Goal: Task Accomplishment & Management: Use online tool/utility

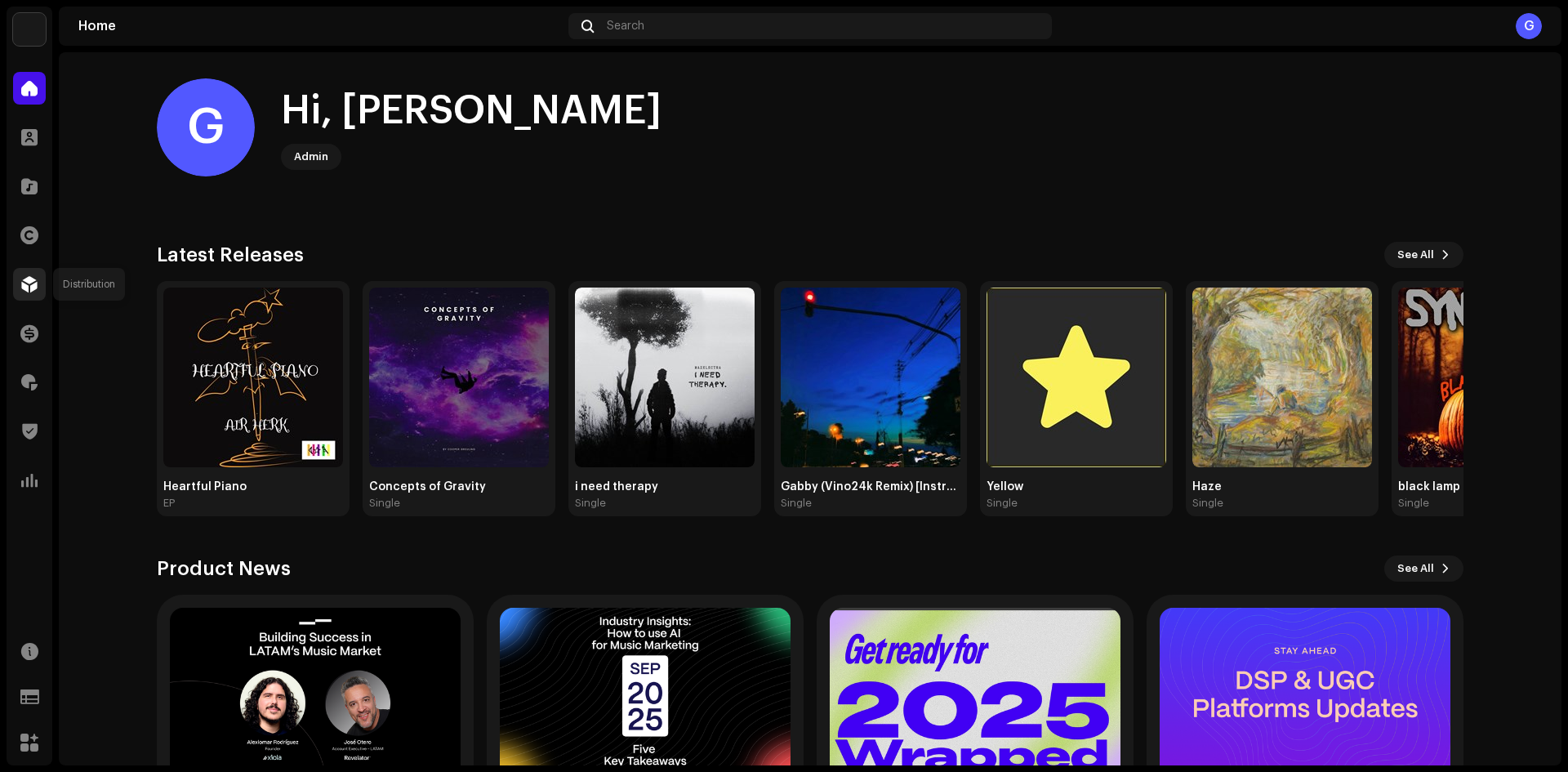
click at [30, 288] on span at bounding box center [29, 284] width 16 height 13
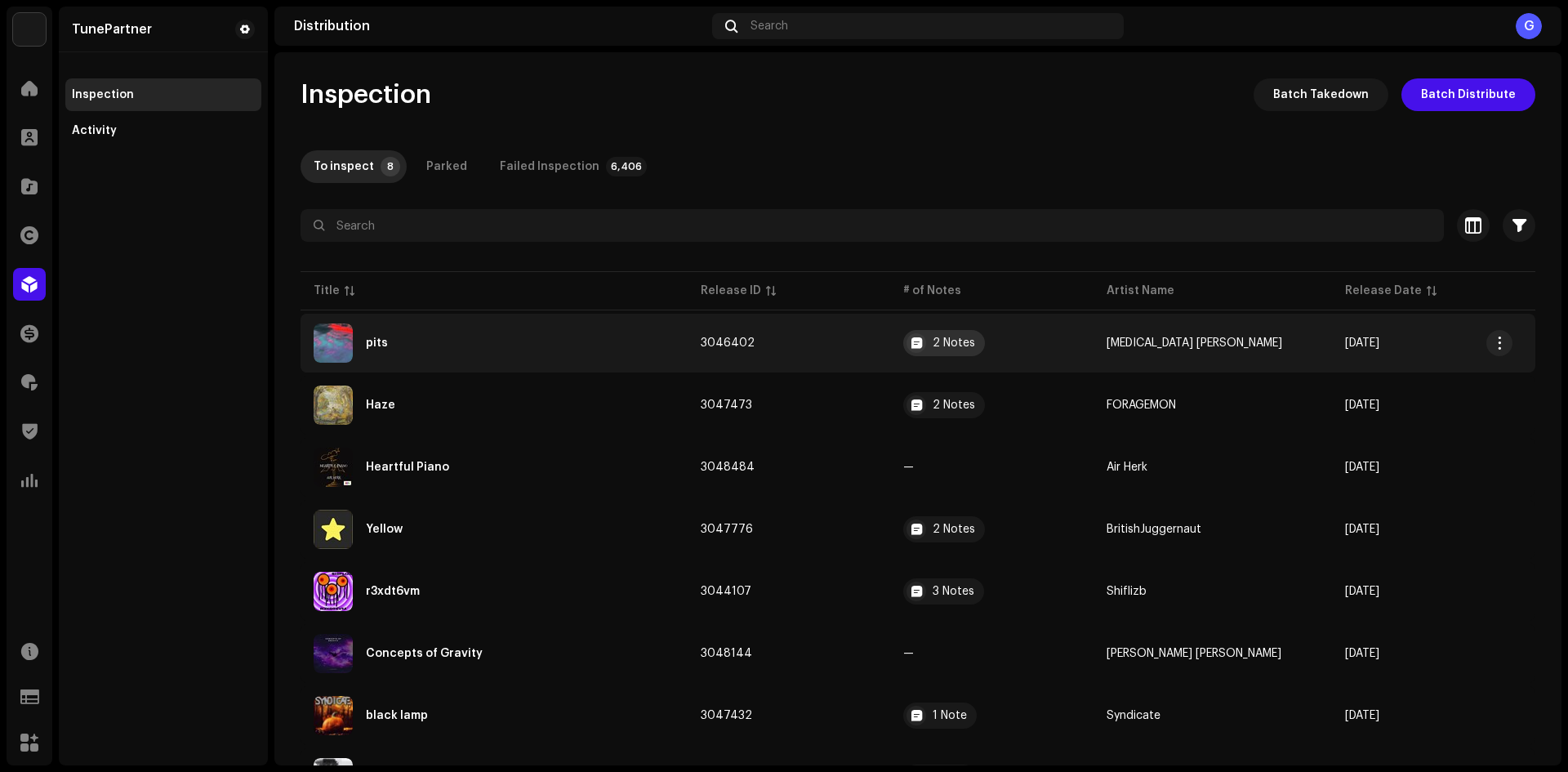
click at [959, 344] on div "2 Notes" at bounding box center [954, 343] width 42 height 12
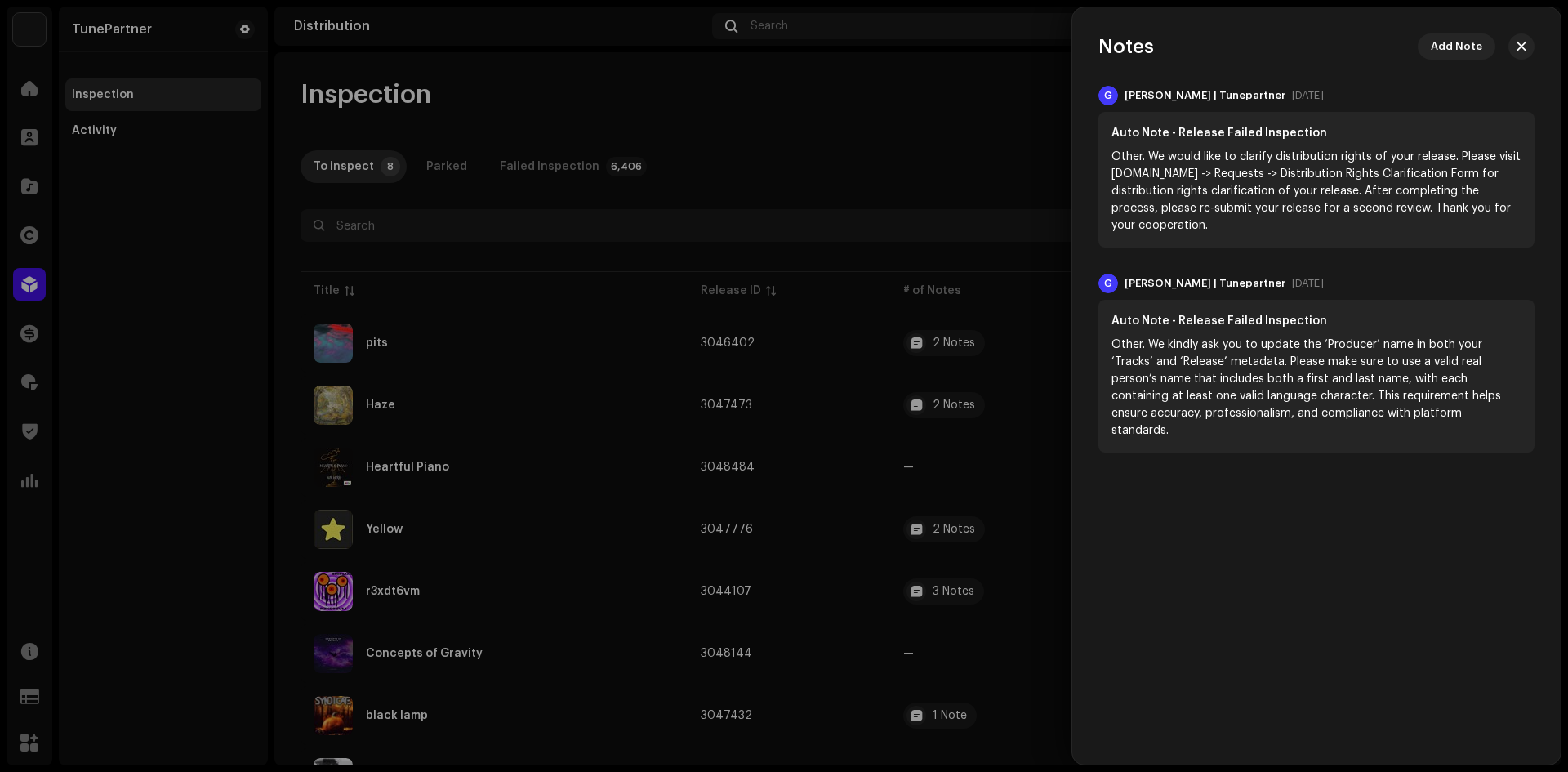
click at [923, 112] on div at bounding box center [784, 386] width 1568 height 772
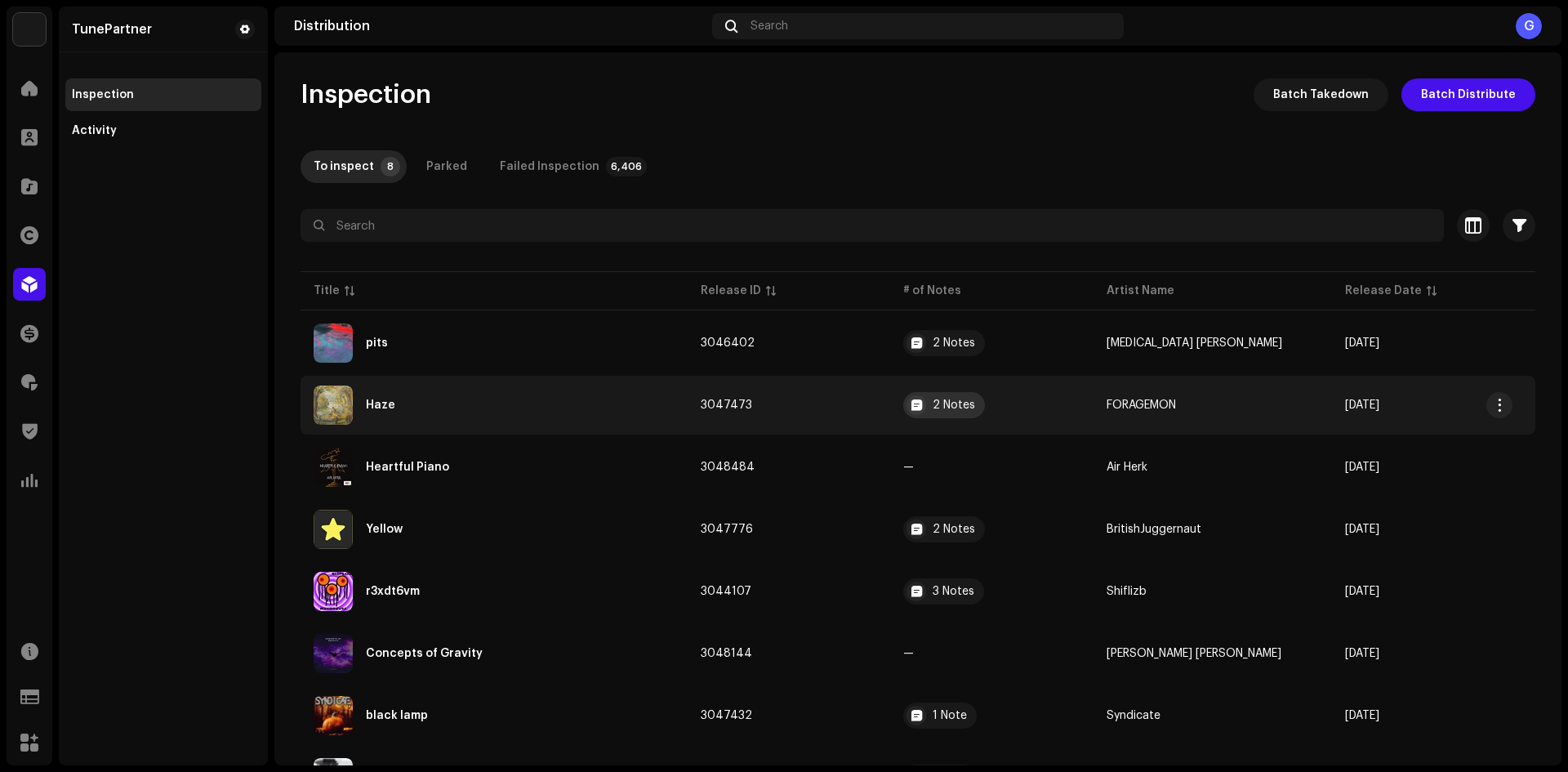
click at [967, 403] on div "2 Notes" at bounding box center [954, 405] width 42 height 12
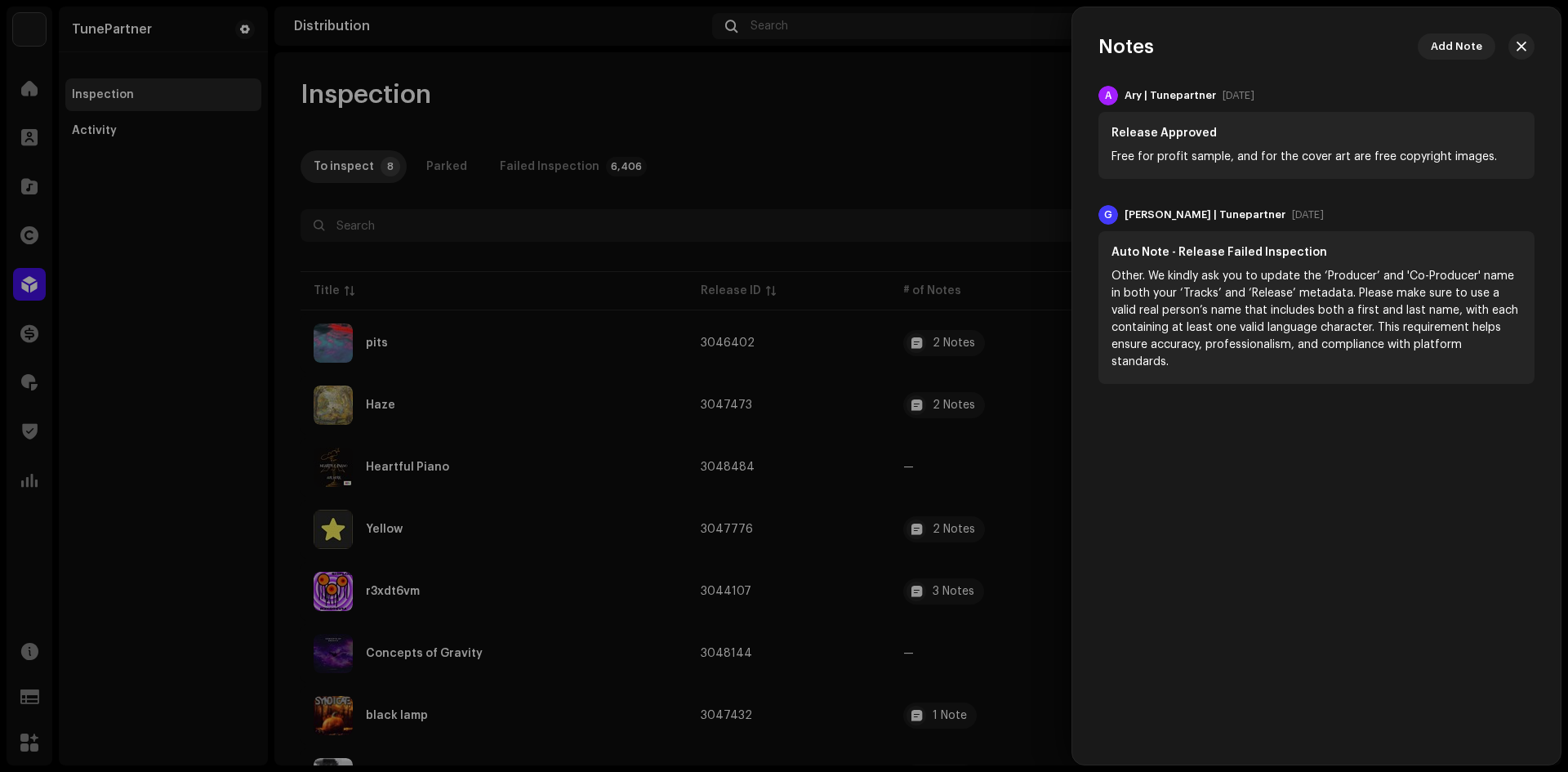
click at [915, 123] on div at bounding box center [784, 386] width 1568 height 772
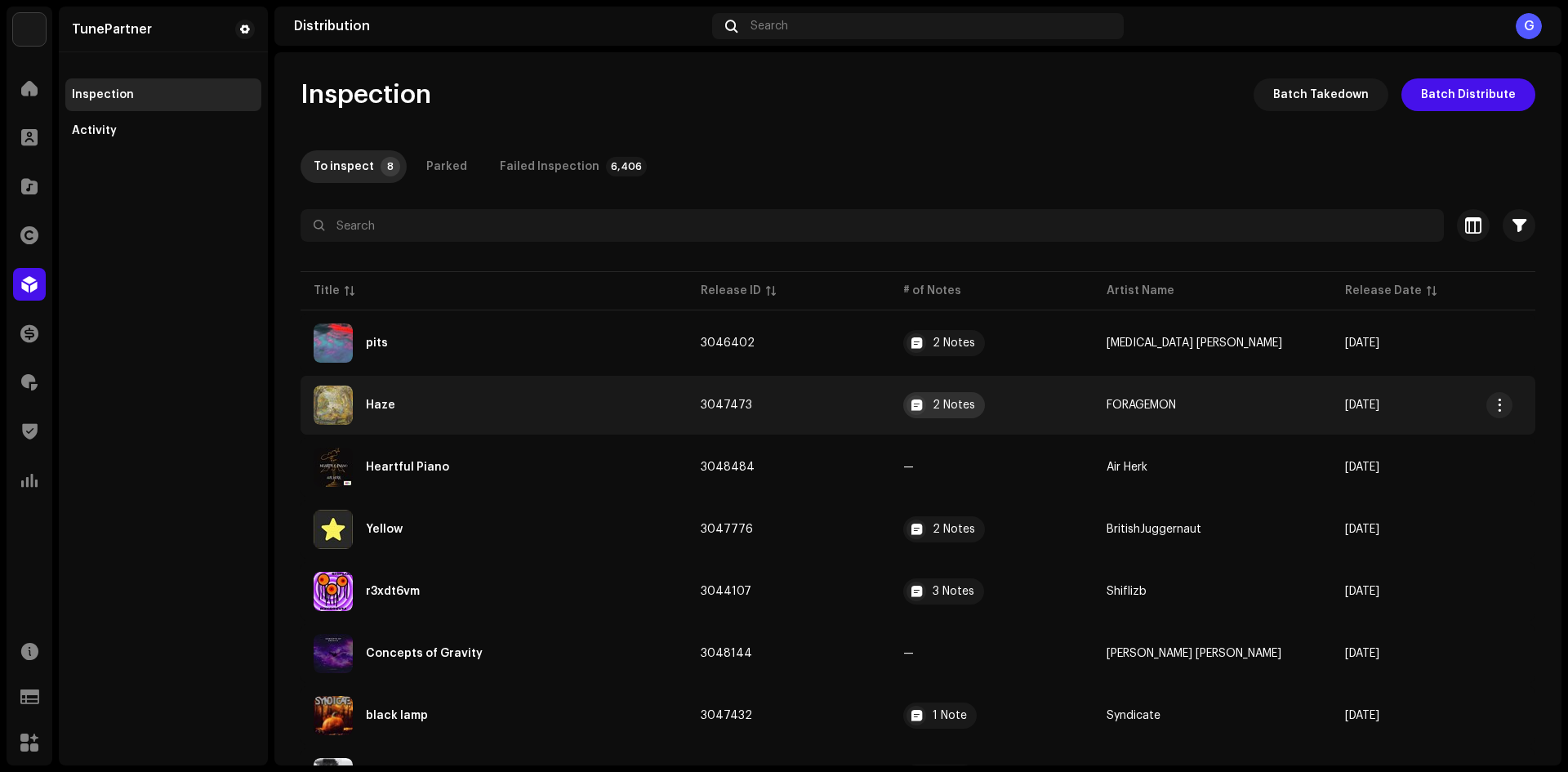
click at [969, 403] on div "2 Notes" at bounding box center [954, 405] width 42 height 12
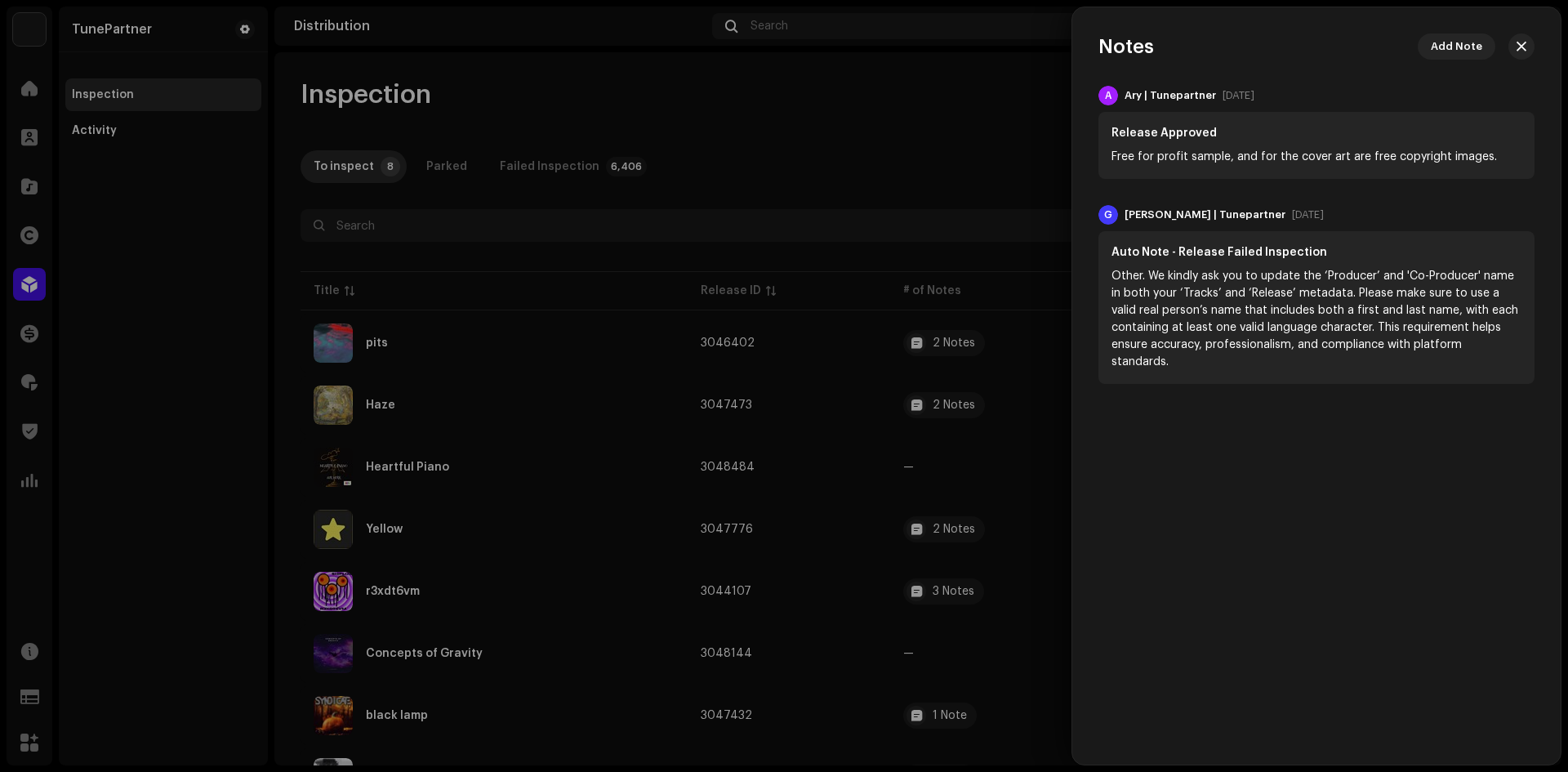
click at [863, 386] on div at bounding box center [784, 386] width 1568 height 772
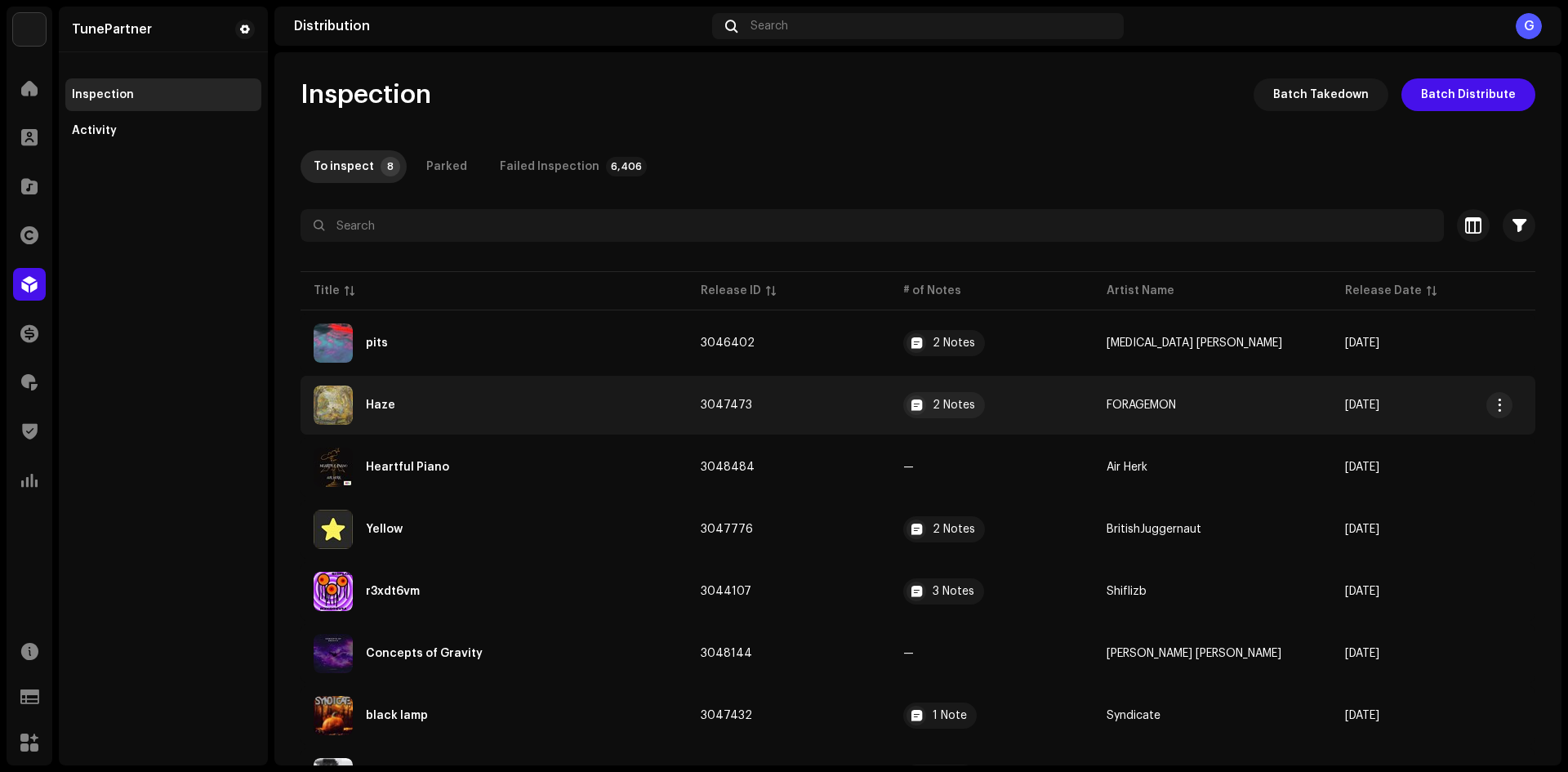
click at [863, 393] on td "3047473" at bounding box center [790, 404] width 203 height 59
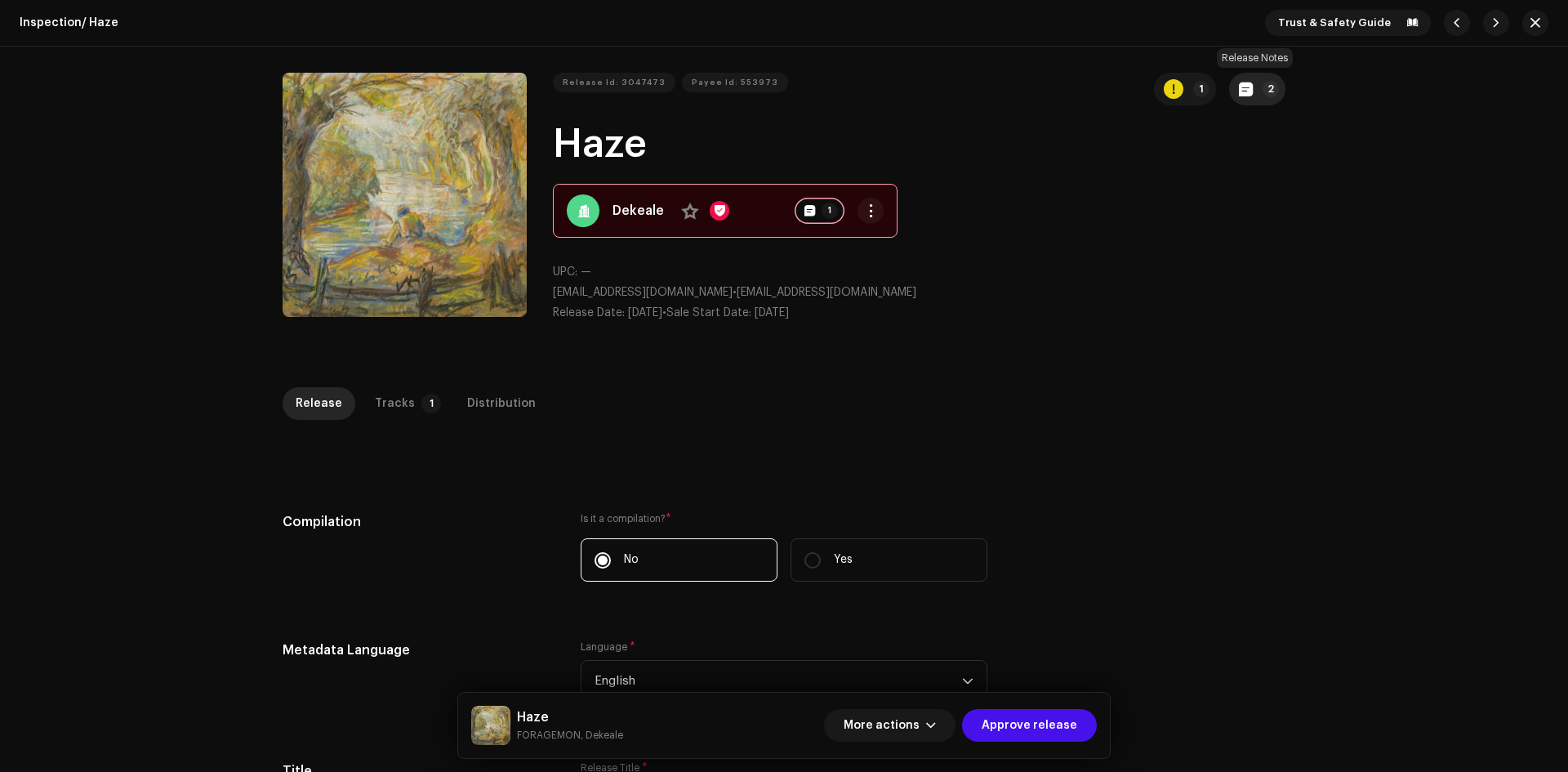
click at [1269, 83] on p-badge "2" at bounding box center [1271, 88] width 16 height 16
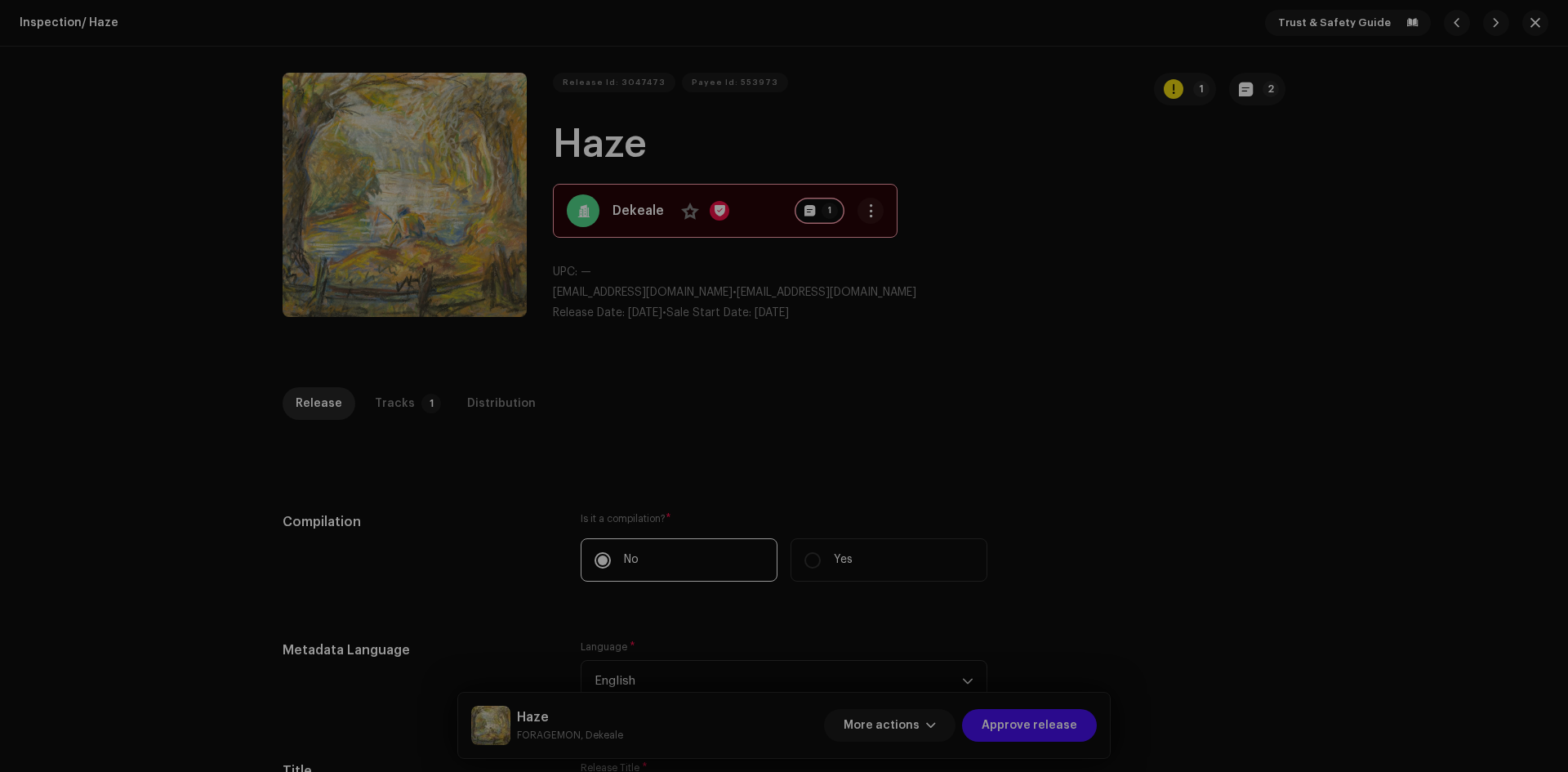
click at [1193, 150] on div "Release notes Ary | TunePartner [DATE] Release Approved Free for profit sample,…" at bounding box center [784, 386] width 1568 height 772
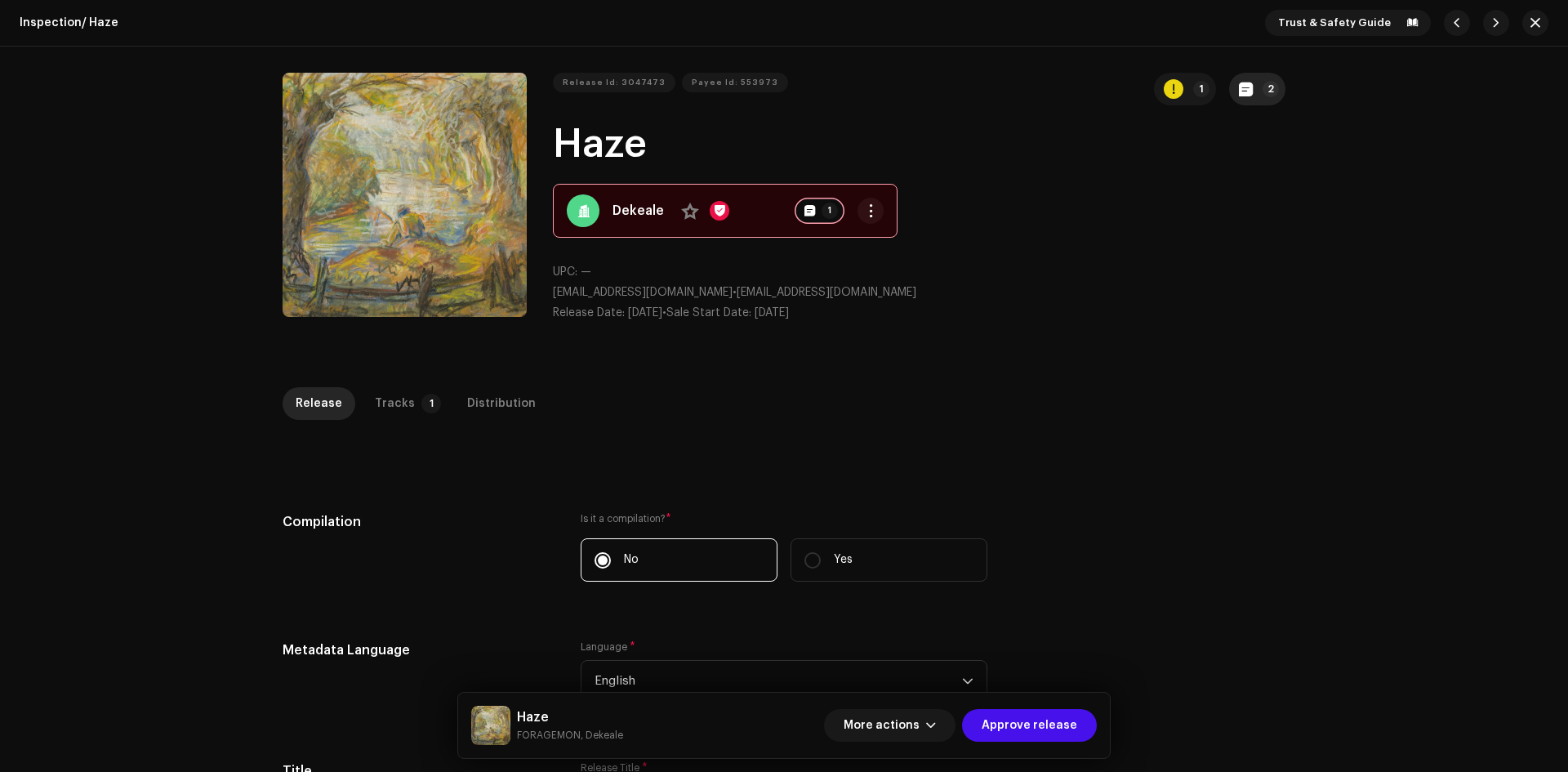
click at [1264, 88] on p-badge "2" at bounding box center [1271, 88] width 16 height 16
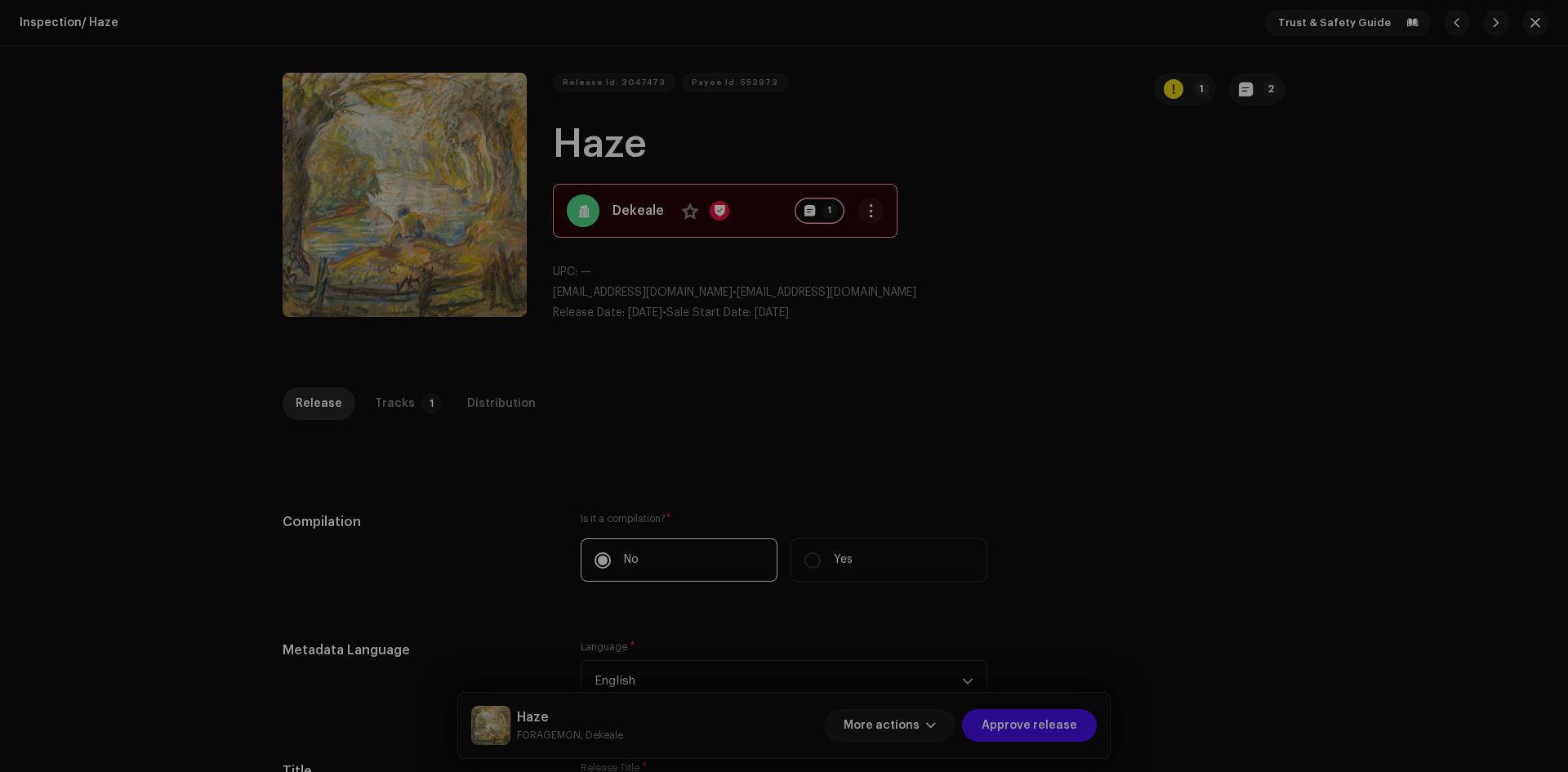
click at [1154, 312] on div "Release notes Ary | TunePartner [DATE] Release Approved Free for profit sample,…" at bounding box center [784, 386] width 1568 height 772
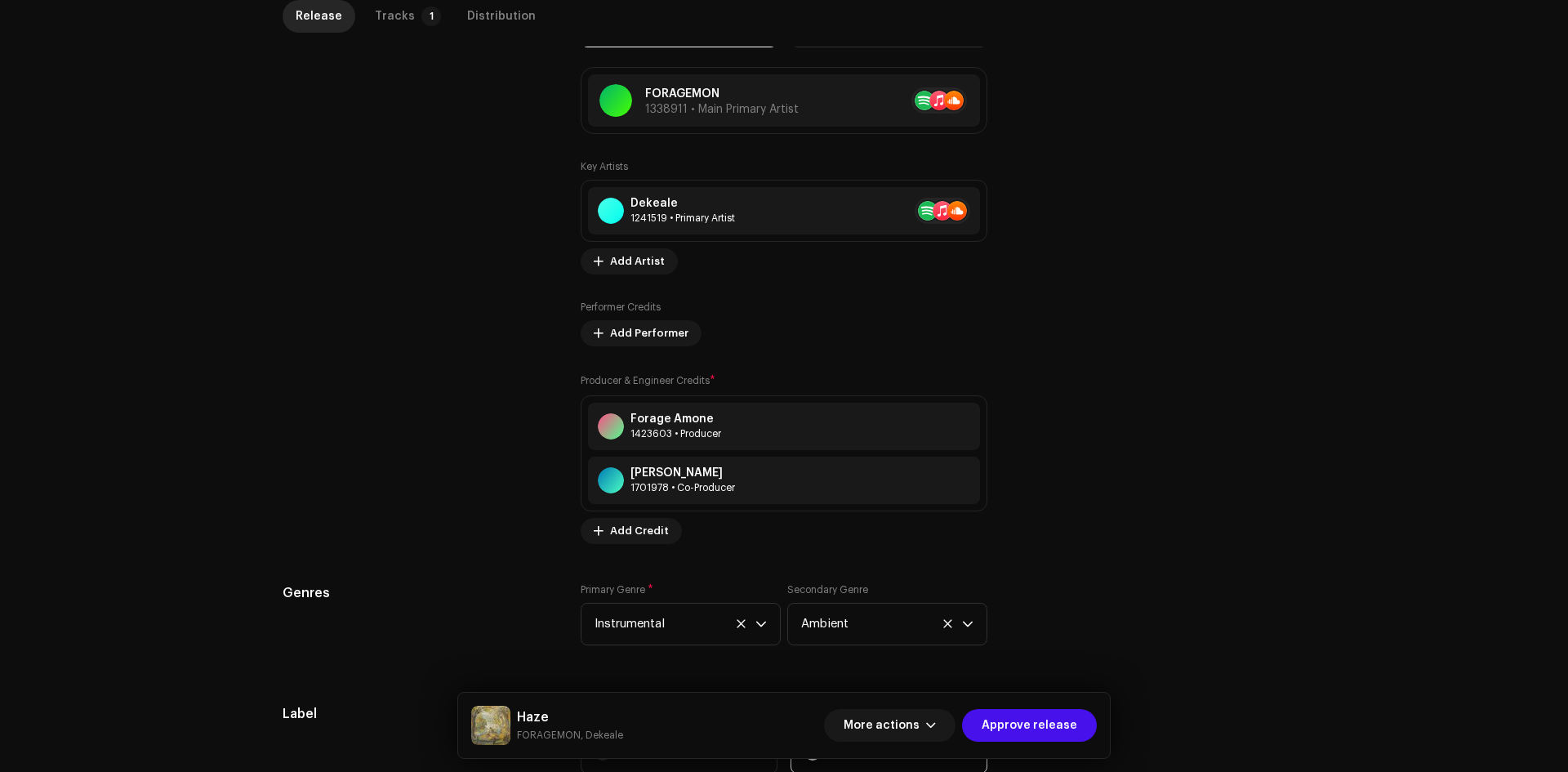
scroll to position [1537, 0]
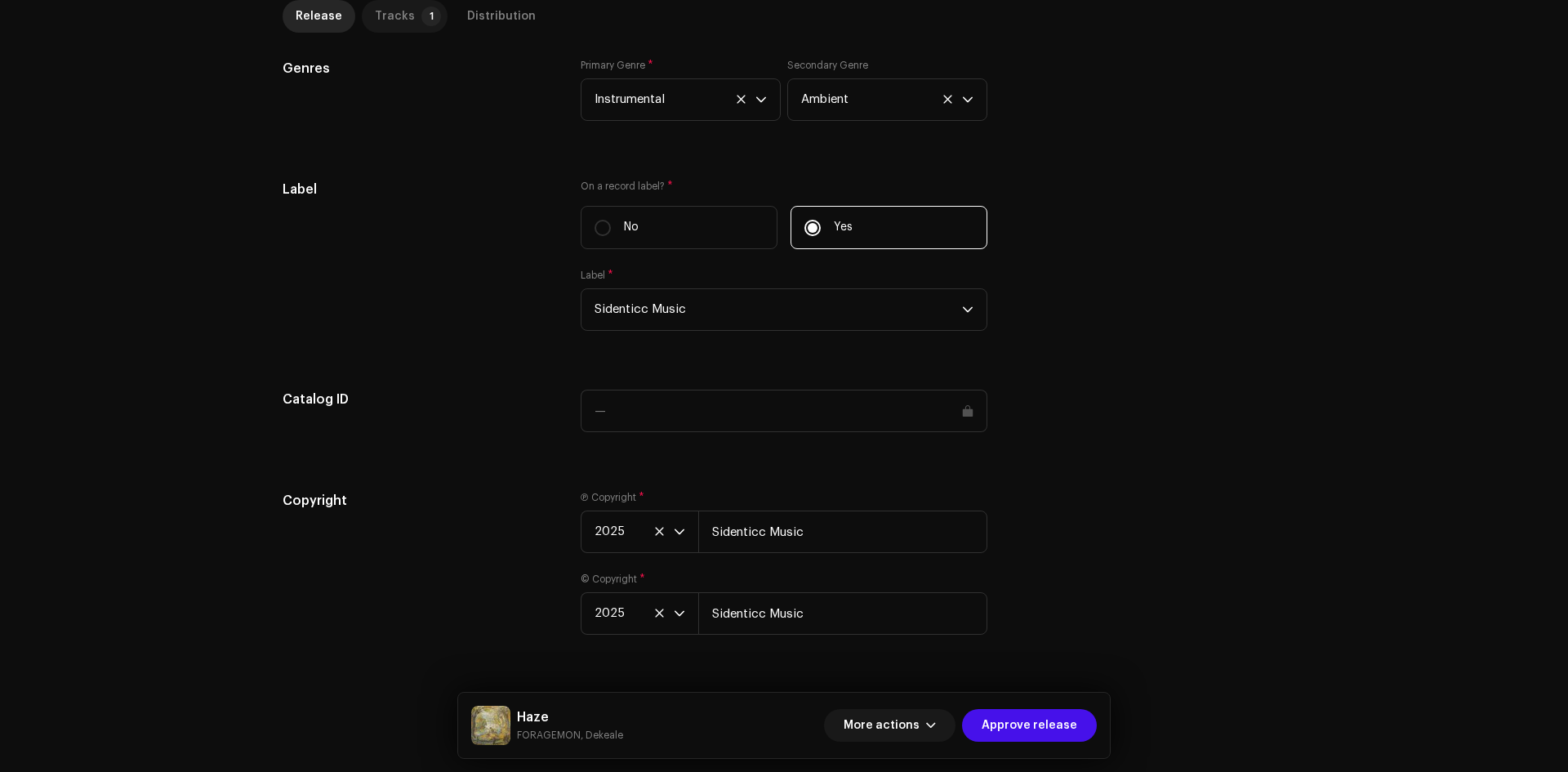
click at [421, 12] on p-badge "1" at bounding box center [431, 16] width 19 height 19
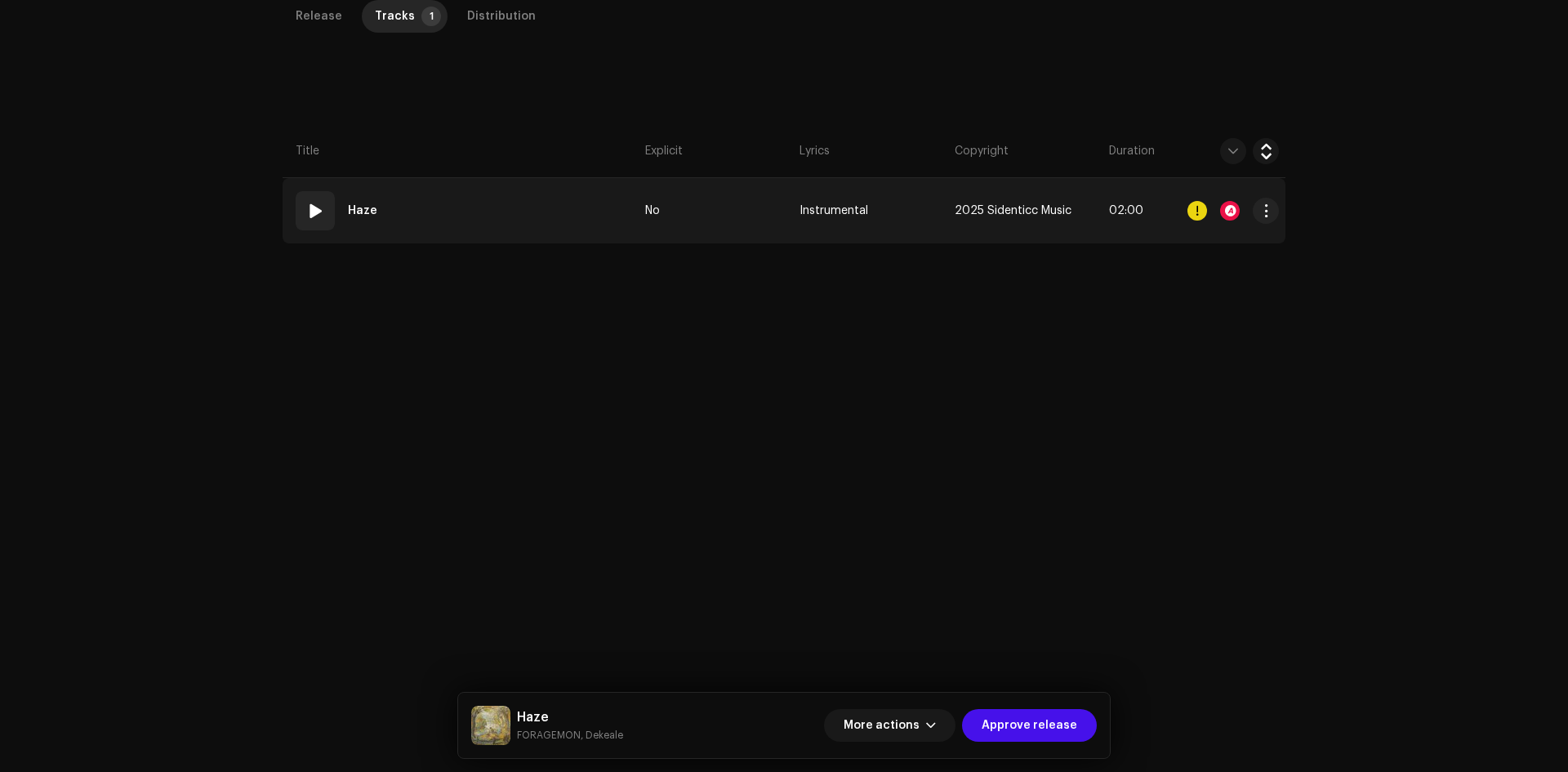
click at [520, 217] on td "01 Haze" at bounding box center [460, 211] width 356 height 65
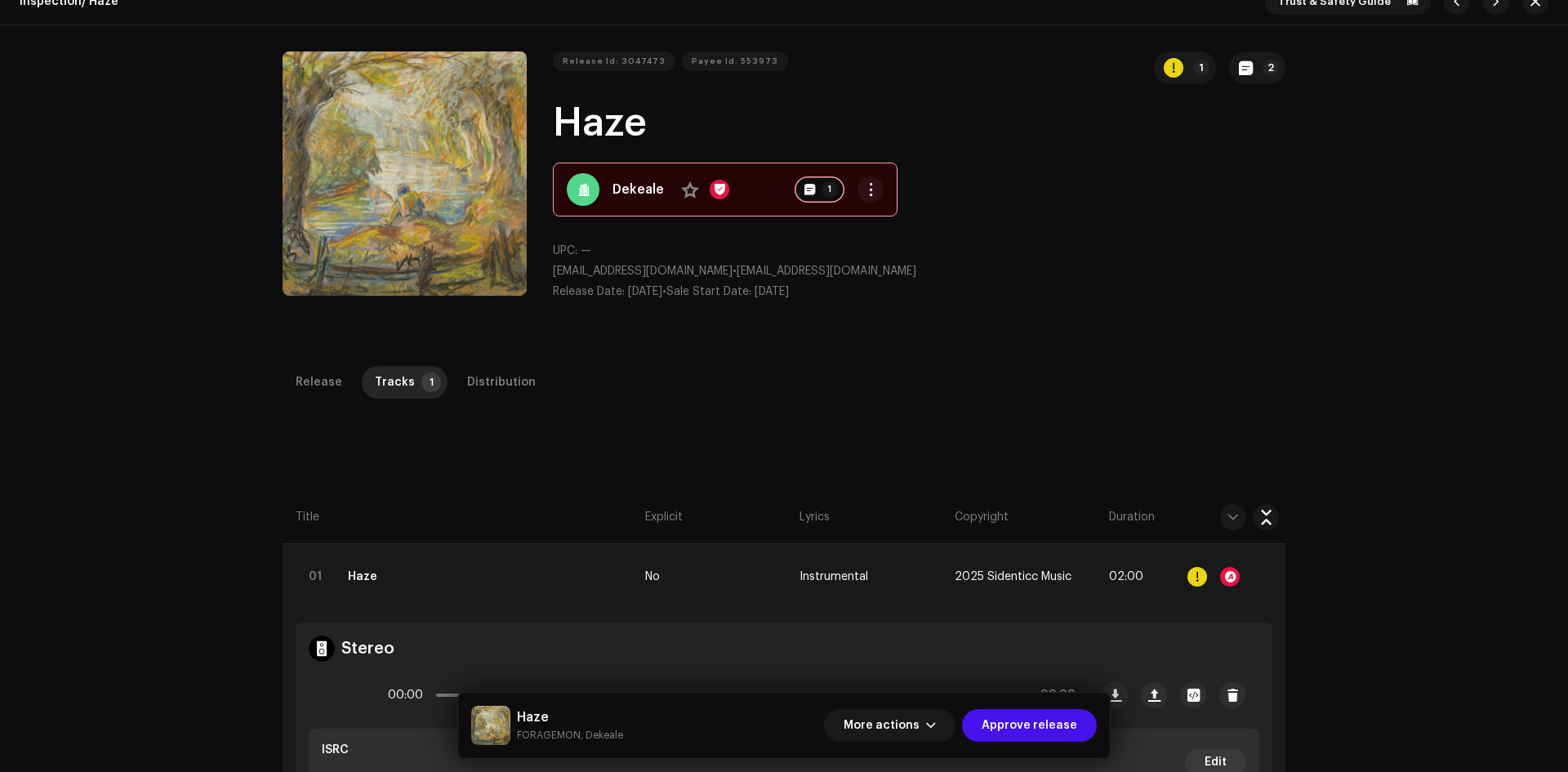
scroll to position [0, 0]
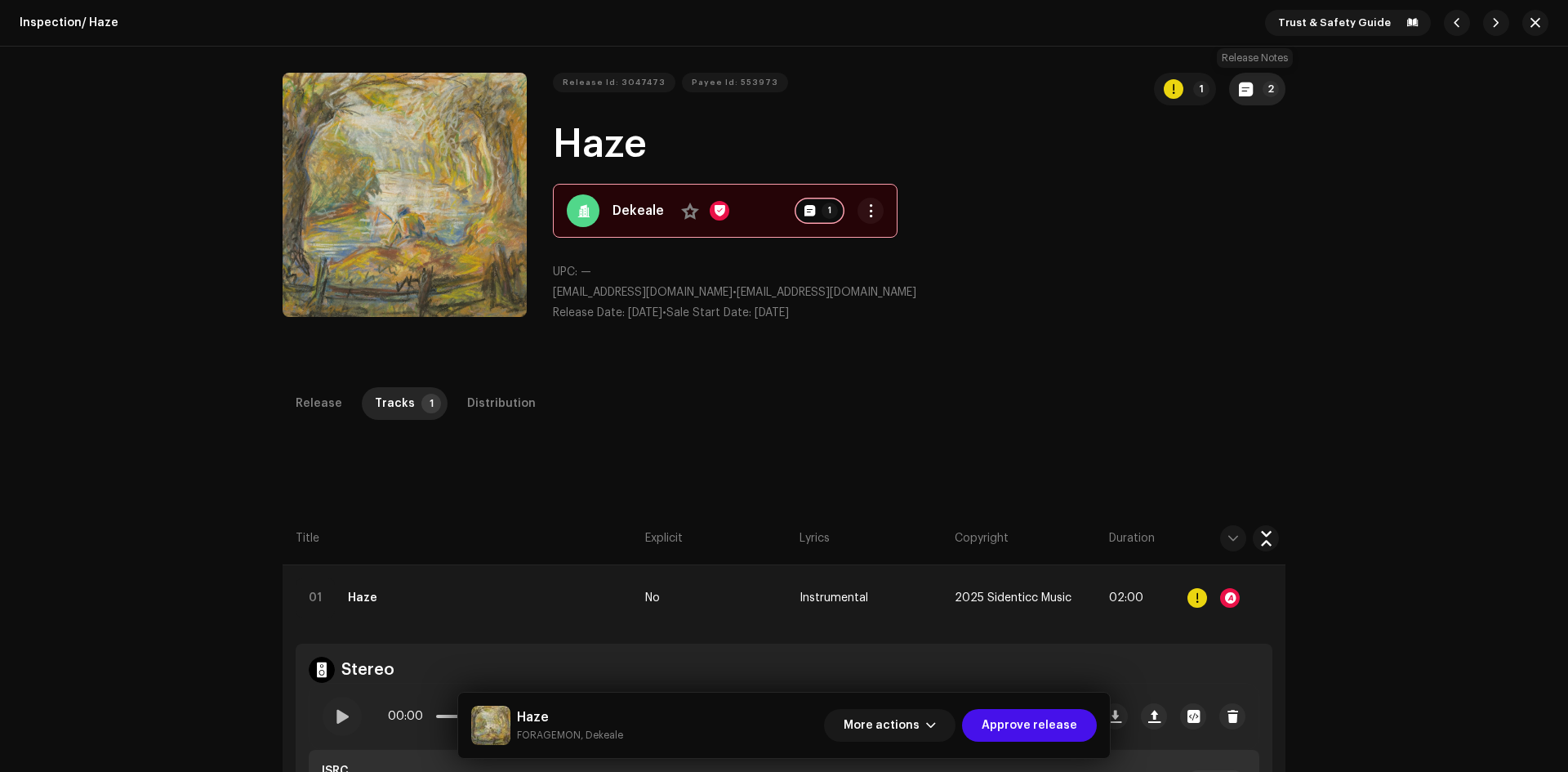
click at [1257, 84] on button "2" at bounding box center [1257, 89] width 57 height 33
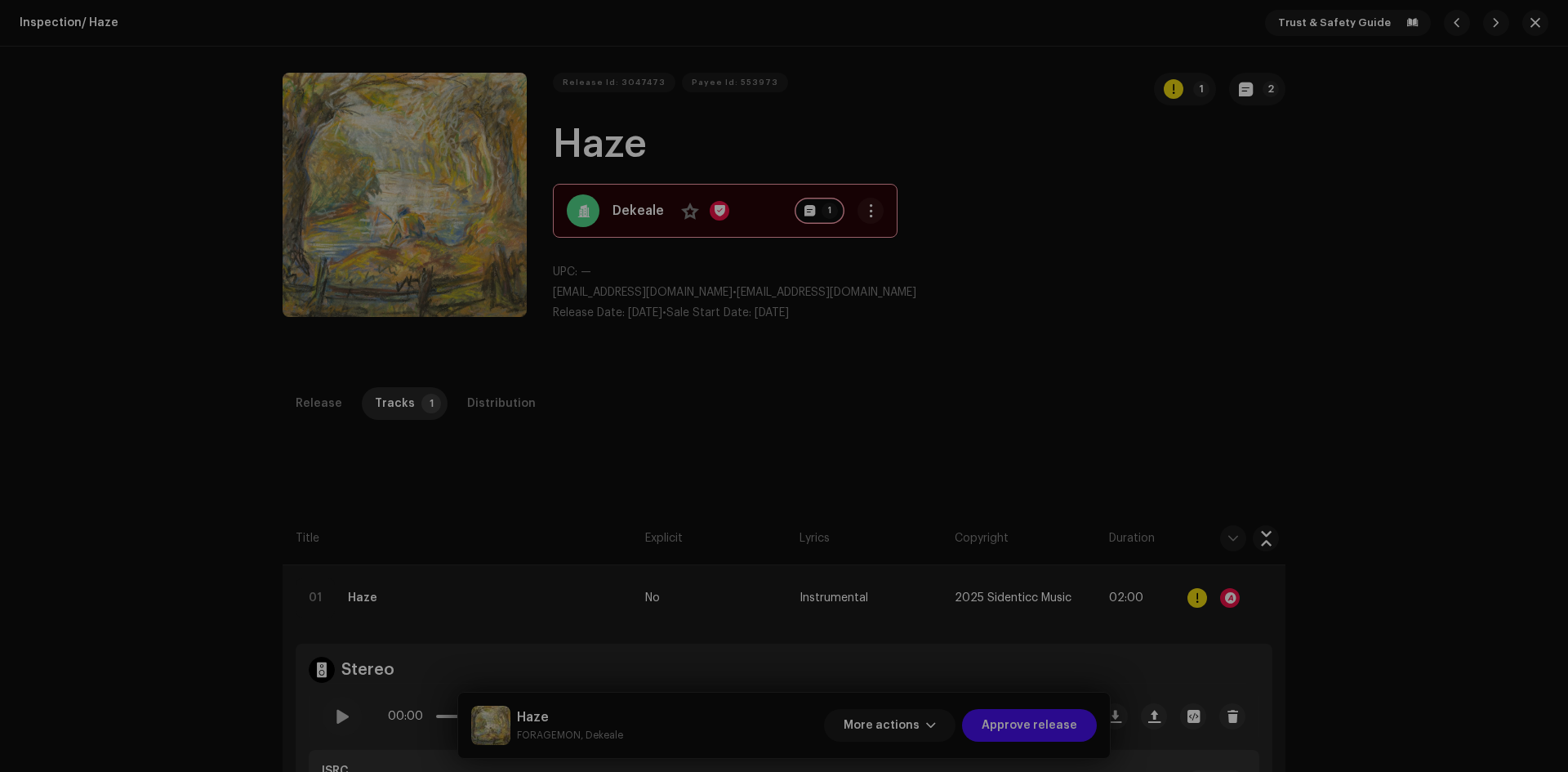
click at [1177, 354] on div "Release notes Ary | TunePartner [DATE] Release Approved Free for profit sample,…" at bounding box center [784, 386] width 1568 height 772
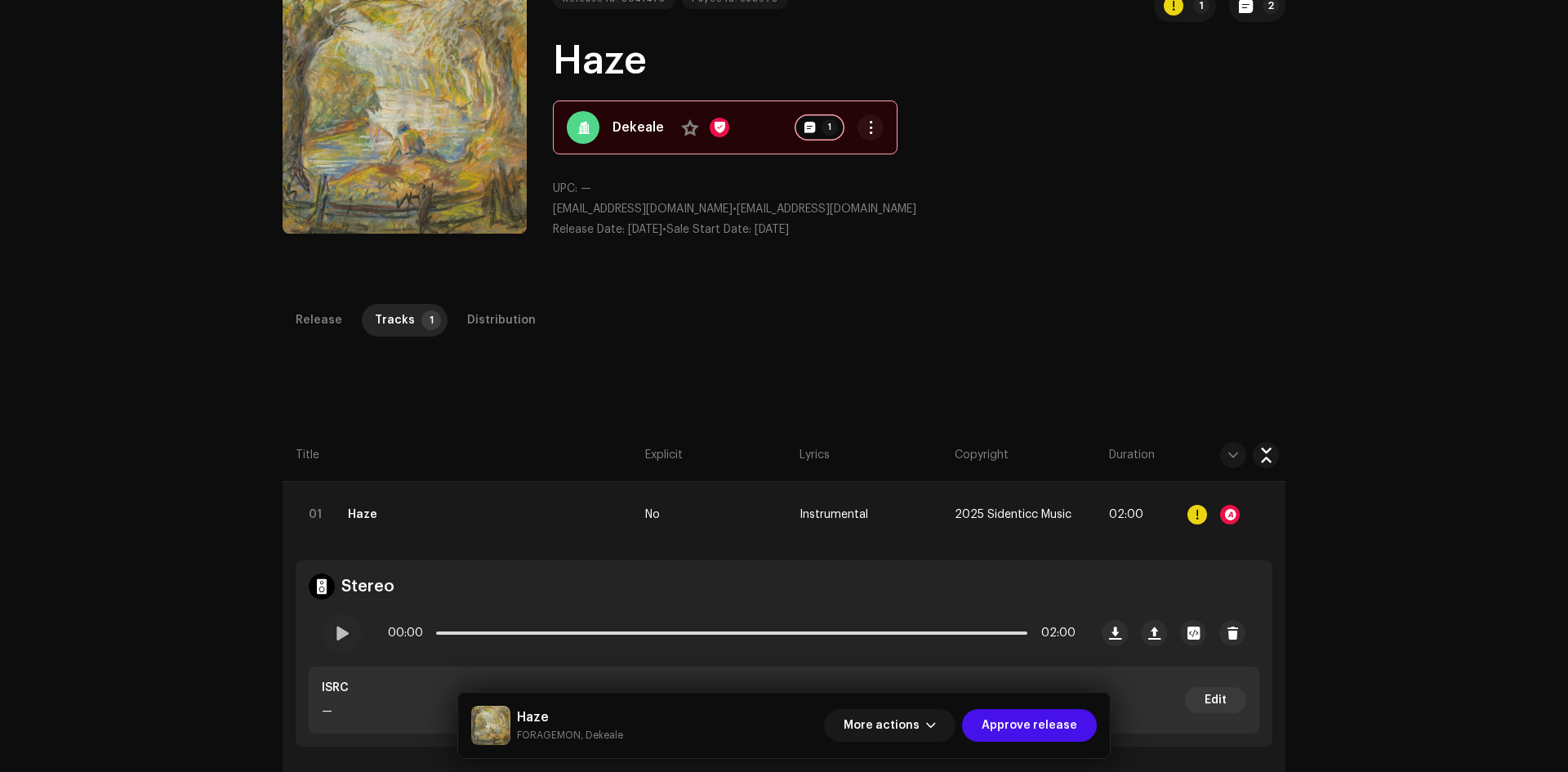
scroll to position [82, 0]
click at [1247, 8] on span "button" at bounding box center [1246, 8] width 13 height 13
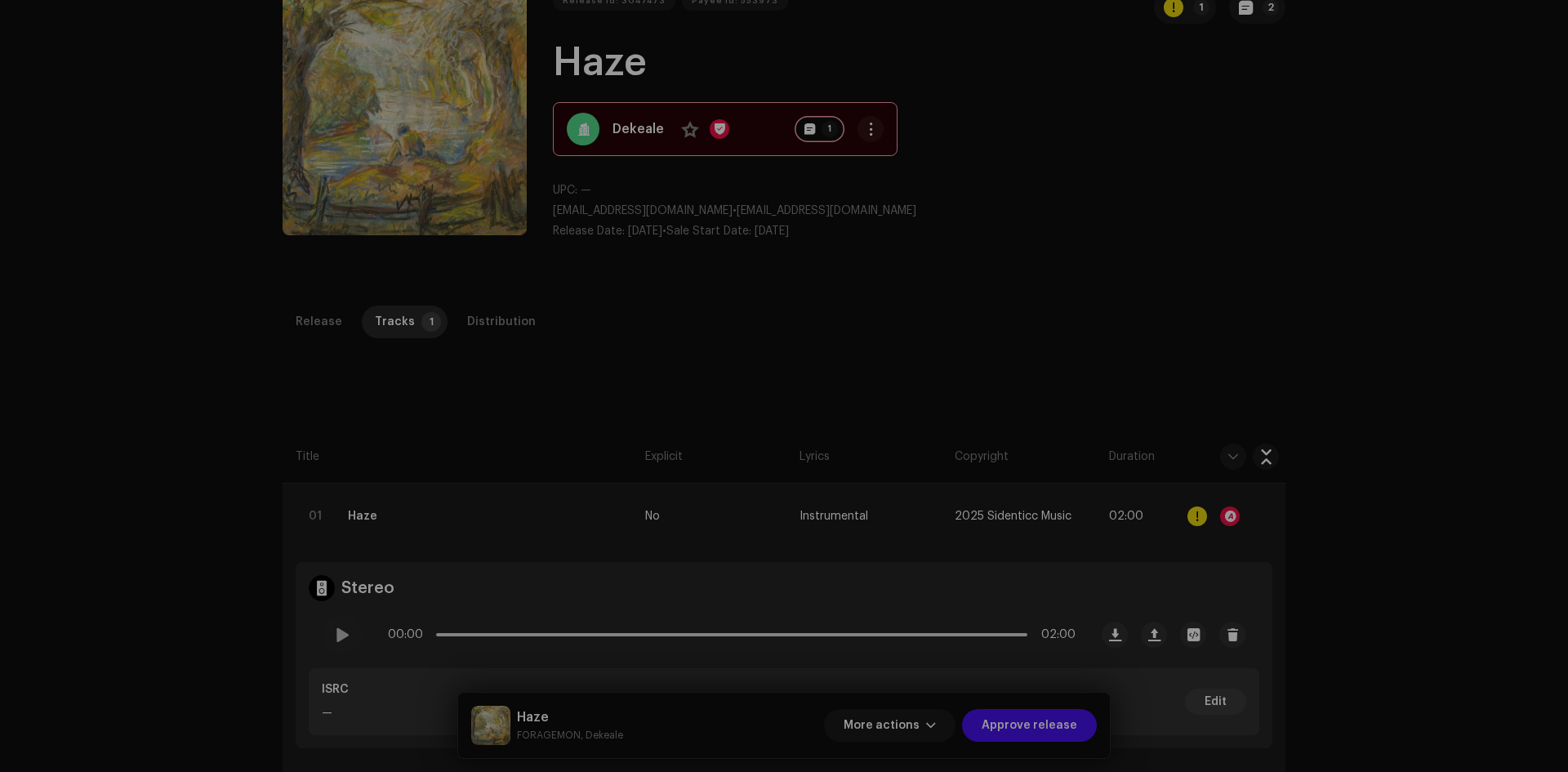
click at [1141, 316] on div "Release notes Ary | TunePartner [DATE] Release Approved Free for profit sample,…" at bounding box center [784, 386] width 1568 height 772
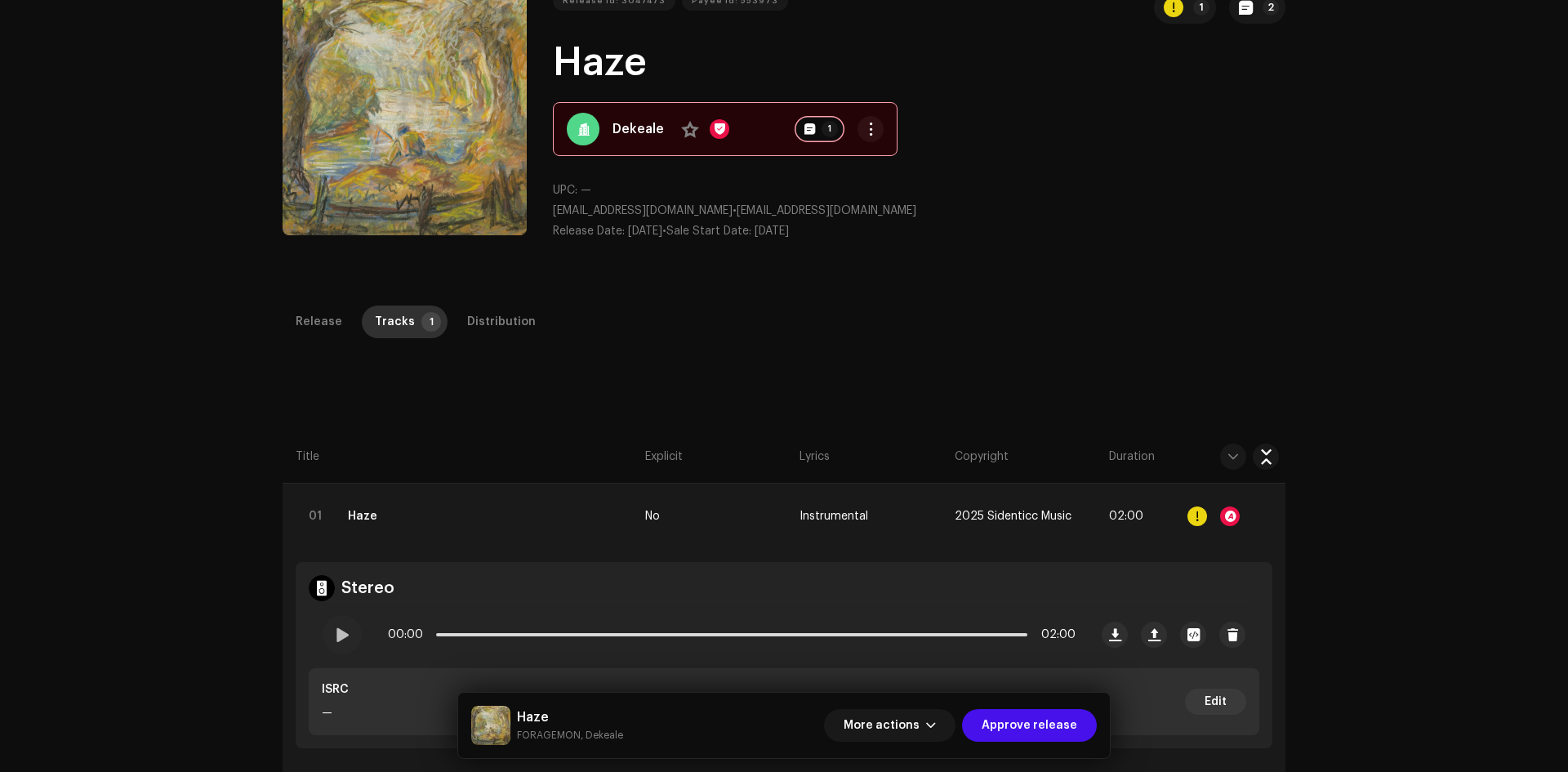
drag, startPoint x: 309, startPoint y: 328, endPoint x: 395, endPoint y: 330, distance: 86.0
click at [310, 328] on div "Release" at bounding box center [319, 322] width 47 height 33
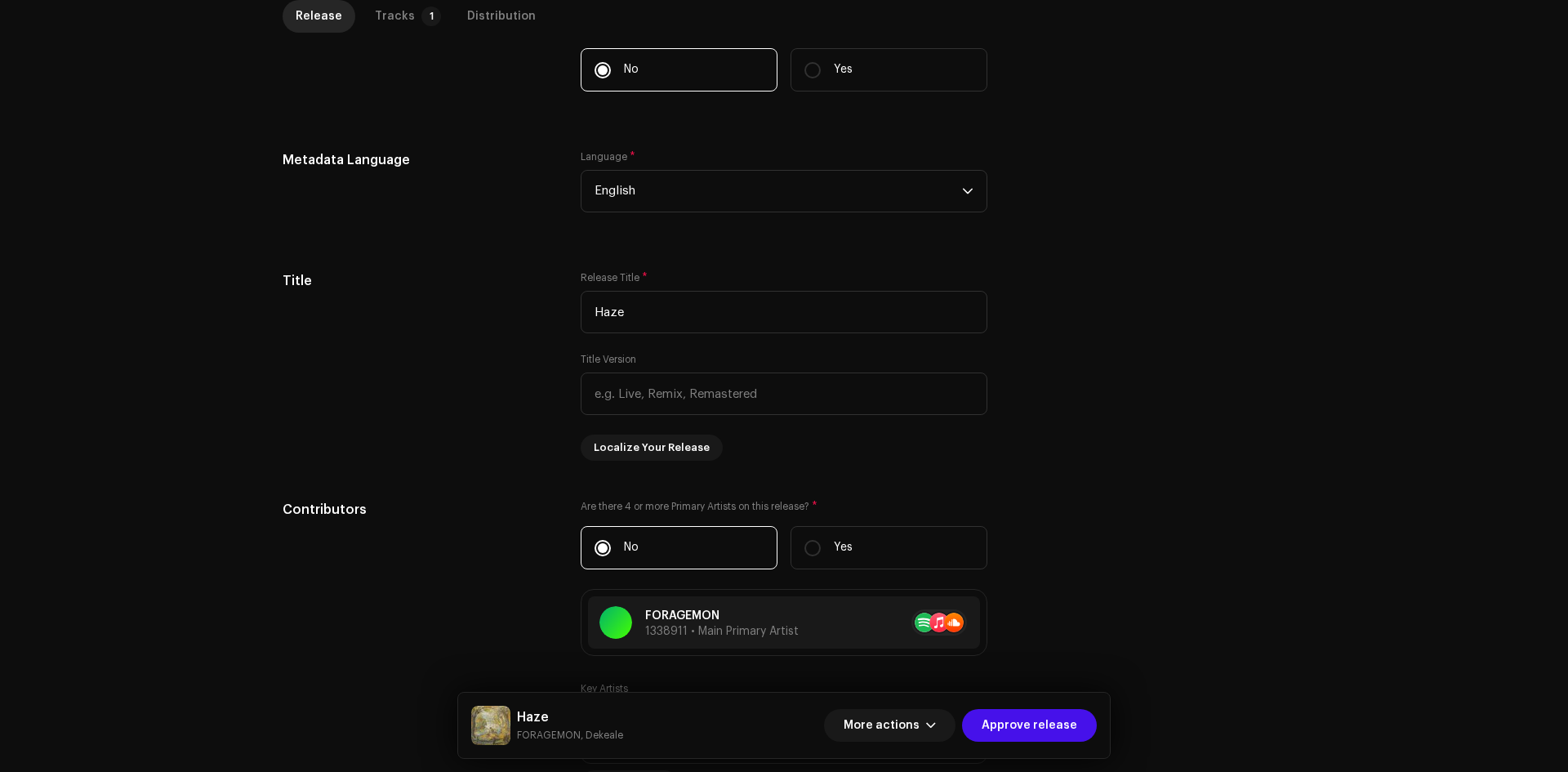
scroll to position [0, 0]
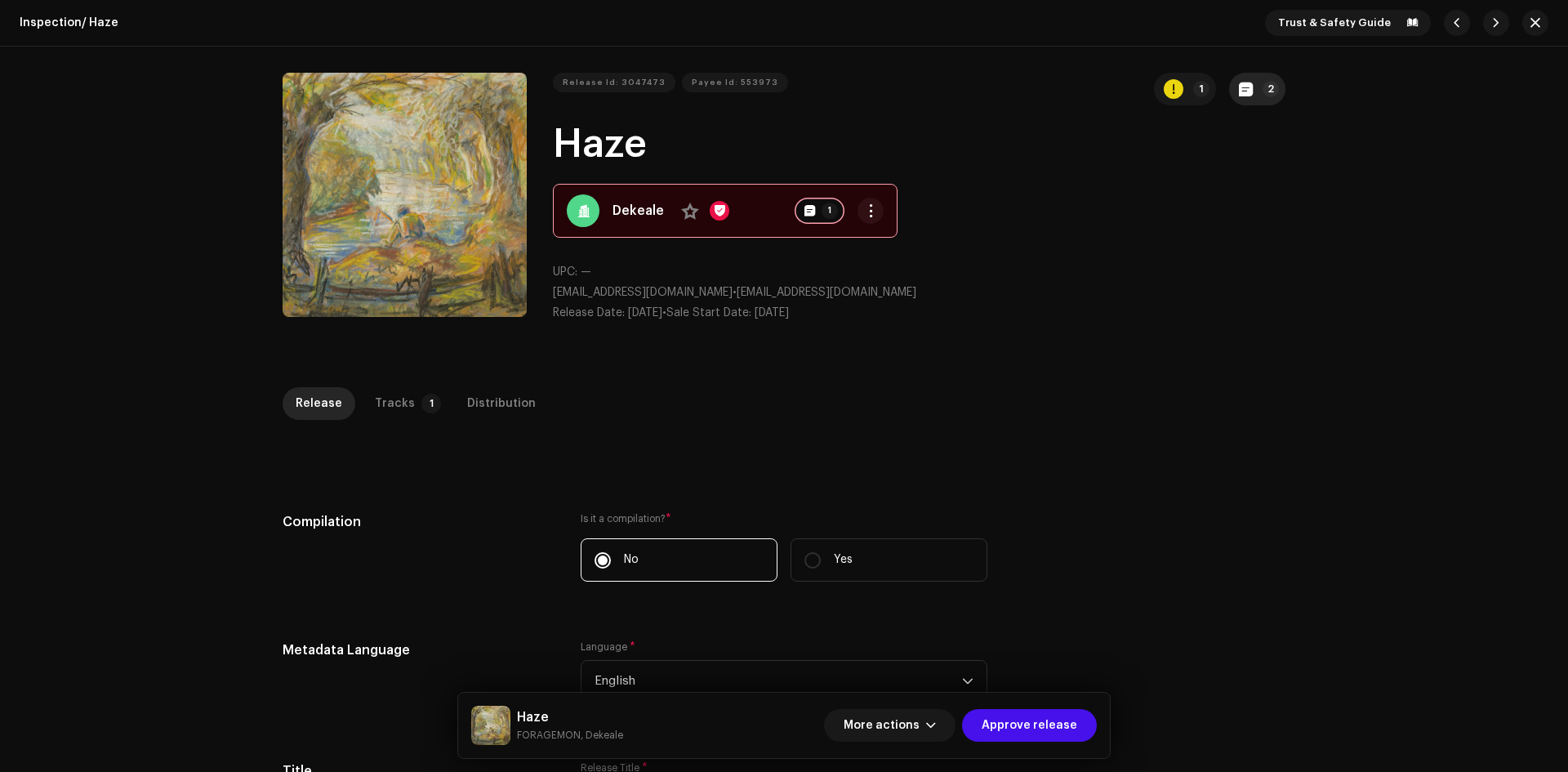
click at [1257, 96] on button "2" at bounding box center [1257, 89] width 57 height 33
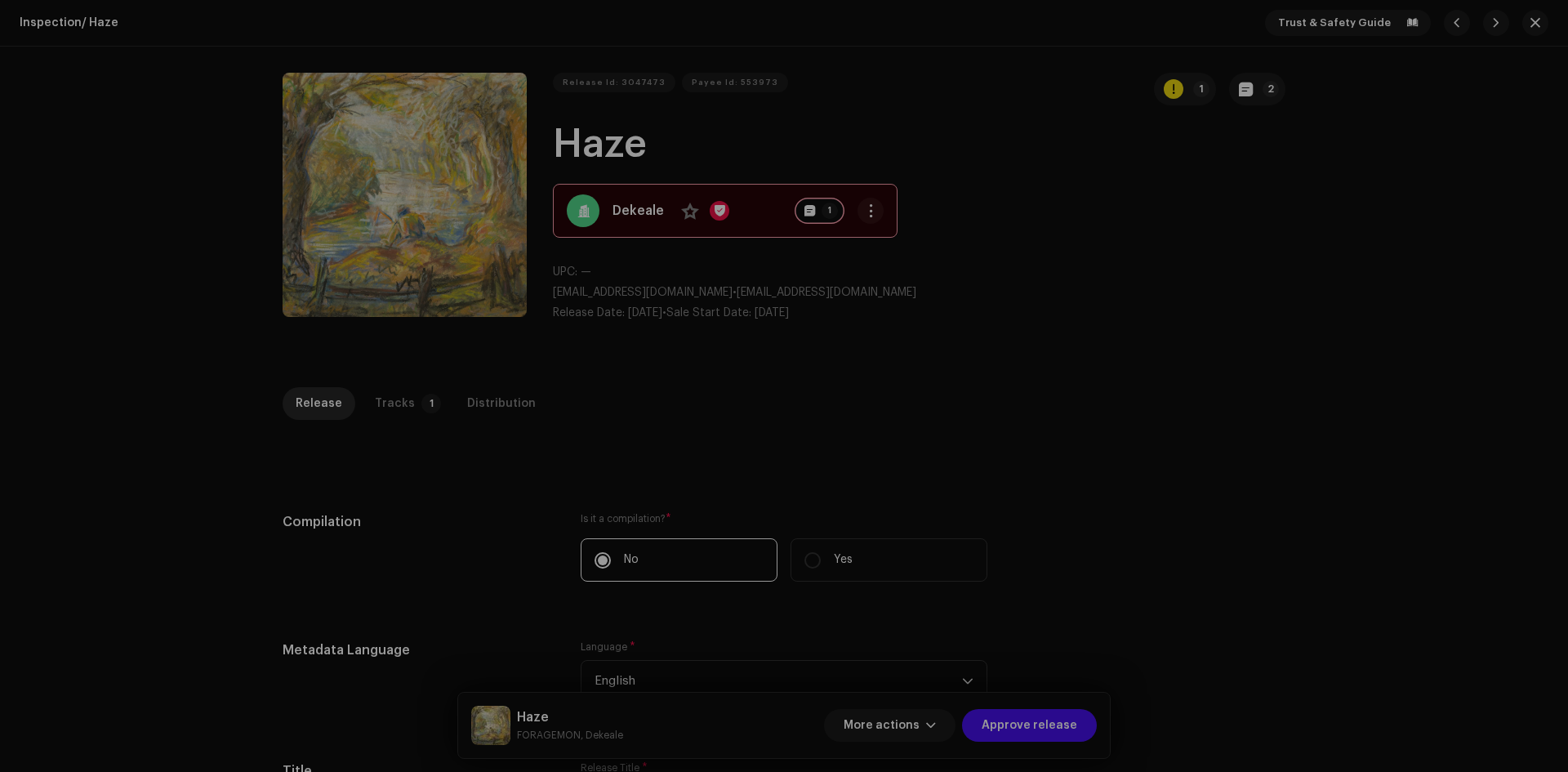
drag, startPoint x: 1220, startPoint y: 263, endPoint x: 1197, endPoint y: 272, distance: 24.7
click at [1220, 263] on div "Release notes Ary | TunePartner [DATE] Release Approved Free for profit sample,…" at bounding box center [784, 386] width 1568 height 772
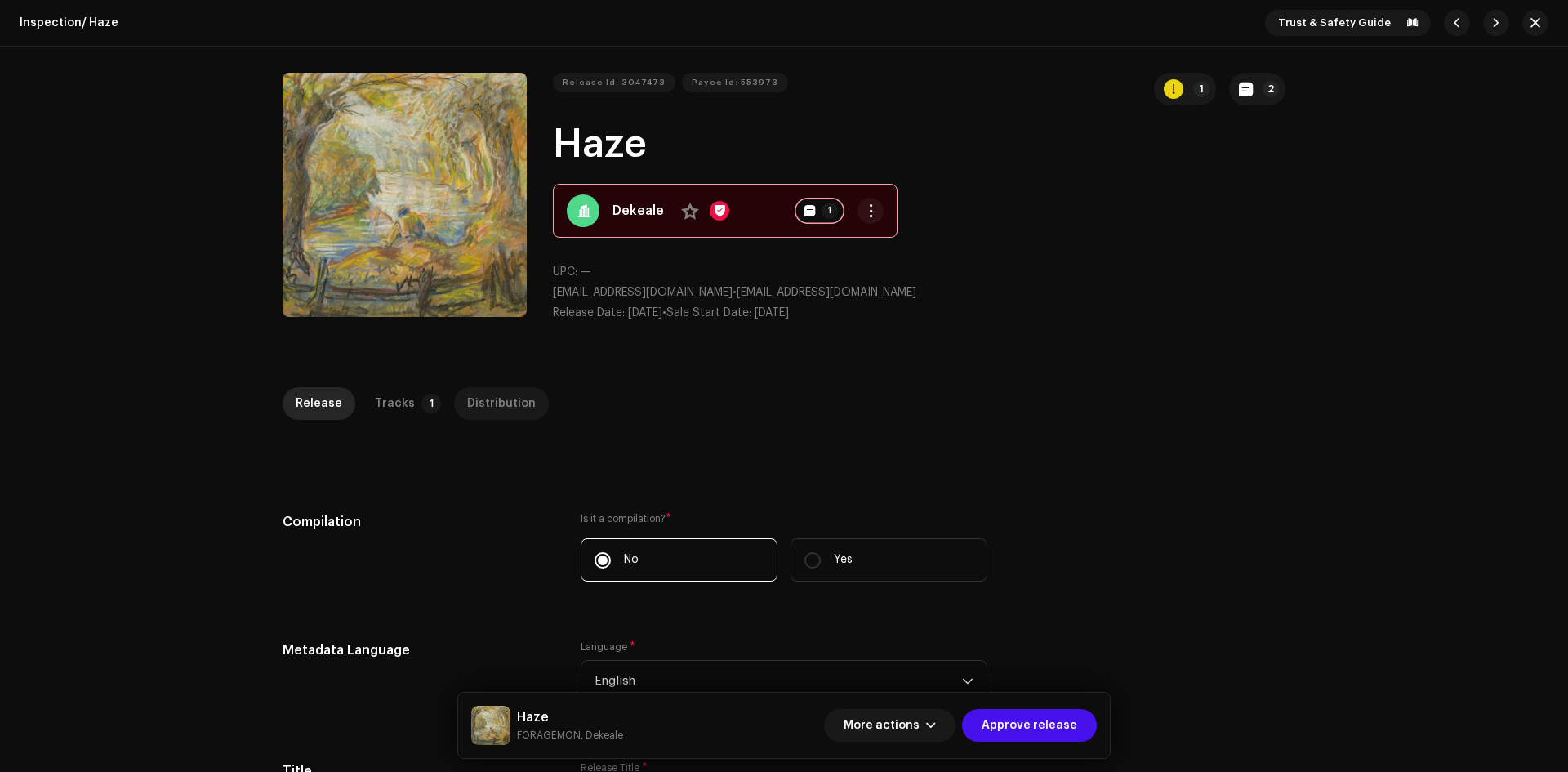
click at [480, 407] on div "Distribution" at bounding box center [501, 403] width 68 height 33
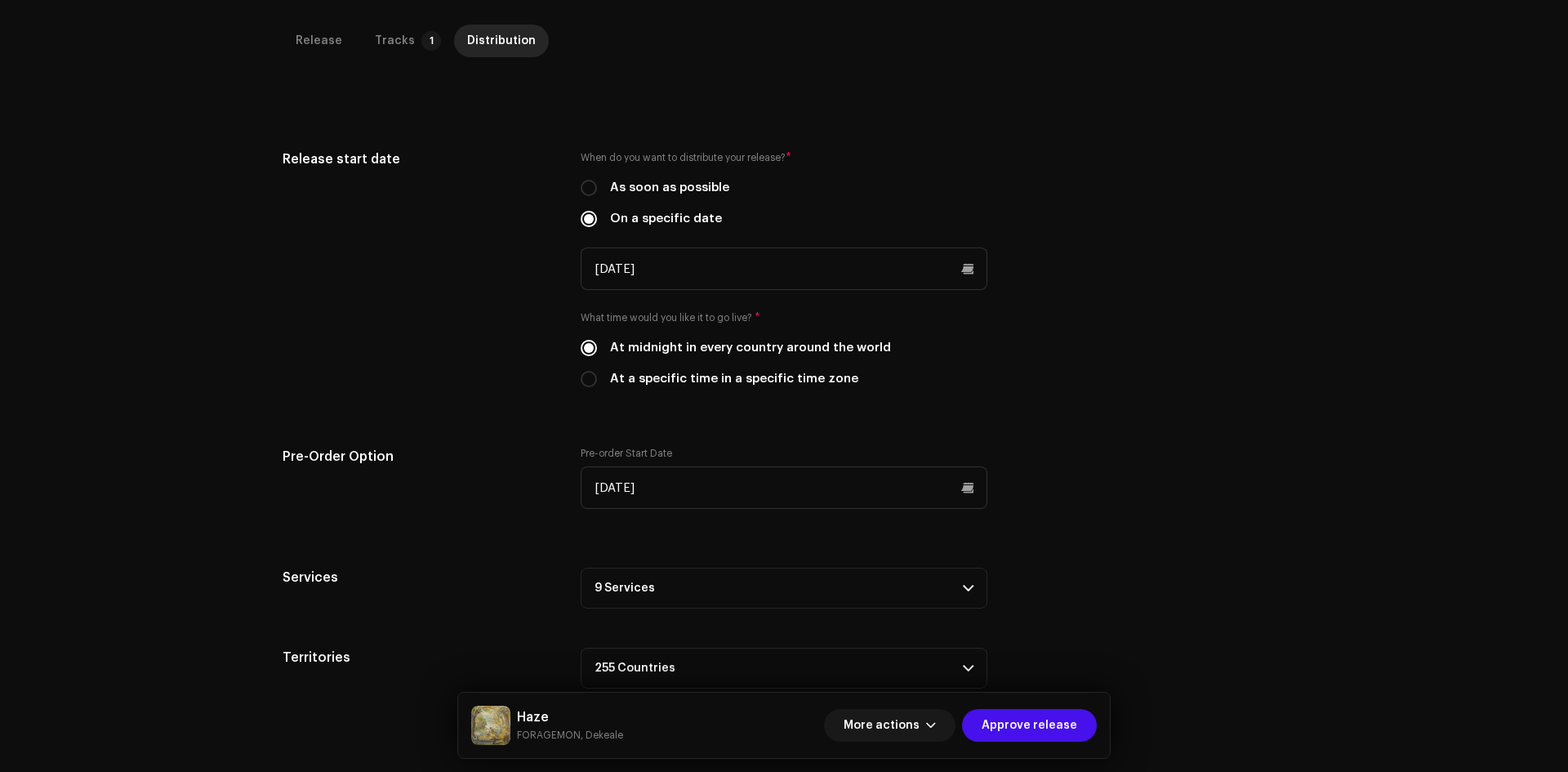
scroll to position [387, 0]
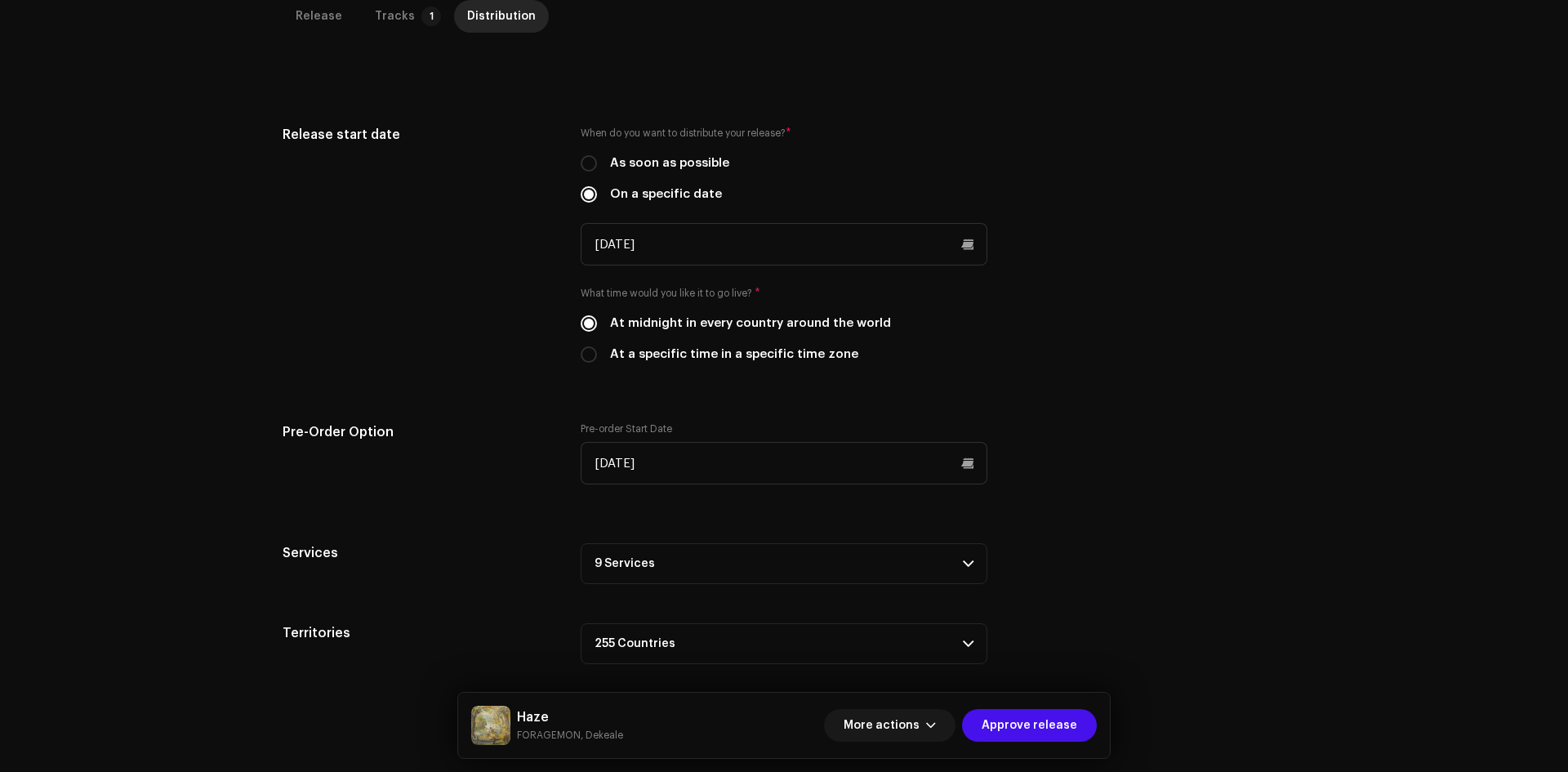
click at [756, 563] on p-accordion-header "9 Services" at bounding box center [784, 564] width 407 height 41
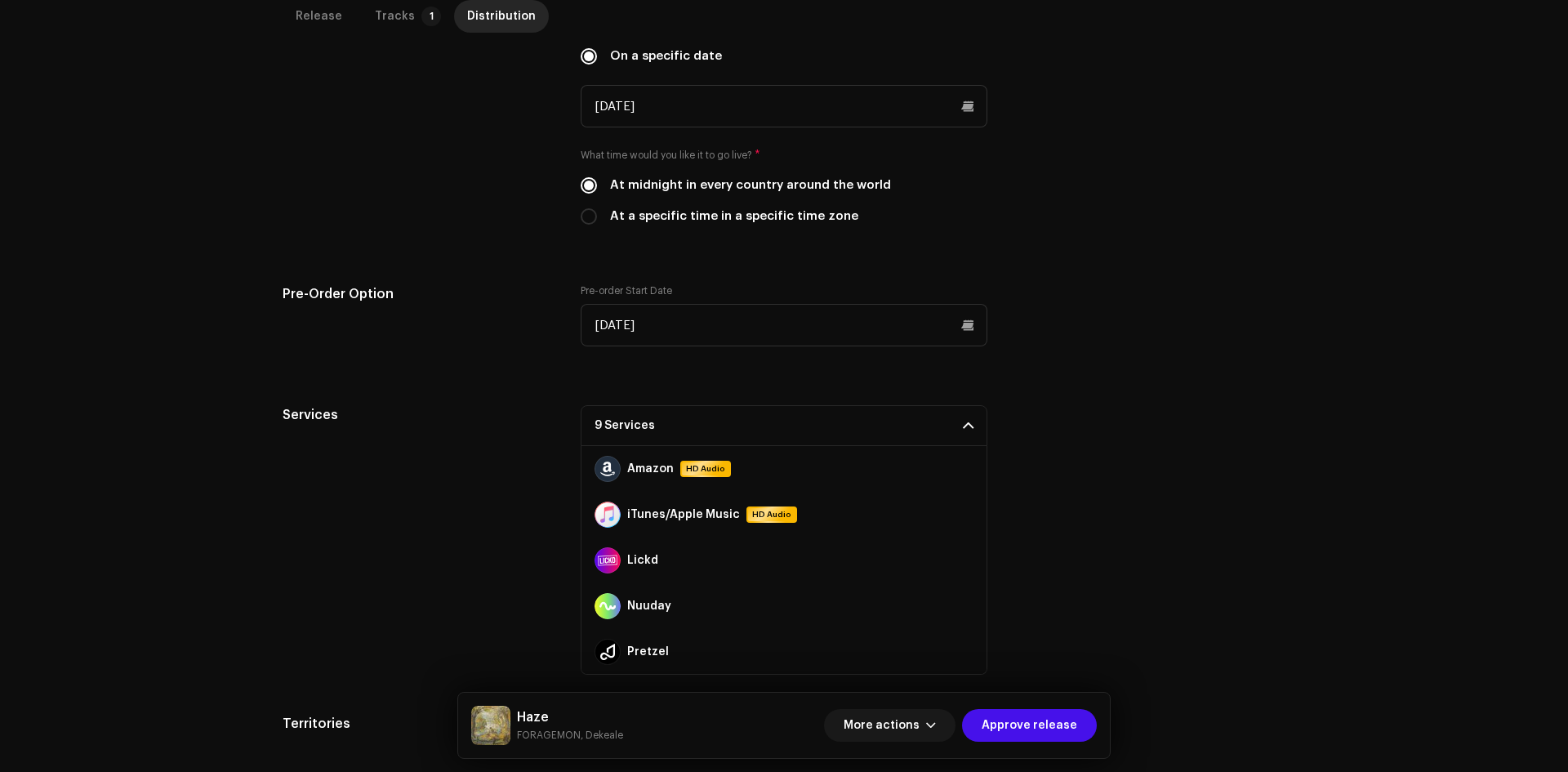
scroll to position [572, 0]
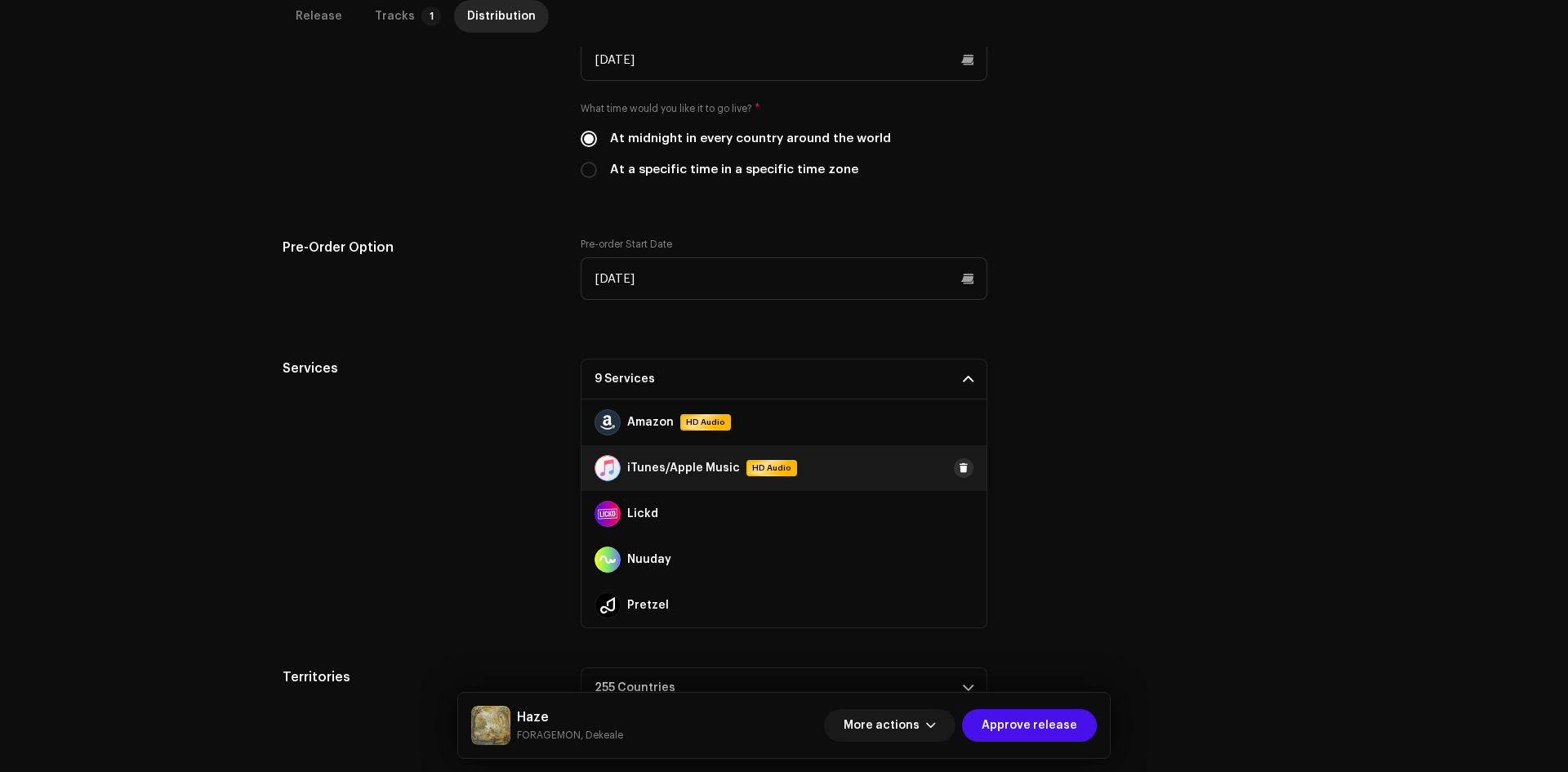
click at [959, 469] on span at bounding box center [963, 469] width 10 height 13
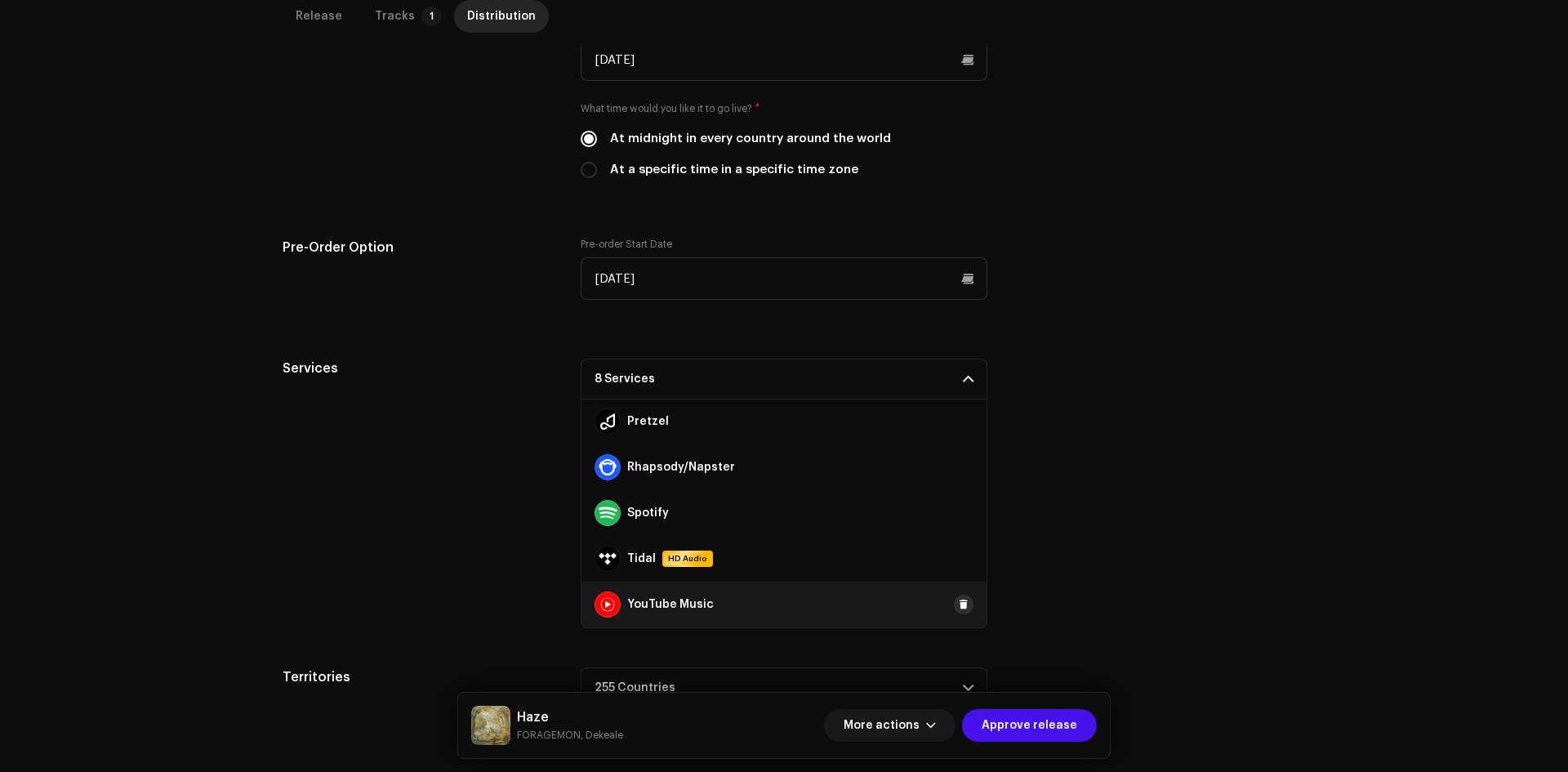
click at [959, 601] on span at bounding box center [963, 605] width 10 height 13
drag, startPoint x: 1173, startPoint y: 494, endPoint x: 483, endPoint y: 2, distance: 847.4
click at [1161, 494] on div "Services 7 Services Amazon HD Audio iTunes/Apple Music HD Audio Add Lickd Nuuda…" at bounding box center [783, 494] width 1003 height 270
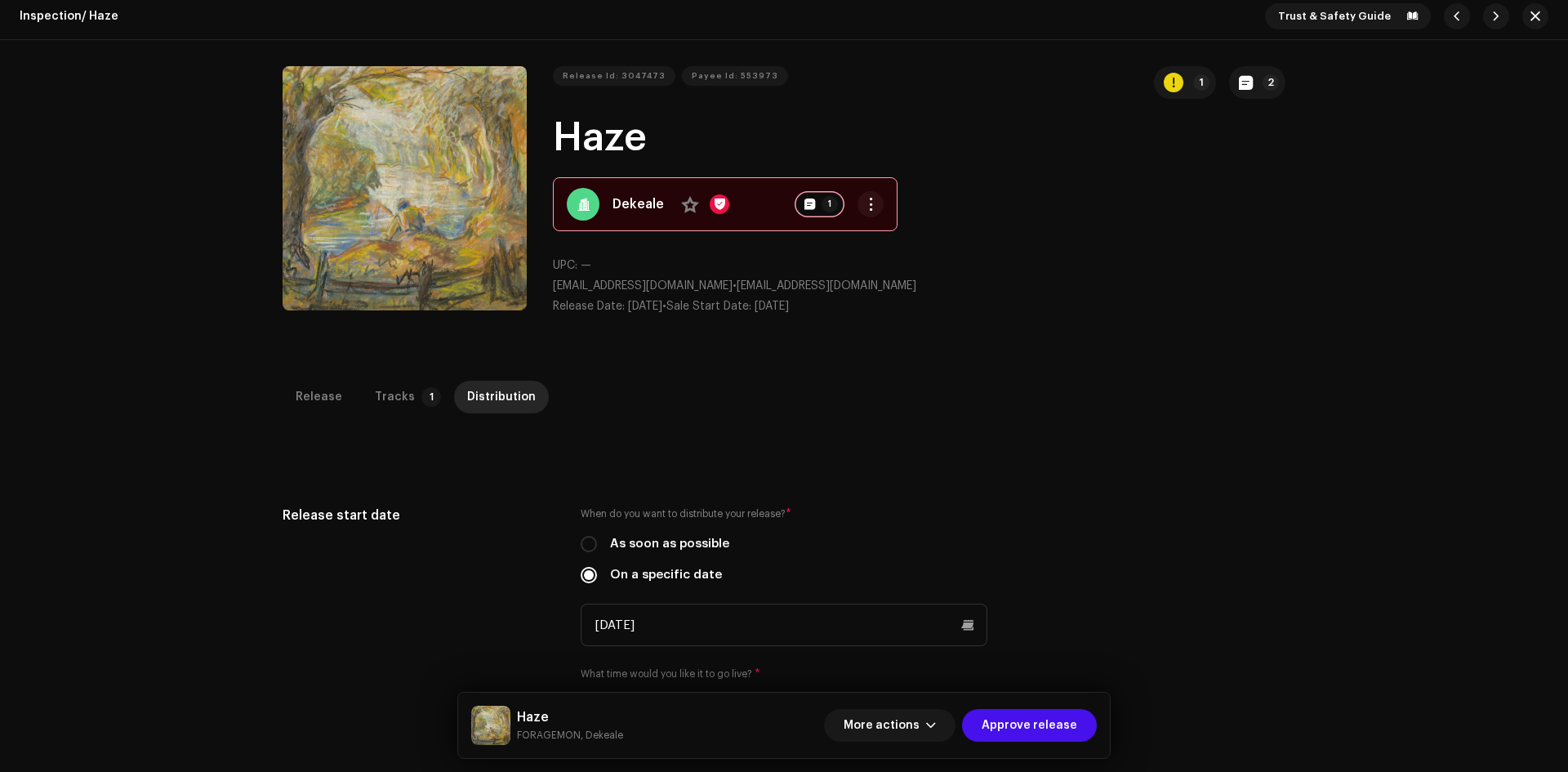
scroll to position [0, 0]
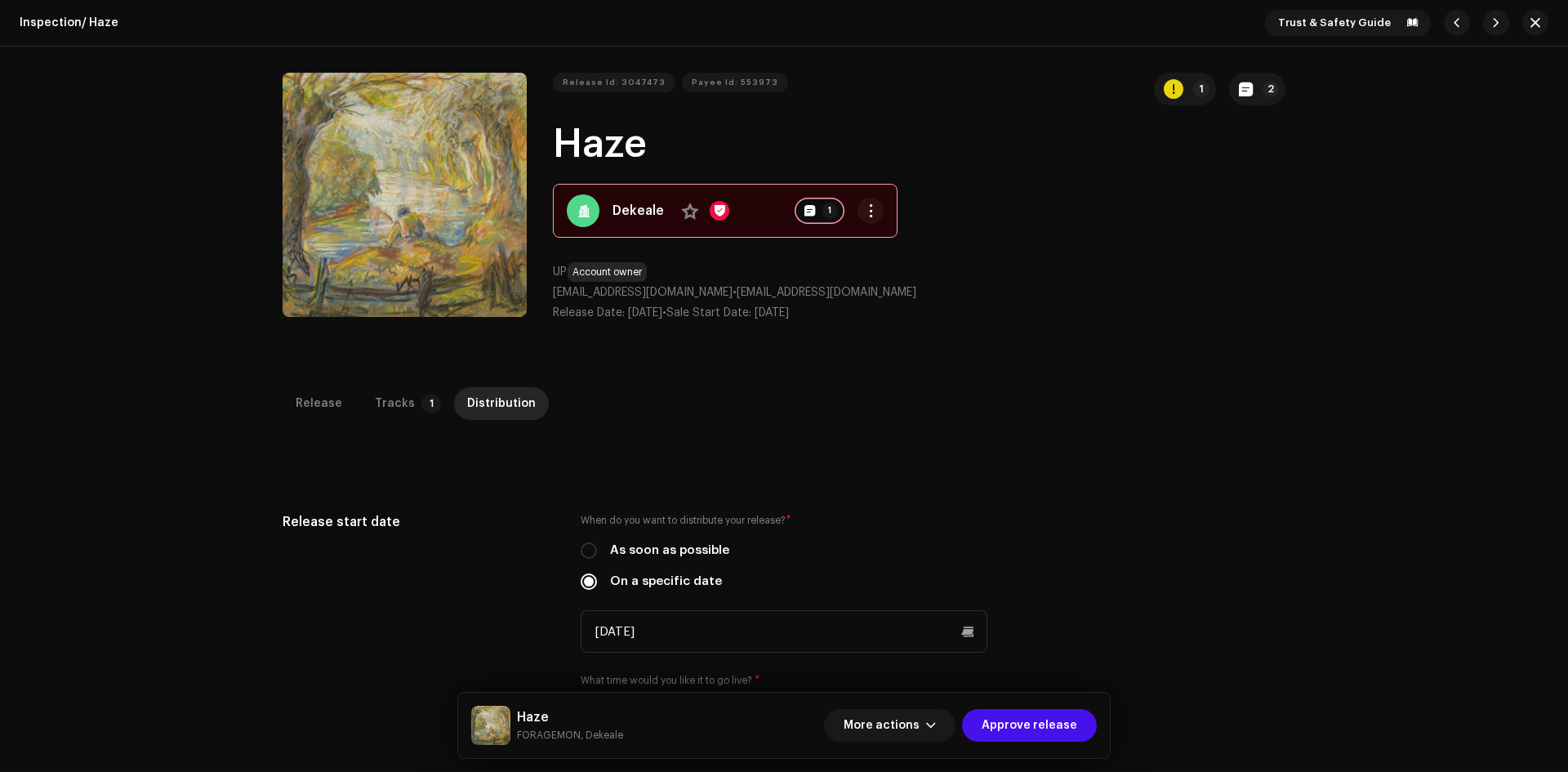
click at [553, 293] on span "[EMAIL_ADDRESS][DOMAIN_NAME]" at bounding box center [642, 293] width 179 height 12
drag, startPoint x: 569, startPoint y: 293, endPoint x: 662, endPoint y: 291, distance: 93.0
click at [662, 291] on div "Release Id: 3047473 Payee Id: 553973 1 2 Haze Dekeale No 1 UPC: — [EMAIL_ADDRES…" at bounding box center [783, 204] width 1003 height 262
copy span "[EMAIL_ADDRESS][DOMAIN_NAME]"
drag, startPoint x: 558, startPoint y: 134, endPoint x: 578, endPoint y: 0, distance: 135.5
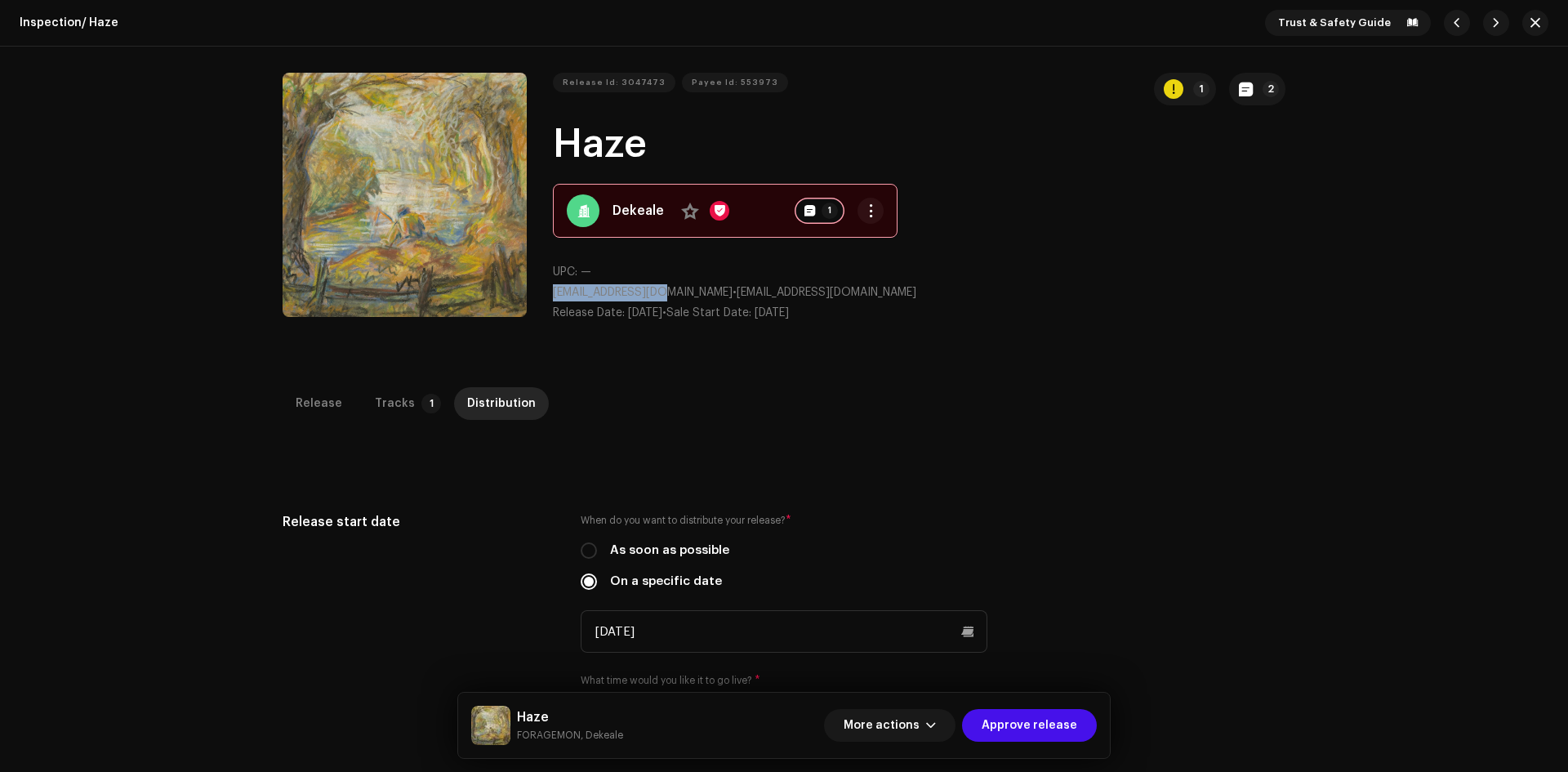
click at [744, 145] on h1 "Haze" at bounding box center [918, 144] width 732 height 52
copy h1 "Haze"
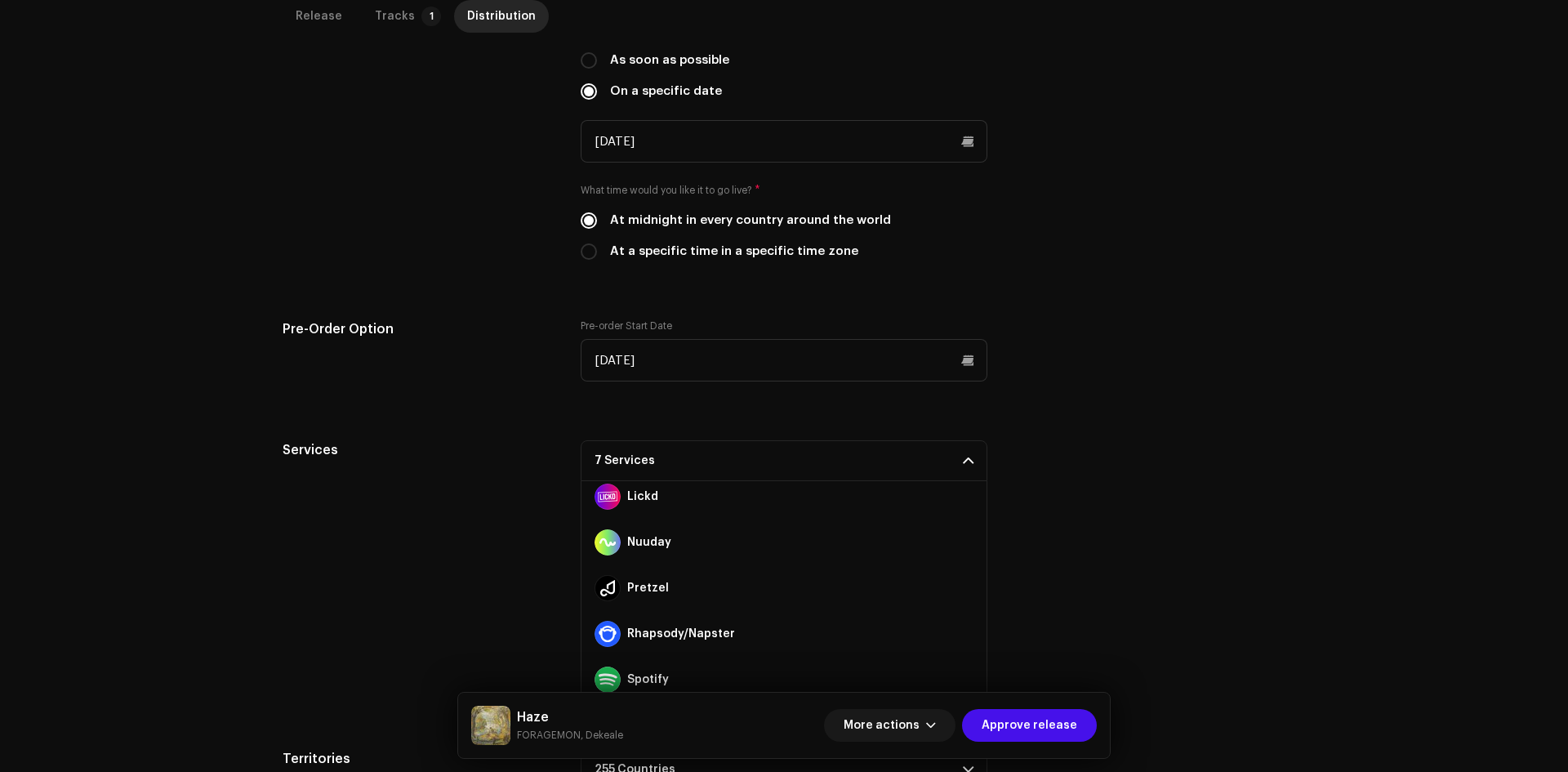
scroll to position [183, 0]
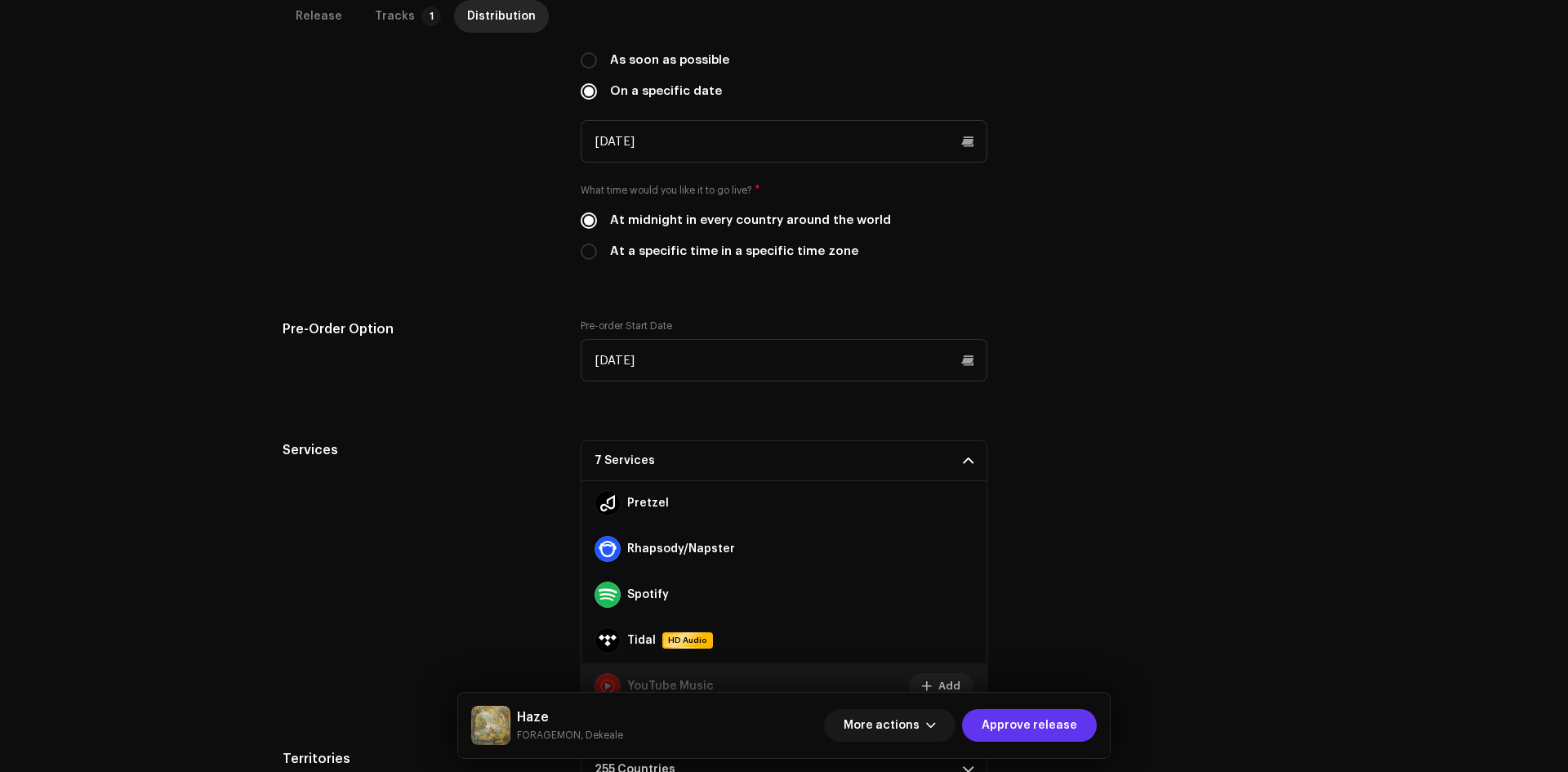
click at [1021, 716] on span "Approve release" at bounding box center [1030, 726] width 96 height 33
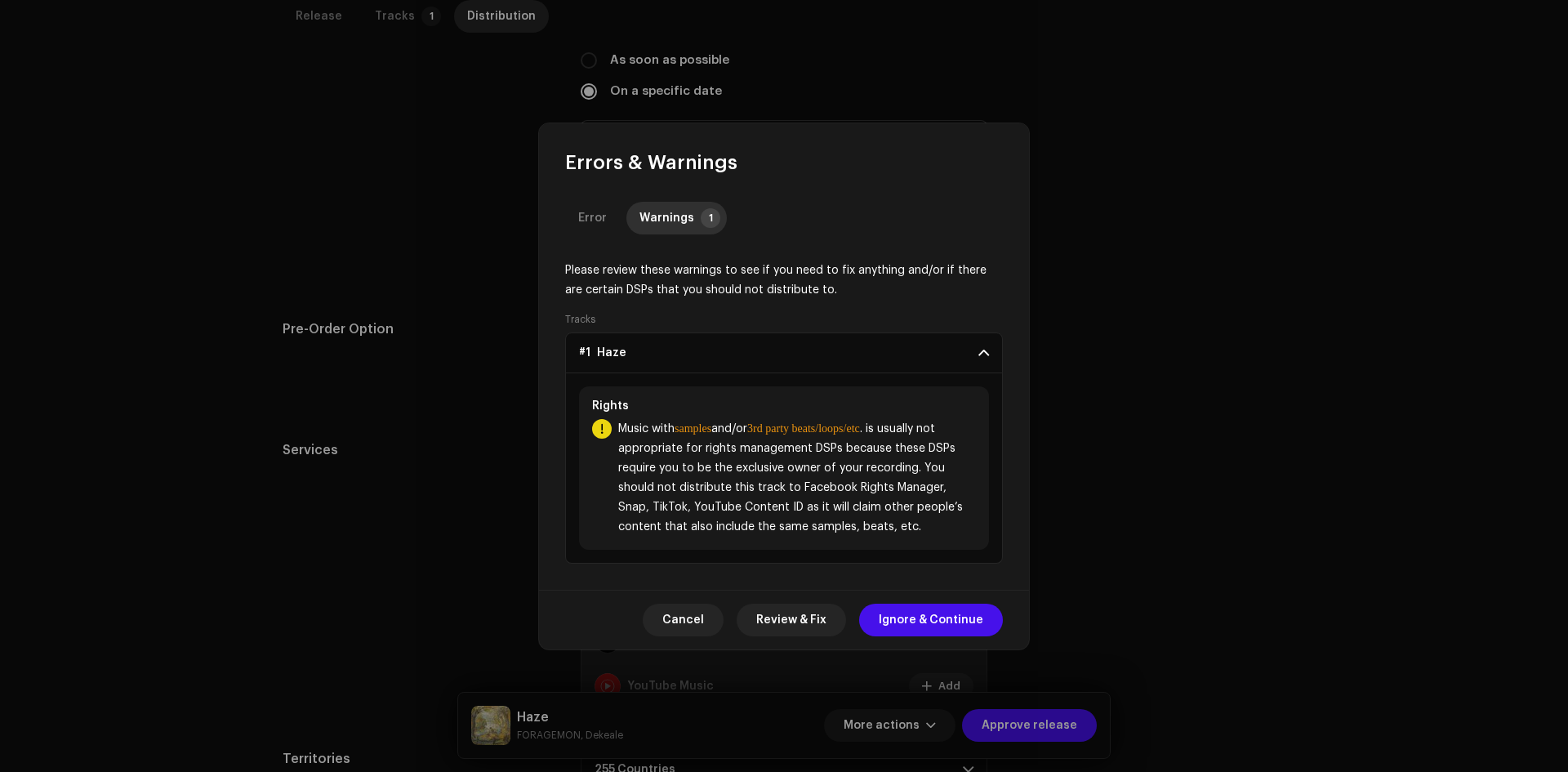
click at [928, 617] on span "Ignore & Continue" at bounding box center [931, 620] width 105 height 33
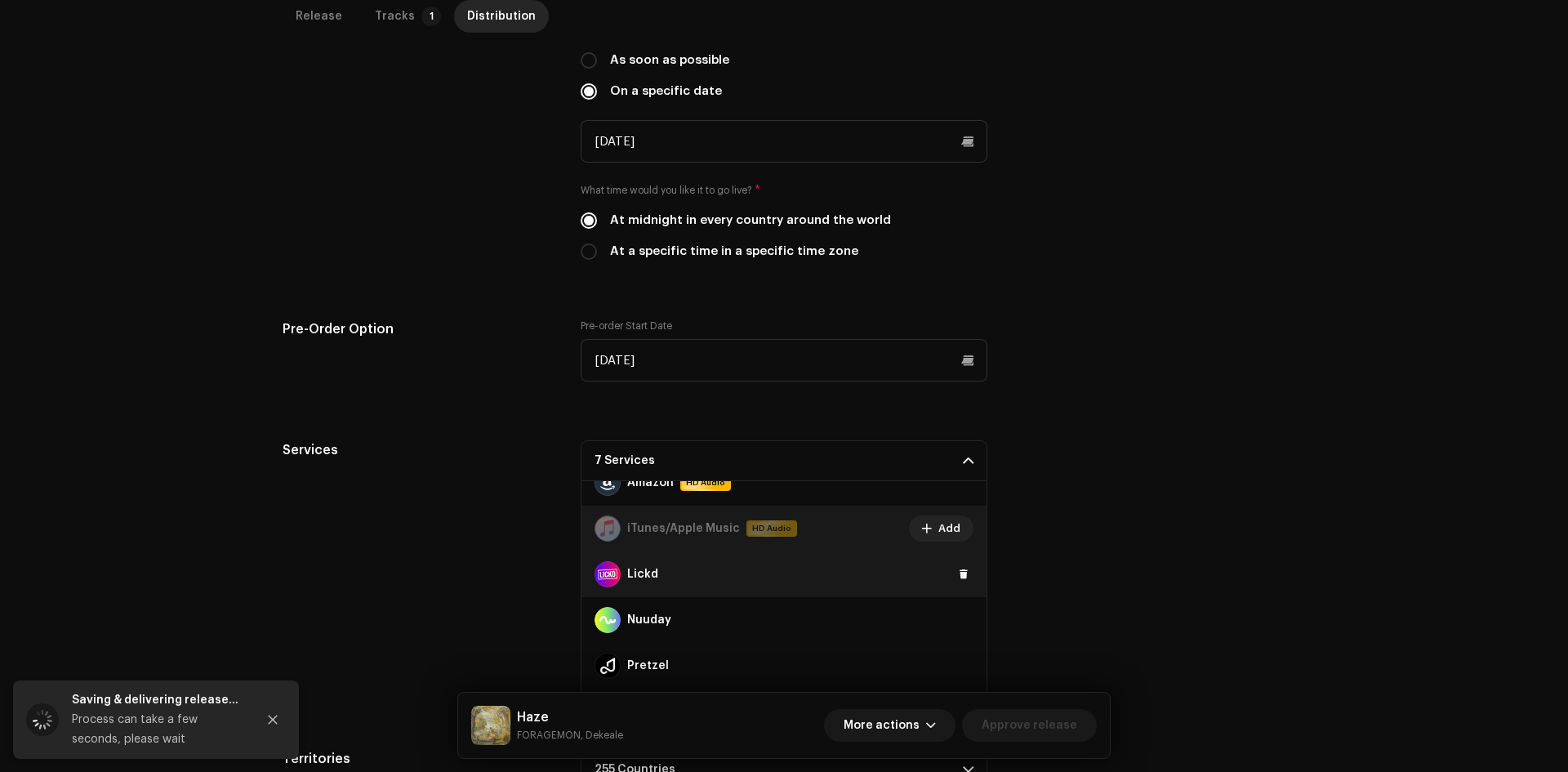
scroll to position [0, 0]
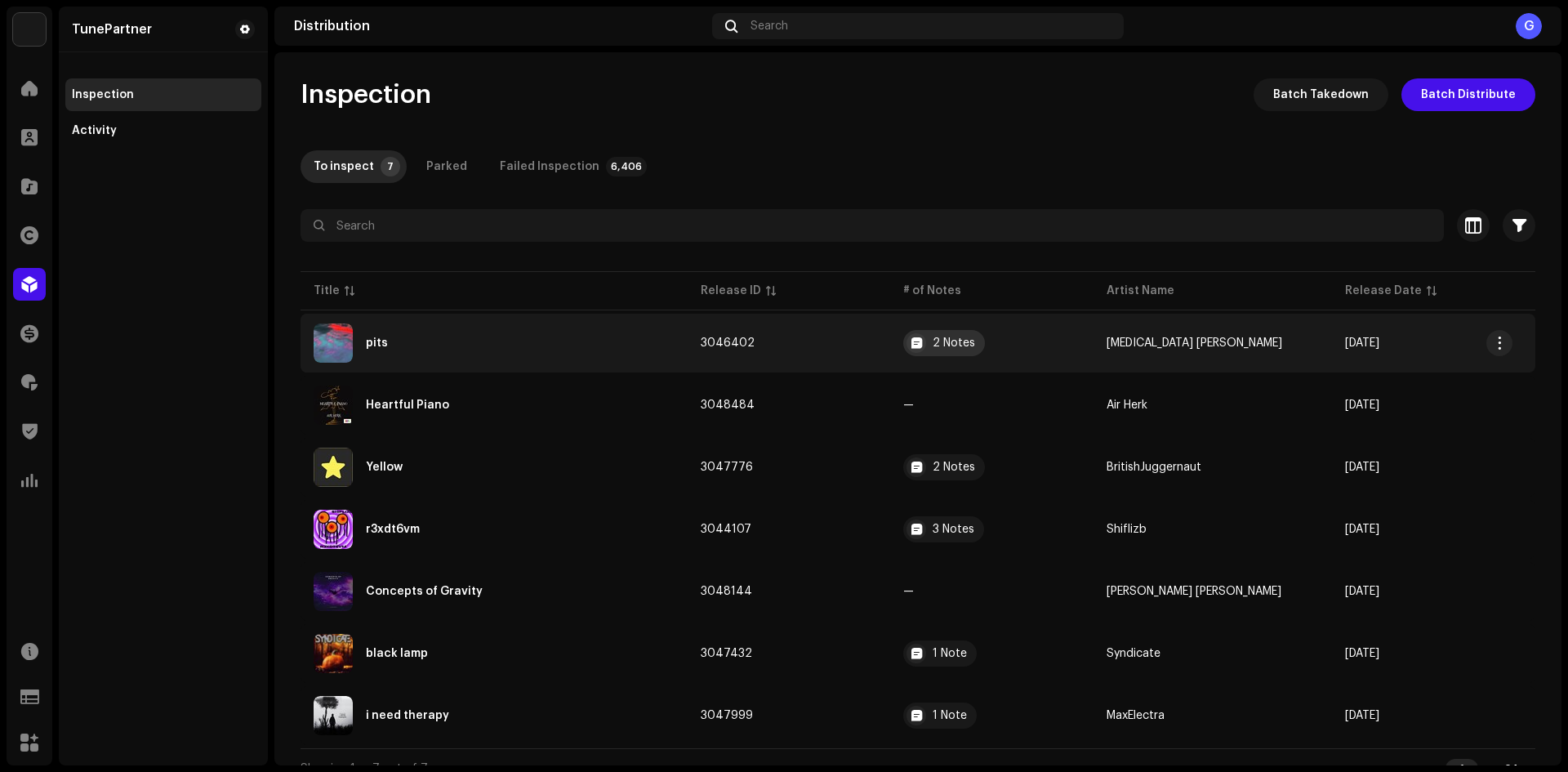
click at [952, 343] on div "2 Notes" at bounding box center [954, 343] width 42 height 12
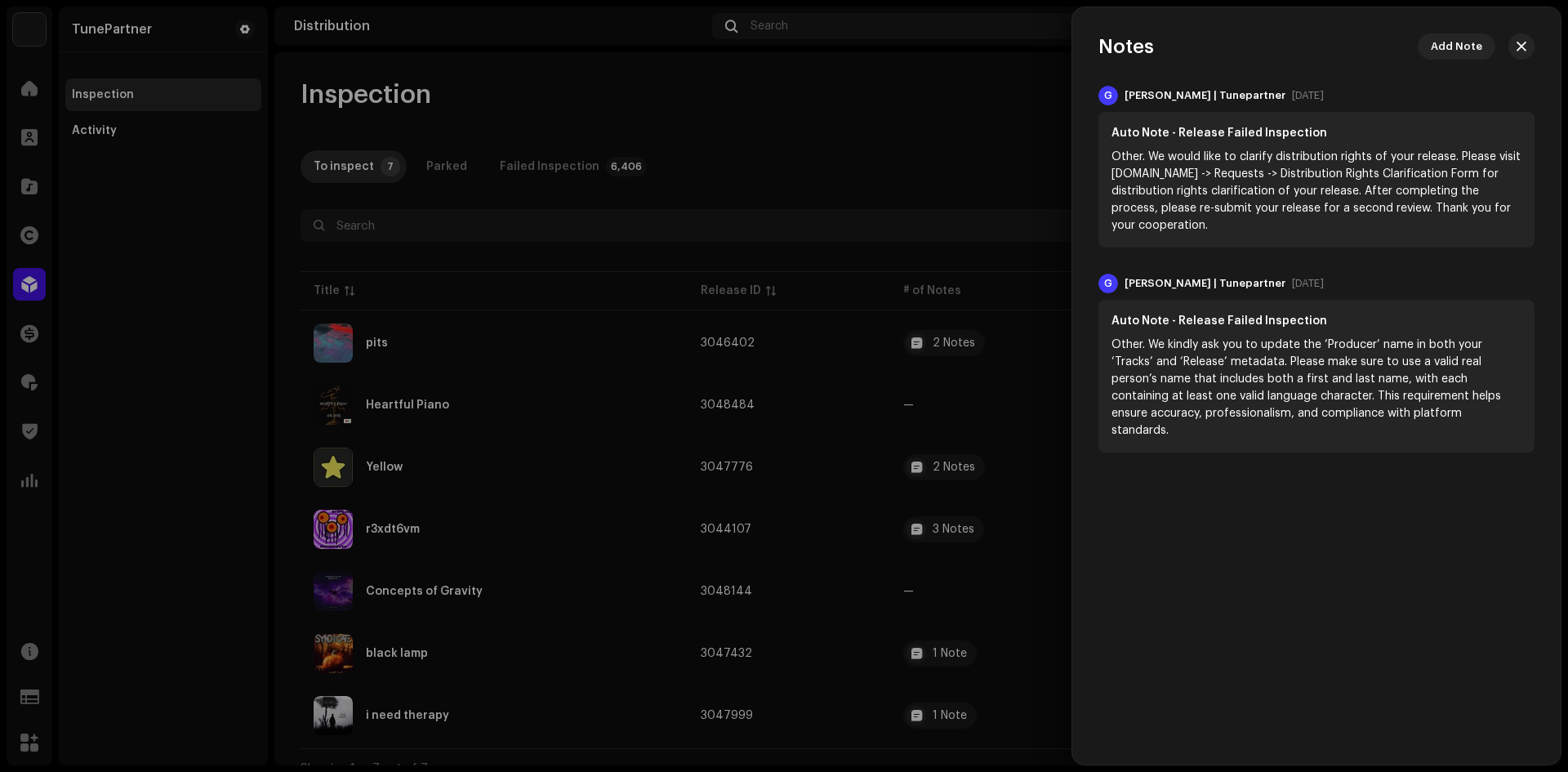
click at [941, 155] on div at bounding box center [784, 386] width 1568 height 772
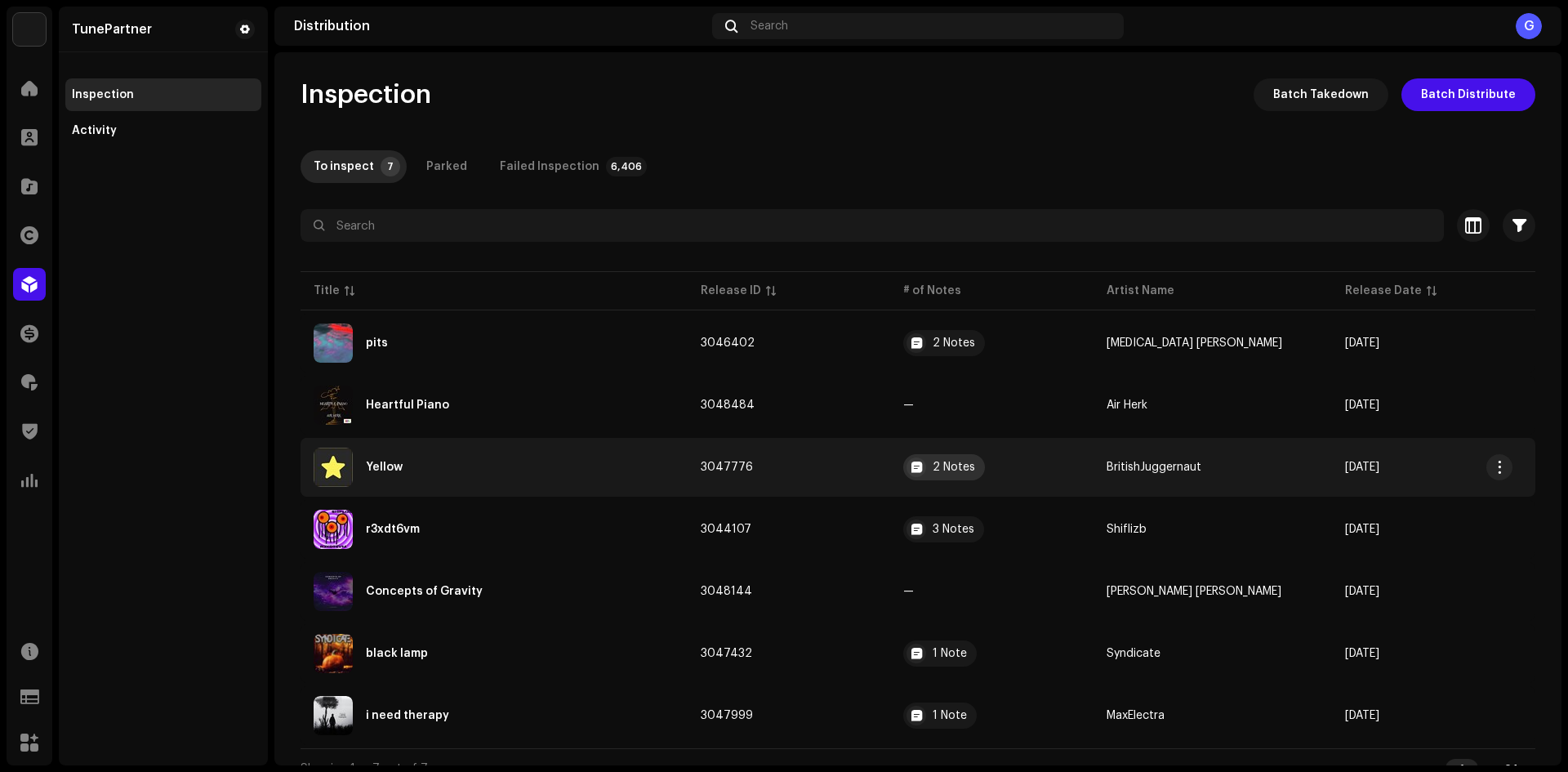
click at [942, 465] on div "2 Notes" at bounding box center [943, 467] width 82 height 26
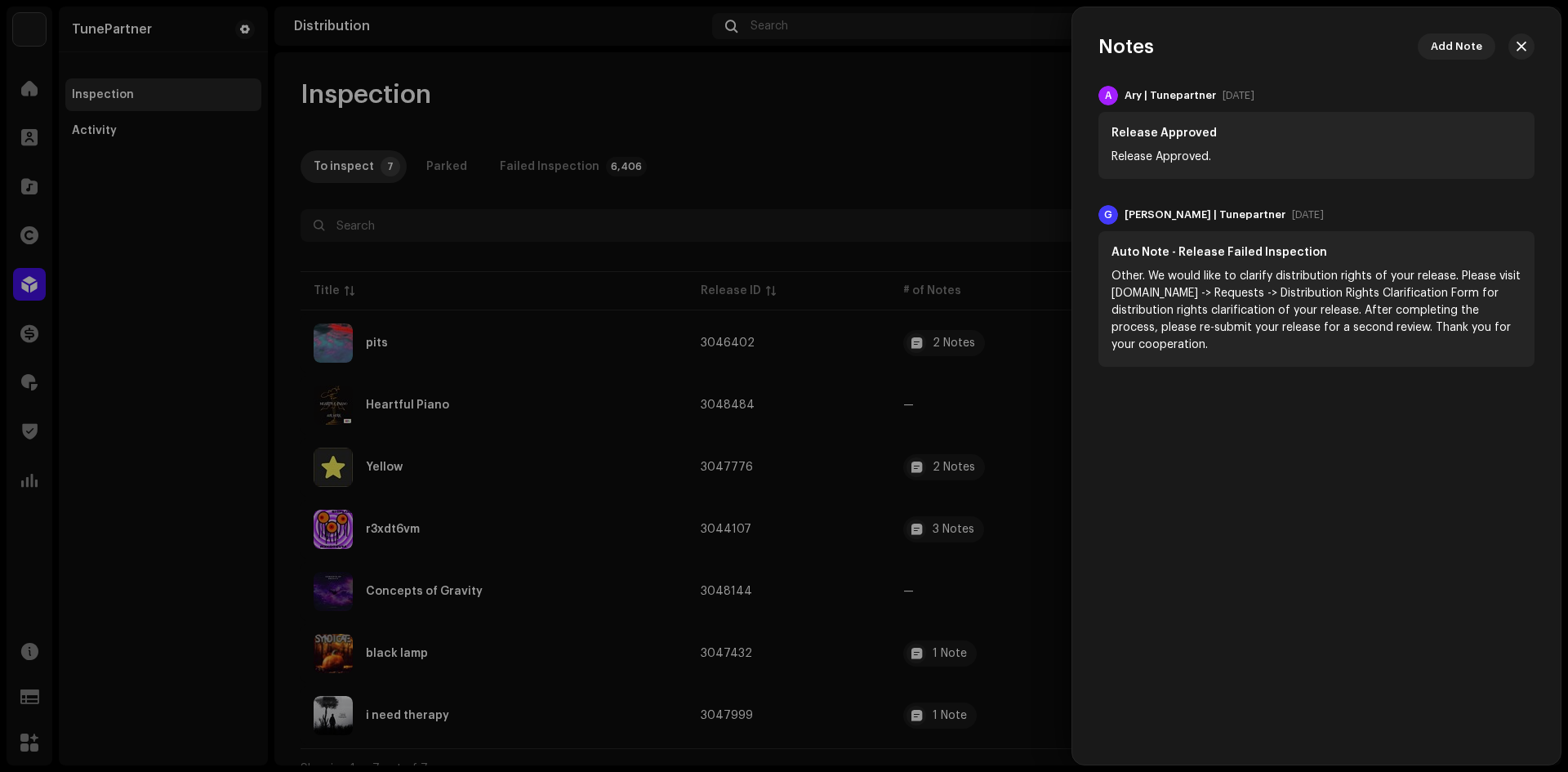
click at [945, 470] on div at bounding box center [784, 386] width 1568 height 772
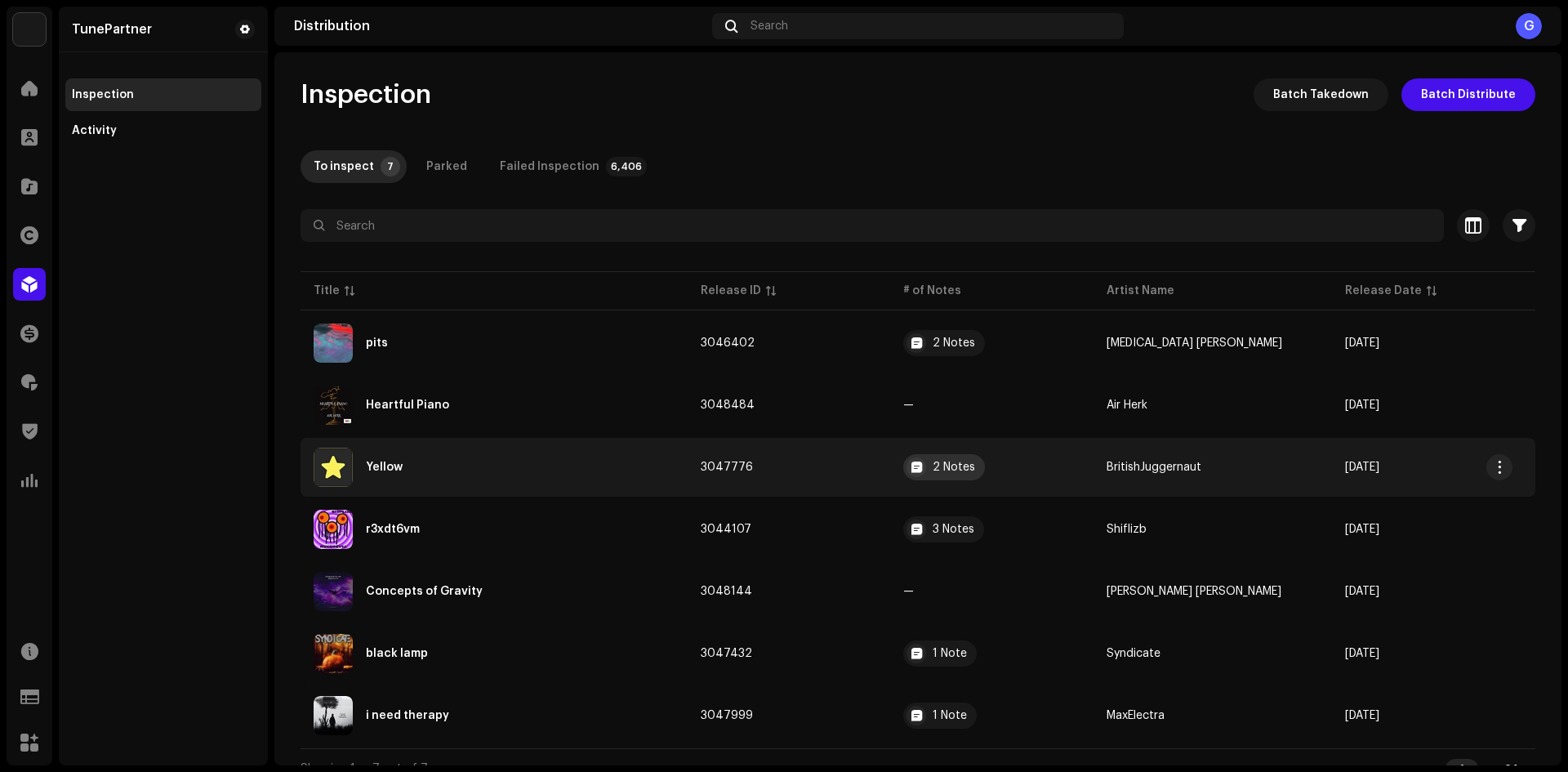
click at [926, 470] on div at bounding box center [916, 468] width 19 height 19
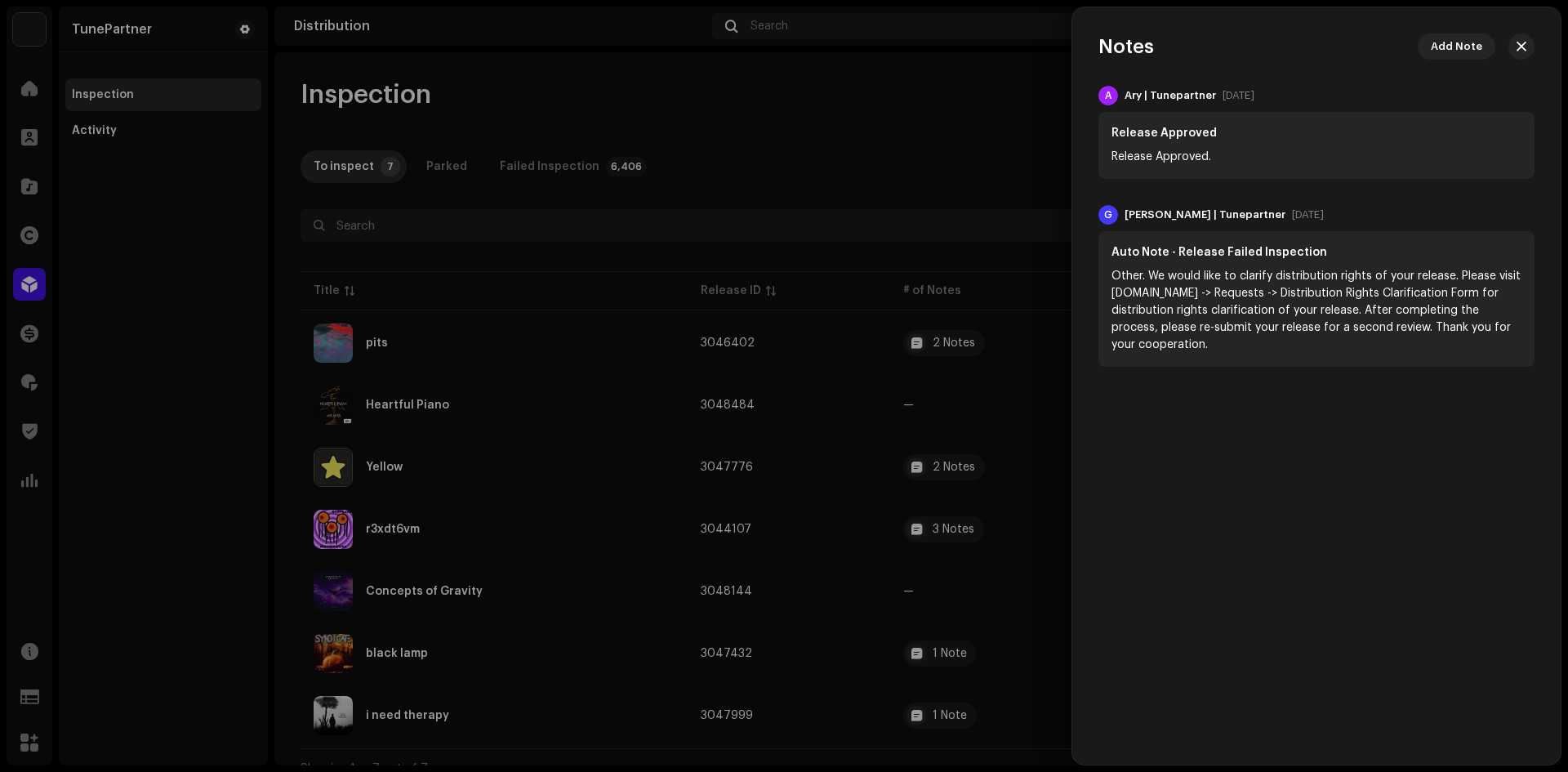
click at [932, 465] on div at bounding box center [784, 386] width 1568 height 772
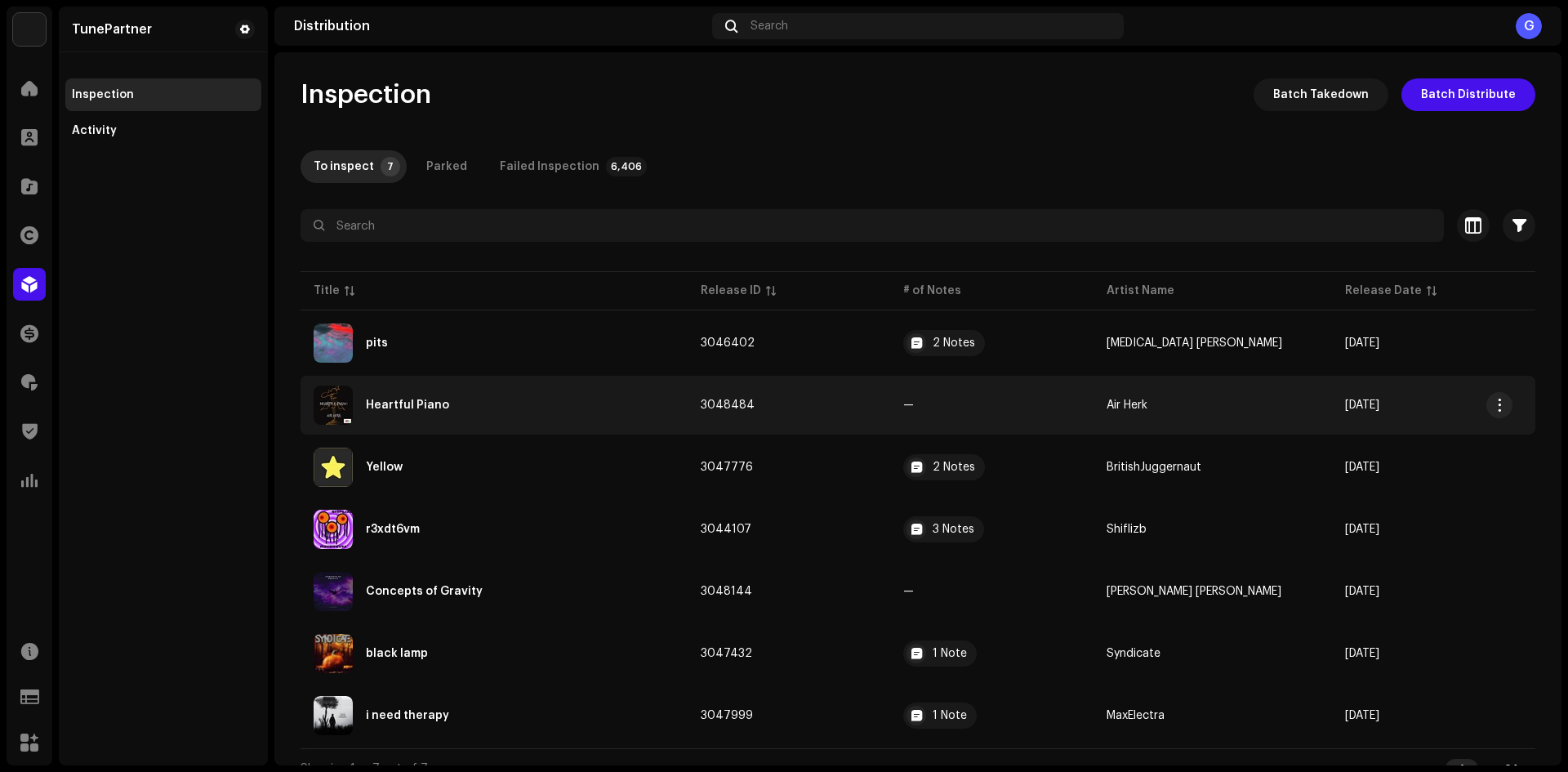
click at [868, 407] on td "3048484" at bounding box center [790, 404] width 203 height 59
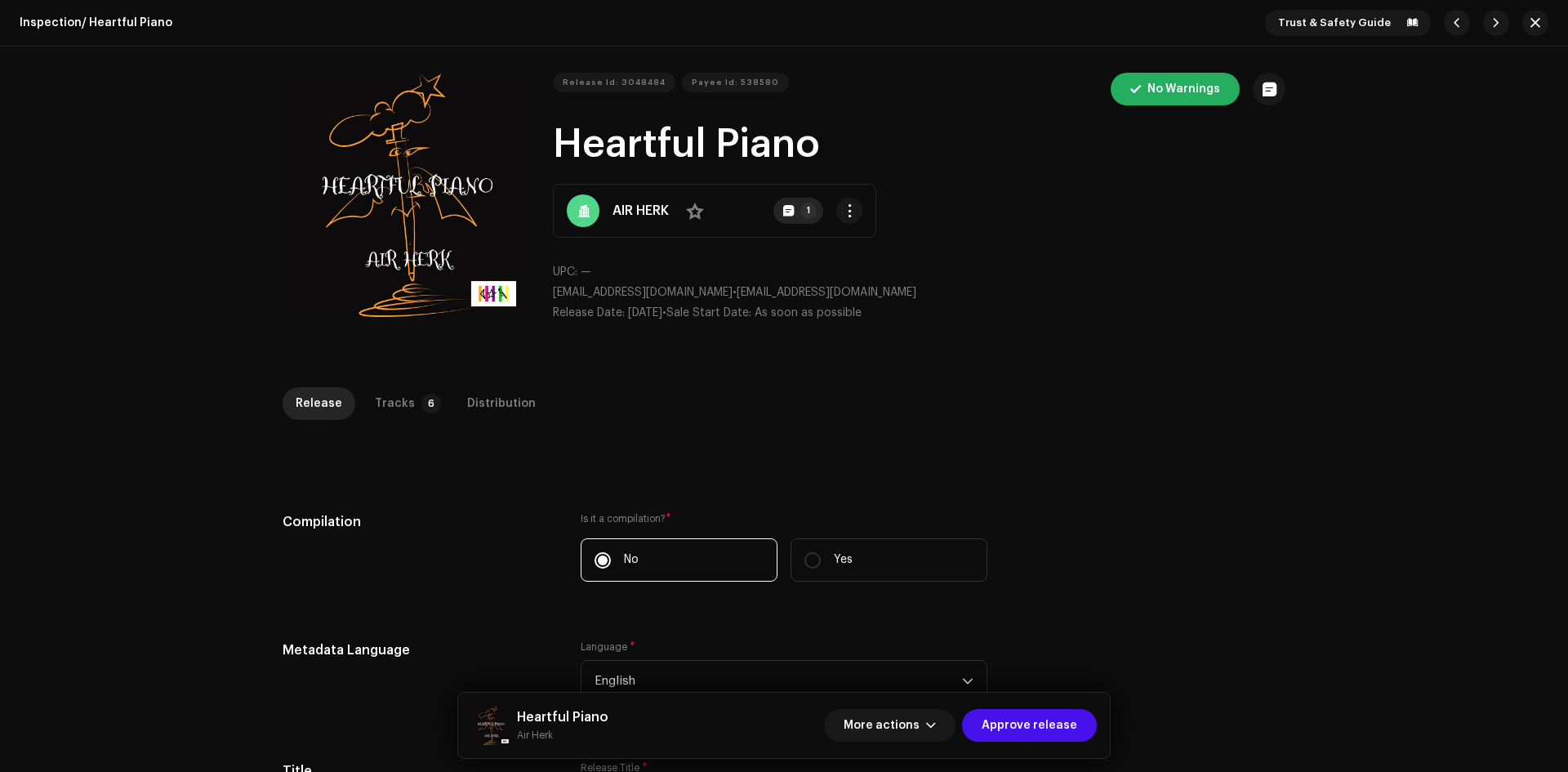
click at [814, 213] on p-badge "1" at bounding box center [808, 210] width 16 height 16
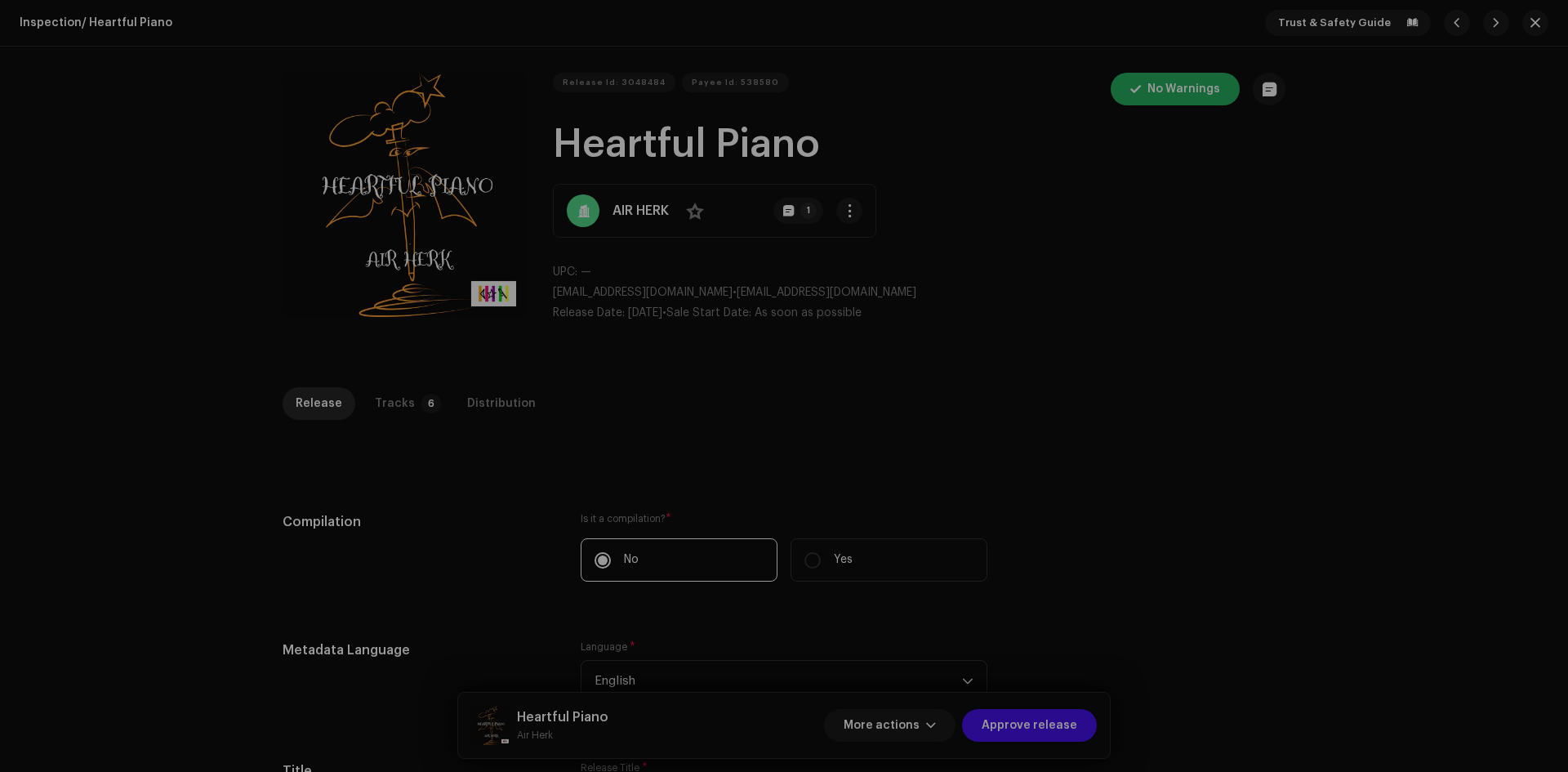
drag, startPoint x: 534, startPoint y: 277, endPoint x: 551, endPoint y: 277, distance: 17.0
click at [535, 277] on div "Payee notes [PERSON_NAME] | TunePartner [DATE] Safe for approving the next rele…" at bounding box center [784, 386] width 1568 height 772
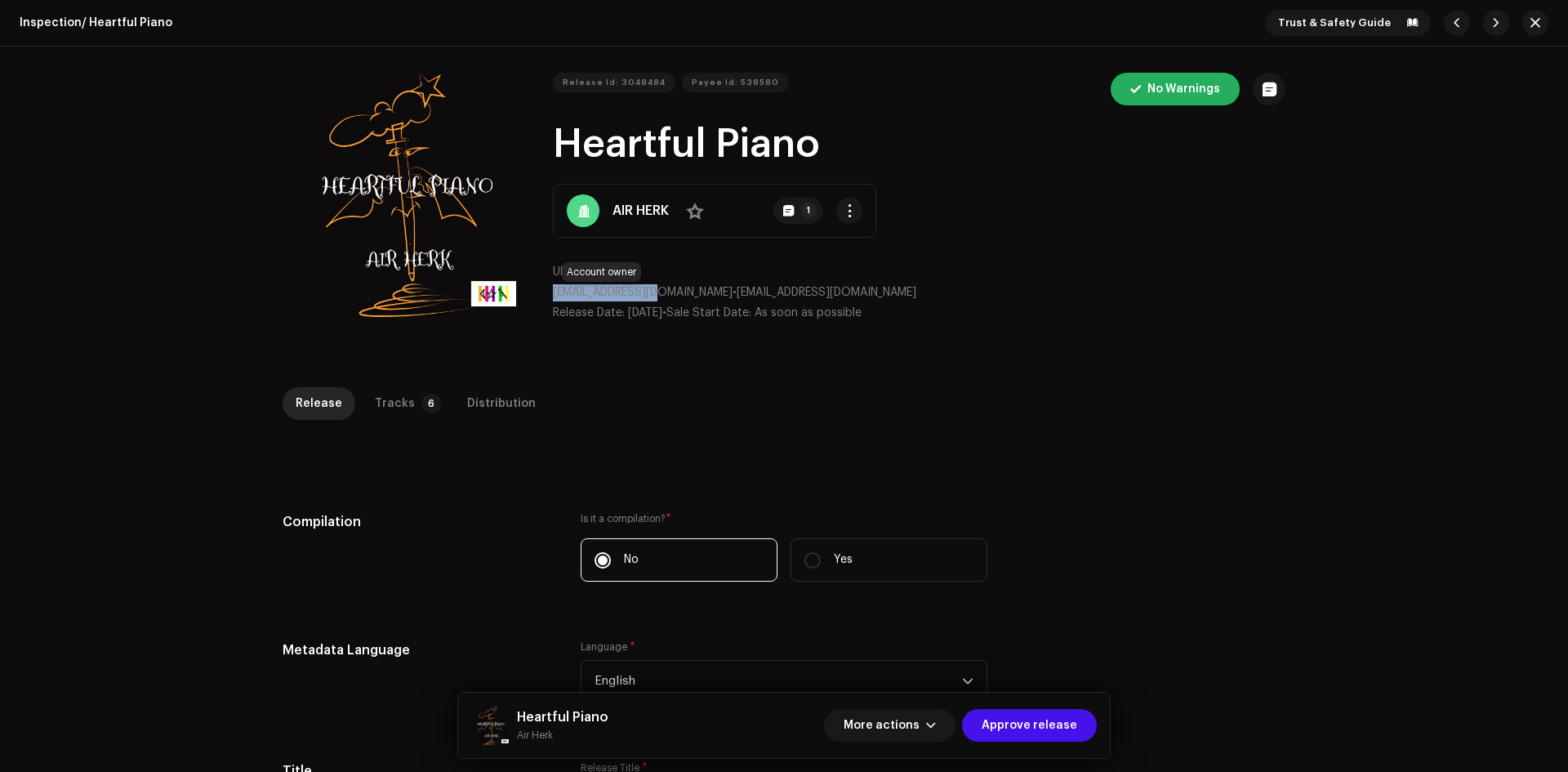
drag, startPoint x: 549, startPoint y: 288, endPoint x: 651, endPoint y: 285, distance: 102.0
click at [653, 286] on div "Release Id: 3048484 Payee Id: 538580 No Warnings Heartful Piano AIR HERK No 1 U…" at bounding box center [783, 204] width 1003 height 262
copy span "[EMAIL_ADDRESS][DOMAIN_NAME]"
click at [660, 210] on strong "AIR HERK" at bounding box center [640, 210] width 57 height 19
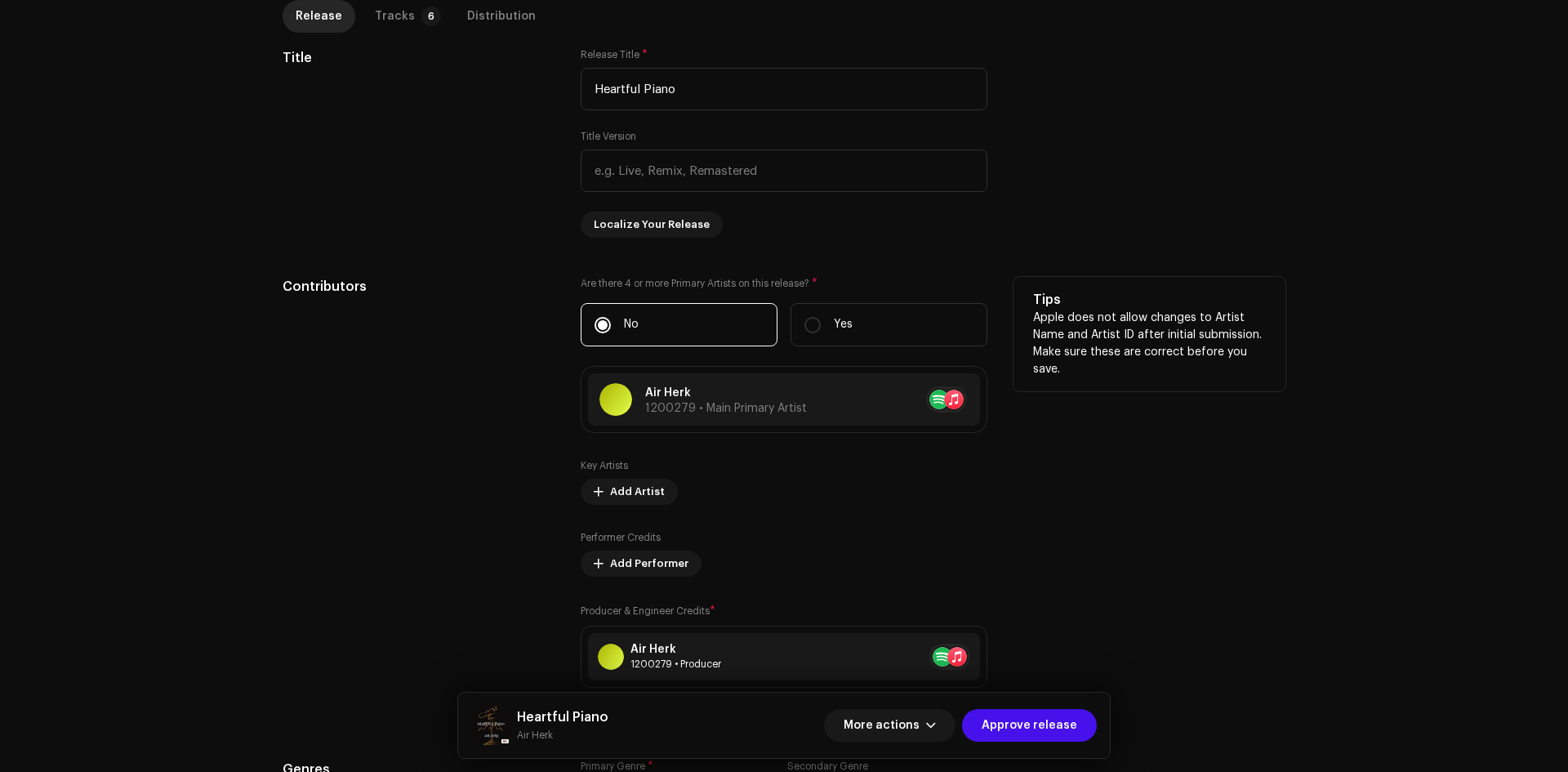
scroll to position [736, 0]
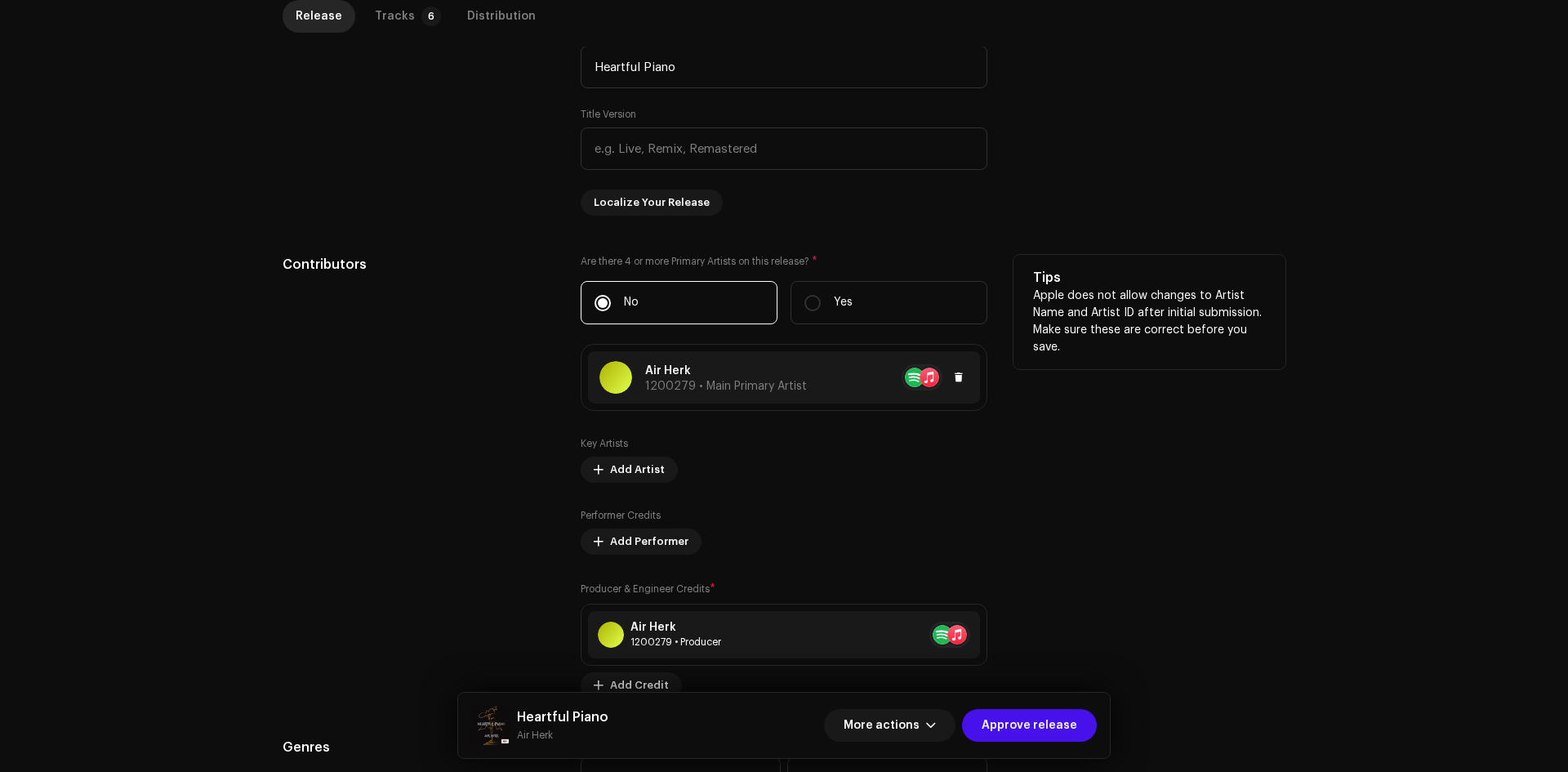
click at [746, 383] on span "1200279 • Main Primary Artist" at bounding box center [725, 387] width 162 height 12
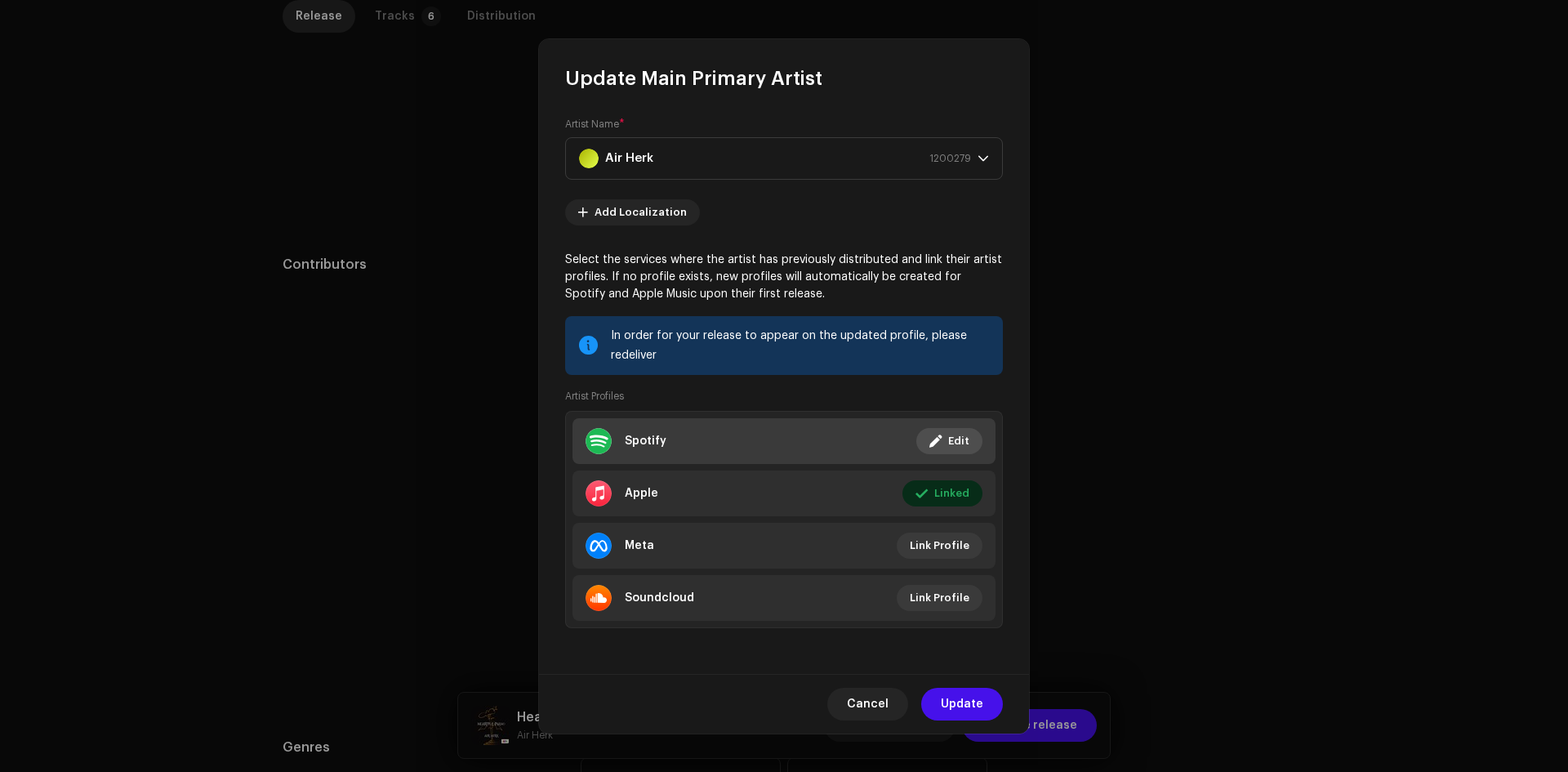
click at [817, 447] on li "Spotify Linked Edit" at bounding box center [784, 442] width 423 height 46
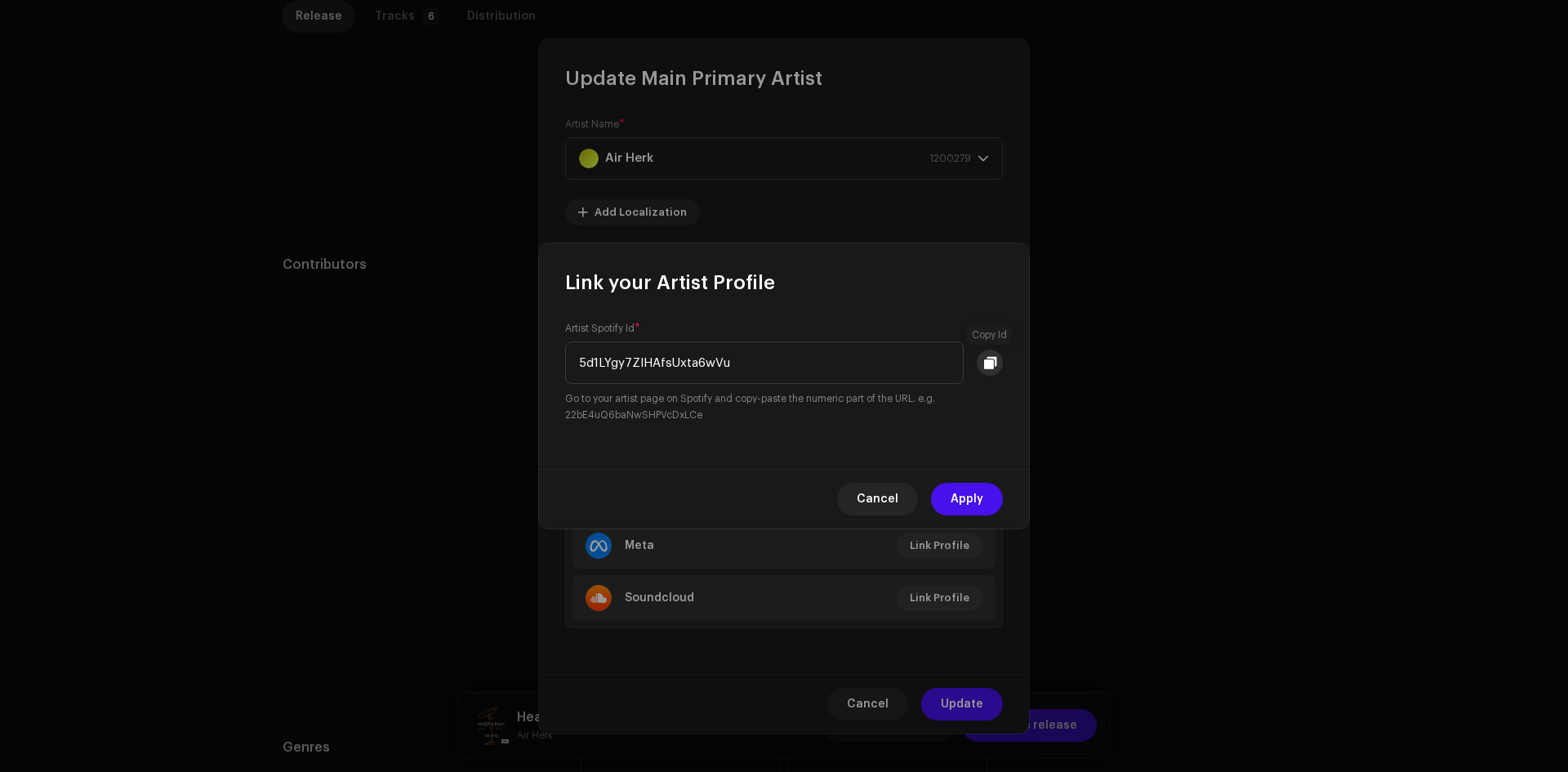
click at [1000, 365] on button at bounding box center [989, 362] width 26 height 26
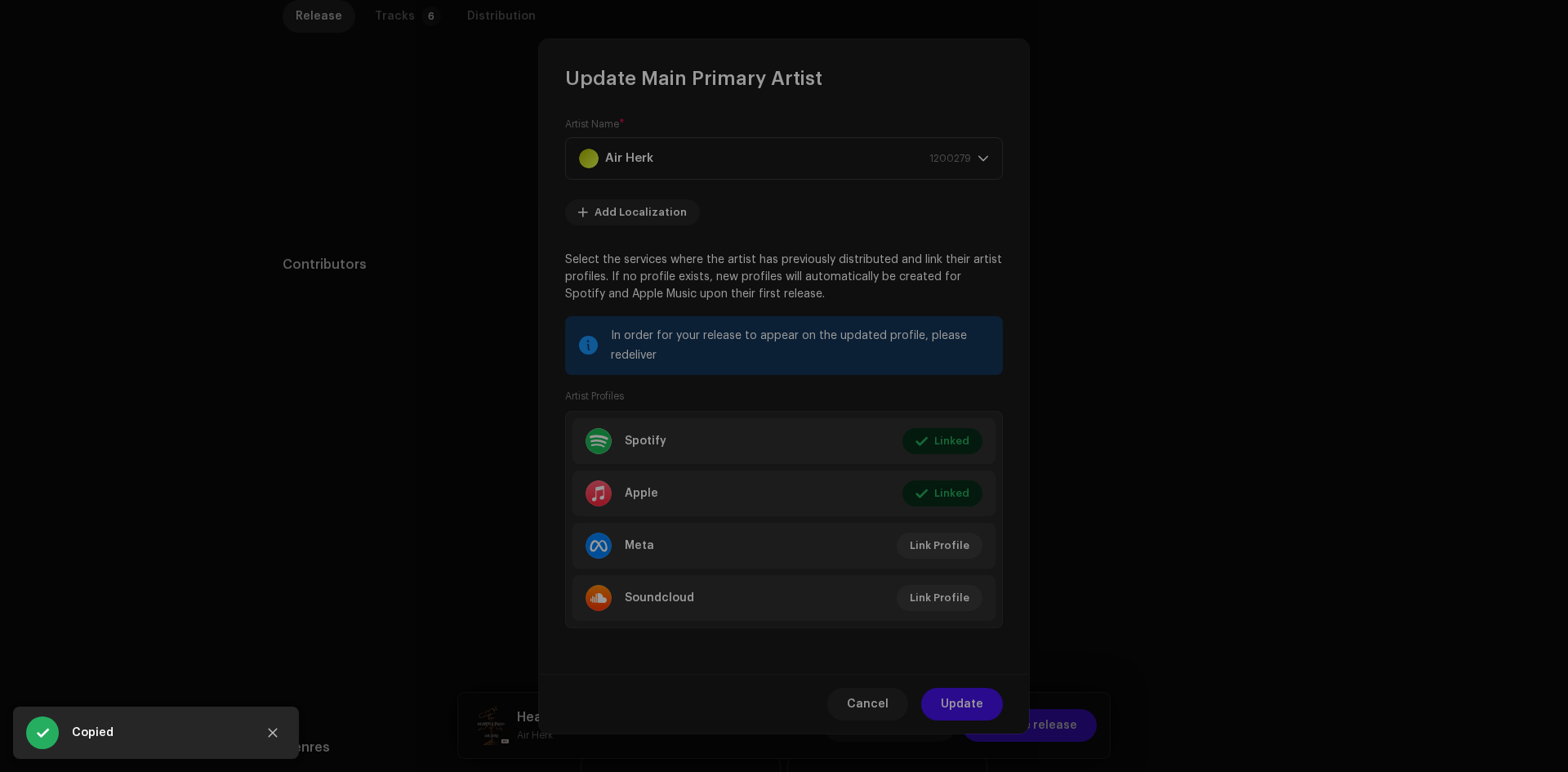
drag, startPoint x: 1156, startPoint y: 233, endPoint x: 974, endPoint y: 376, distance: 231.5
click at [1155, 229] on div "Link your Artist Profile Artist Spotify Id * 5d1LYgy7ZIHAfsUxta6wVu Go to your …" at bounding box center [784, 386] width 1568 height 772
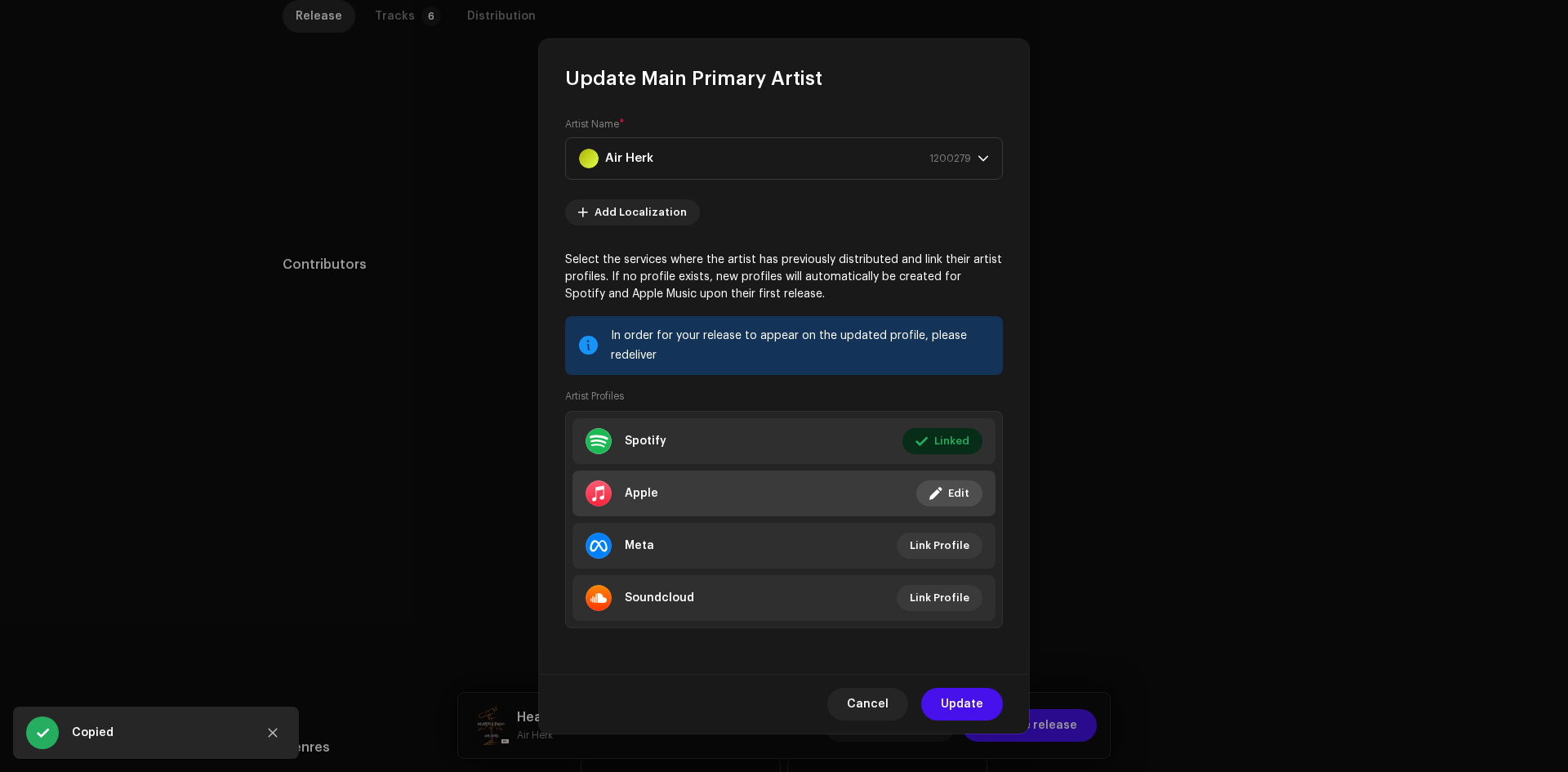
click at [832, 498] on li "Apple Linked Edit" at bounding box center [784, 494] width 423 height 46
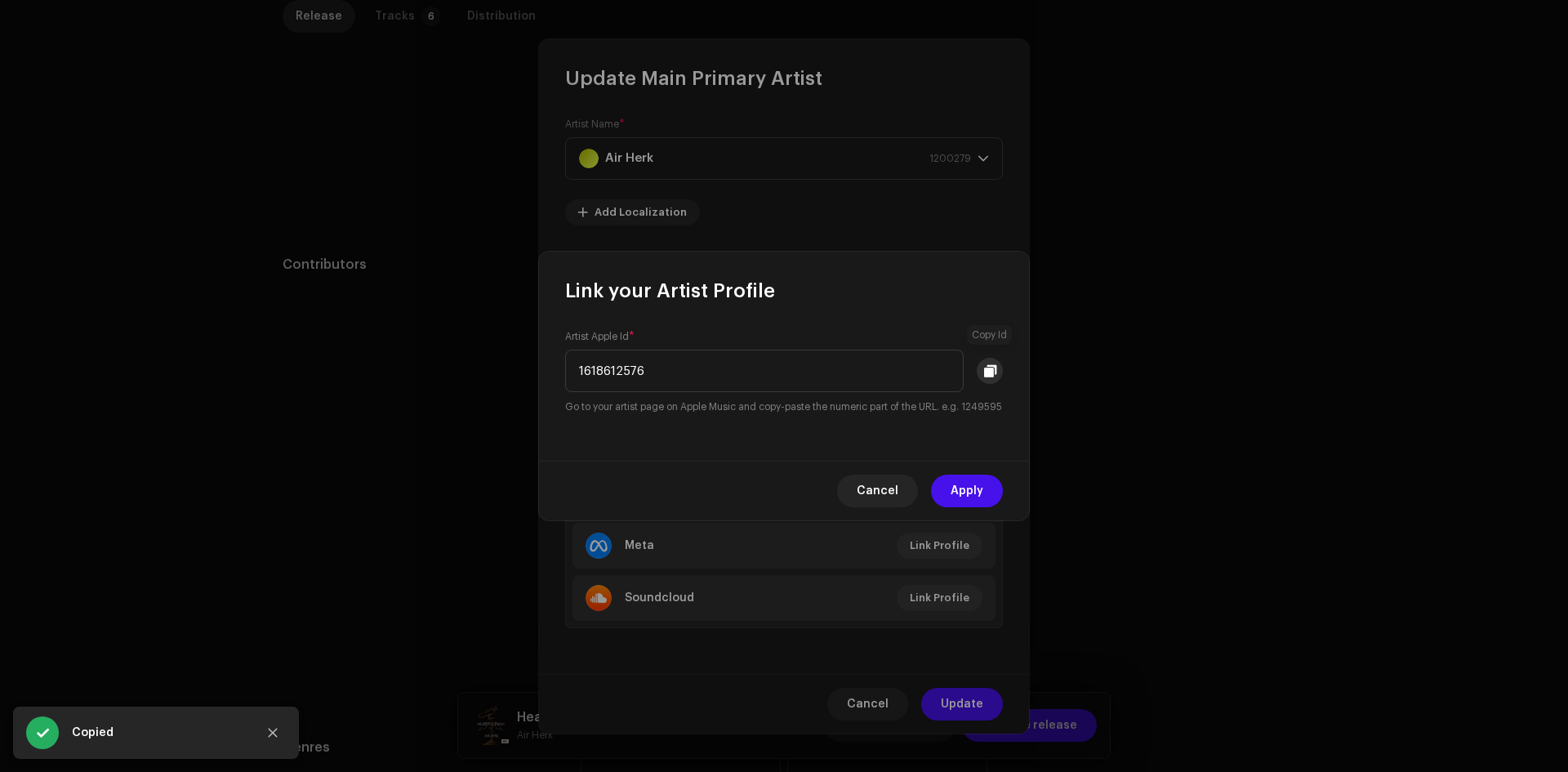
click at [989, 365] on span at bounding box center [989, 372] width 12 height 13
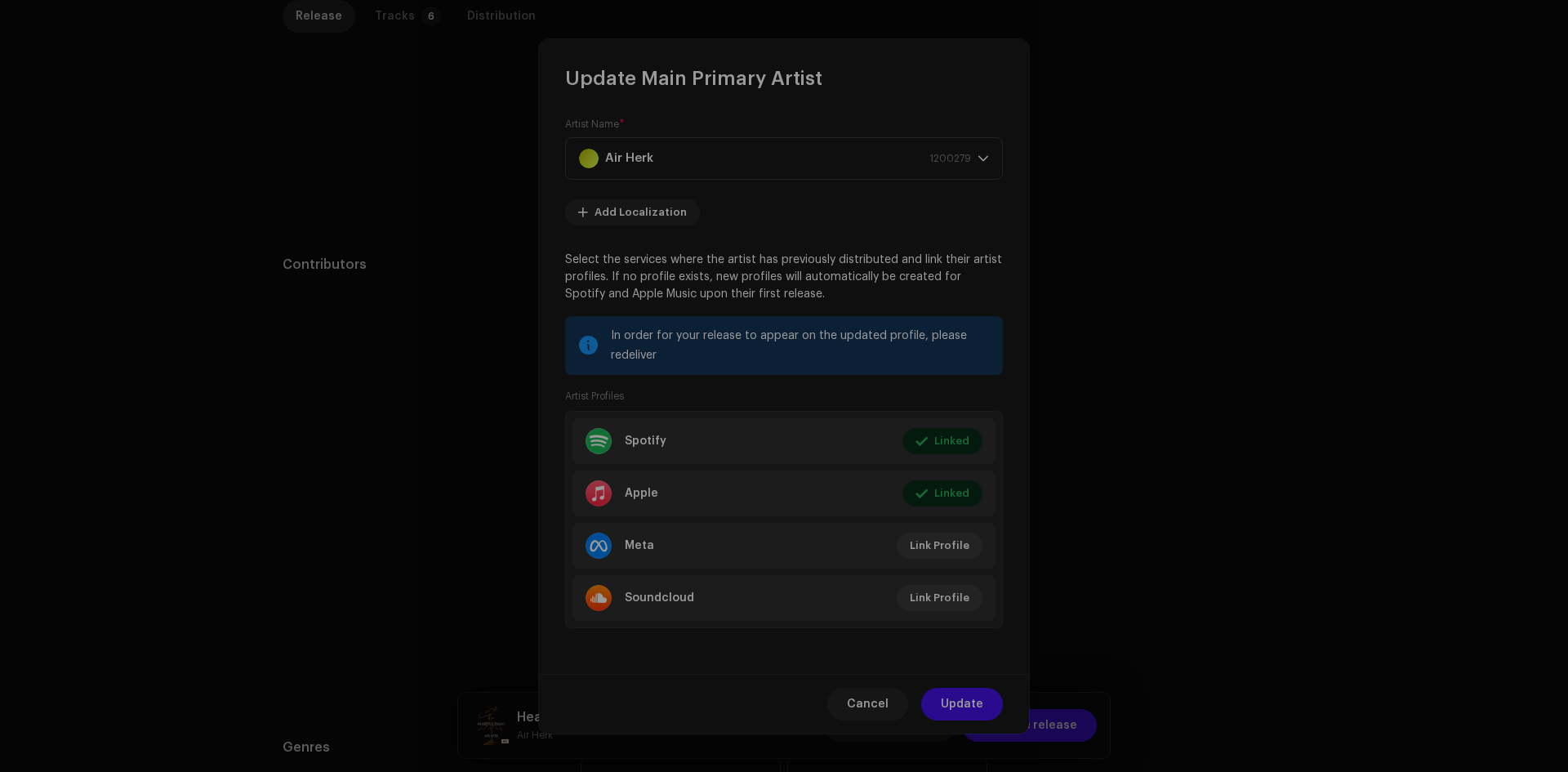
click at [1351, 263] on div "Link your Artist Profile Artist Apple Id * 1618612576 Go to your artist page on…" at bounding box center [784, 386] width 1568 height 772
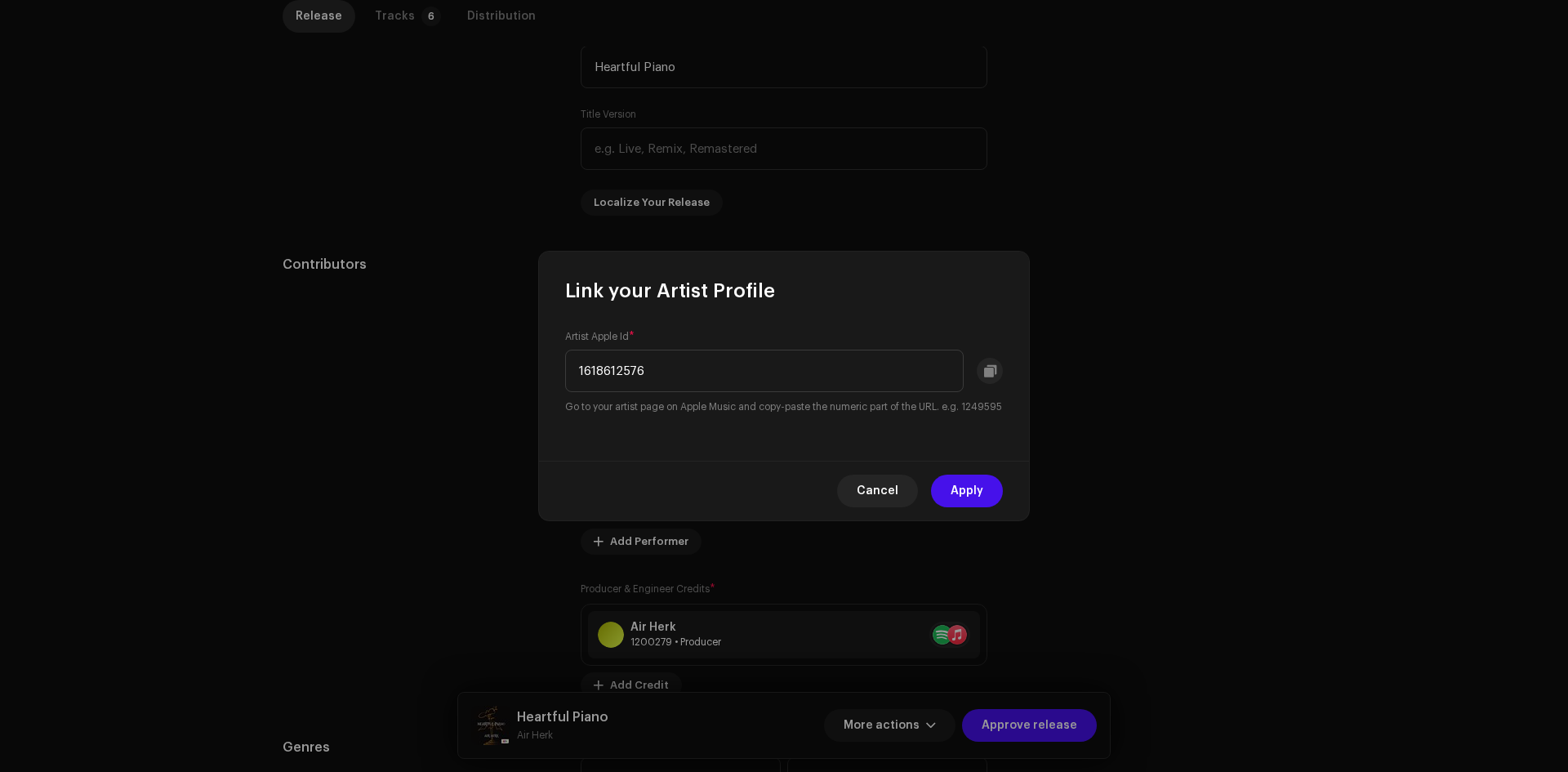
click at [1262, 255] on div "Update Main Primary Artist Artist Name * Air Herk 1200279 Add Localization Sele…" at bounding box center [784, 386] width 1568 height 772
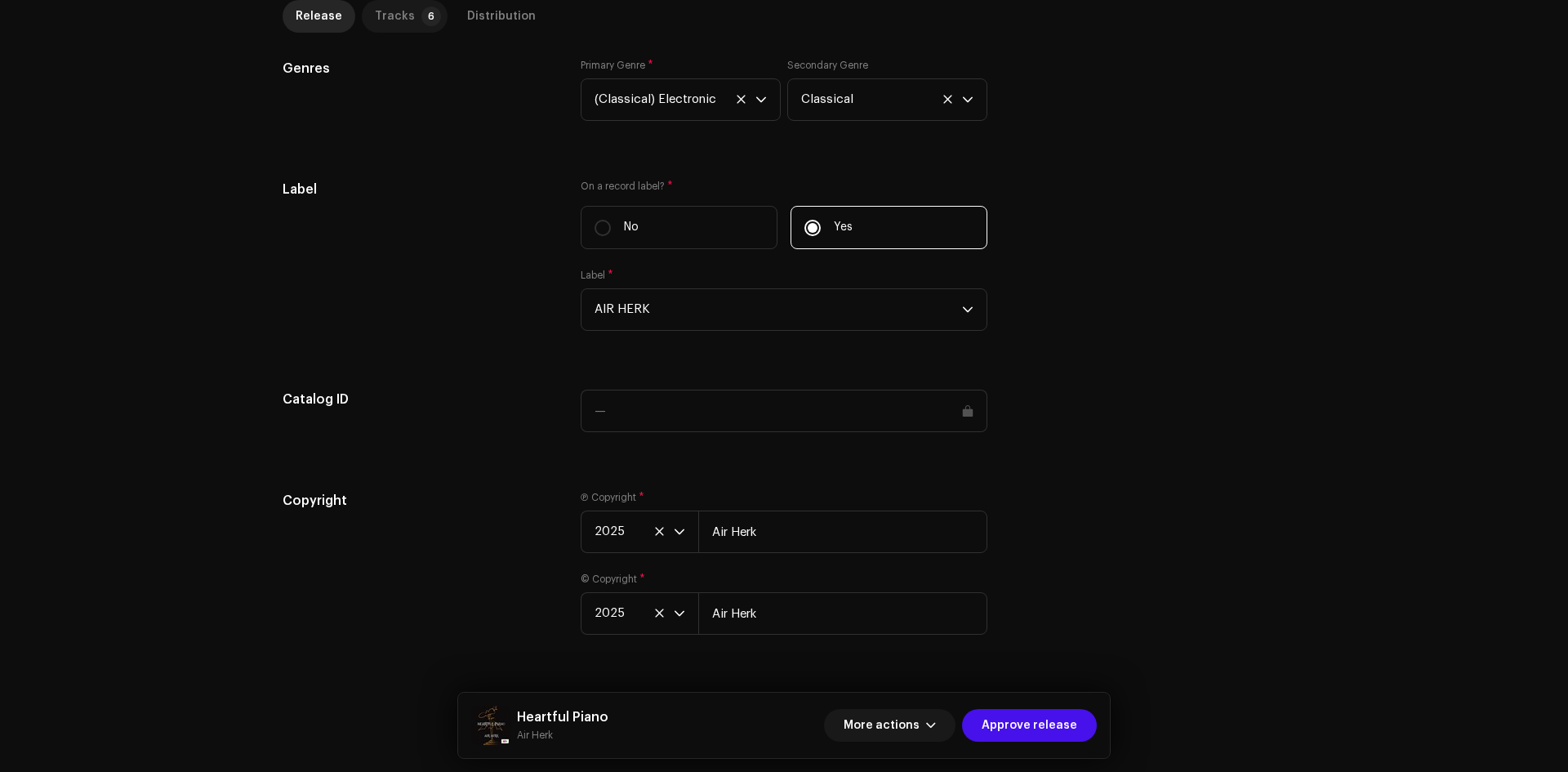
click at [375, 19] on div "Tracks" at bounding box center [395, 16] width 40 height 33
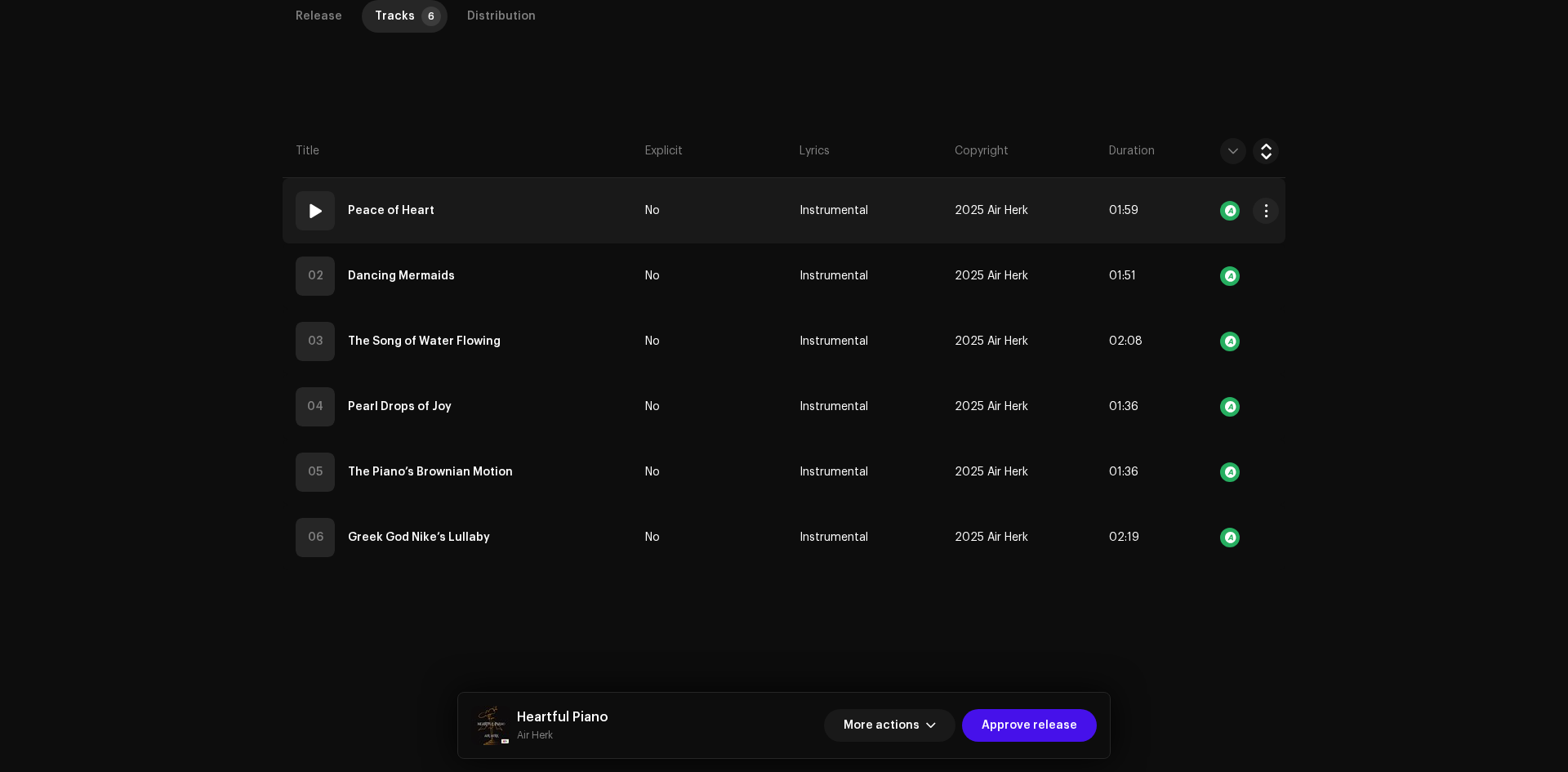
scroll to position [387, 0]
drag, startPoint x: 512, startPoint y: 215, endPoint x: 529, endPoint y: 239, distance: 29.4
click at [513, 215] on td "01 Peace of Heart" at bounding box center [460, 211] width 356 height 65
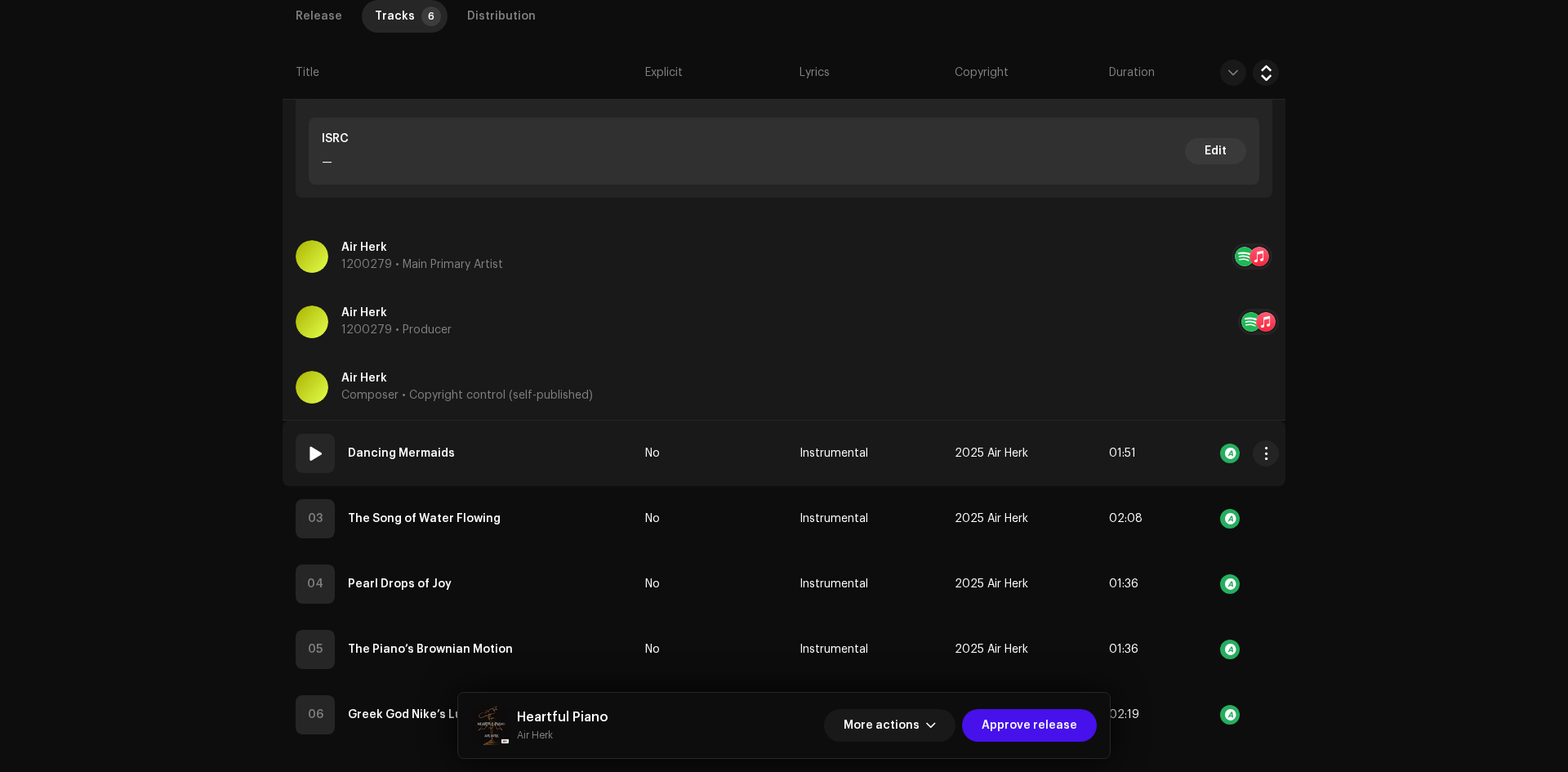
click at [560, 457] on td "02 Dancing Mermaids" at bounding box center [460, 453] width 356 height 65
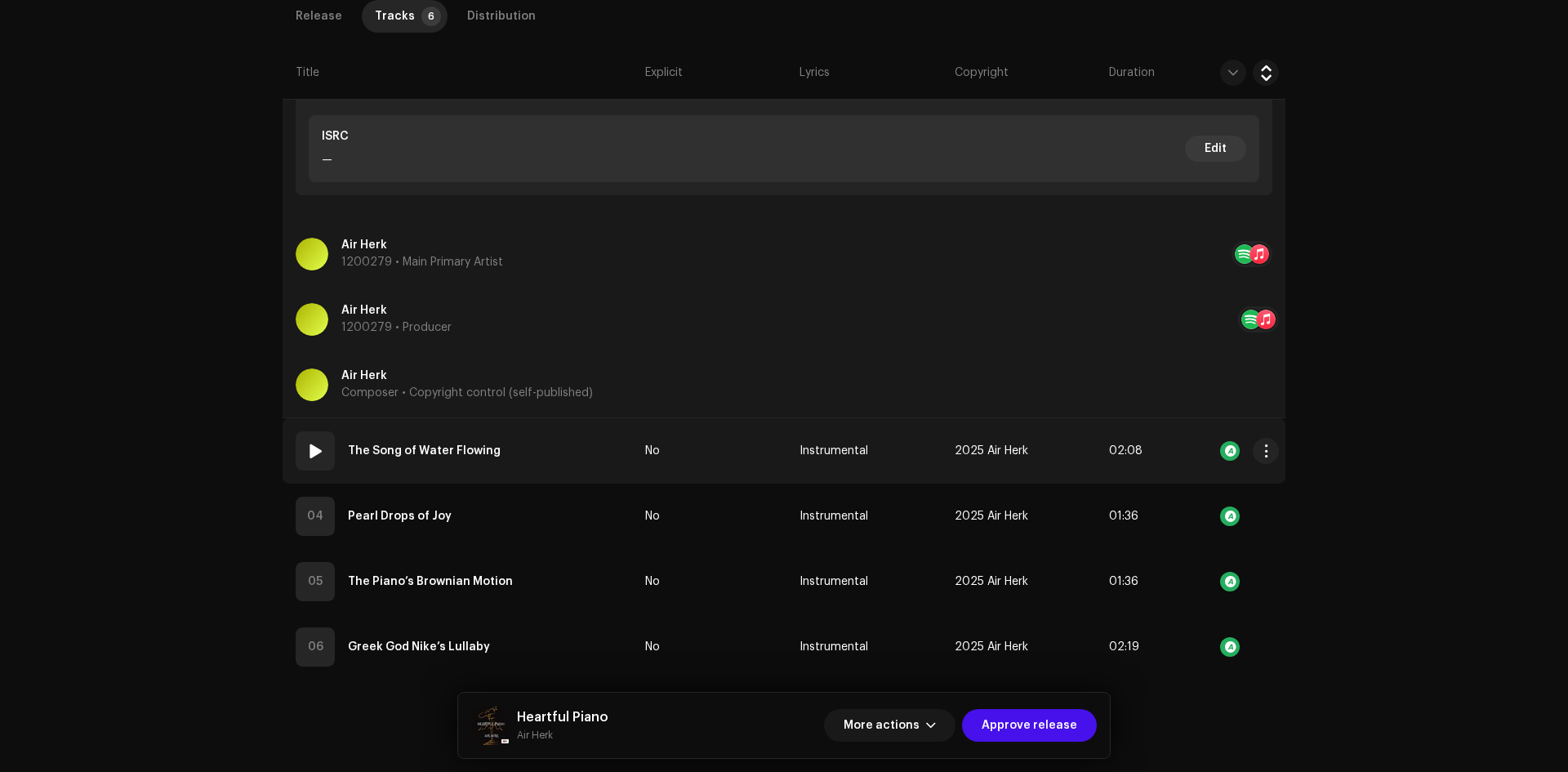
click at [563, 454] on td "03 The Song of Water Flowing" at bounding box center [460, 451] width 356 height 65
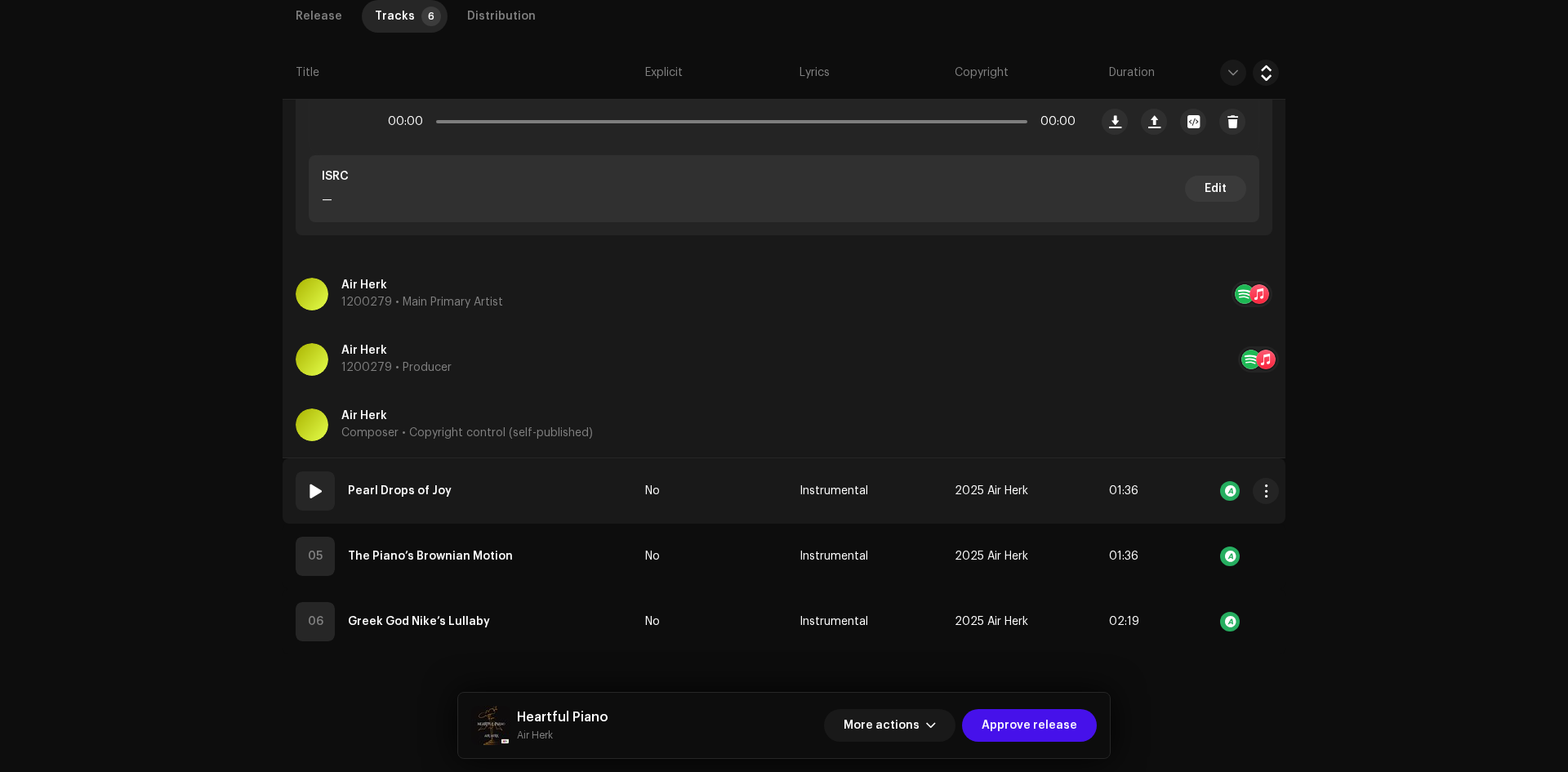
click at [573, 521] on td "04 Pearl Drops of Joy" at bounding box center [460, 491] width 356 height 65
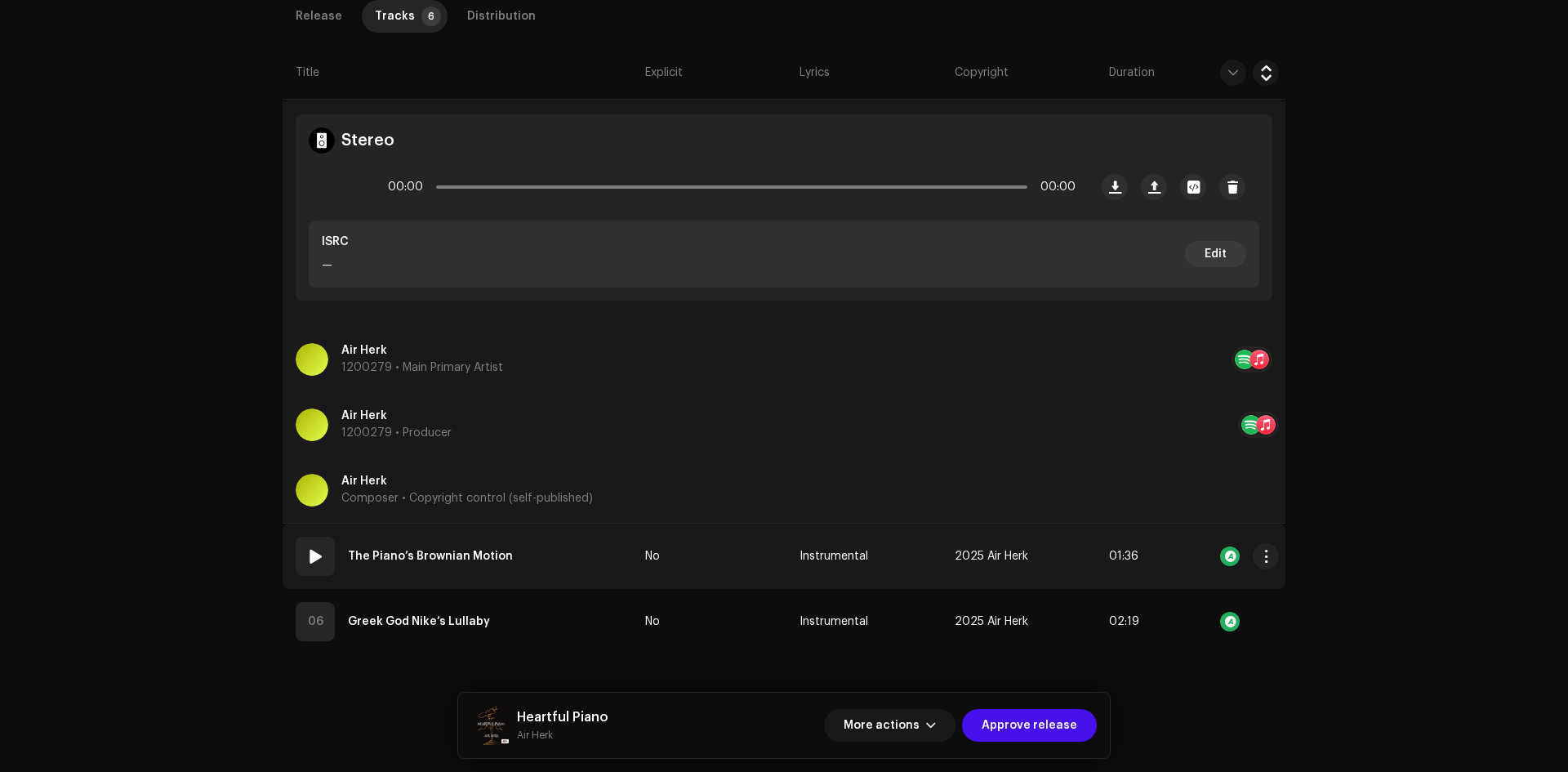
click at [563, 552] on td "05 The Piano’s Brownian Motion" at bounding box center [460, 557] width 356 height 65
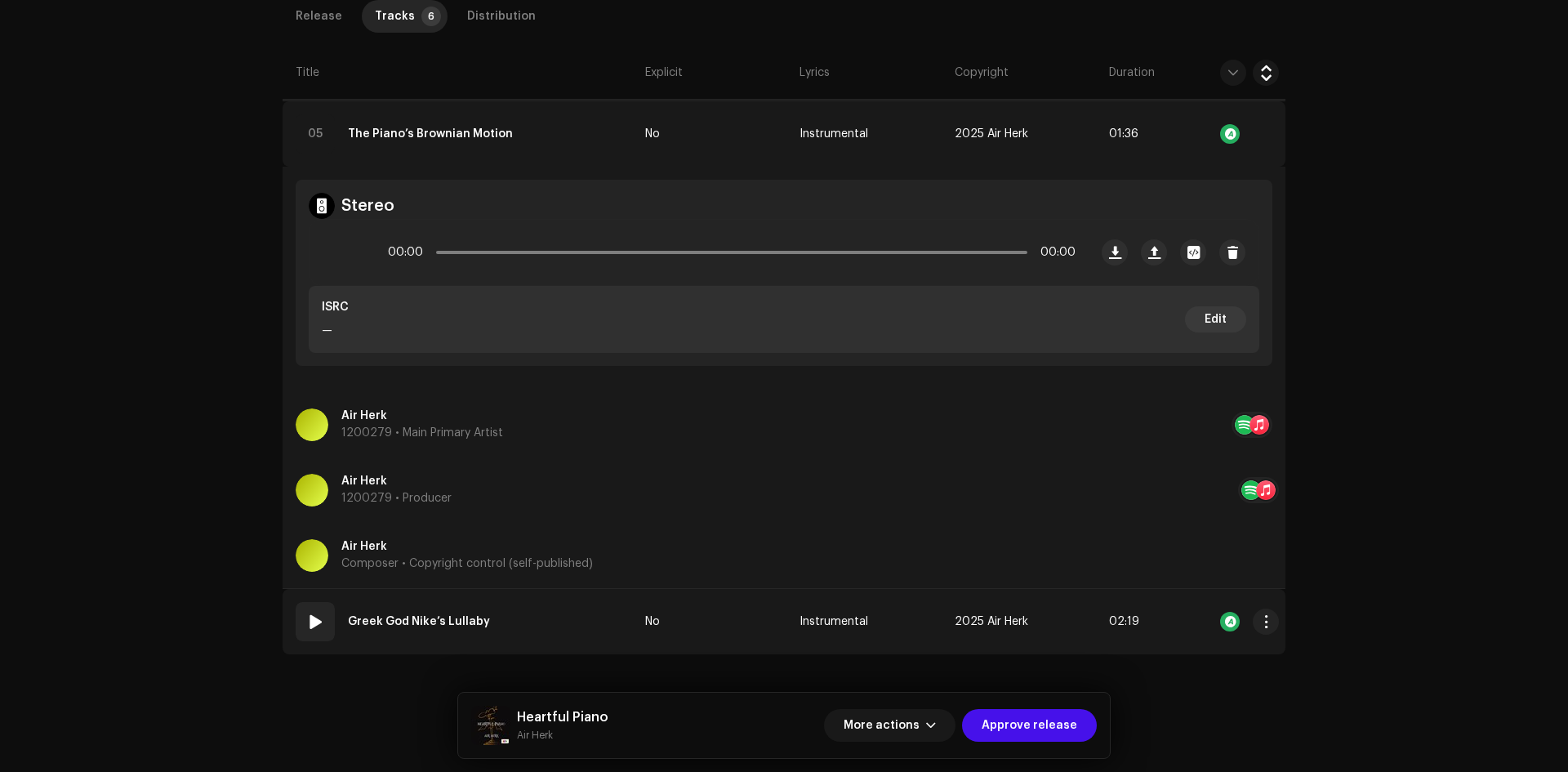
click at [563, 617] on td "06 Greek God Nike’s Lullaby" at bounding box center [460, 622] width 356 height 65
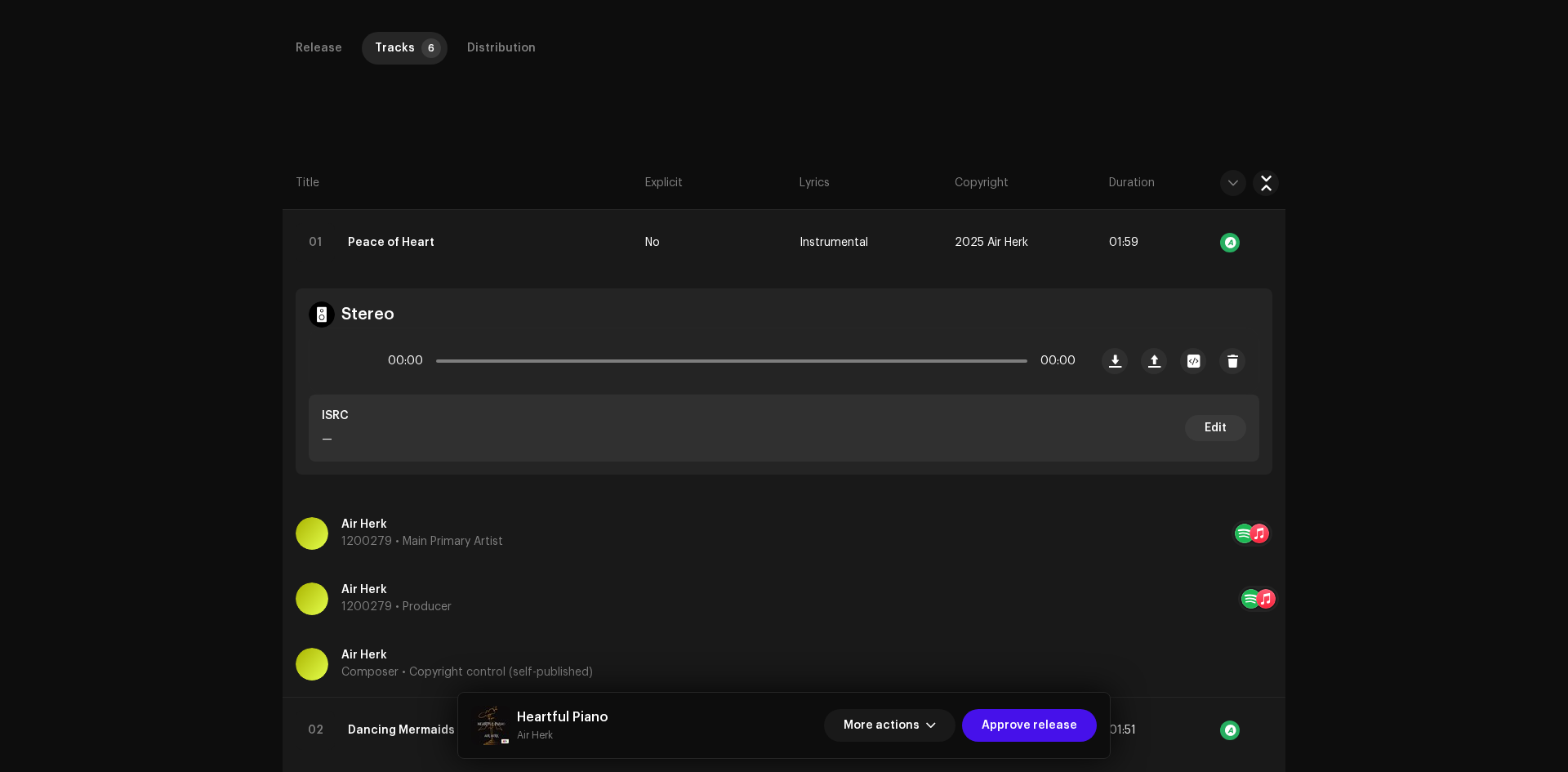
scroll to position [304, 0]
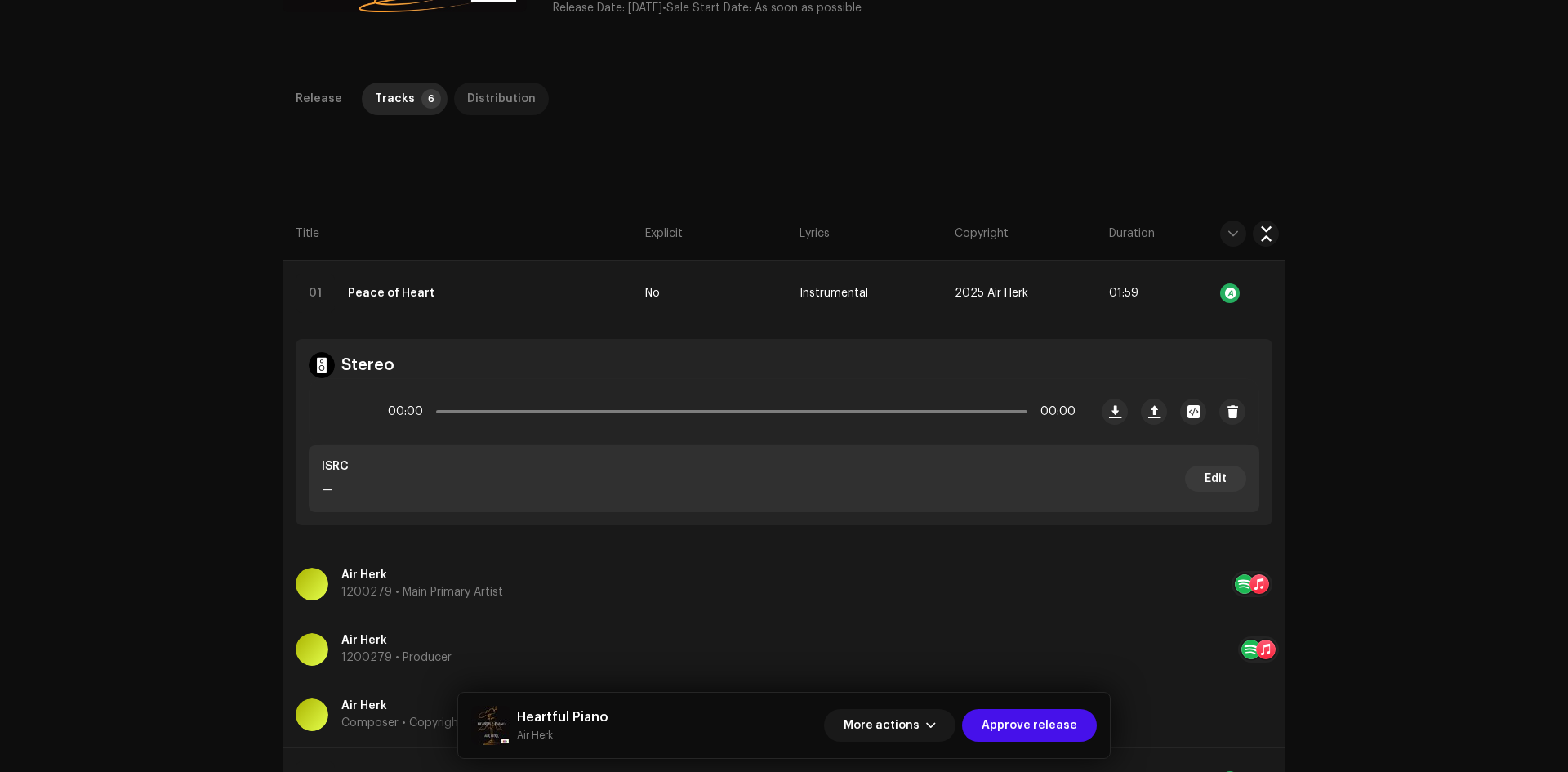
click at [486, 107] on div "Distribution" at bounding box center [501, 99] width 68 height 33
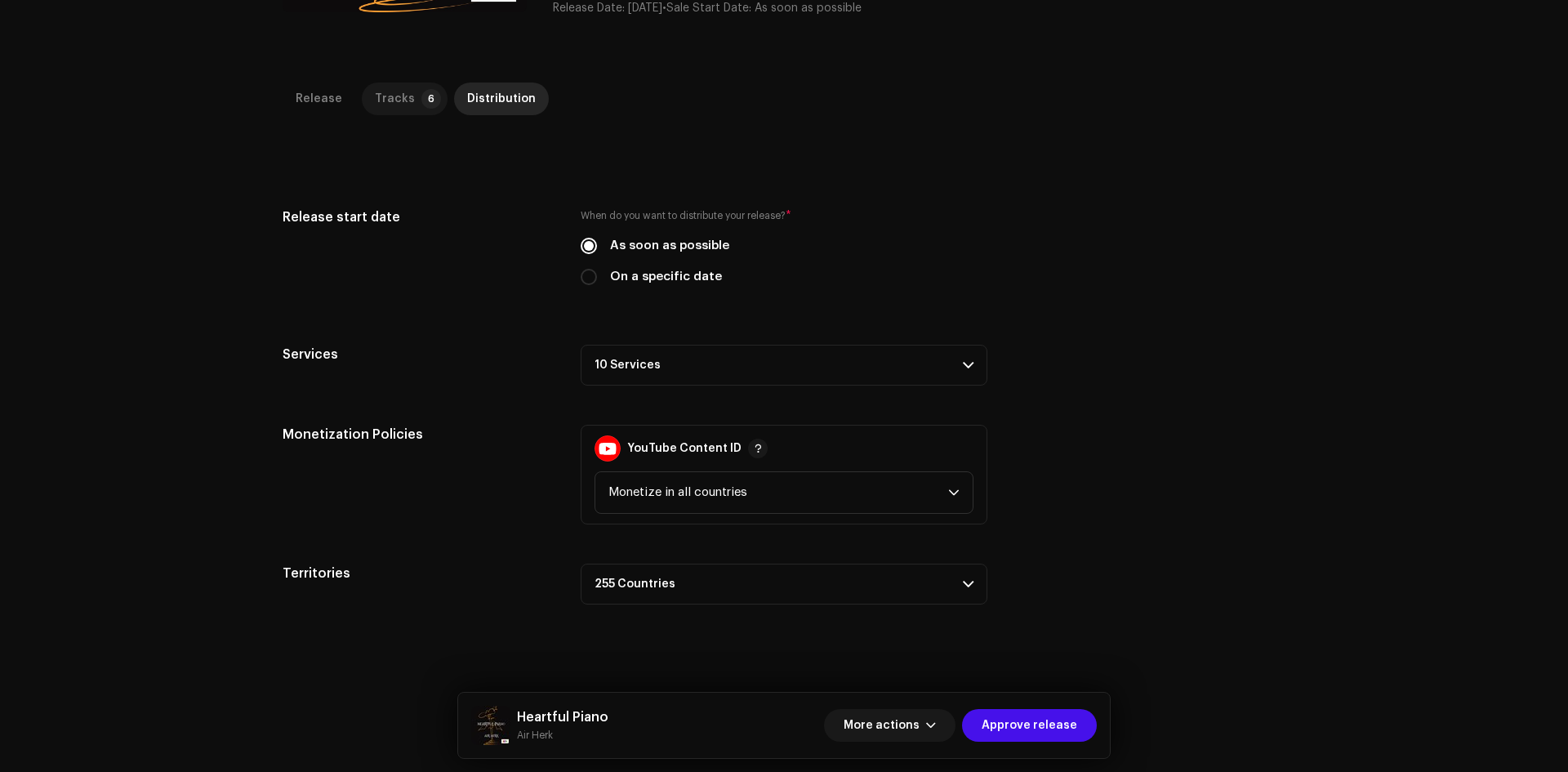
click at [405, 101] on p-tab "Tracks 6" at bounding box center [404, 99] width 85 height 33
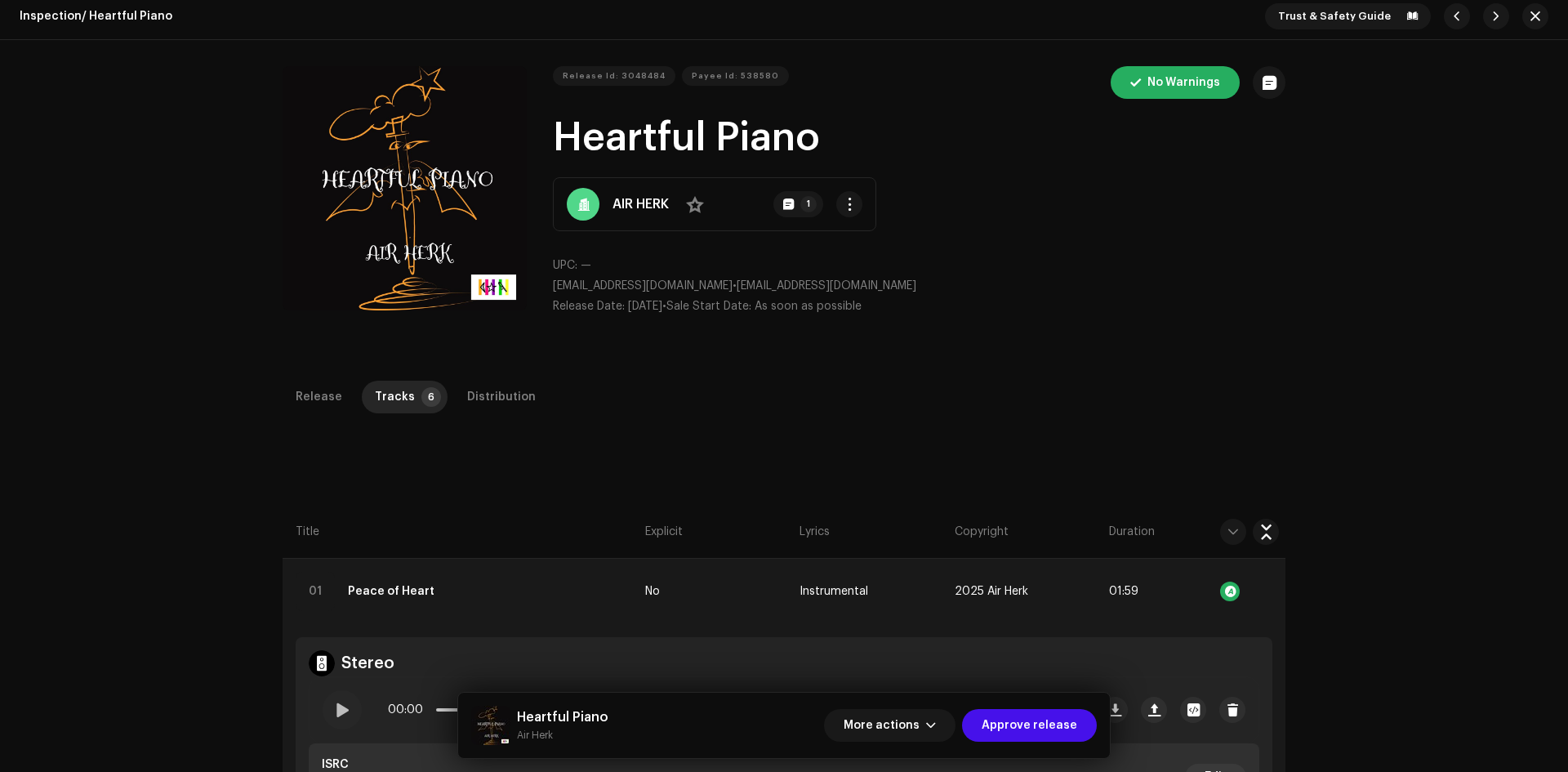
scroll to position [0, 0]
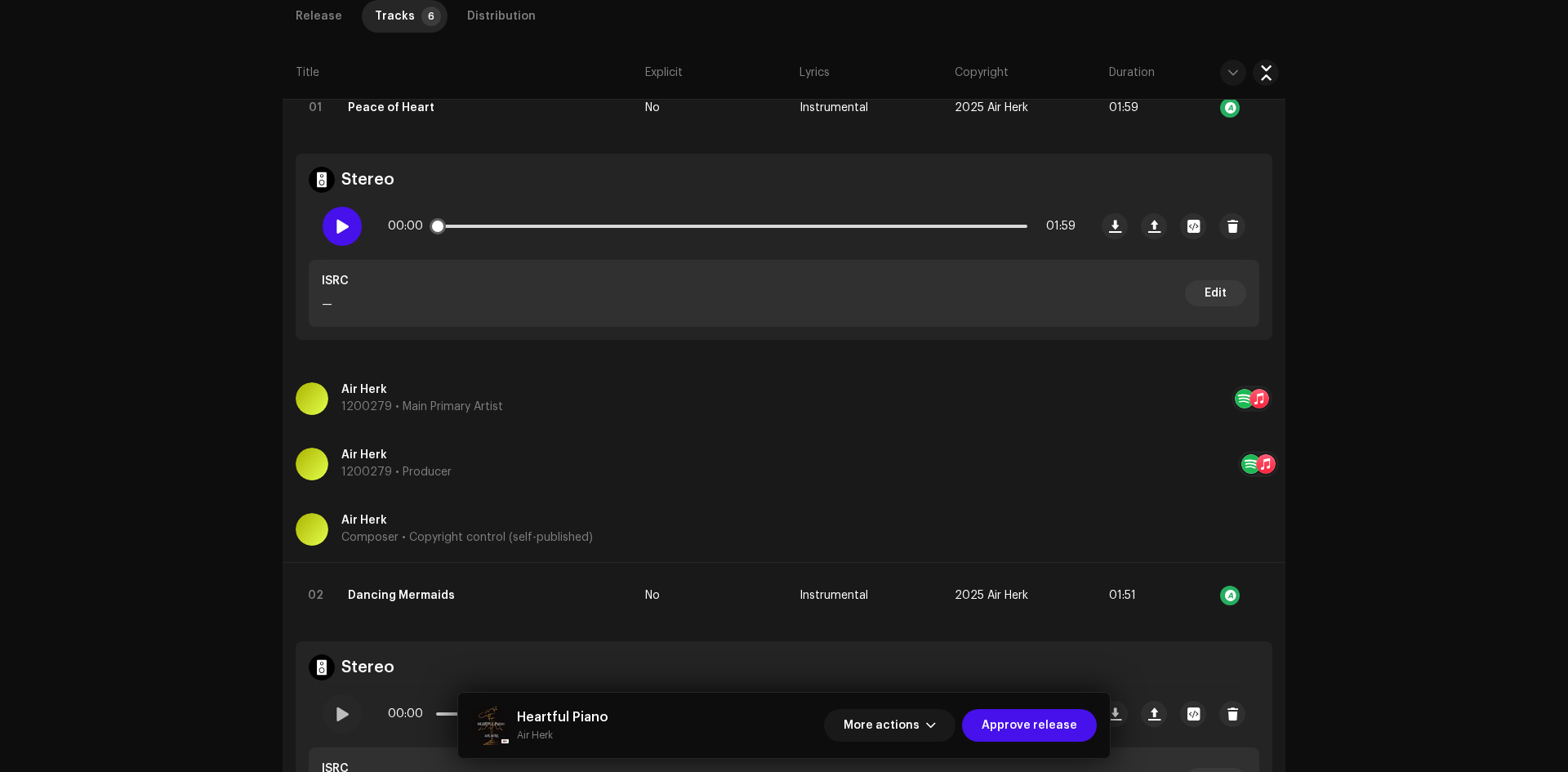
click at [339, 217] on div at bounding box center [342, 226] width 39 height 39
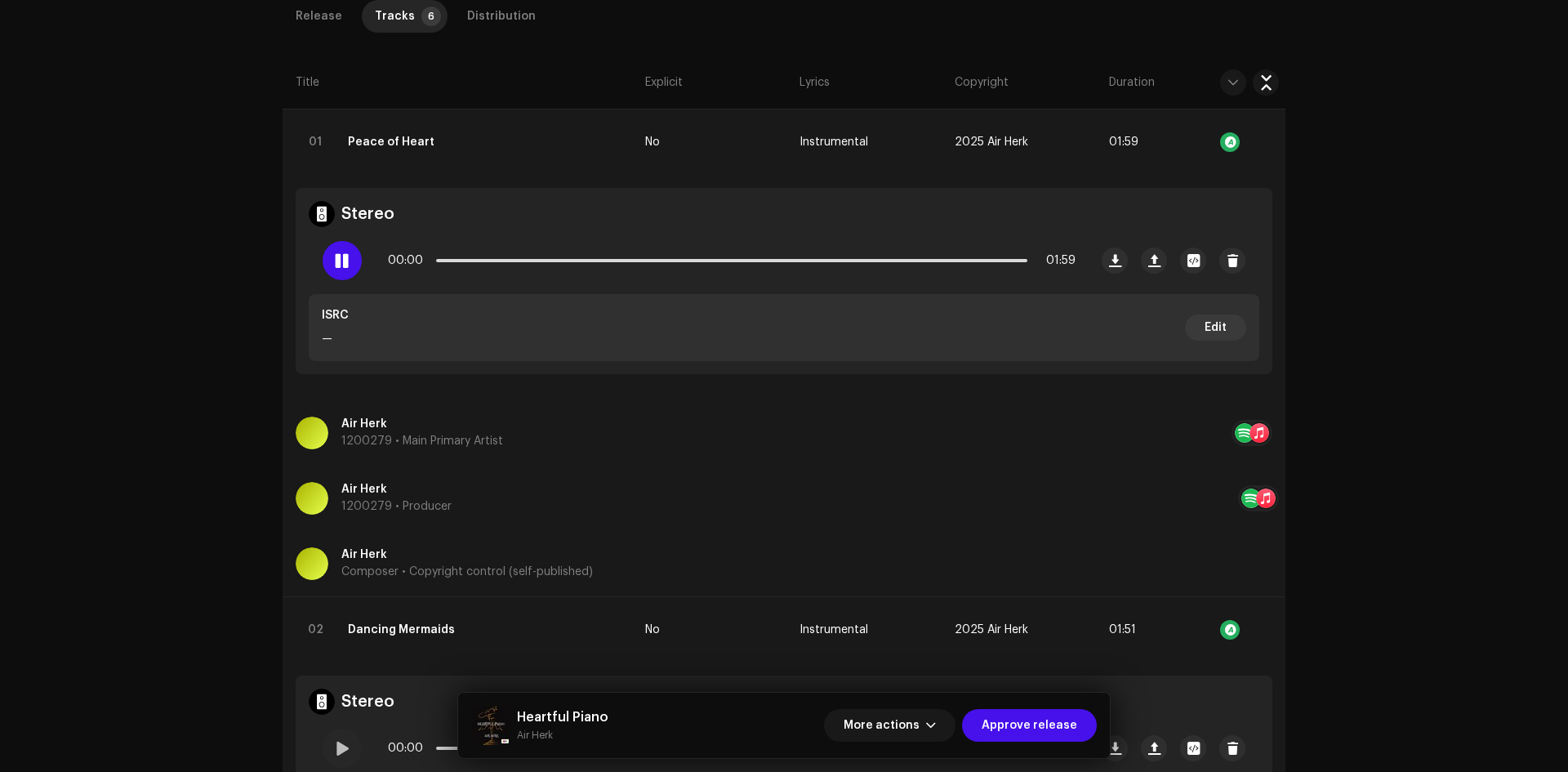
scroll to position [326, 0]
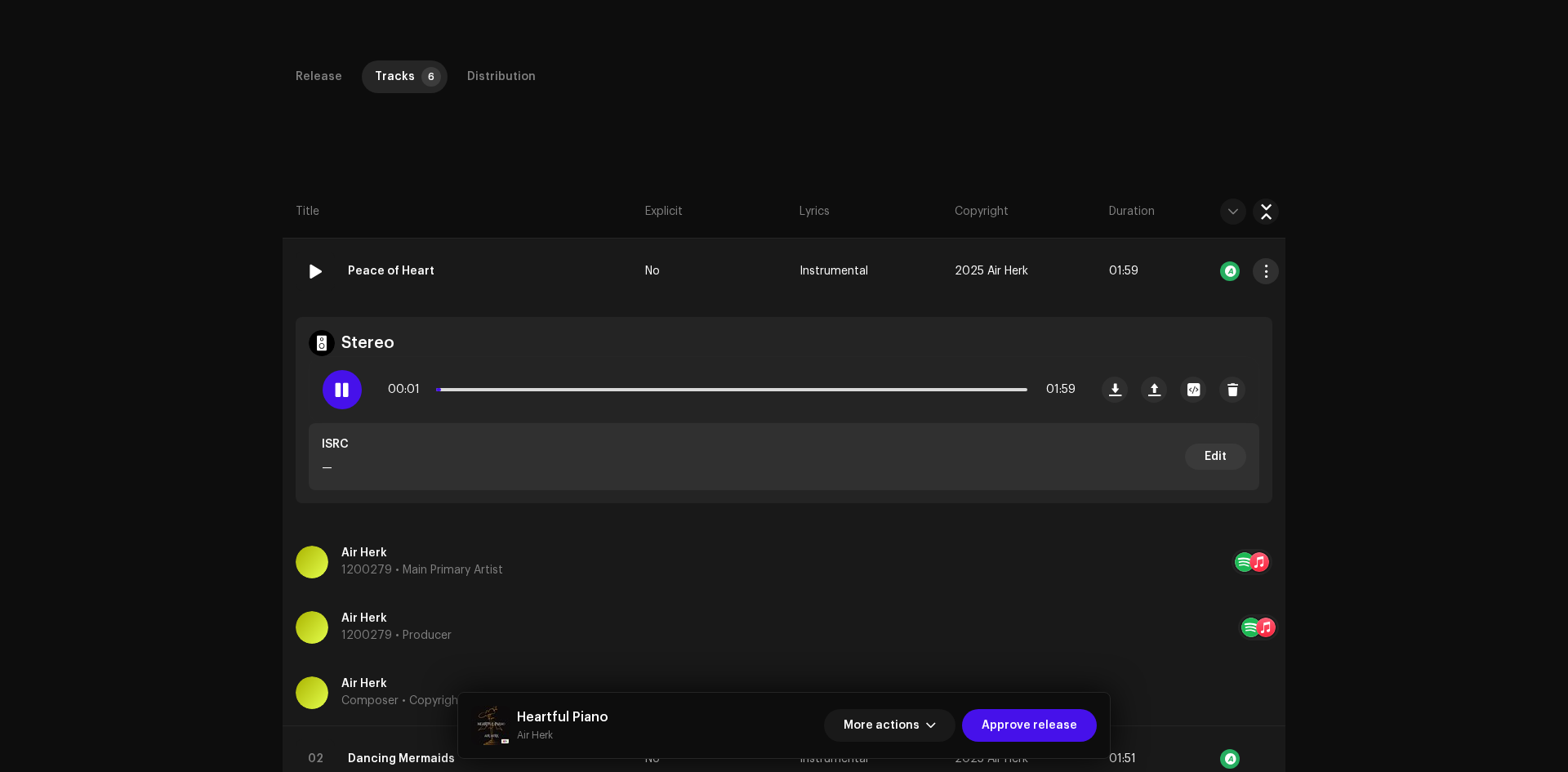
click at [1260, 271] on span "button" at bounding box center [1266, 272] width 12 height 13
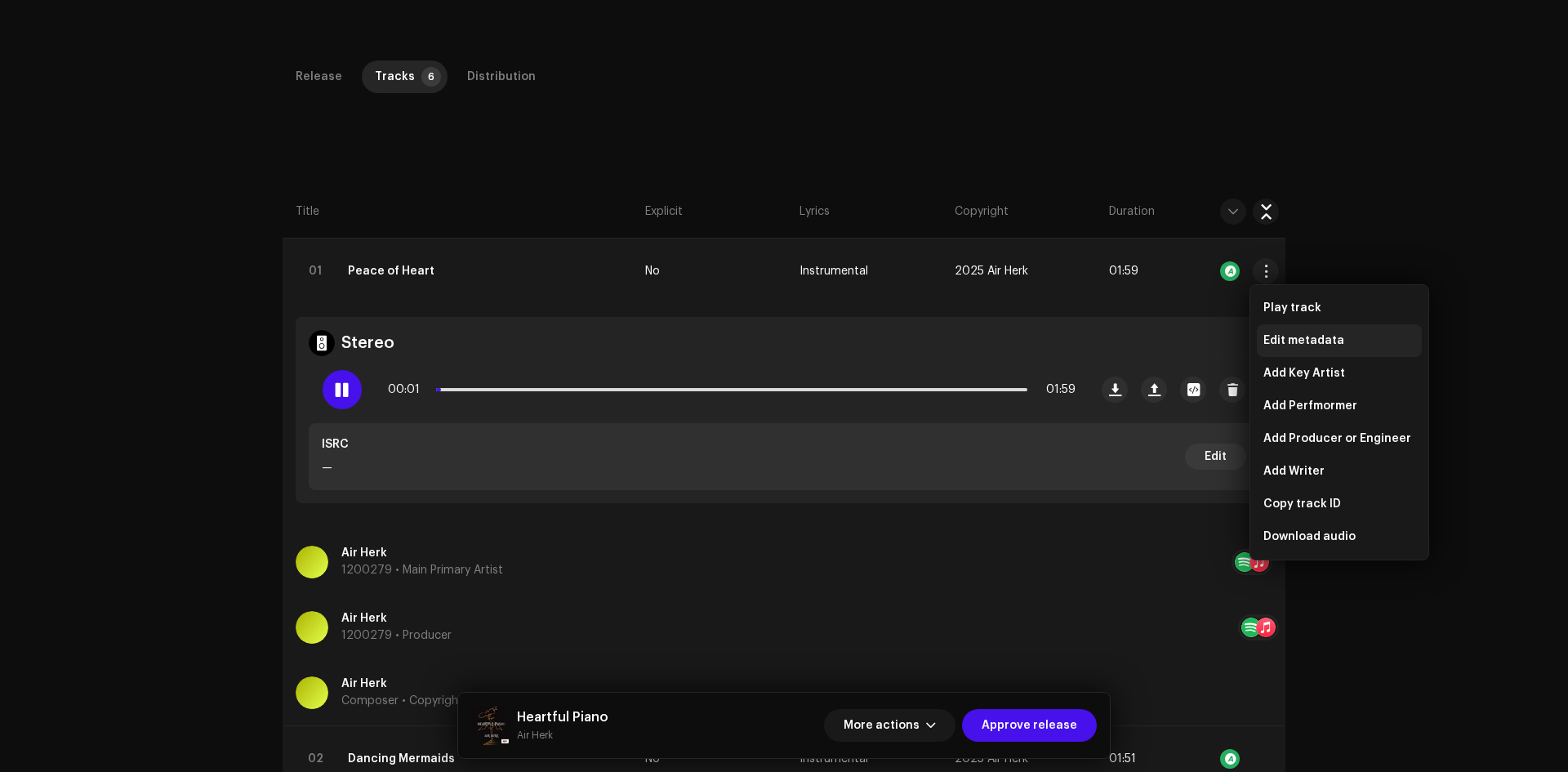
click at [1297, 330] on div "Edit metadata" at bounding box center [1340, 341] width 165 height 33
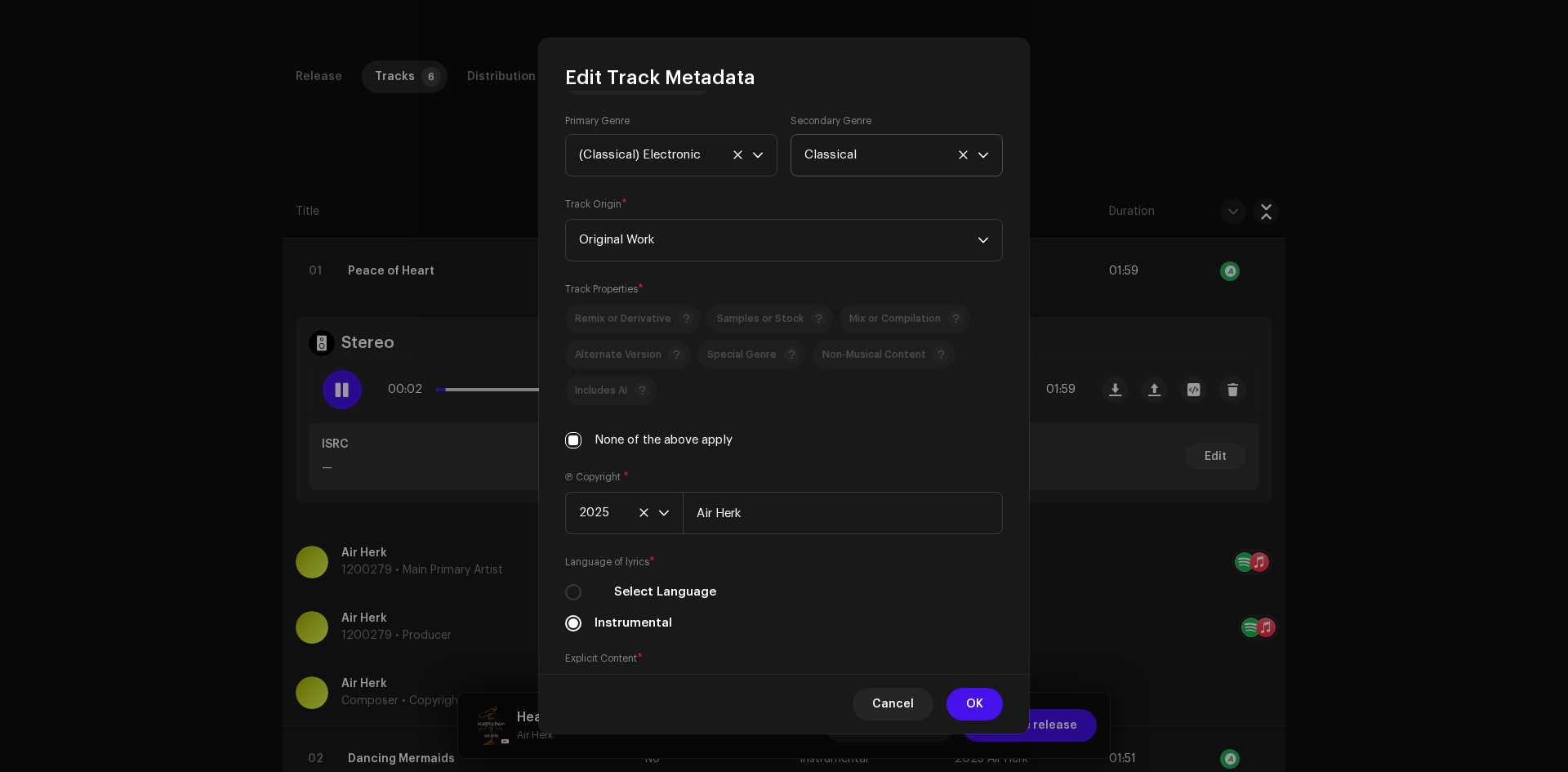
scroll to position [310, 0]
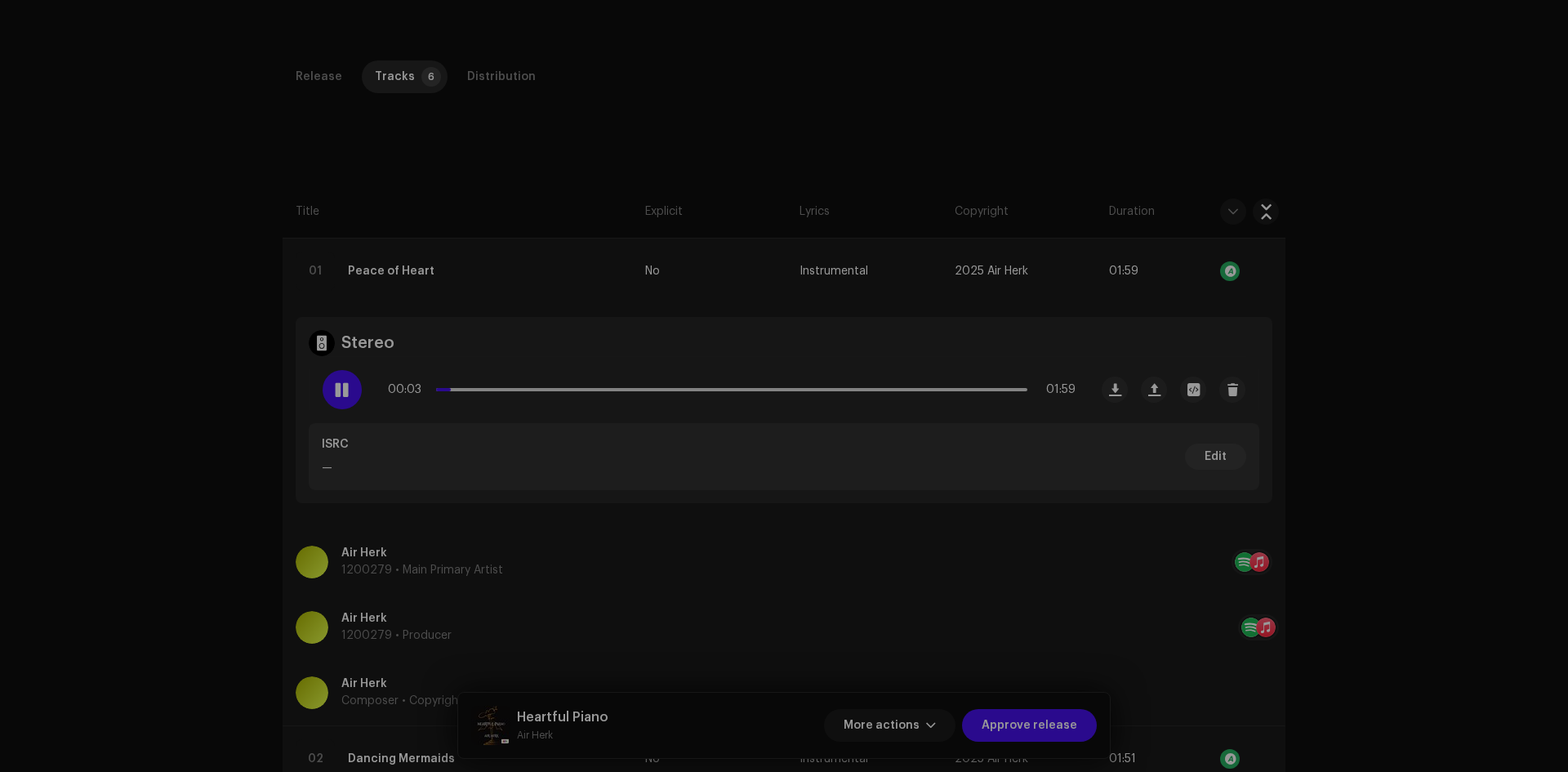
click at [1412, 374] on div "Edit Track Metadata Track Title * Peace of Heart Track Version Localize Your Tr…" at bounding box center [784, 386] width 1568 height 772
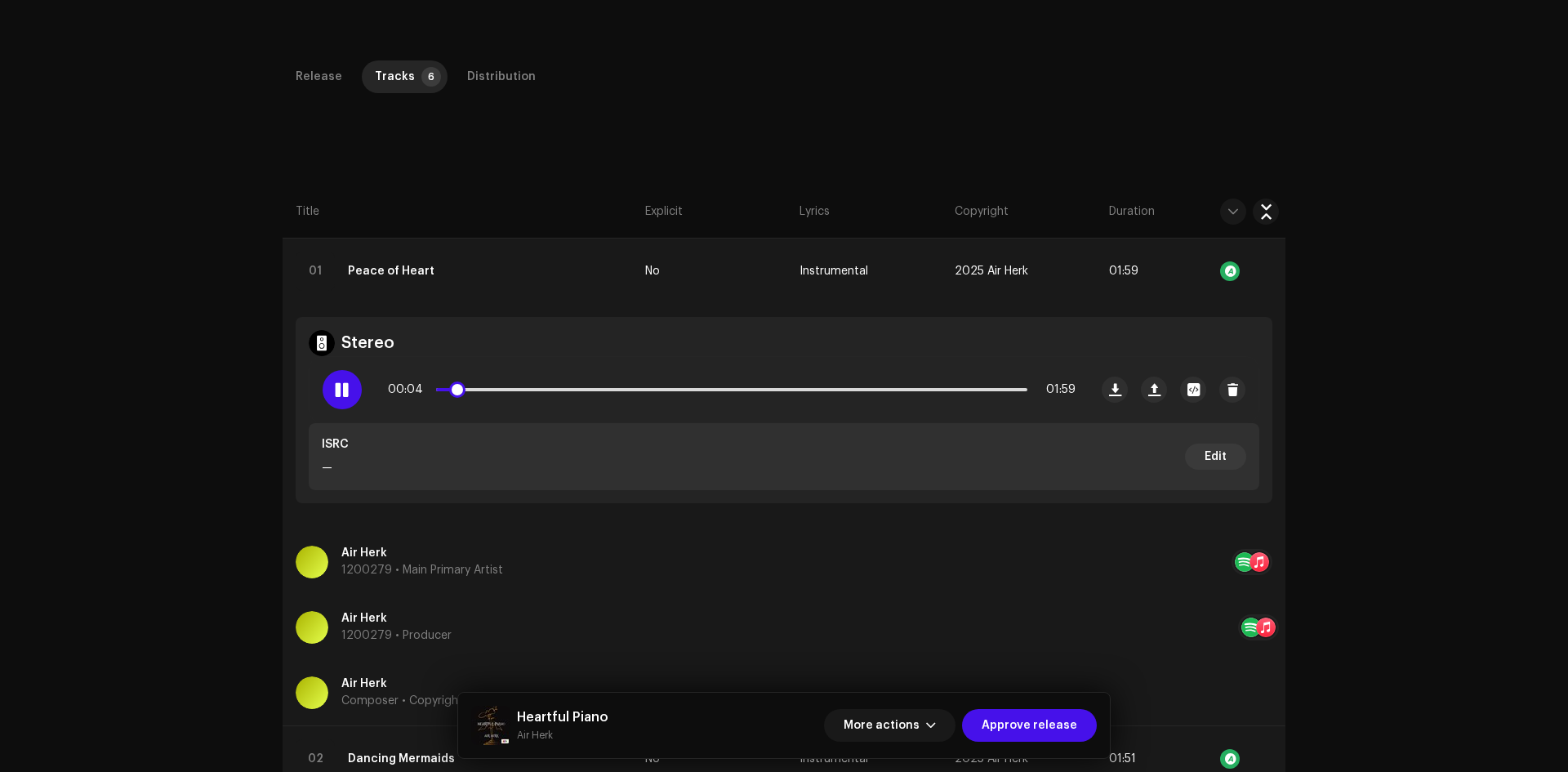
click at [343, 398] on div at bounding box center [342, 390] width 39 height 39
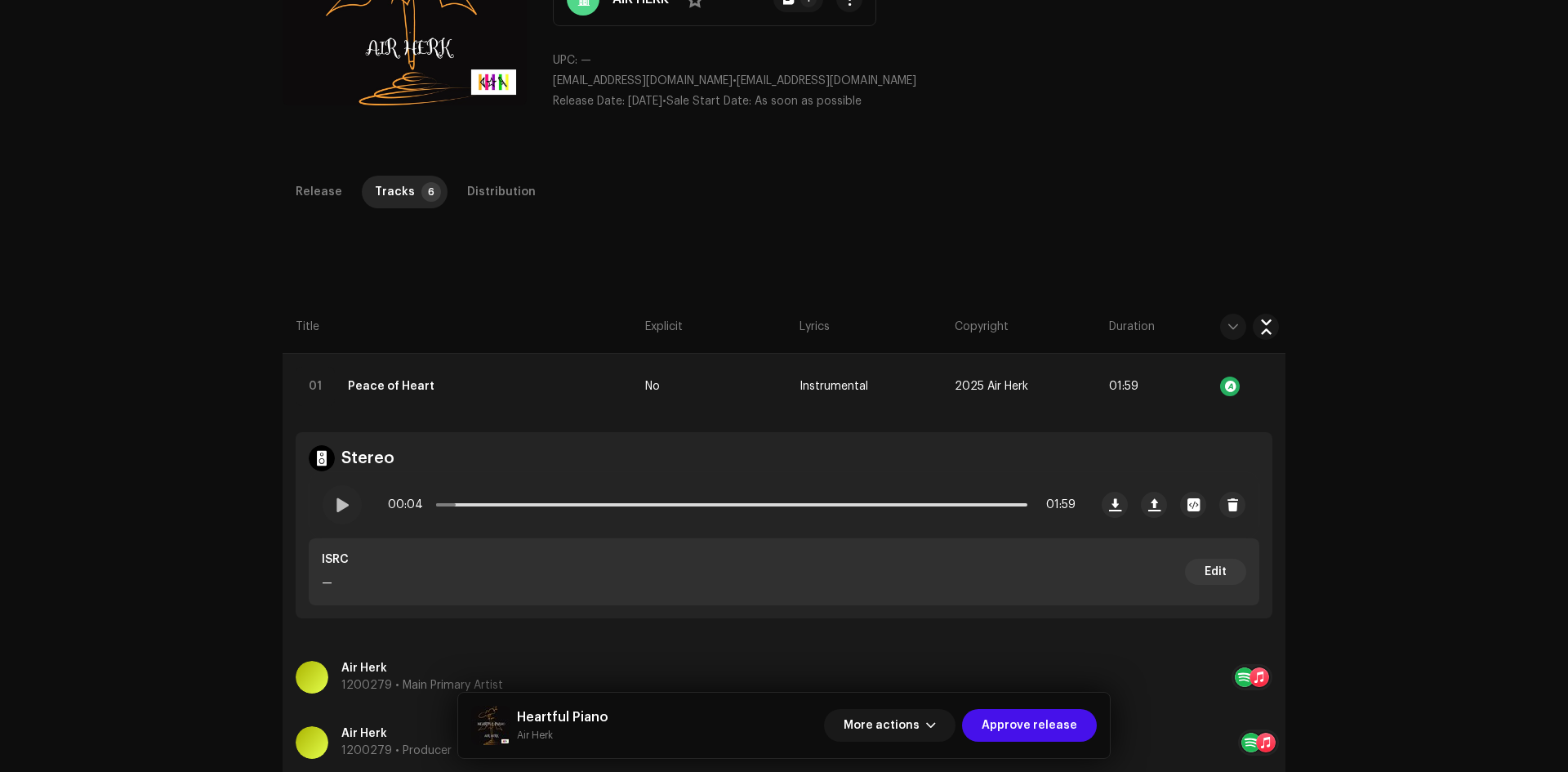
scroll to position [409, 0]
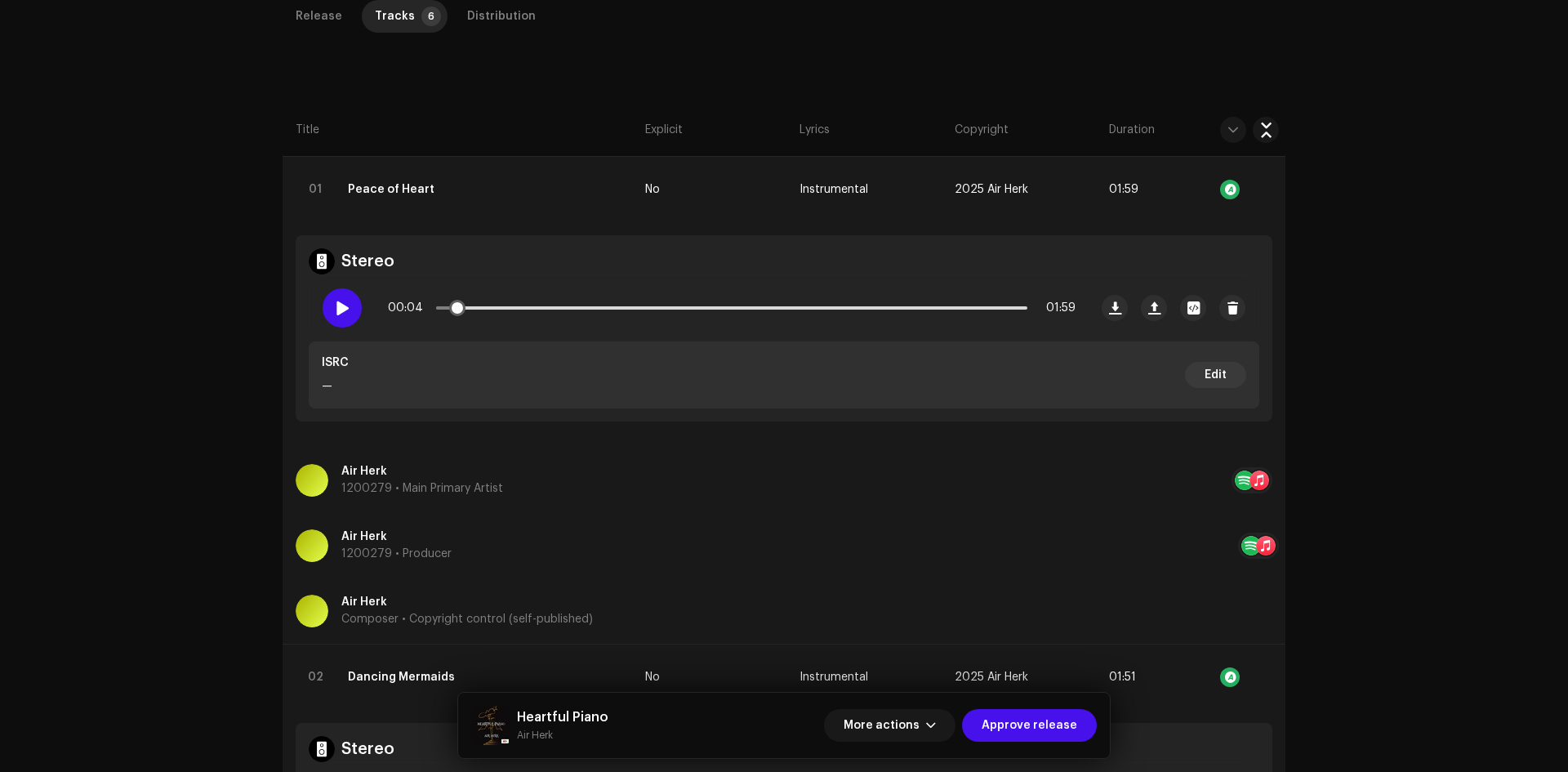
click at [343, 308] on span at bounding box center [342, 308] width 13 height 13
click at [1267, 194] on span "button" at bounding box center [1266, 190] width 12 height 13
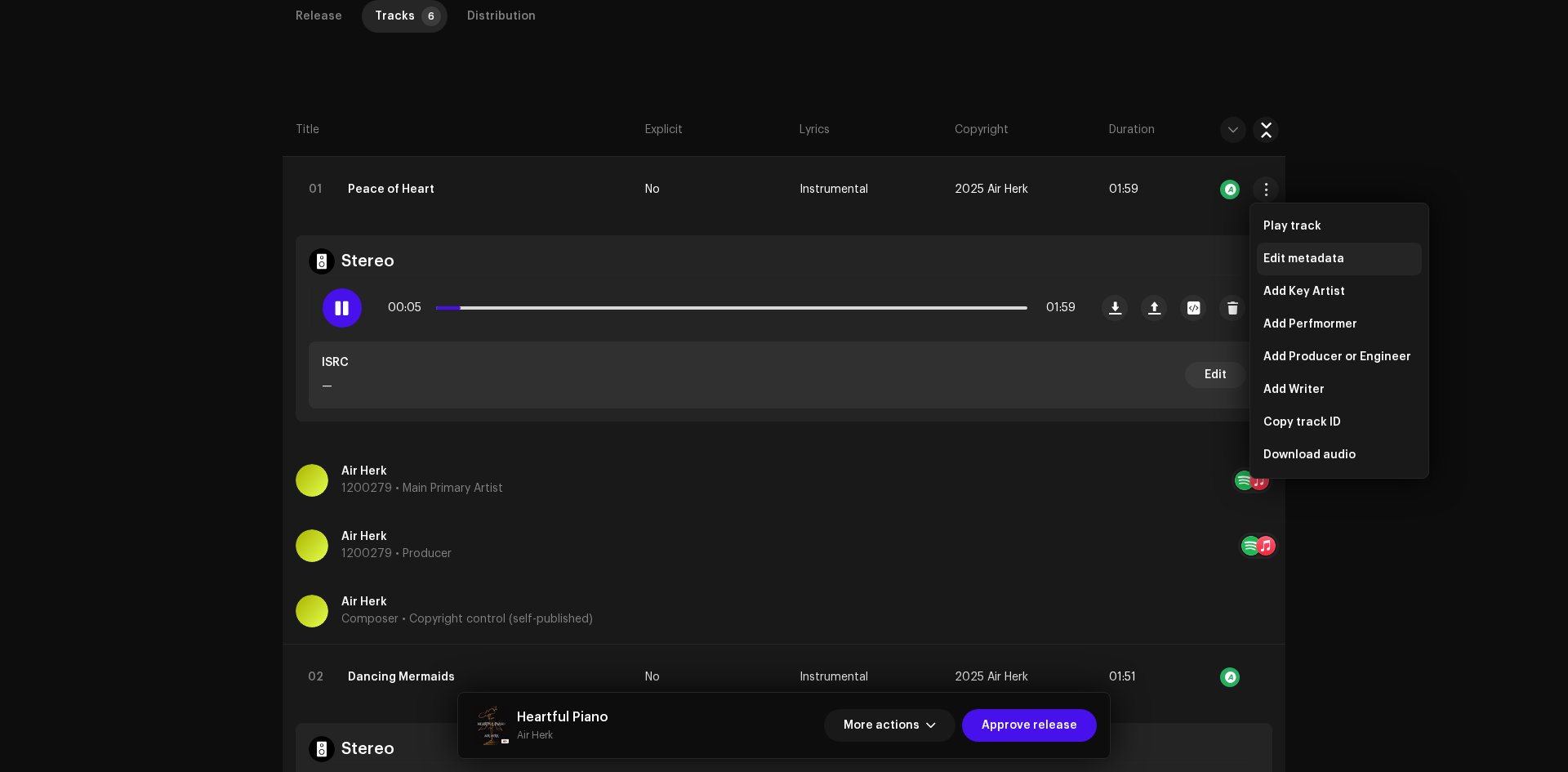
click at [1303, 263] on span "Edit metadata" at bounding box center [1304, 259] width 81 height 13
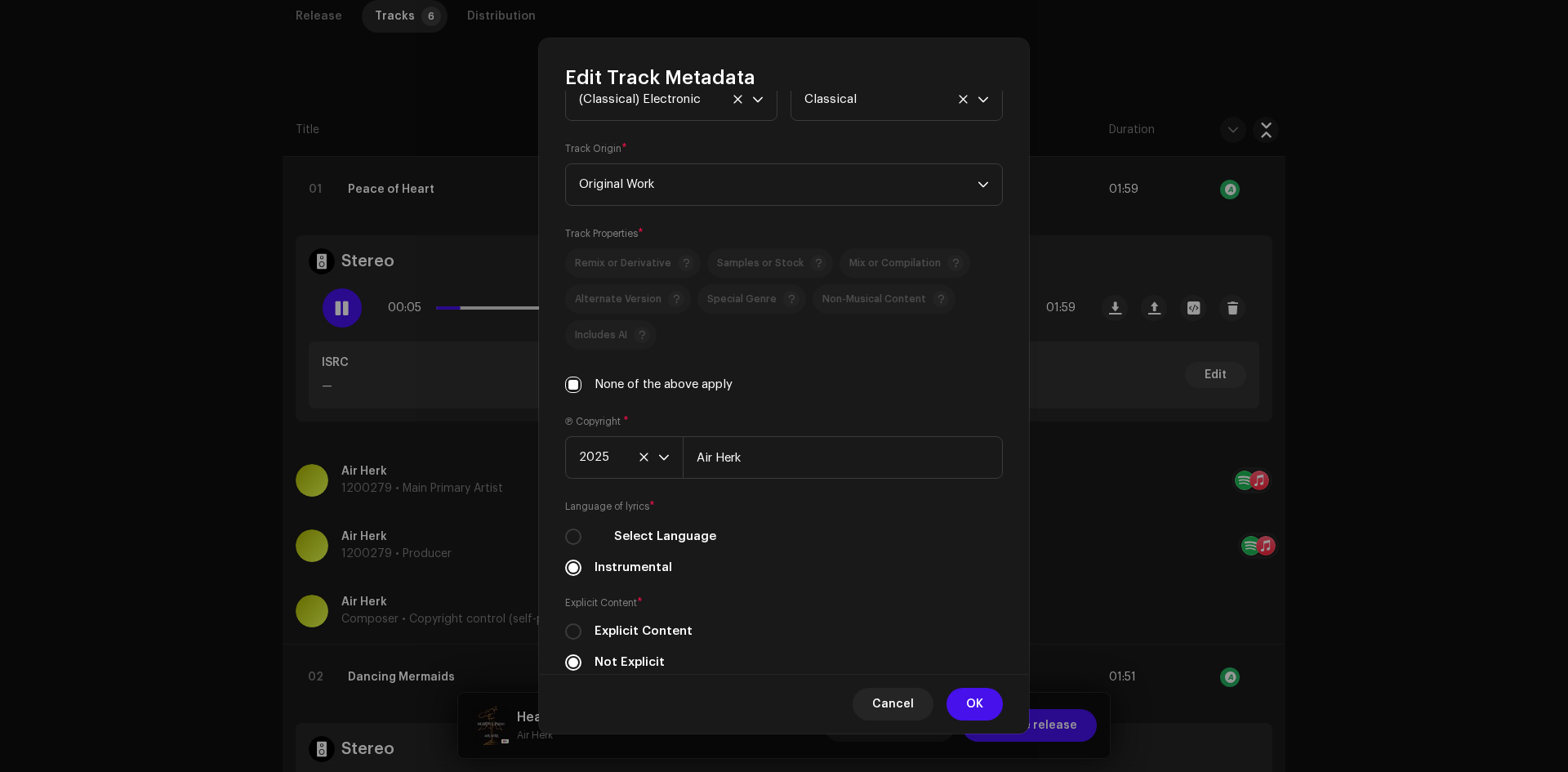
scroll to position [310, 0]
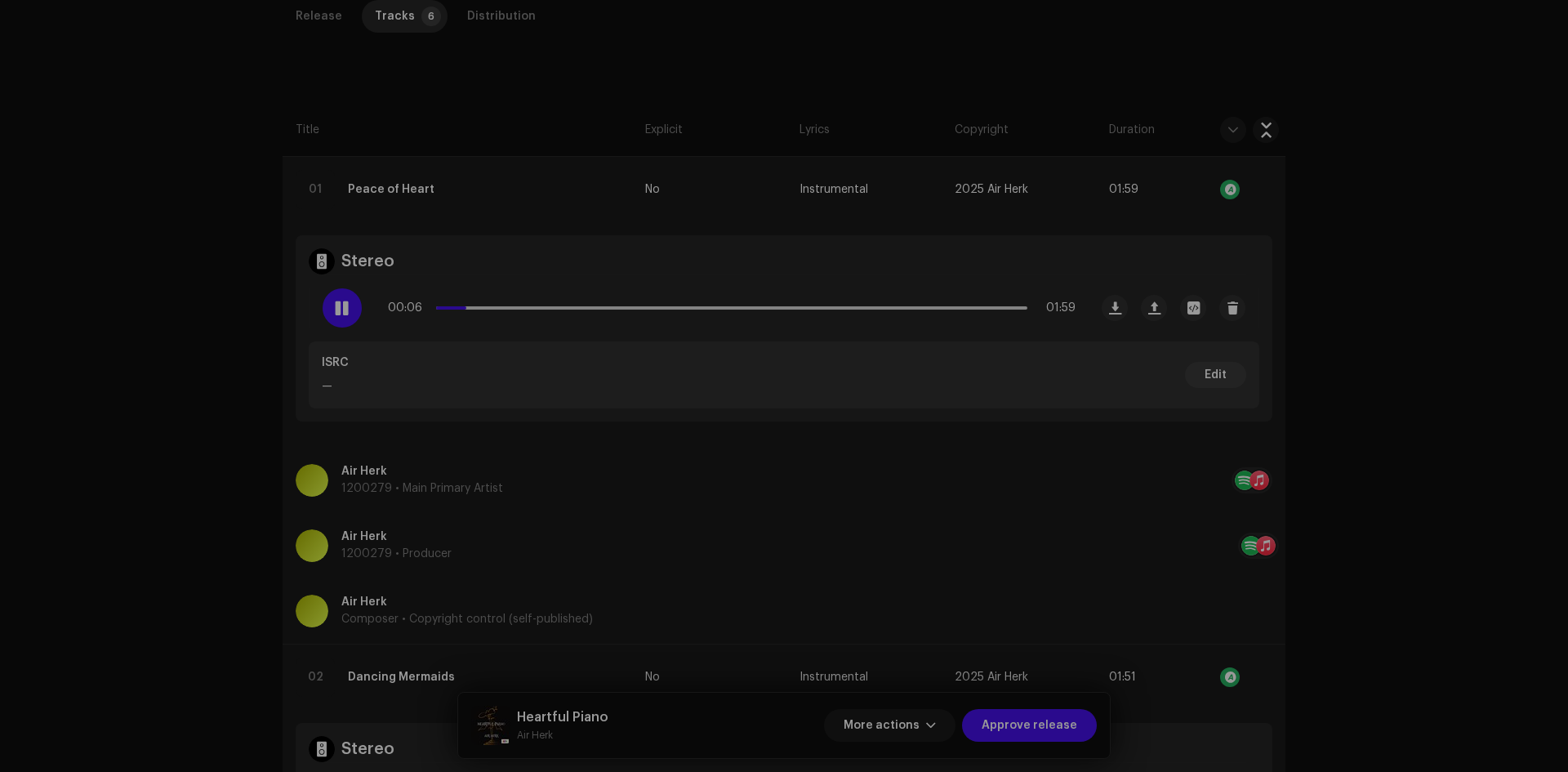
click at [1434, 446] on div "Edit Track Metadata Track Title * Peace of Heart Track Version Localize Your Tr…" at bounding box center [784, 386] width 1568 height 772
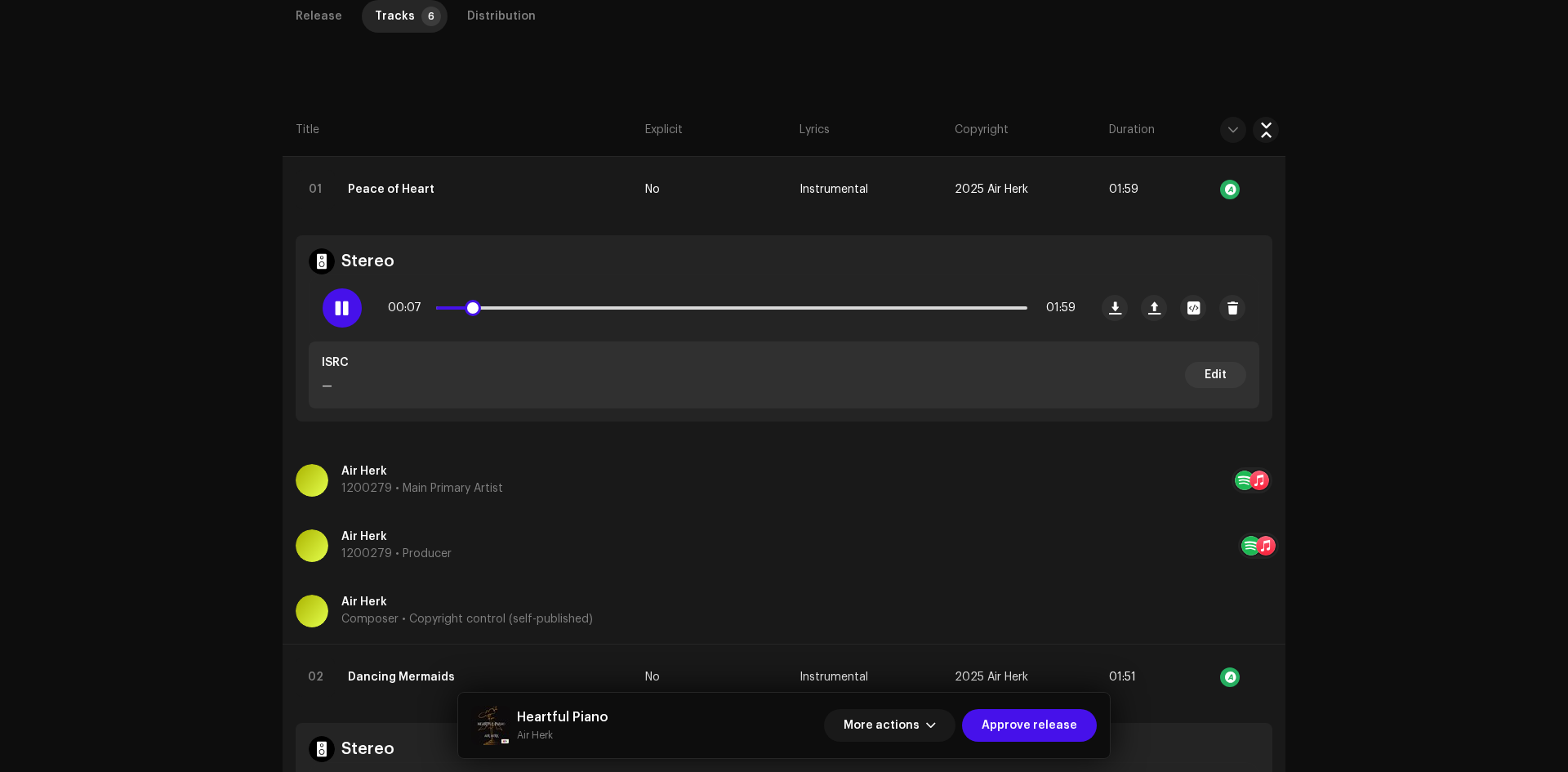
click at [617, 308] on p-slider at bounding box center [731, 307] width 591 height 3
click at [772, 306] on p-slider at bounding box center [731, 307] width 591 height 3
drag, startPoint x: 339, startPoint y: 310, endPoint x: 416, endPoint y: 399, distance: 117.7
click at [339, 309] on span at bounding box center [342, 308] width 13 height 13
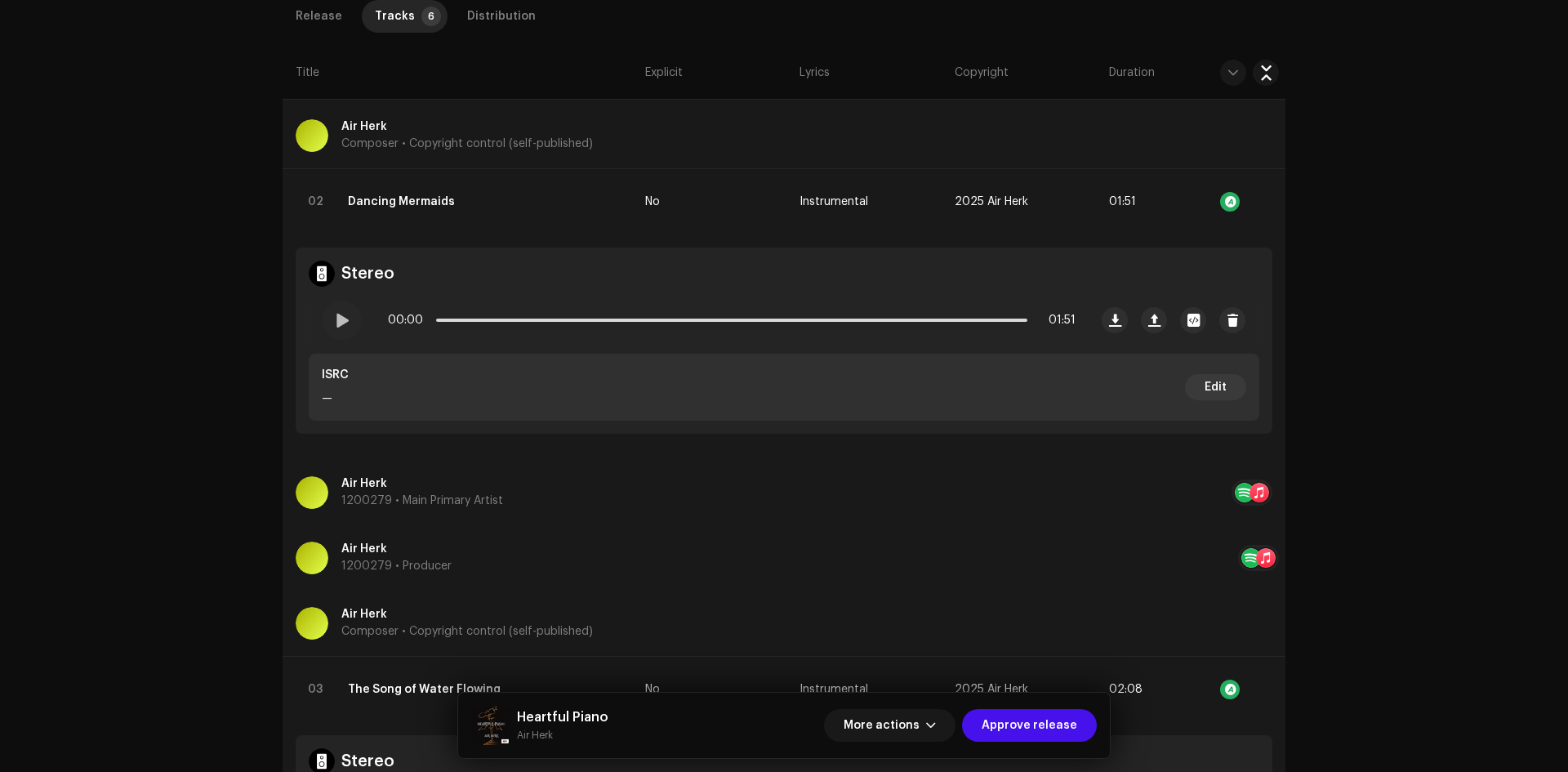
scroll to position [899, 0]
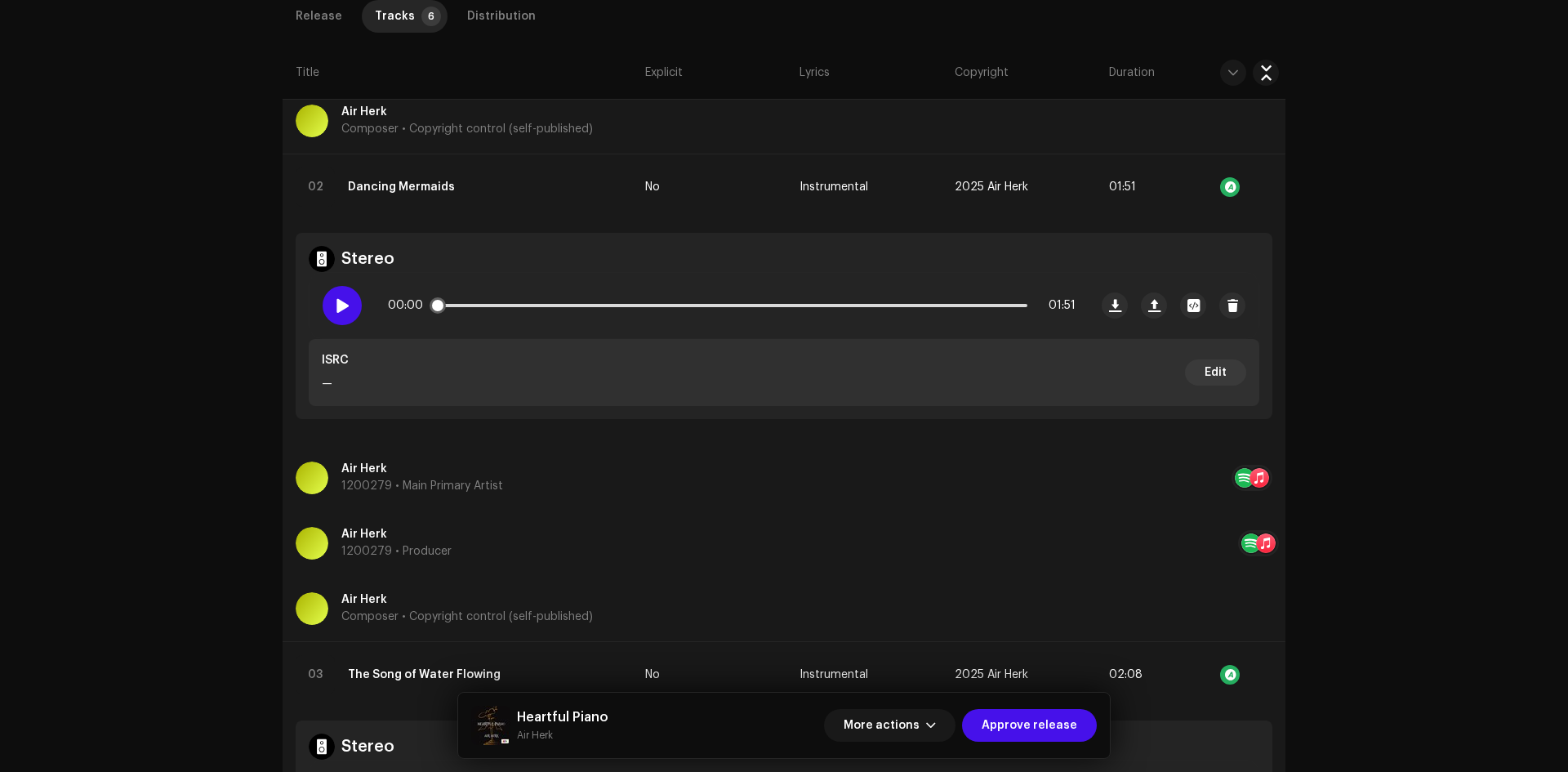
click at [335, 310] on span at bounding box center [342, 305] width 13 height 13
click at [606, 305] on p-slider at bounding box center [731, 305] width 591 height 3
click at [781, 306] on p-slider at bounding box center [731, 305] width 591 height 3
click at [1252, 197] on re-m-actions-button at bounding box center [1265, 187] width 26 height 33
click at [1268, 187] on span "button" at bounding box center [1266, 187] width 12 height 13
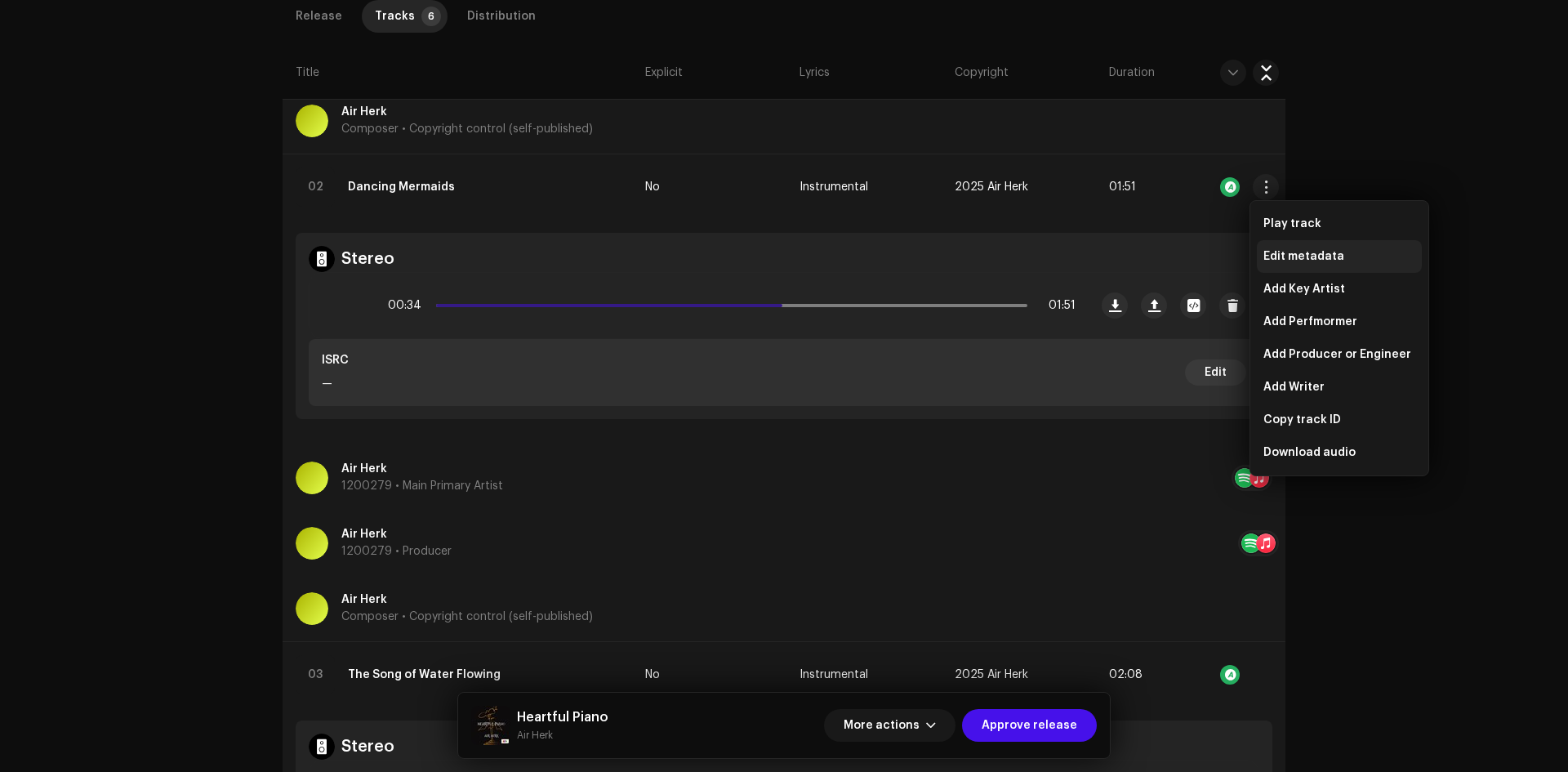
click at [1286, 266] on div "Edit metadata" at bounding box center [1340, 256] width 165 height 33
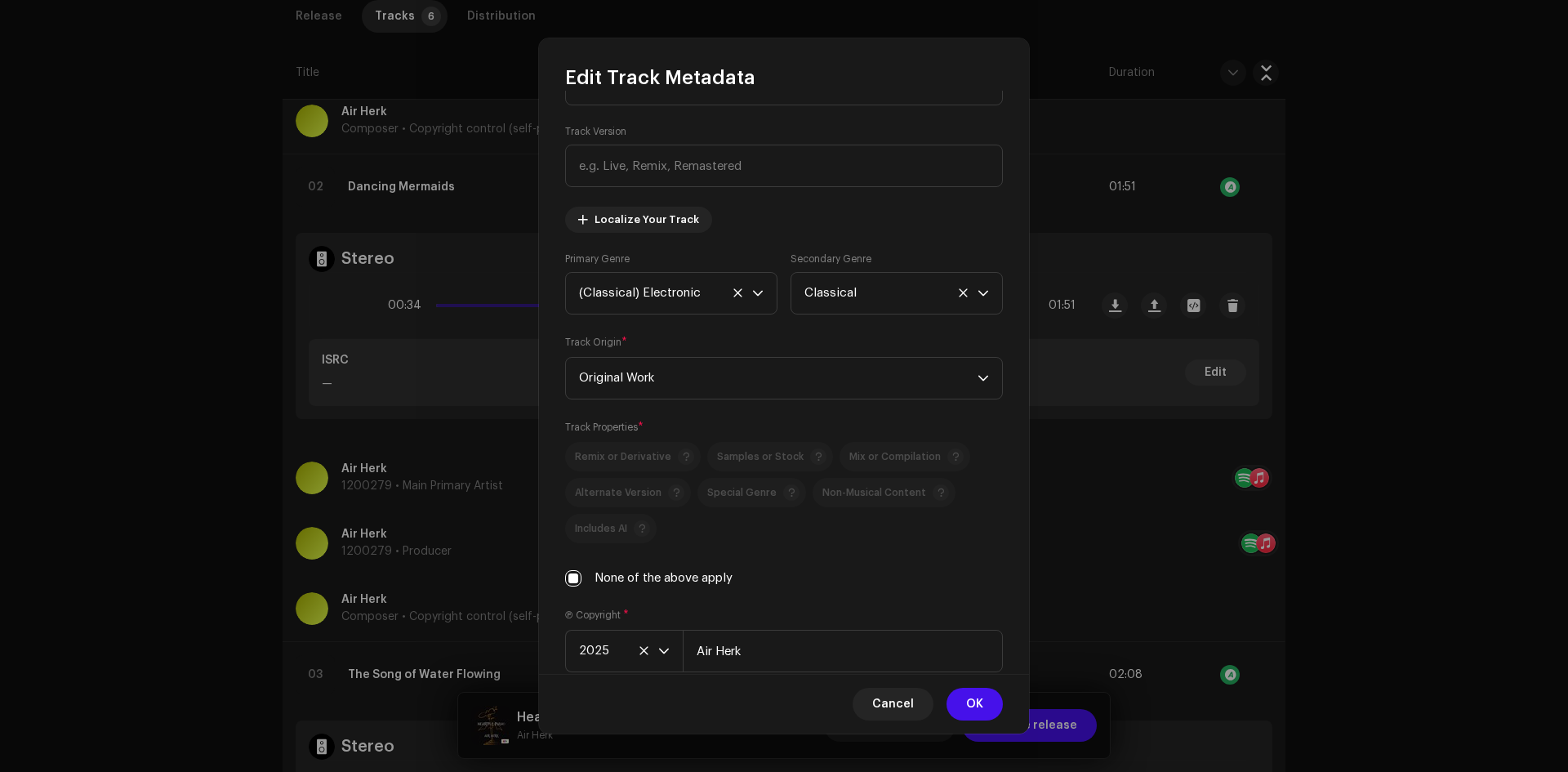
scroll to position [310, 0]
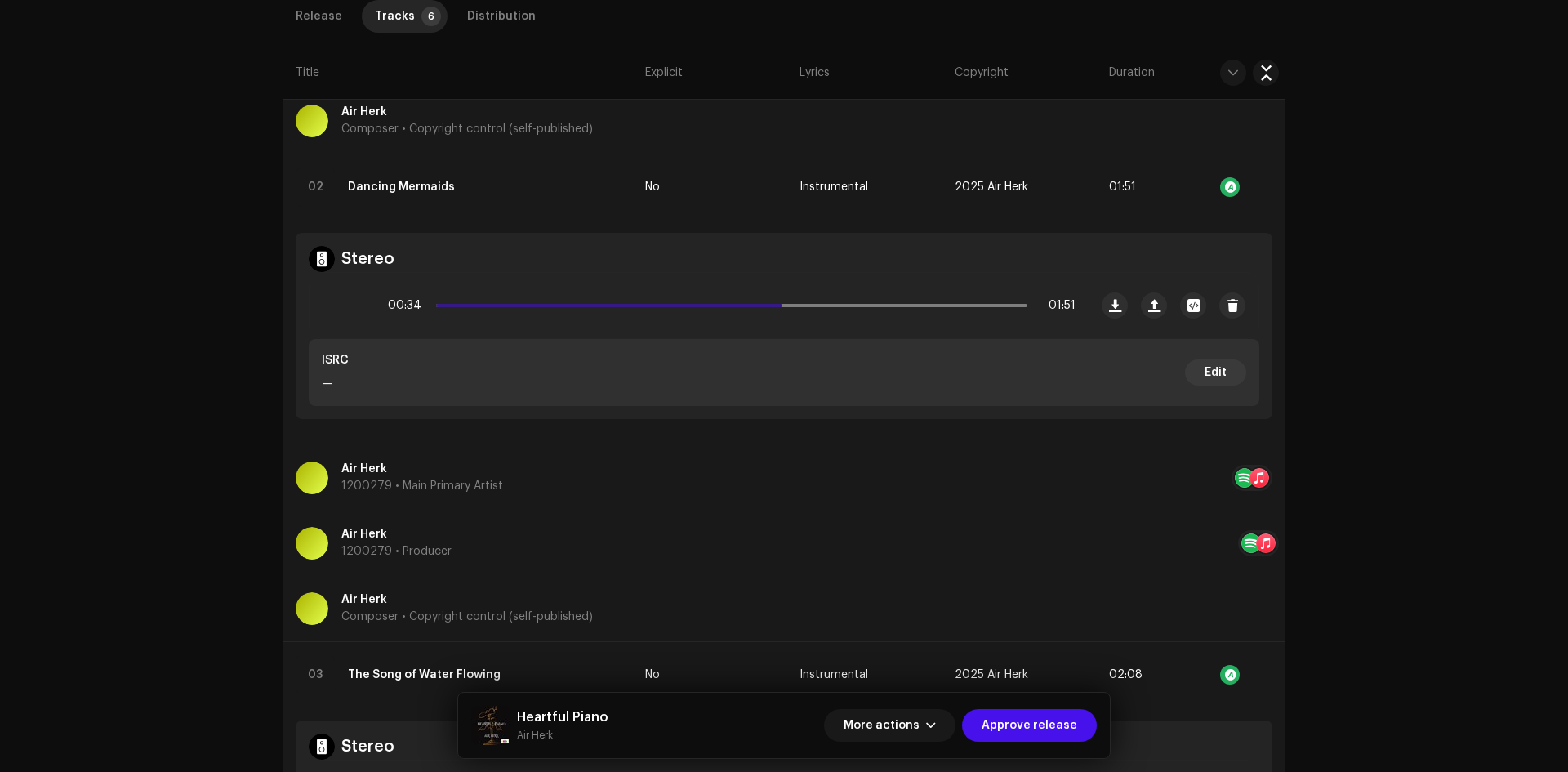
drag, startPoint x: 1408, startPoint y: 345, endPoint x: 985, endPoint y: 355, distance: 423.1
click at [1401, 345] on div "Edit Track Metadata Track Title * Dancing Mermaids Track Version Localize Your …" at bounding box center [784, 386] width 1568 height 772
click at [342, 298] on div at bounding box center [342, 305] width 39 height 39
click at [919, 720] on span "More actions" at bounding box center [881, 726] width 76 height 33
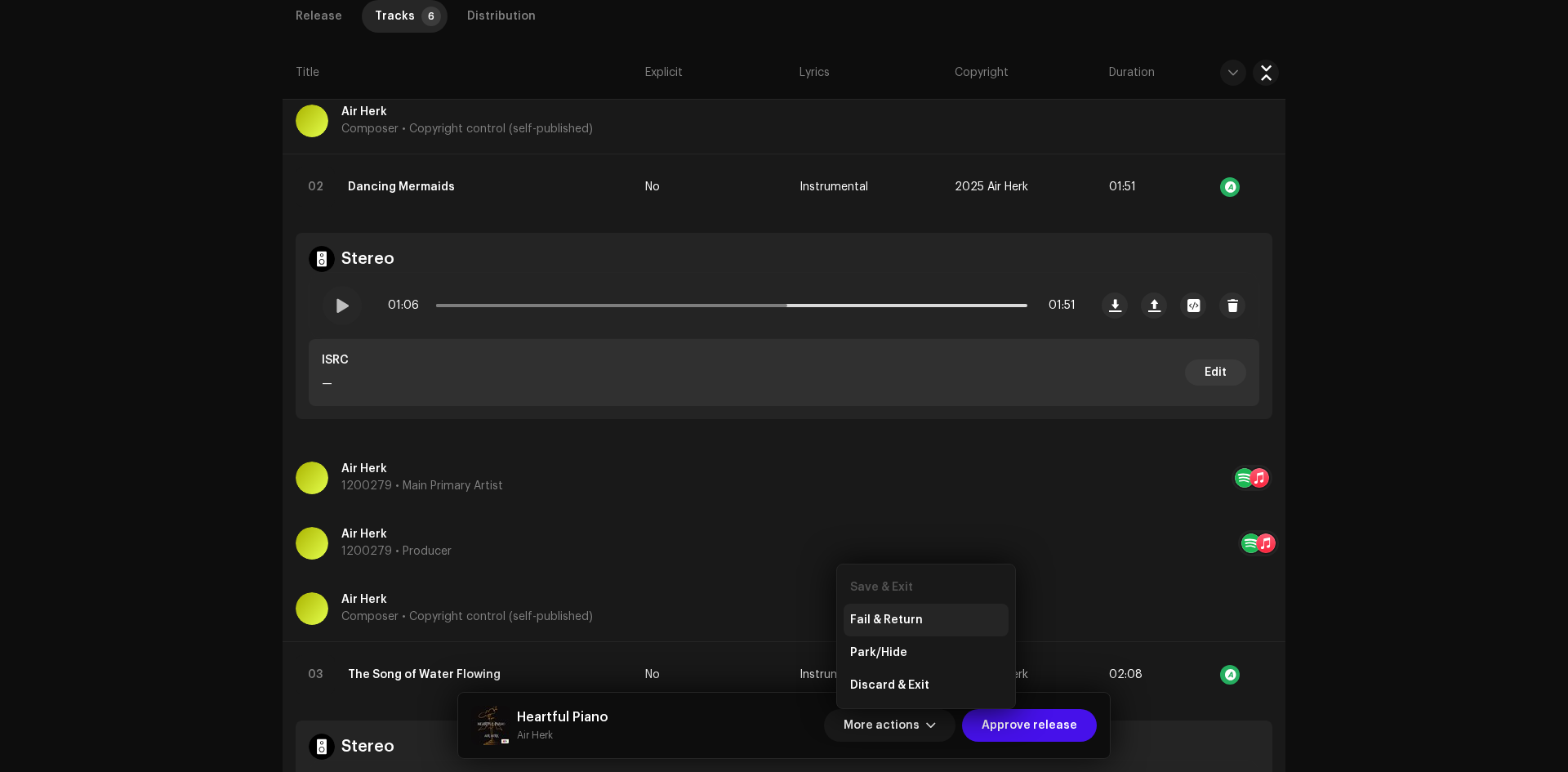
click at [940, 619] on div "Fail & Return" at bounding box center [926, 620] width 152 height 13
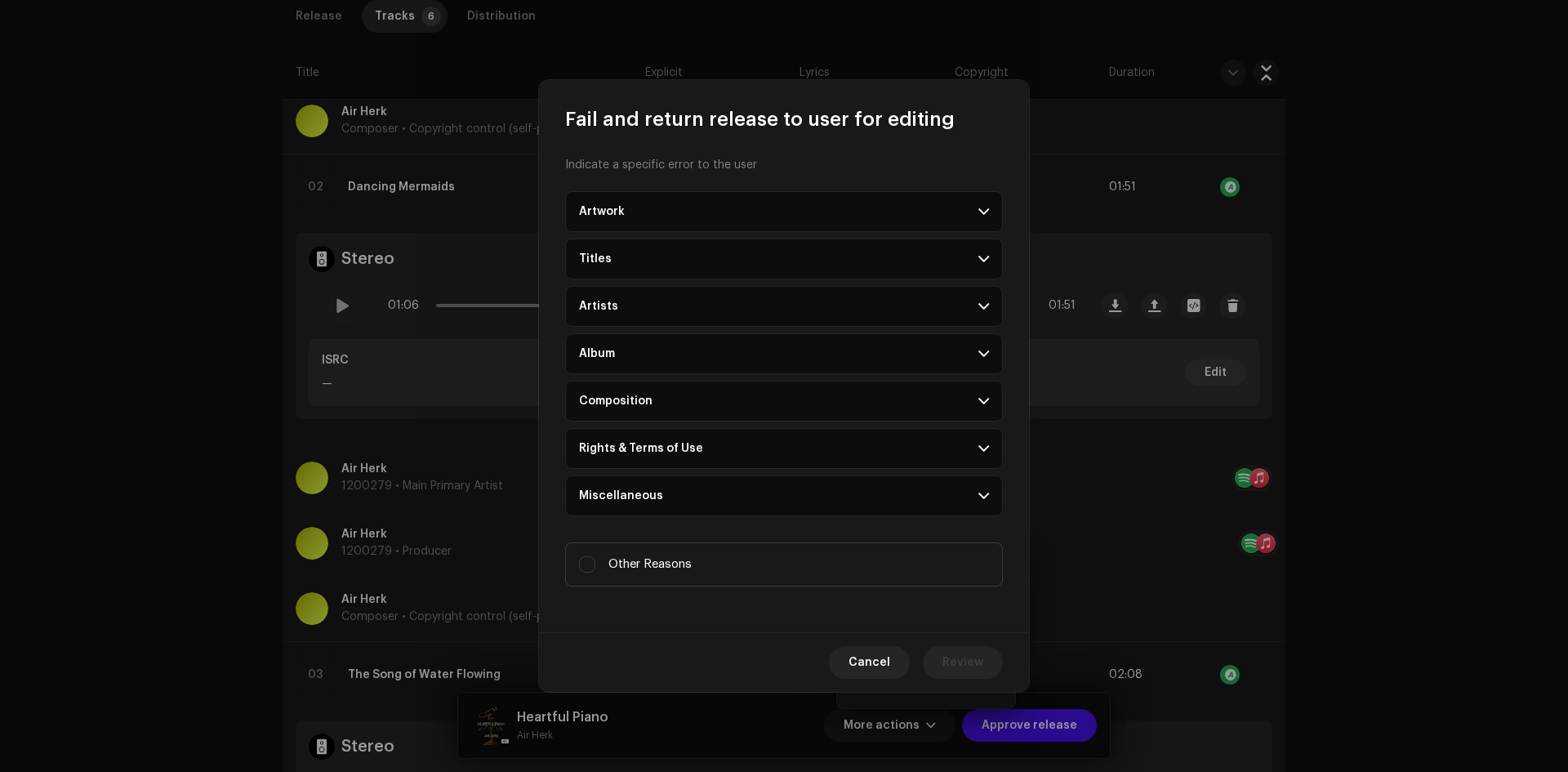
click at [682, 564] on span "Other Reasons" at bounding box center [650, 565] width 83 height 18
click at [595, 564] on input "Other Reasons" at bounding box center [586, 565] width 16 height 16
checkbox input "true"
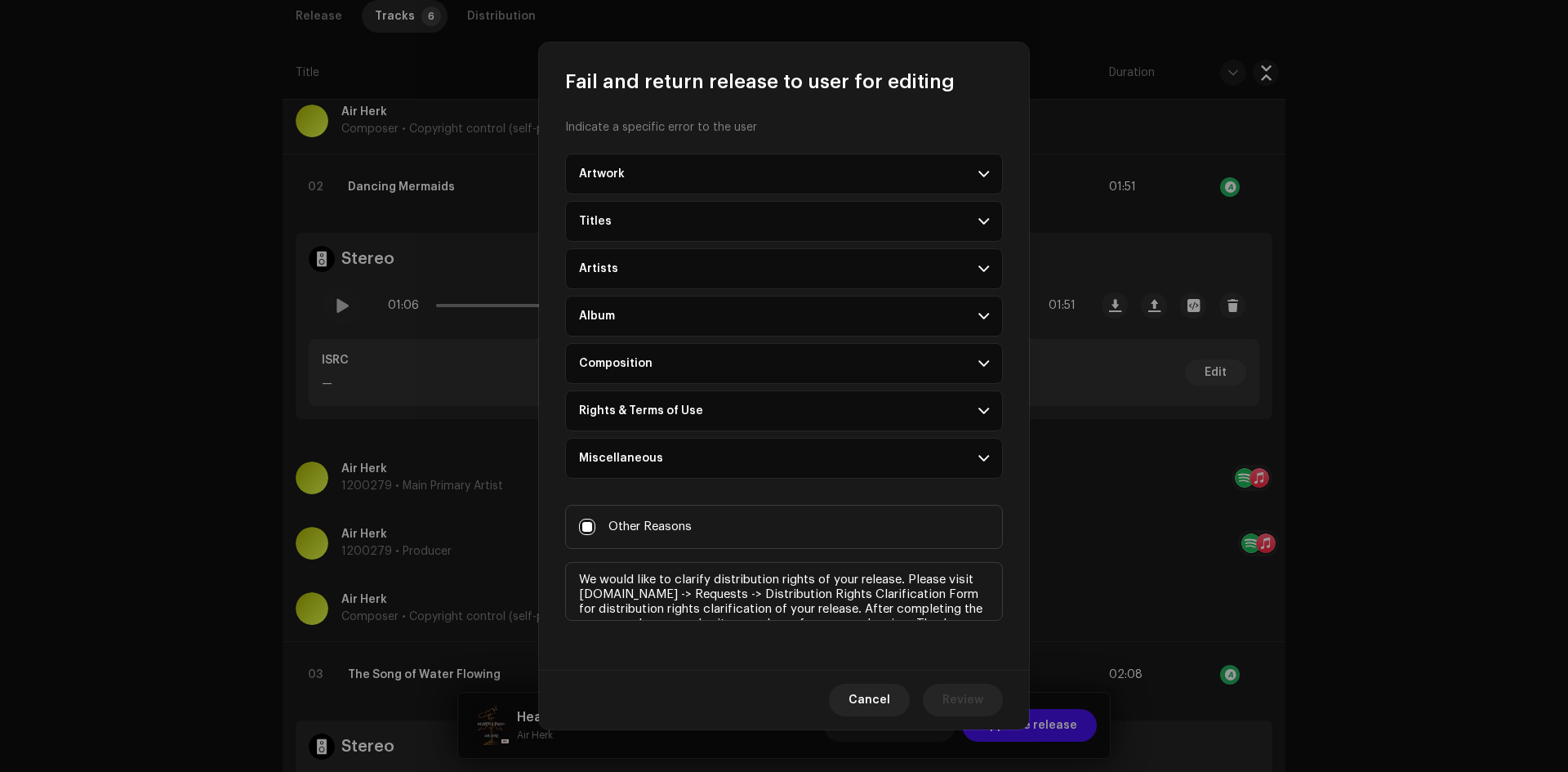
scroll to position [25, 0]
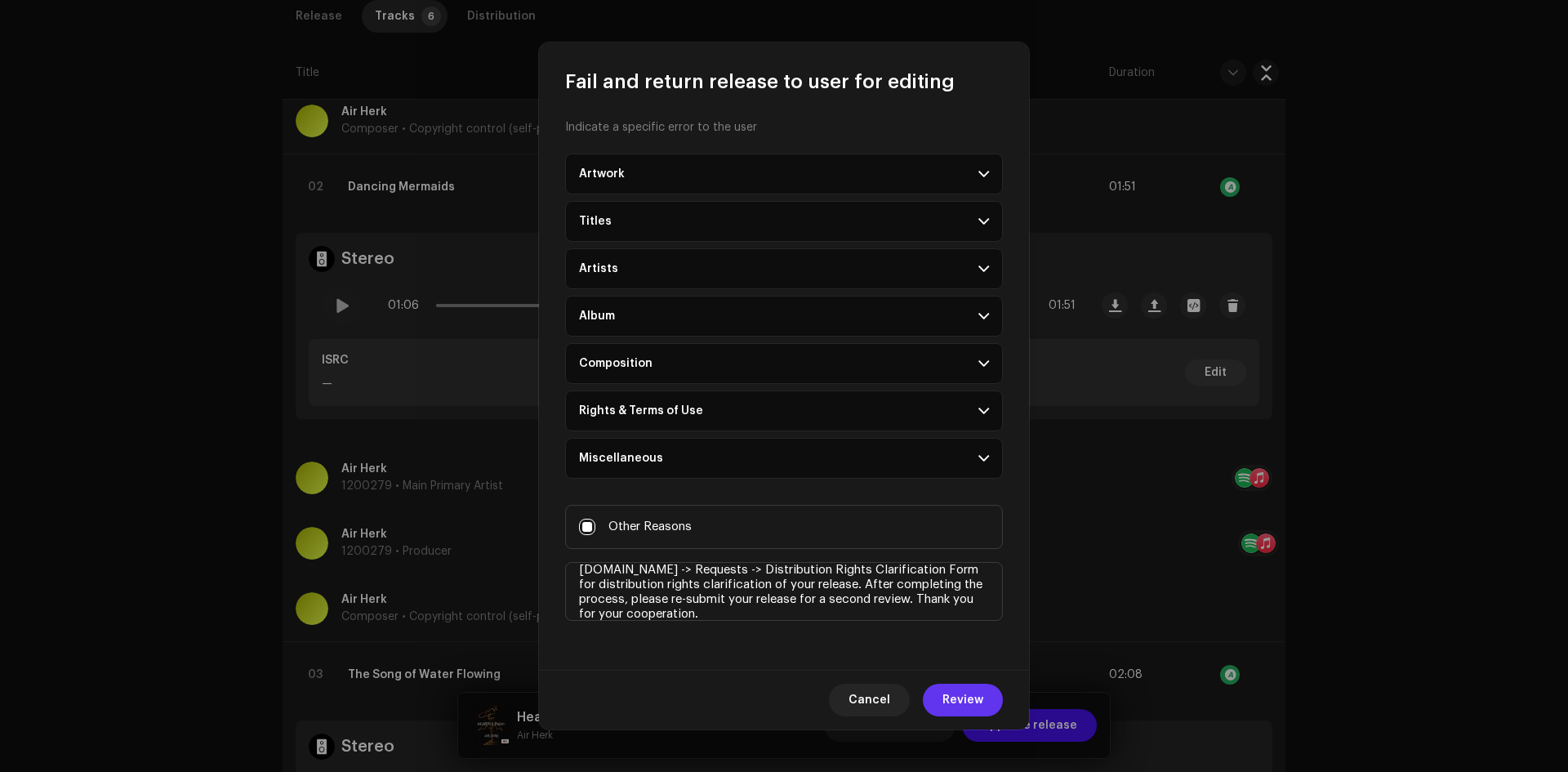
type textarea "We would like to clarify distribution rights of your release. Please visit [DOM…"
click at [973, 696] on span "Review" at bounding box center [962, 700] width 41 height 33
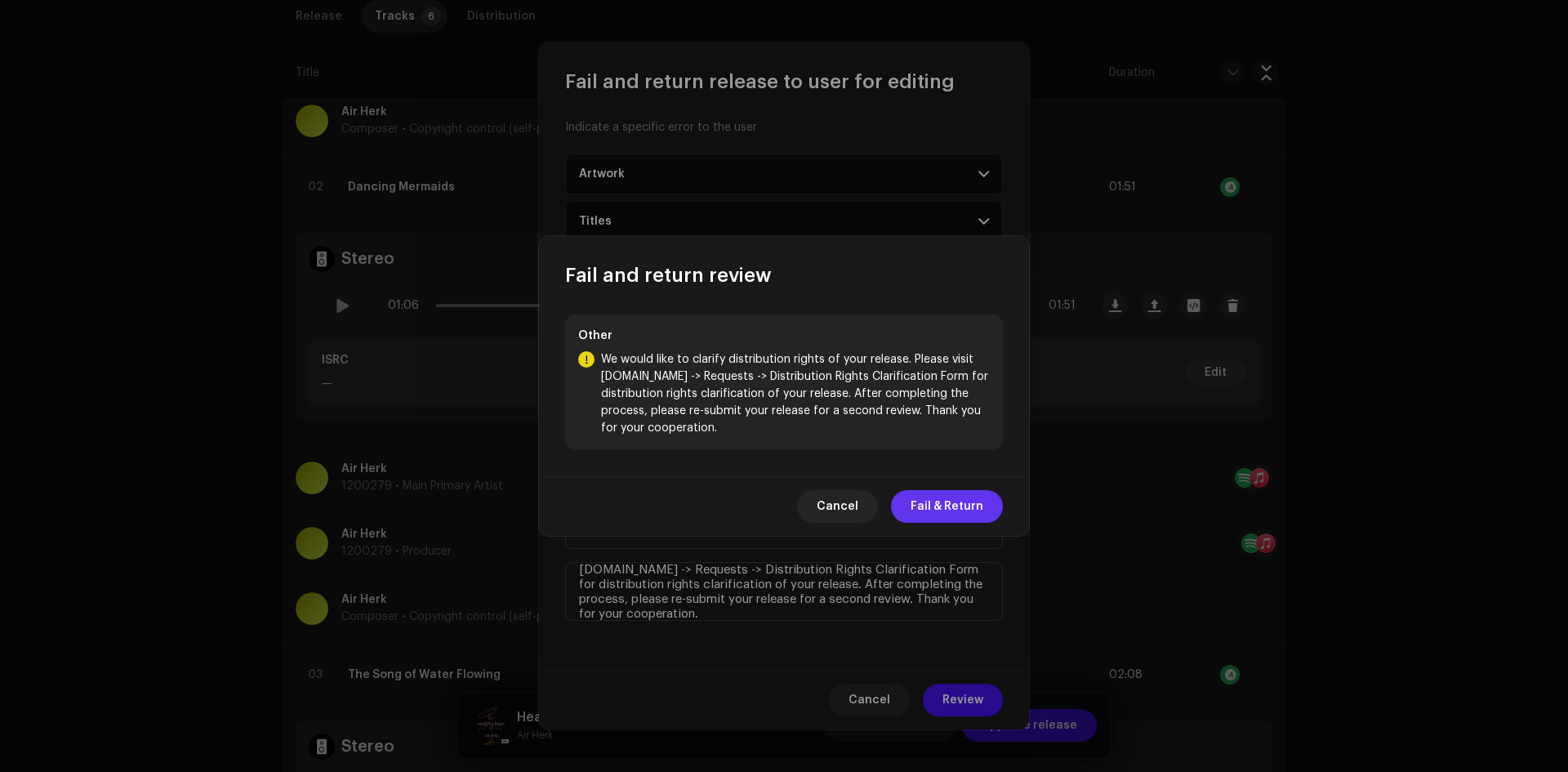
click at [968, 504] on span "Fail & Return" at bounding box center [947, 507] width 73 height 33
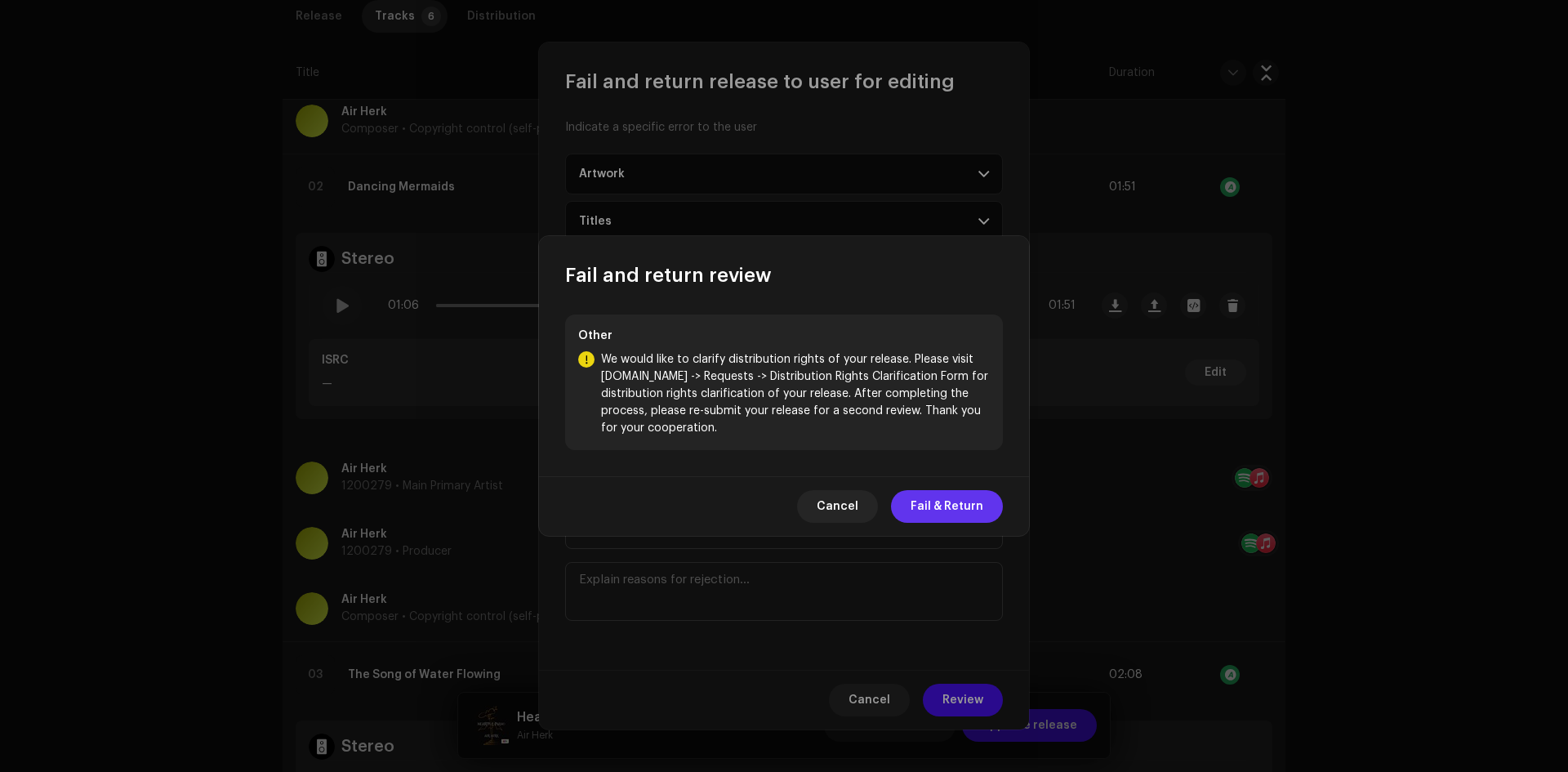
scroll to position [0, 0]
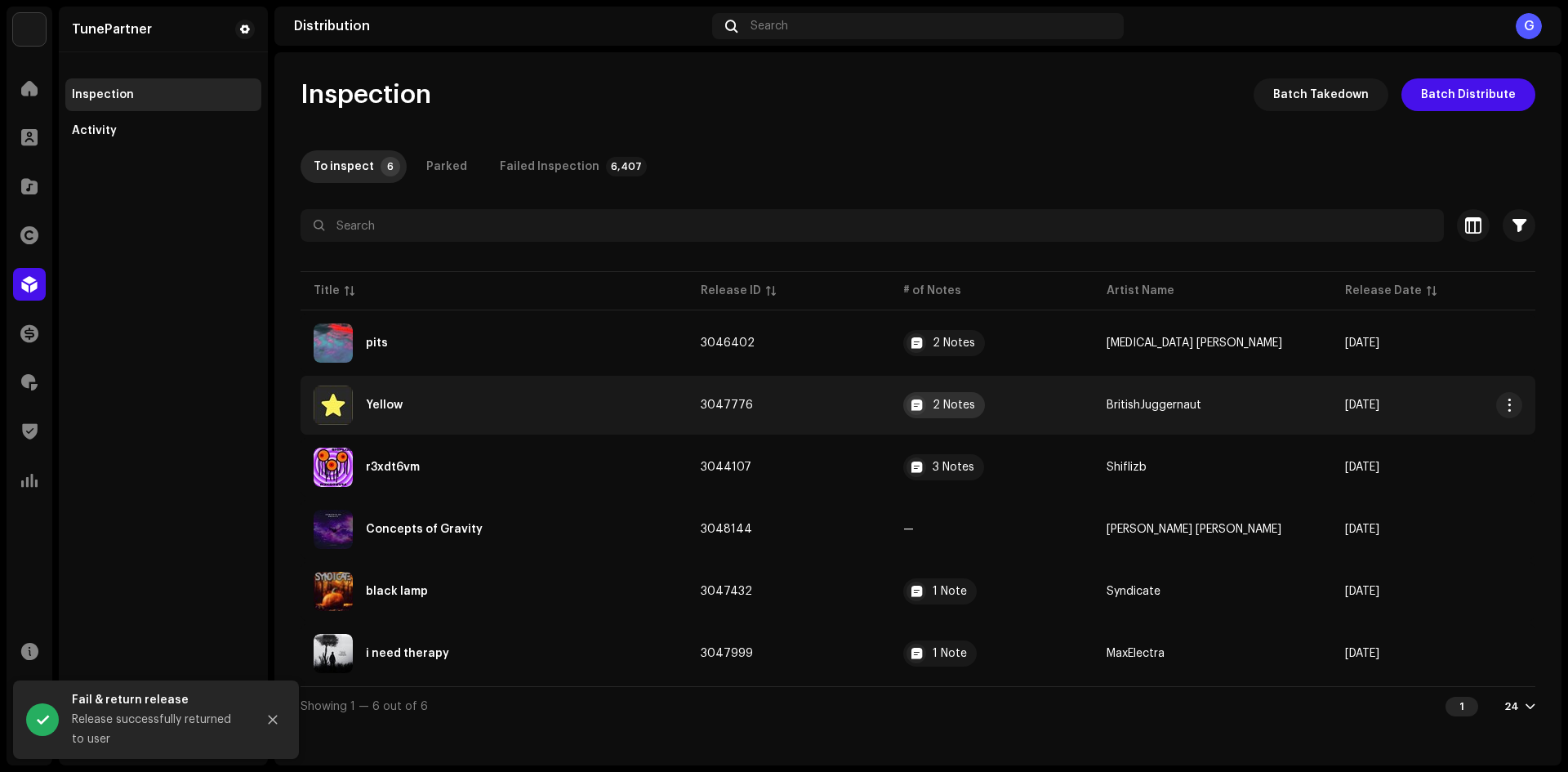
click at [957, 404] on div "2 Notes" at bounding box center [954, 405] width 42 height 12
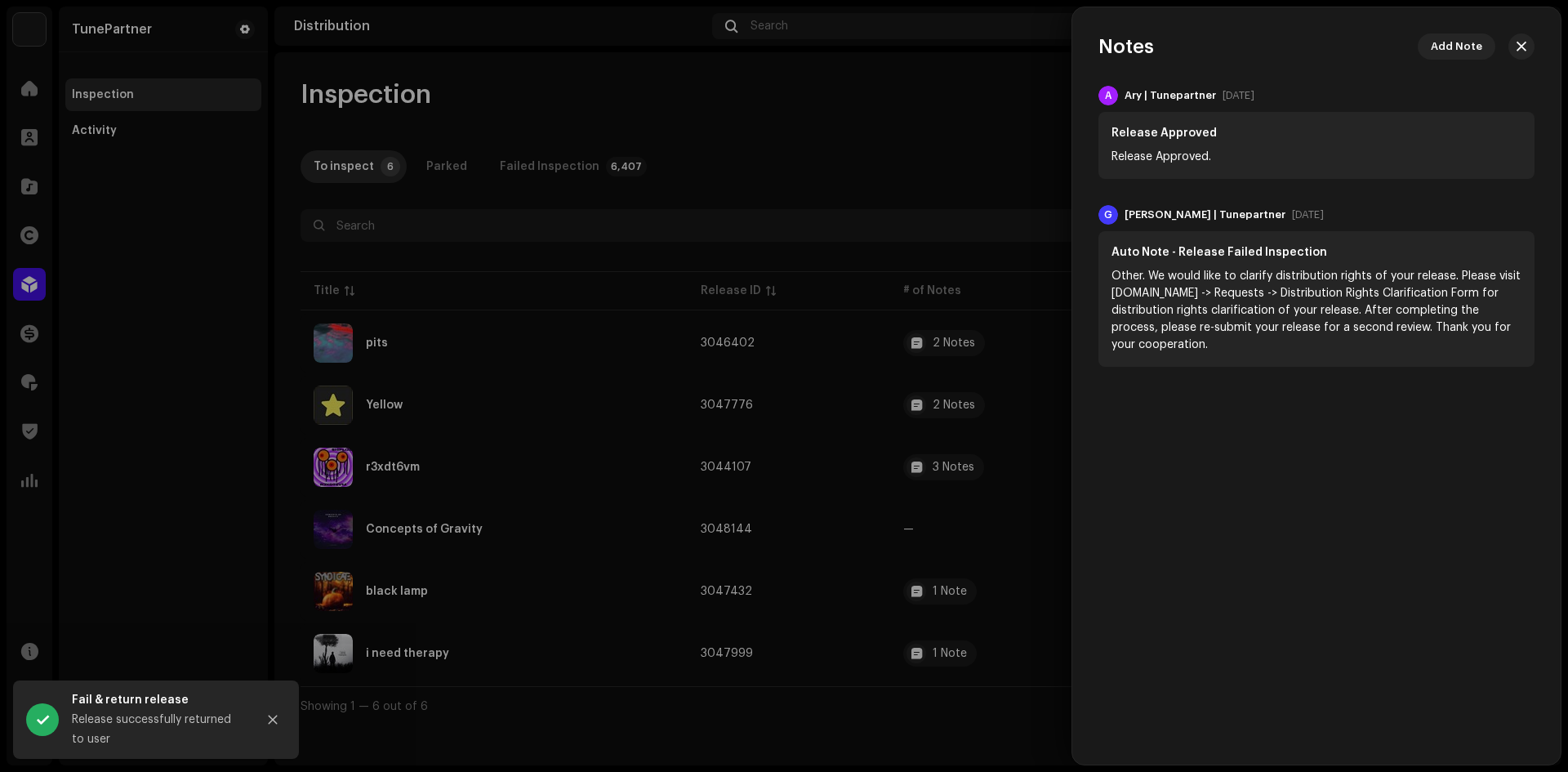
click at [935, 440] on div at bounding box center [784, 386] width 1568 height 772
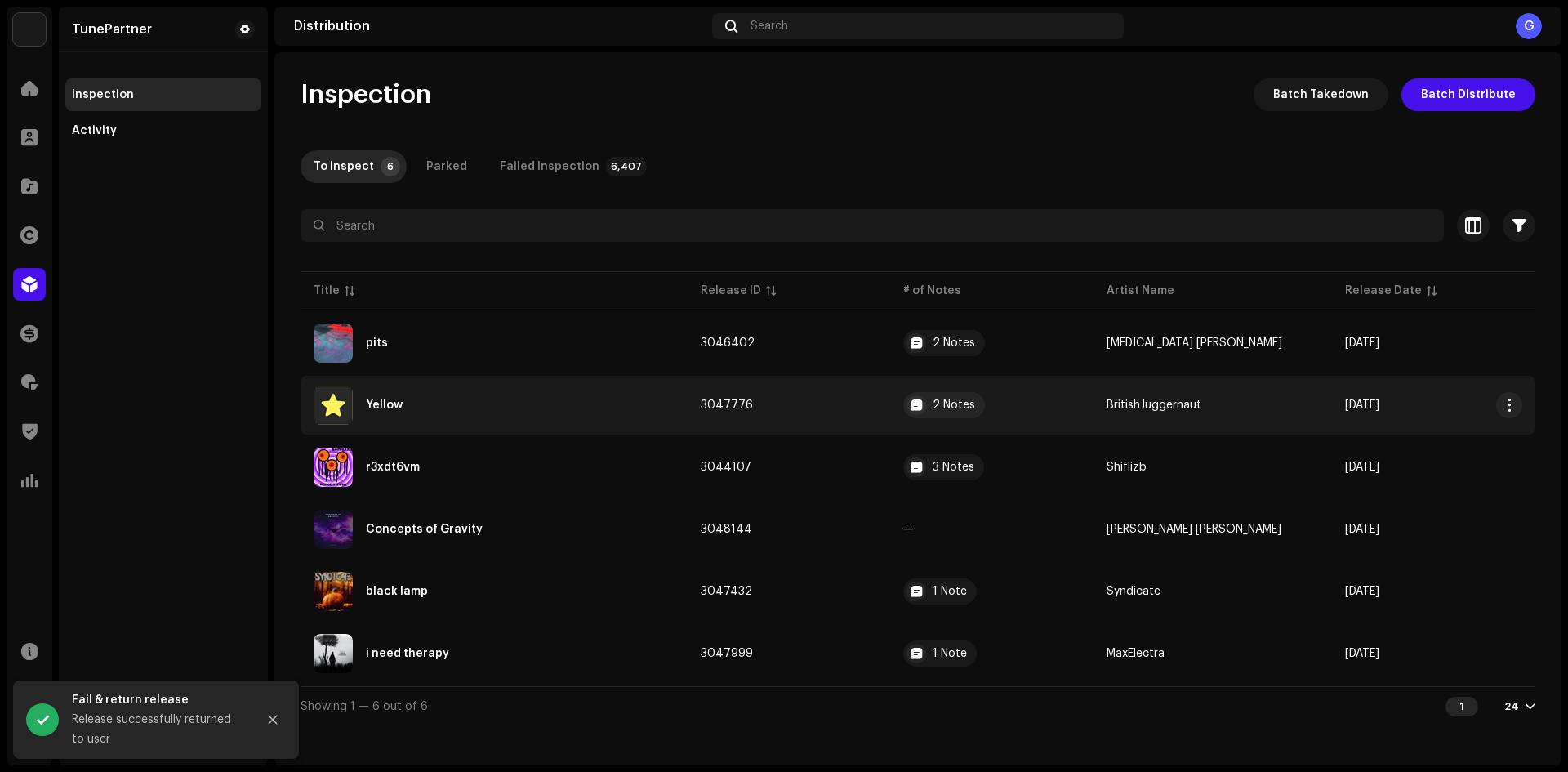
click at [836, 404] on td "3047776" at bounding box center [790, 404] width 203 height 59
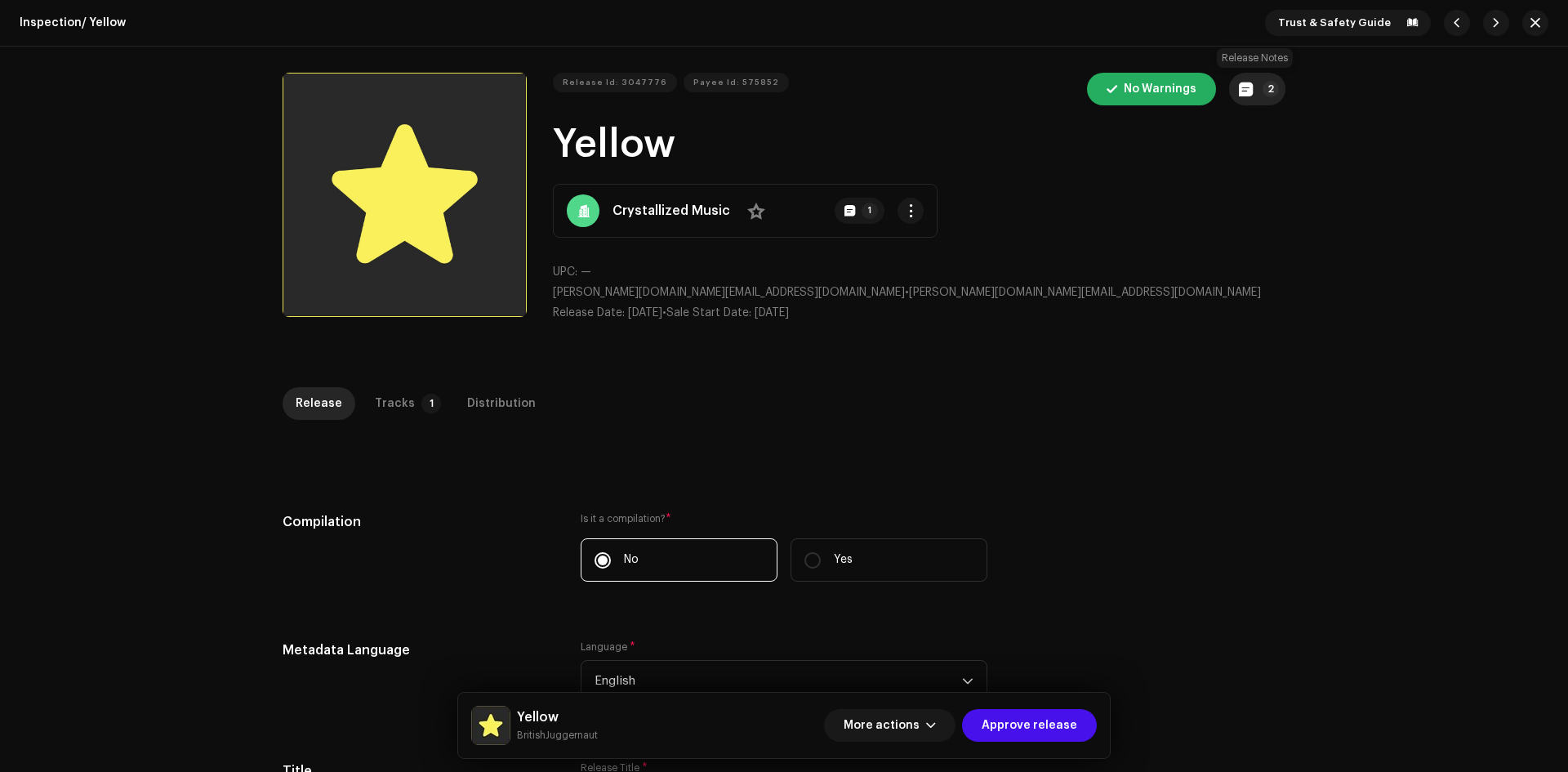
click at [1233, 91] on button "2" at bounding box center [1257, 89] width 57 height 33
click at [1121, 400] on div "Release notes Ary | TunePartner [DATE] Release Approved Release Approved [PERSO…" at bounding box center [784, 386] width 1568 height 772
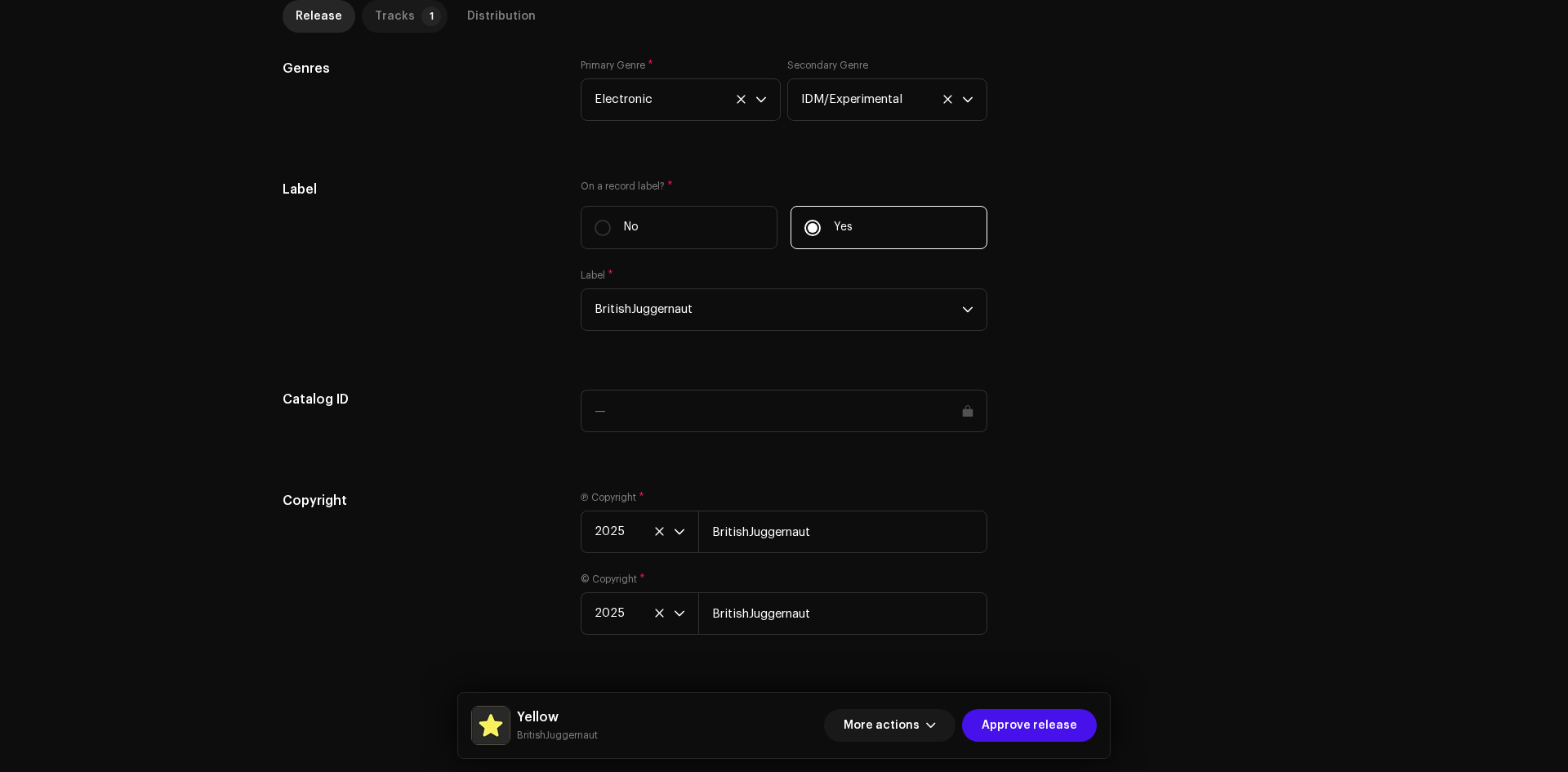
click at [402, 14] on div "Tracks" at bounding box center [395, 16] width 40 height 33
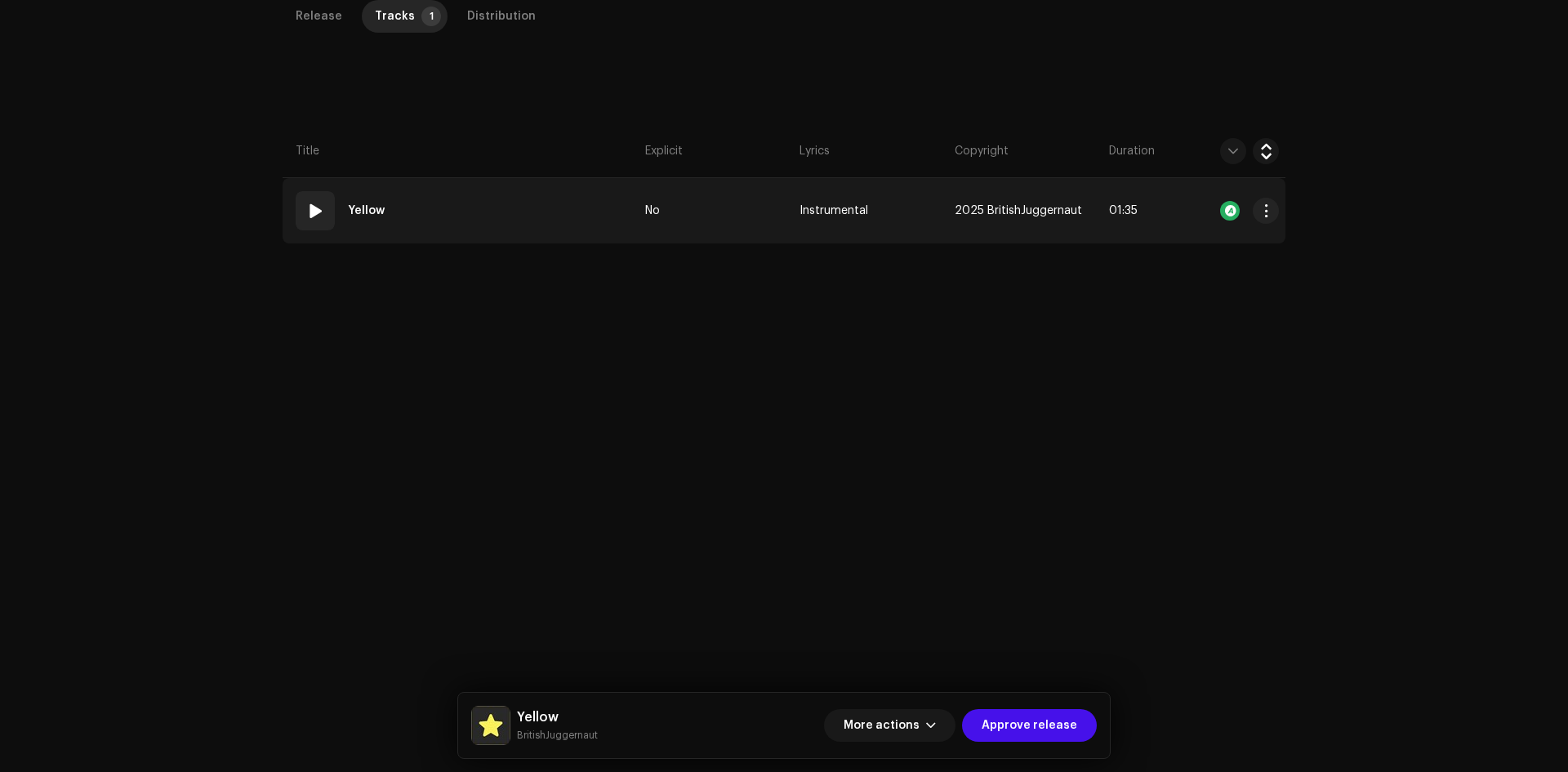
click at [472, 210] on td "01 Yellow" at bounding box center [460, 211] width 356 height 65
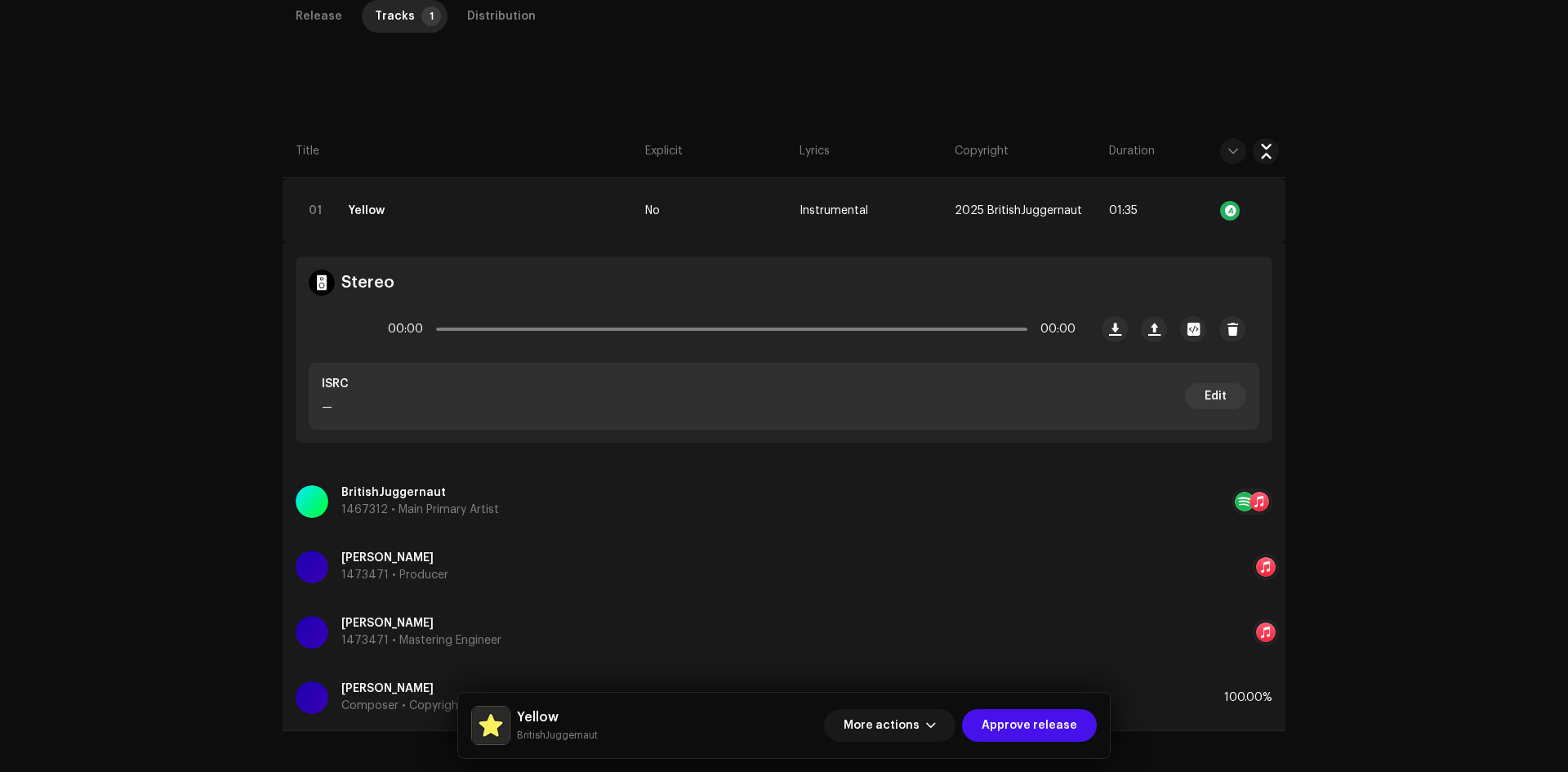
scroll to position [0, 0]
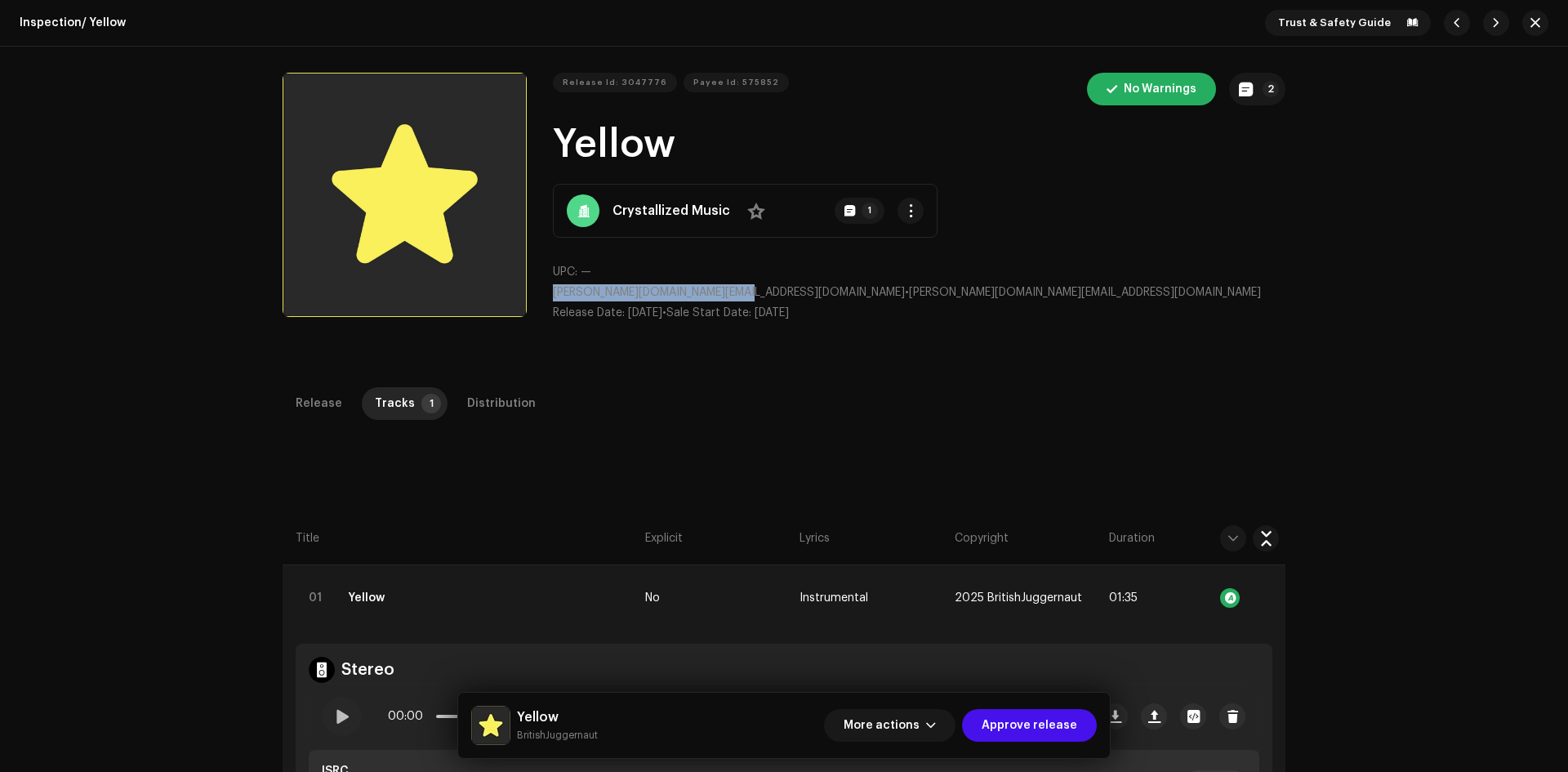
drag, startPoint x: 550, startPoint y: 282, endPoint x: 734, endPoint y: 286, distance: 184.0
click at [734, 286] on div "Release Id: 3047776 Payee Id: 575852 No Warnings 2 Yellow Crystallized Music No…" at bounding box center [783, 204] width 1003 height 262
copy span "[PERSON_NAME][DOMAIN_NAME][EMAIL_ADDRESS][DOMAIN_NAME]"
drag, startPoint x: 557, startPoint y: 146, endPoint x: 704, endPoint y: 151, distance: 147.1
click at [704, 151] on h1 "Yellow" at bounding box center [918, 144] width 732 height 52
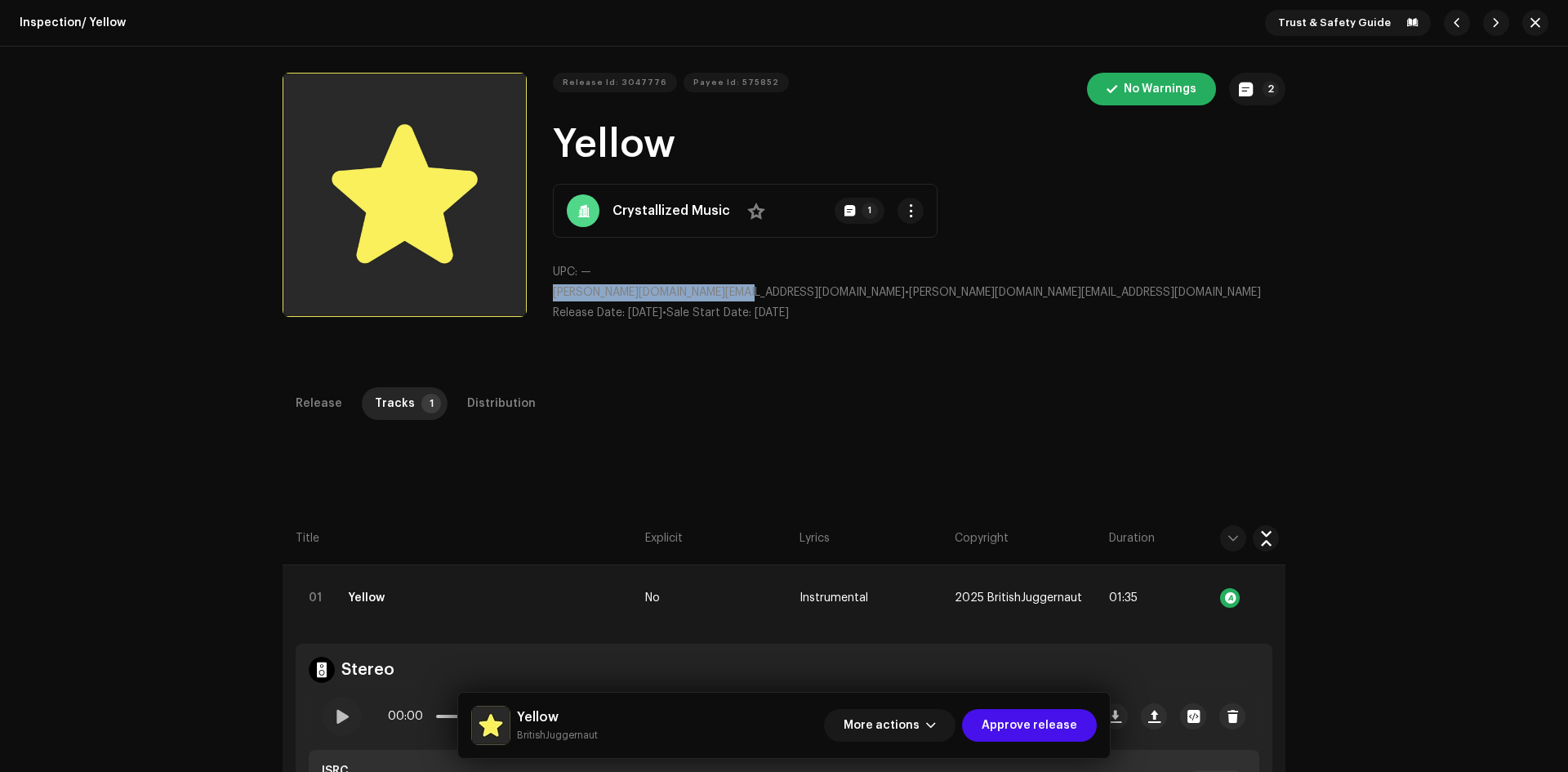
copy h1 "Yellow"
click at [1267, 91] on p-badge "2" at bounding box center [1271, 88] width 16 height 16
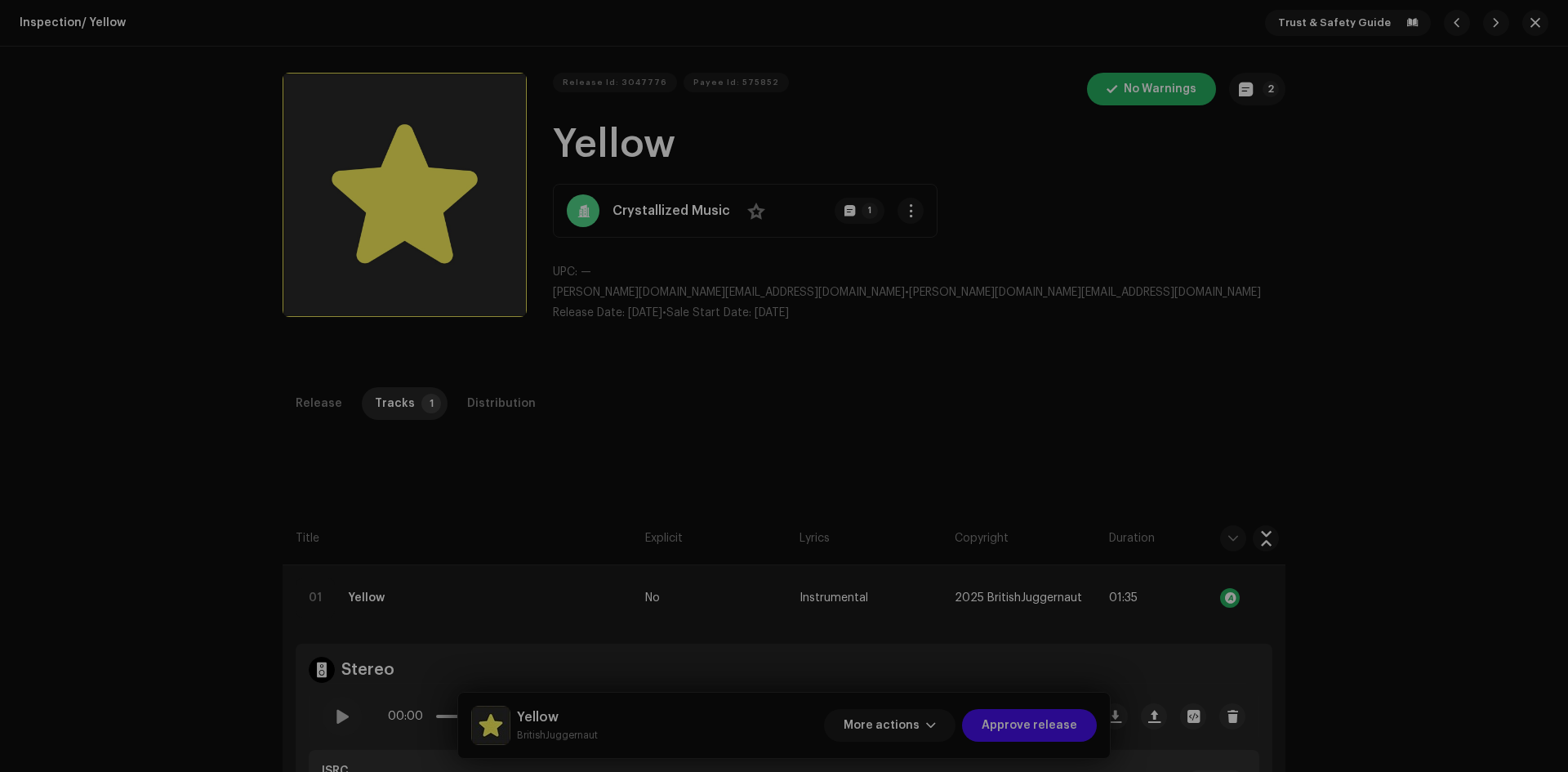
drag, startPoint x: 1162, startPoint y: 375, endPoint x: 1102, endPoint y: 560, distance: 194.5
click at [1162, 380] on div "Release notes Ary | TunePartner [DATE] Release Approved Release Approved [PERSO…" at bounding box center [784, 386] width 1568 height 772
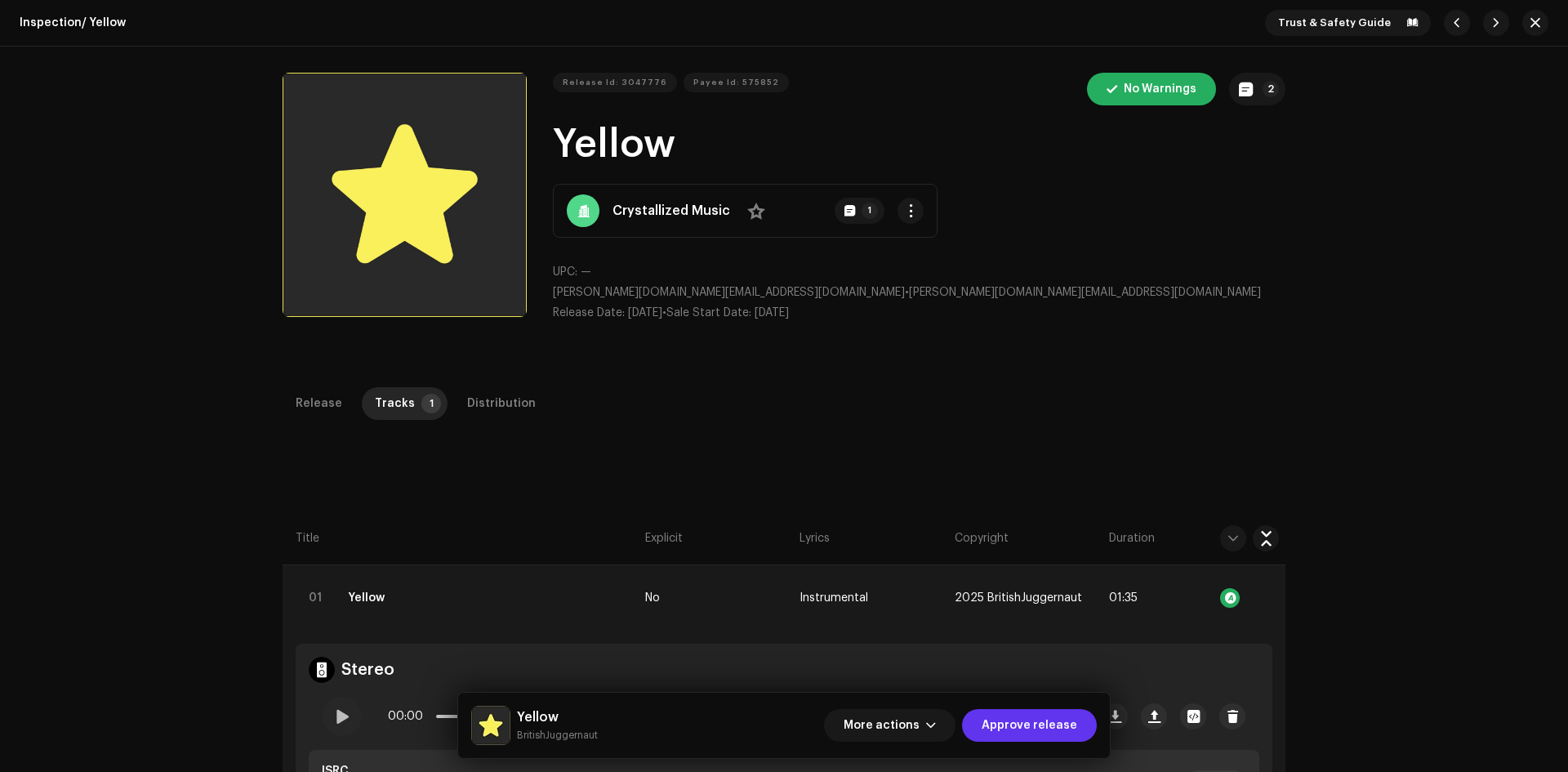
click at [1081, 727] on button "Approve release" at bounding box center [1030, 726] width 134 height 33
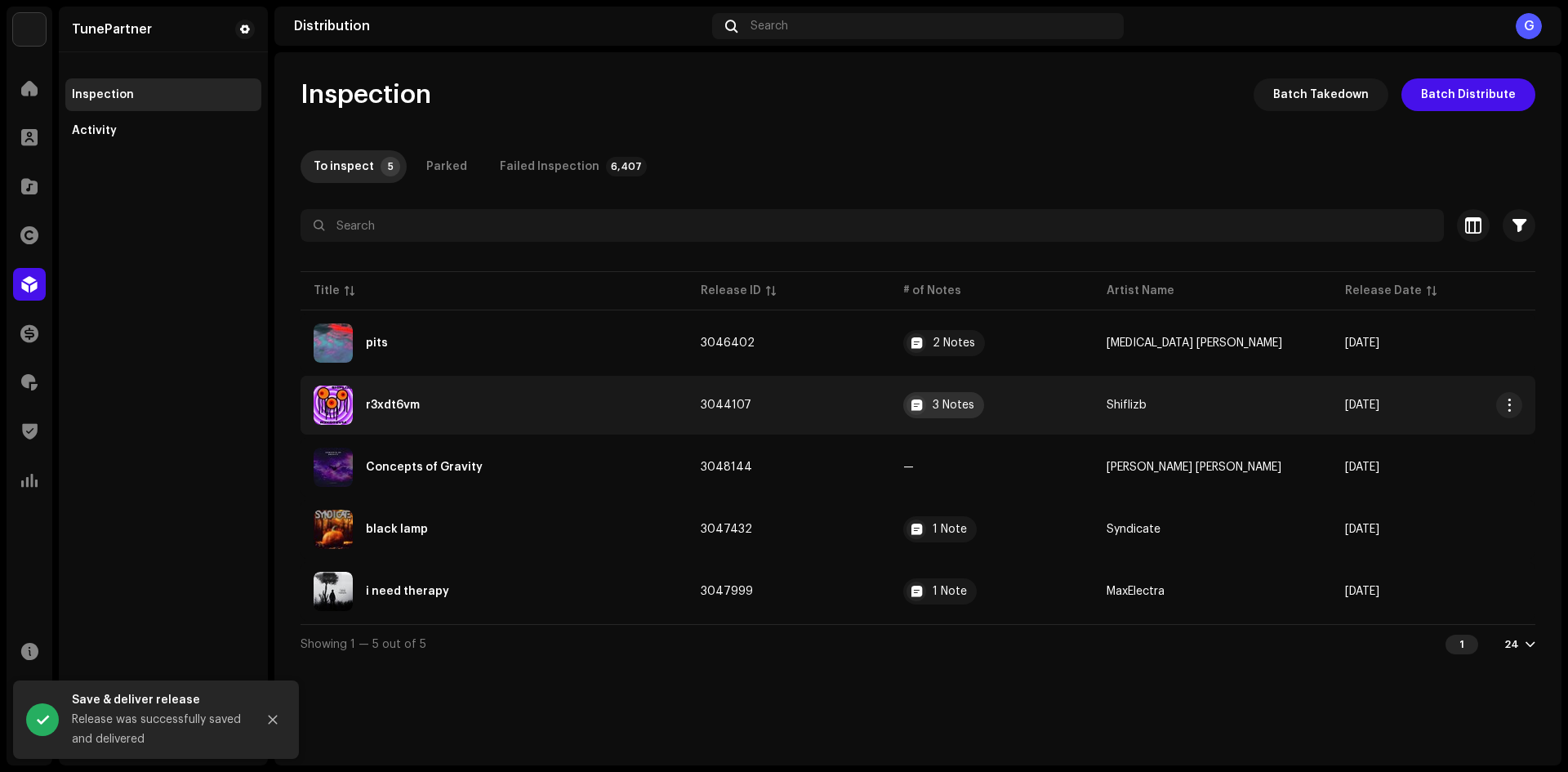
click at [972, 405] on div "3 Notes" at bounding box center [953, 405] width 41 height 12
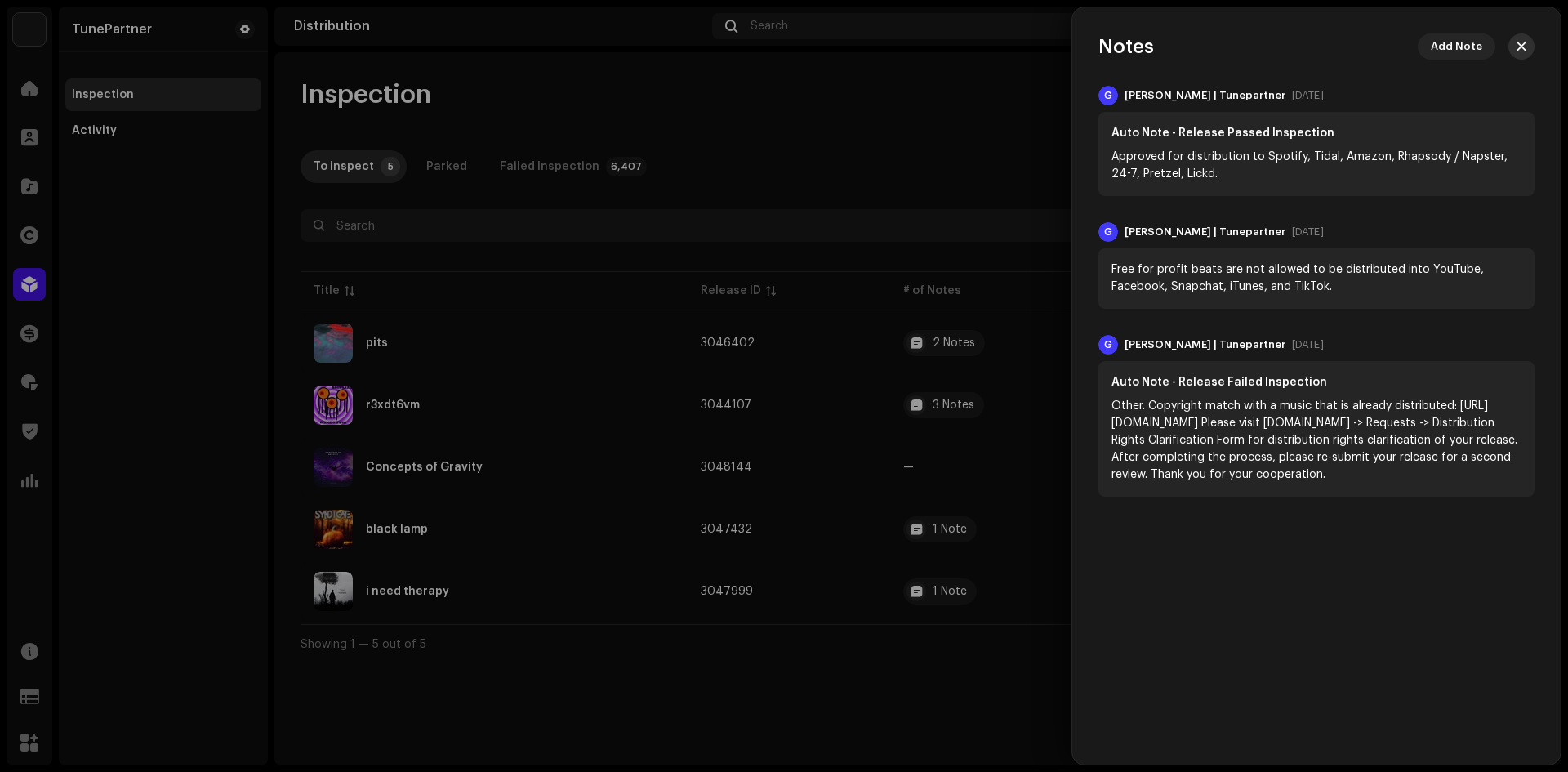
click at [1528, 36] on button "button" at bounding box center [1521, 46] width 26 height 26
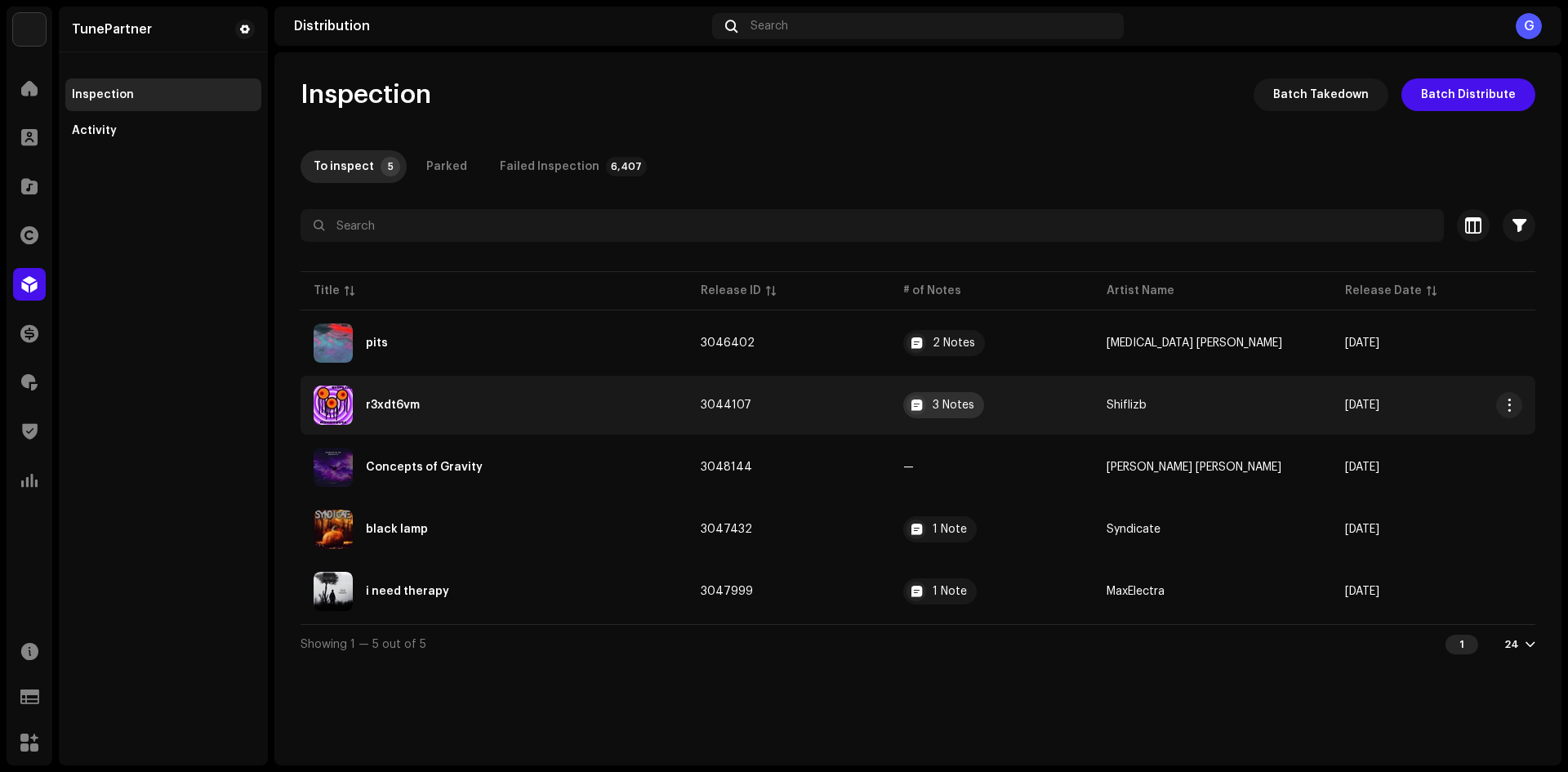
click at [965, 408] on div "3 Notes" at bounding box center [953, 405] width 41 height 12
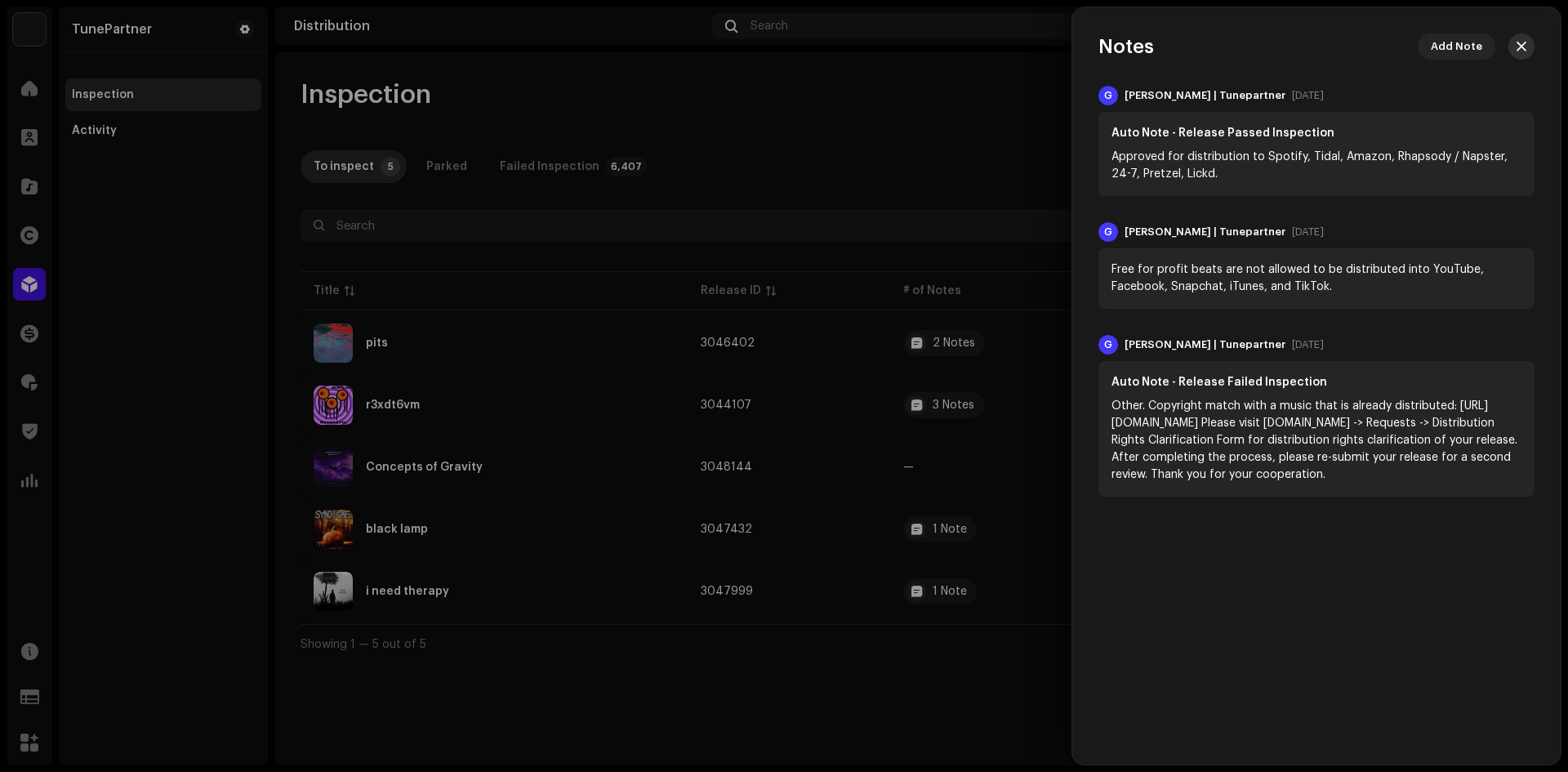
click at [1522, 43] on span "button" at bounding box center [1521, 47] width 10 height 13
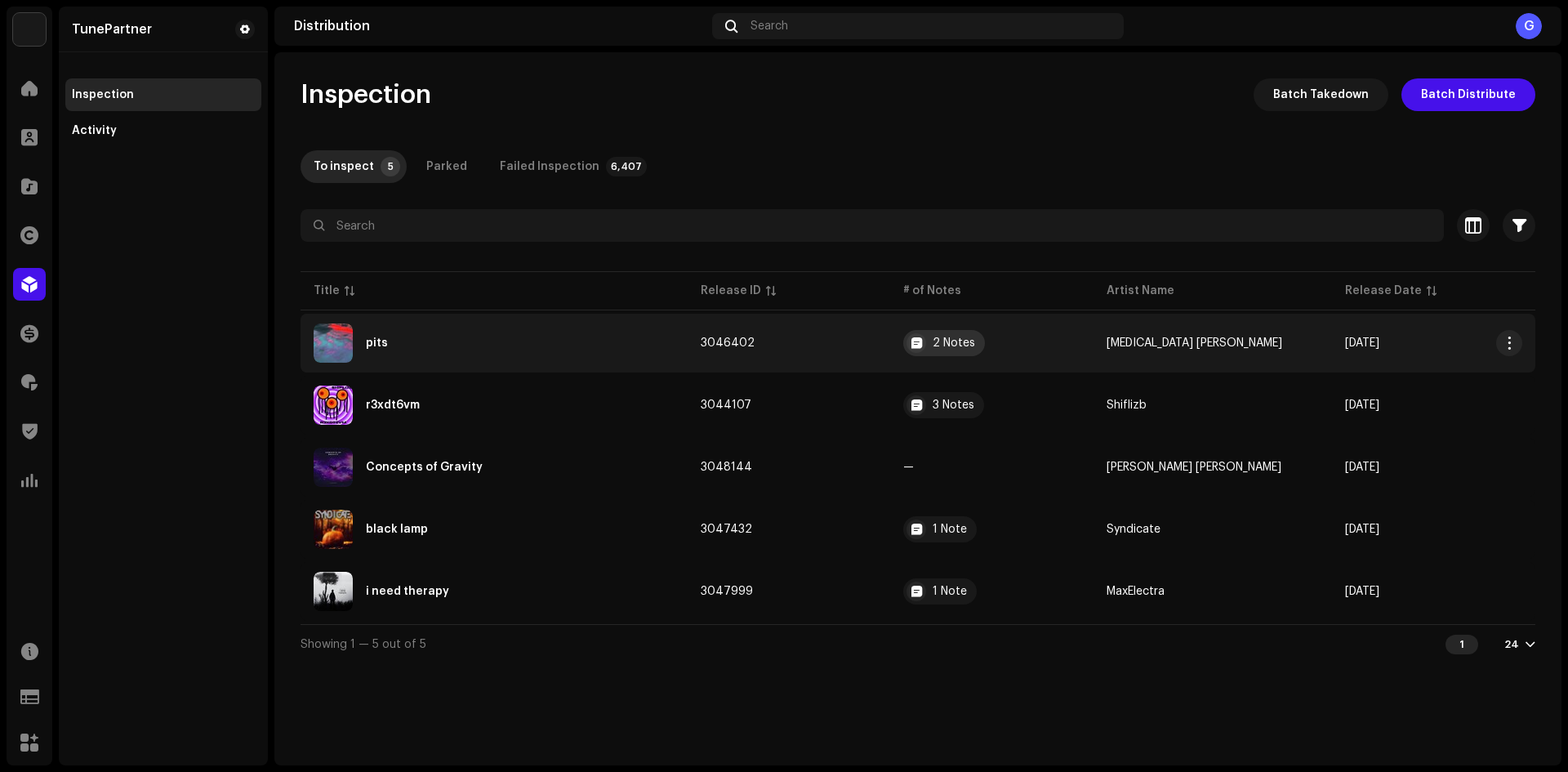
click at [964, 340] on div "2 Notes" at bounding box center [954, 343] width 42 height 12
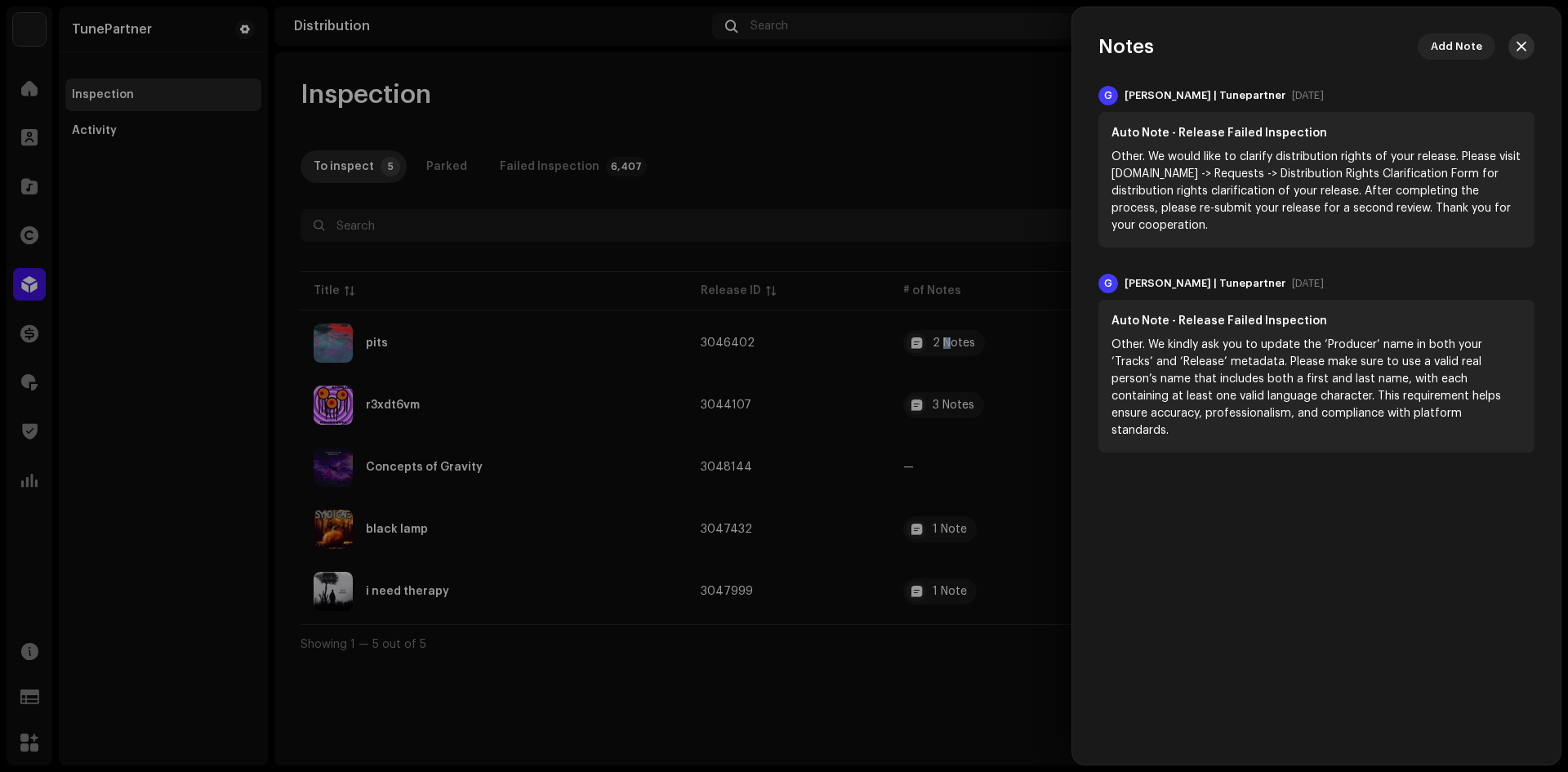
click at [1515, 41] on button "button" at bounding box center [1521, 46] width 26 height 26
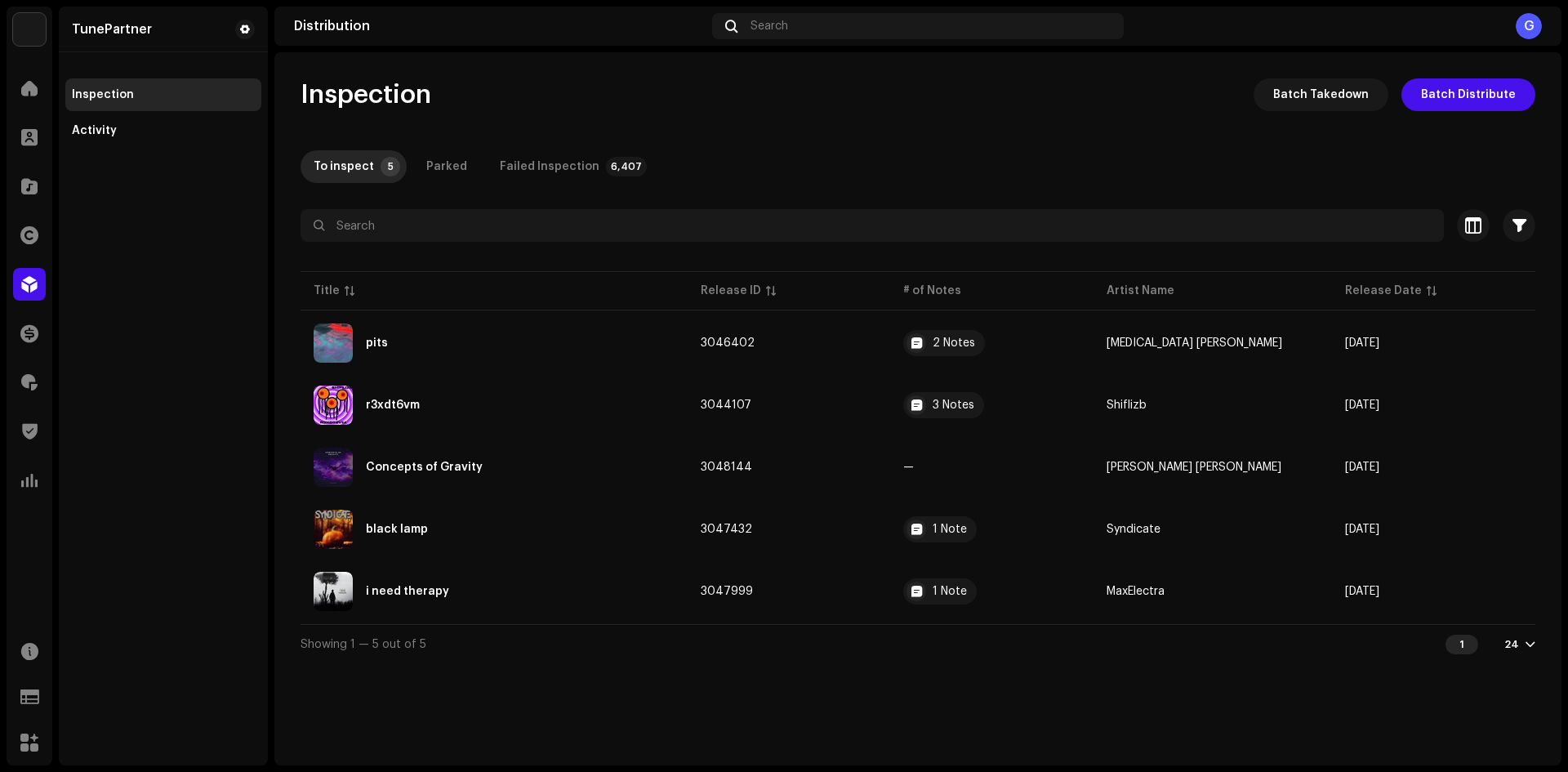
click at [967, 121] on div "Inspection Batch Takedown Batch Distribute To inspect 5 Parked Failed Inspectio…" at bounding box center [917, 371] width 1287 height 585
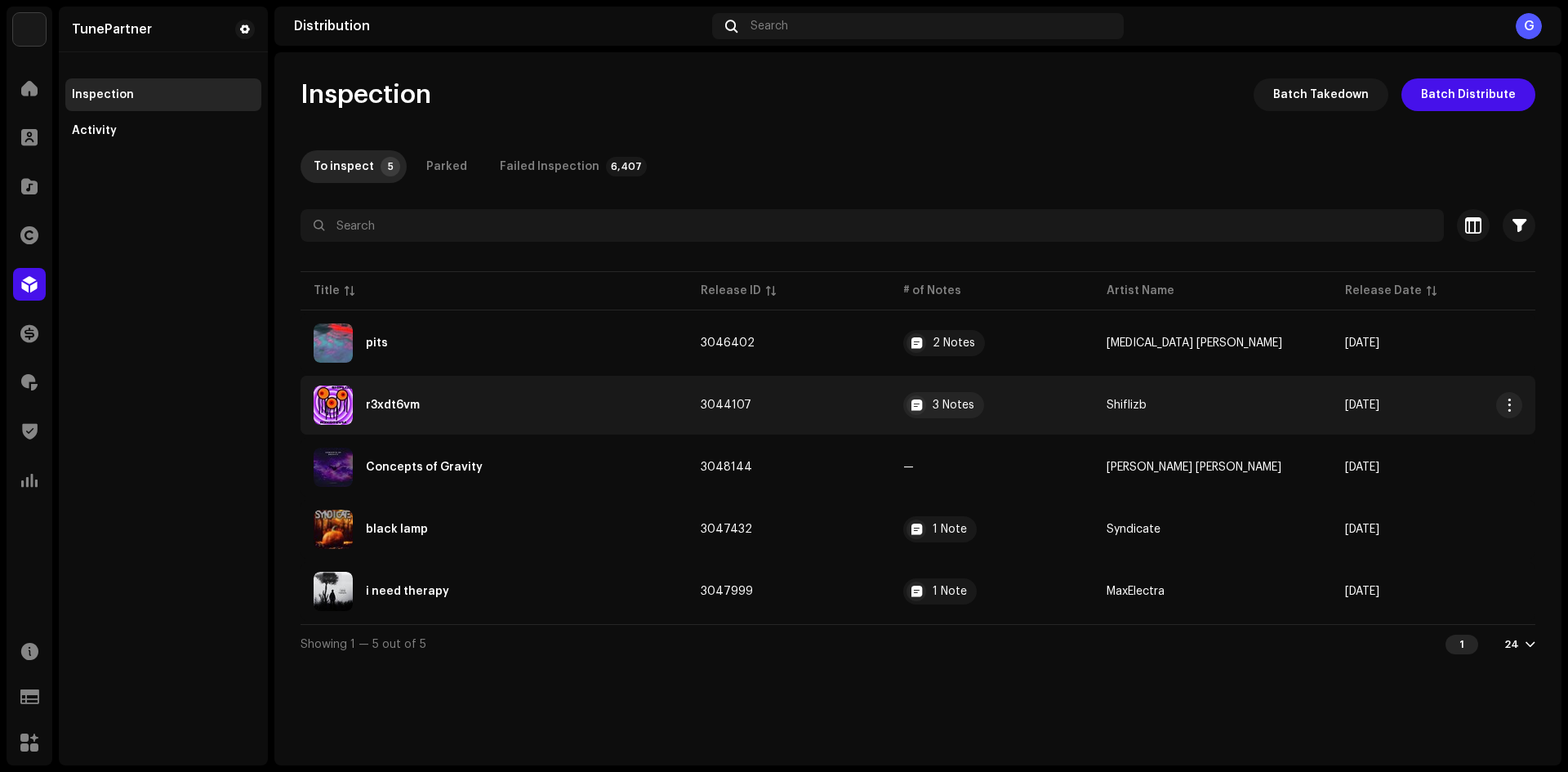
click at [861, 407] on td "3044107" at bounding box center [790, 404] width 203 height 59
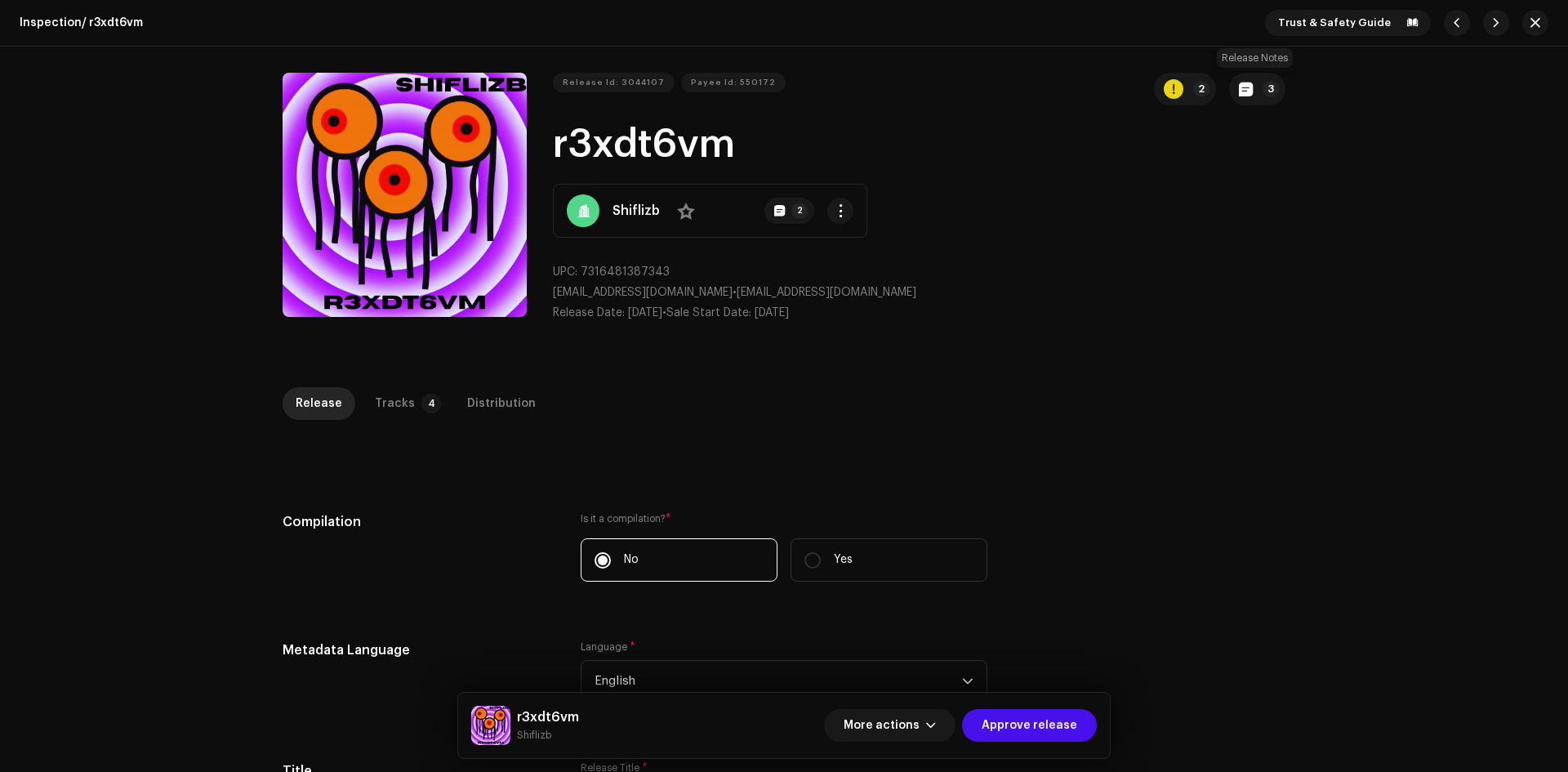
drag, startPoint x: 1246, startPoint y: 73, endPoint x: 1239, endPoint y: 133, distance: 60.4
click at [1247, 72] on div "Release Id: 3044107 Payee Id: 550172 2 3 r3xdt6vm Shiflizb No 2 UPC: 7316481387…" at bounding box center [784, 205] width 1056 height 315
click at [1239, 87] on span "button" at bounding box center [1246, 89] width 13 height 13
click at [1077, 314] on div "Release notes [PERSON_NAME] | TunePartner [DATE] AUTO NOTE - RELEASE PASSED INS…" at bounding box center [784, 386] width 1568 height 772
click at [1252, 84] on button "3" at bounding box center [1257, 89] width 57 height 33
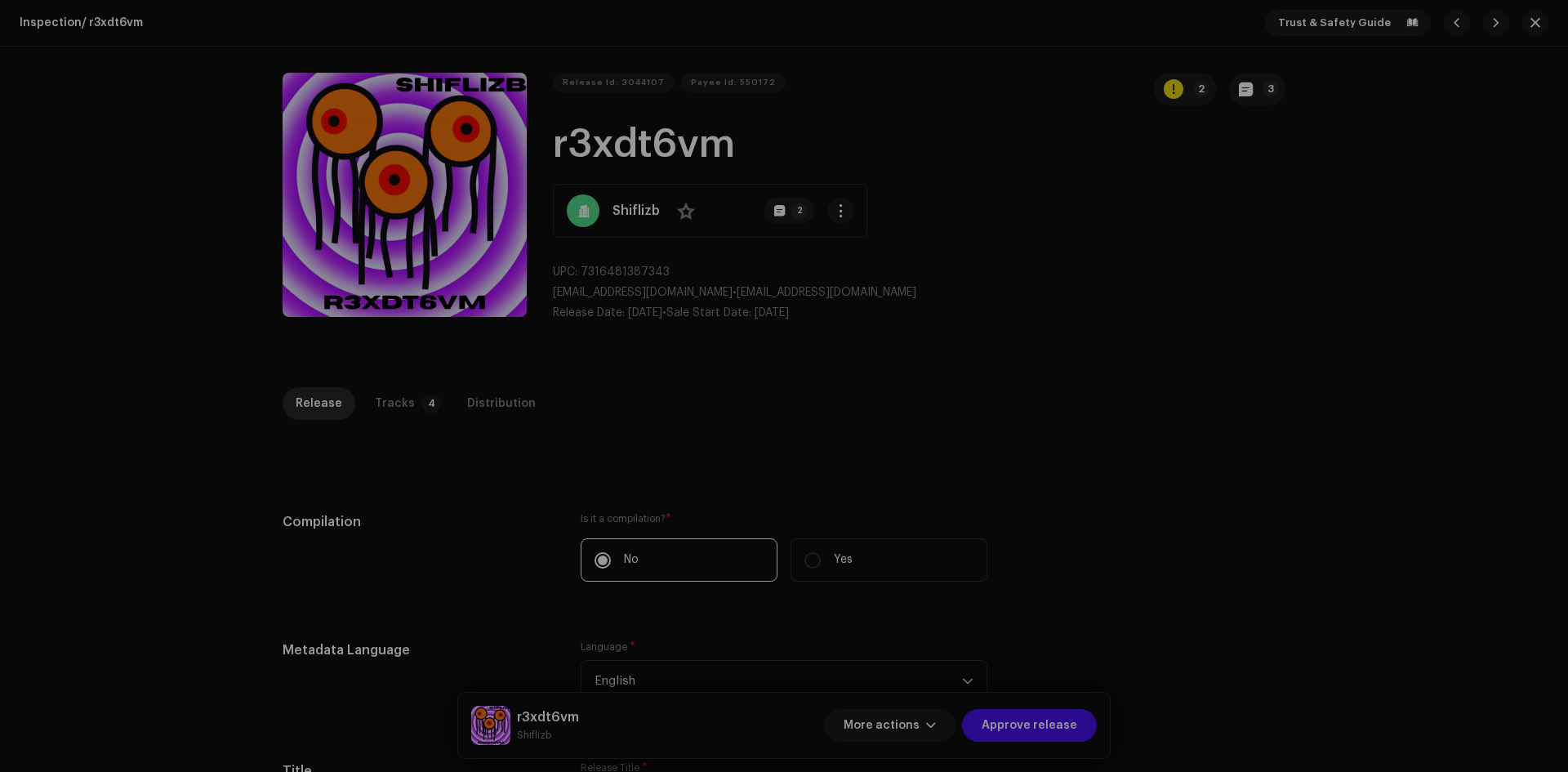
drag, startPoint x: 1157, startPoint y: 379, endPoint x: 957, endPoint y: 394, distance: 200.6
click at [1156, 380] on div "Release notes [PERSON_NAME] | TunePartner [DATE] AUTO NOTE - RELEASE PASSED INS…" at bounding box center [784, 386] width 1568 height 772
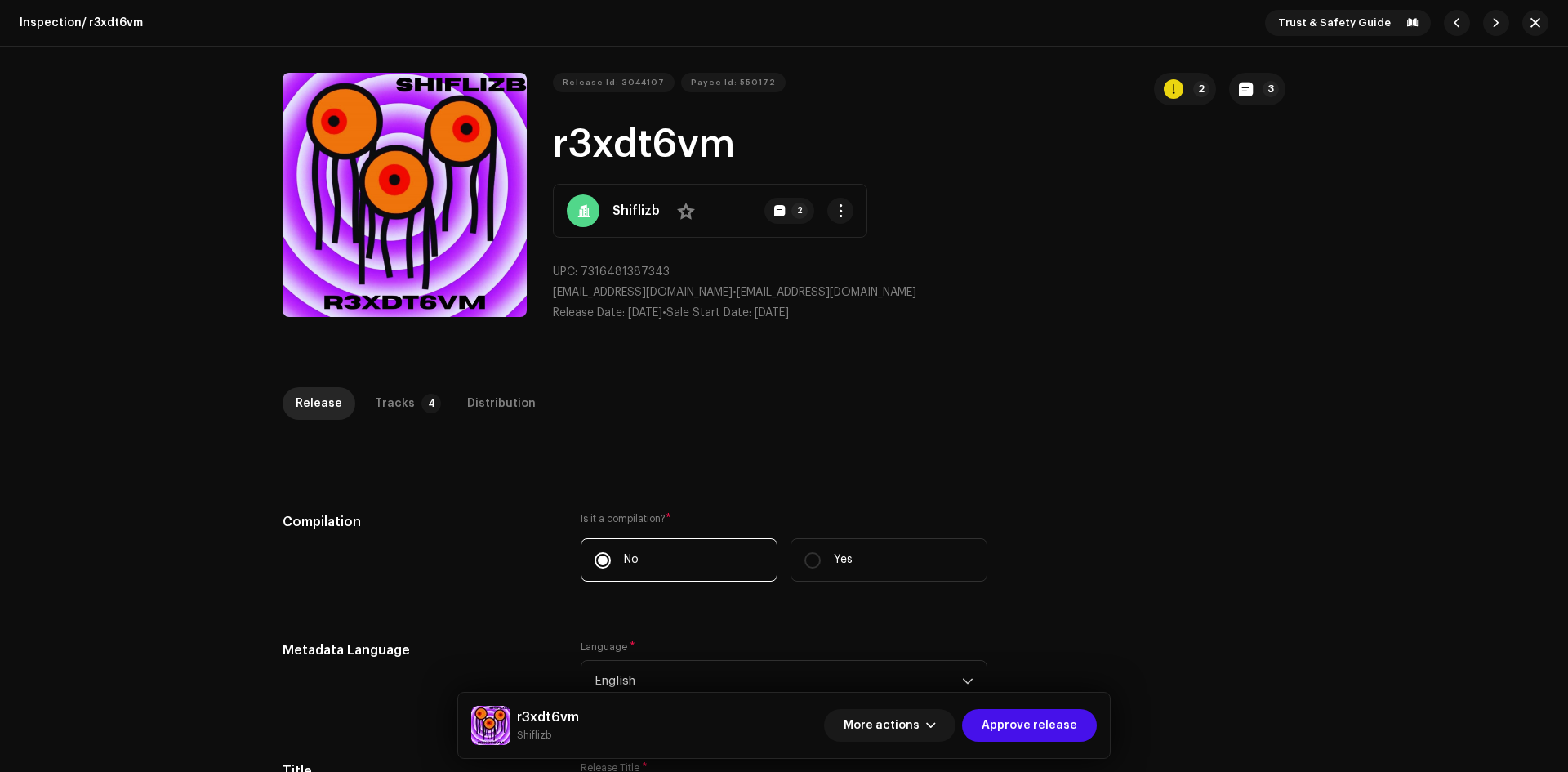
drag, startPoint x: 524, startPoint y: 407, endPoint x: 557, endPoint y: 394, distance: 35.5
click at [524, 407] on p-tab "Distribution" at bounding box center [501, 403] width 95 height 33
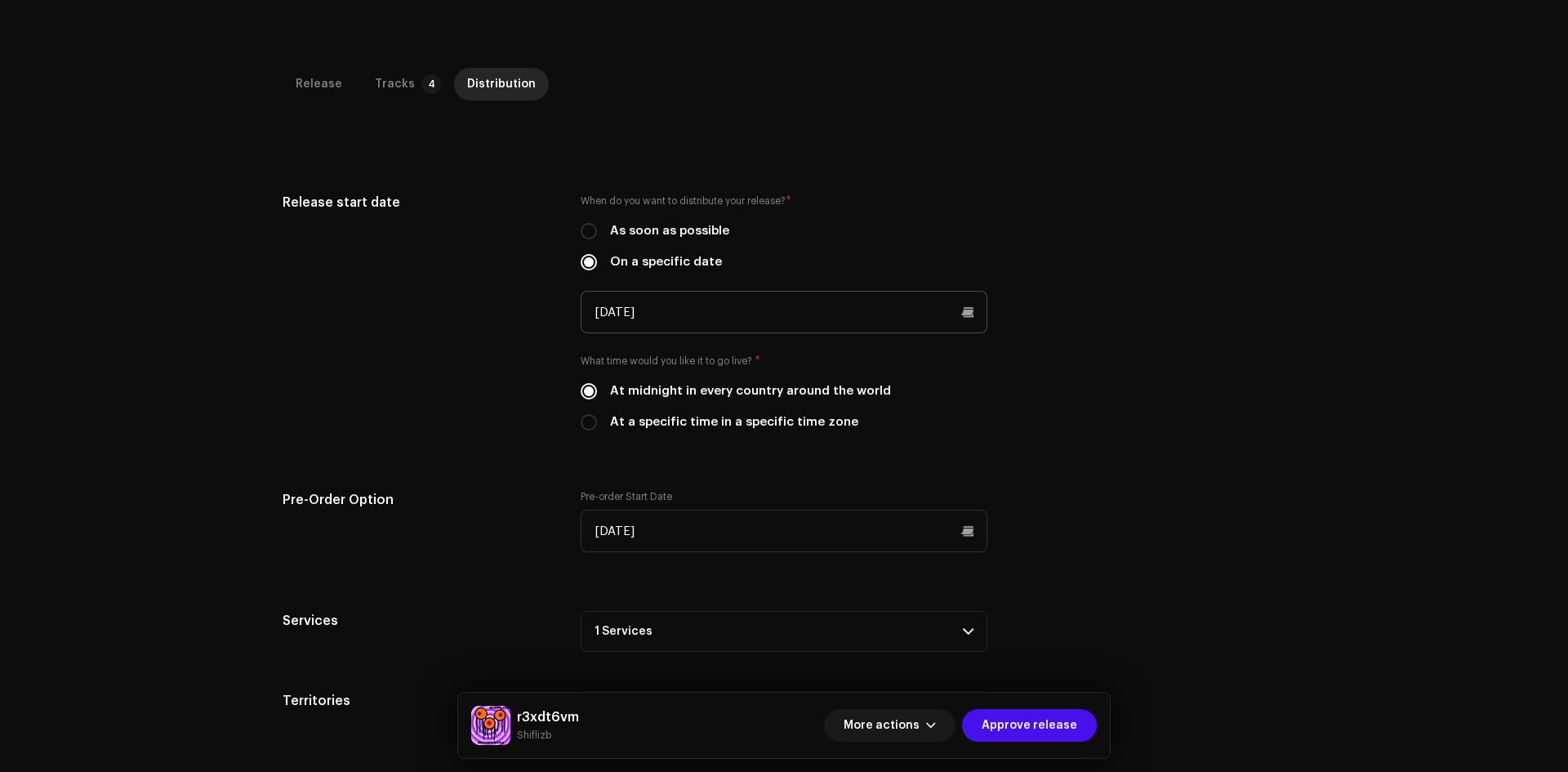
scroll to position [387, 0]
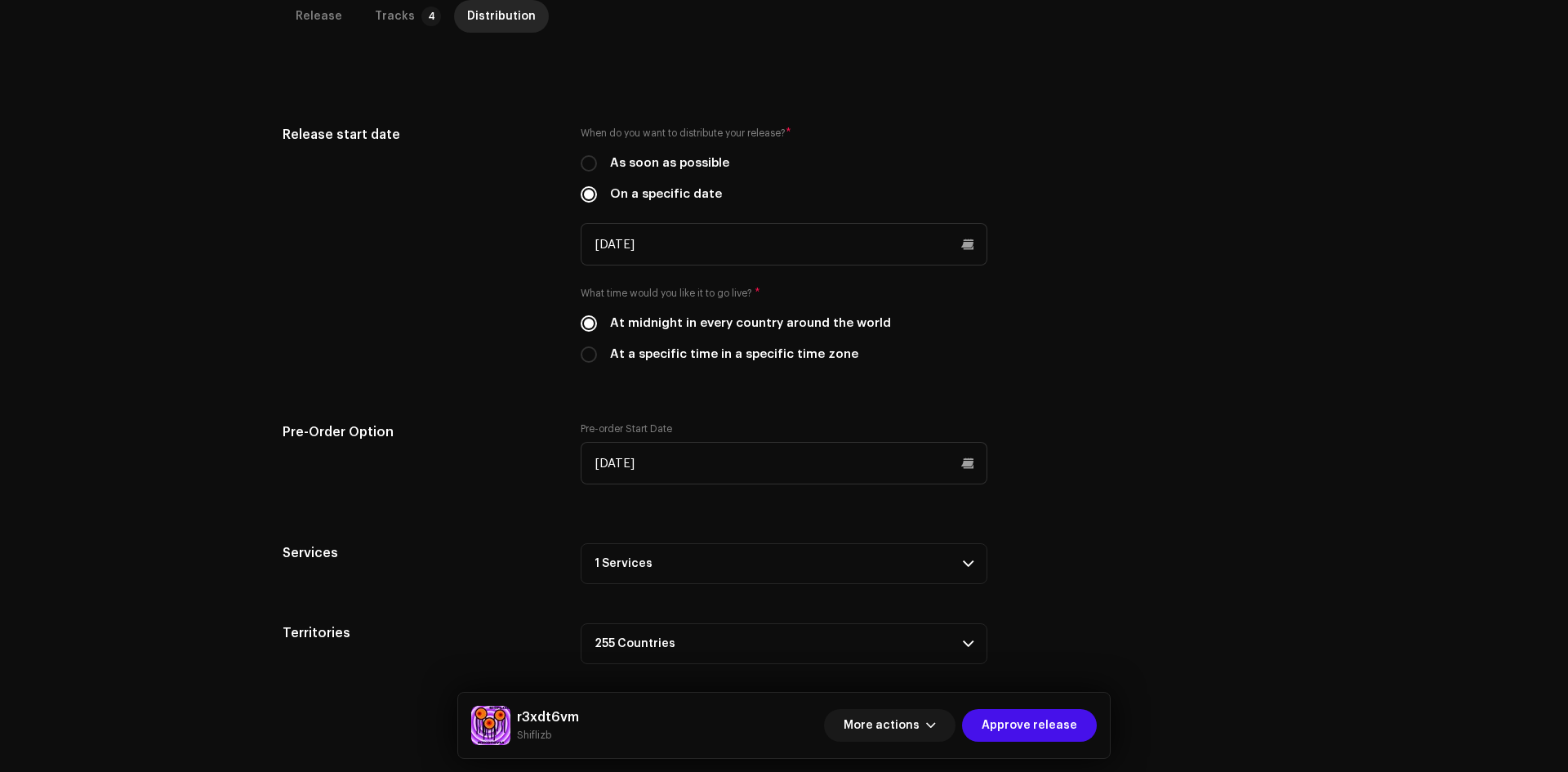
click at [776, 563] on p-accordion-header "1 Services" at bounding box center [784, 564] width 407 height 41
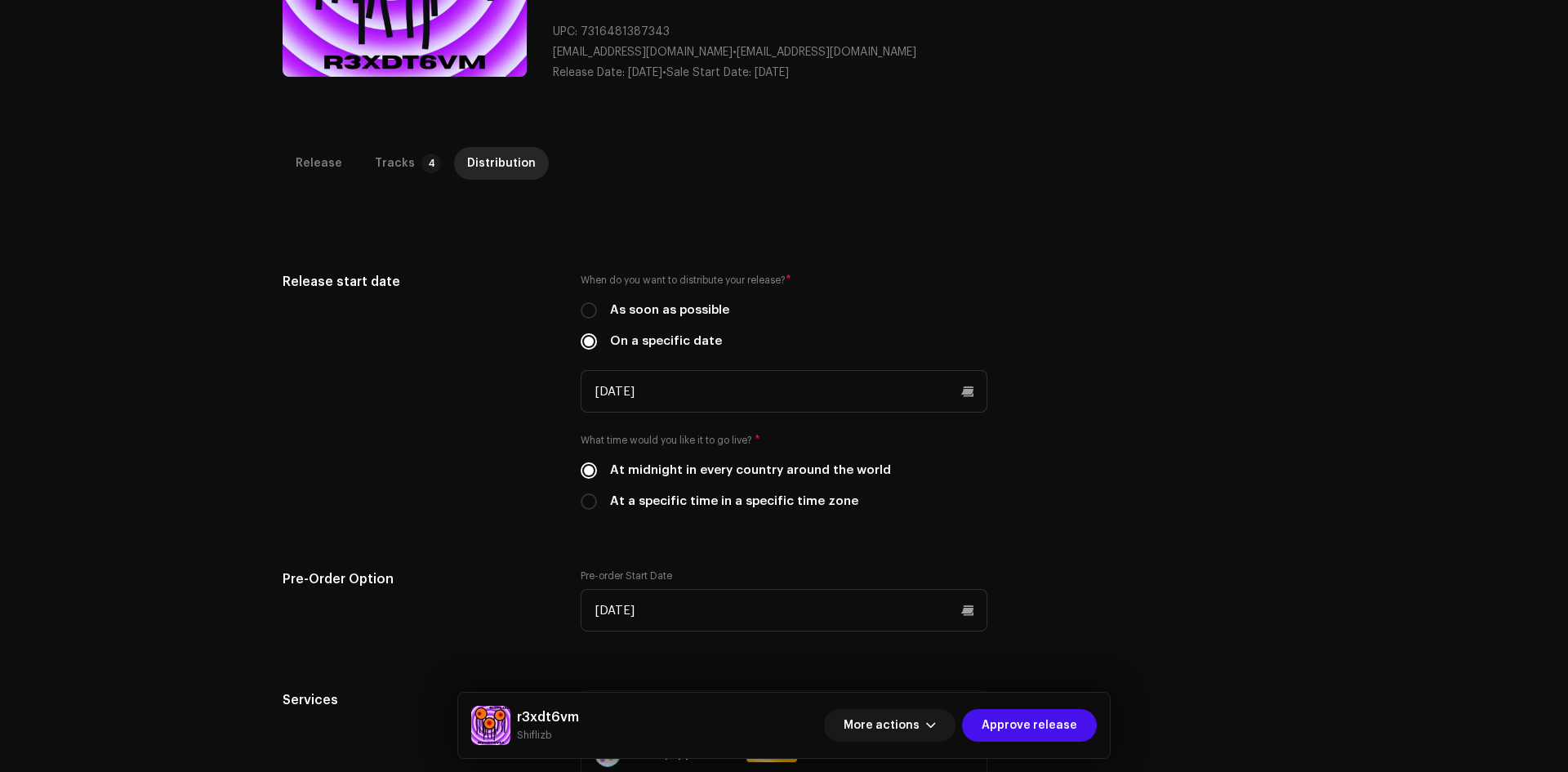
scroll to position [0, 0]
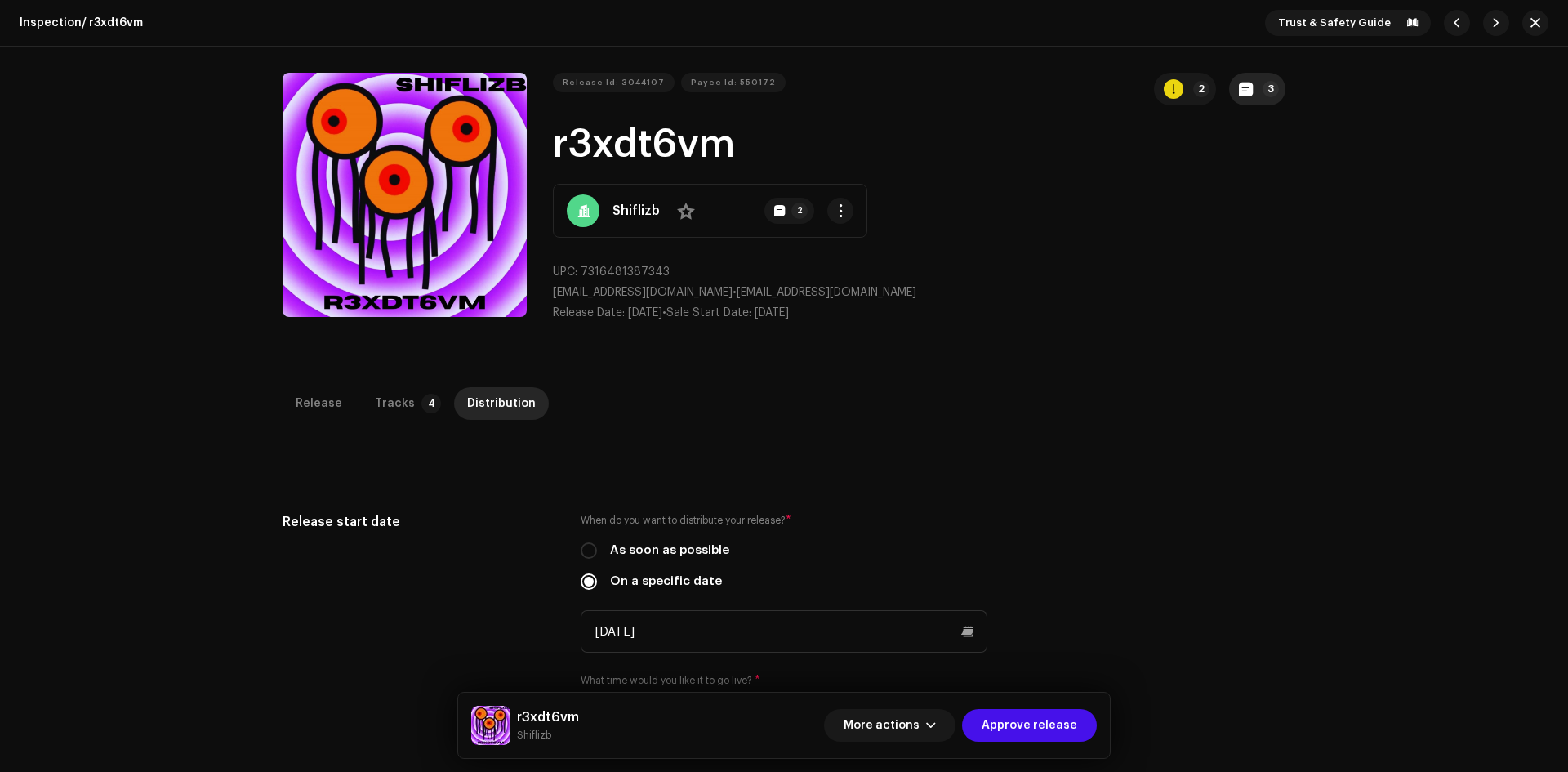
click at [1280, 80] on button "3" at bounding box center [1257, 89] width 57 height 33
click at [1155, 285] on div "Release notes [PERSON_NAME] | TunePartner [DATE] AUTO NOTE - RELEASE PASSED INS…" at bounding box center [784, 386] width 1568 height 772
click at [1264, 107] on div "Release Id: 3044107 Payee Id: 550172 2 3 r3xdt6vm Shiflizb No 2 UPC: 7316481387…" at bounding box center [918, 204] width 732 height 262
click at [1241, 79] on button "3" at bounding box center [1257, 89] width 57 height 33
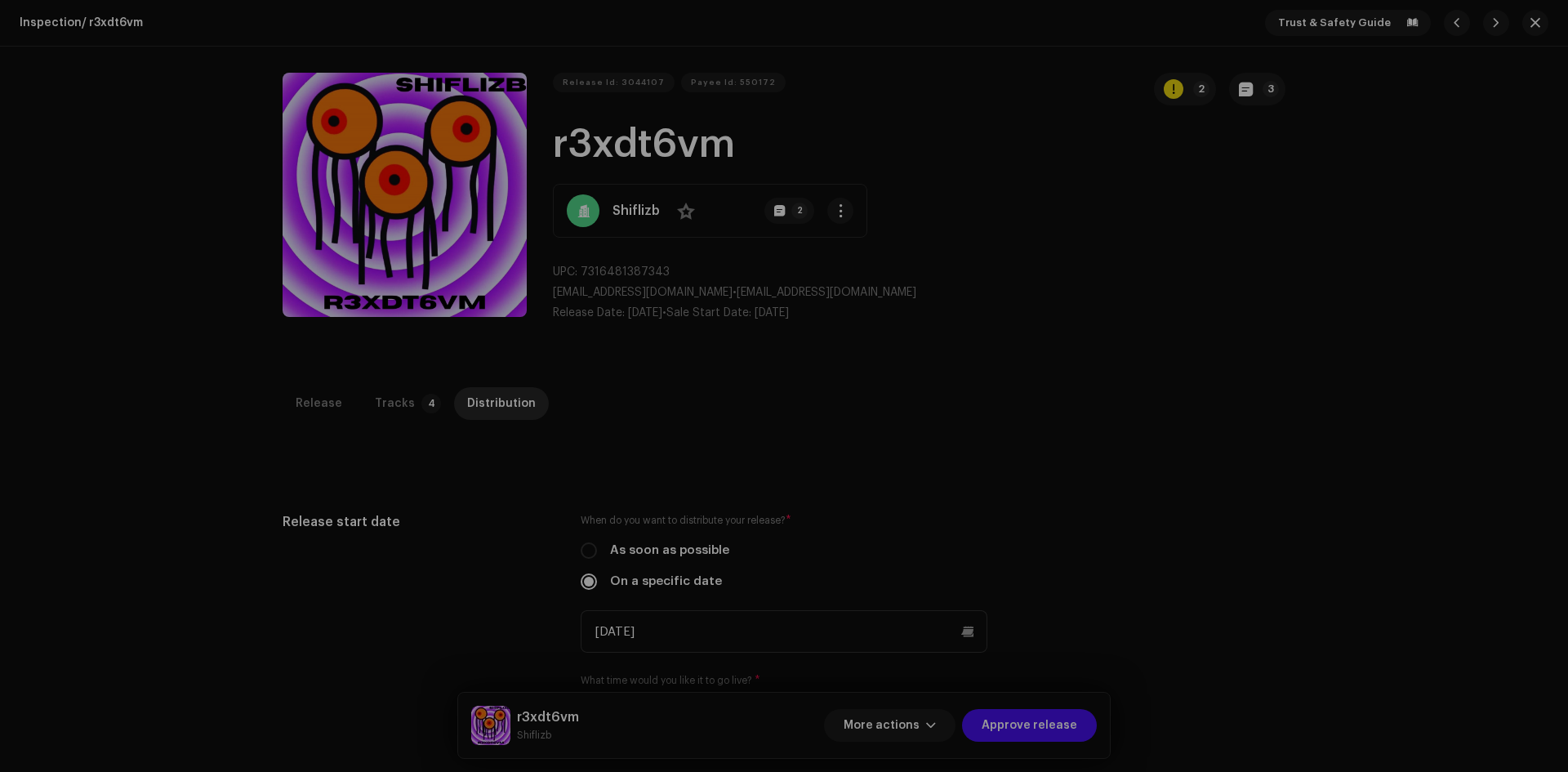
drag, startPoint x: 1186, startPoint y: 219, endPoint x: 1162, endPoint y: 212, distance: 25.0
click at [1182, 221] on div "Release notes [PERSON_NAME] | TunePartner [DATE] AUTO NOTE - RELEASE PASSED INS…" at bounding box center [784, 386] width 1568 height 772
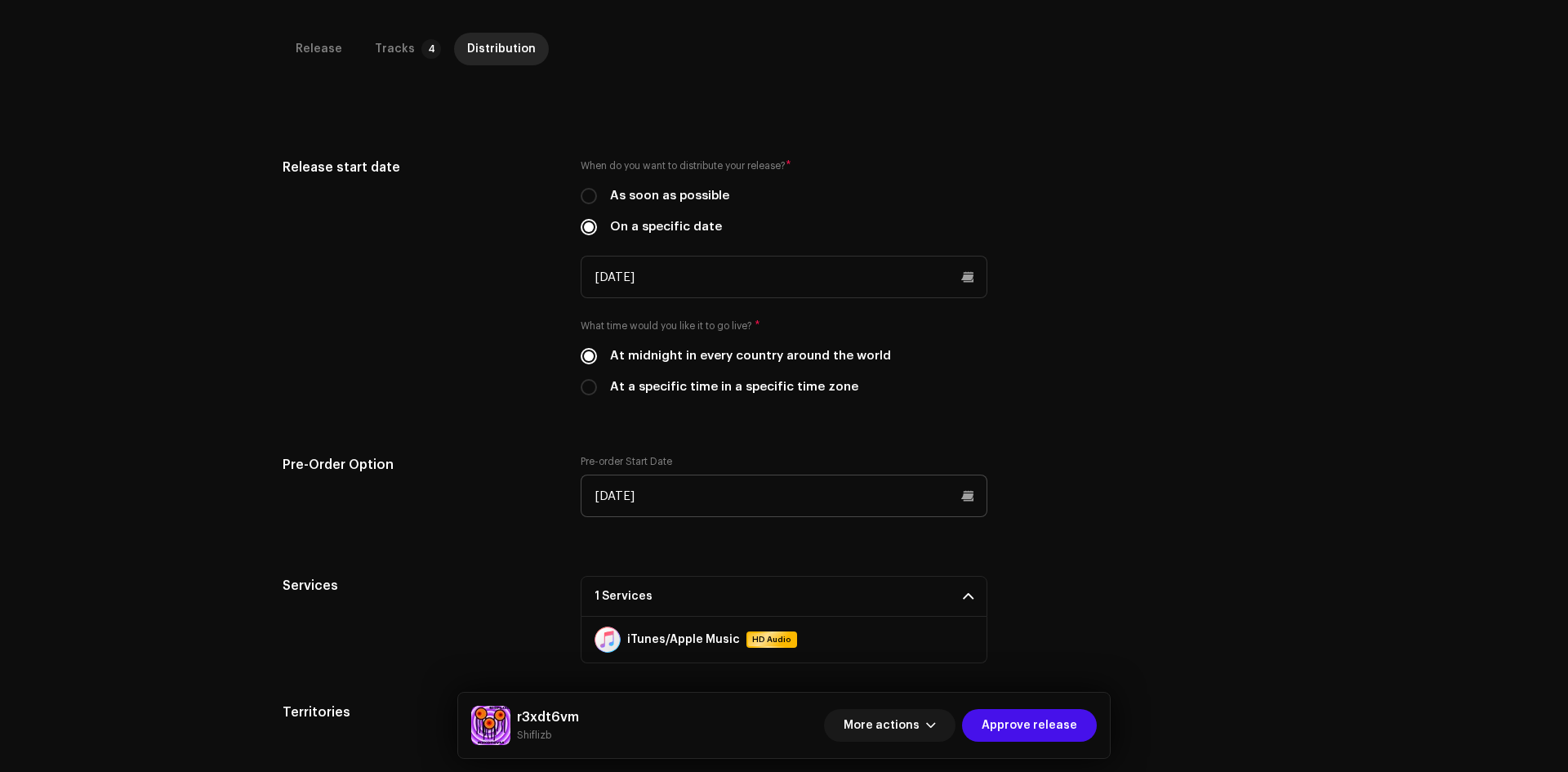
scroll to position [444, 0]
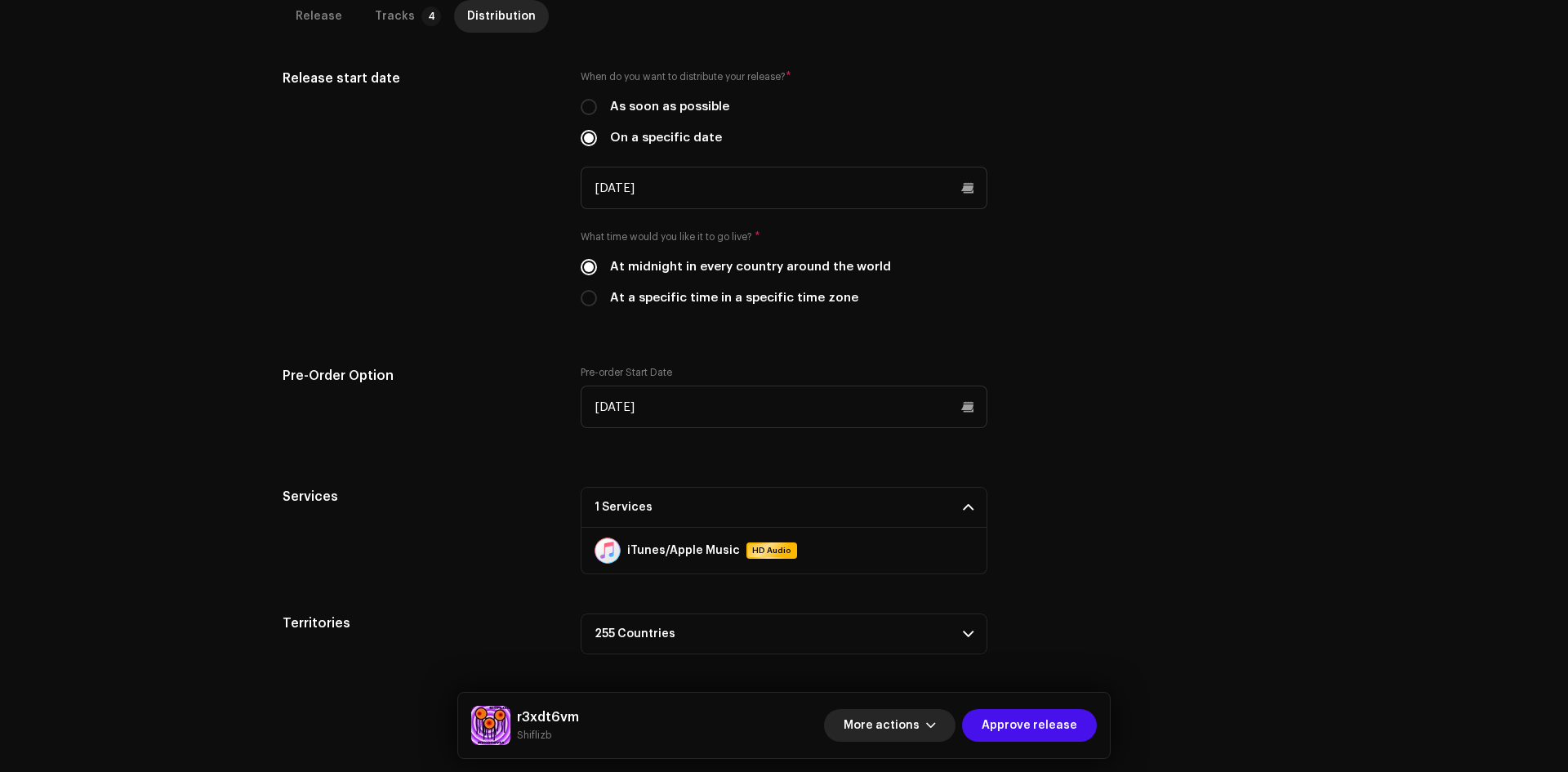
click at [900, 727] on span "More actions" at bounding box center [881, 726] width 76 height 33
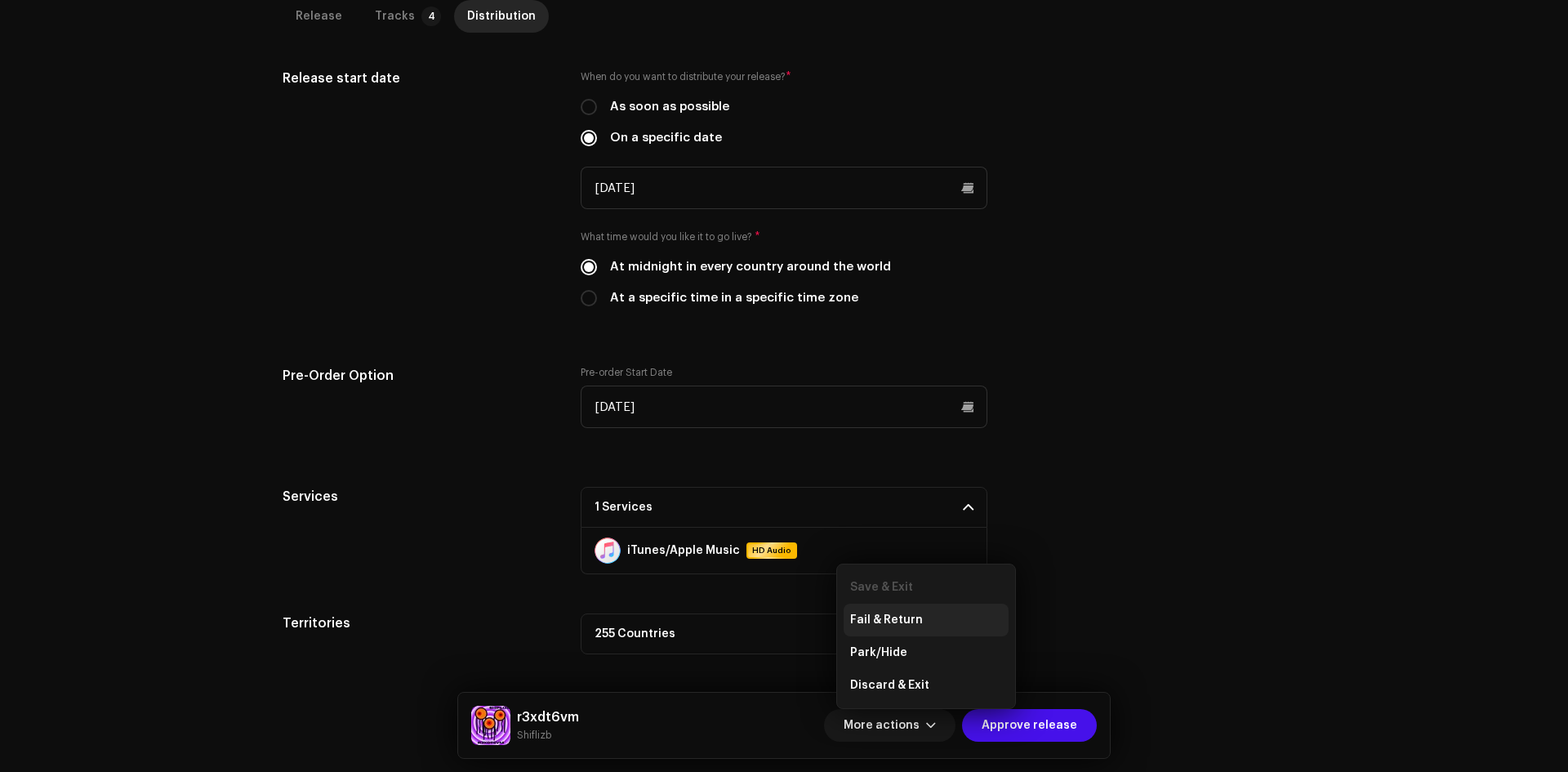
click at [930, 623] on div "Fail & Return" at bounding box center [926, 620] width 152 height 13
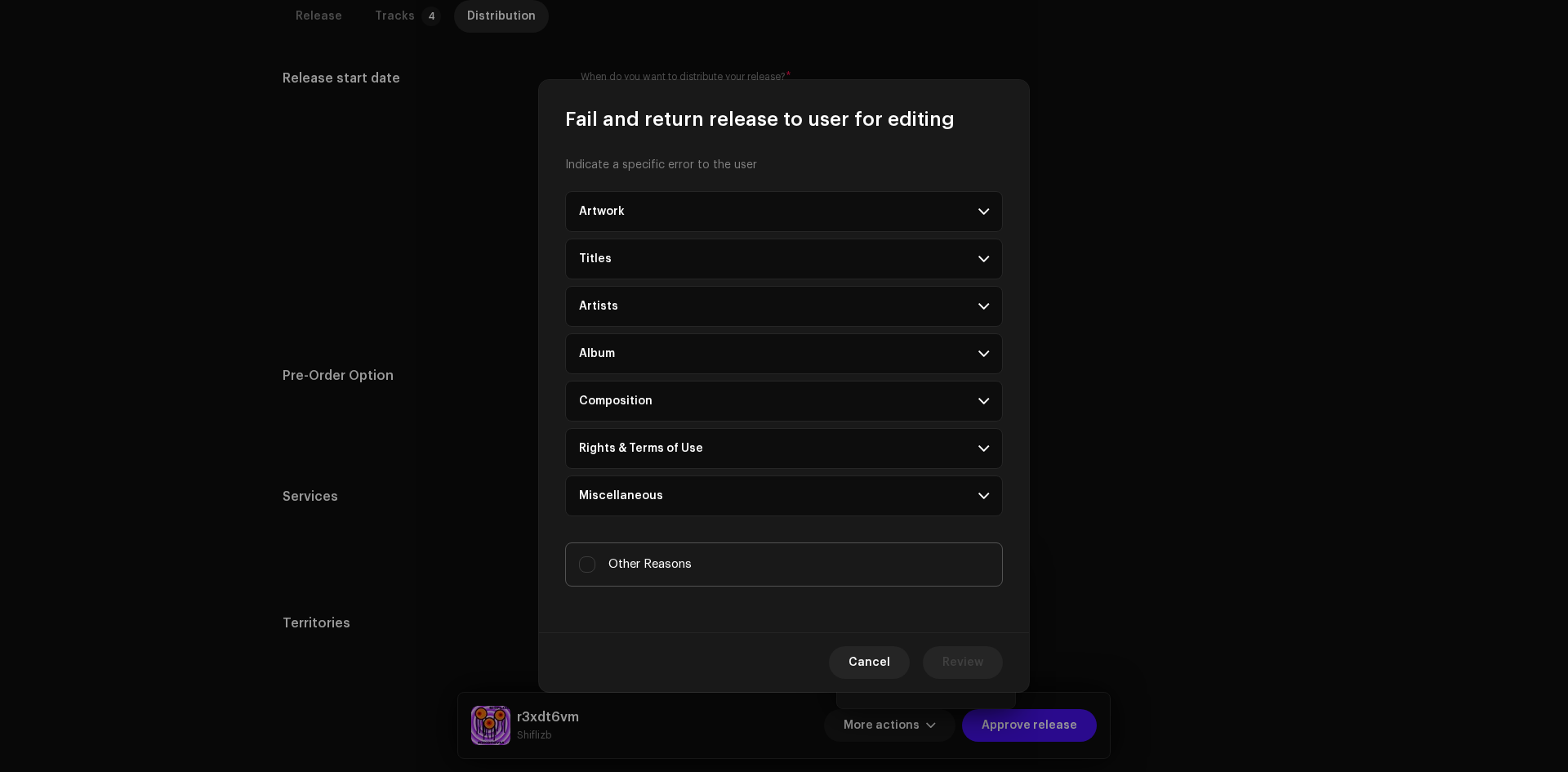
click at [673, 564] on span "Other Reasons" at bounding box center [650, 565] width 83 height 18
click at [595, 564] on input "Other Reasons" at bounding box center [586, 565] width 16 height 16
checkbox input "true"
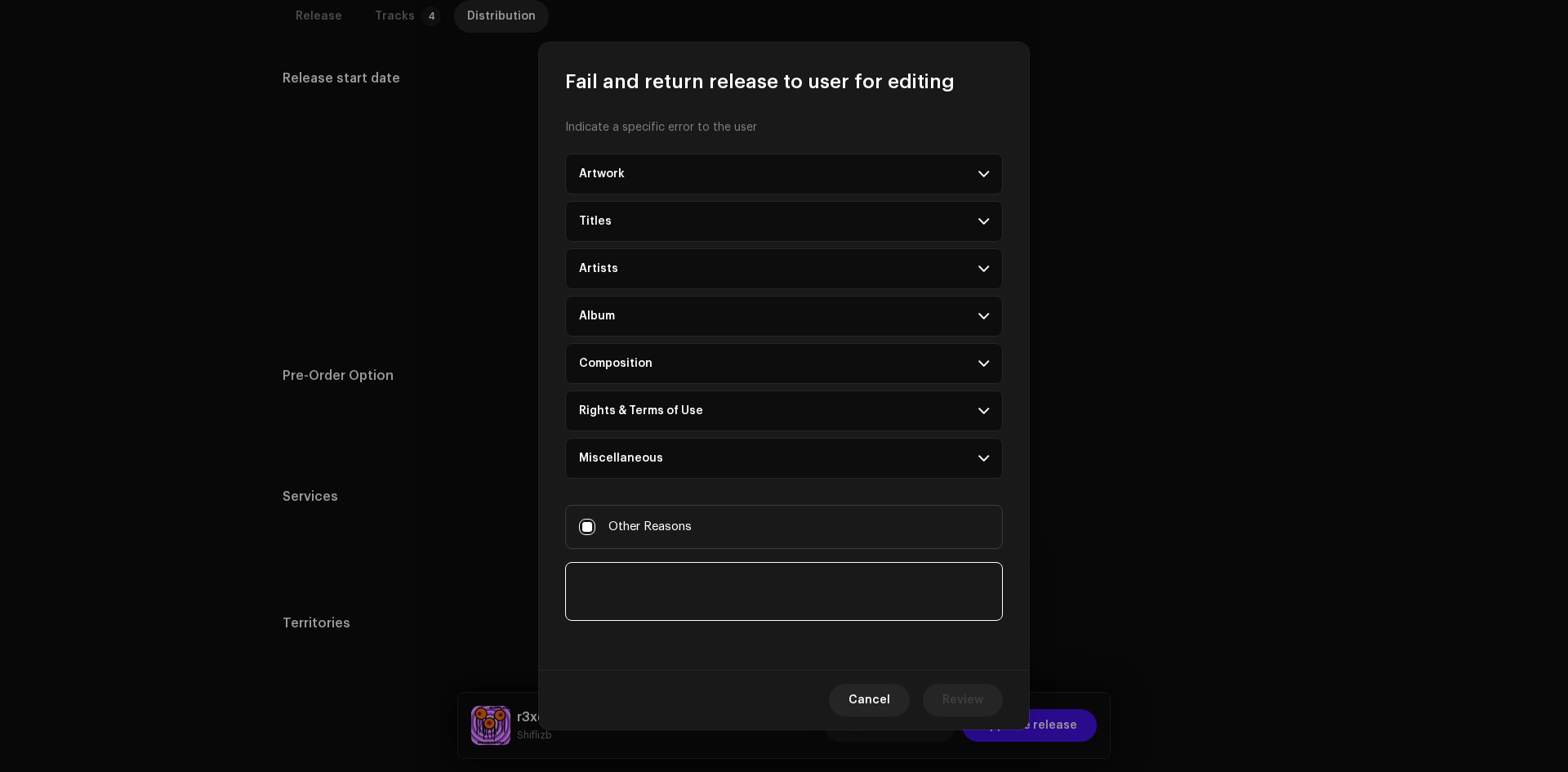
click at [692, 613] on textarea at bounding box center [784, 591] width 438 height 59
paste textarea "Please note that even if a beat is approved as ‘free for profit,’ it can’t be u…"
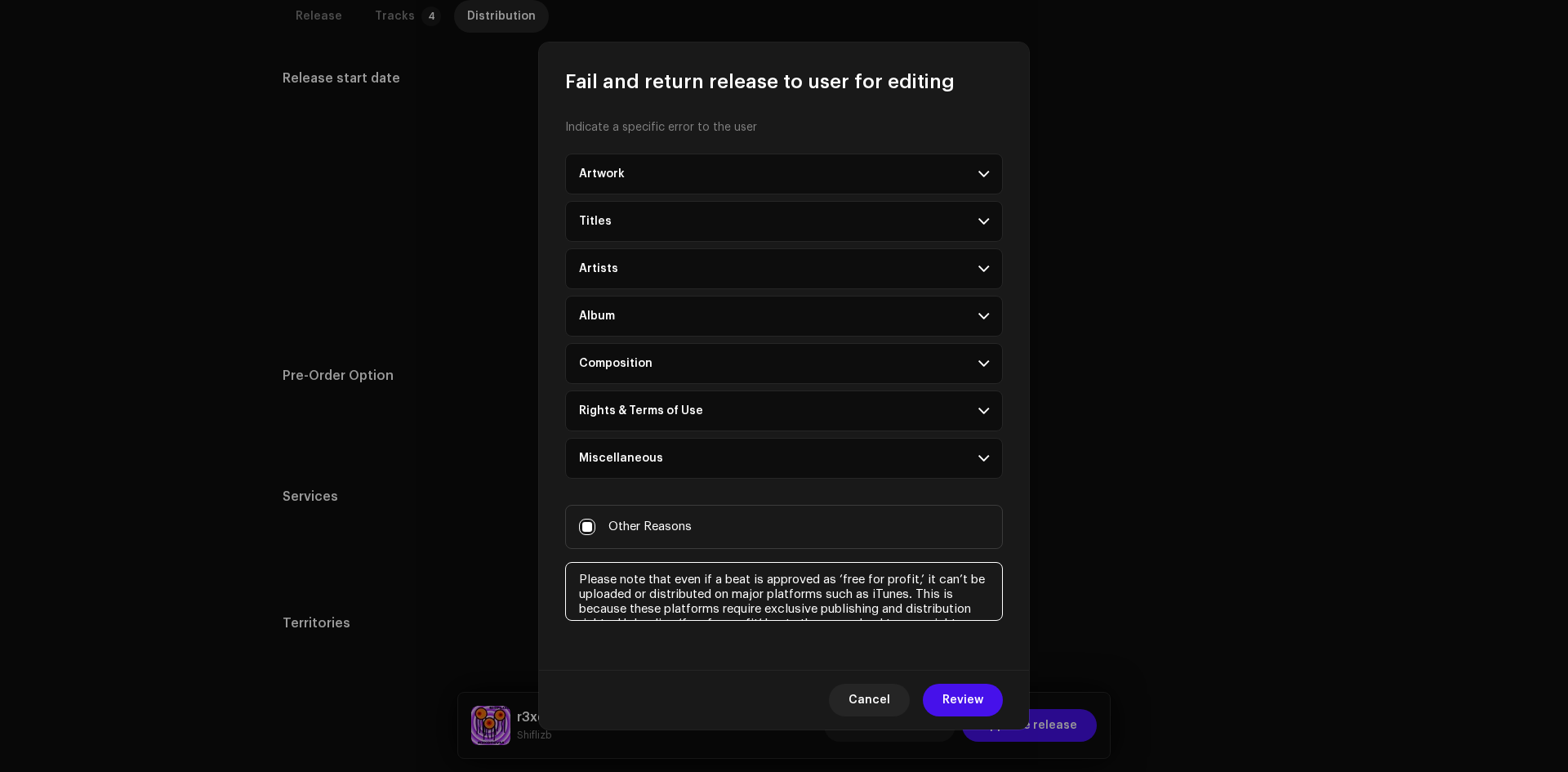
scroll to position [54, 0]
type textarea "Please note that even if a beat is approved as ‘free for profit,’ it can’t be u…"
click at [979, 688] on span "Review" at bounding box center [962, 700] width 41 height 33
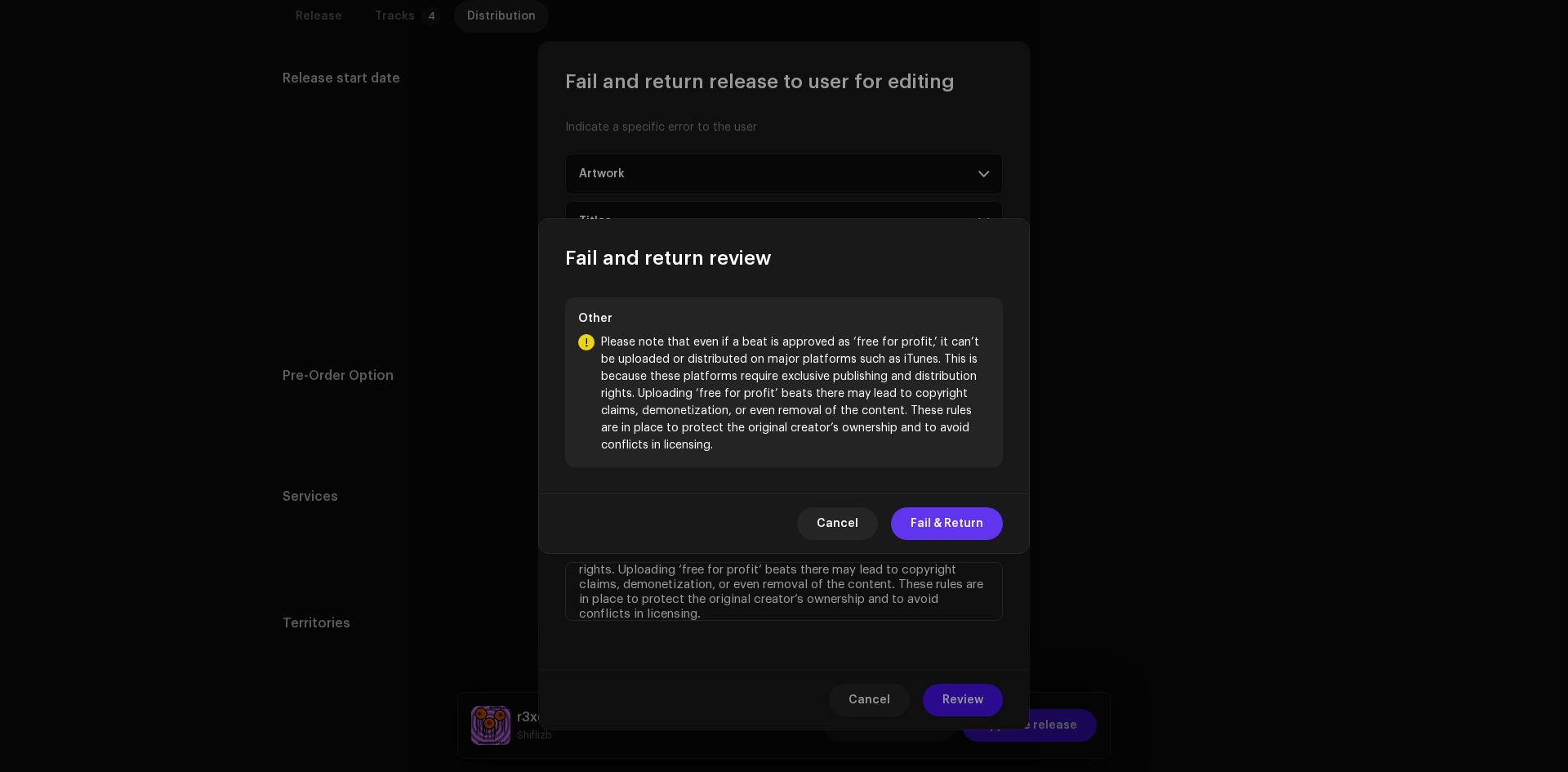
click at [952, 514] on span "Fail & Return" at bounding box center [947, 523] width 73 height 33
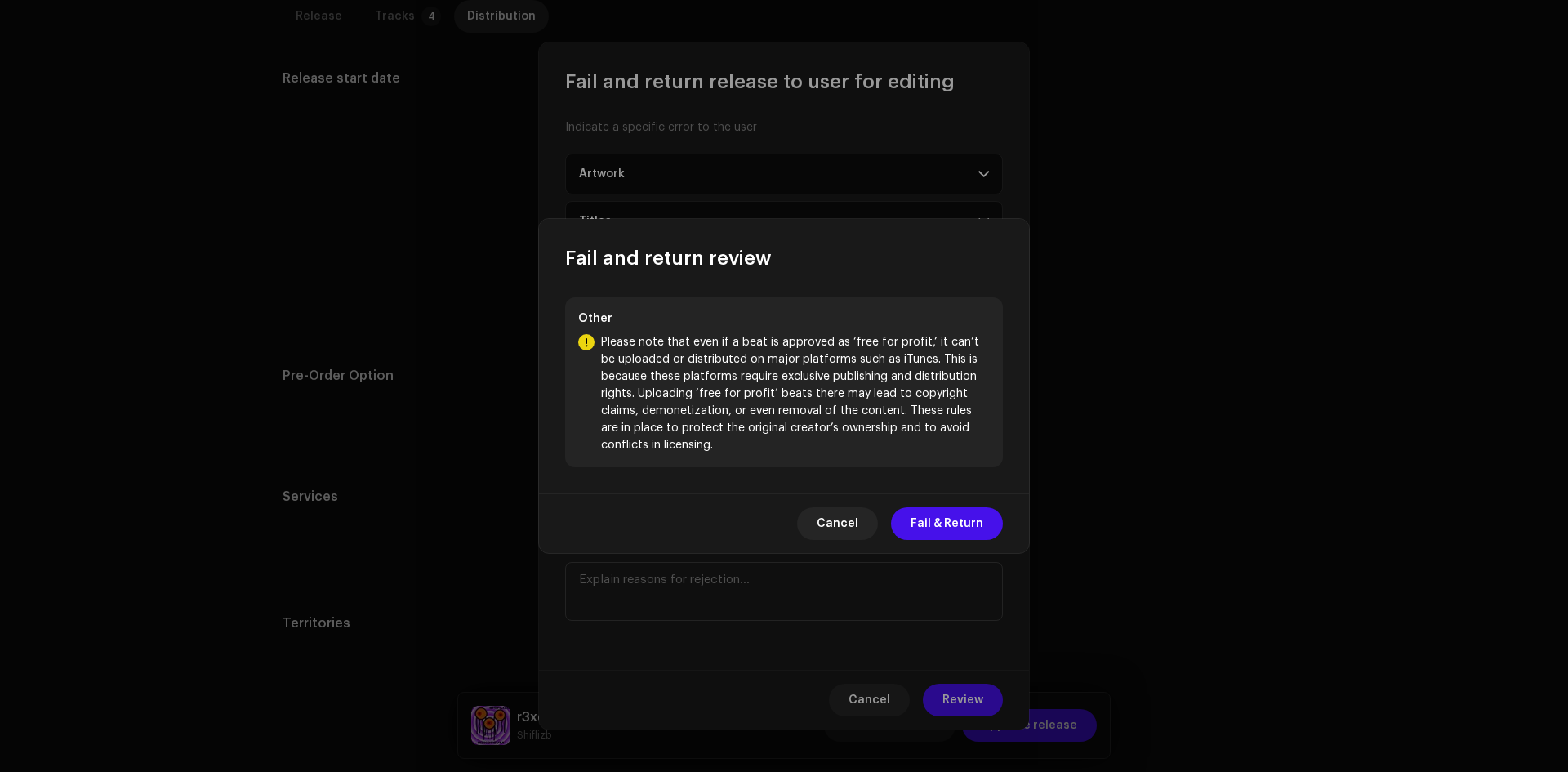
scroll to position [0, 0]
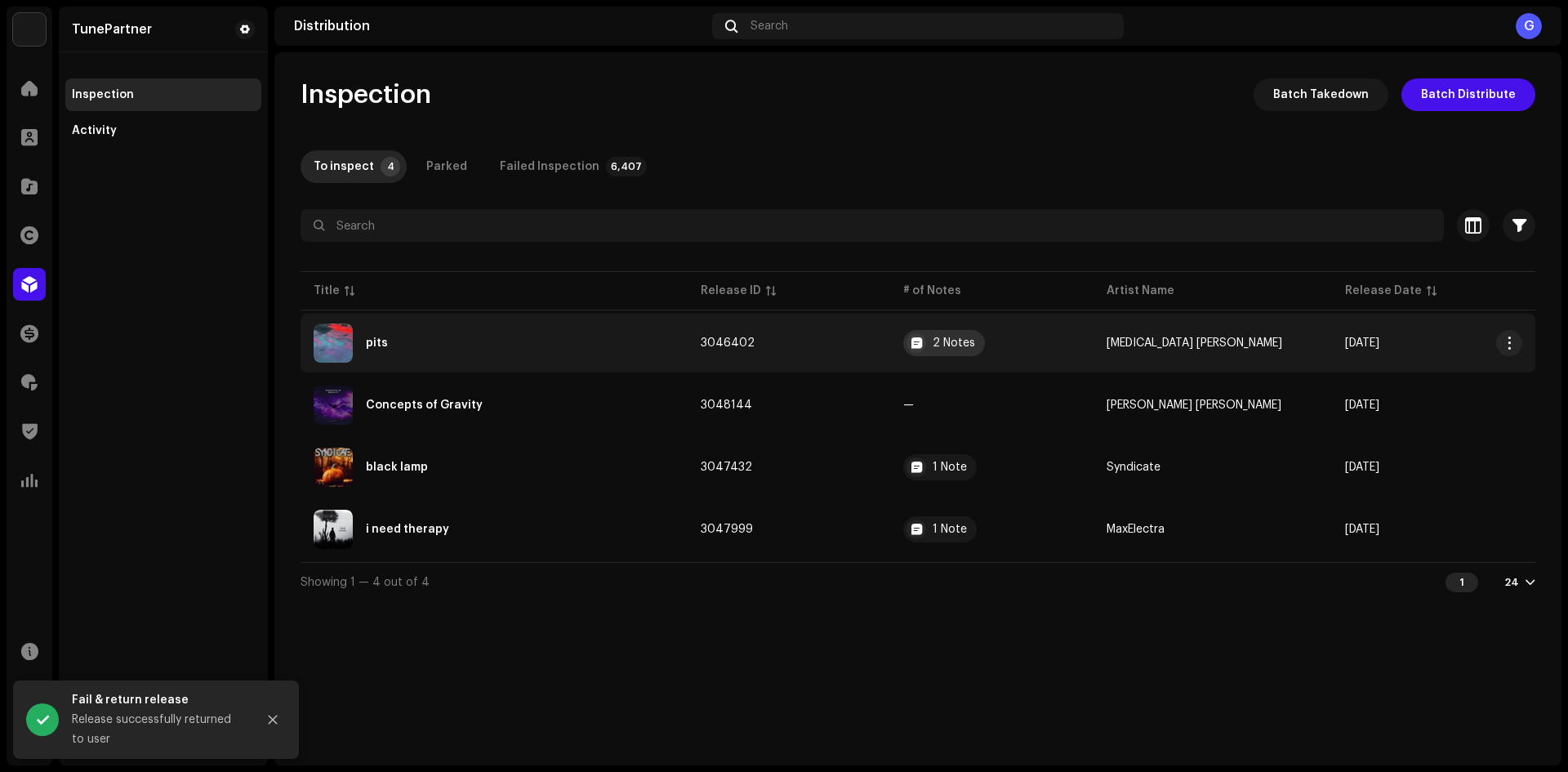
click at [954, 338] on div "2 Notes" at bounding box center [954, 343] width 42 height 12
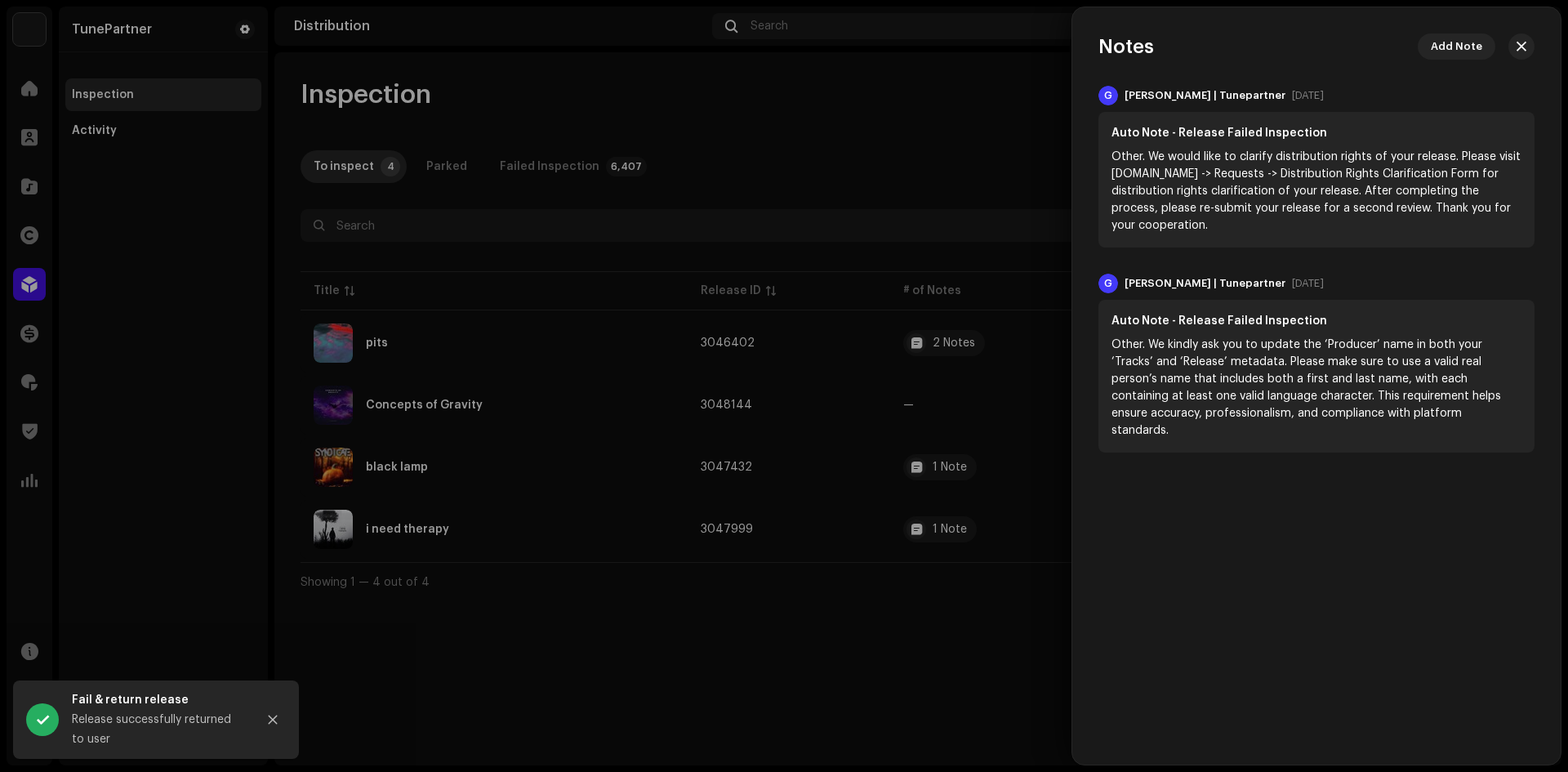
click at [930, 387] on div at bounding box center [784, 386] width 1568 height 772
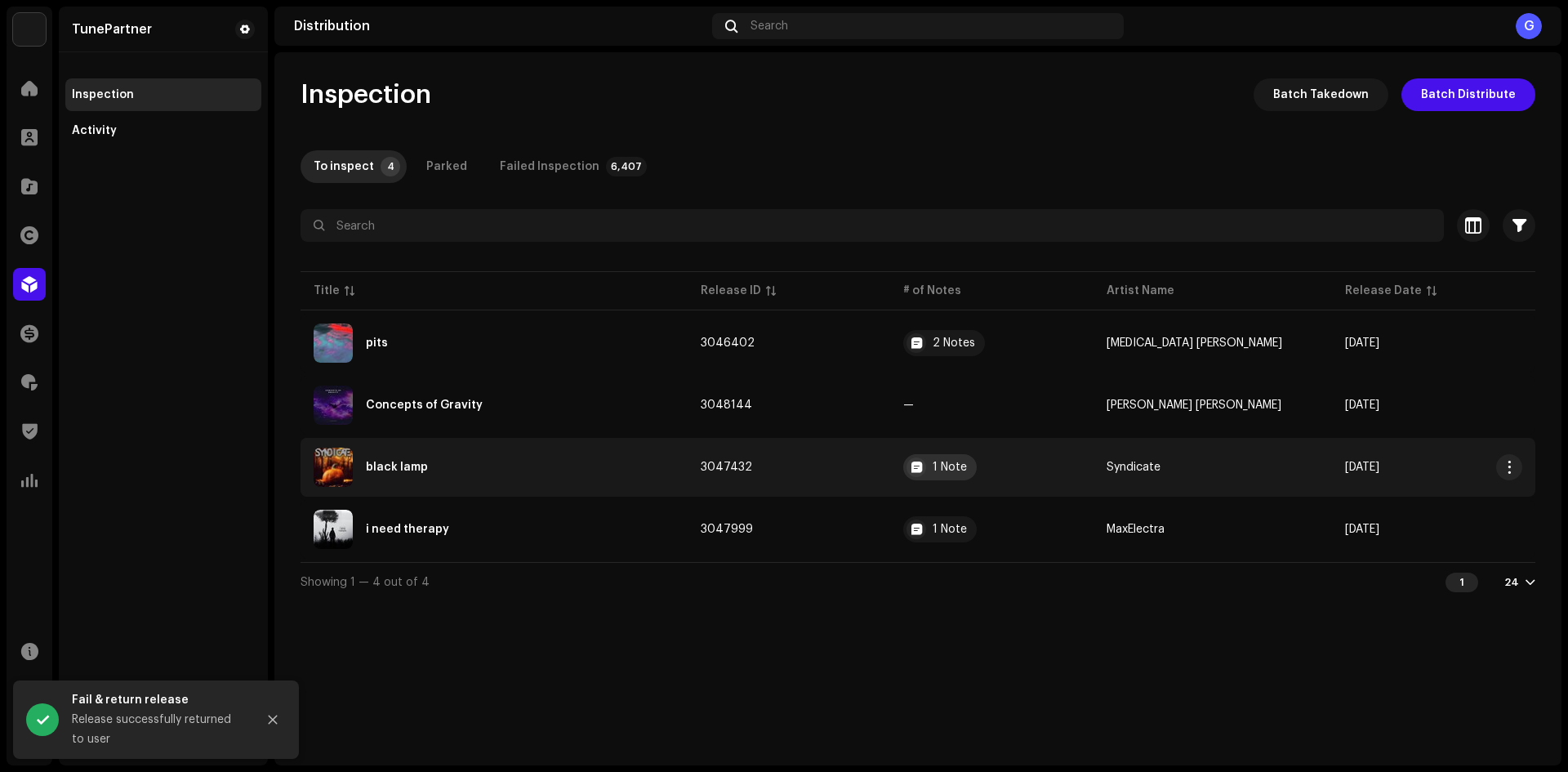
click at [967, 467] on div "1 Note" at bounding box center [950, 468] width 35 height 12
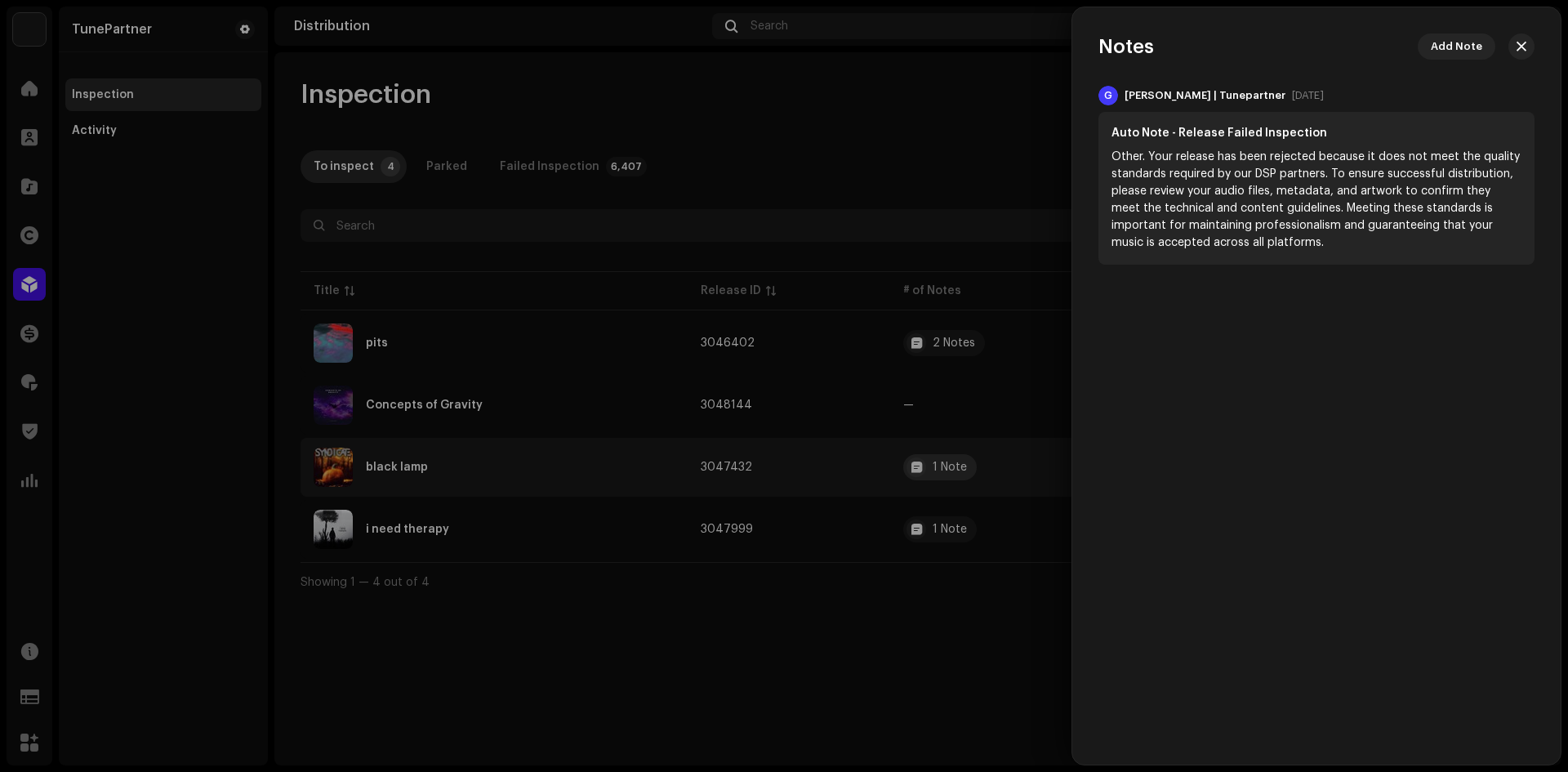
click at [951, 469] on div at bounding box center [784, 386] width 1568 height 772
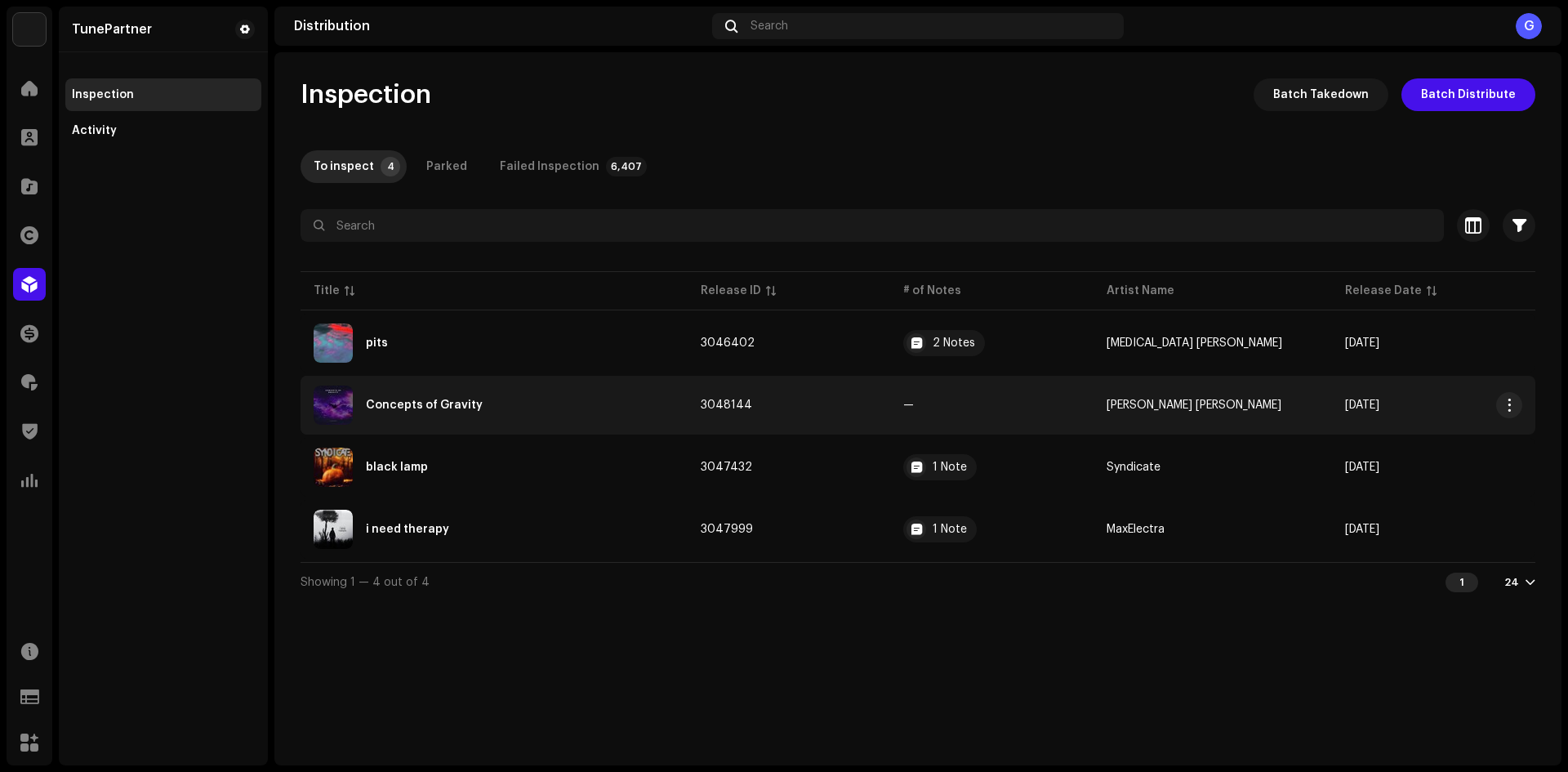
click at [963, 408] on re-a-table-badge "—" at bounding box center [991, 405] width 178 height 12
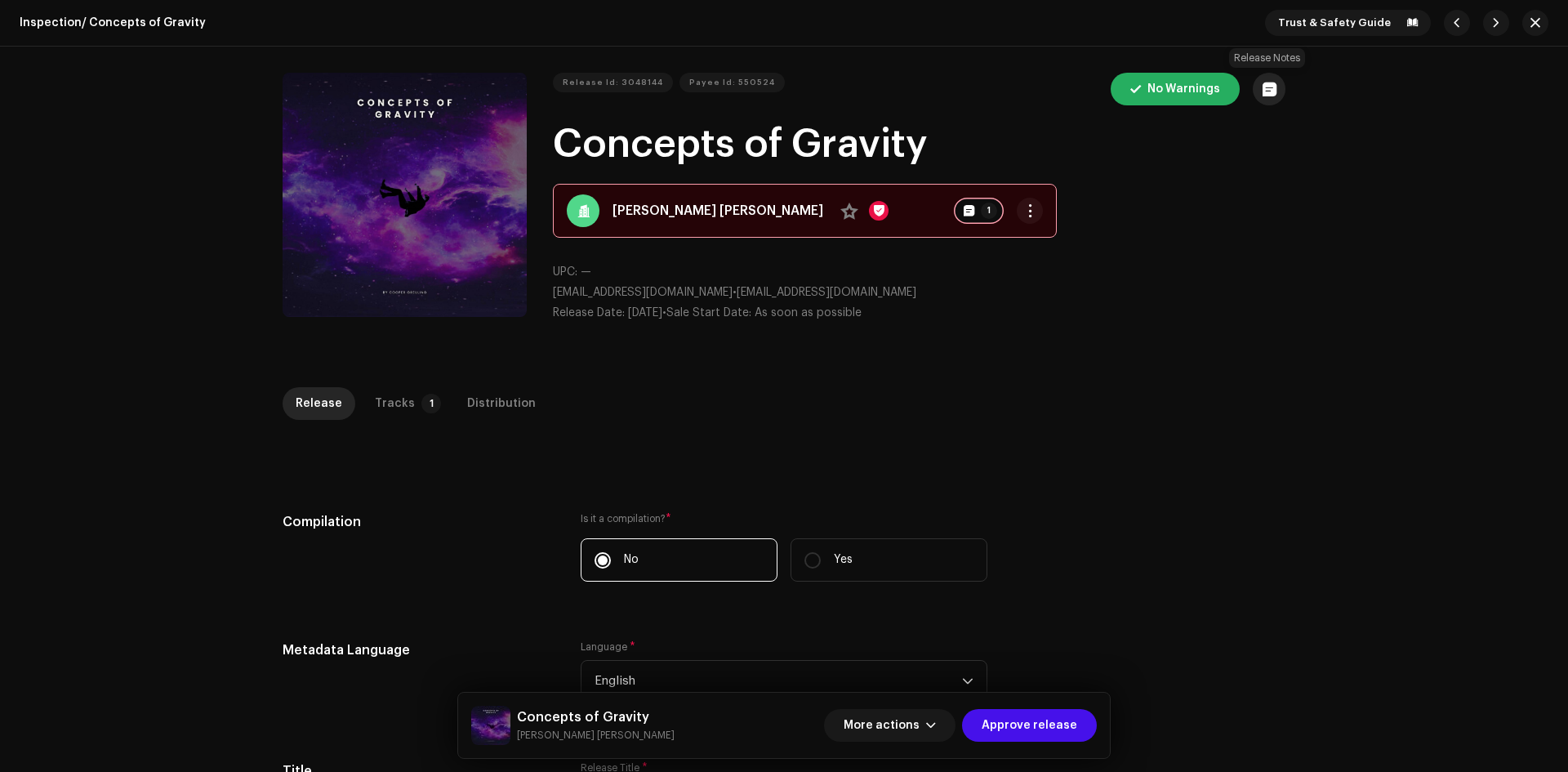
click at [1275, 89] on button "button" at bounding box center [1269, 89] width 33 height 33
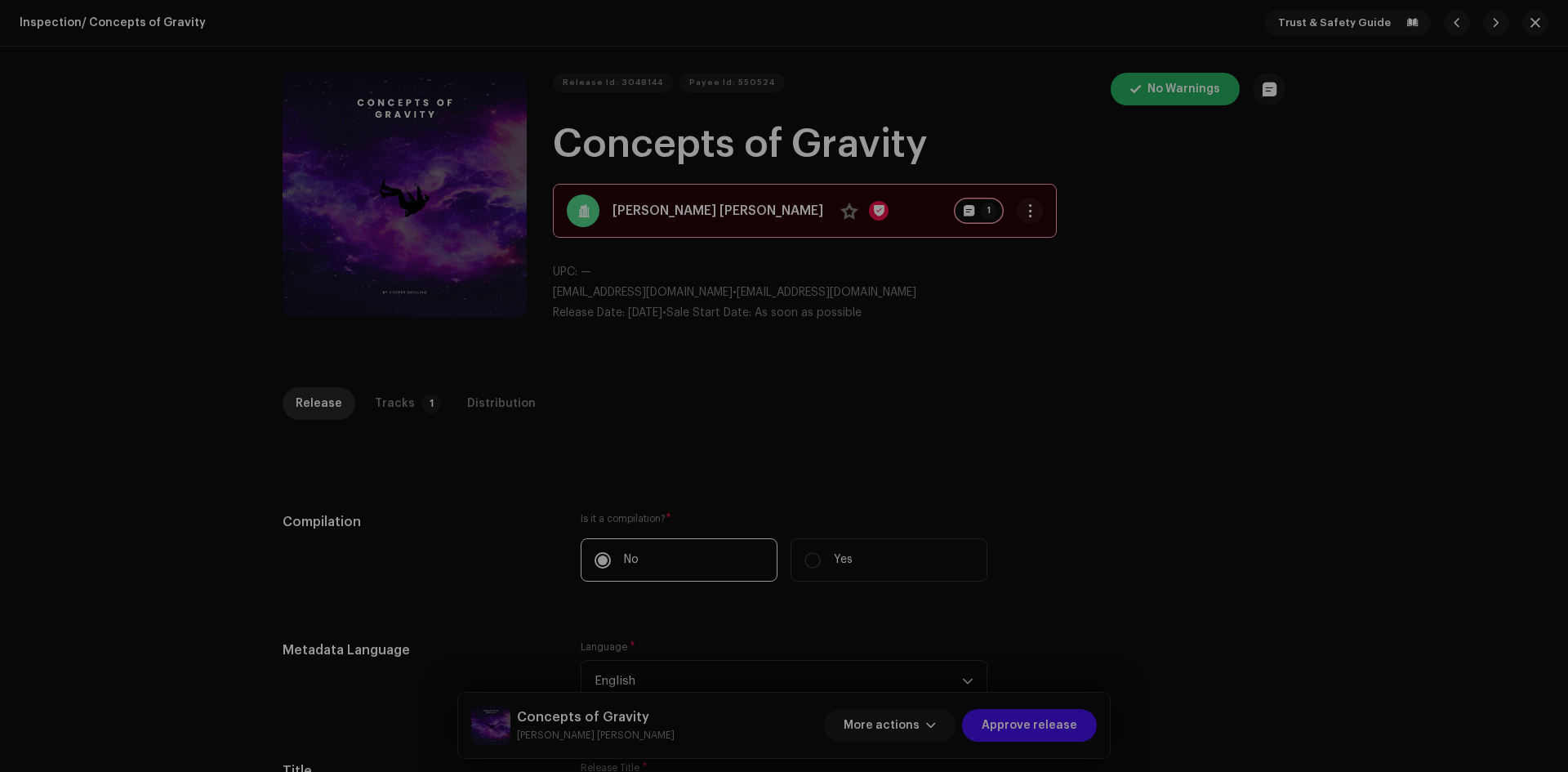
click at [1133, 302] on div "Release notes Cancel Add note" at bounding box center [784, 386] width 1568 height 772
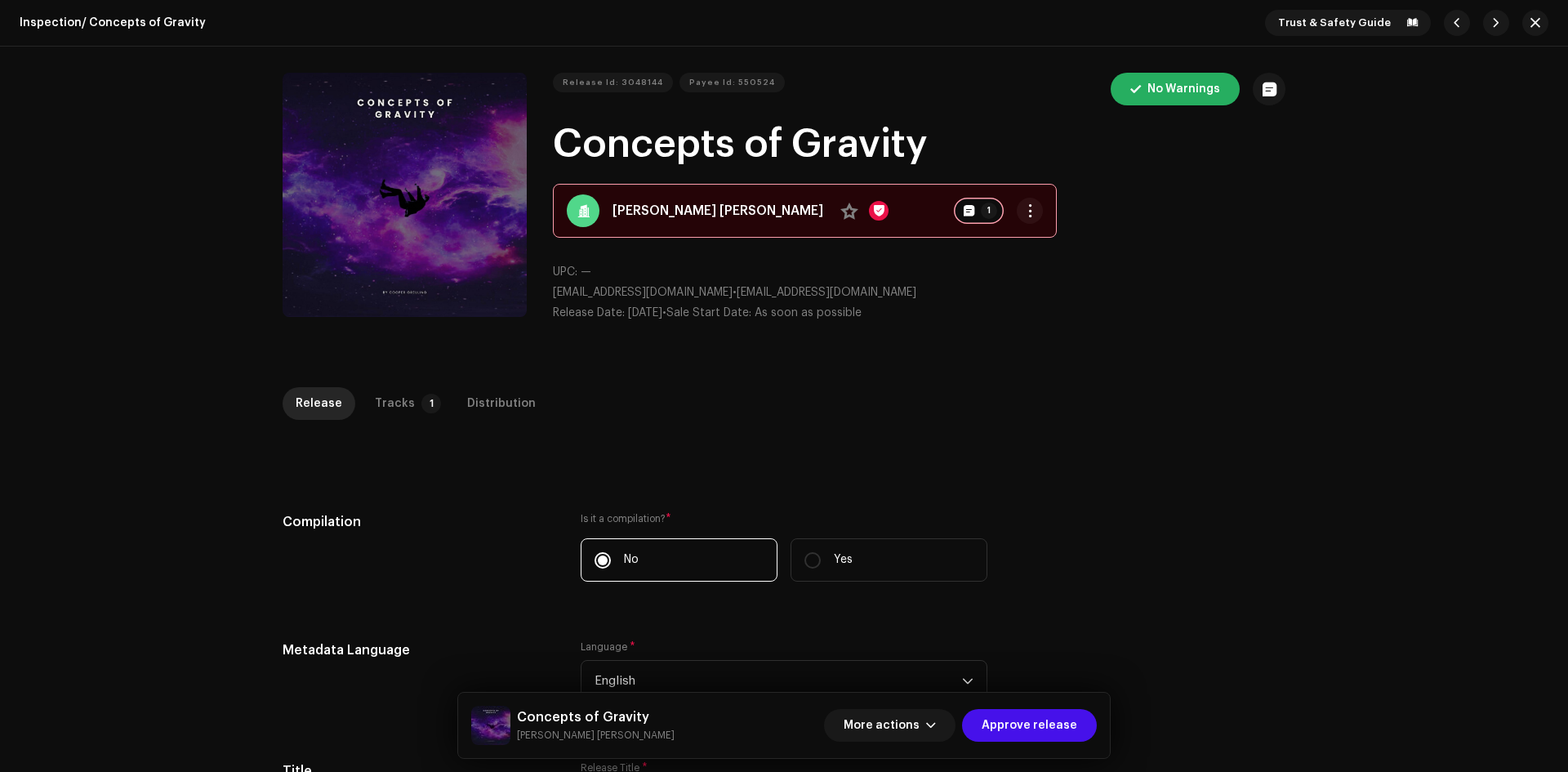
click at [709, 213] on strong "[PERSON_NAME] [PERSON_NAME]" at bounding box center [718, 210] width 211 height 19
click at [673, 213] on strong "[PERSON_NAME] [PERSON_NAME]" at bounding box center [718, 210] width 211 height 19
drag, startPoint x: 613, startPoint y: 131, endPoint x: 954, endPoint y: 129, distance: 341.0
click at [956, 129] on h1 "Concepts of Gravity" at bounding box center [918, 144] width 732 height 52
copy h1 "Concepts of Gravity"
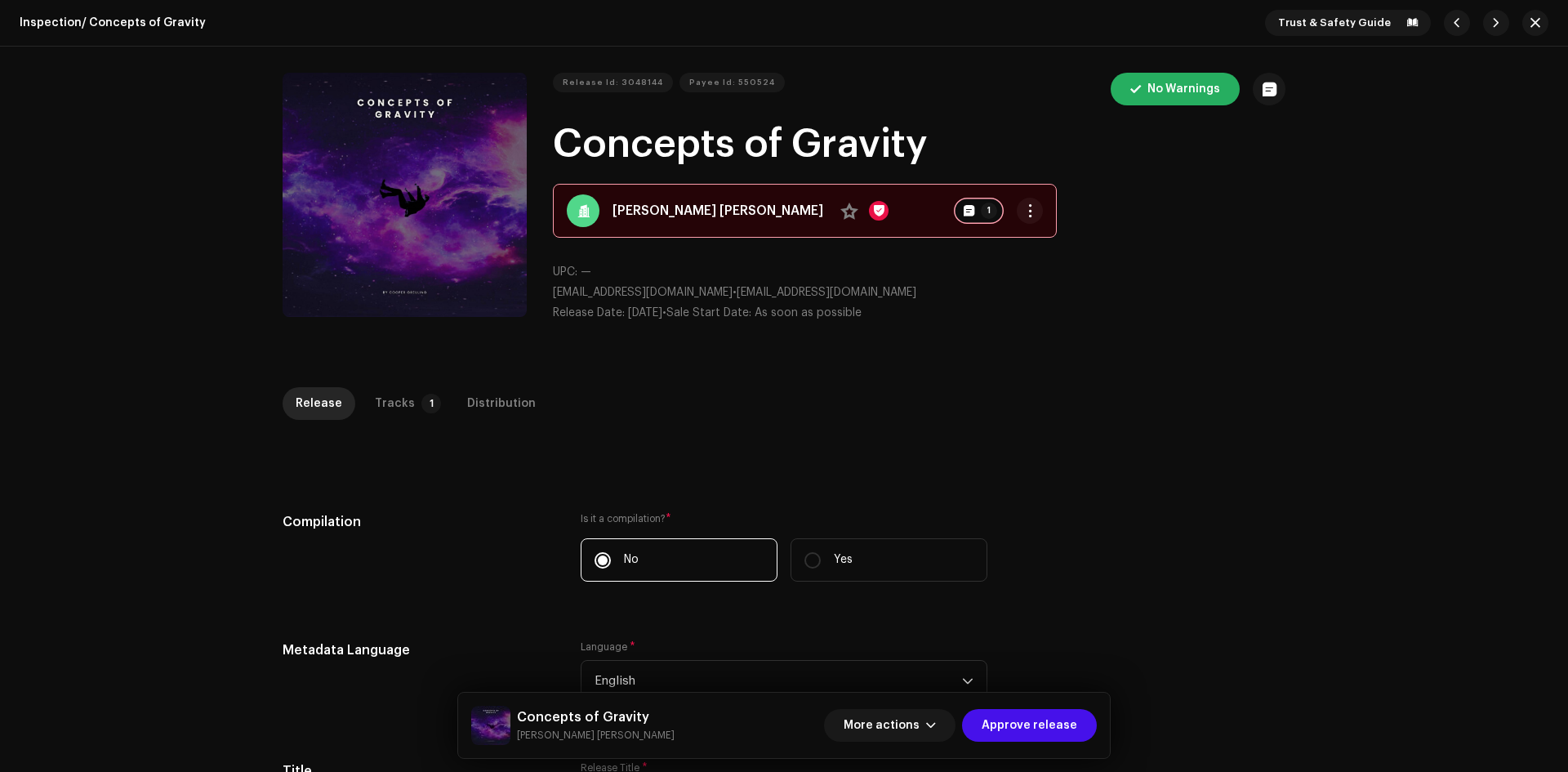
drag, startPoint x: 1110, startPoint y: 206, endPoint x: 1098, endPoint y: 200, distance: 13.4
click at [1102, 201] on div "Release Id: 3048144 Payee Id: 550524 No Warnings Concepts of Gravity [PERSON_NA…" at bounding box center [918, 204] width 732 height 262
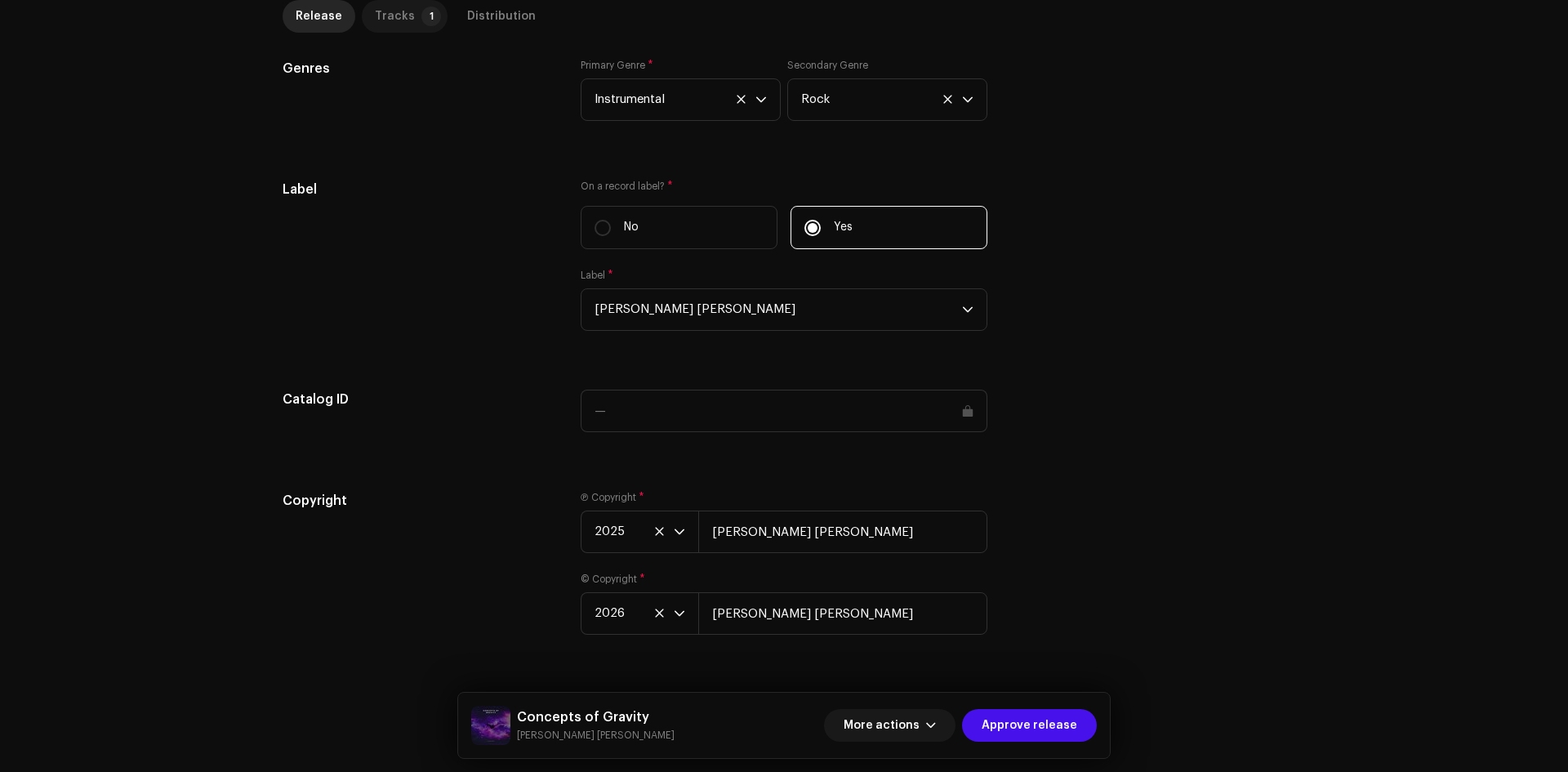
click at [421, 14] on p-badge "1" at bounding box center [431, 16] width 19 height 19
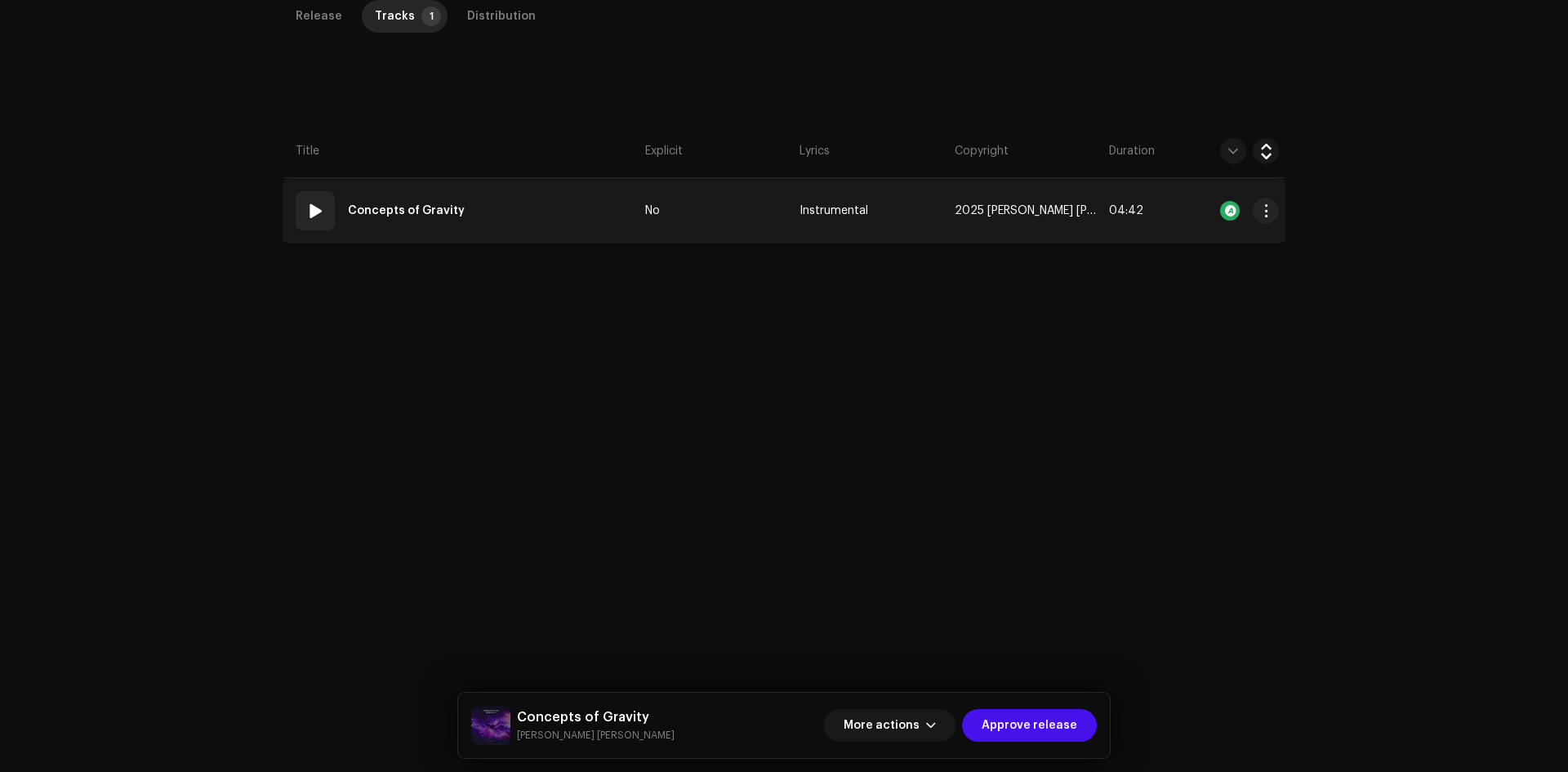
click at [561, 204] on td "01 Concepts of Gravity" at bounding box center [460, 211] width 356 height 65
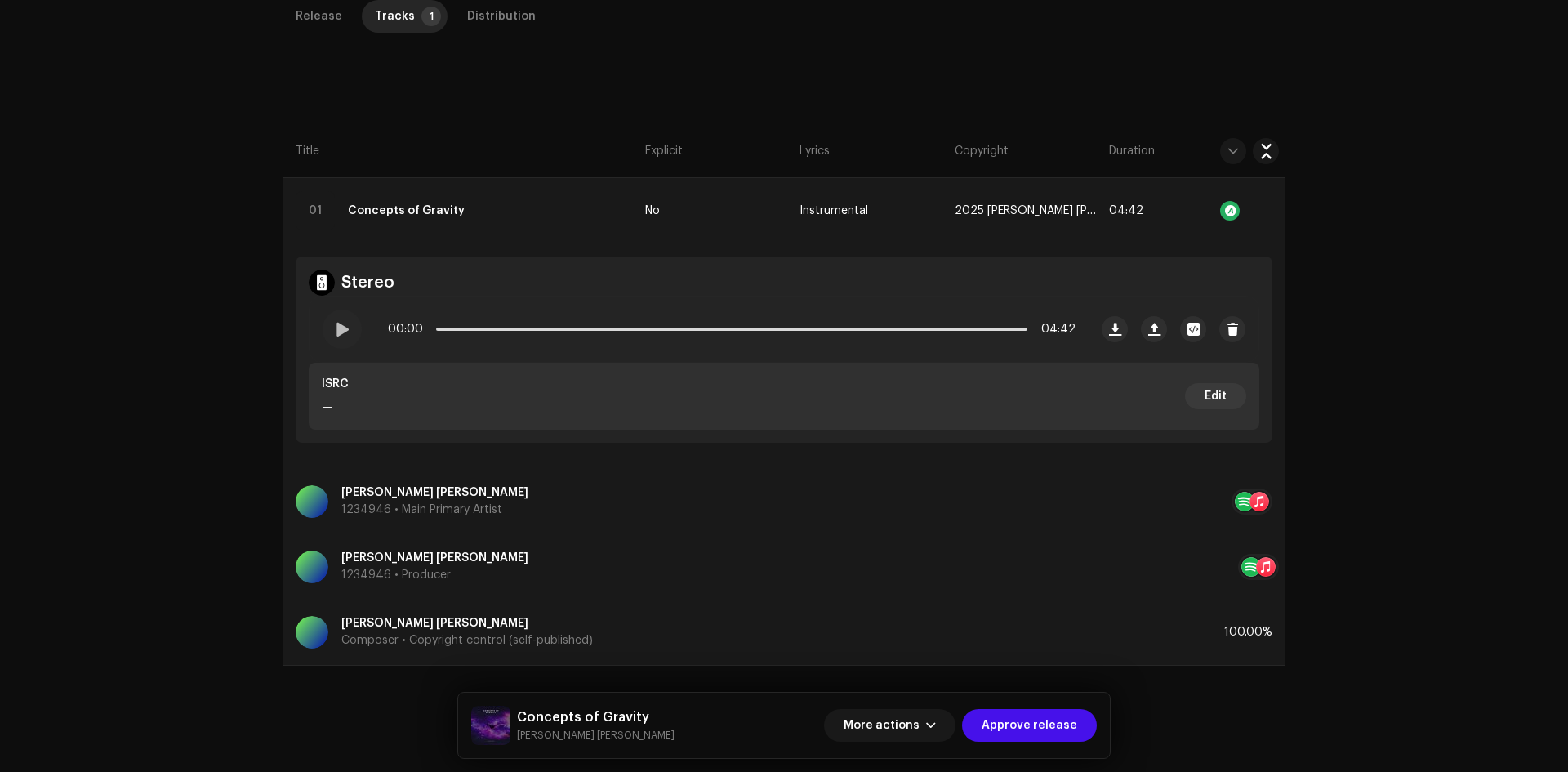
click at [337, 326] on span at bounding box center [342, 329] width 13 height 13
click at [1272, 211] on button "button" at bounding box center [1265, 210] width 26 height 26
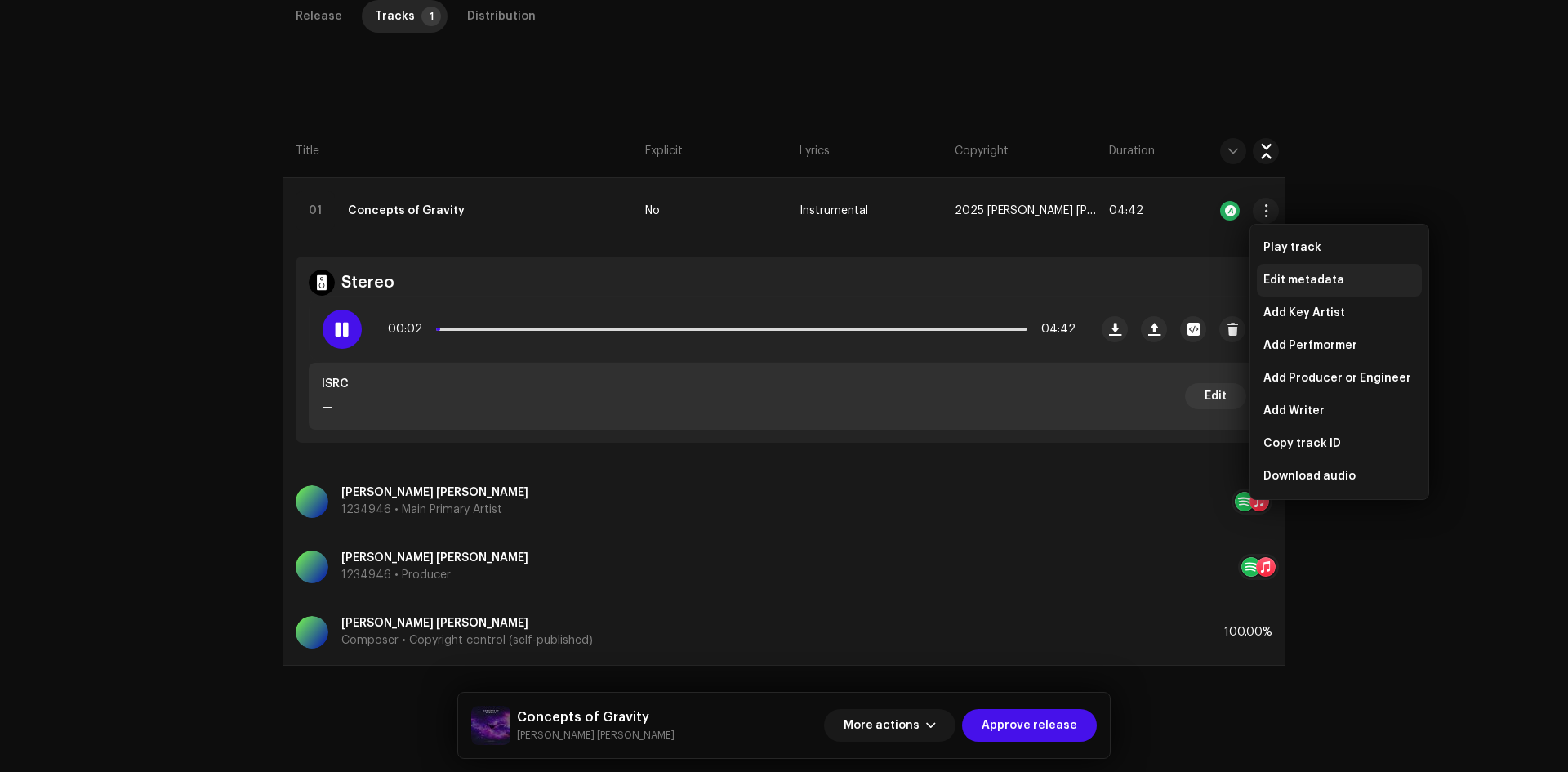
click at [1302, 274] on span "Edit metadata" at bounding box center [1304, 280] width 81 height 13
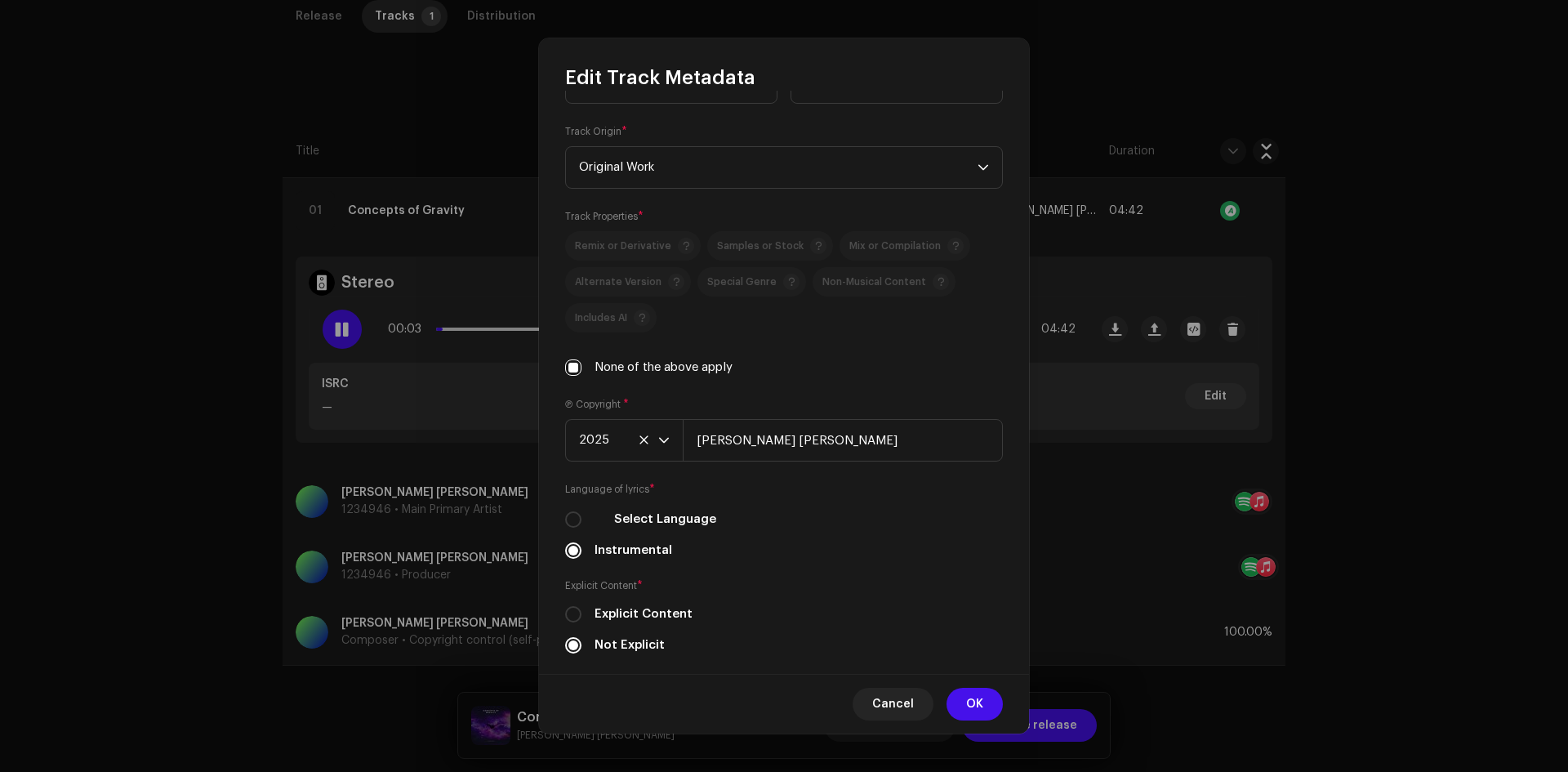
scroll to position [310, 0]
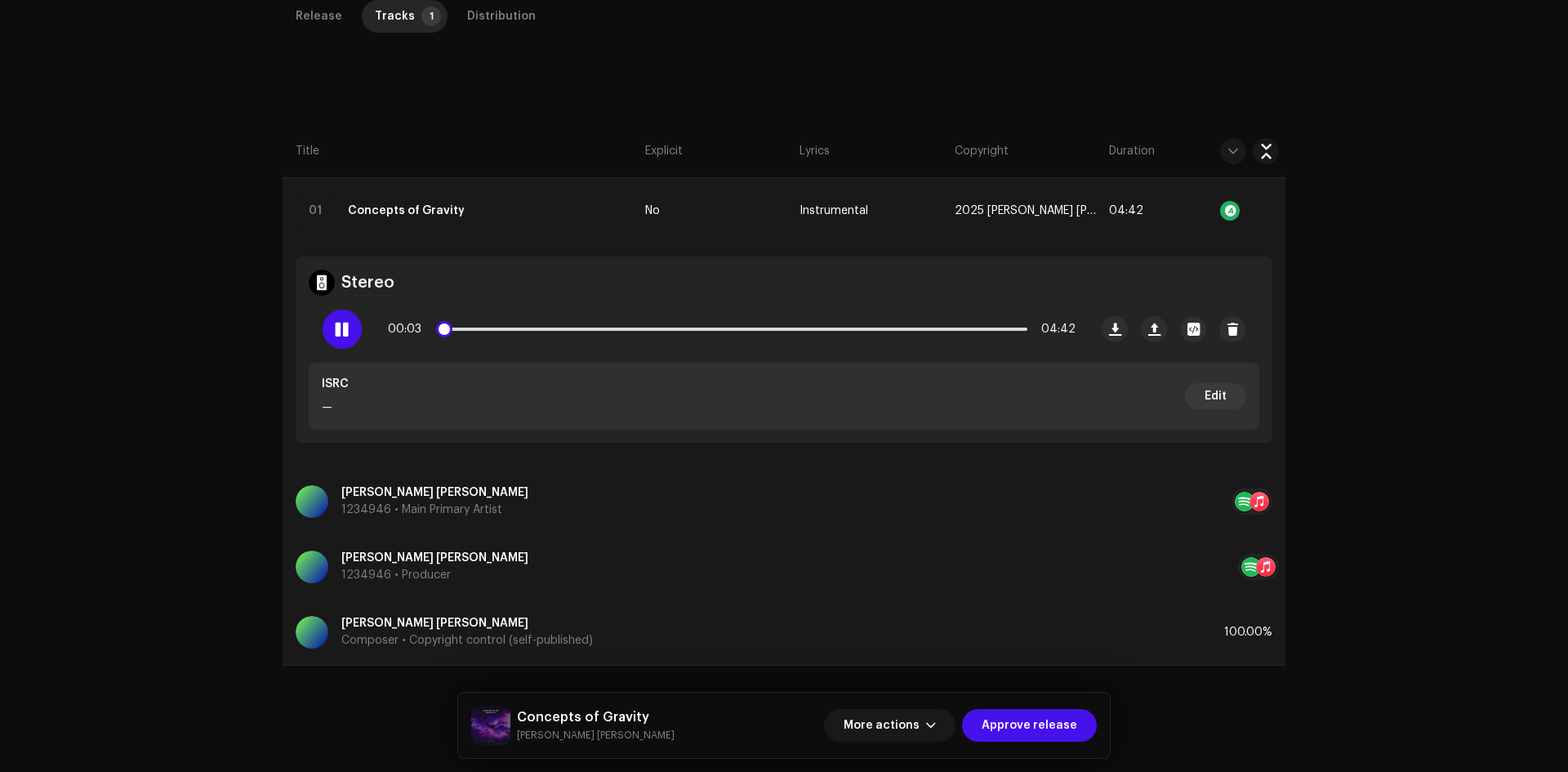
drag, startPoint x: 1335, startPoint y: 282, endPoint x: 834, endPoint y: 312, distance: 501.9
click at [1335, 284] on div "Edit Track Metadata Track Title * Concepts of Gravity Track Version Localize Yo…" at bounding box center [784, 386] width 1568 height 772
click at [523, 328] on p-slider at bounding box center [731, 328] width 591 height 3
drag, startPoint x: 341, startPoint y: 330, endPoint x: 546, endPoint y: 172, distance: 258.8
click at [341, 328] on span at bounding box center [342, 329] width 13 height 13
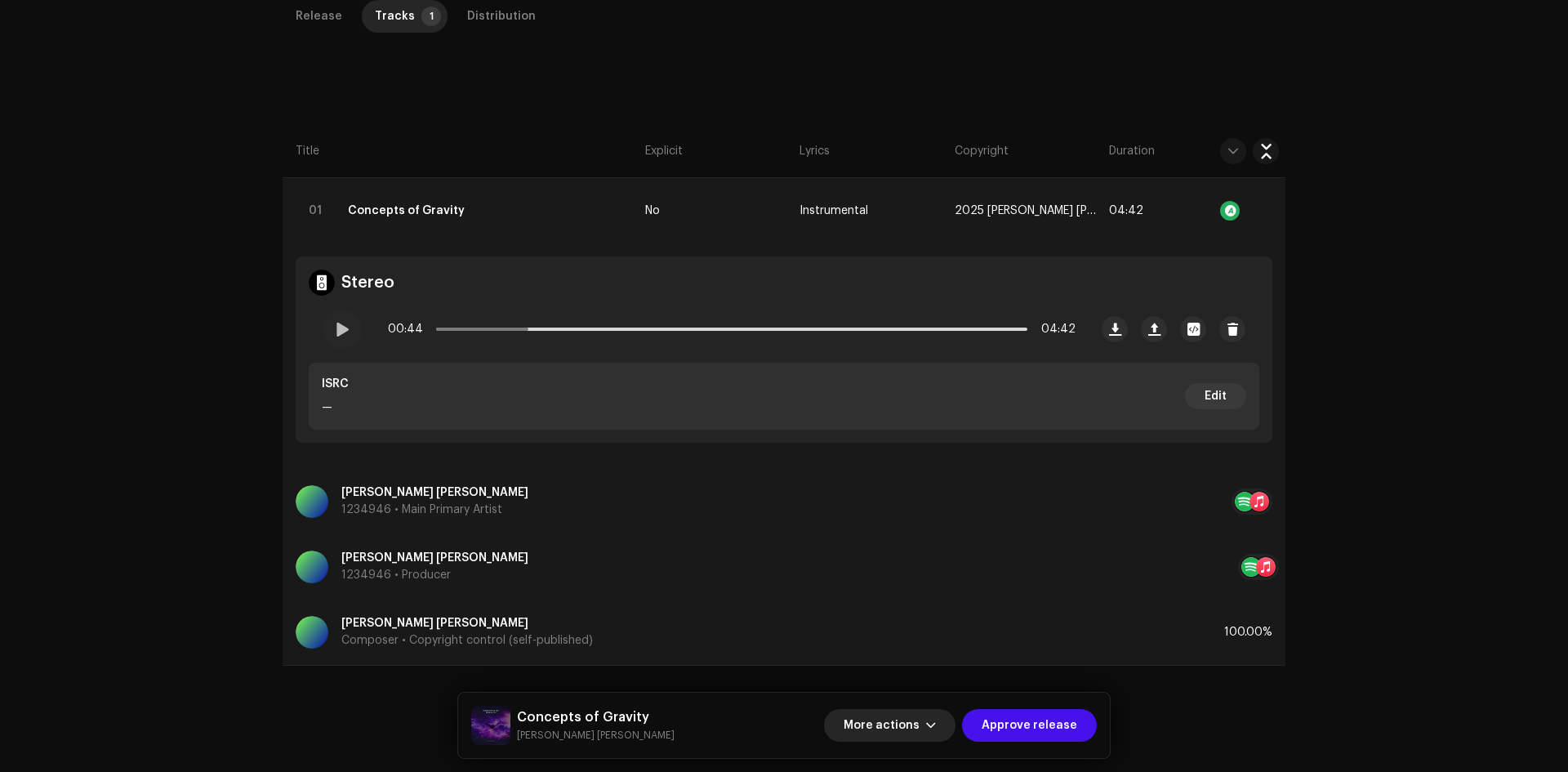
click at [899, 731] on span "More actions" at bounding box center [881, 726] width 76 height 33
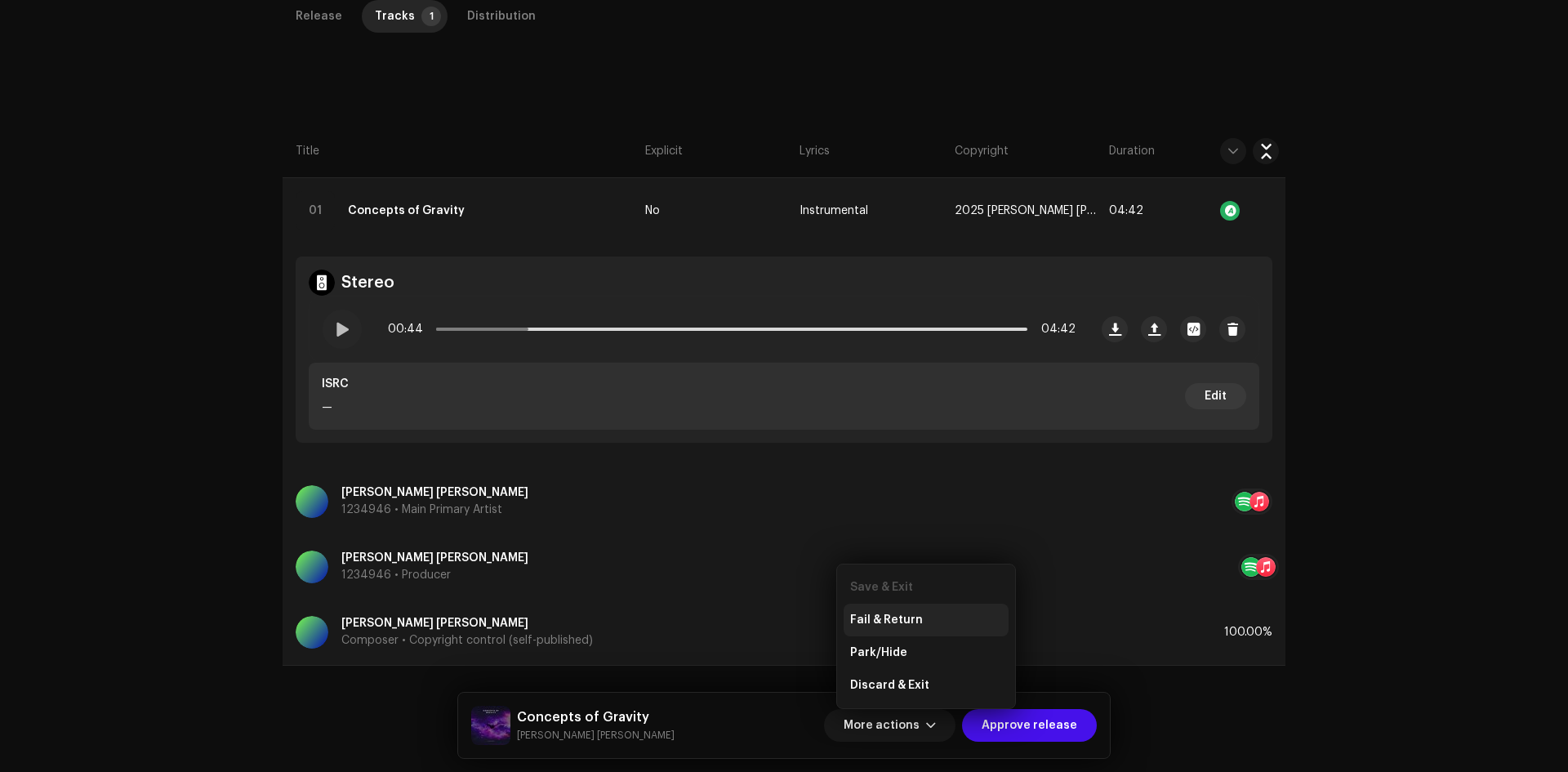
click at [921, 616] on div "Fail & Return" at bounding box center [926, 620] width 152 height 13
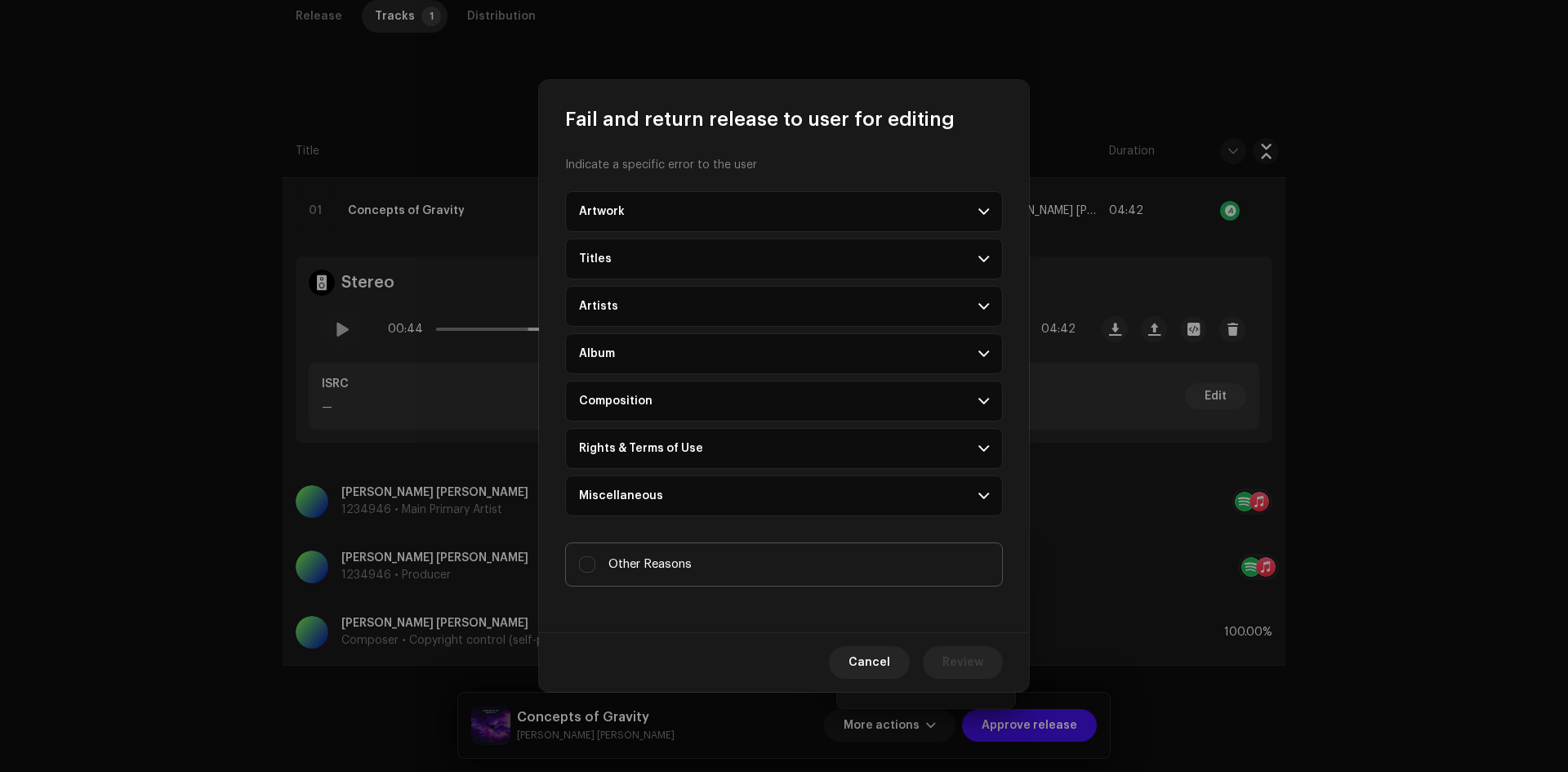
click at [688, 566] on span "Other Reasons" at bounding box center [650, 565] width 83 height 18
click at [595, 566] on input "Other Reasons" at bounding box center [586, 565] width 16 height 16
checkbox input "true"
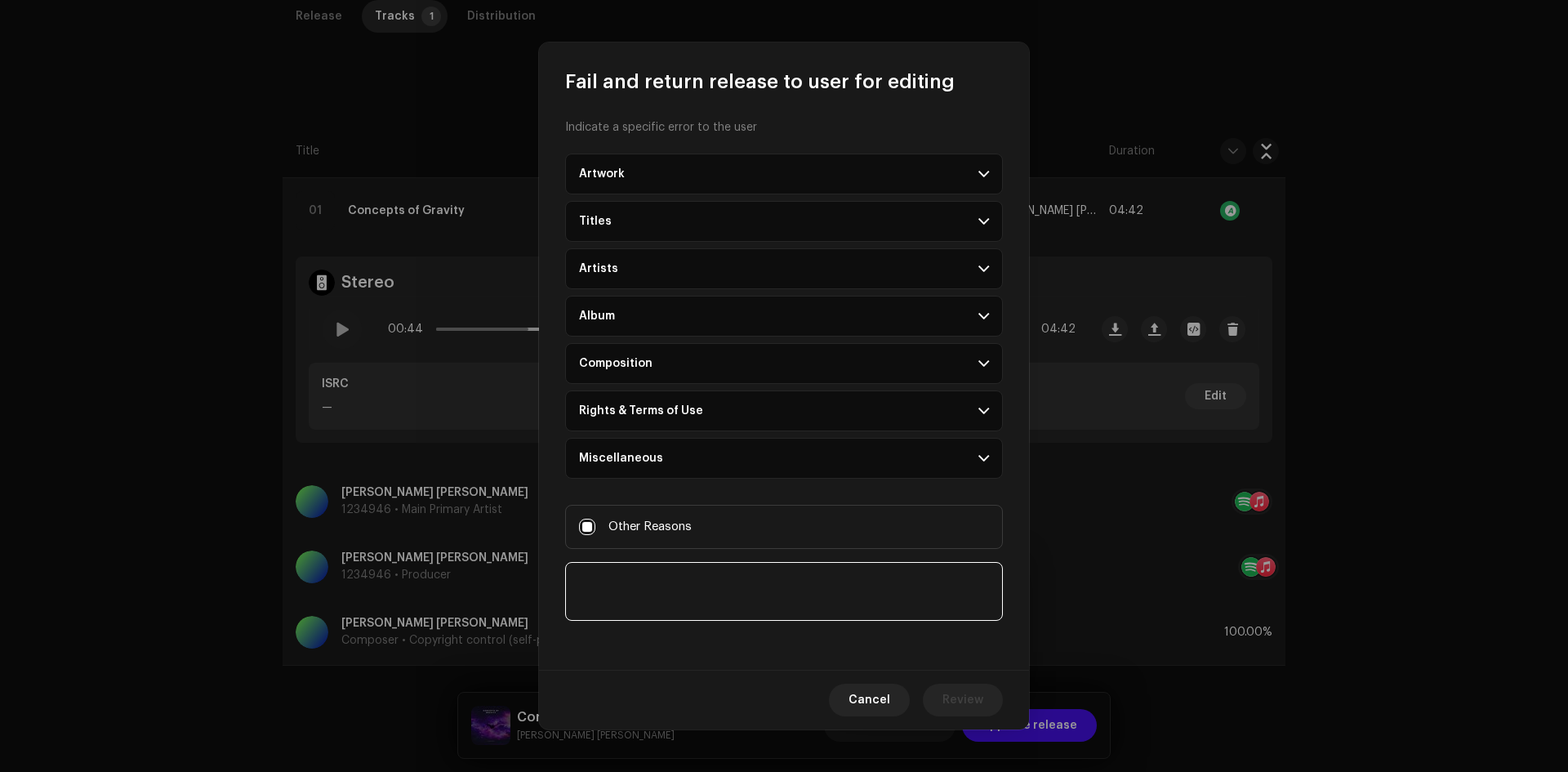
drag, startPoint x: 702, startPoint y: 595, endPoint x: 774, endPoint y: 616, distance: 75.0
click at [703, 595] on textarea at bounding box center [784, 591] width 438 height 59
paste textarea "We would like to clarify distribution rights of your release. Please visit [DOM…"
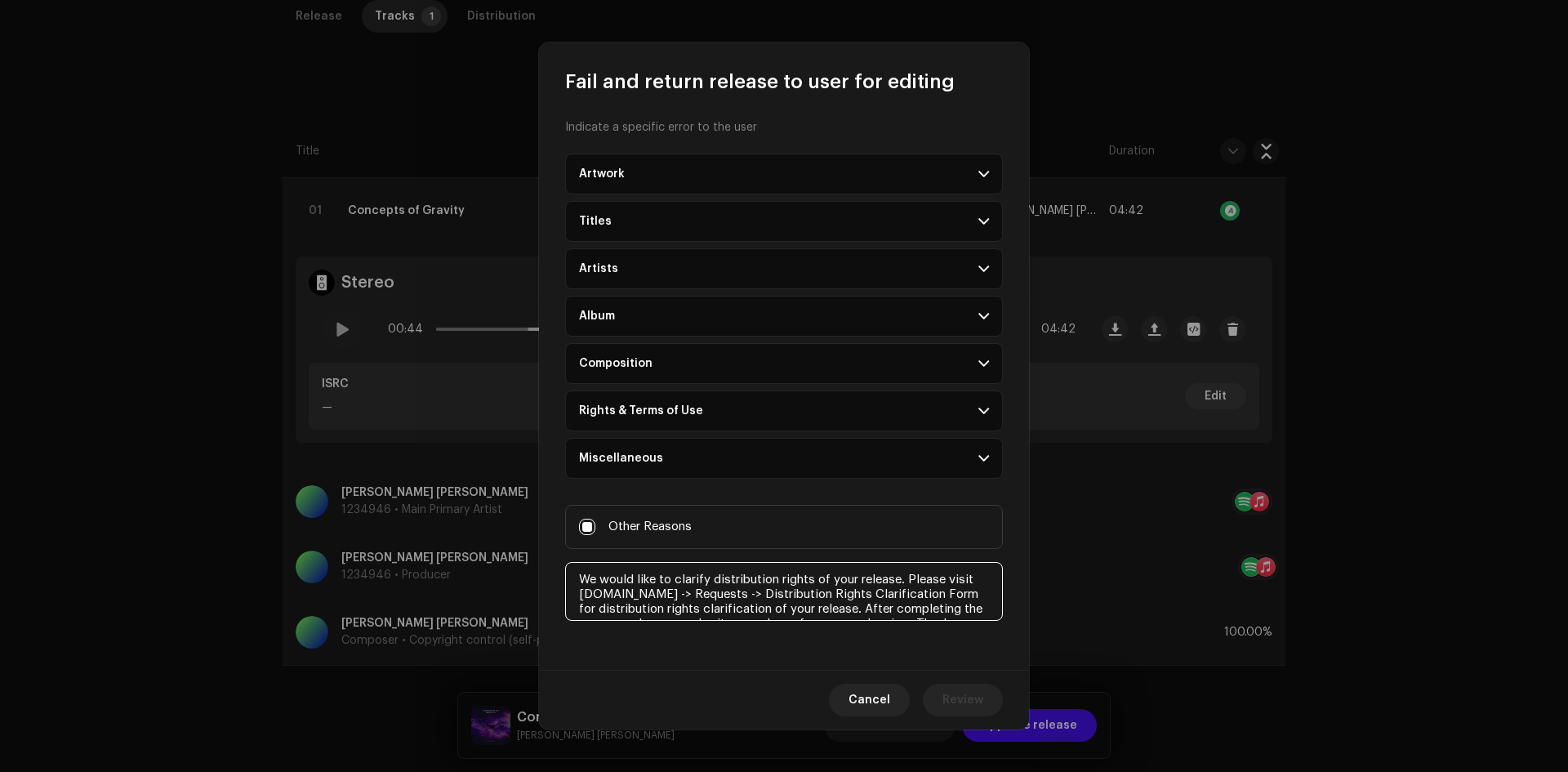
scroll to position [25, 0]
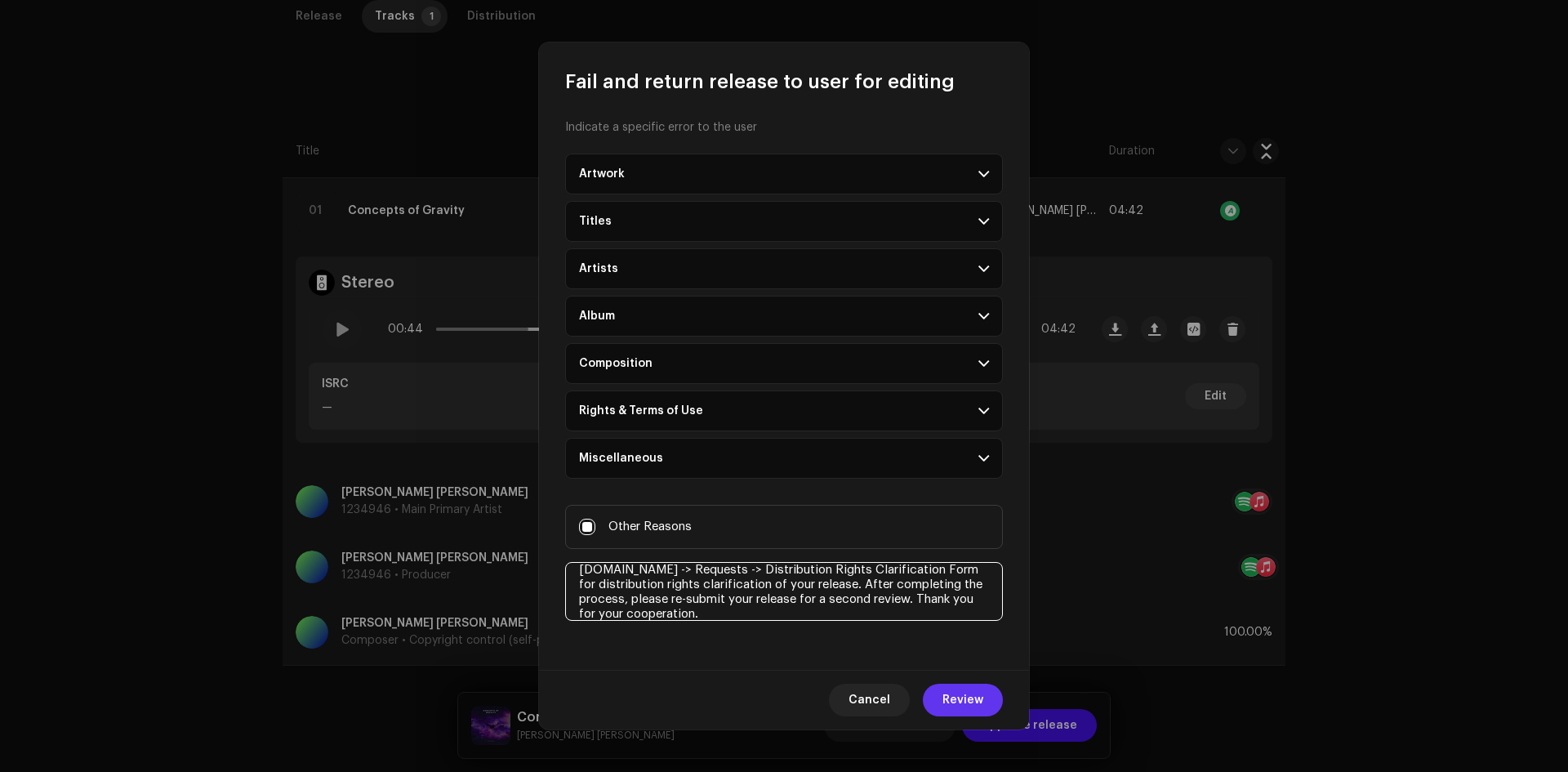
type textarea "We would like to clarify distribution rights of your release. Please visit [DOM…"
click at [962, 692] on span "Review" at bounding box center [962, 700] width 41 height 33
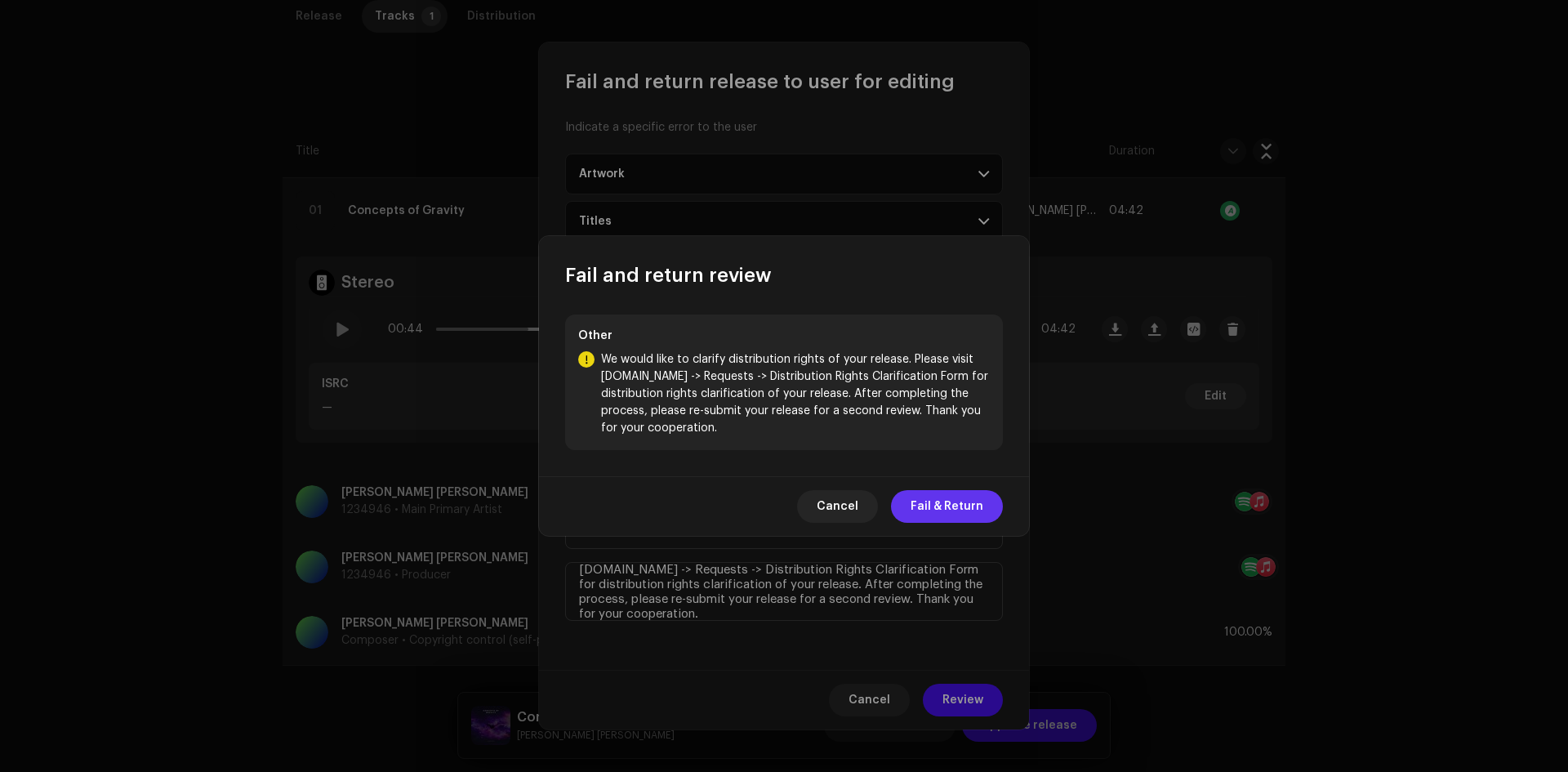
click at [955, 499] on span "Fail & Return" at bounding box center [947, 507] width 73 height 33
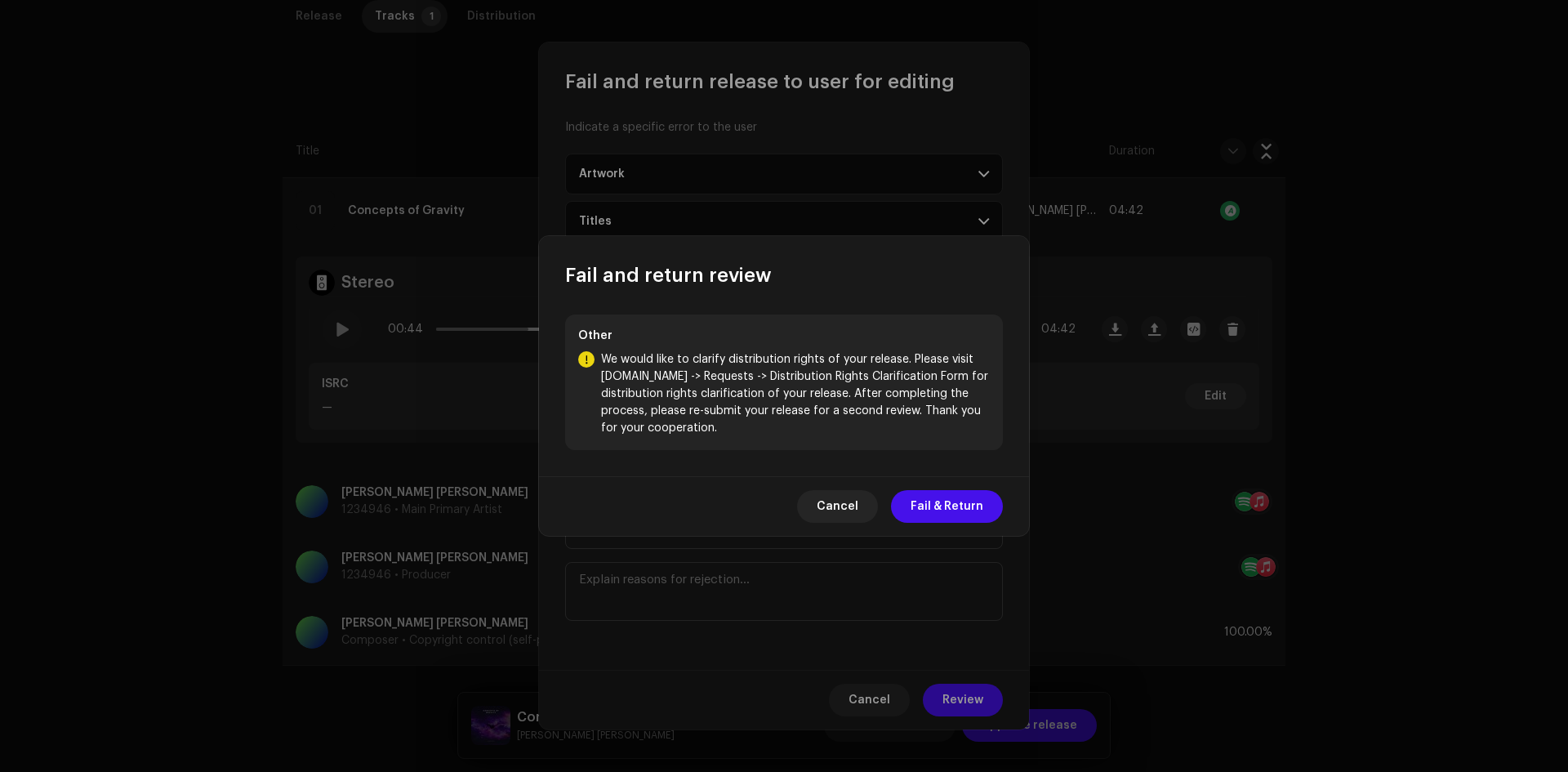
scroll to position [0, 0]
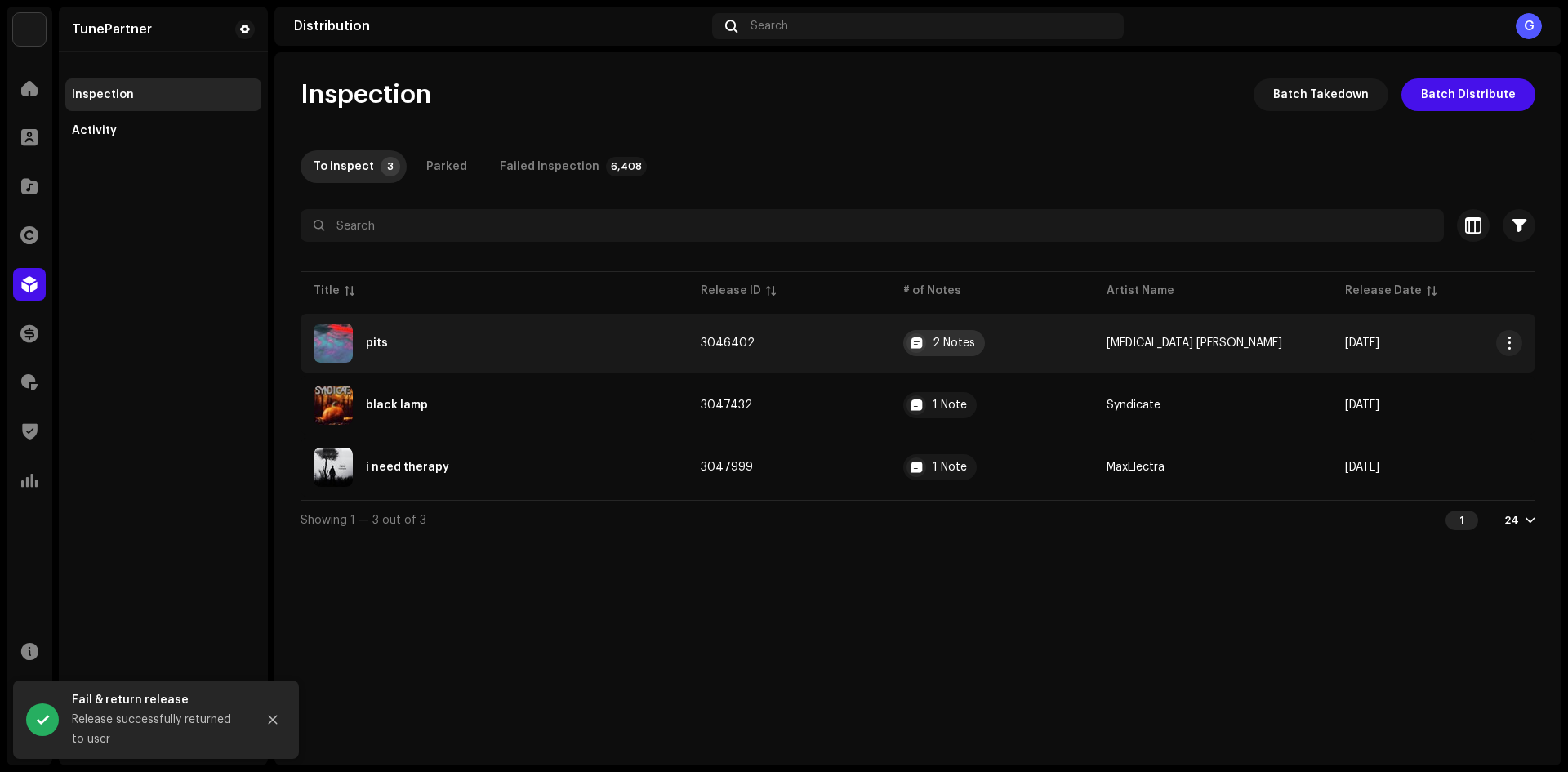
click at [952, 344] on div "2 Notes" at bounding box center [954, 343] width 42 height 12
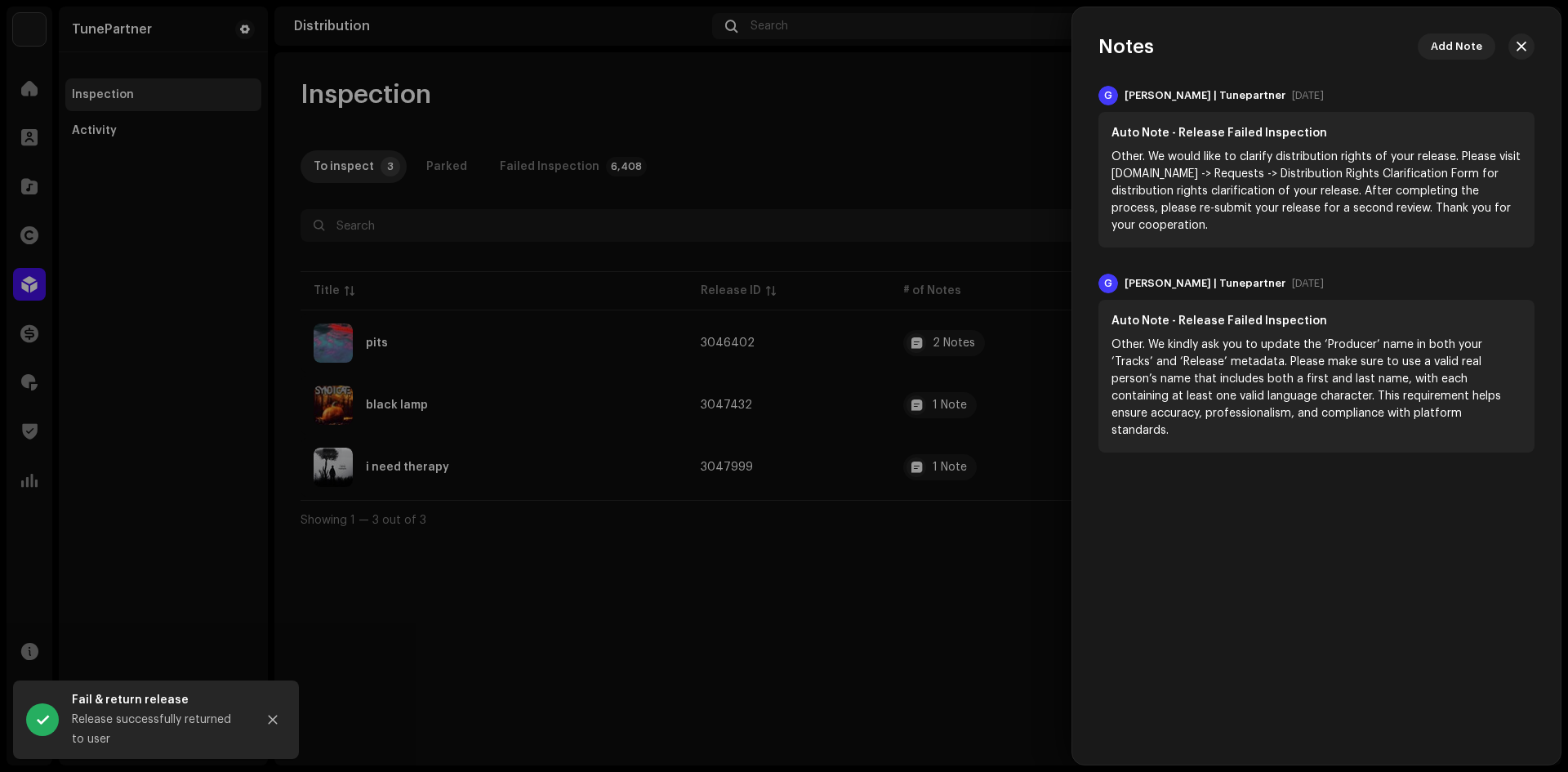
drag, startPoint x: 967, startPoint y: 381, endPoint x: 975, endPoint y: 401, distance: 21.5
click at [967, 381] on div at bounding box center [784, 386] width 1568 height 772
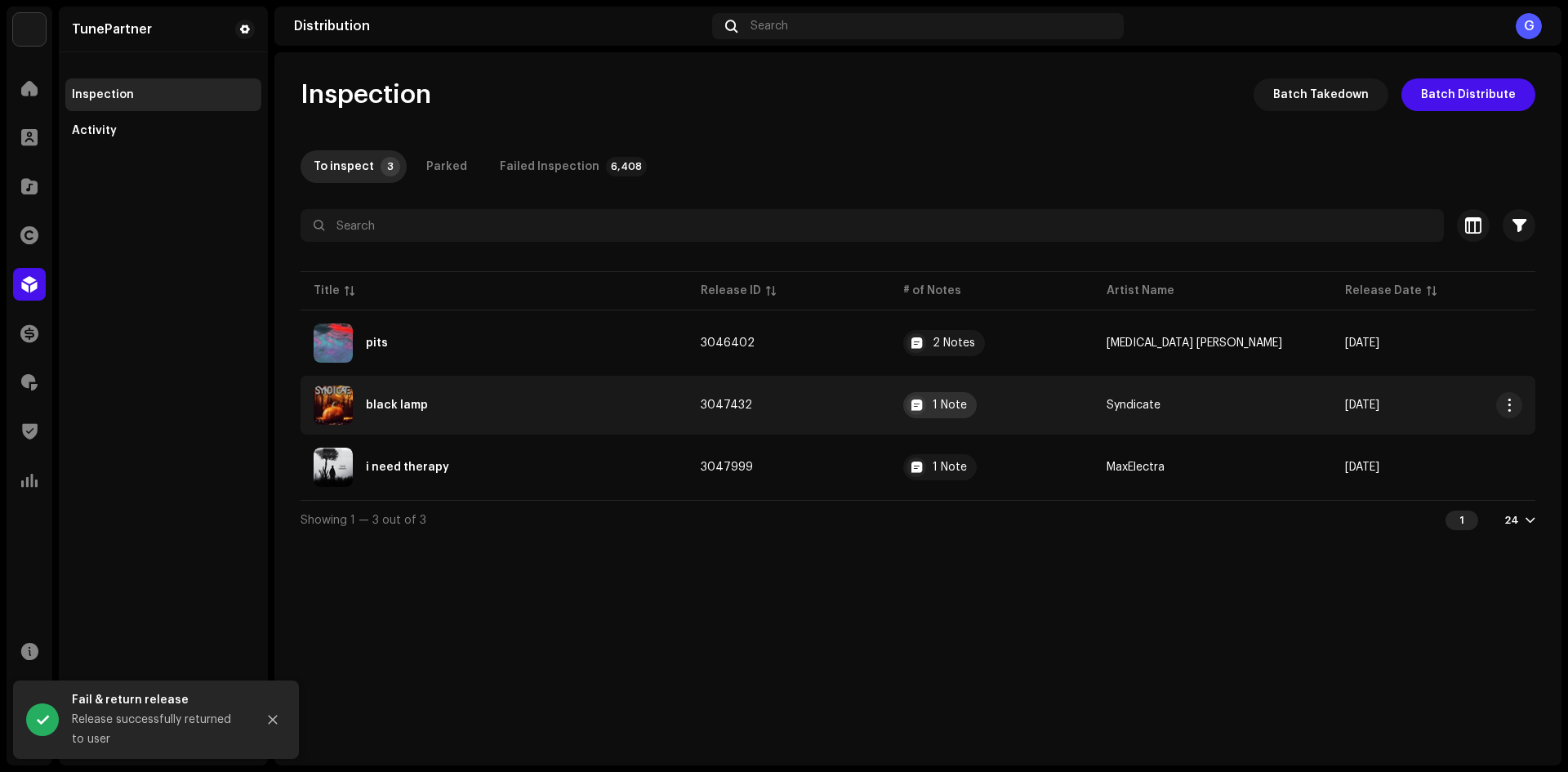
click at [967, 401] on div "1 Note" at bounding box center [950, 405] width 35 height 12
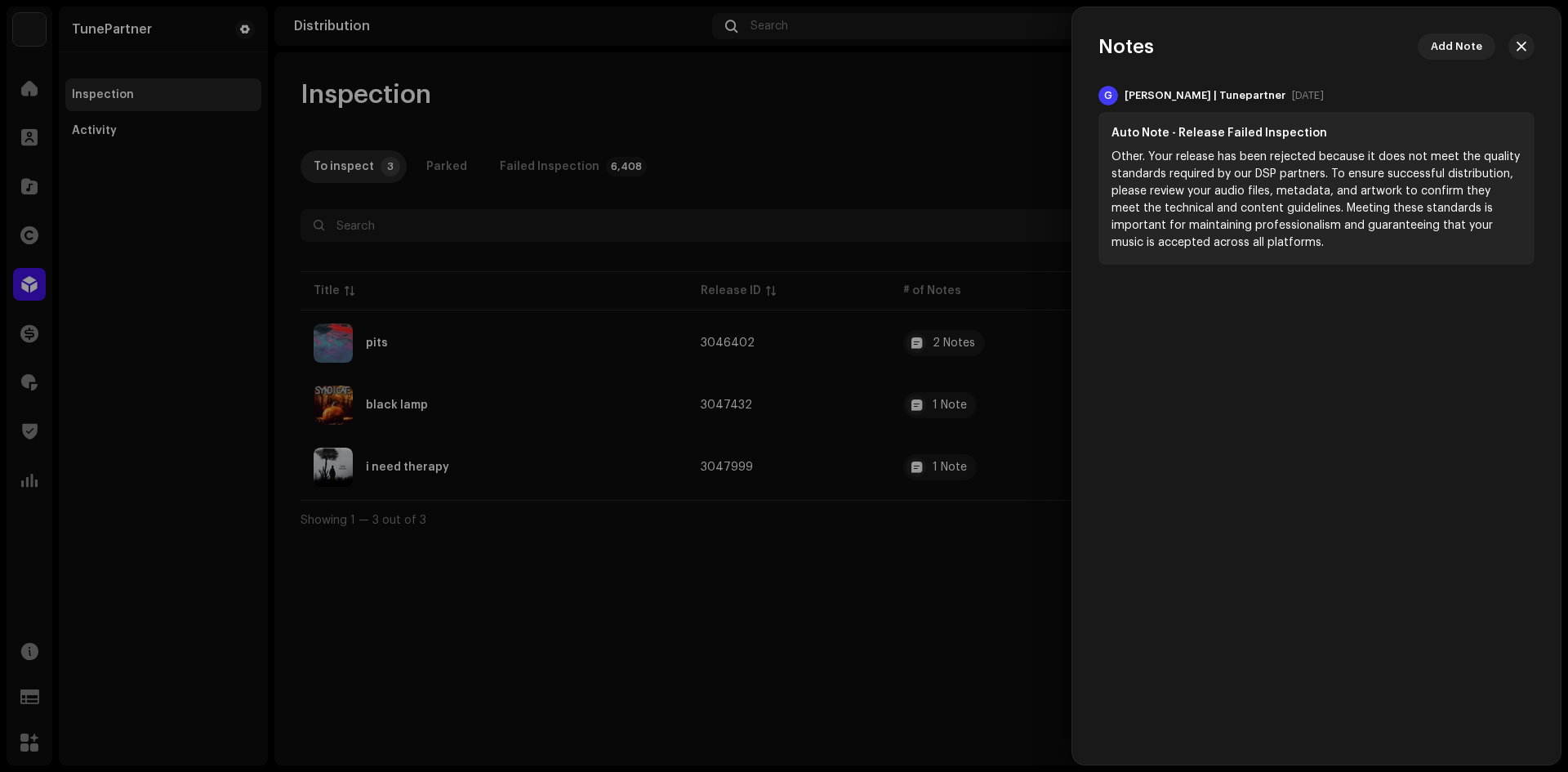
click at [906, 545] on div at bounding box center [784, 386] width 1568 height 772
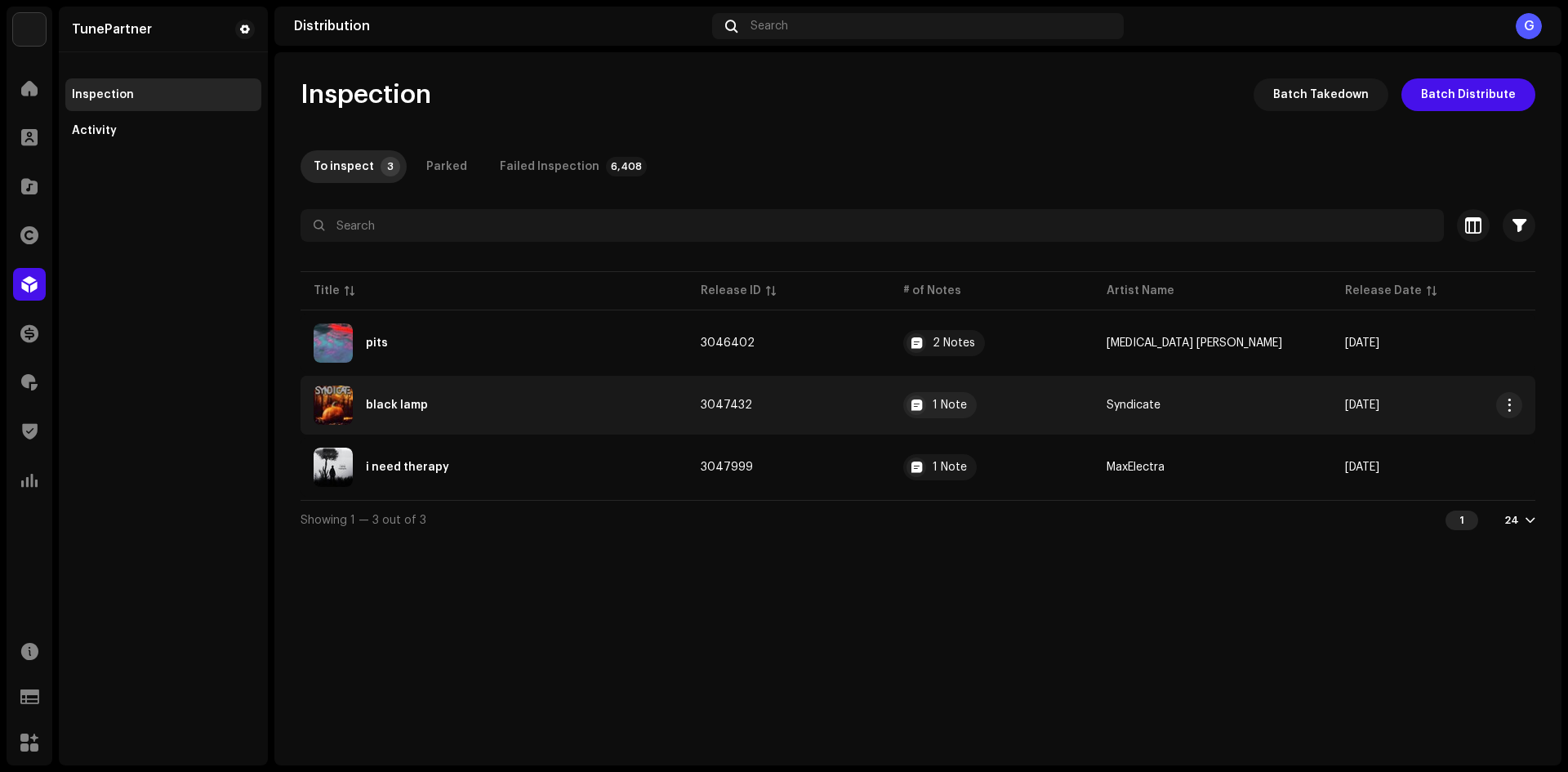
click at [806, 400] on td "3047432" at bounding box center [790, 404] width 203 height 59
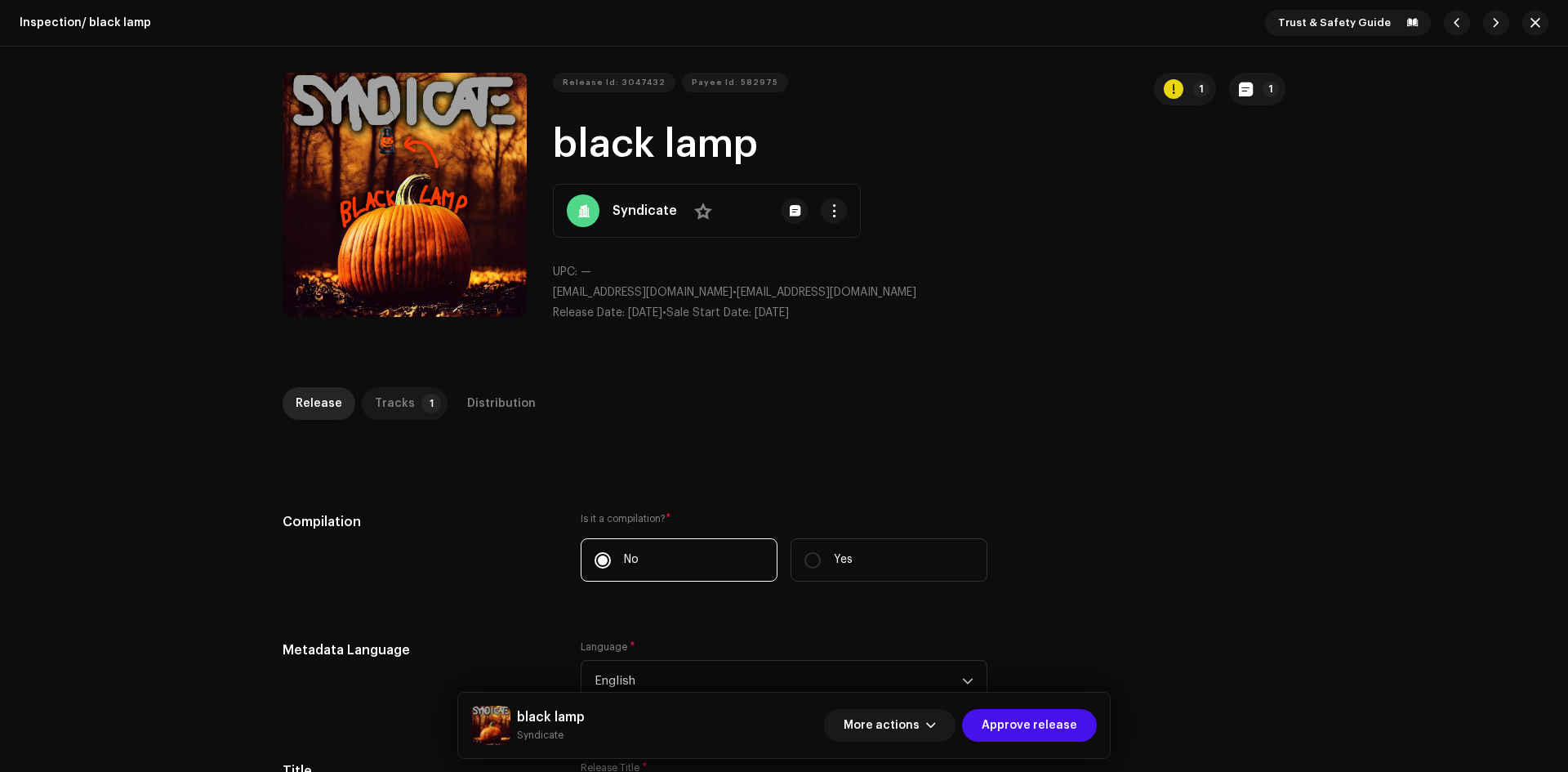
click at [401, 392] on div "Tracks" at bounding box center [395, 403] width 40 height 33
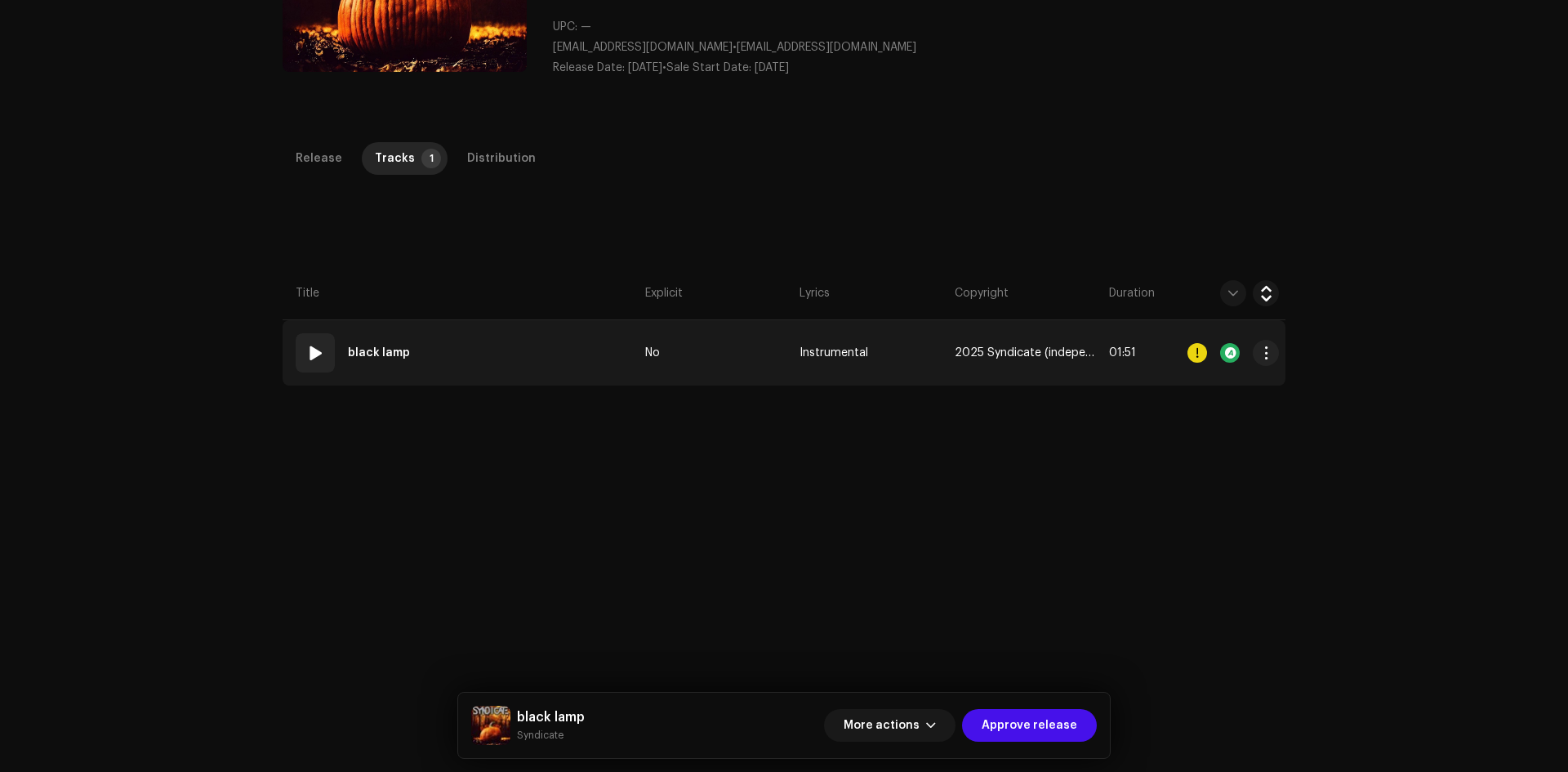
click at [499, 344] on td "01 black lamp" at bounding box center [460, 353] width 356 height 65
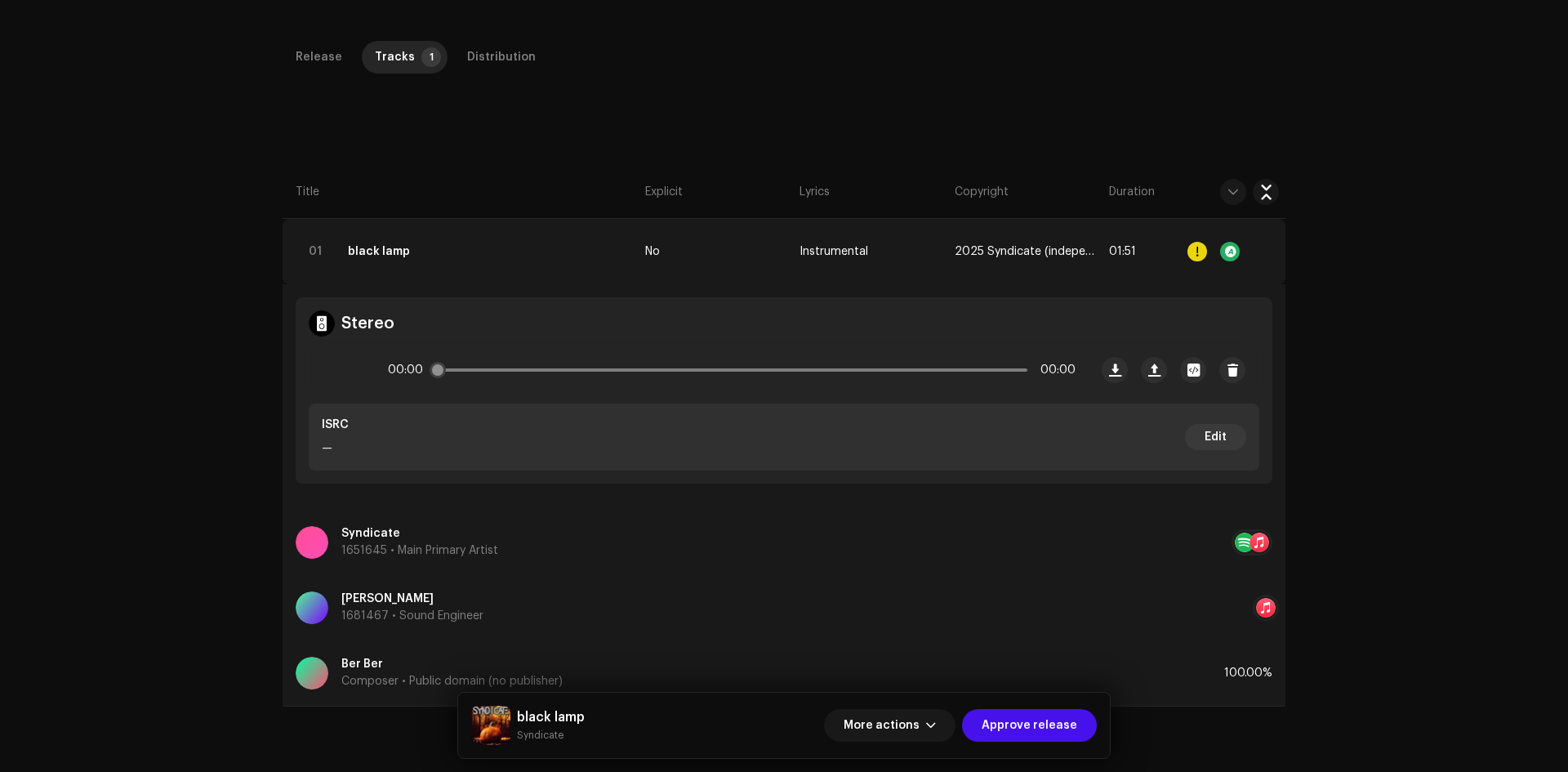
scroll to position [387, 0]
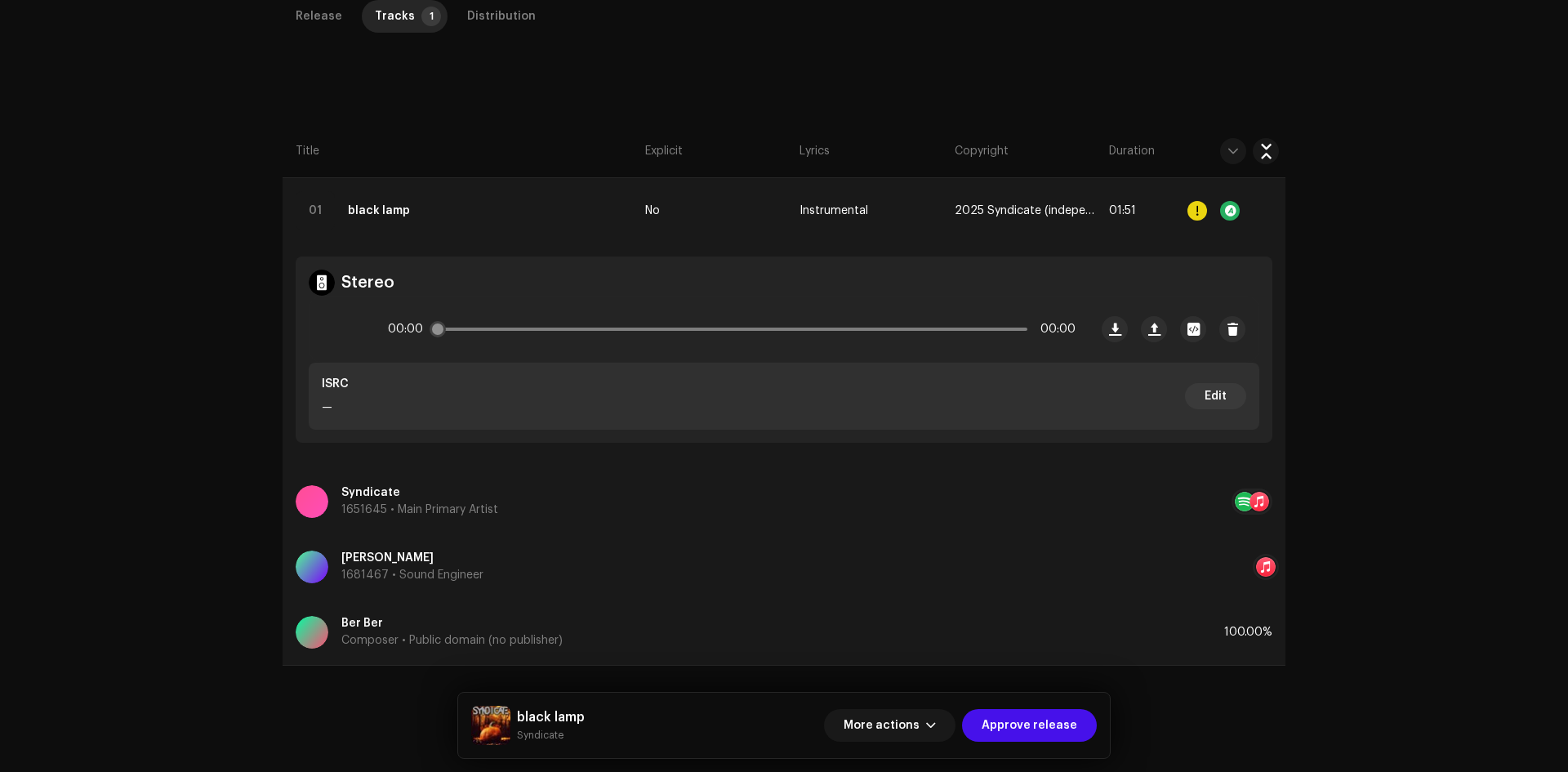
click at [341, 322] on icon at bounding box center [343, 329] width 33 height 33
click at [349, 336] on div at bounding box center [342, 329] width 39 height 39
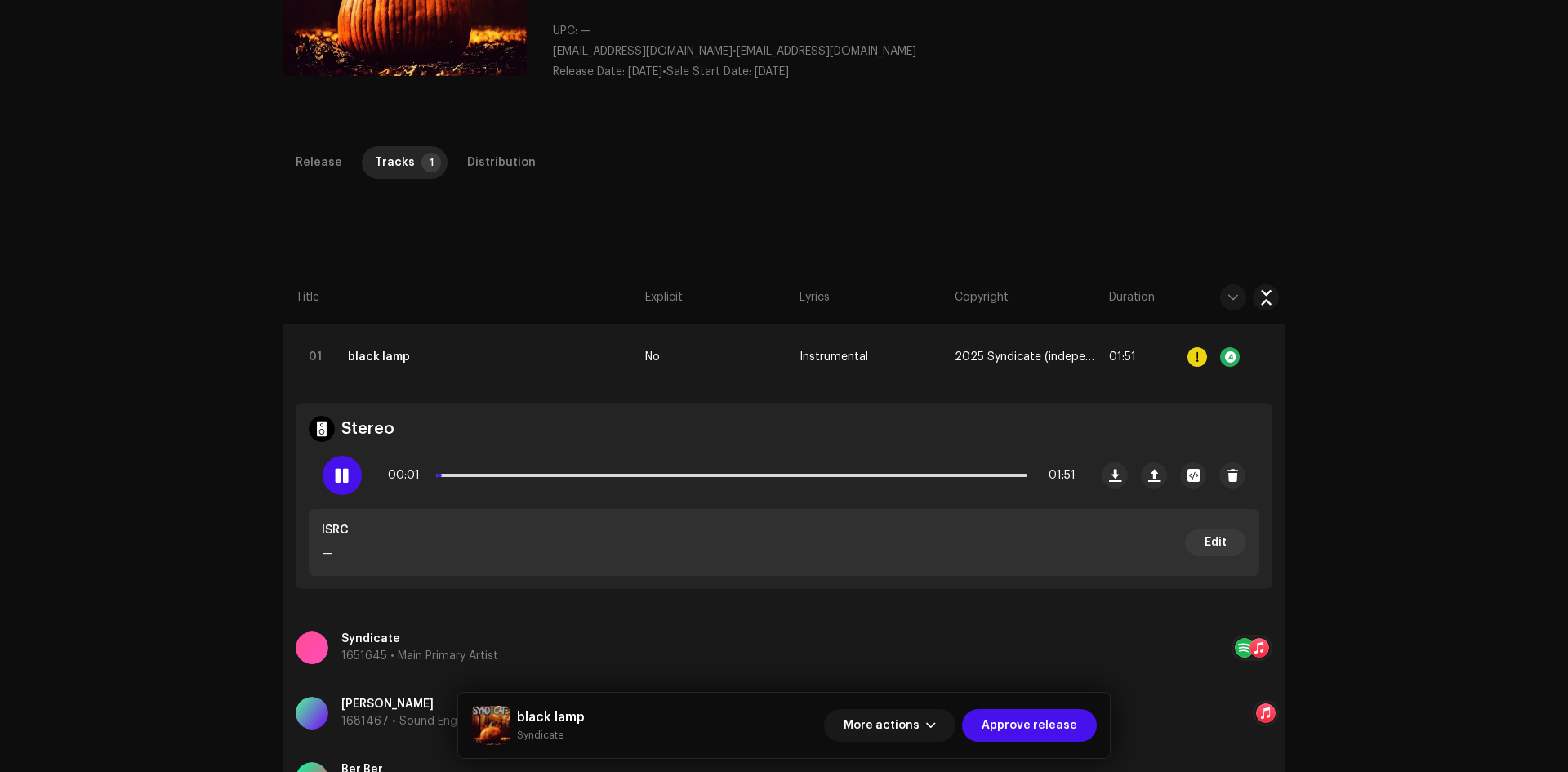
scroll to position [0, 0]
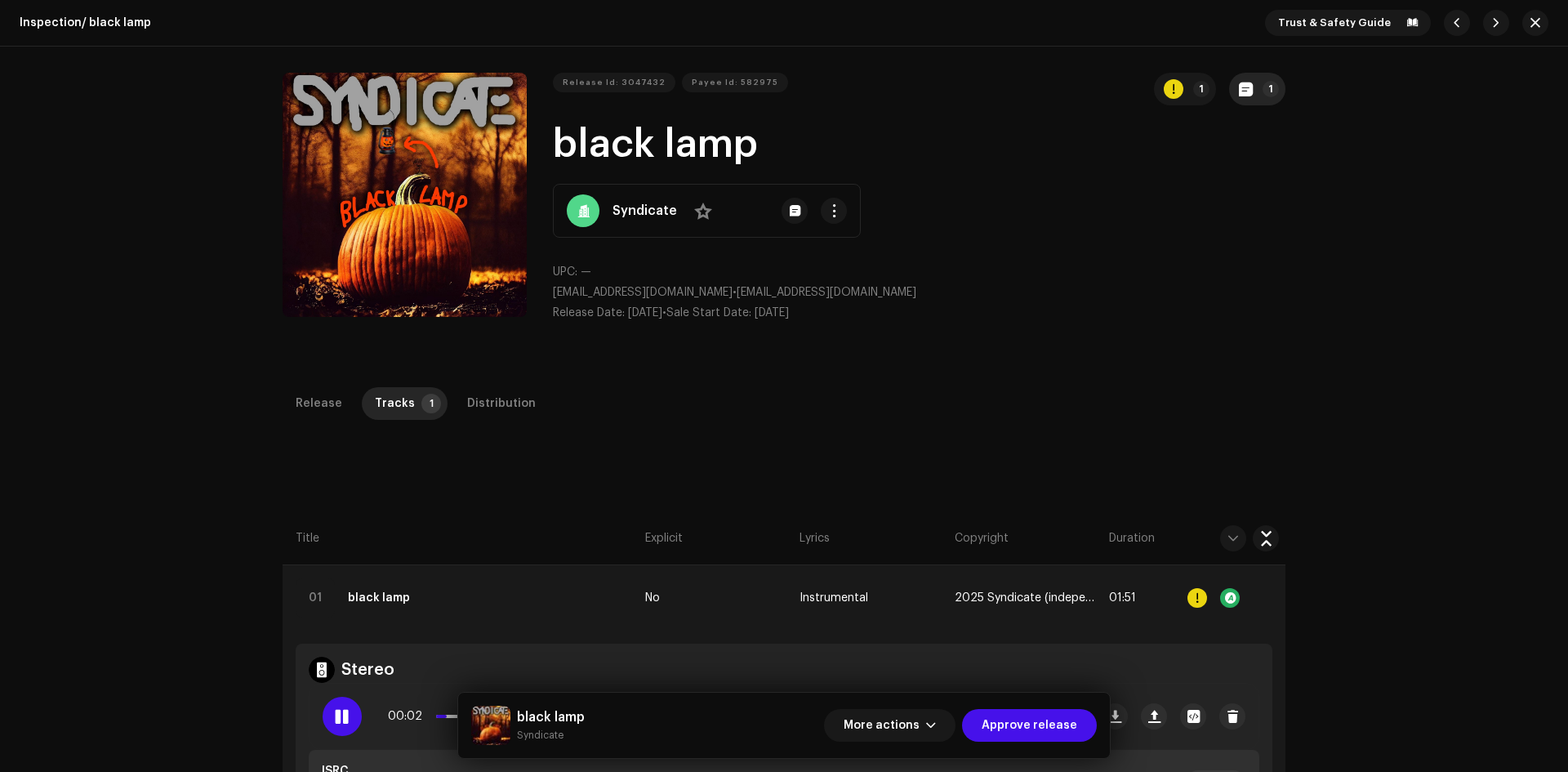
click at [1245, 90] on span "button" at bounding box center [1246, 89] width 13 height 13
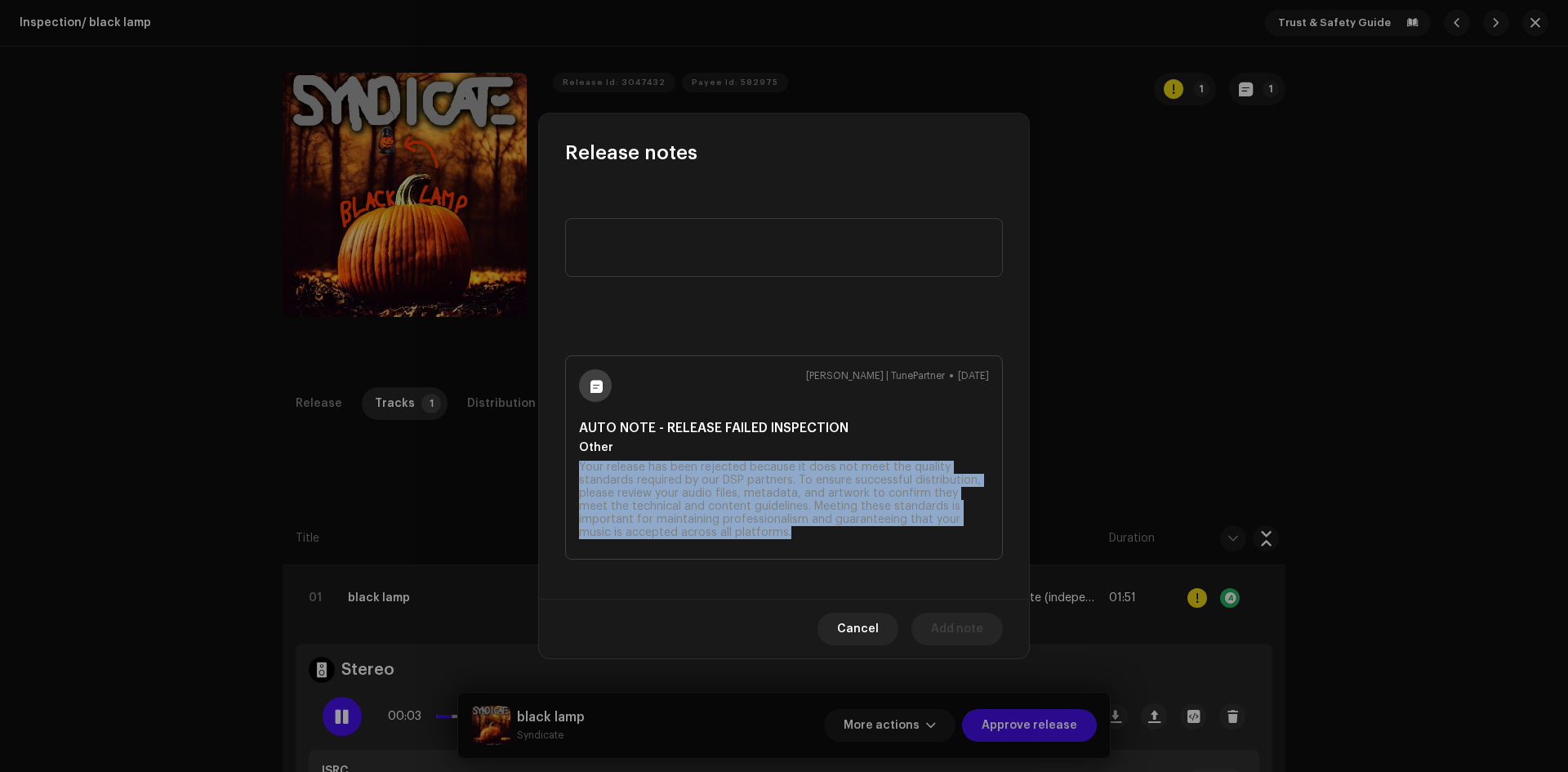
drag, startPoint x: 611, startPoint y: 500, endPoint x: 545, endPoint y: 468, distance: 73.3
click at [545, 468] on div "[PERSON_NAME] | TunePartner [DATE] AUTO NOTE - RELEASE FAILED INSPECTION Other …" at bounding box center [784, 382] width 490 height 433
copy div "Your release has been rejected because it does not meet the quality standards r…"
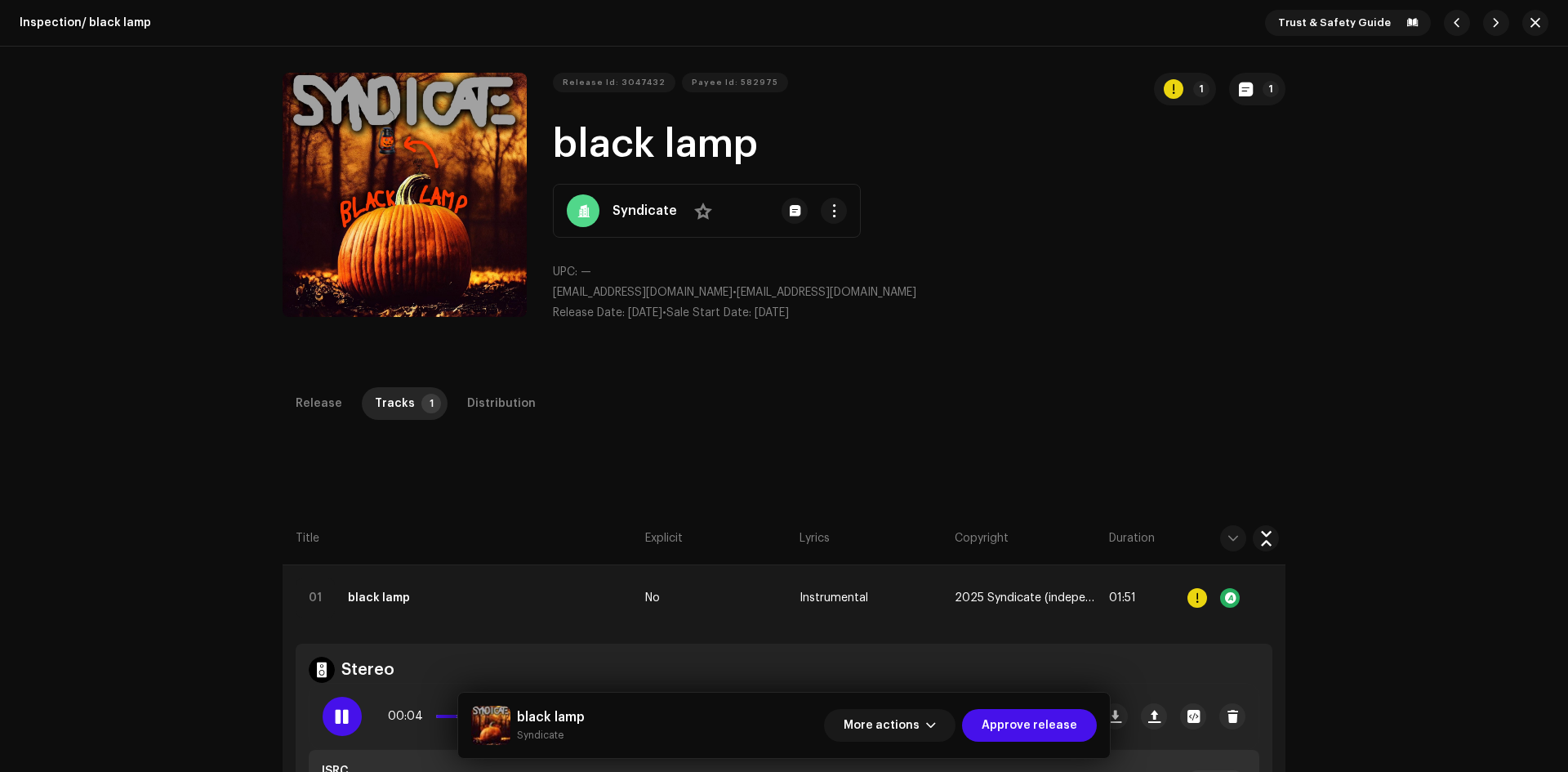
click at [1125, 425] on div "Release notes [PERSON_NAME] | TunePartner [DATE] AUTO NOTE - RELEASE FAILED INS…" at bounding box center [784, 386] width 1568 height 772
click at [902, 712] on span "More actions" at bounding box center [881, 726] width 76 height 33
click at [932, 619] on div "Fail & Return" at bounding box center [926, 620] width 152 height 13
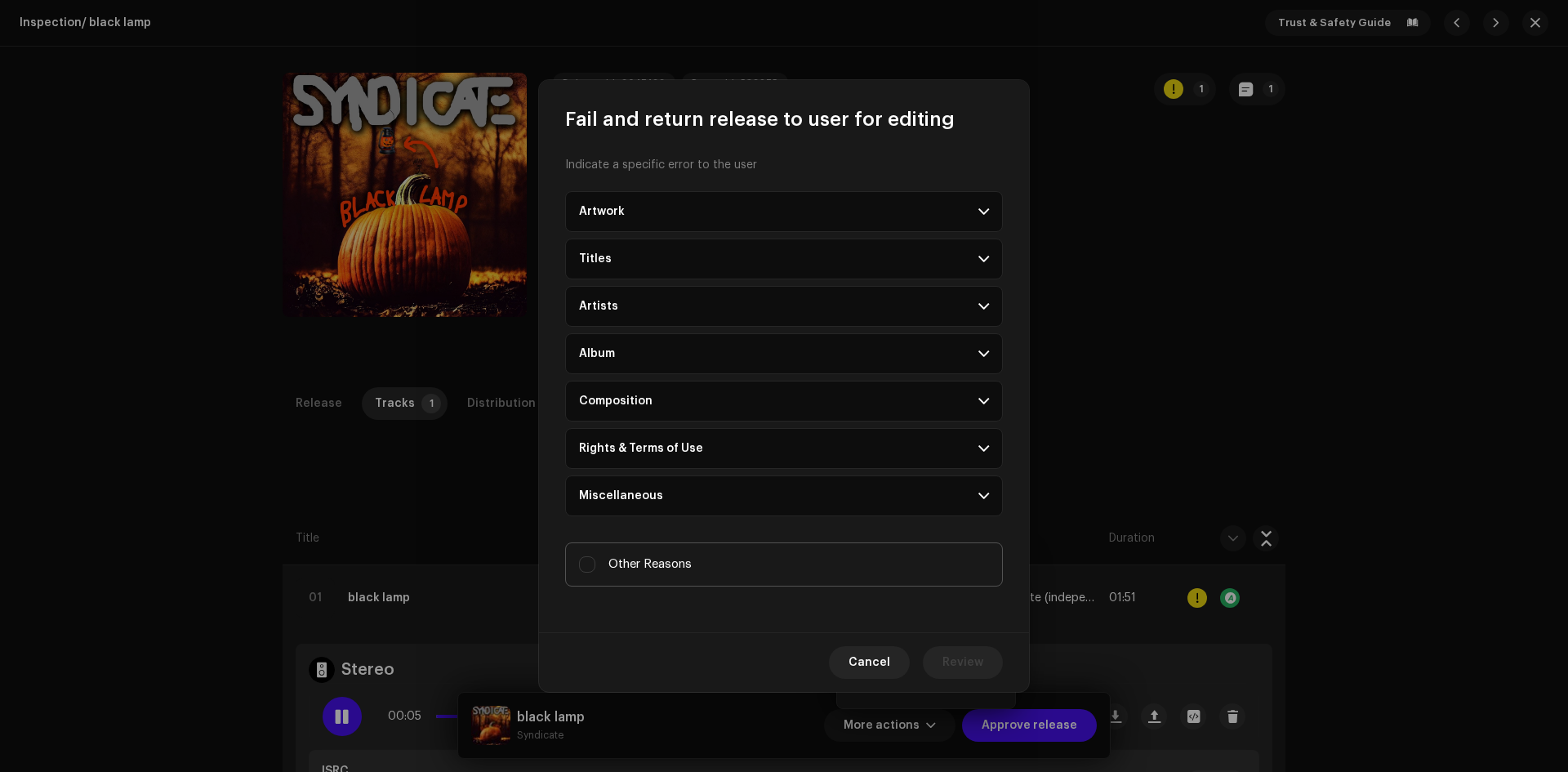
click at [671, 575] on label "Other Reasons" at bounding box center [784, 565] width 438 height 44
click at [595, 573] on input "Other Reasons" at bounding box center [586, 565] width 16 height 16
checkbox input "true"
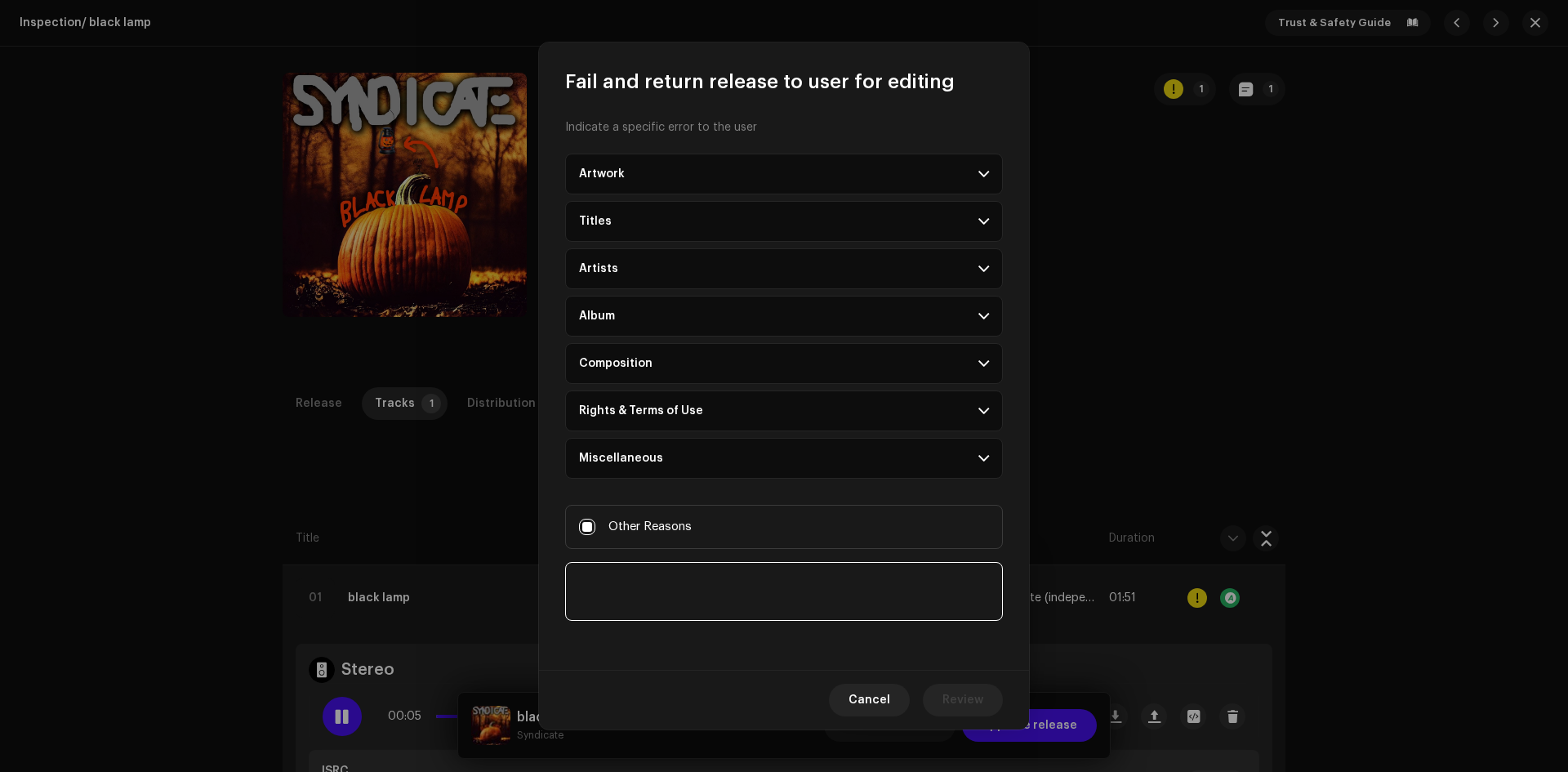
click at [674, 598] on textarea at bounding box center [784, 591] width 438 height 59
paste textarea "Your release has been rejected because it does not meet the quality standards r…"
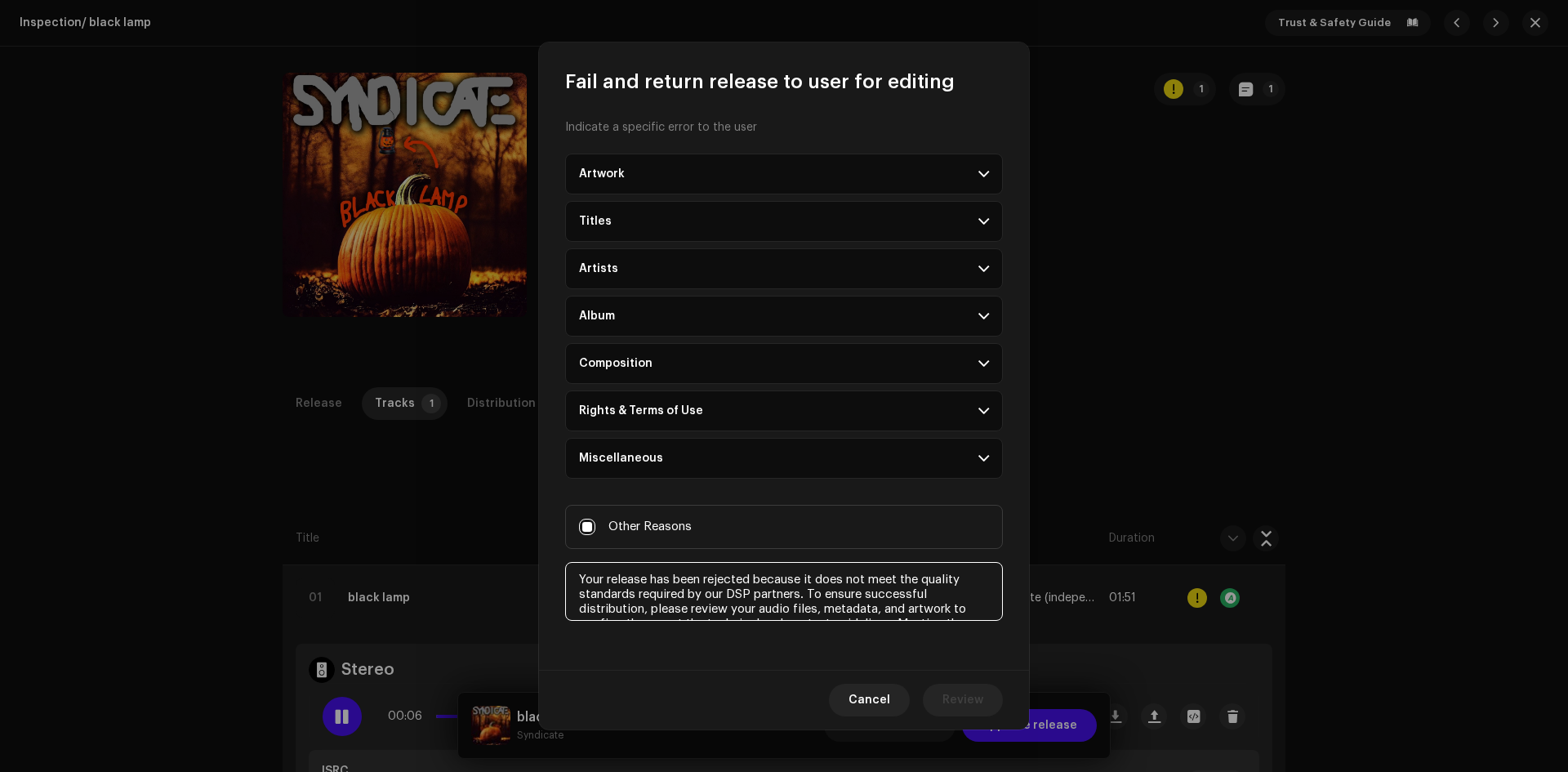
scroll to position [39, 0]
type textarea "Your release has been rejected because it does not meet the quality standards r…"
click at [971, 699] on span "Review" at bounding box center [962, 700] width 41 height 33
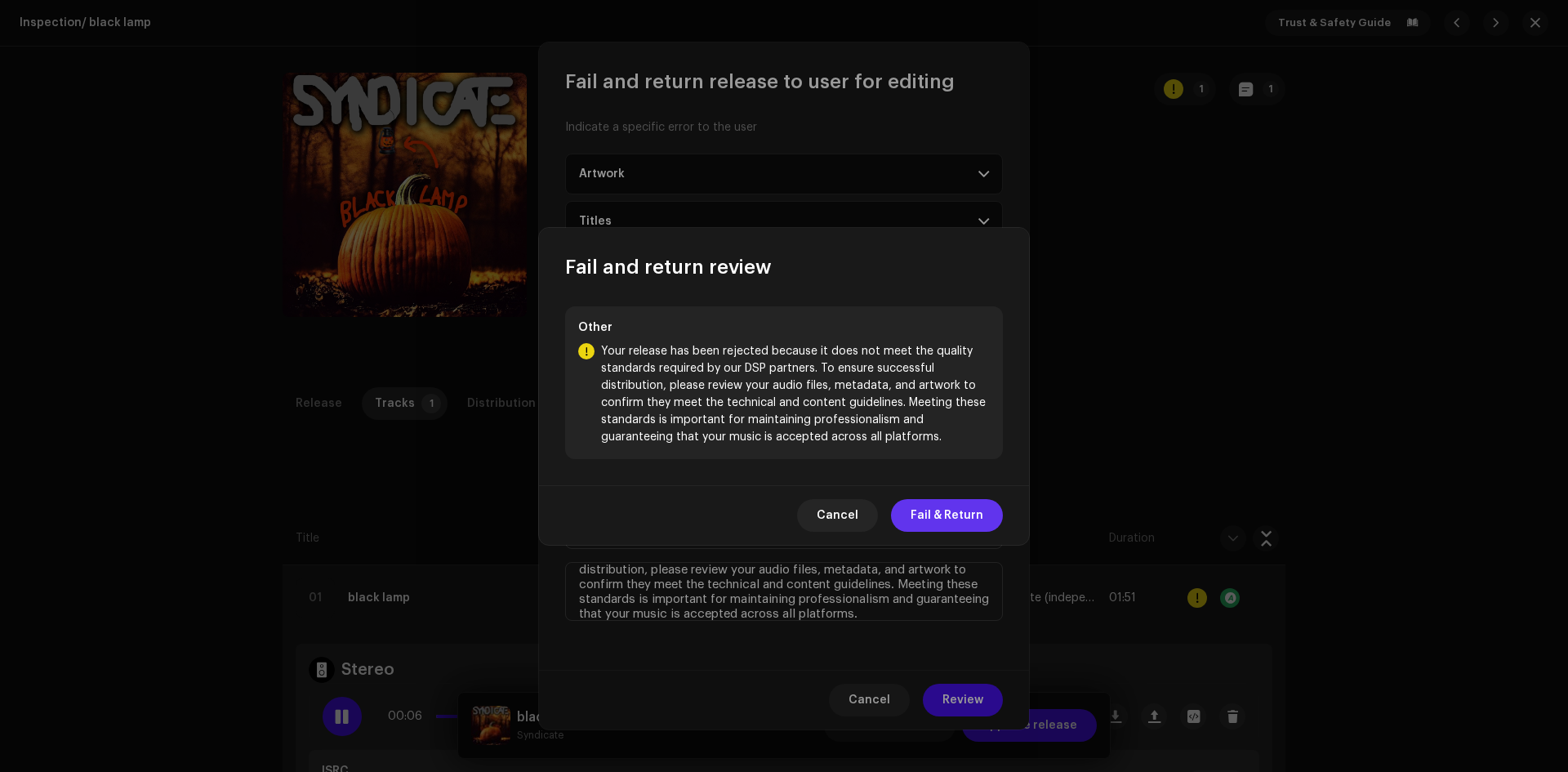
click at [984, 513] on button "Fail & Return" at bounding box center [946, 516] width 112 height 33
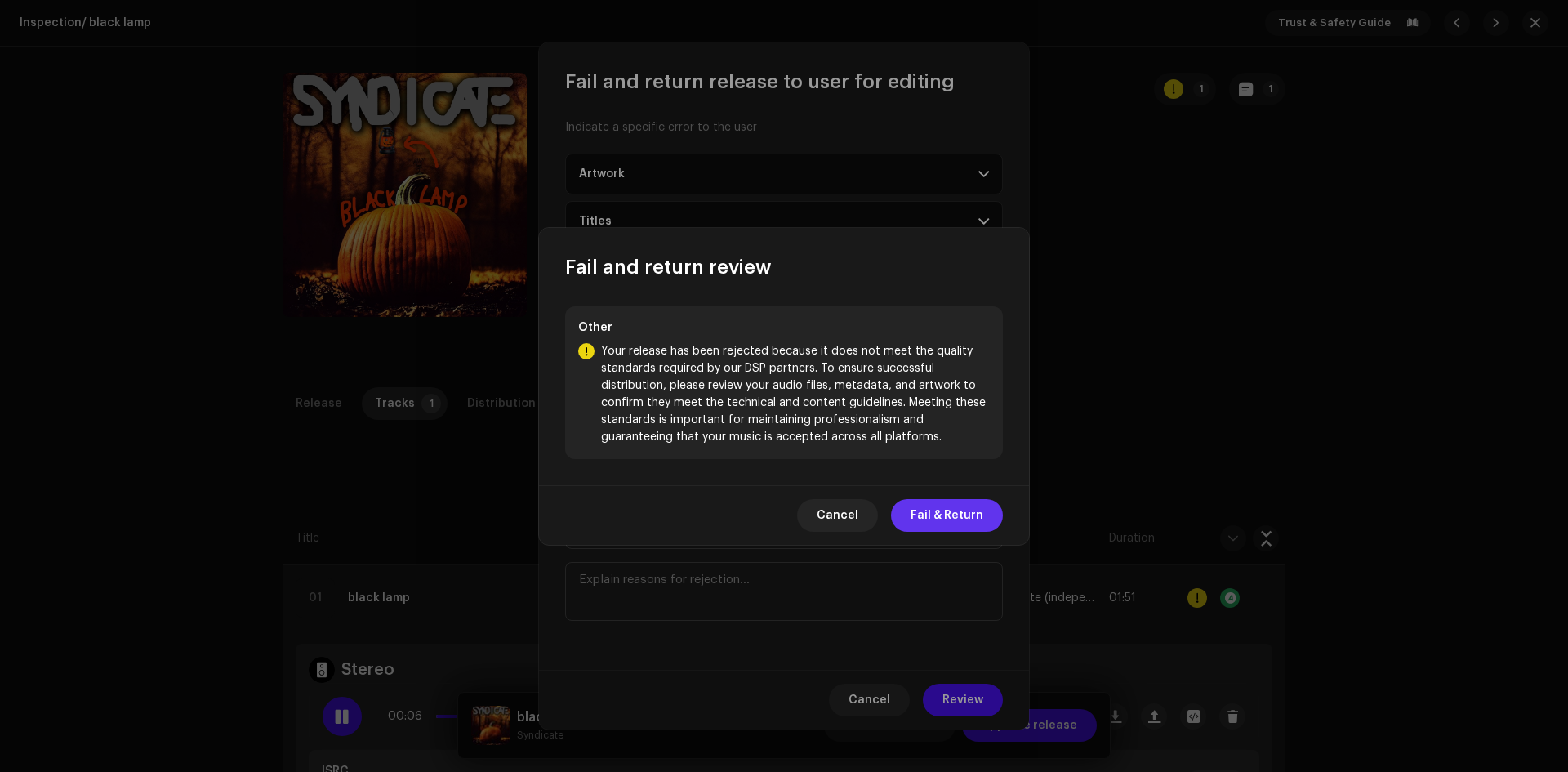
scroll to position [0, 0]
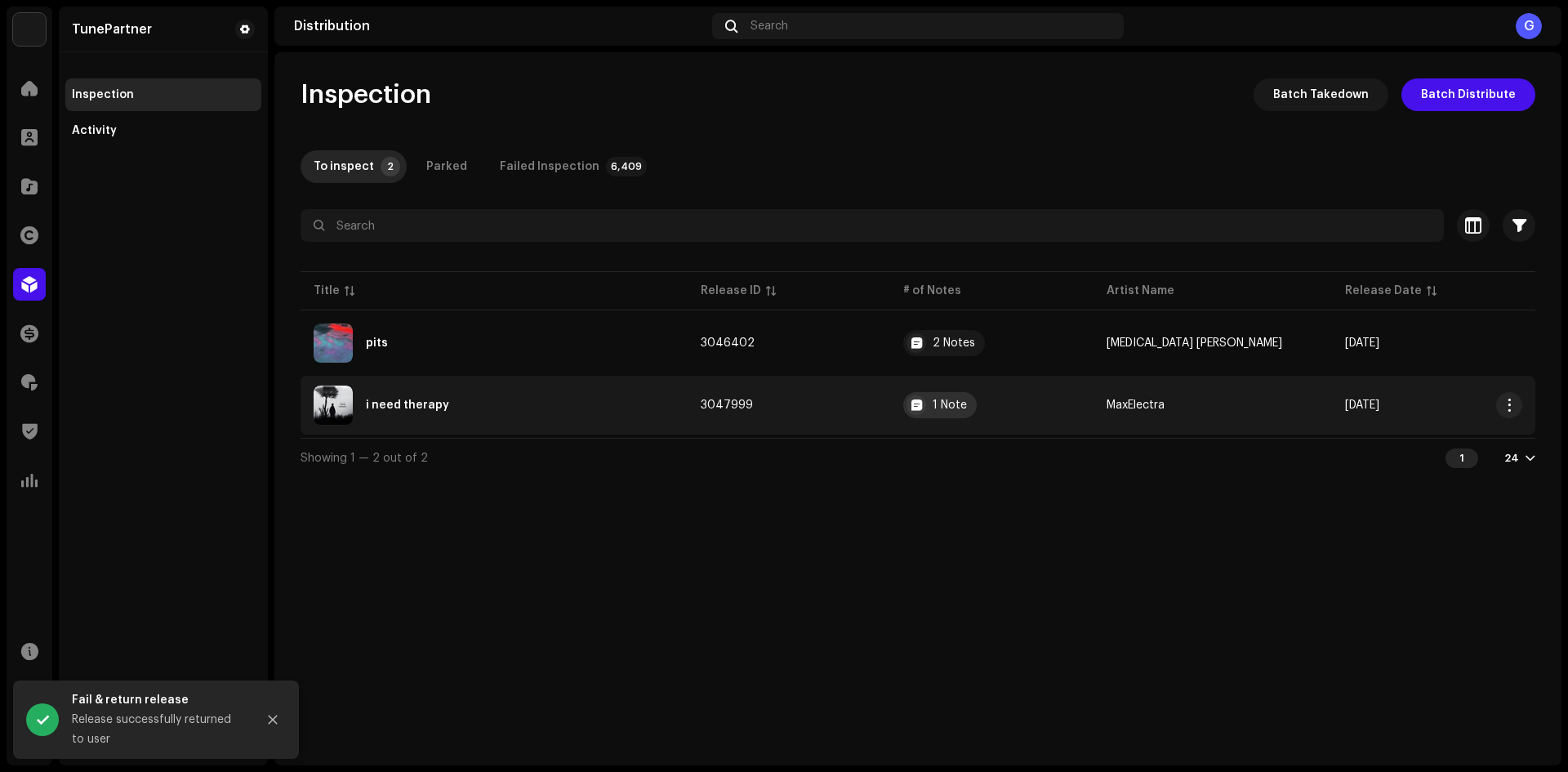
click at [957, 403] on div "1 Note" at bounding box center [950, 405] width 35 height 12
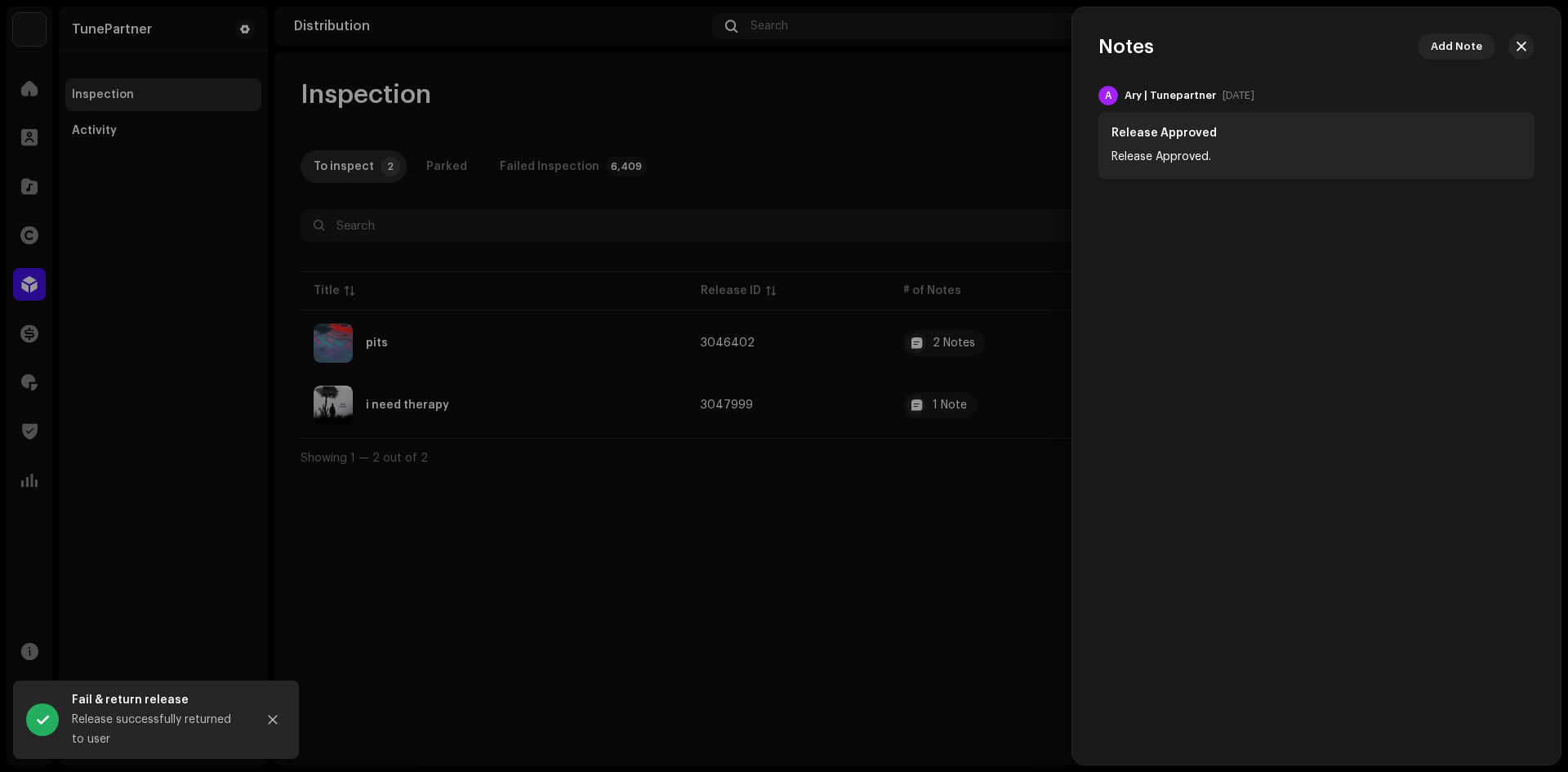
click at [933, 486] on div at bounding box center [784, 386] width 1568 height 772
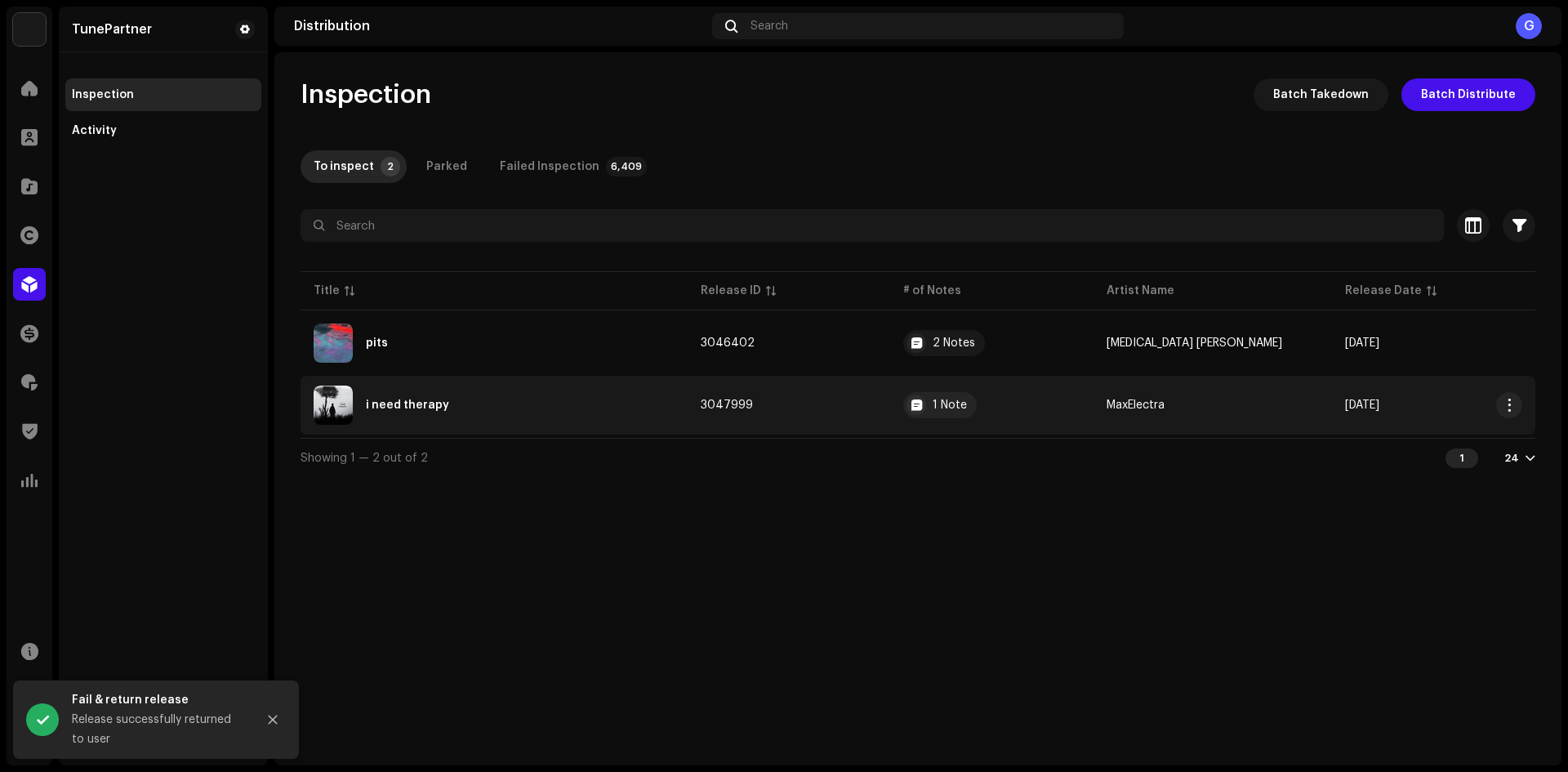
click at [863, 416] on td "3047999" at bounding box center [790, 404] width 203 height 59
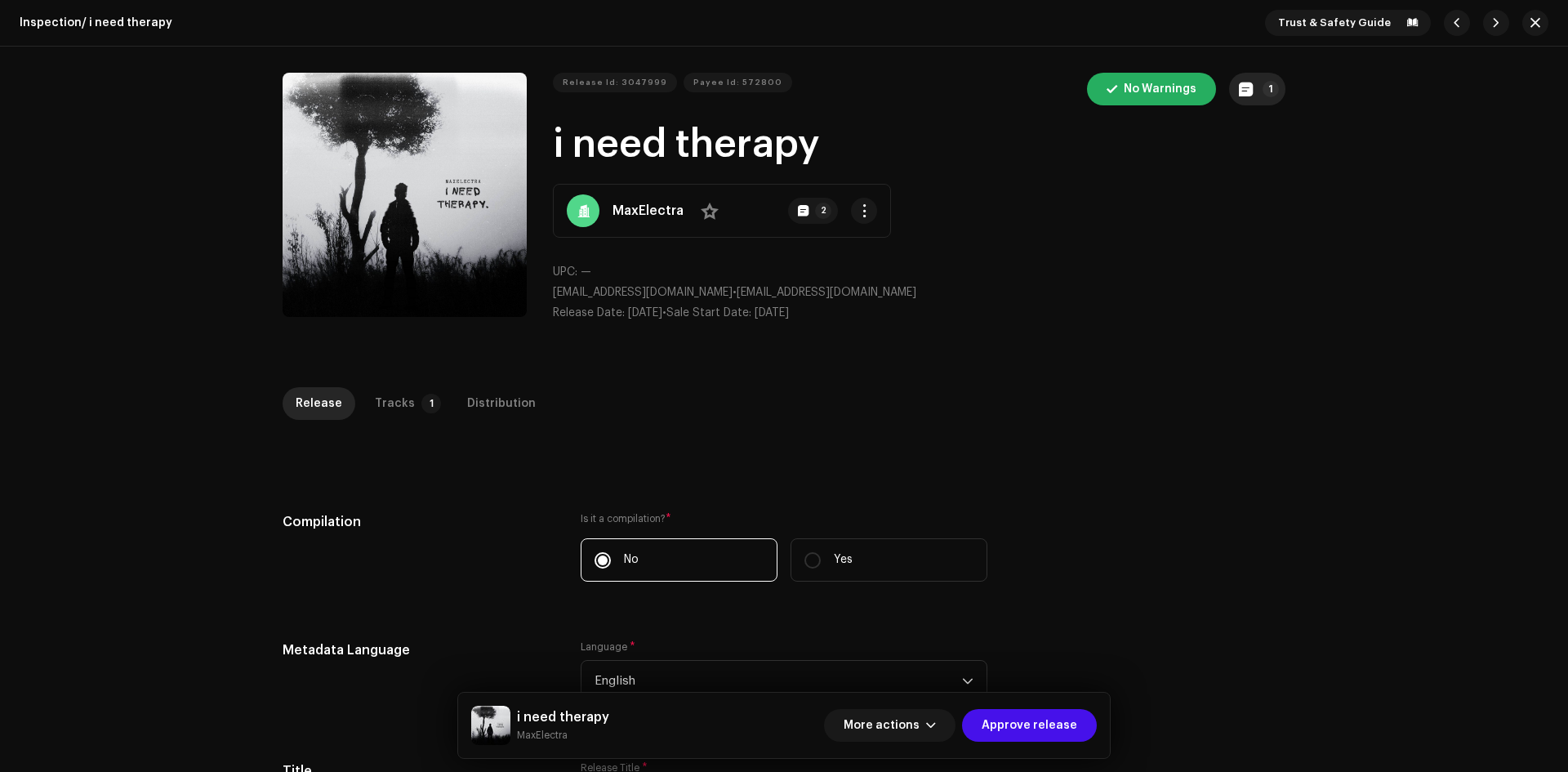
click at [1253, 94] on button "1" at bounding box center [1257, 89] width 57 height 33
click at [1098, 365] on div "Release notes Ary | TunePartner [DATE] Release Approved Release Approved Cancel…" at bounding box center [784, 386] width 1568 height 772
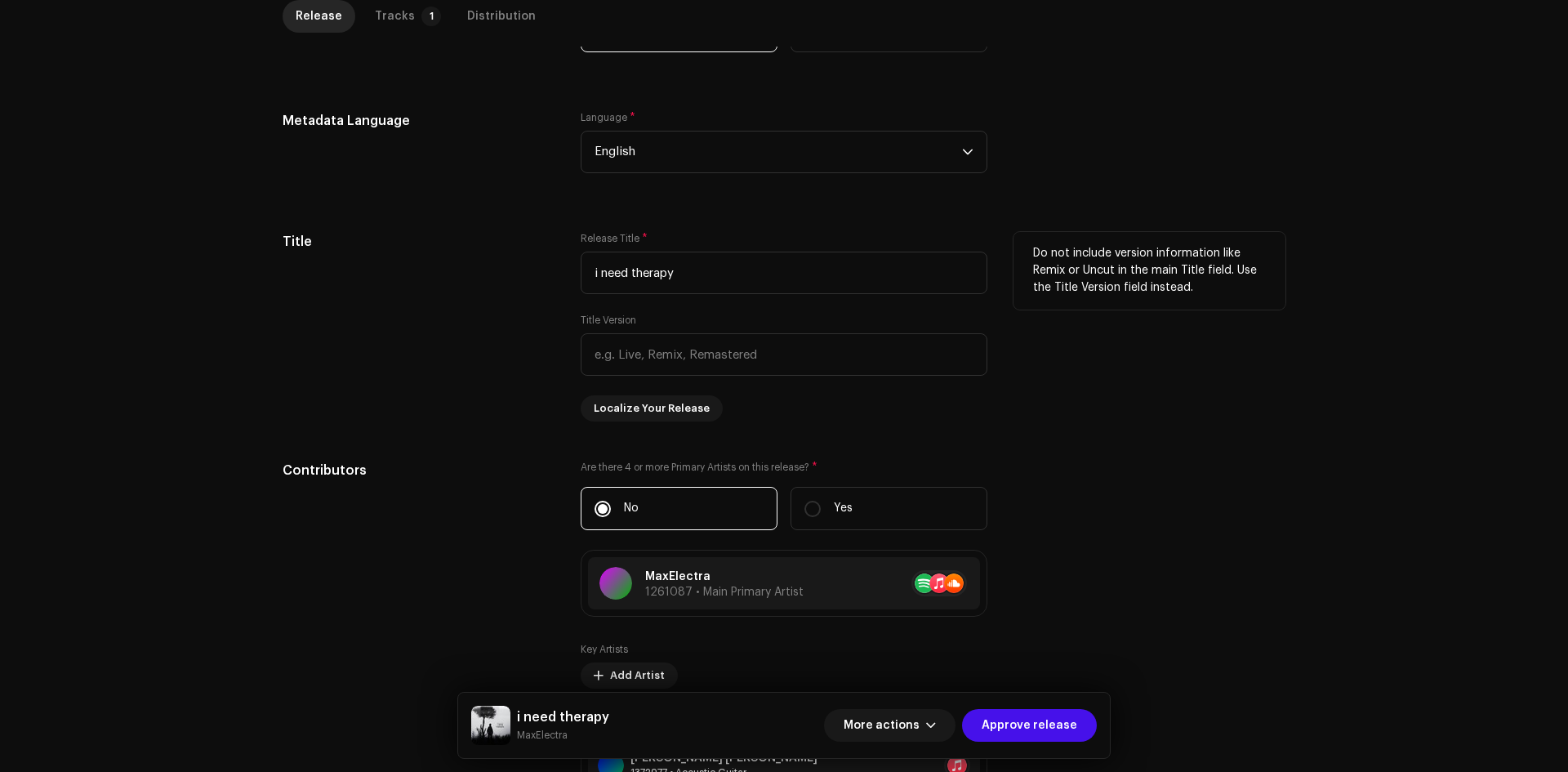
scroll to position [817, 0]
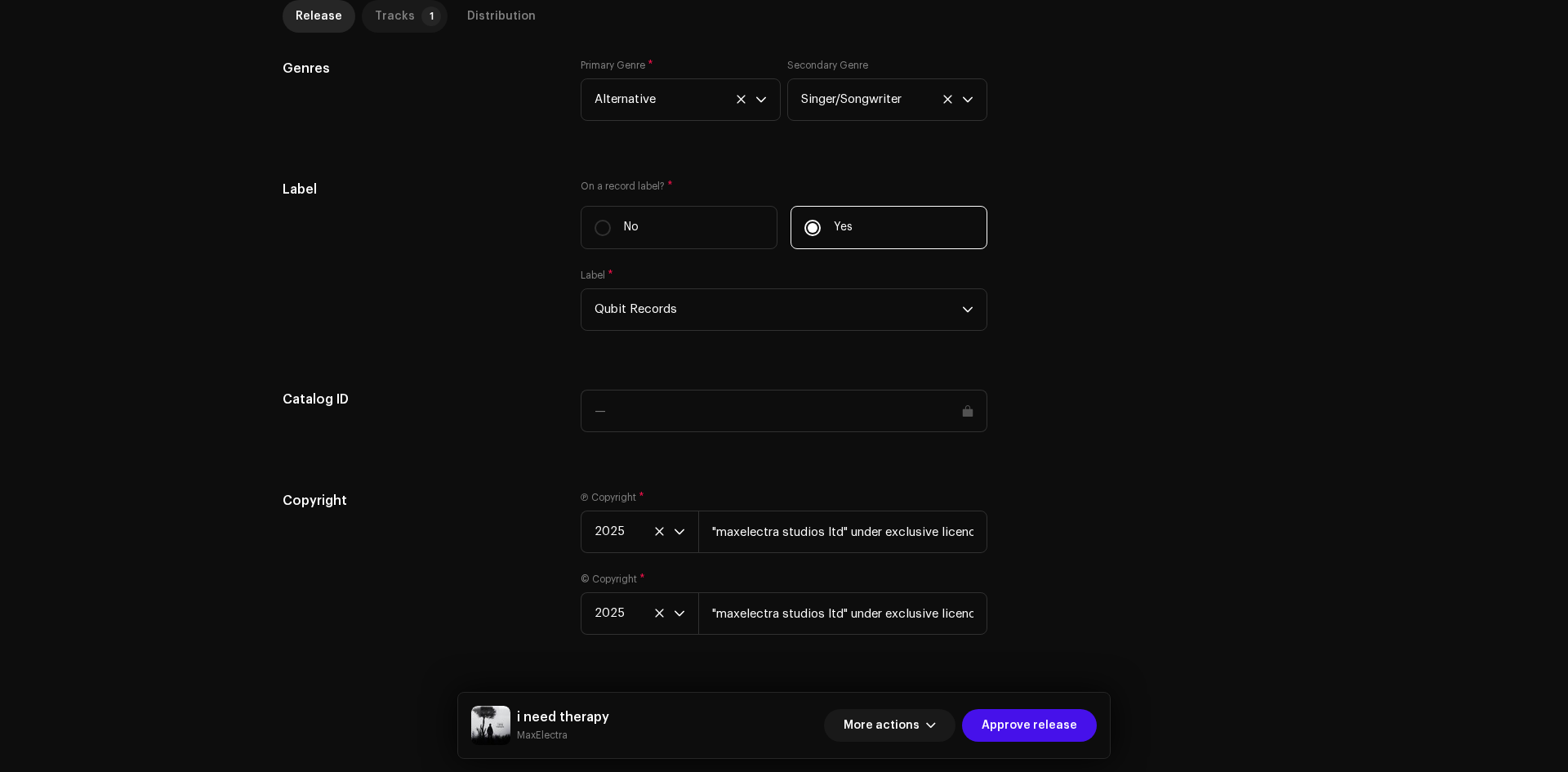
click at [381, 18] on div "Tracks" at bounding box center [395, 16] width 40 height 33
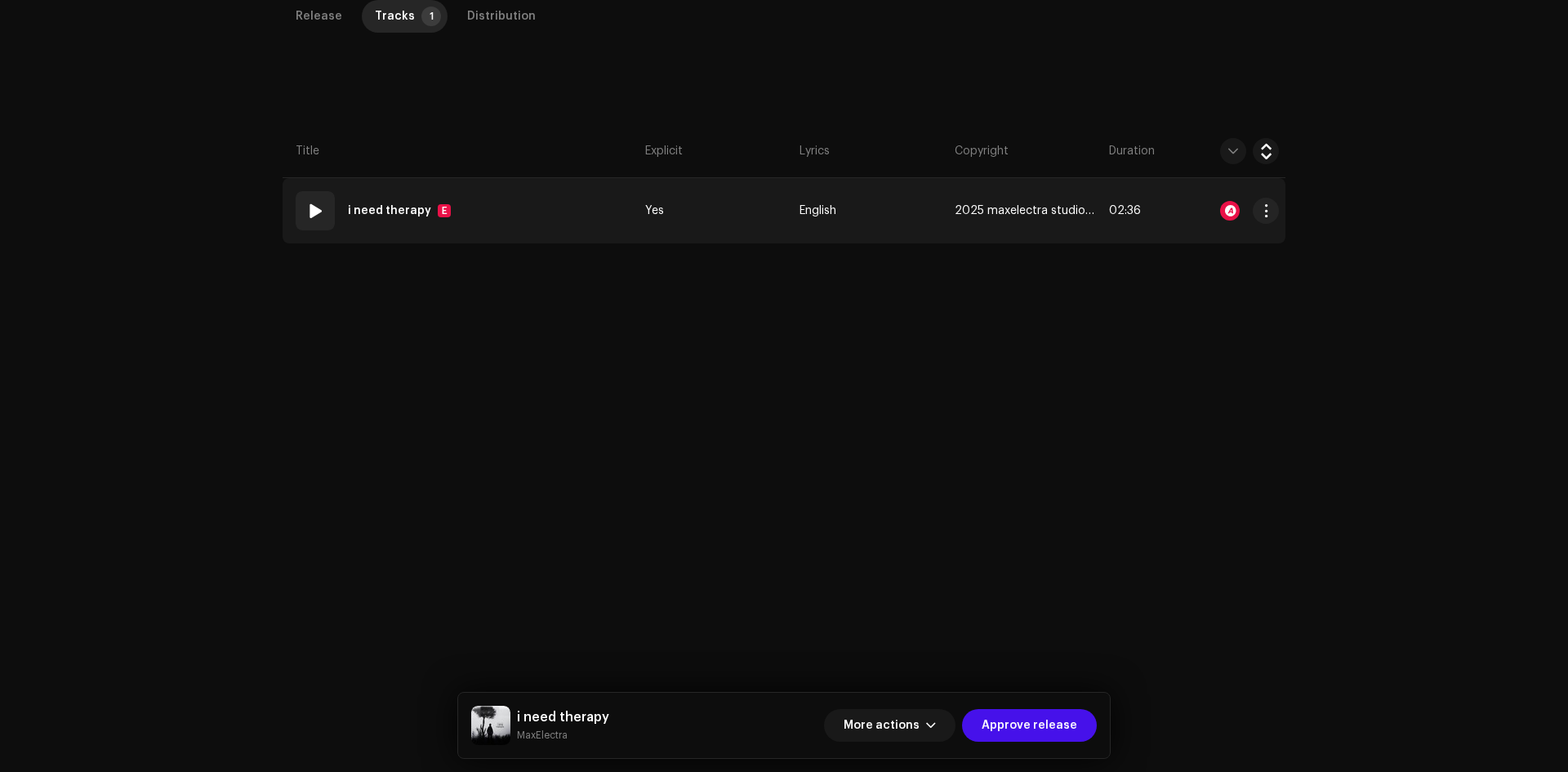
click at [504, 207] on td "01 i need therapy E" at bounding box center [460, 211] width 356 height 65
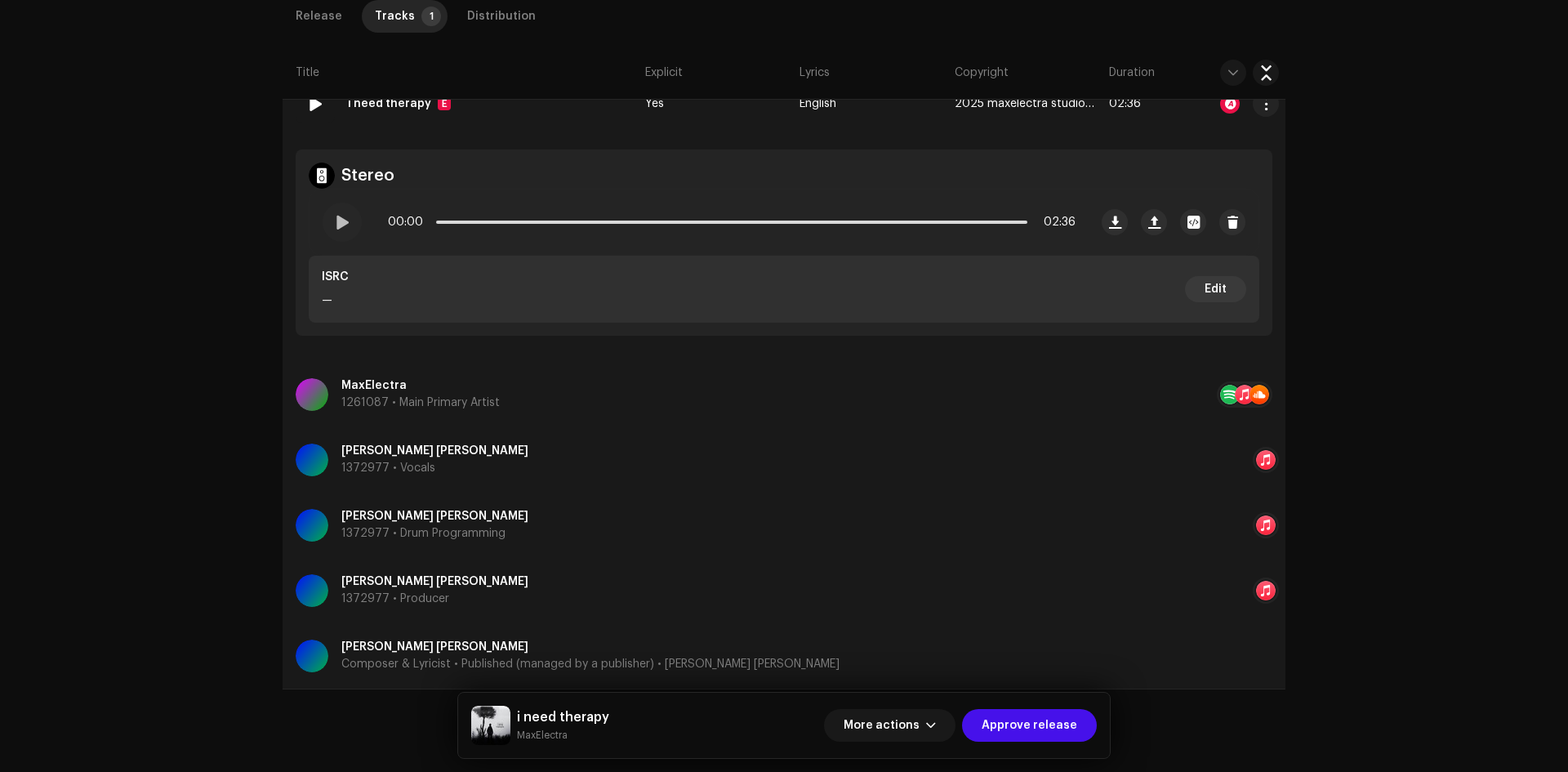
scroll to position [203, 0]
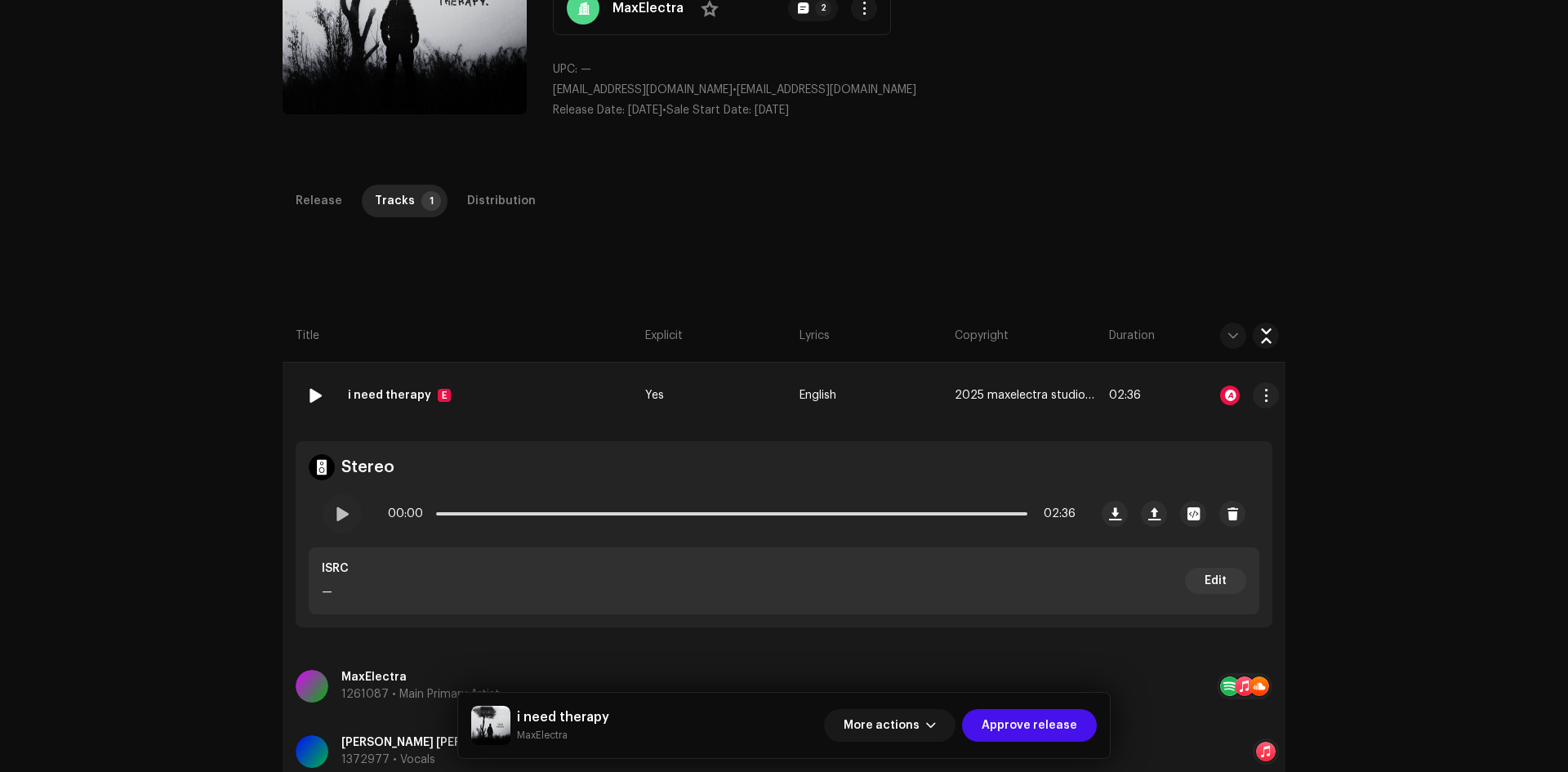
click at [1229, 389] on div at bounding box center [1229, 396] width 19 height 19
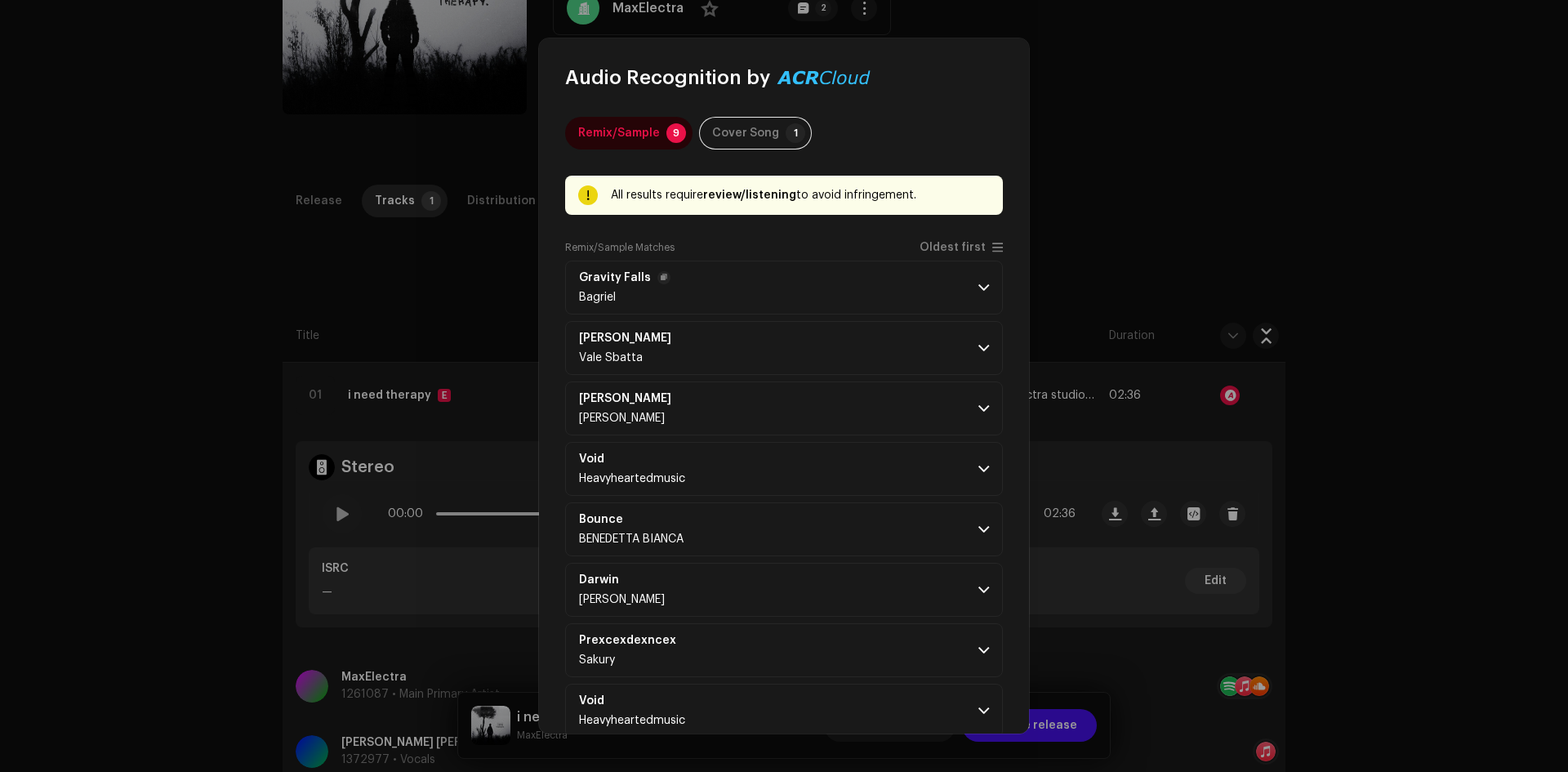
click at [867, 288] on p-accordion-header "Gravity Falls Bagriel" at bounding box center [784, 287] width 438 height 54
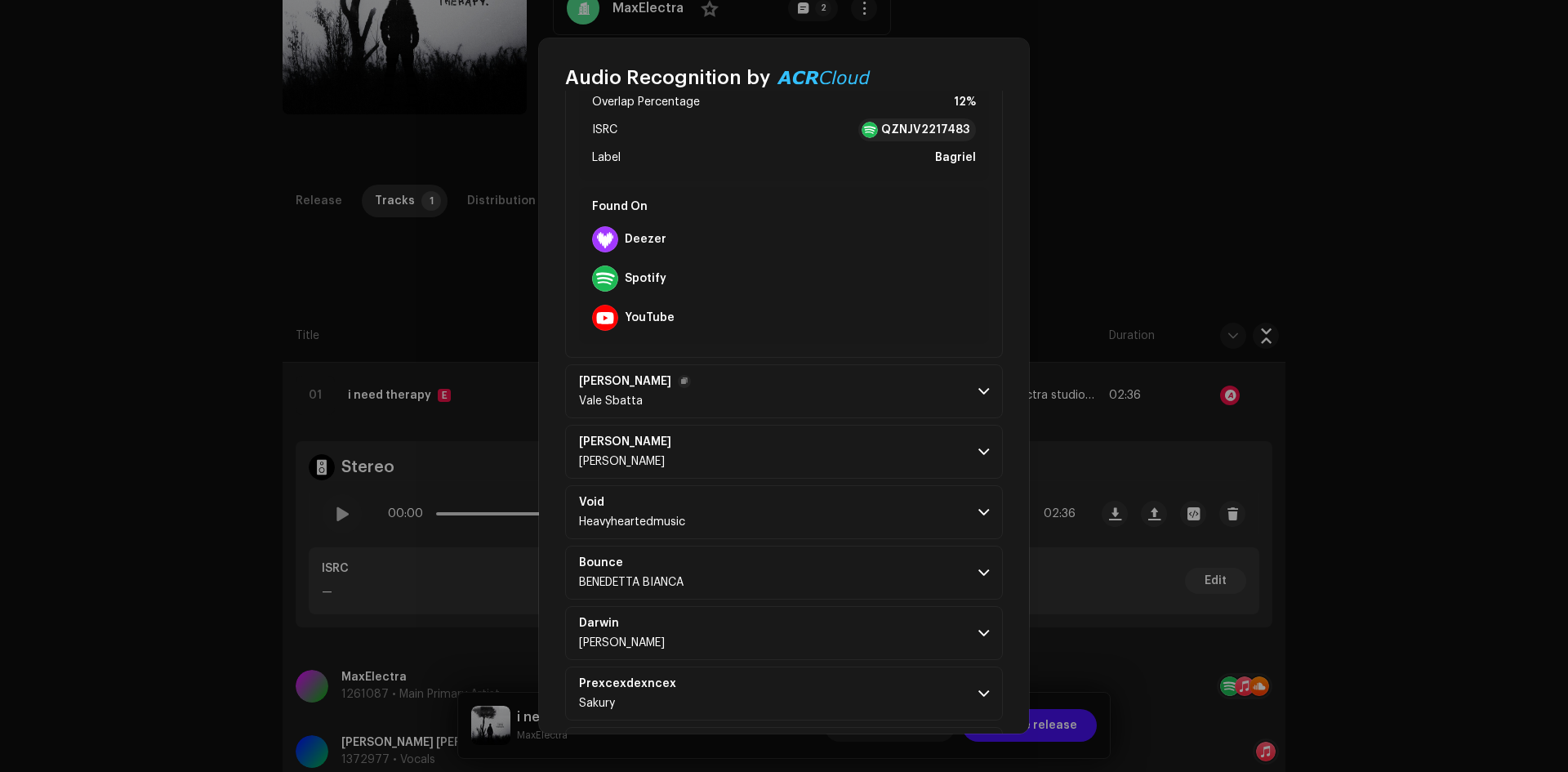
click at [860, 398] on p-accordion-header "[PERSON_NAME] Vale Sbatta" at bounding box center [784, 392] width 438 height 54
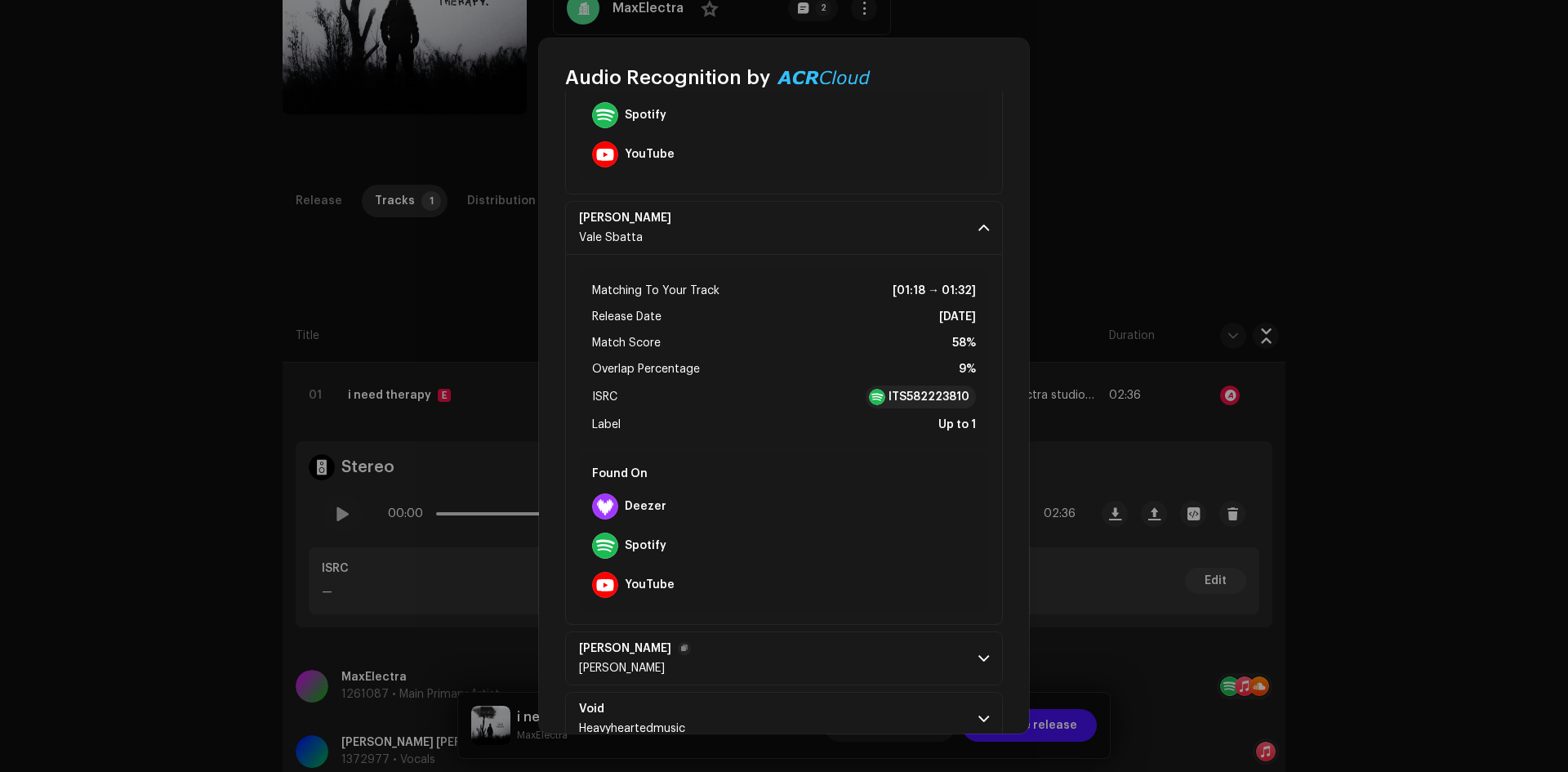
click at [866, 655] on p-accordion-header "[PERSON_NAME] [PERSON_NAME]" at bounding box center [784, 659] width 438 height 54
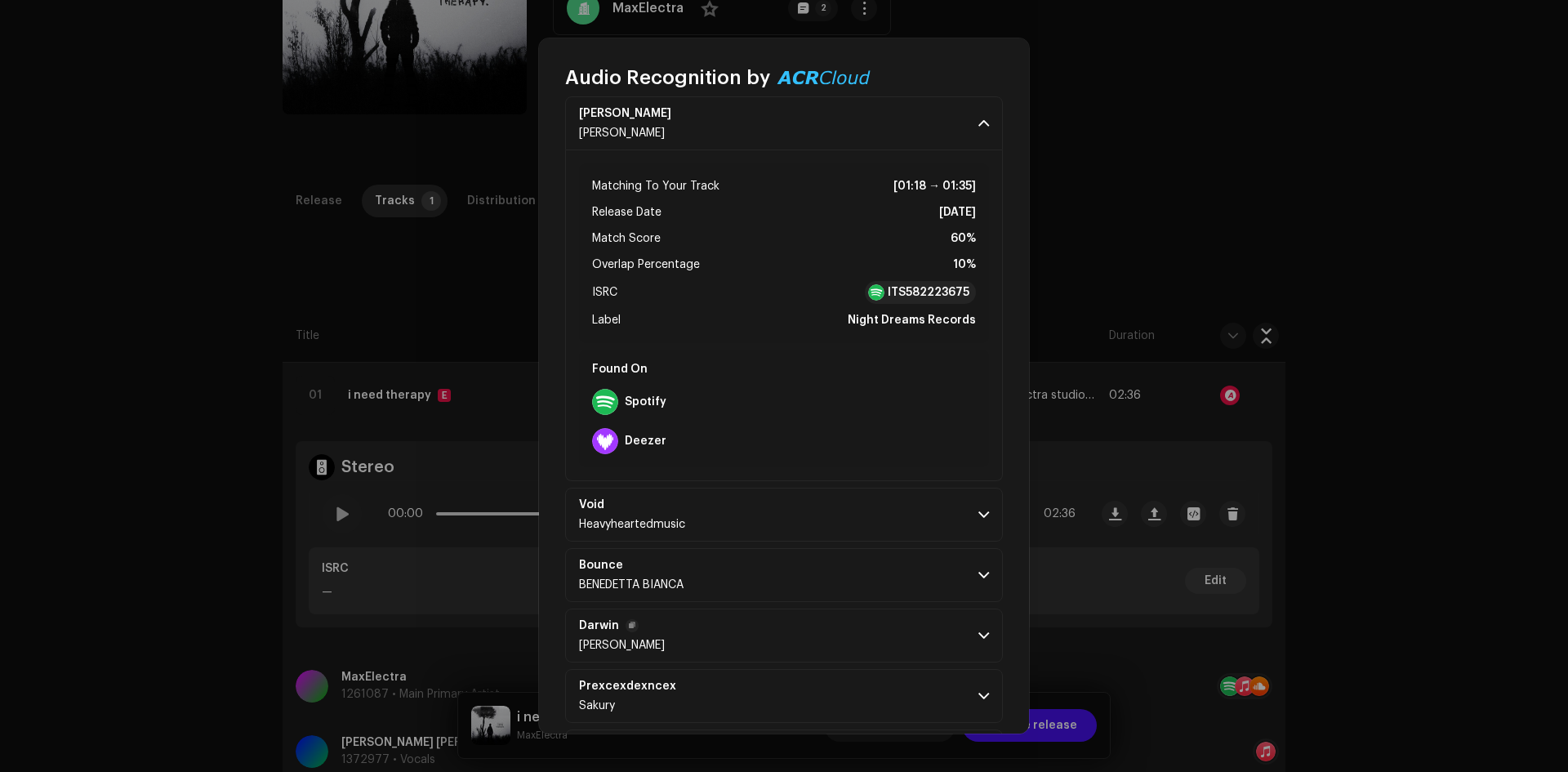
scroll to position [1062, 0]
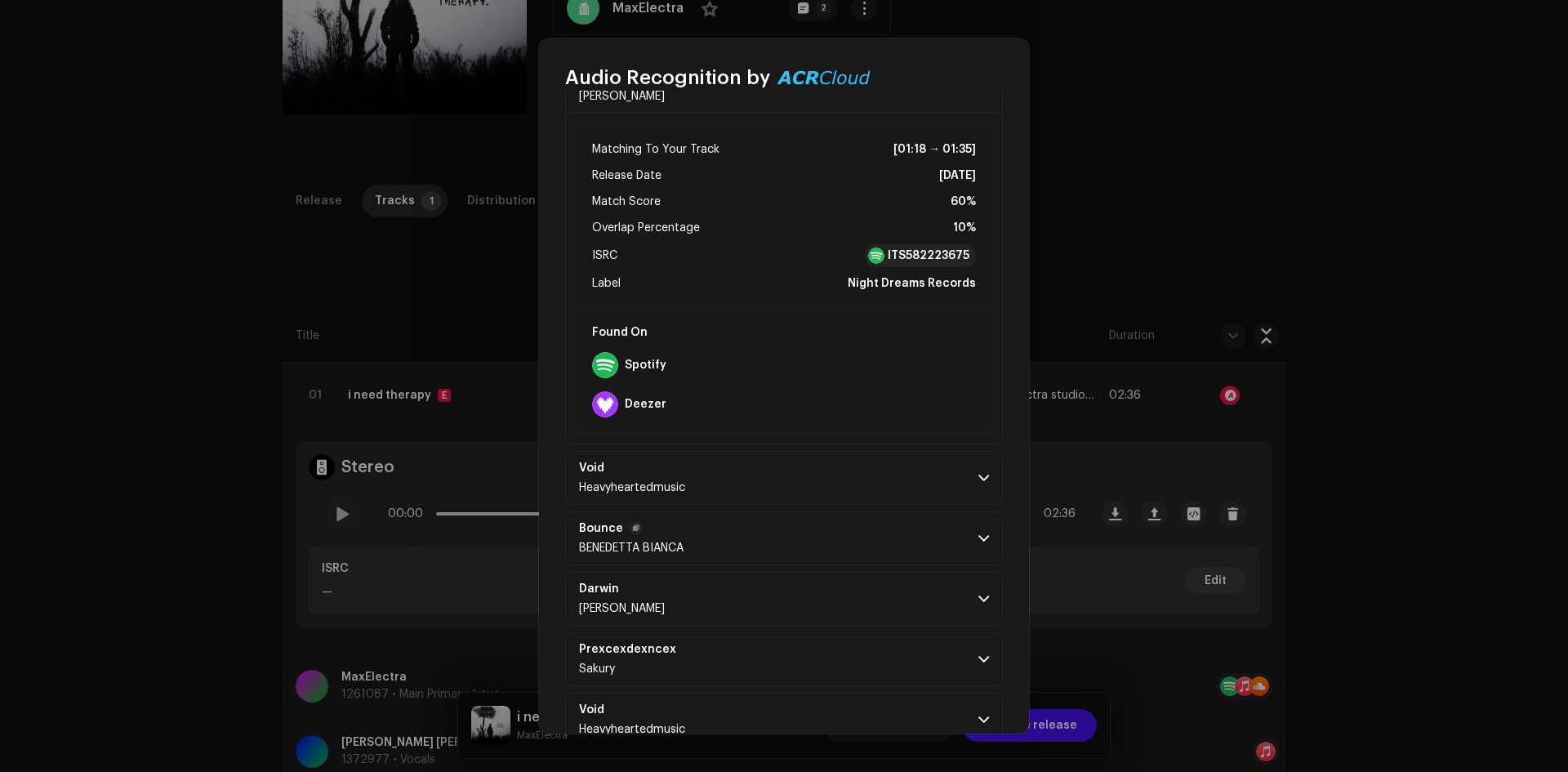
click at [867, 513] on p-accordion-header "[PERSON_NAME] BIANCA" at bounding box center [784, 539] width 438 height 54
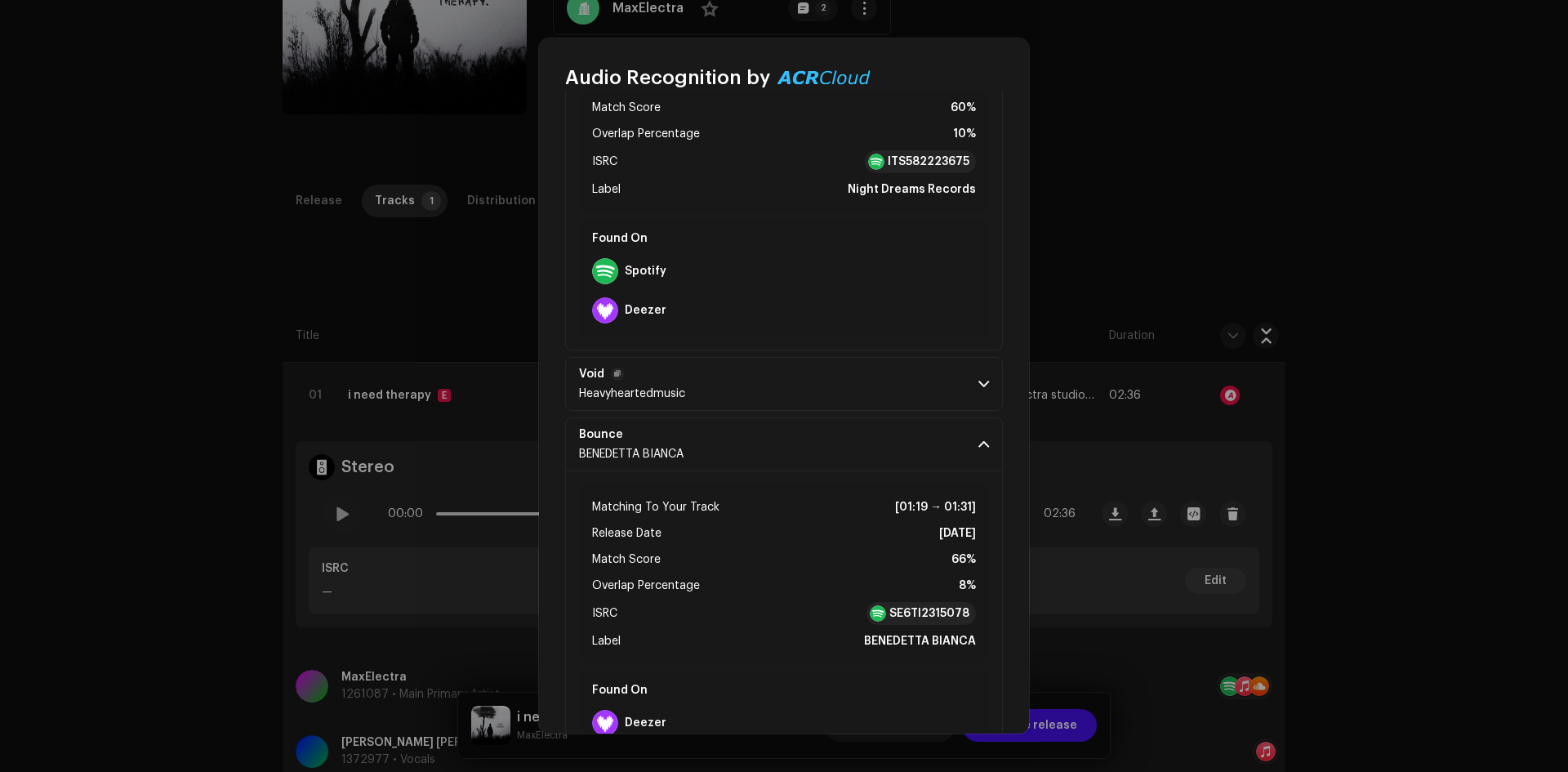
scroll to position [1454, 0]
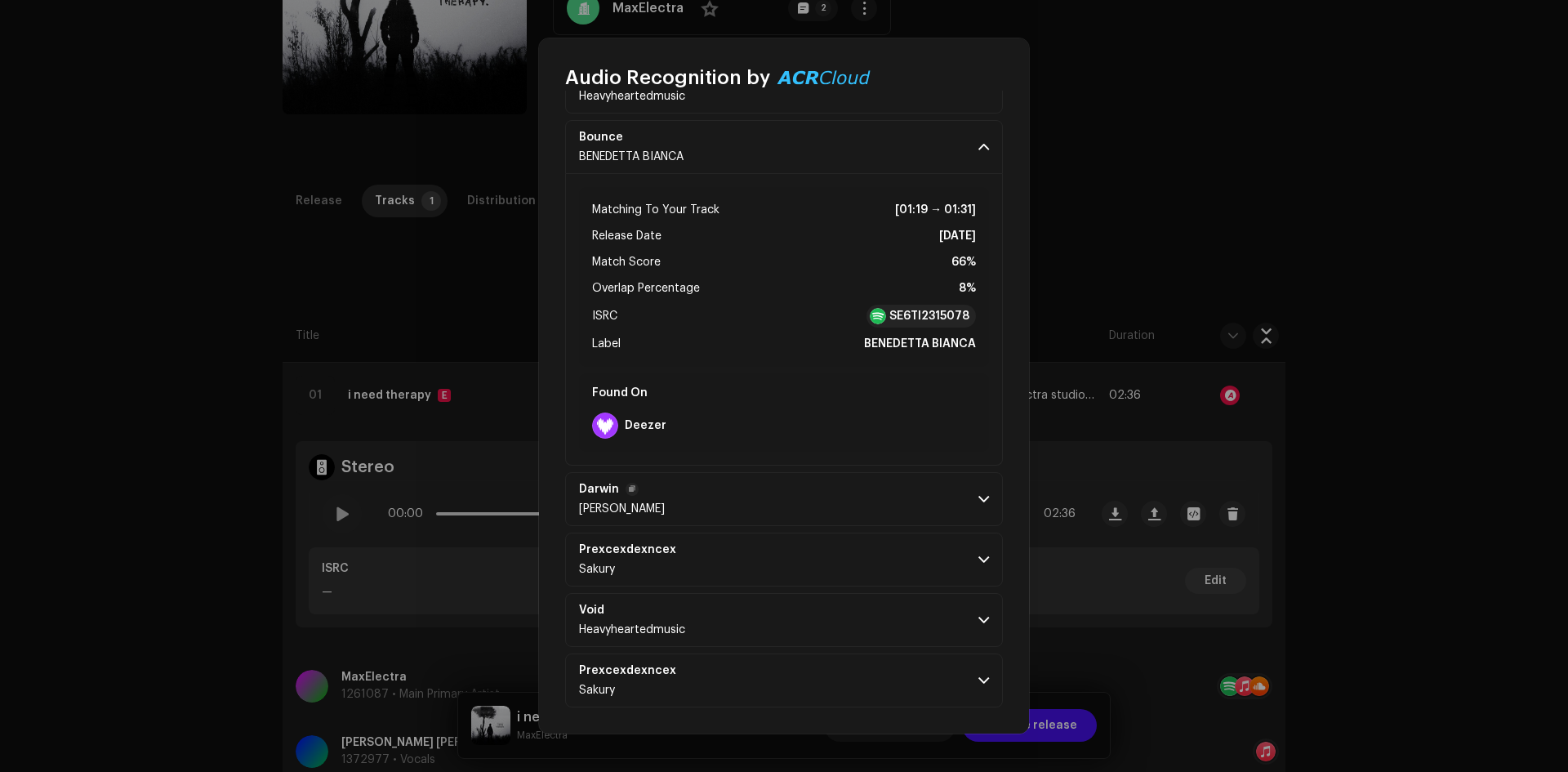
click at [886, 508] on p-accordion-header "[PERSON_NAME]" at bounding box center [784, 499] width 438 height 54
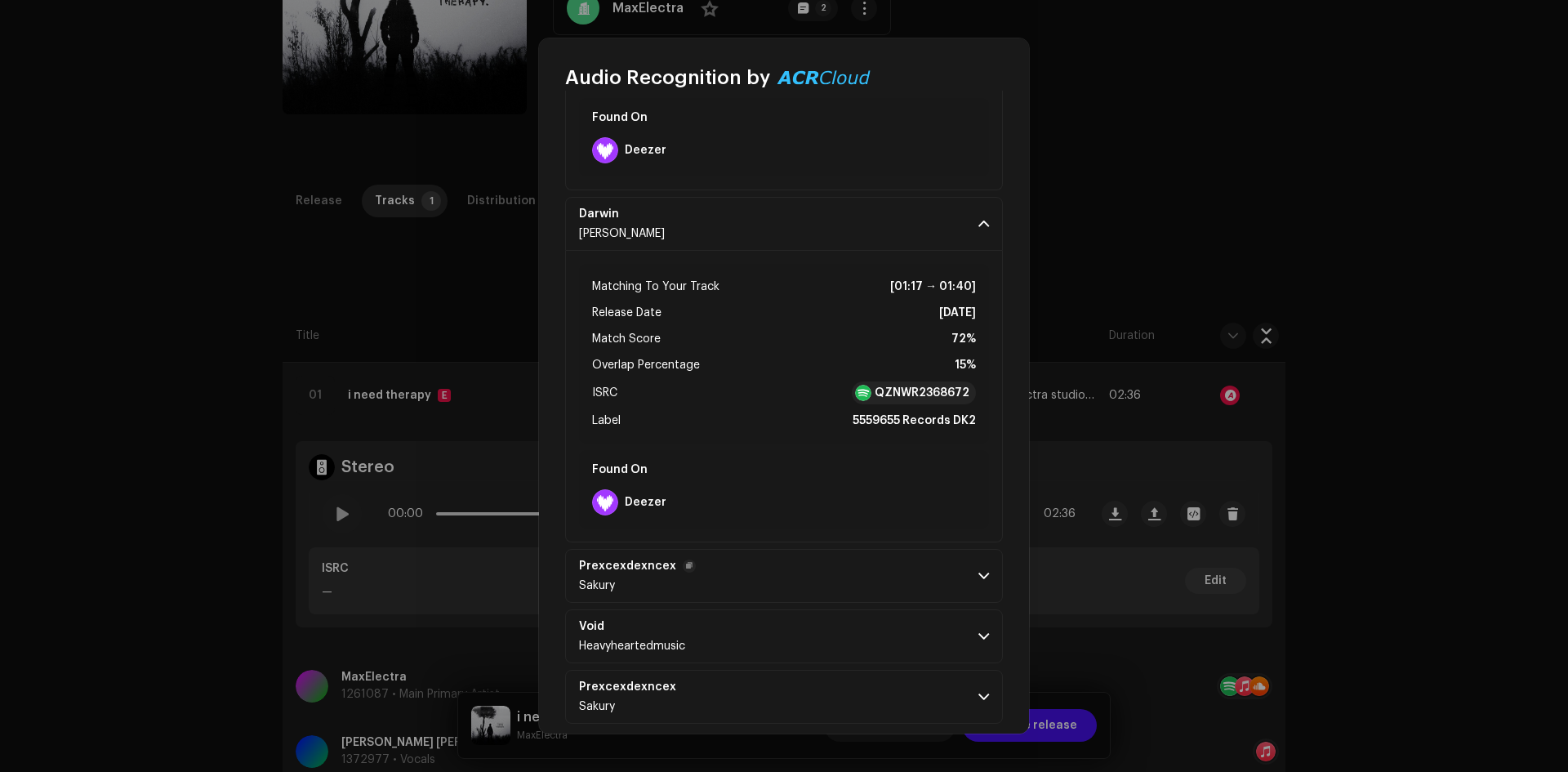
click at [893, 561] on p-accordion-header "Prexcexdexncex Sakury" at bounding box center [784, 576] width 438 height 54
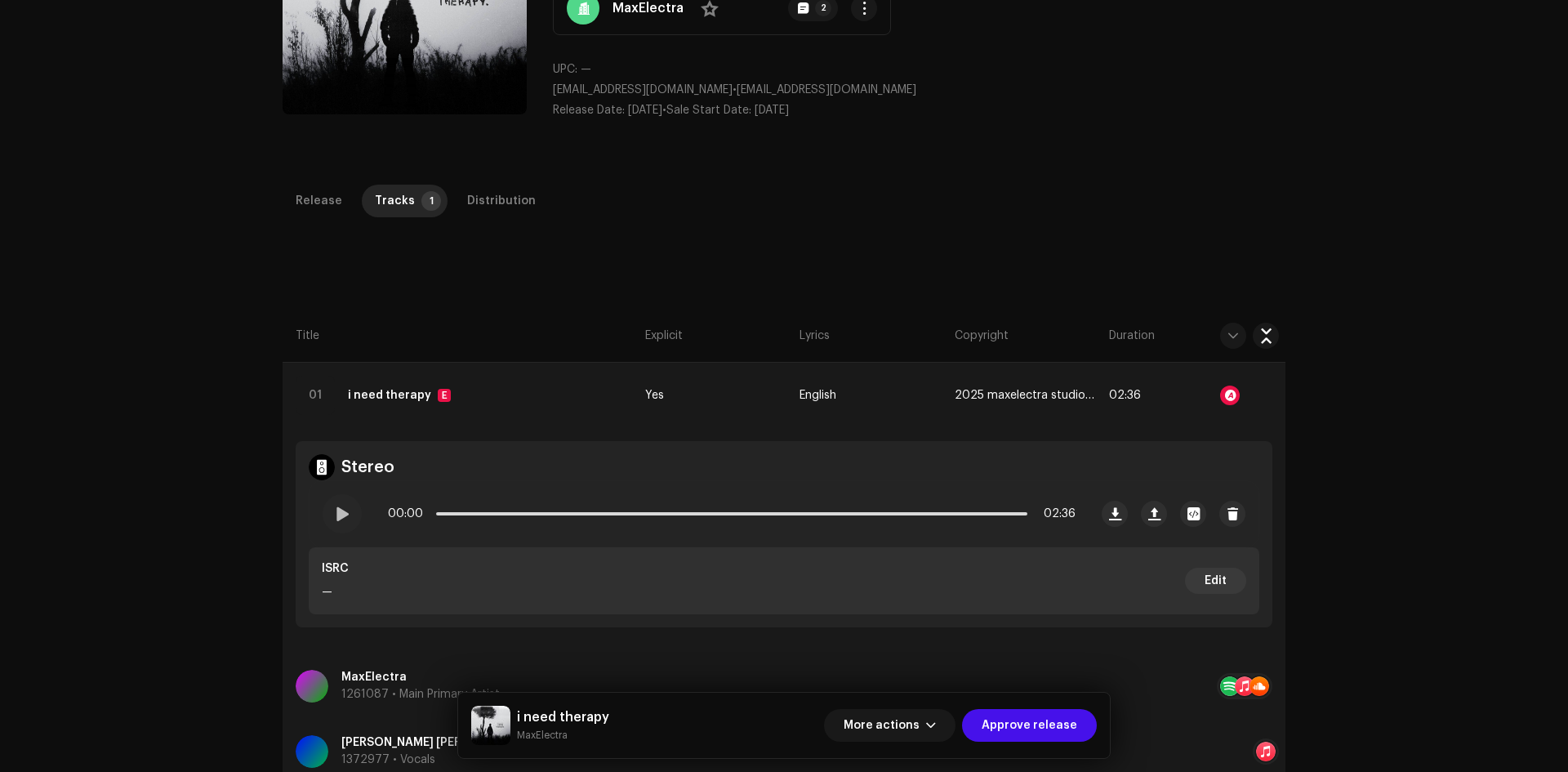
click at [1111, 266] on div "Audio Recognition by Remix/Sample 9 Cover Song 1 All results require review/lis…" at bounding box center [784, 386] width 1568 height 772
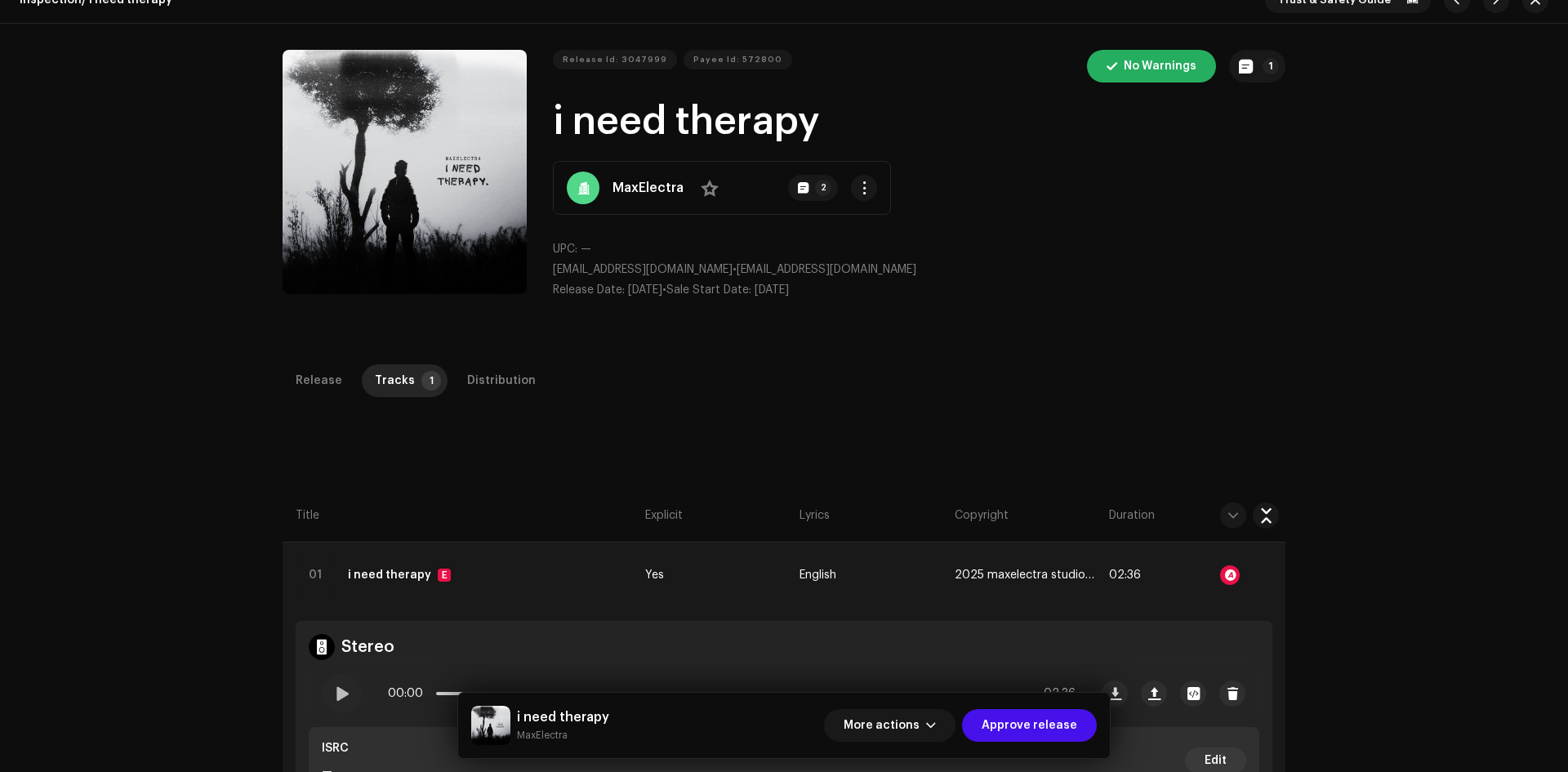
scroll to position [0, 0]
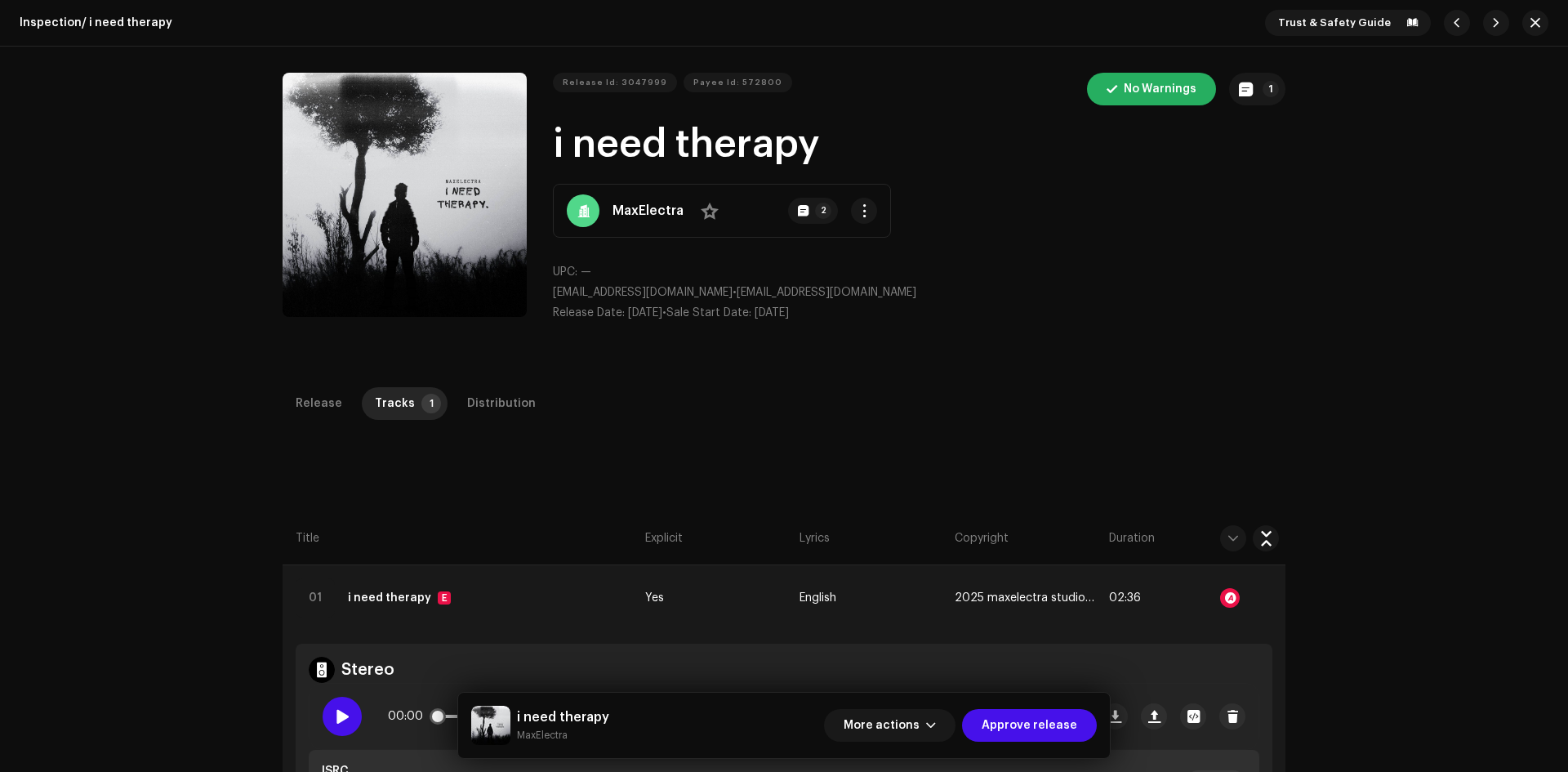
drag, startPoint x: 329, startPoint y: 716, endPoint x: 344, endPoint y: 705, distance: 18.6
click at [329, 716] on div at bounding box center [342, 716] width 39 height 39
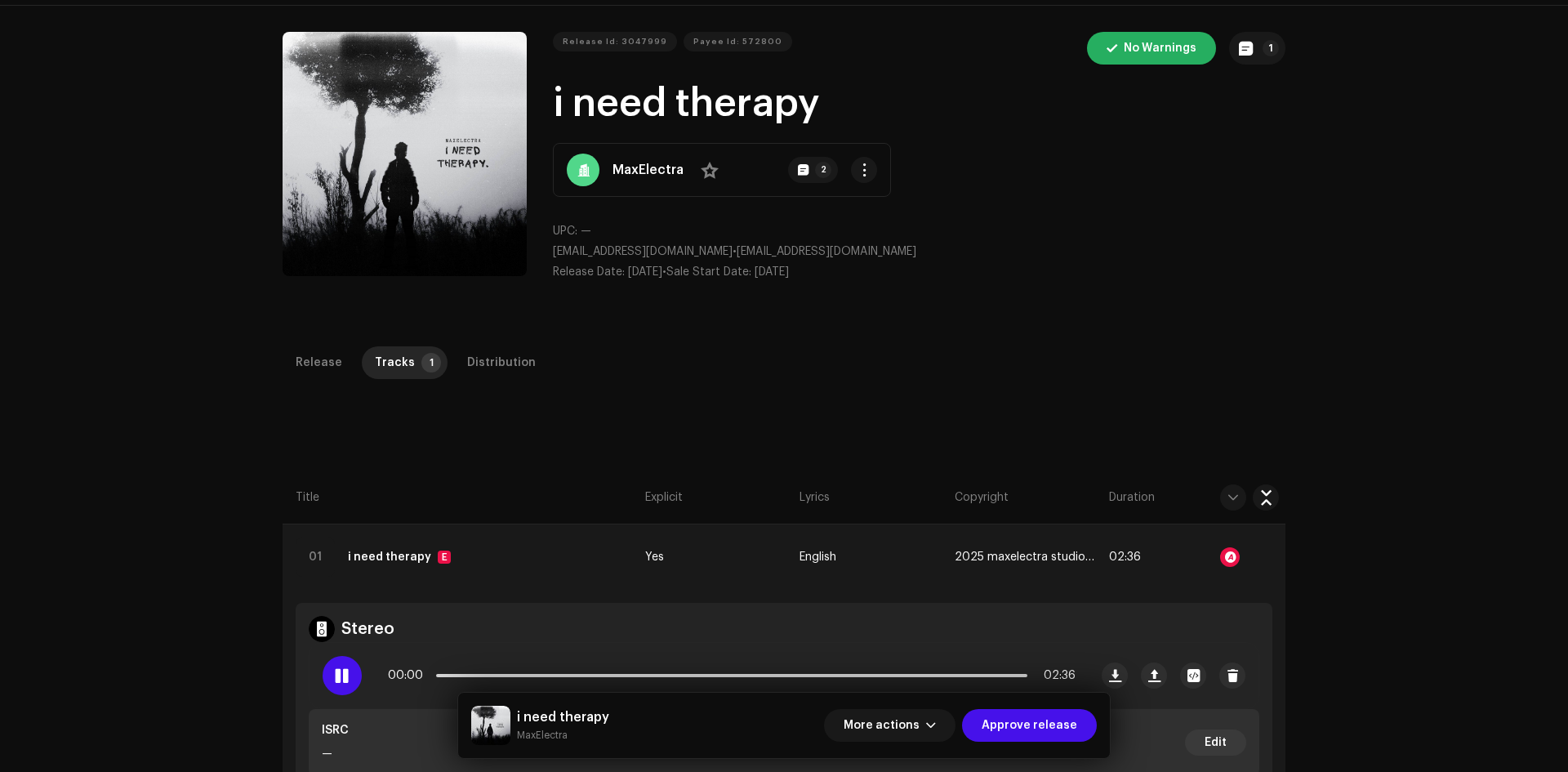
scroll to position [245, 0]
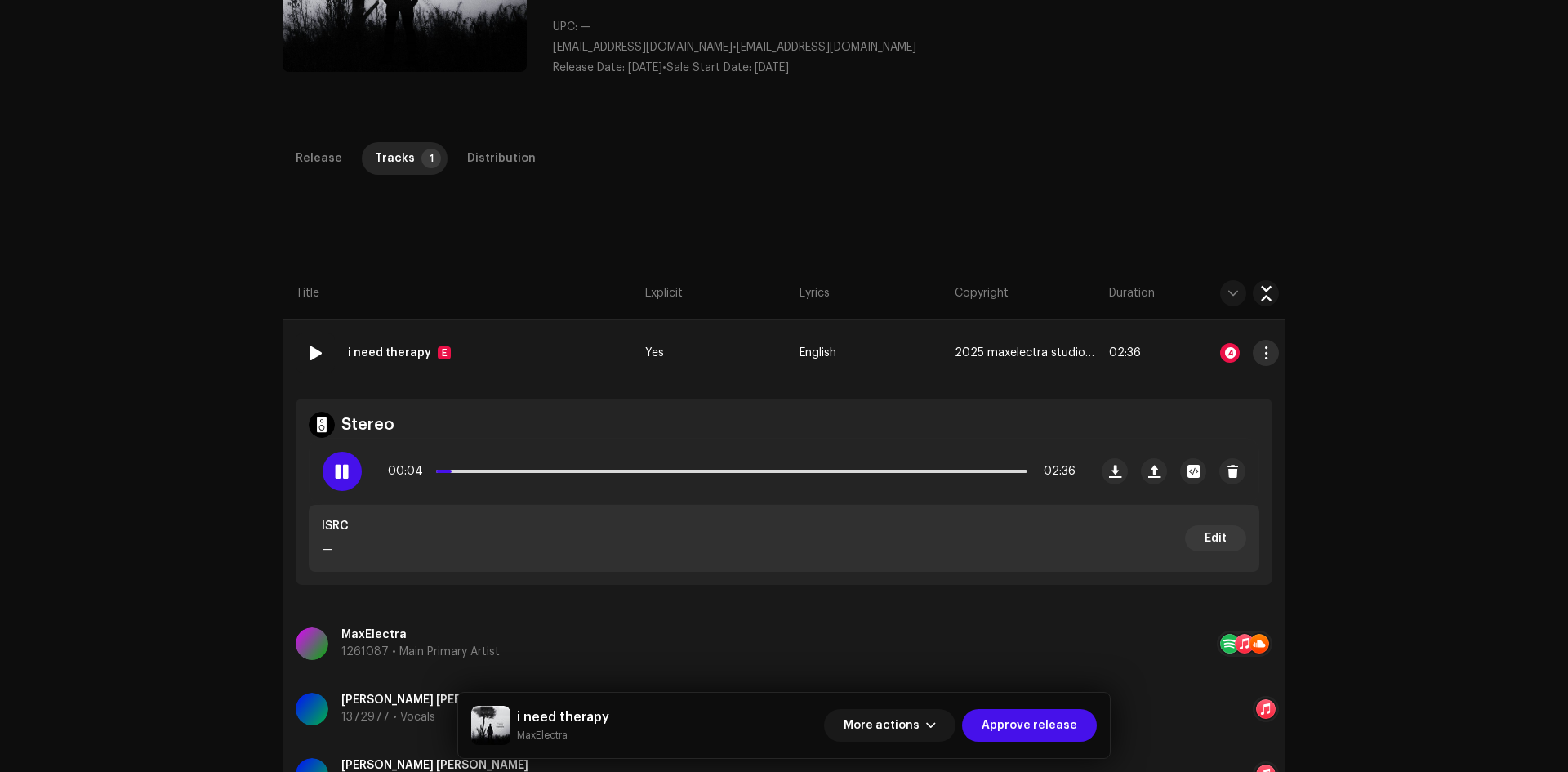
click at [1264, 350] on span "button" at bounding box center [1266, 353] width 12 height 13
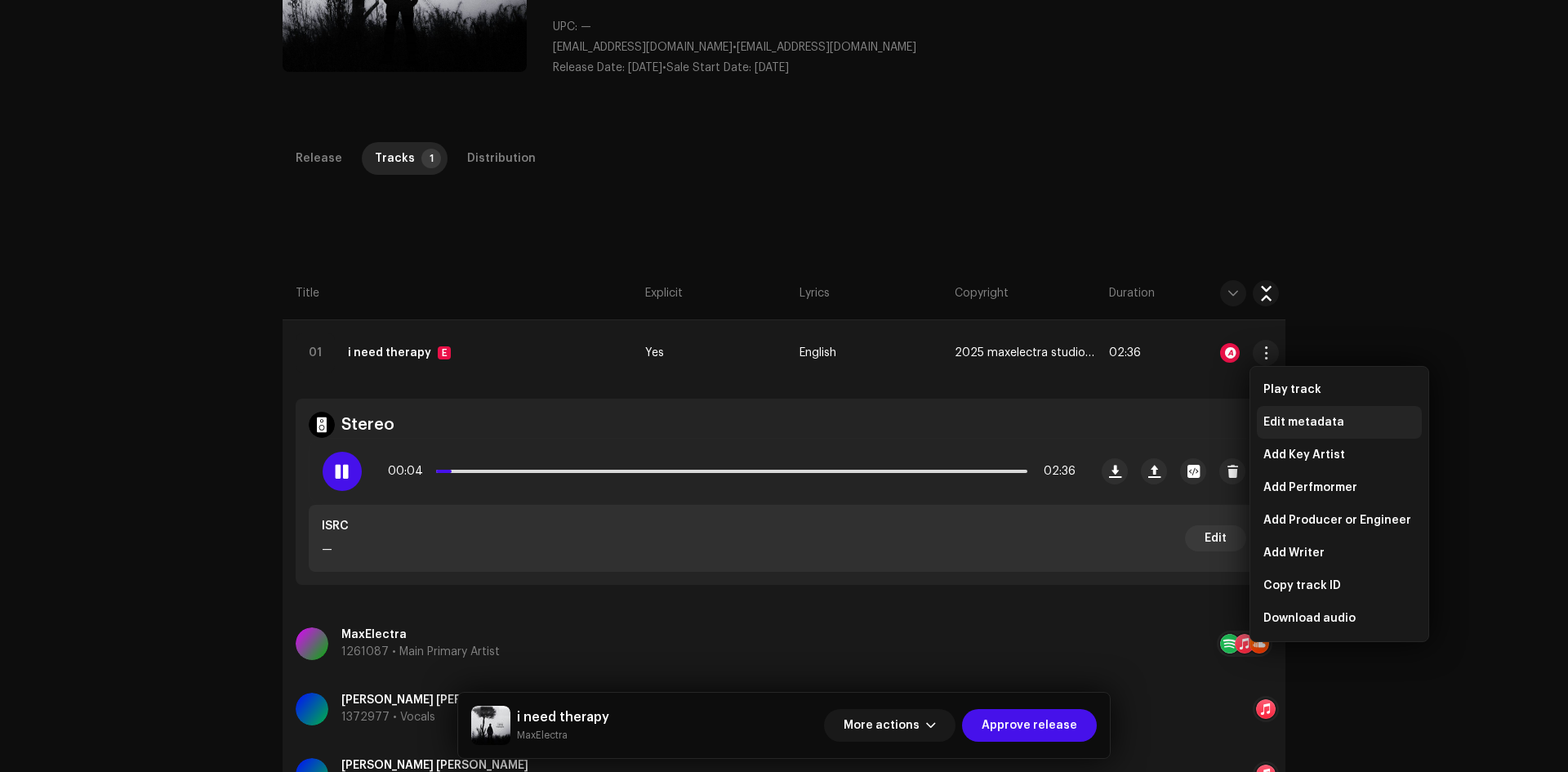
click at [1308, 422] on span "Edit metadata" at bounding box center [1304, 422] width 81 height 13
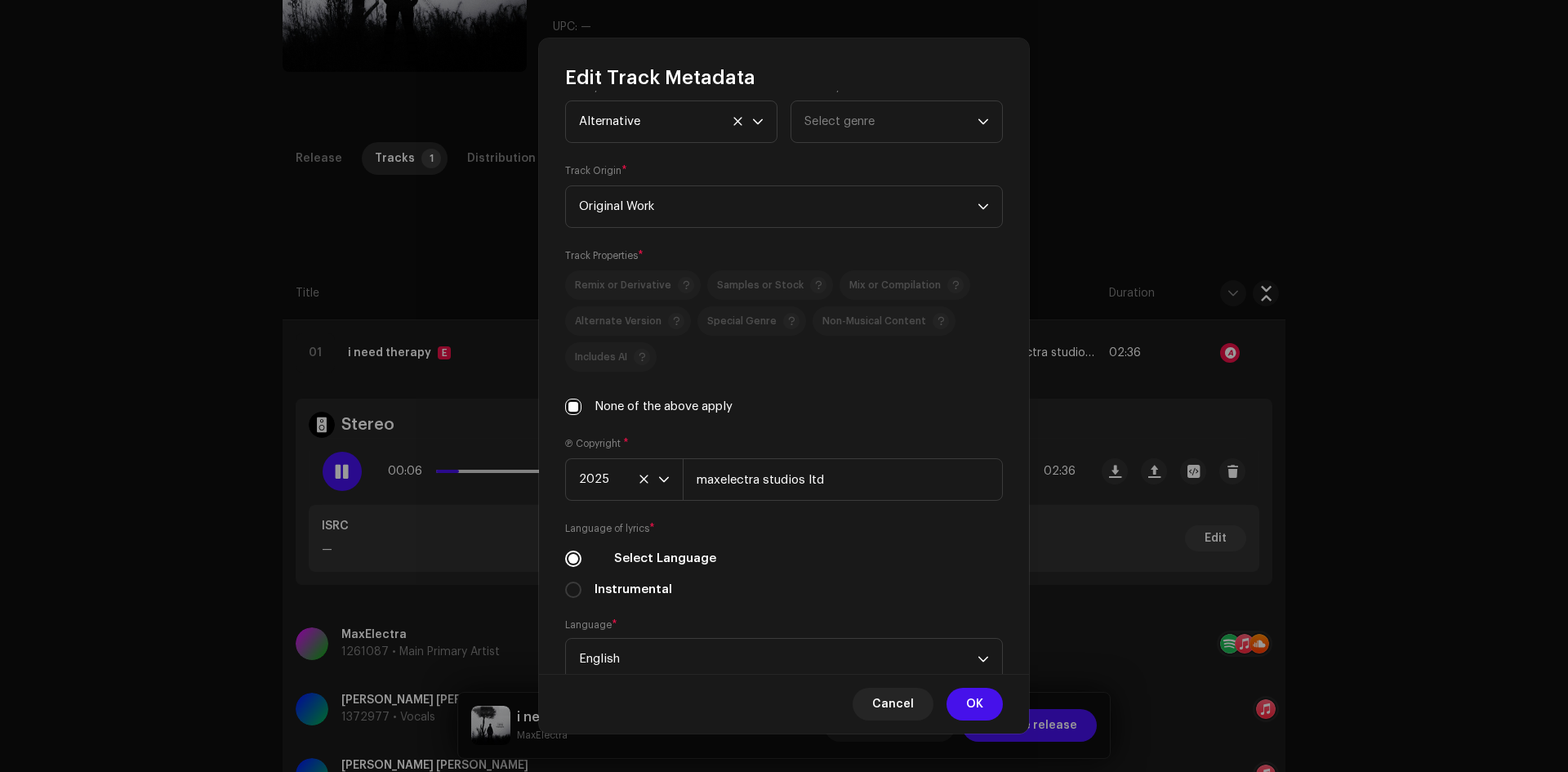
scroll to position [0, 0]
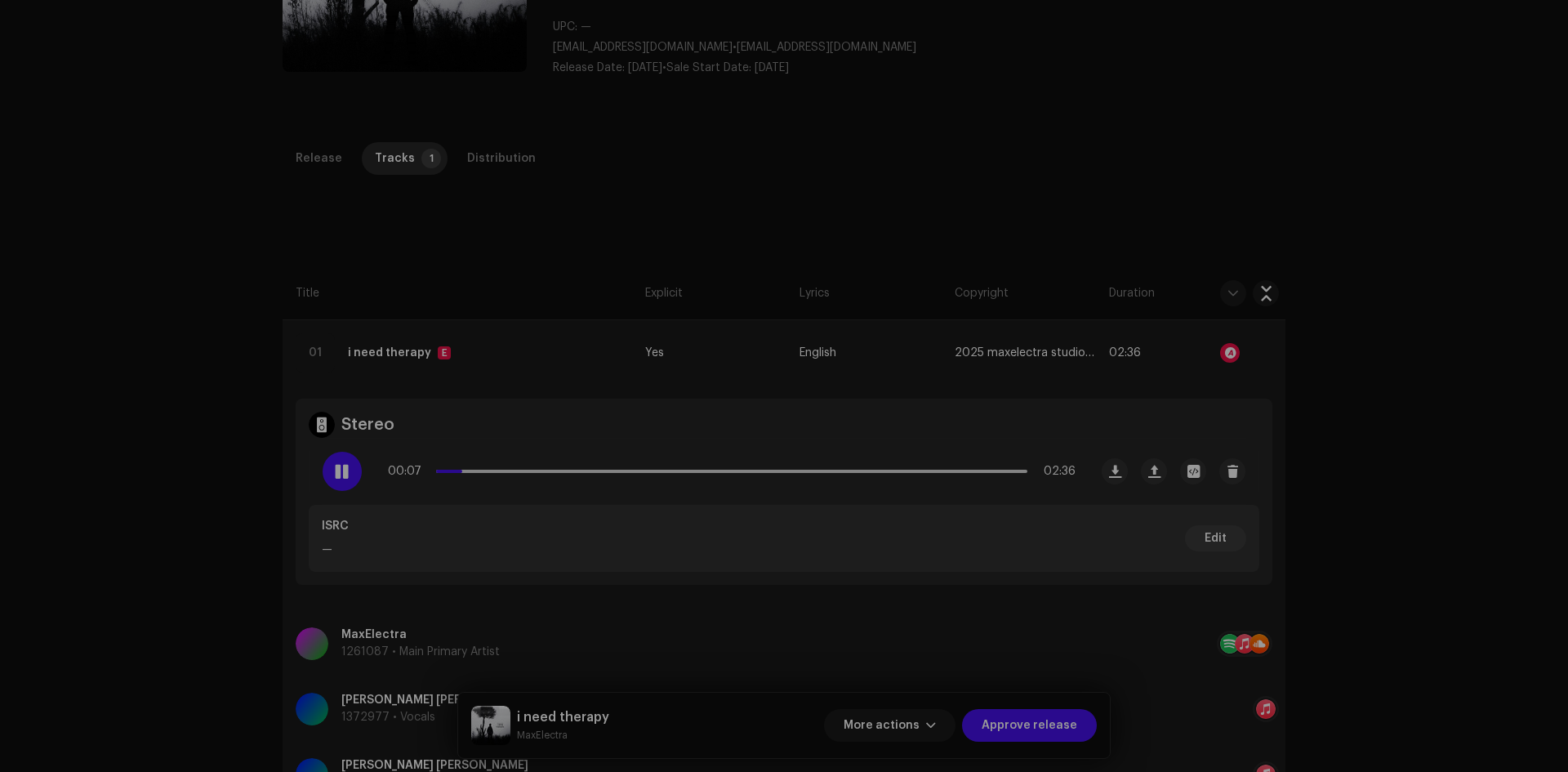
click at [1340, 410] on div "Edit Track Metadata Track Title * i need therapy Track Version Localize Your Tr…" at bounding box center [784, 386] width 1568 height 772
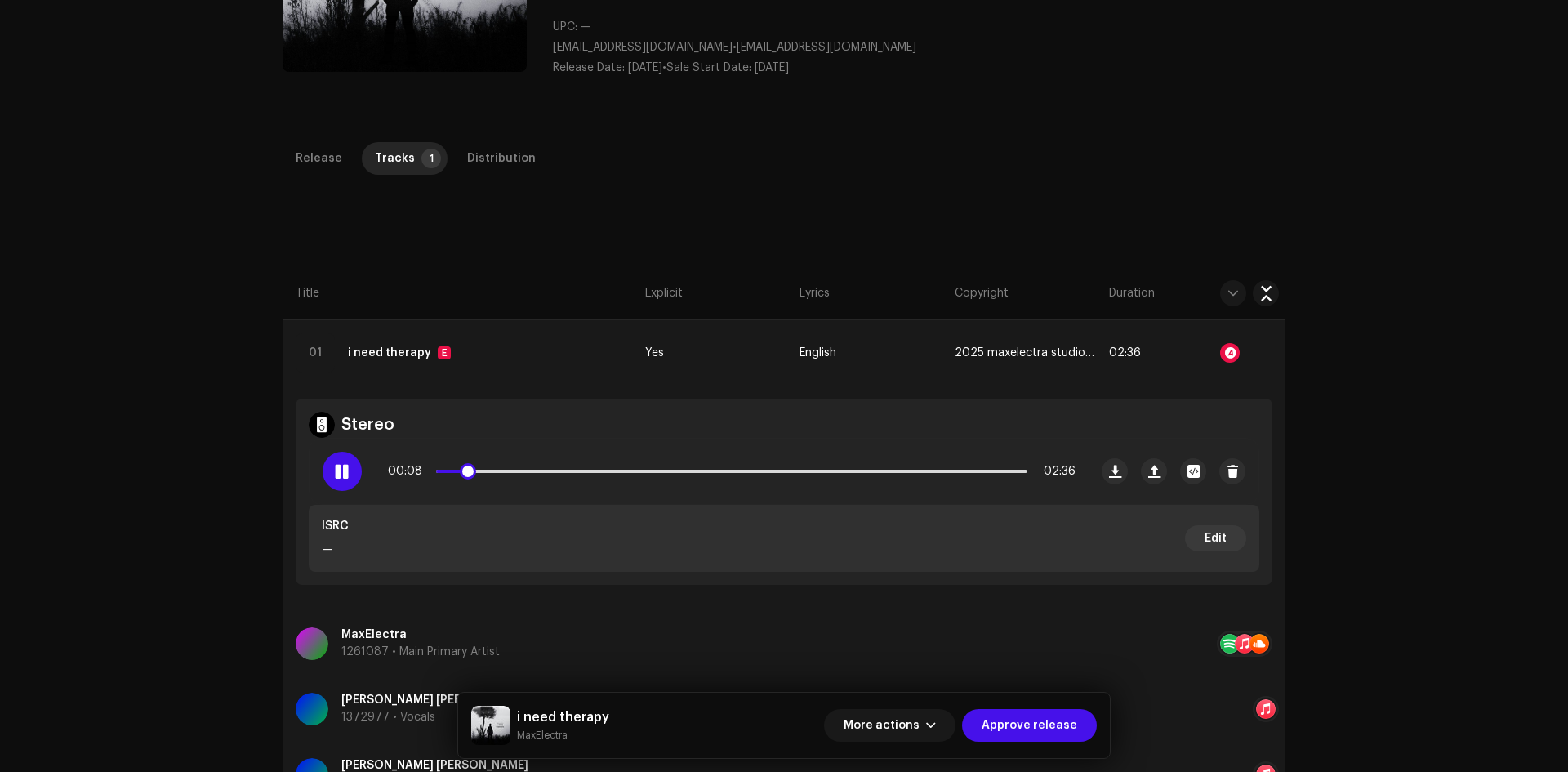
click at [535, 470] on p-slider at bounding box center [731, 470] width 591 height 3
click at [276, 161] on div "Release Tracks 1 Distribution Compilation Is it a compilation? * No Yes Metadat…" at bounding box center [784, 541] width 1056 height 797
click at [296, 159] on div "Release" at bounding box center [319, 158] width 47 height 33
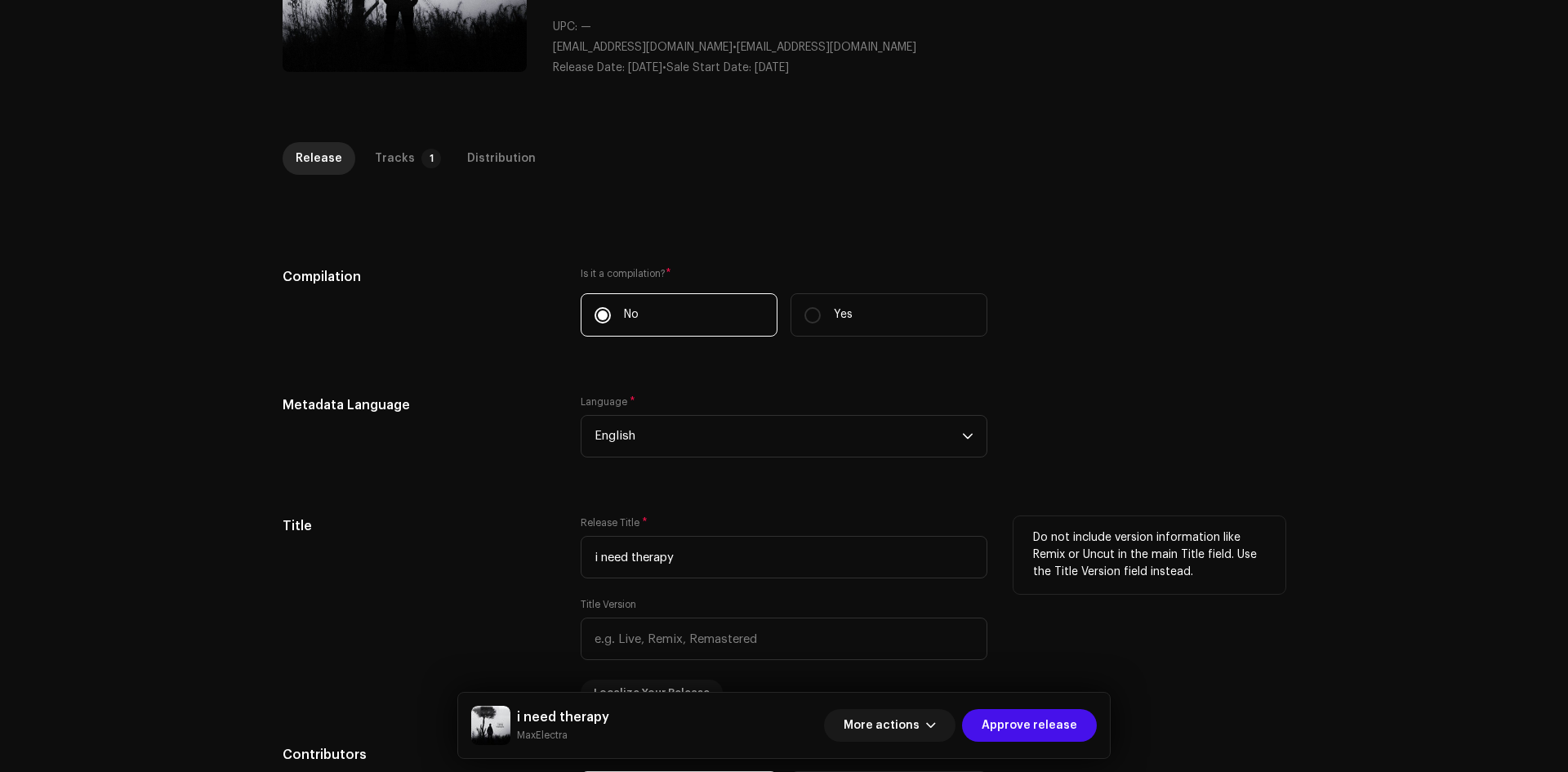
click at [1146, 593] on div "Do not include version information like Remix or Uncut in the main Title field.…" at bounding box center [1149, 555] width 272 height 78
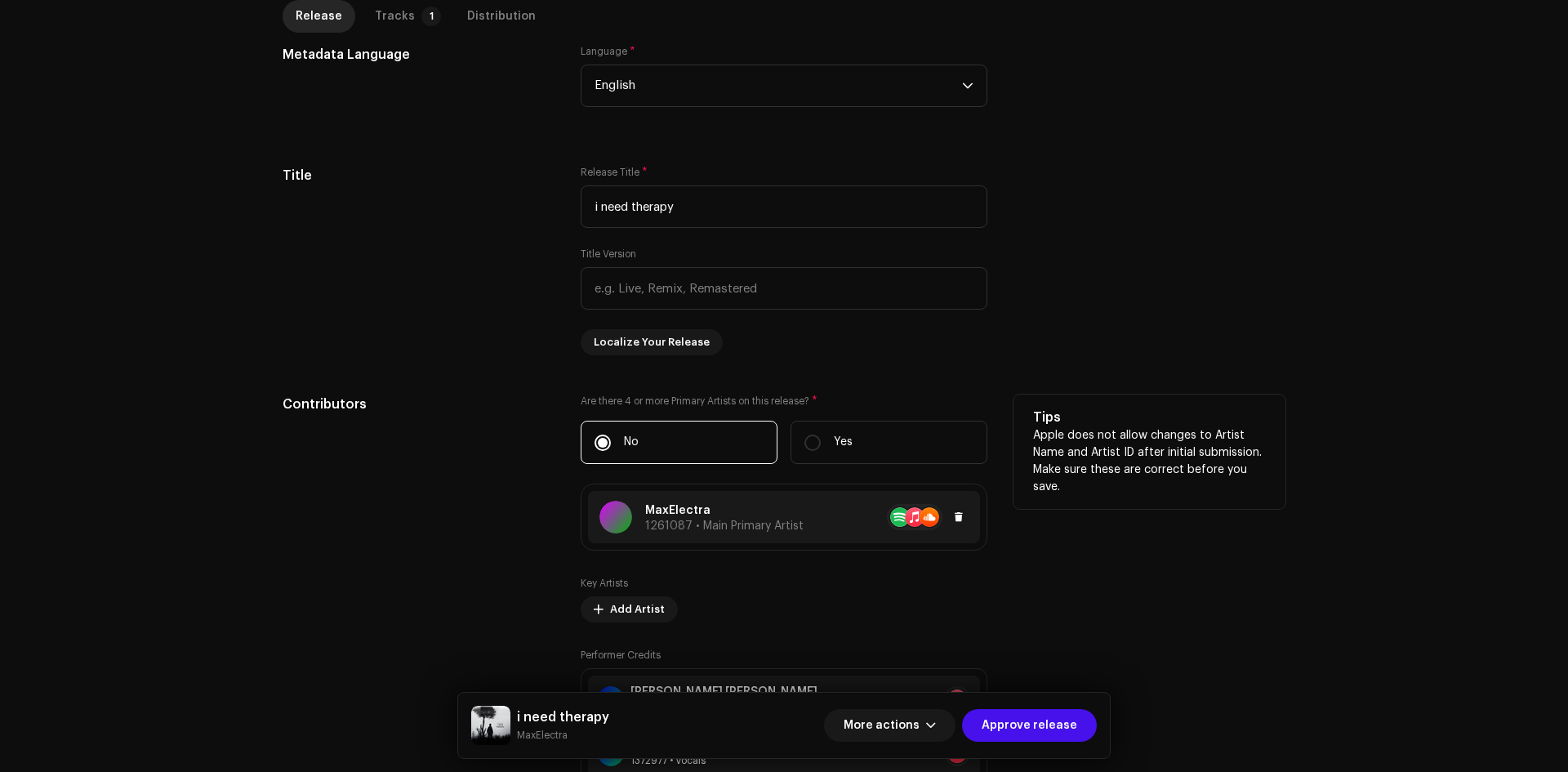
scroll to position [654, 0]
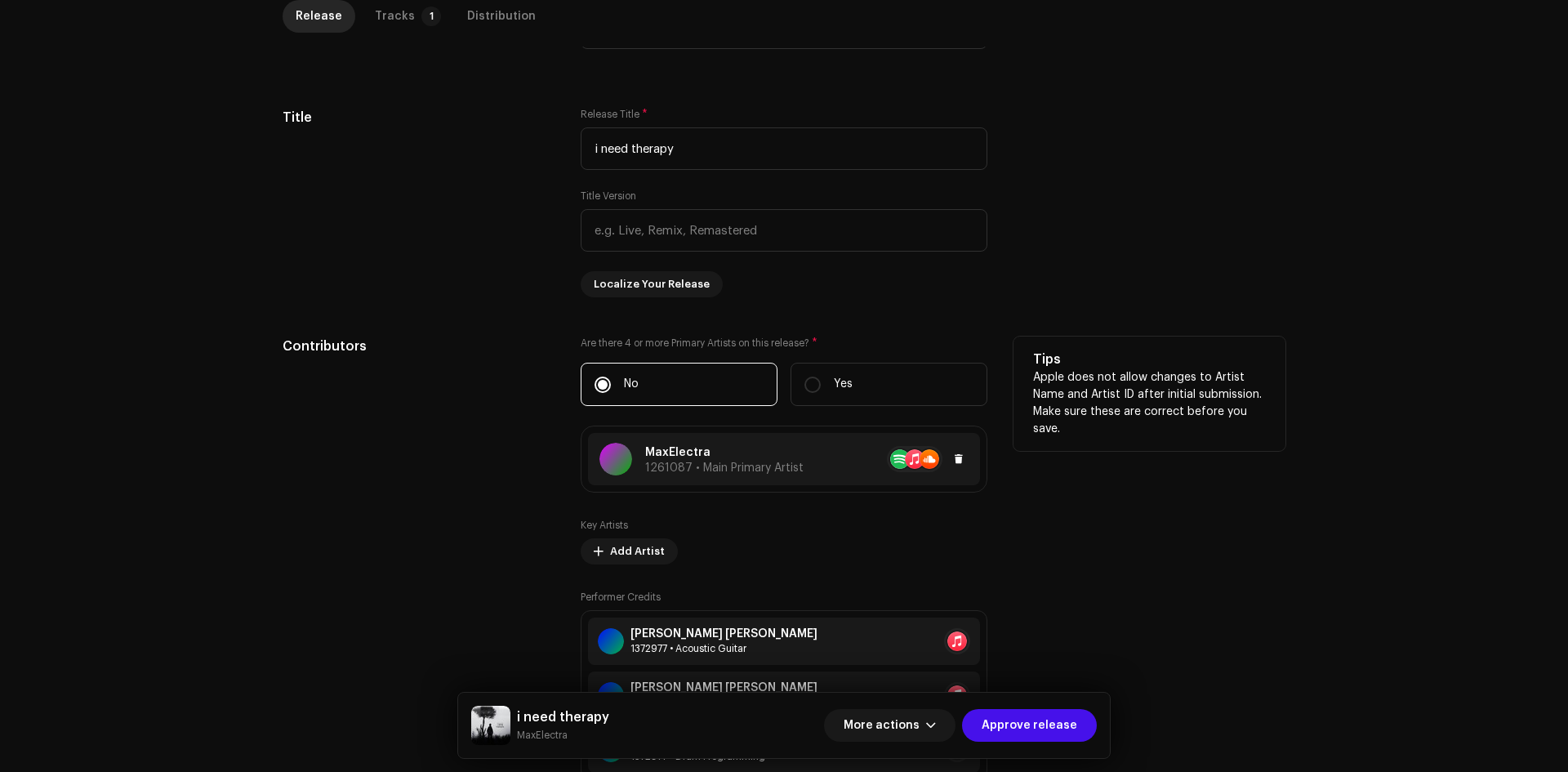
click at [808, 447] on div at bounding box center [886, 459] width 165 height 26
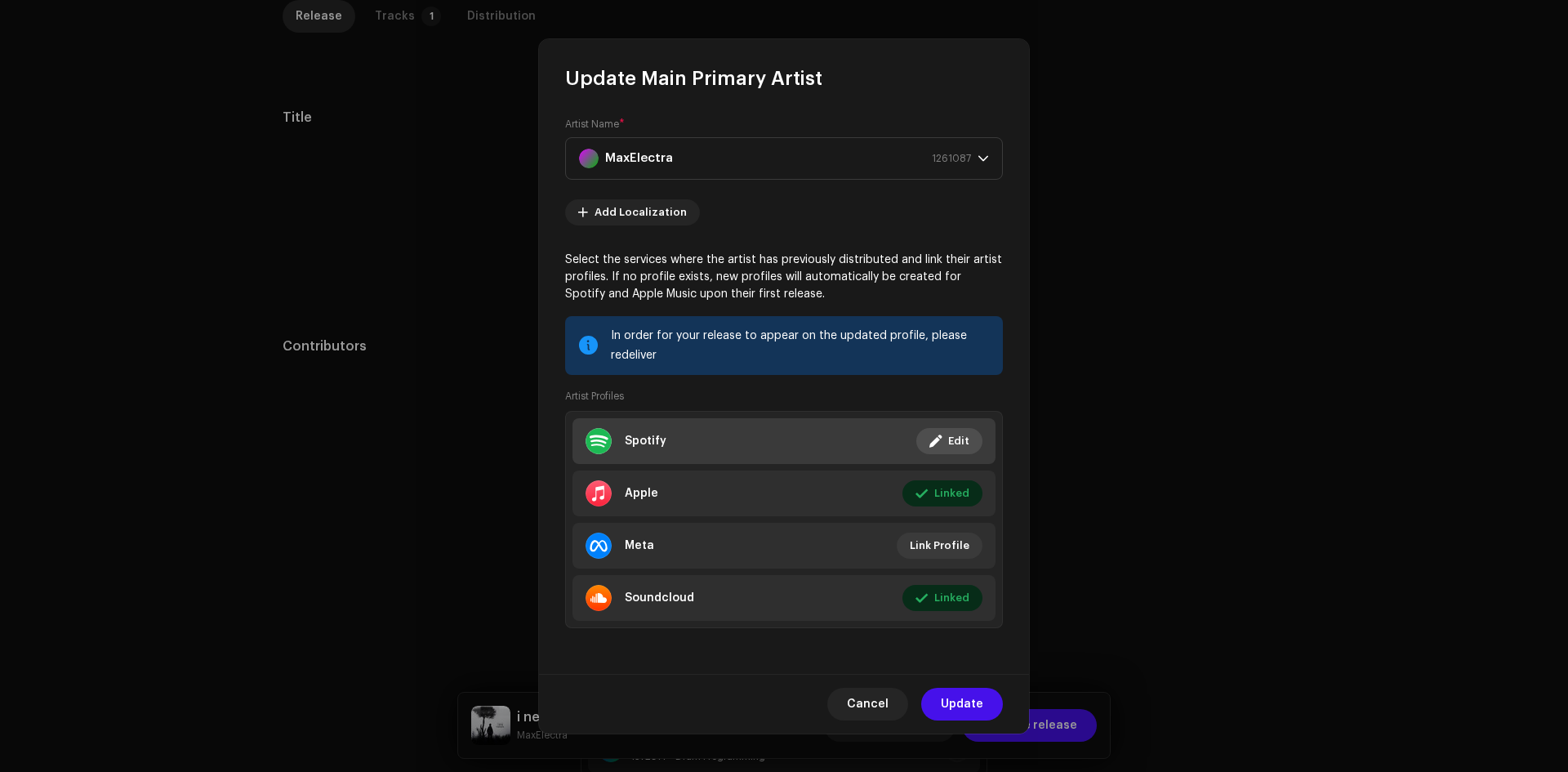
click at [772, 446] on li "Spotify Linked Edit" at bounding box center [784, 442] width 423 height 46
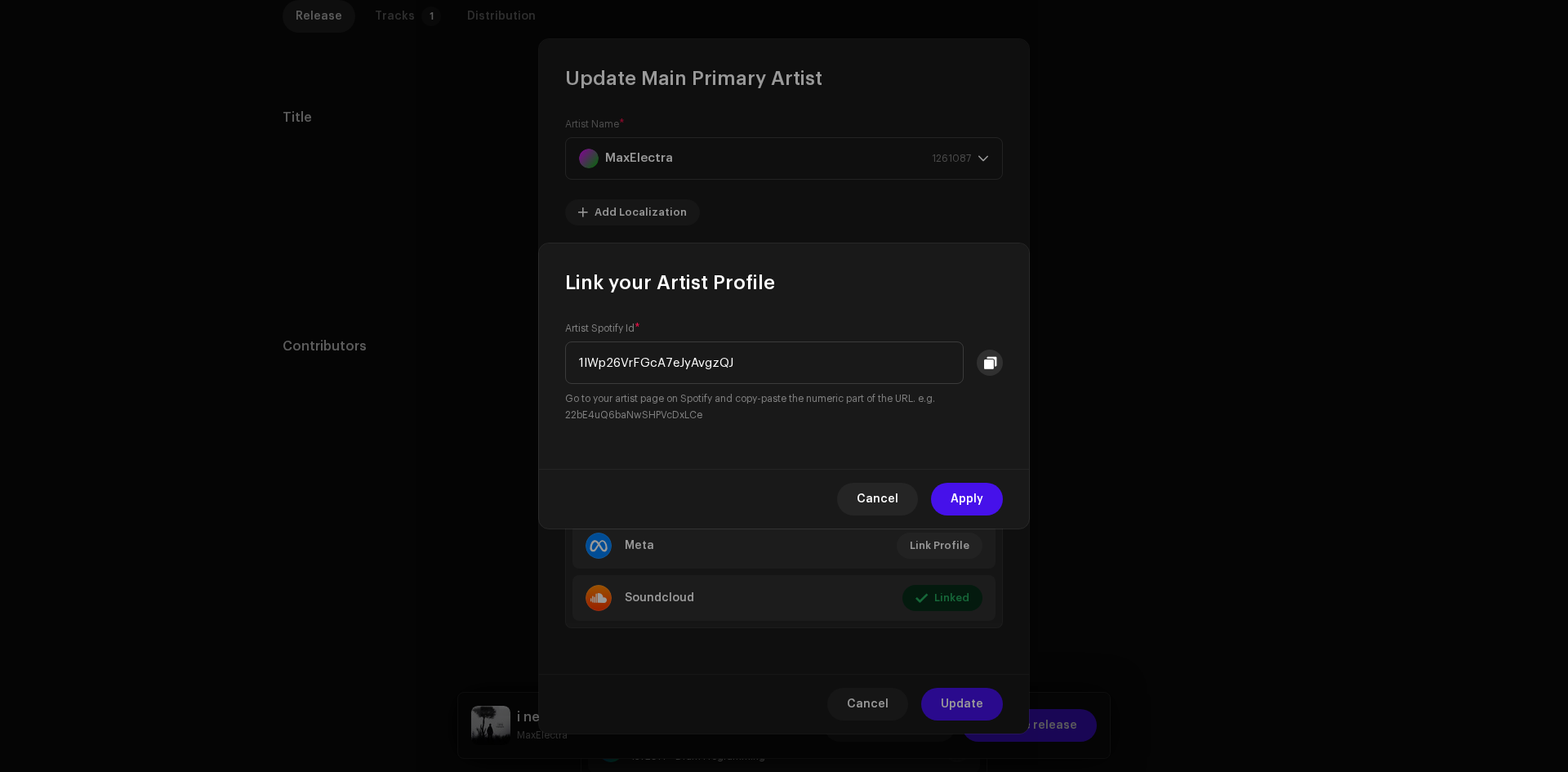
click at [994, 353] on button at bounding box center [989, 362] width 26 height 26
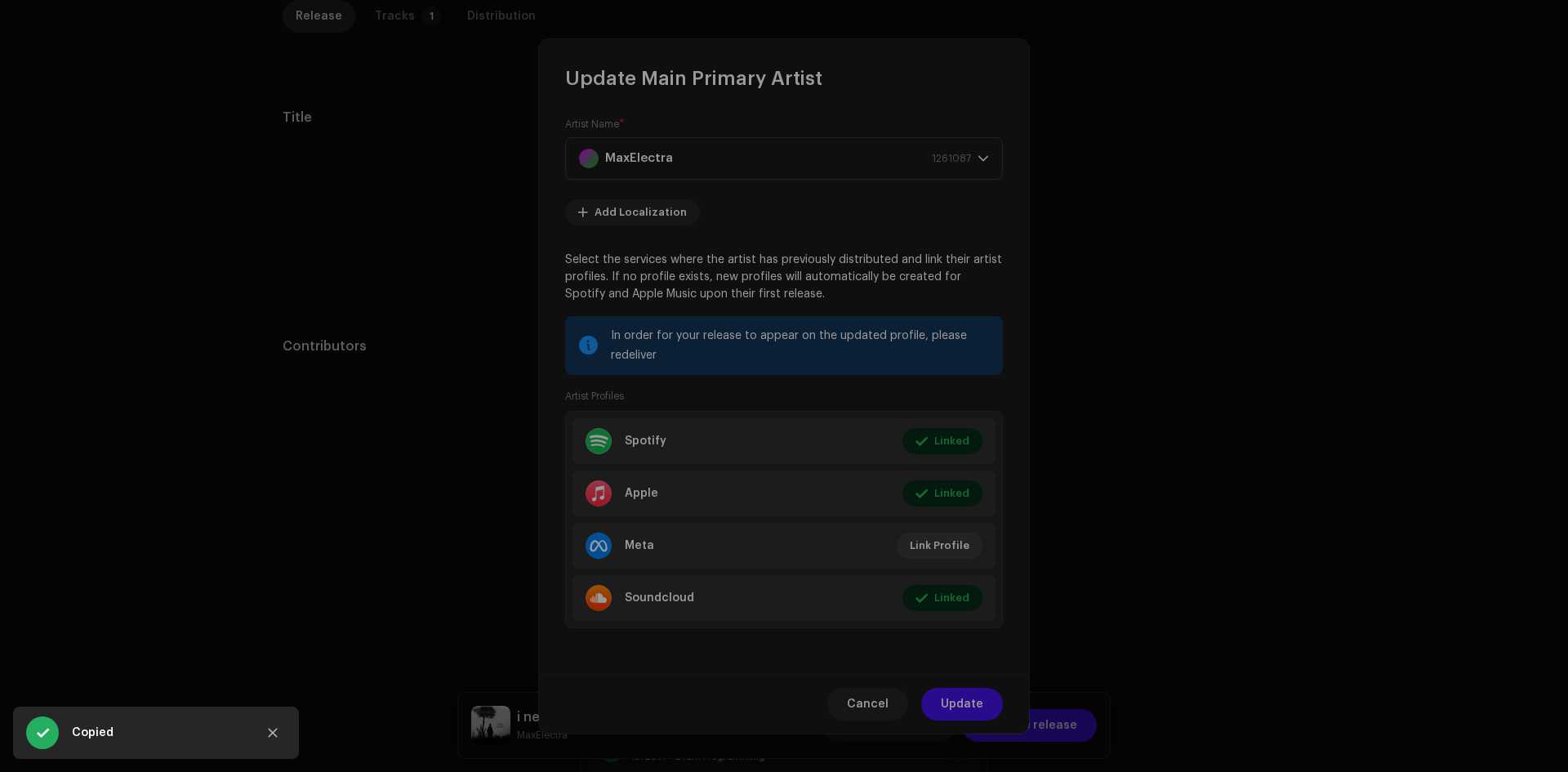
drag, startPoint x: 1268, startPoint y: 366, endPoint x: 941, endPoint y: 479, distance: 346.0
click at [1268, 368] on div "Link your Artist Profile Artist Spotify Id * 1lWp26VrFGcA7eJyAvgzQJ Go to your …" at bounding box center [784, 386] width 1568 height 772
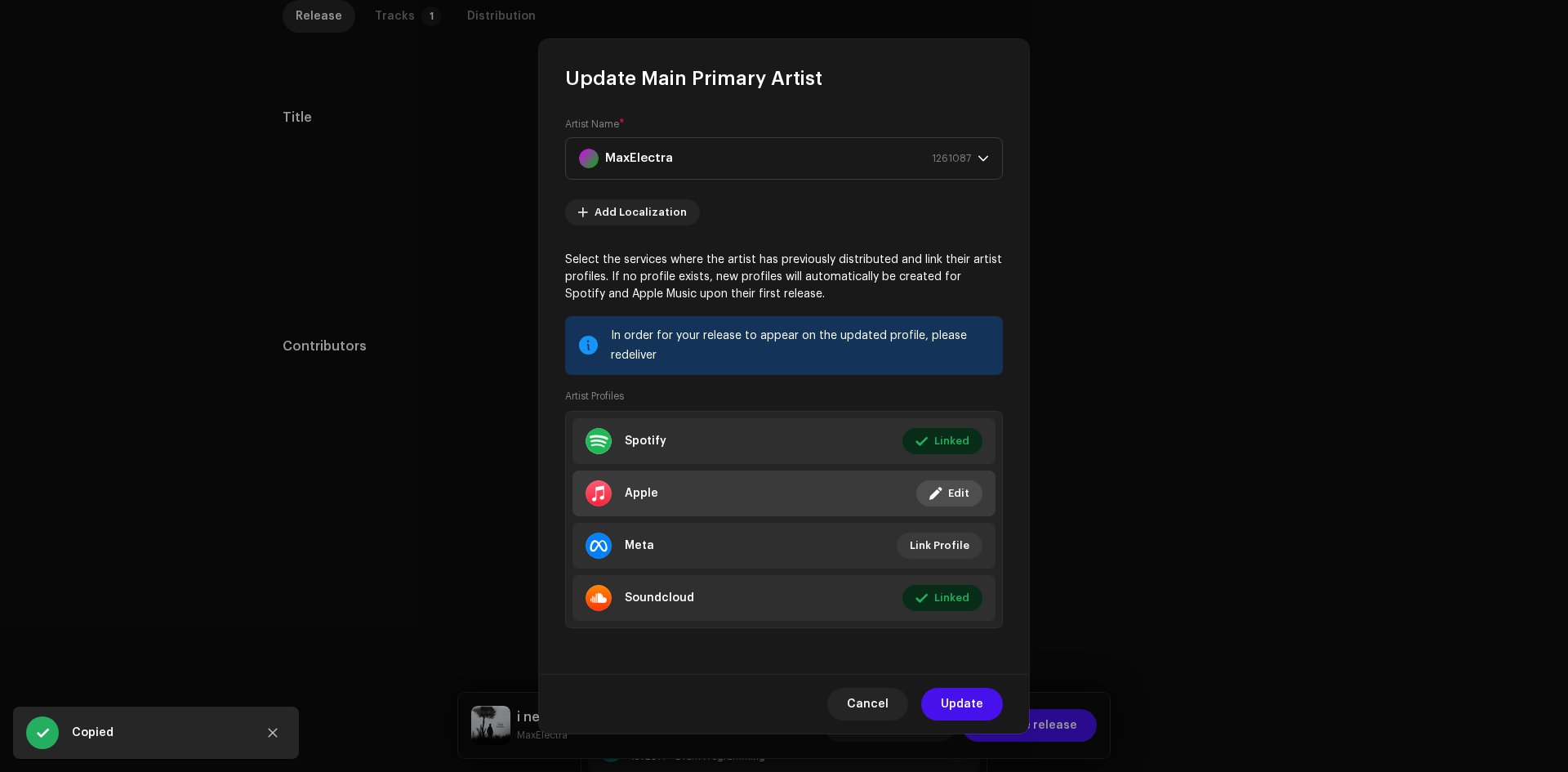
click at [832, 496] on li "Apple Linked Edit" at bounding box center [784, 494] width 423 height 46
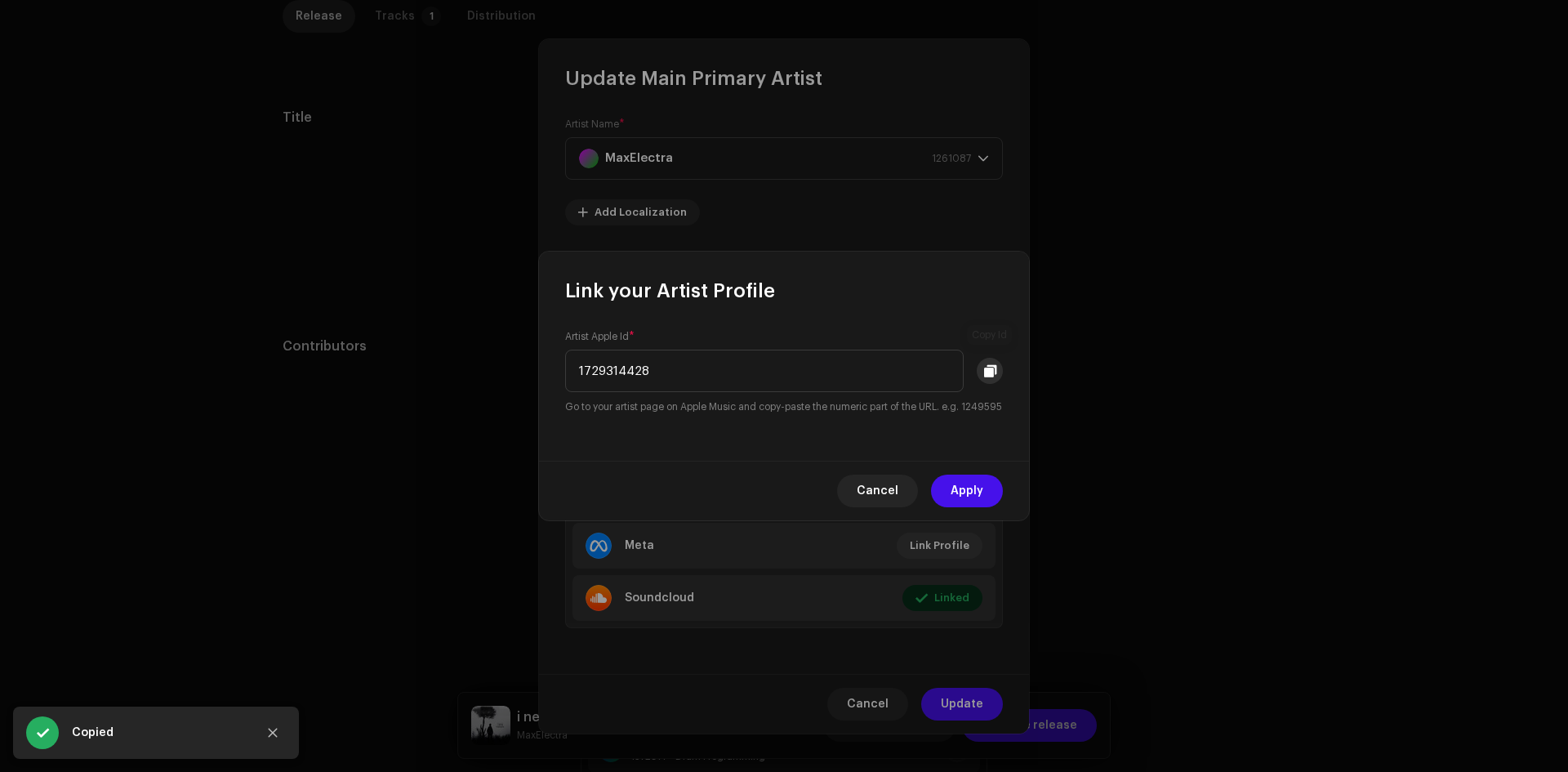
click at [996, 365] on button at bounding box center [989, 371] width 26 height 26
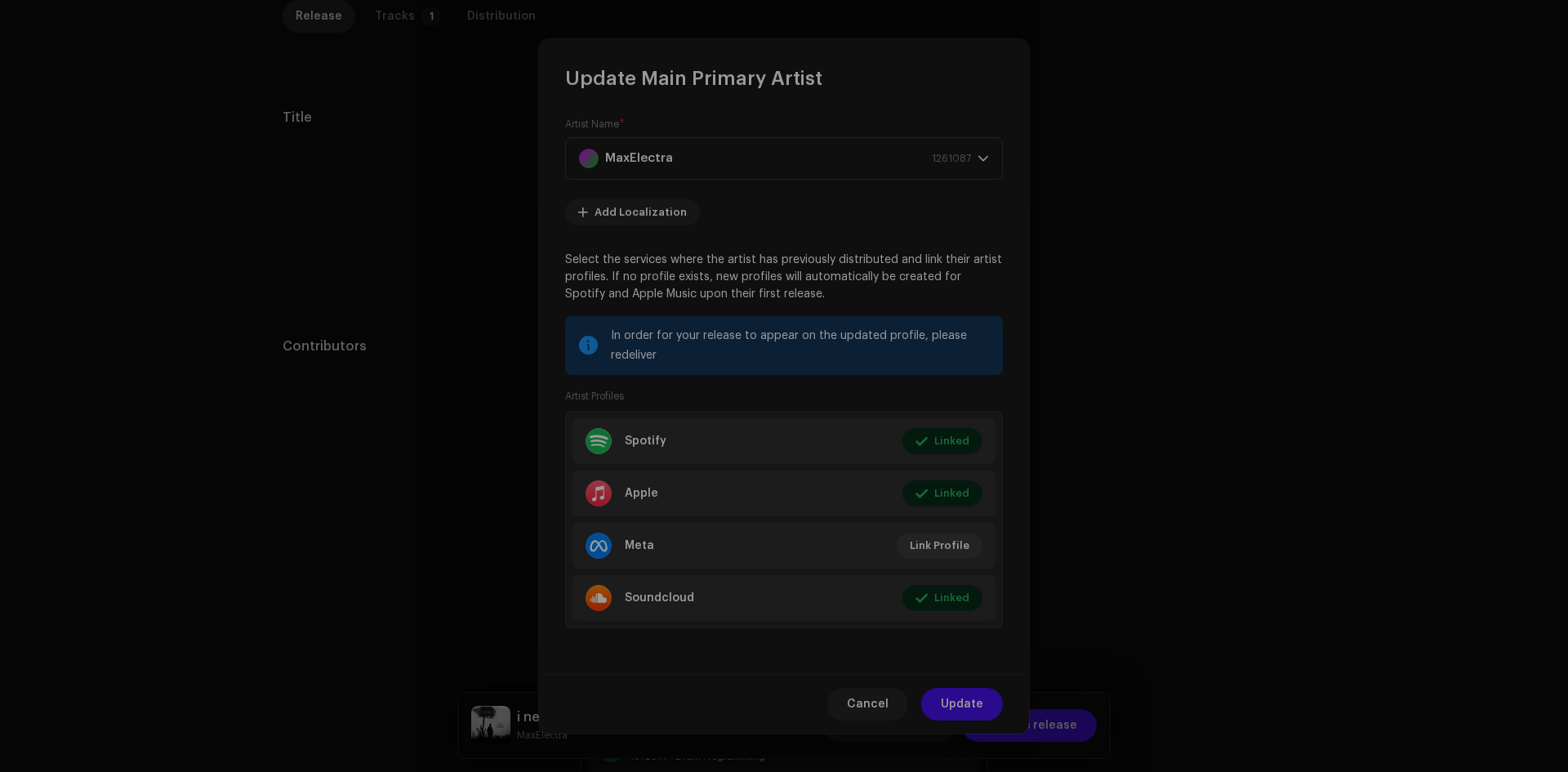
drag, startPoint x: 1200, startPoint y: 360, endPoint x: 1176, endPoint y: 358, distance: 24.1
click at [1200, 359] on div "Link your Artist Profile Artist Apple Id * 1729314428 Go to your artist page on…" at bounding box center [784, 386] width 1568 height 772
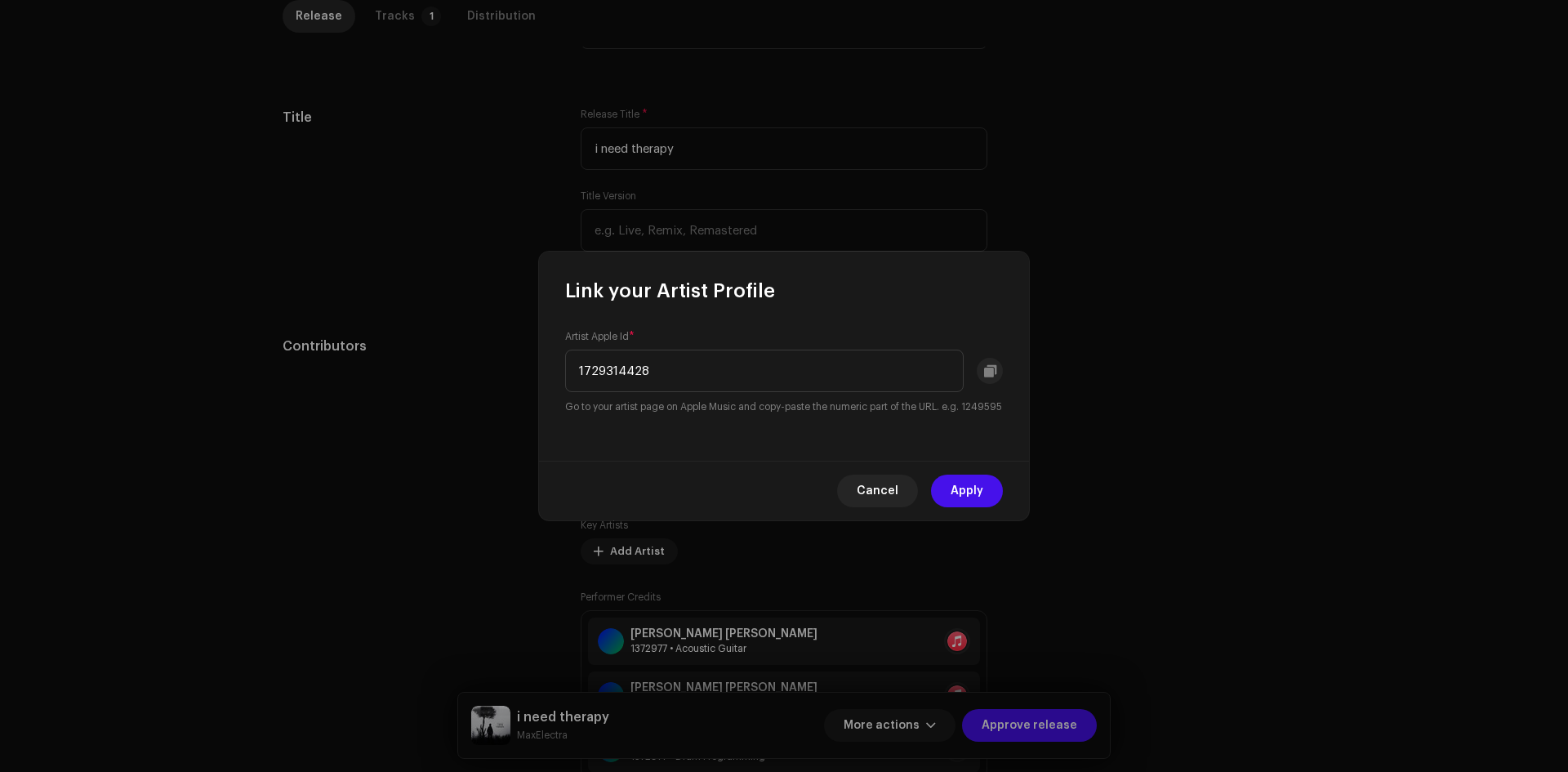
click at [1152, 326] on div "Update Main Primary Artist Artist Name * MaxElectra 1261087 Add Localization Se…" at bounding box center [784, 386] width 1568 height 772
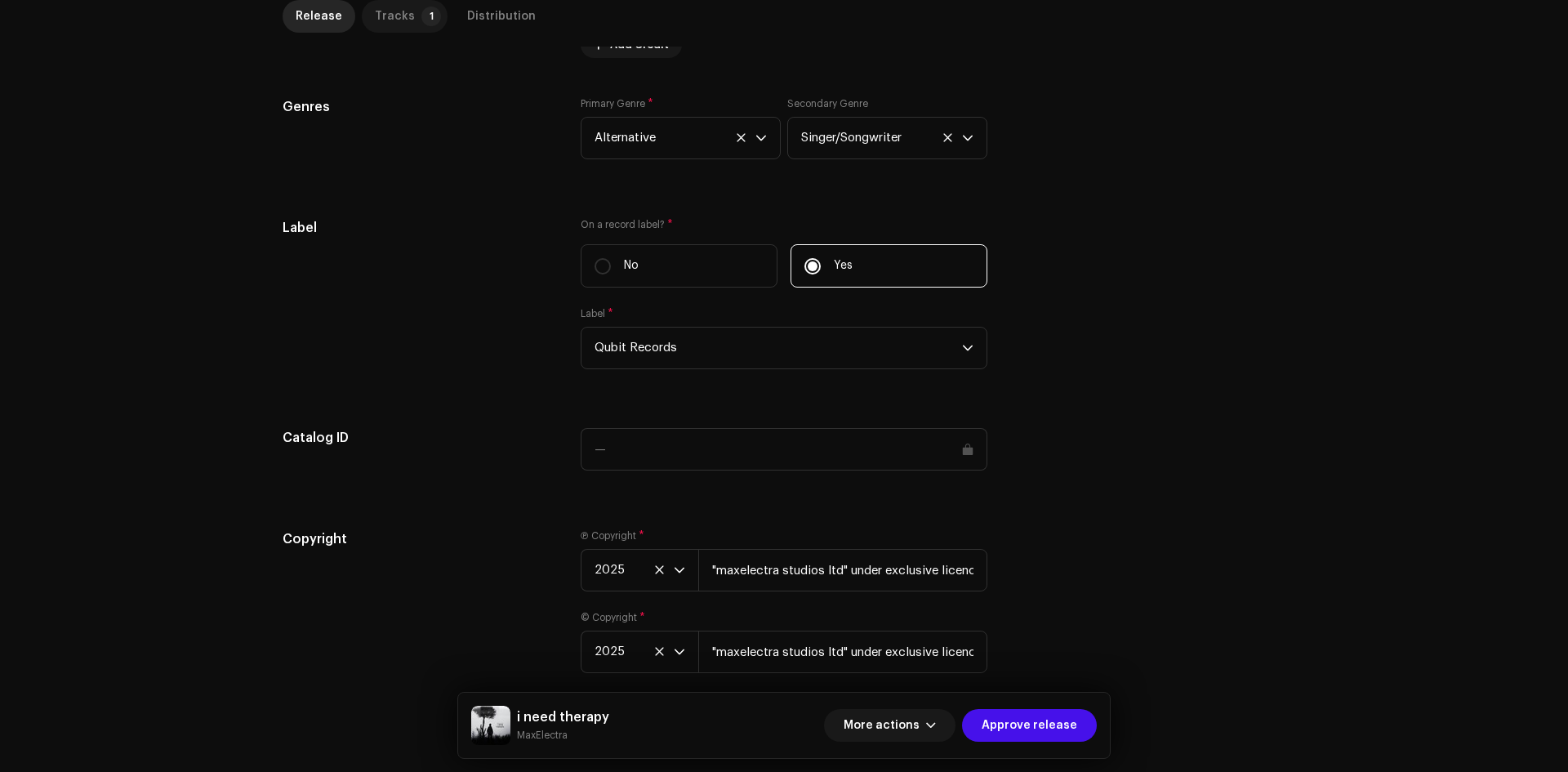
click at [429, 18] on p-tab "Tracks 1" at bounding box center [404, 16] width 85 height 33
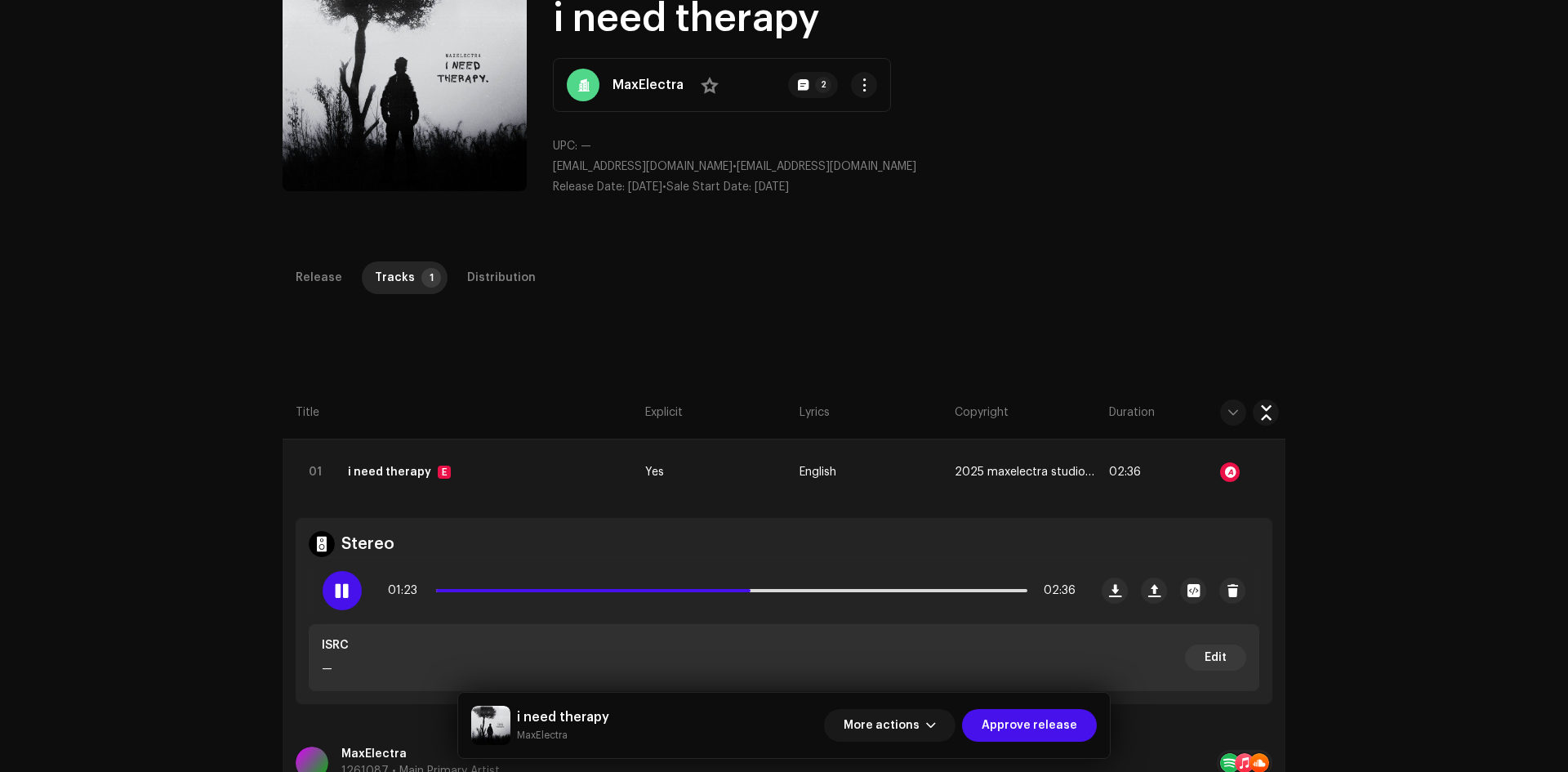
scroll to position [0, 0]
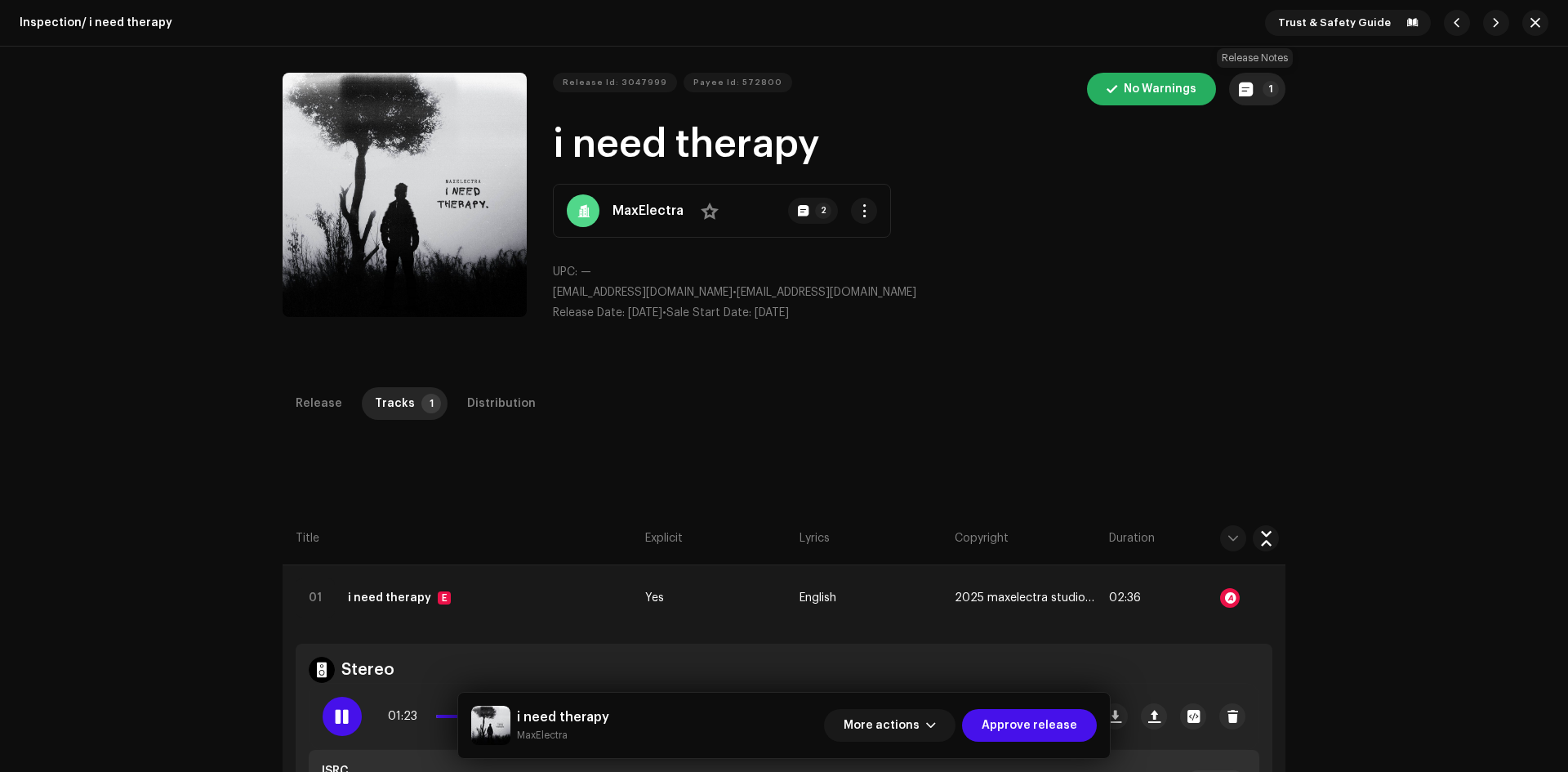
click at [1252, 85] on button "1" at bounding box center [1257, 89] width 57 height 33
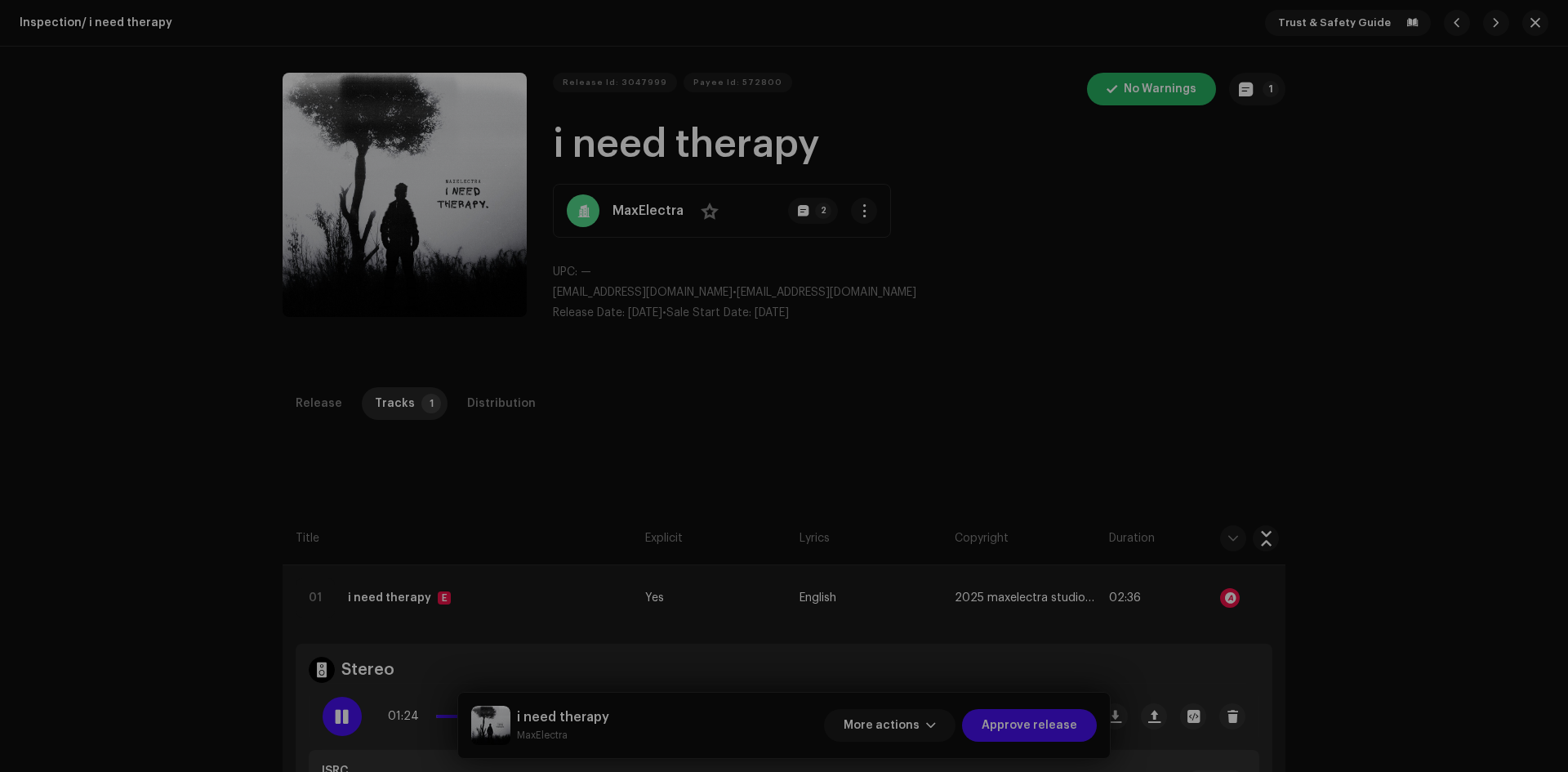
click at [1153, 279] on div "Release notes Ary | TunePartner [DATE] Release Approved Release Approved Cancel…" at bounding box center [784, 386] width 1568 height 772
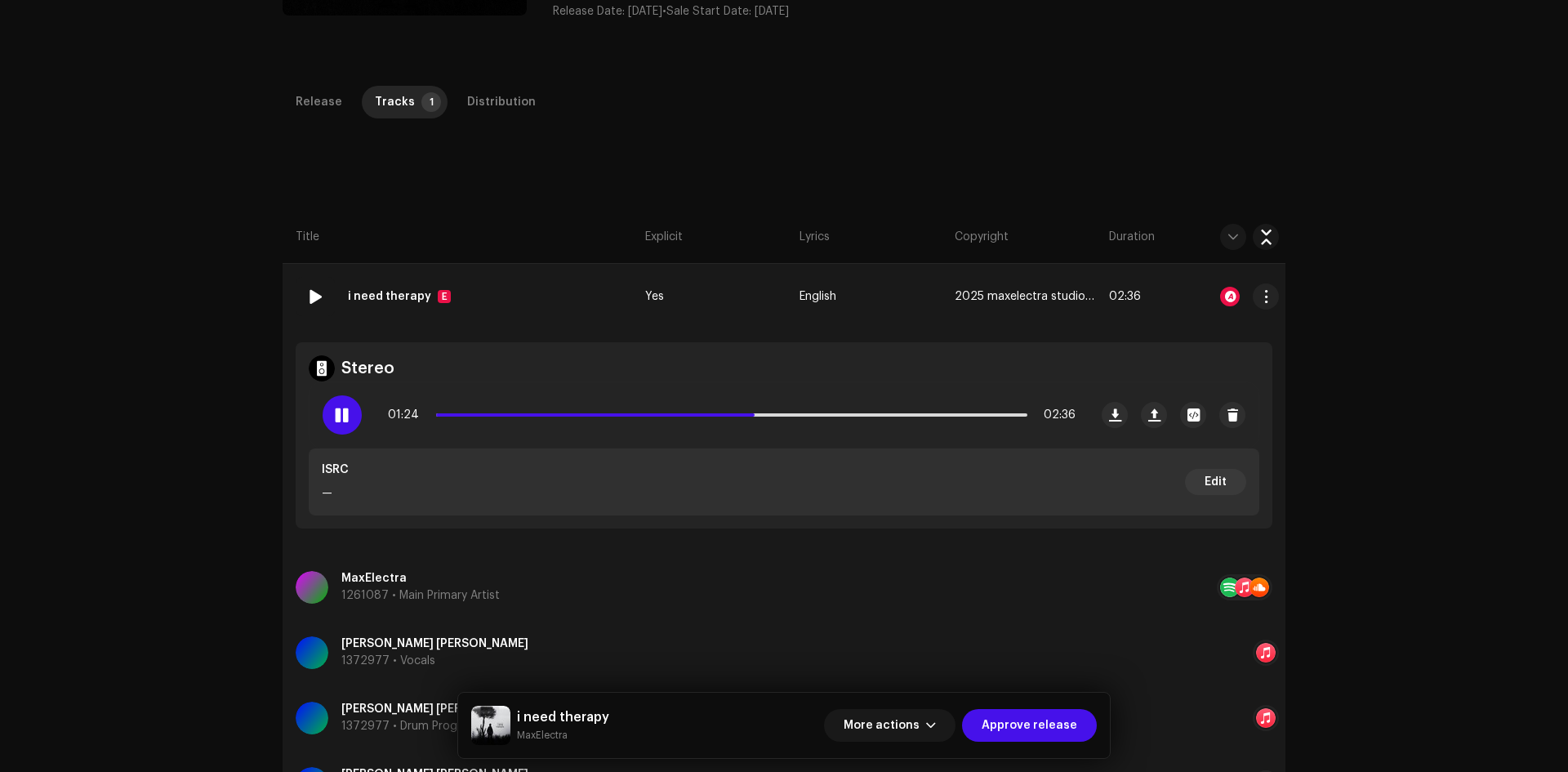
scroll to position [326, 0]
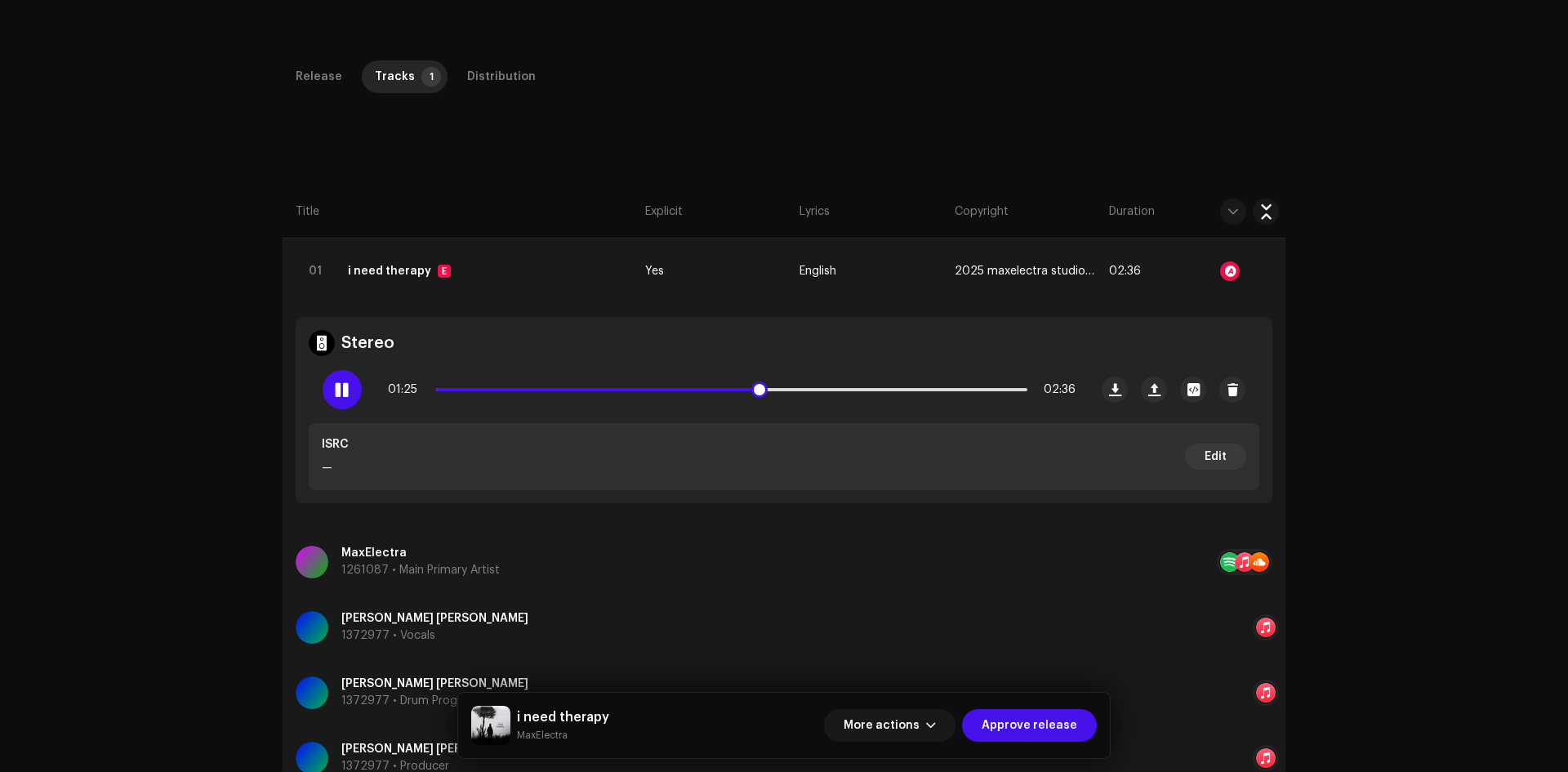
click at [337, 391] on span at bounding box center [342, 390] width 13 height 13
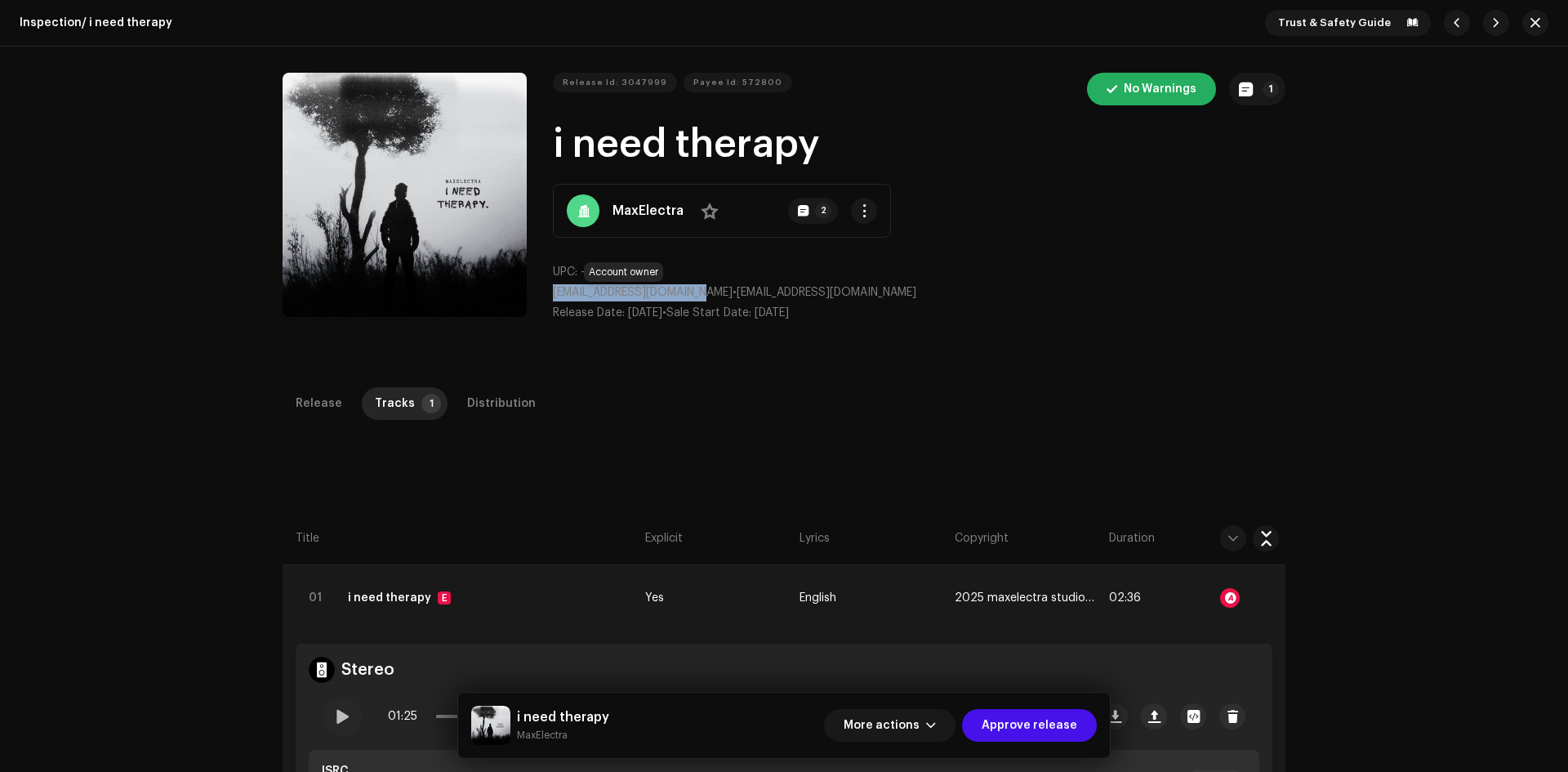
drag, startPoint x: 585, startPoint y: 292, endPoint x: 697, endPoint y: 298, distance: 112.2
click at [697, 298] on div "Release Id: 3047999 Payee Id: 572800 No Warnings 1 i need therapy MaxElectra No…" at bounding box center [783, 204] width 1003 height 262
copy span "[EMAIL_ADDRESS][DOMAIN_NAME]"
drag, startPoint x: 548, startPoint y: 146, endPoint x: 881, endPoint y: 136, distance: 333.2
click at [894, 139] on div "Release Id: 3047999 Payee Id: 572800 No Warnings 1 i need therapy MaxElectra No…" at bounding box center [783, 204] width 1003 height 262
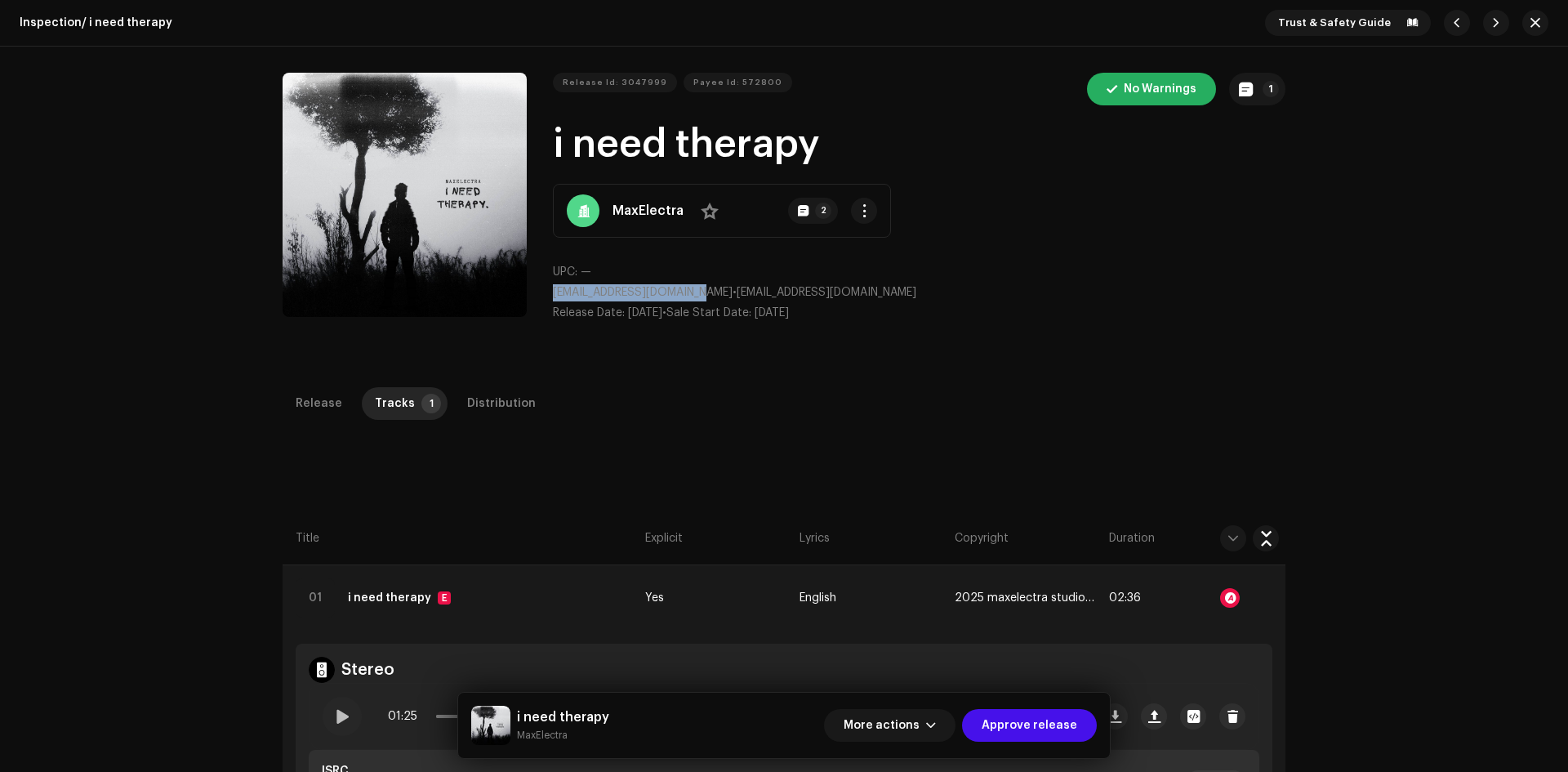
copy h1 "i need therapy"
click at [1256, 89] on button "1" at bounding box center [1257, 89] width 57 height 33
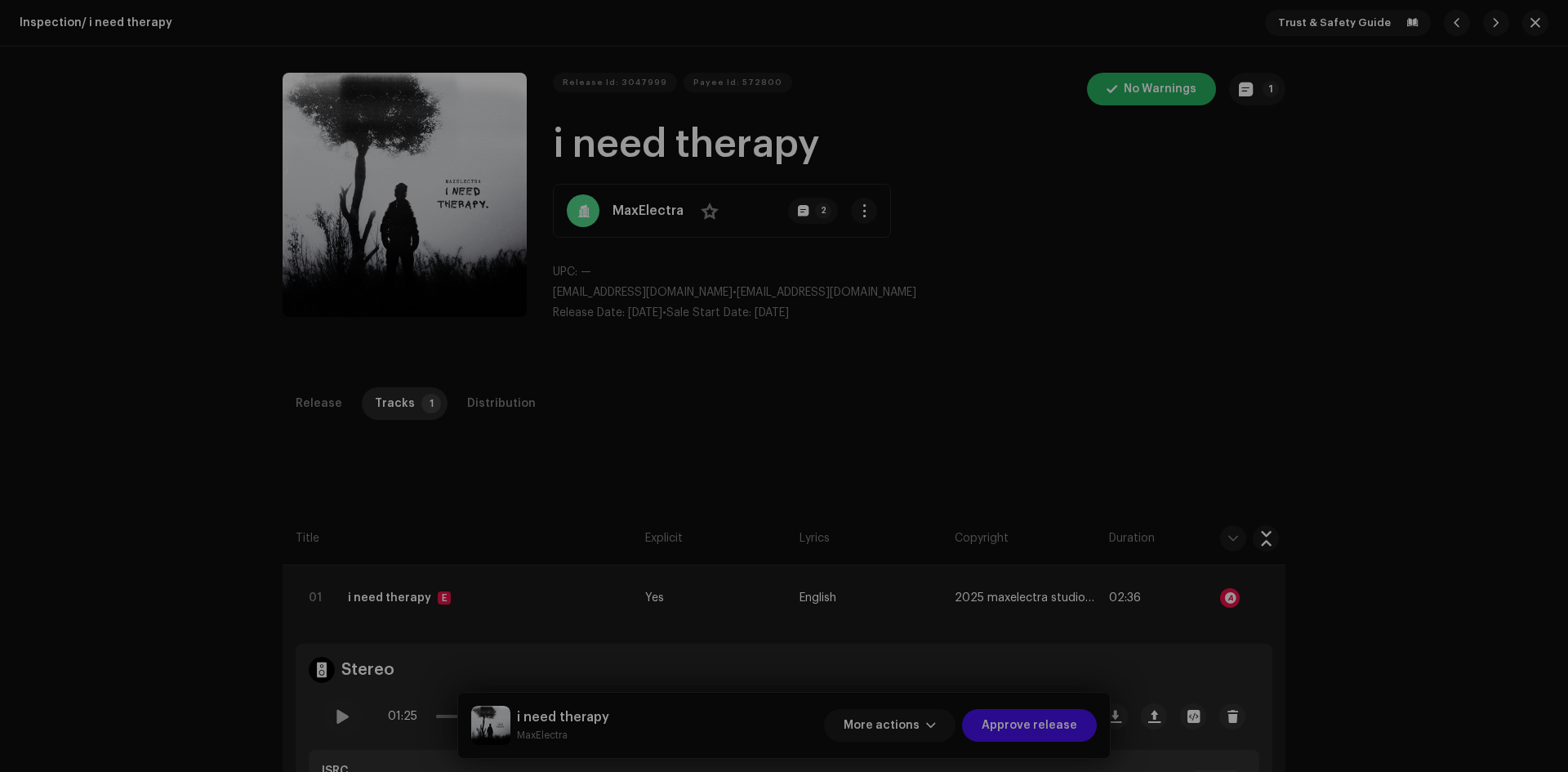
click at [1195, 390] on div "Release notes Ary | TunePartner [DATE] Release Approved Release Approved Cancel…" at bounding box center [784, 386] width 1568 height 772
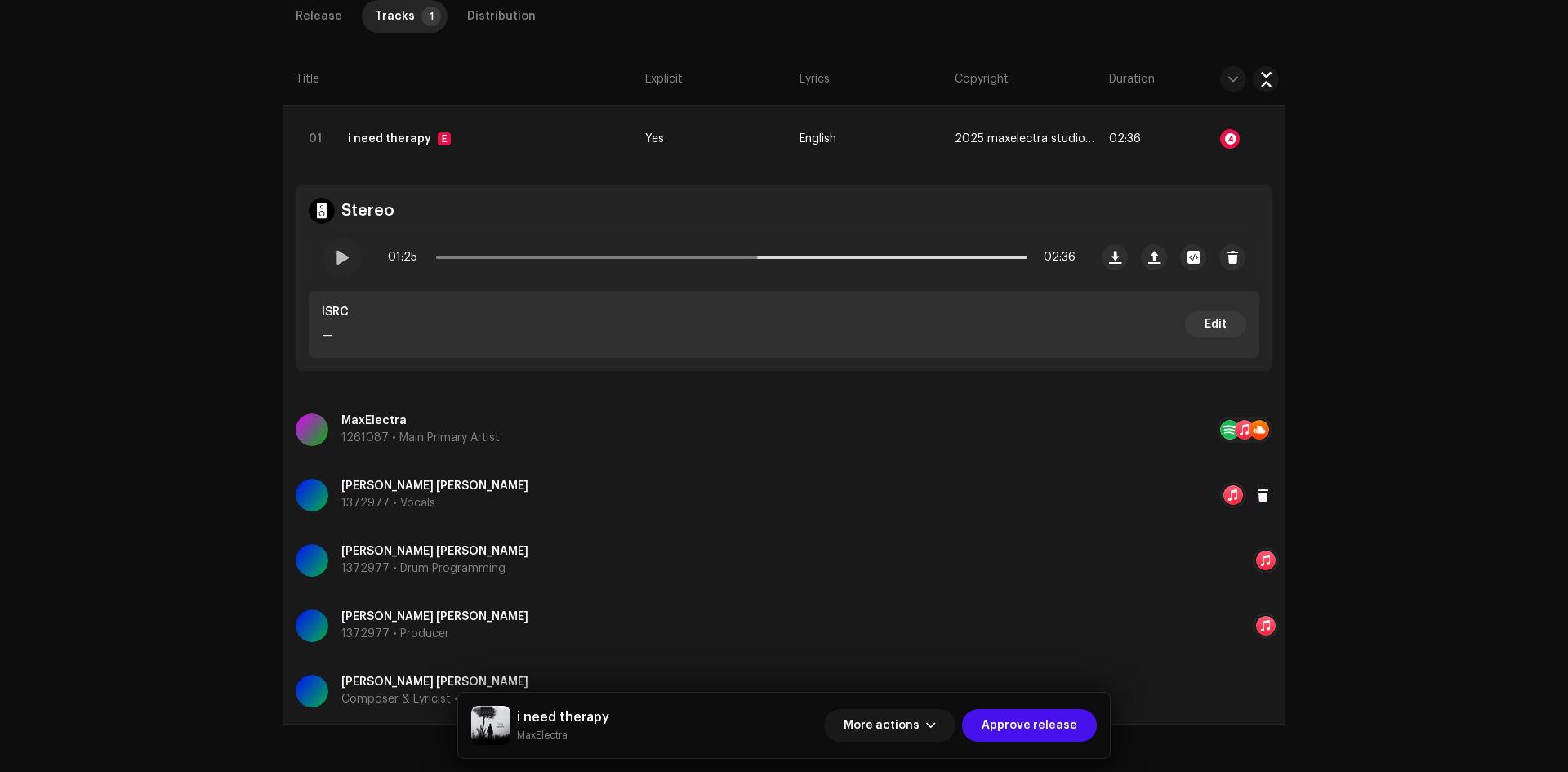
scroll to position [529, 0]
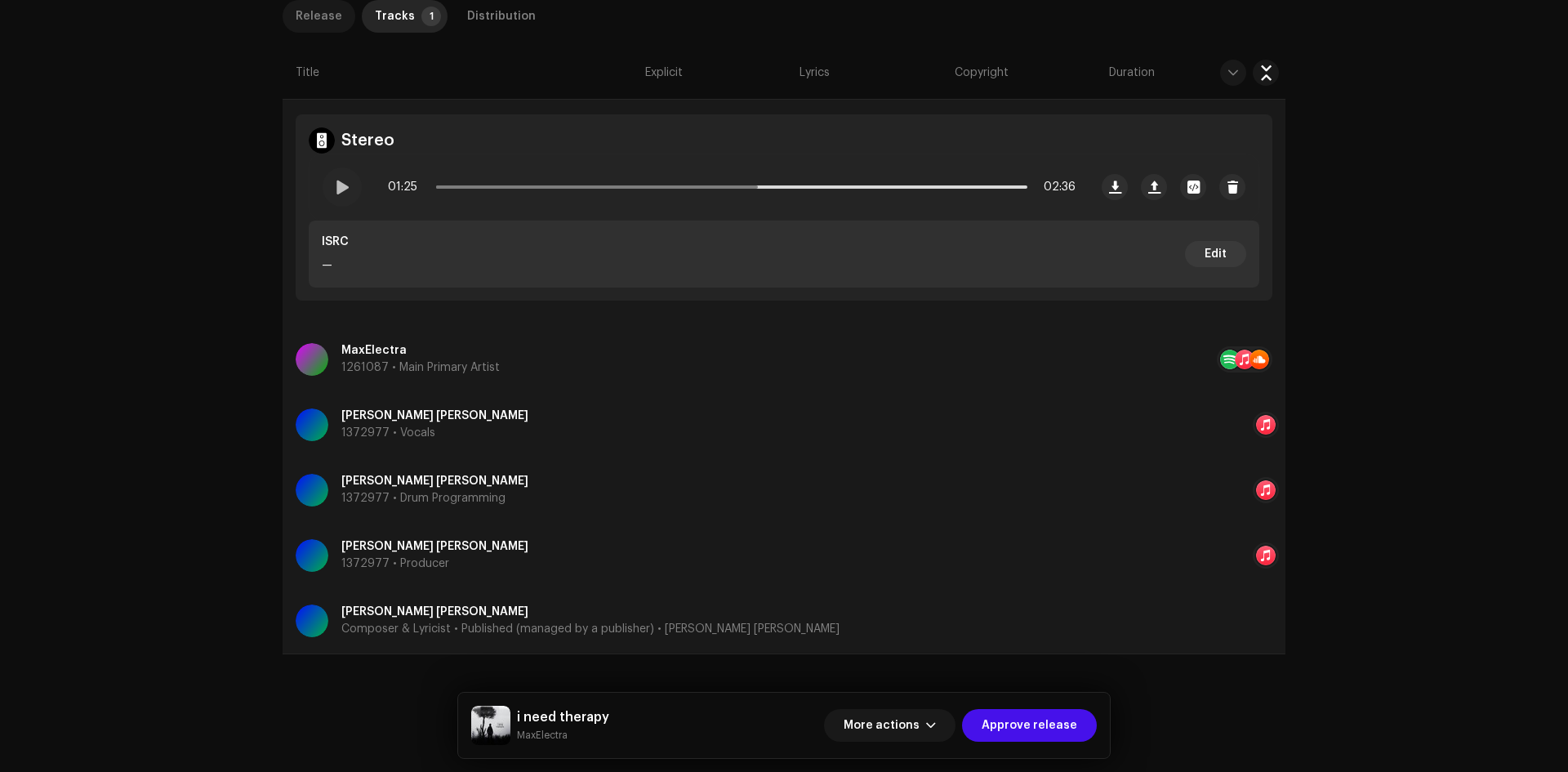
click at [310, 9] on div "Release" at bounding box center [319, 16] width 47 height 33
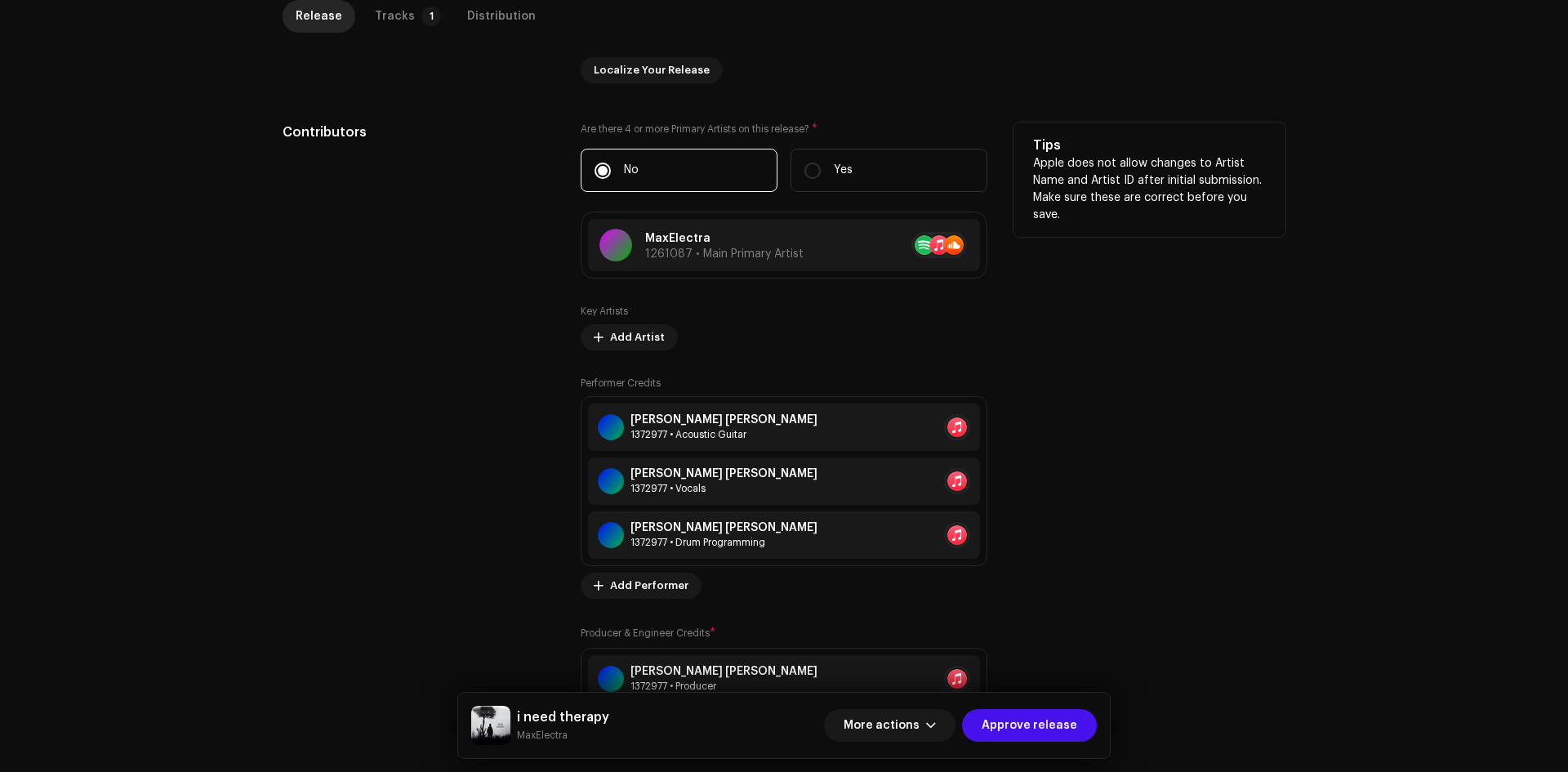
scroll to position [1347, 0]
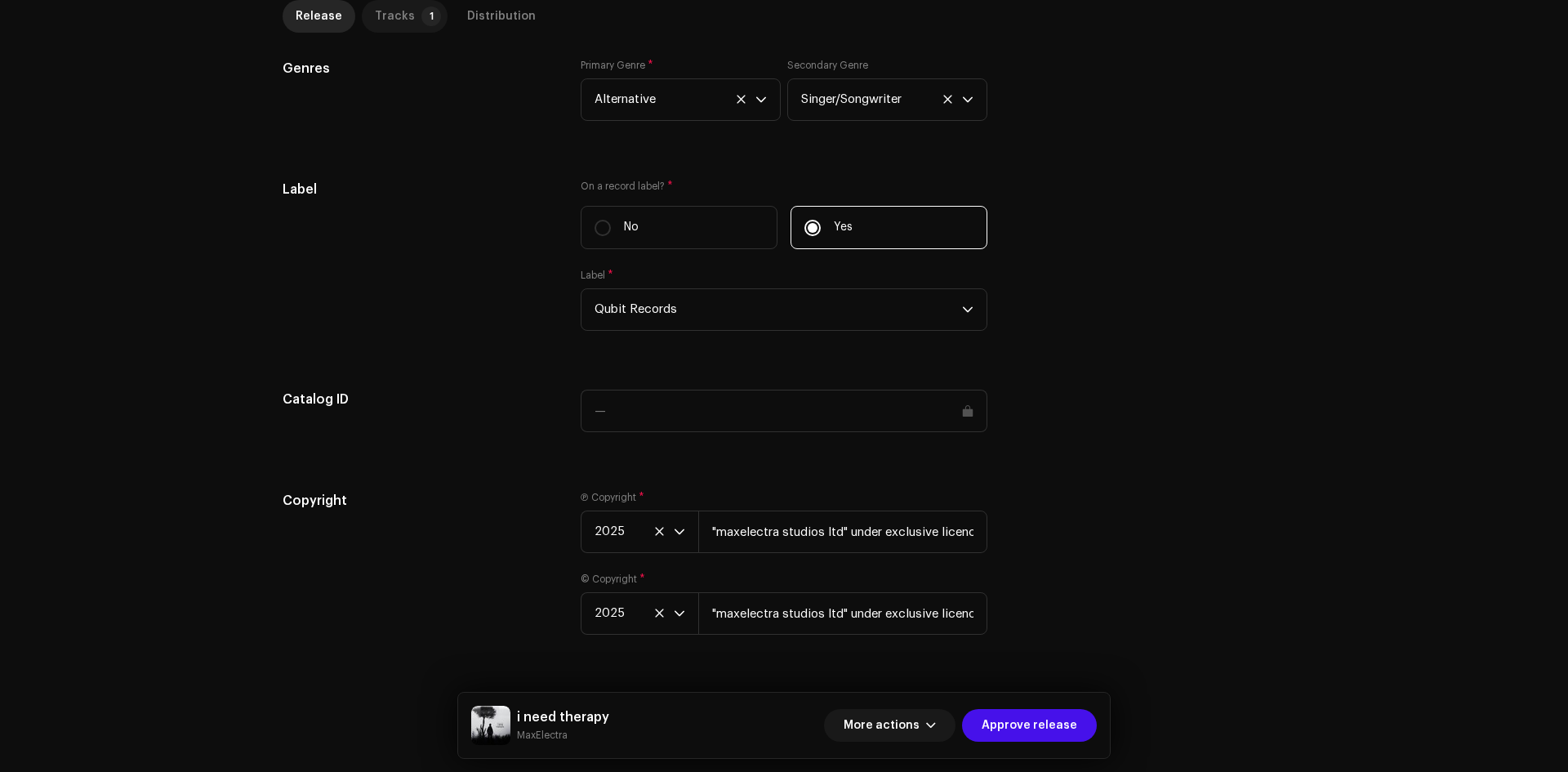
click at [409, 7] on p-tab "Tracks 1" at bounding box center [404, 16] width 85 height 33
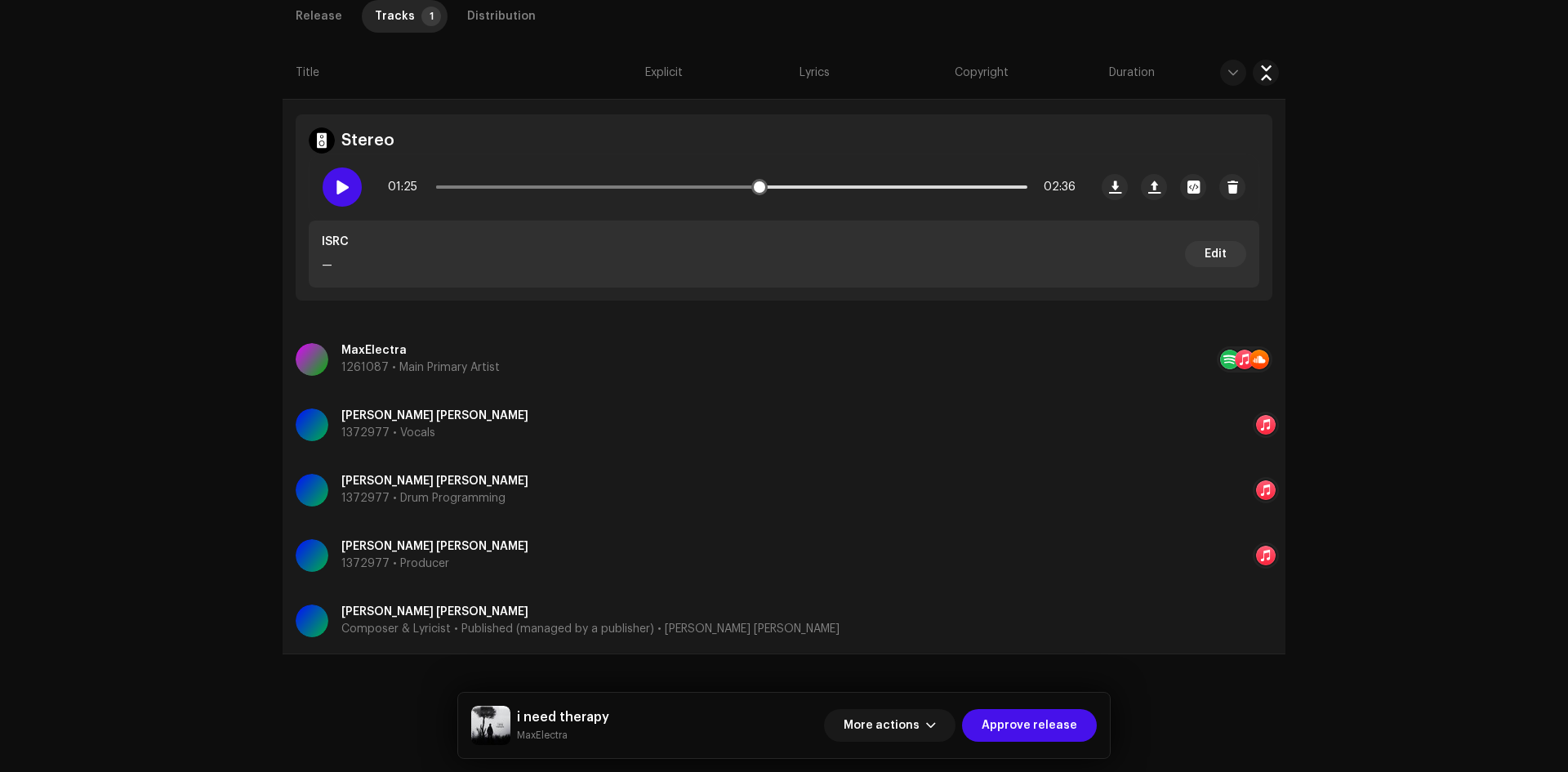
click at [339, 185] on span at bounding box center [342, 187] width 13 height 13
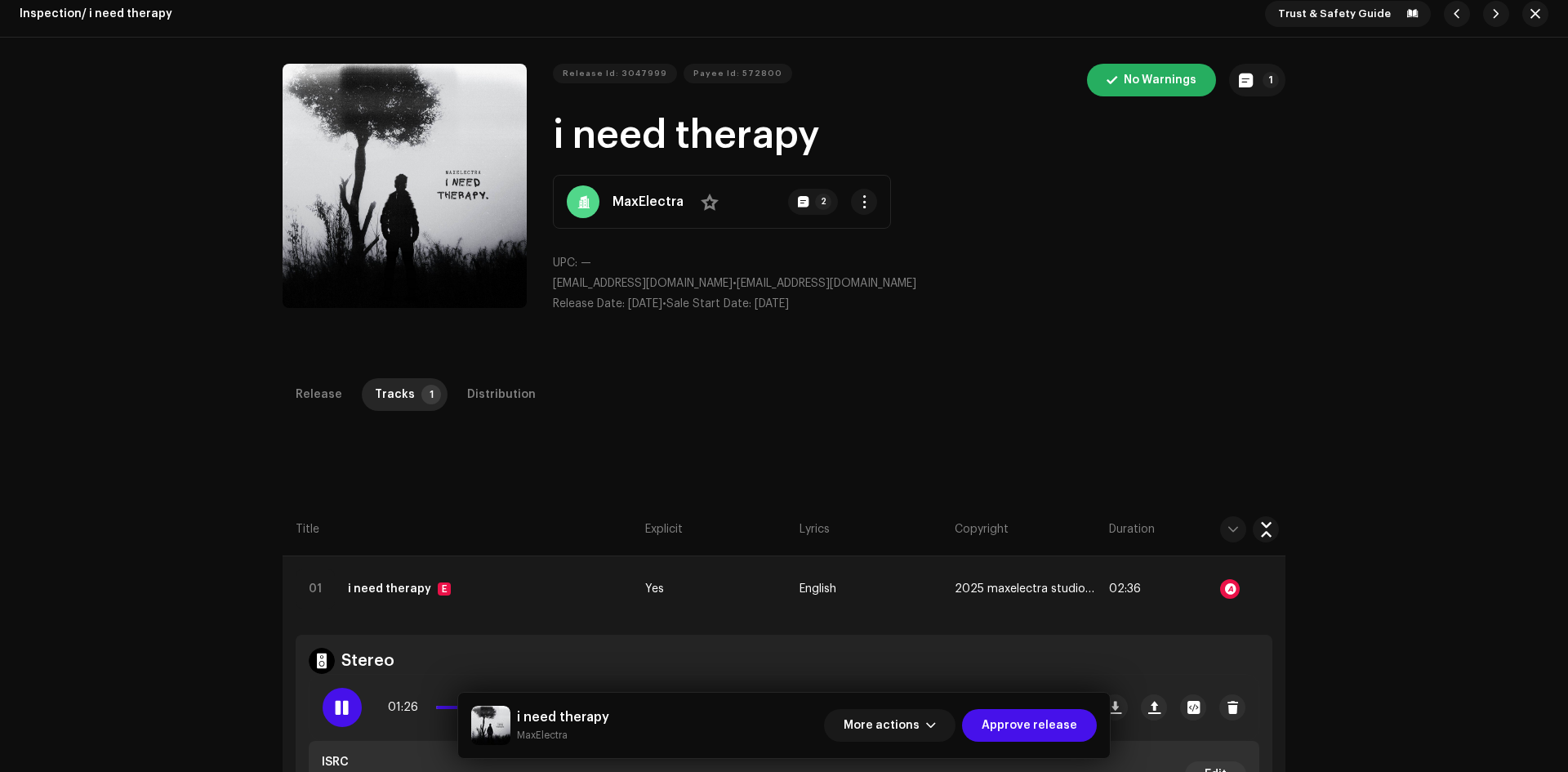
scroll to position [0, 0]
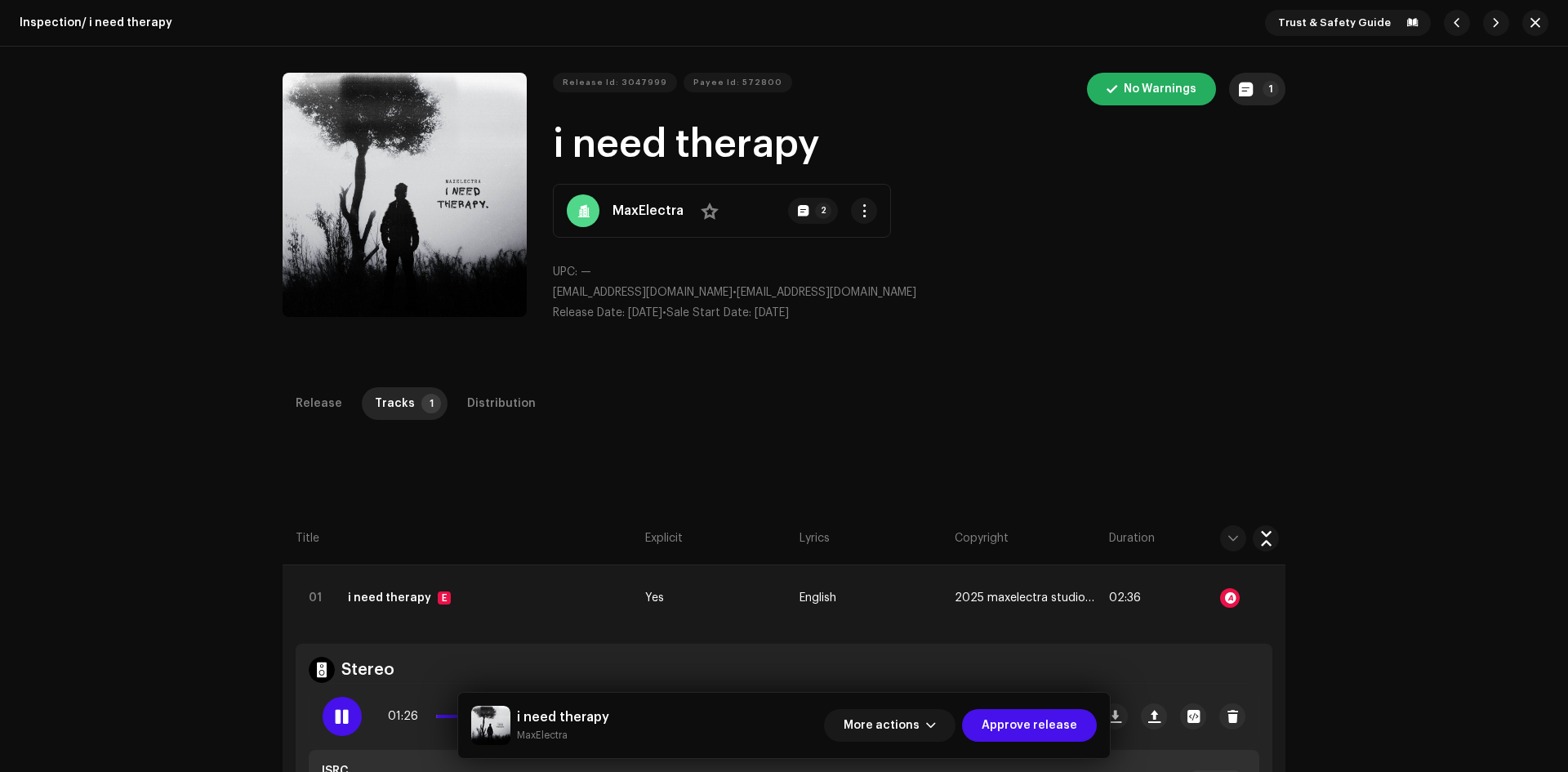
click at [1268, 92] on p-badge "1" at bounding box center [1271, 88] width 16 height 16
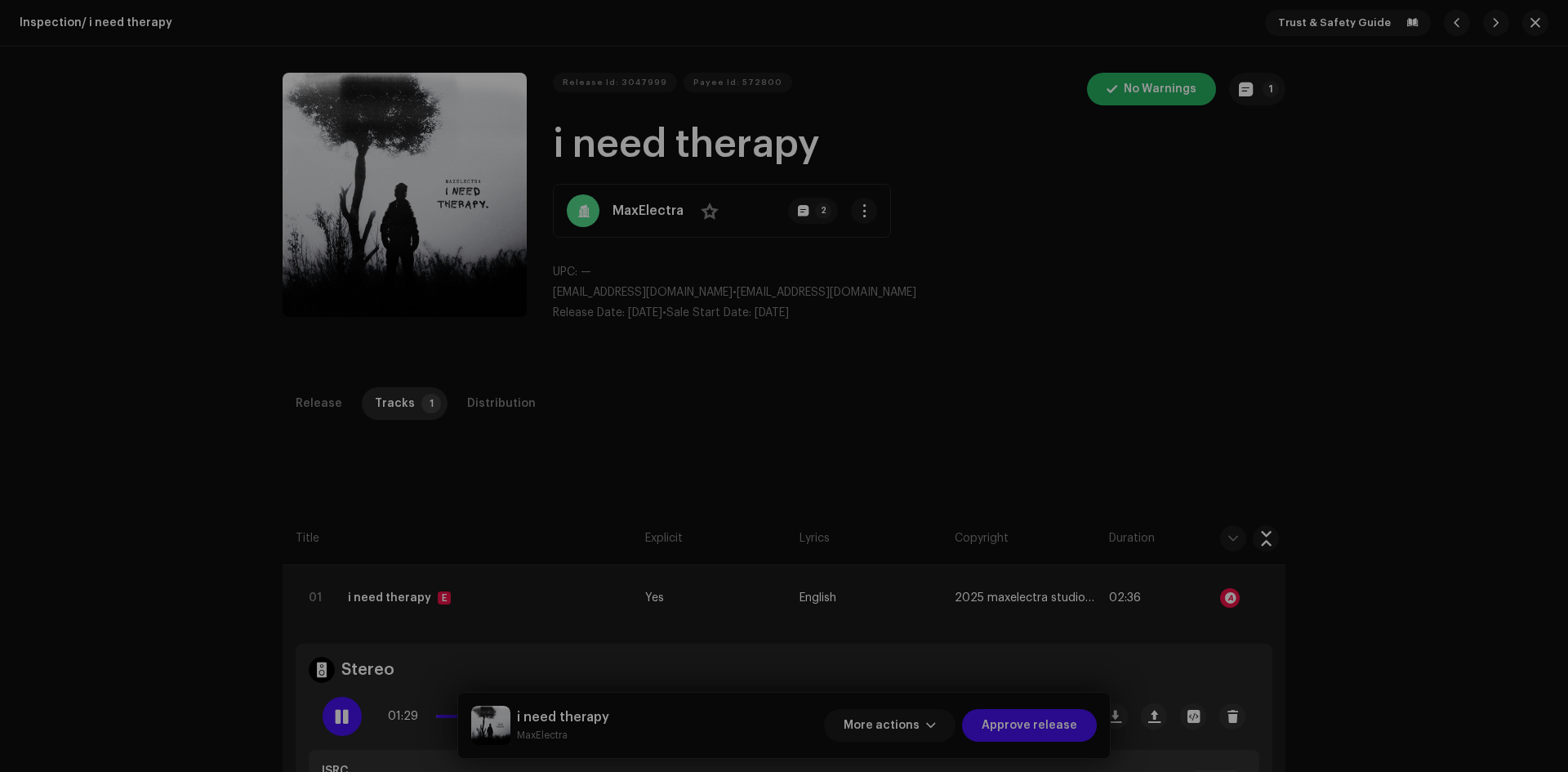
click at [1185, 318] on div "Release notes Ary | TunePartner [DATE] Release Approved Release Approved Cancel…" at bounding box center [784, 386] width 1568 height 772
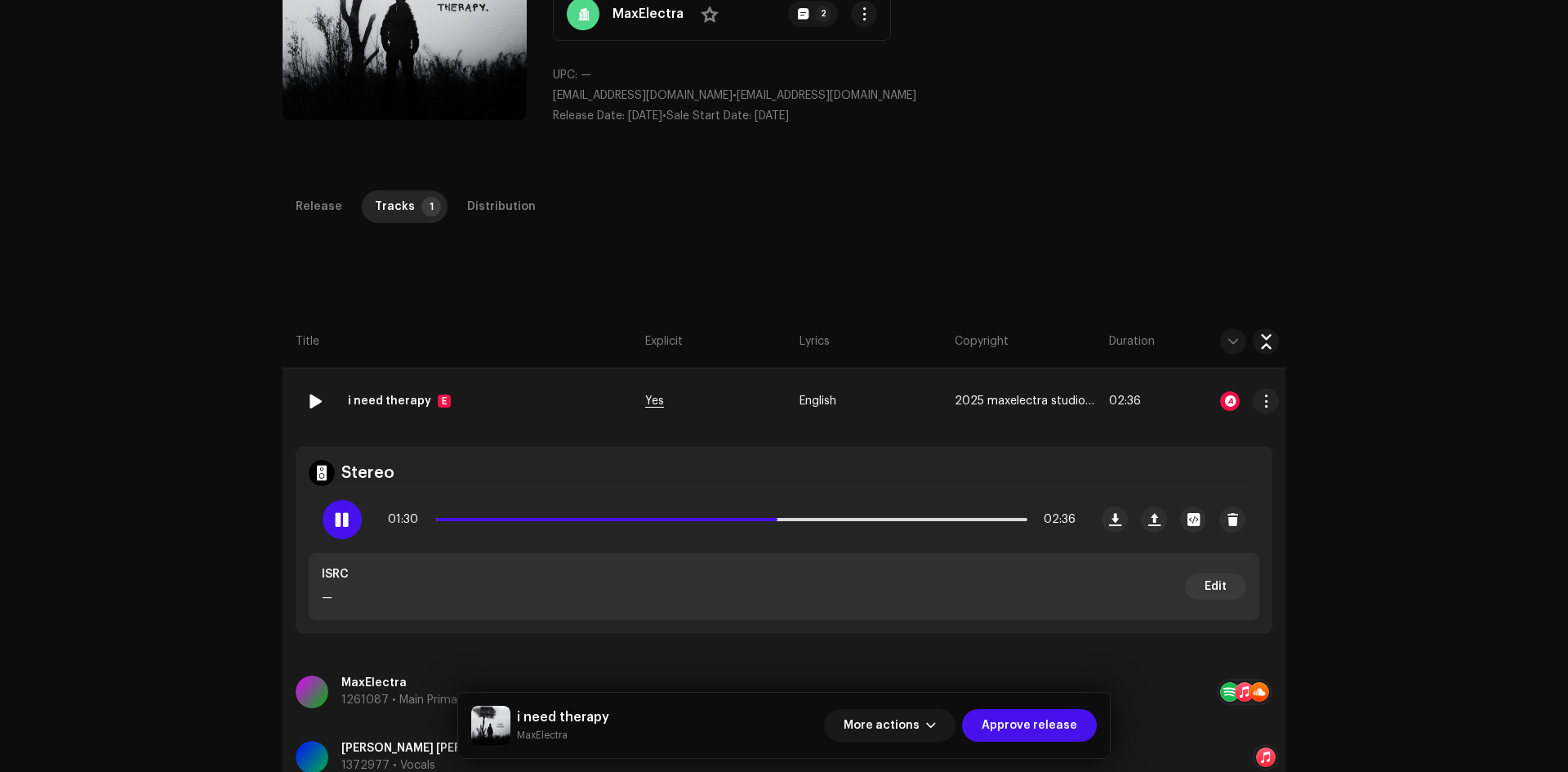
scroll to position [245, 0]
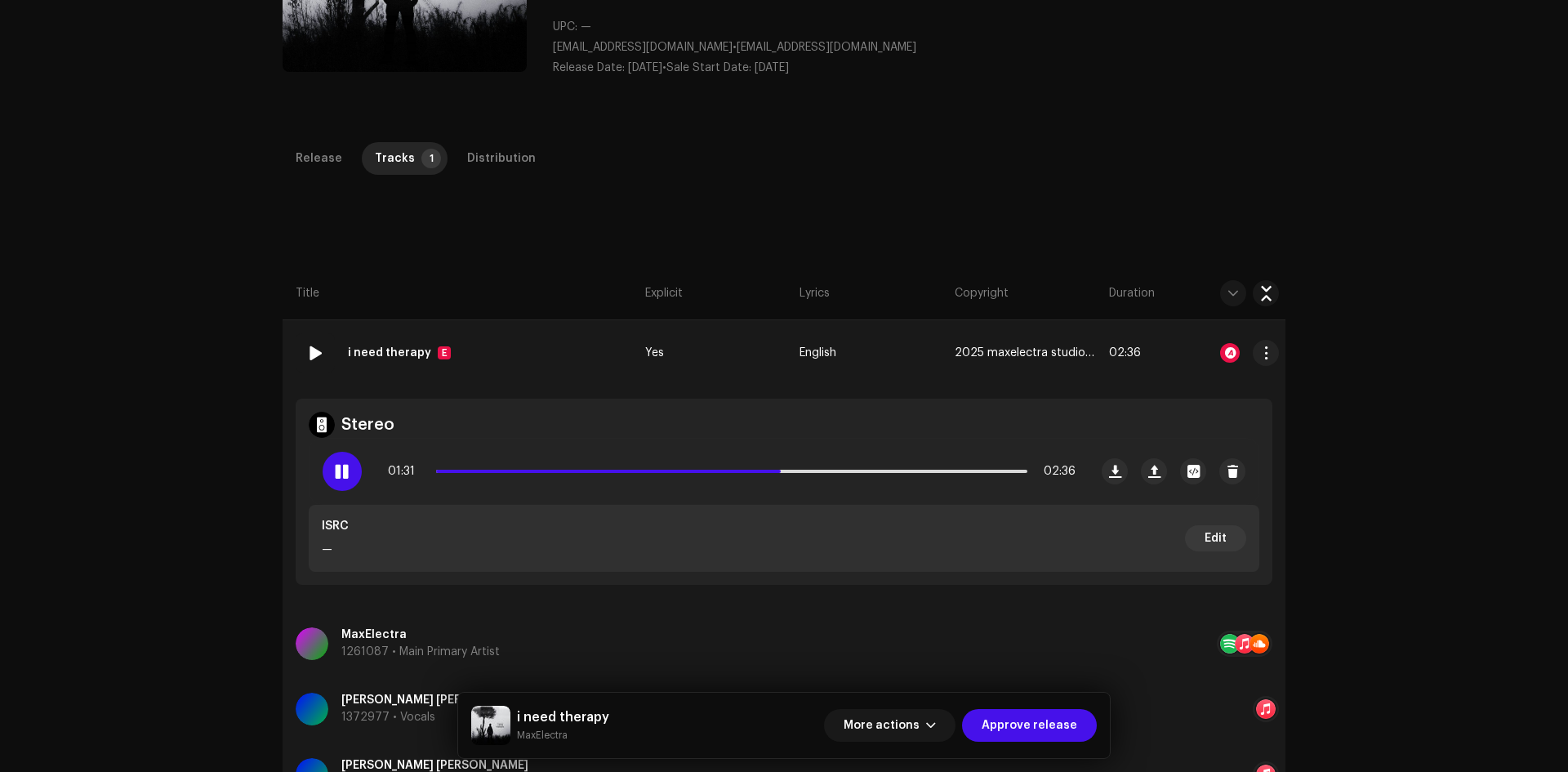
drag, startPoint x: 341, startPoint y: 464, endPoint x: 433, endPoint y: 332, distance: 160.9
click at [340, 467] on span at bounding box center [342, 471] width 13 height 13
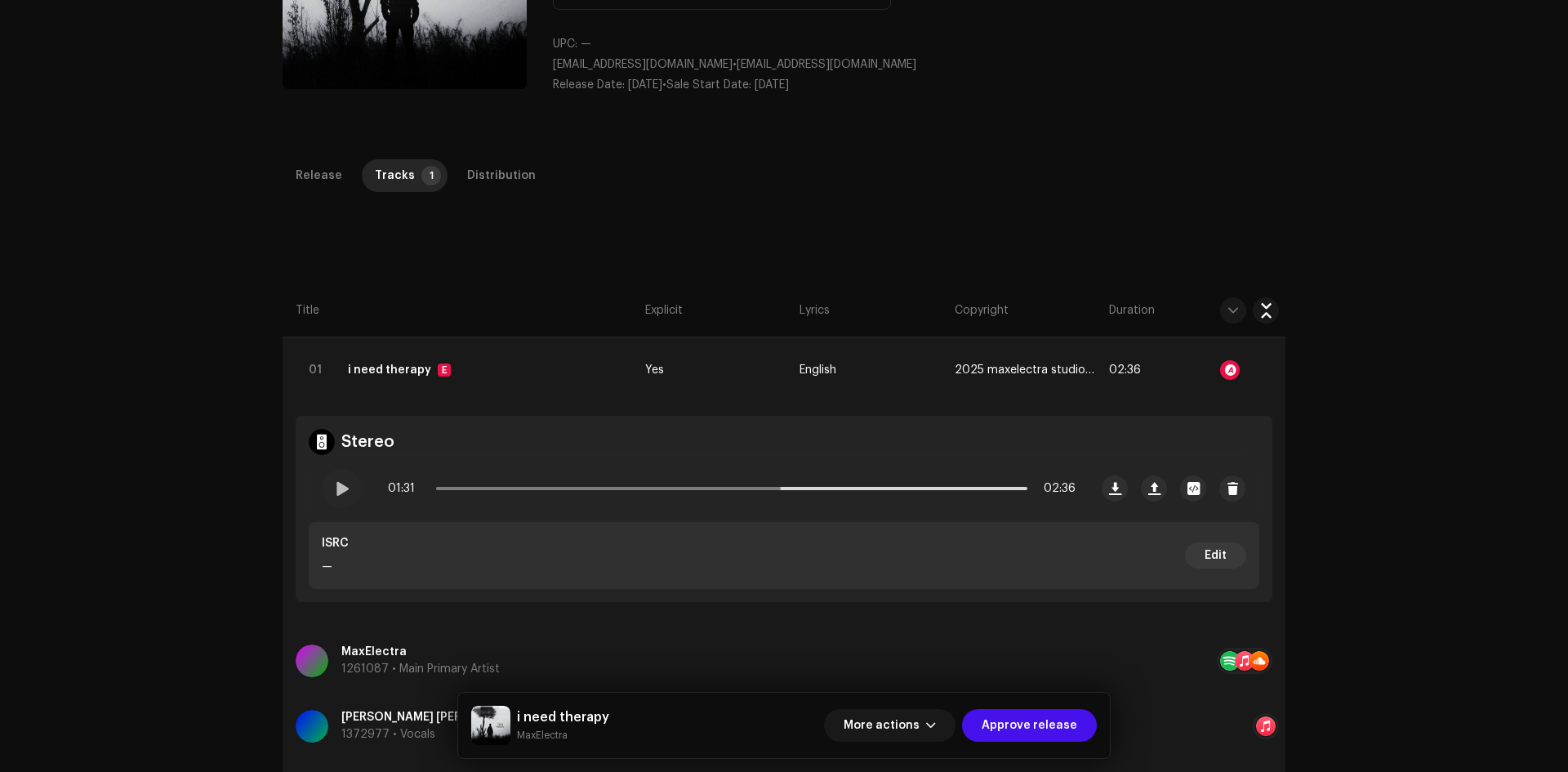
scroll to position [203, 0]
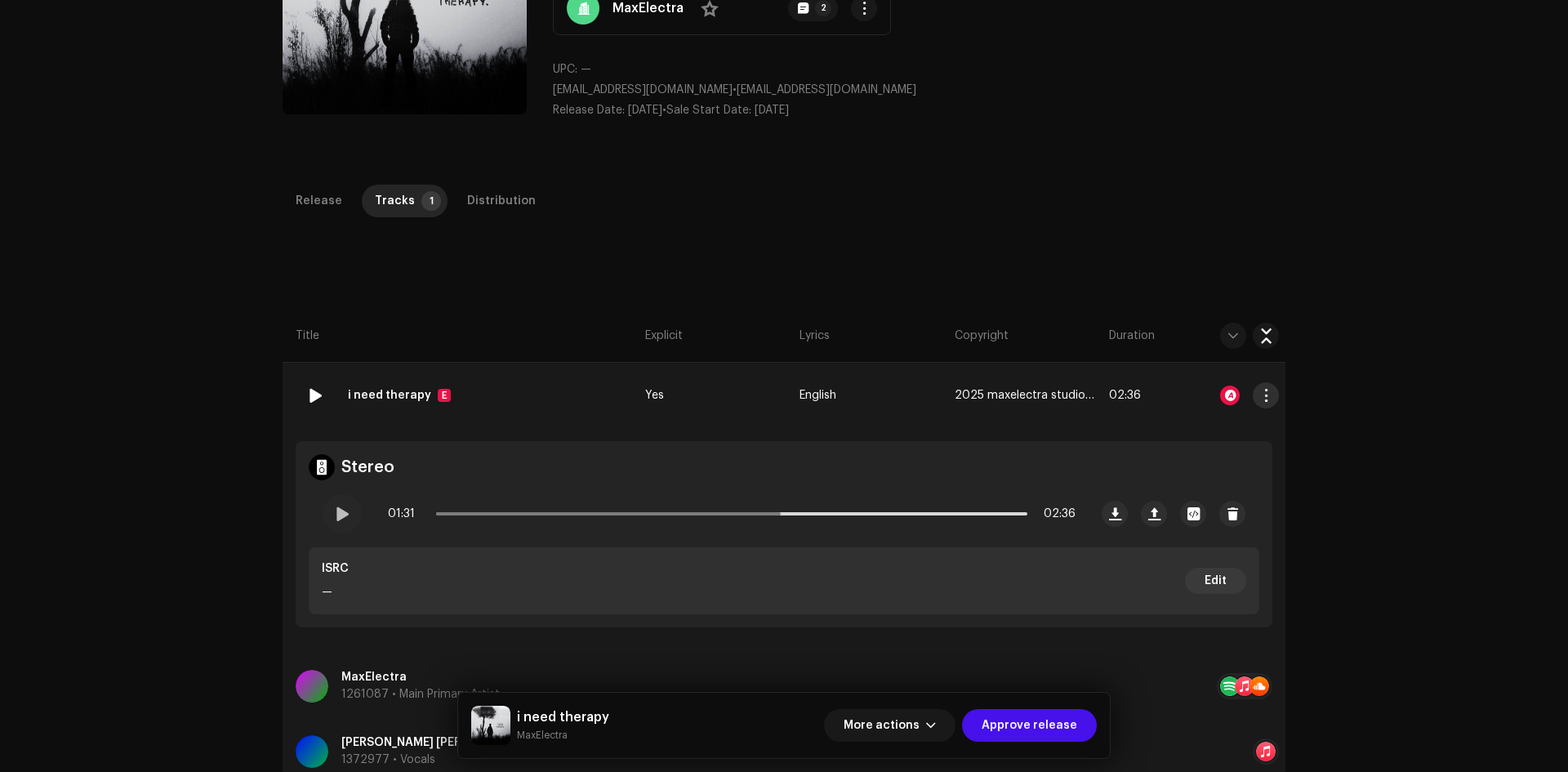
click at [1264, 398] on span "button" at bounding box center [1266, 396] width 12 height 13
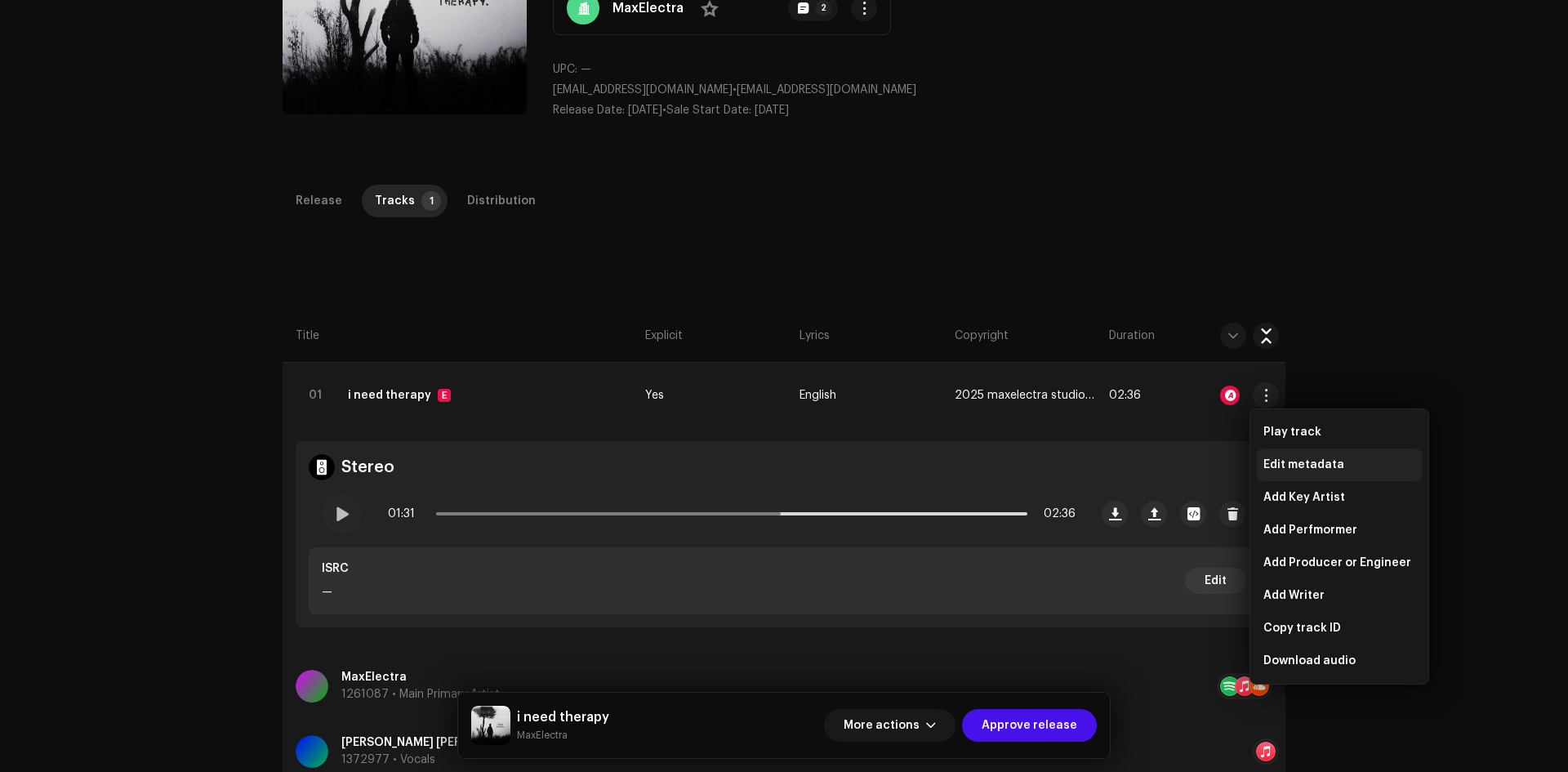
click at [1276, 466] on span "Edit metadata" at bounding box center [1304, 465] width 81 height 13
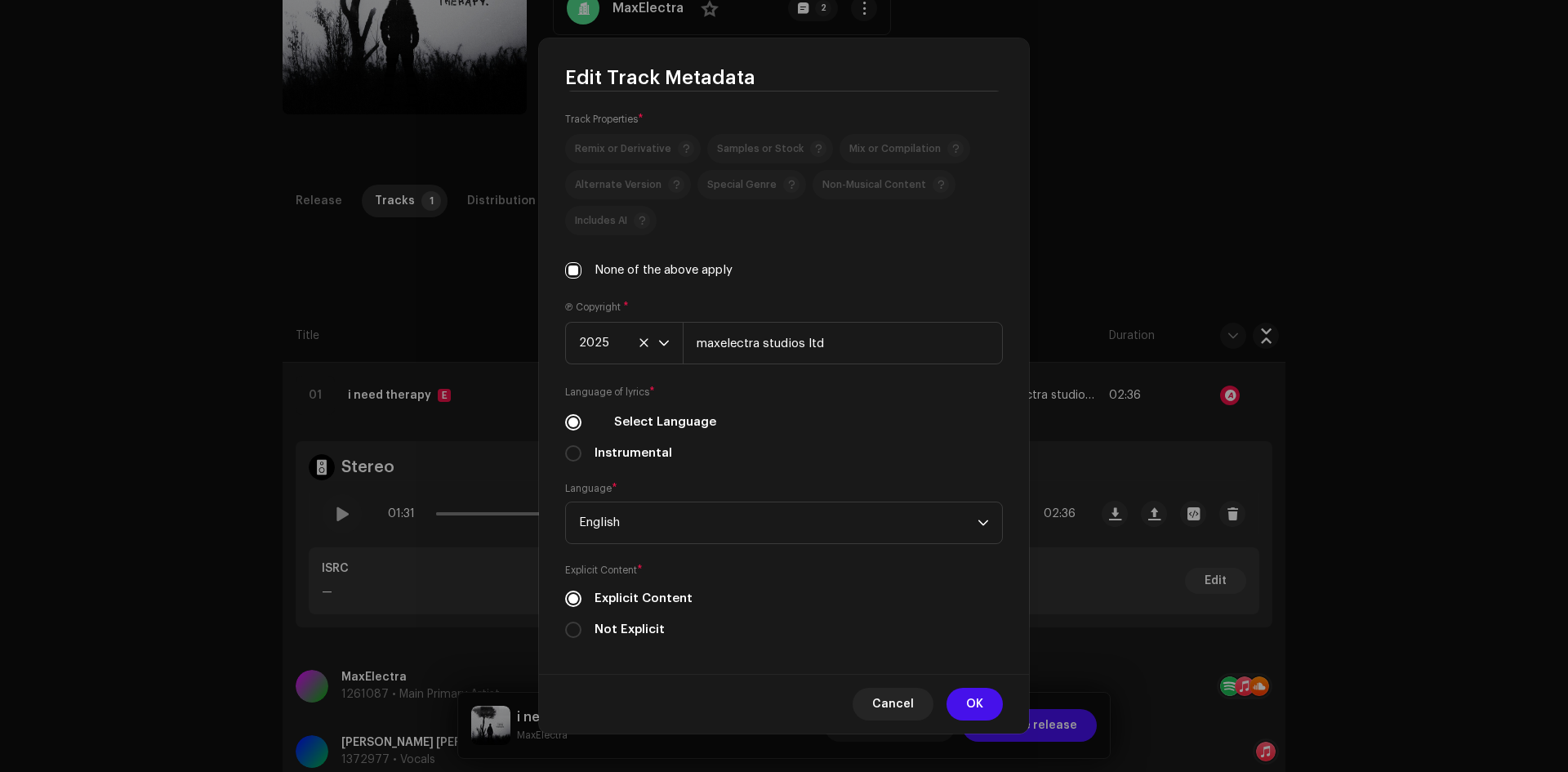
scroll to position [392, 0]
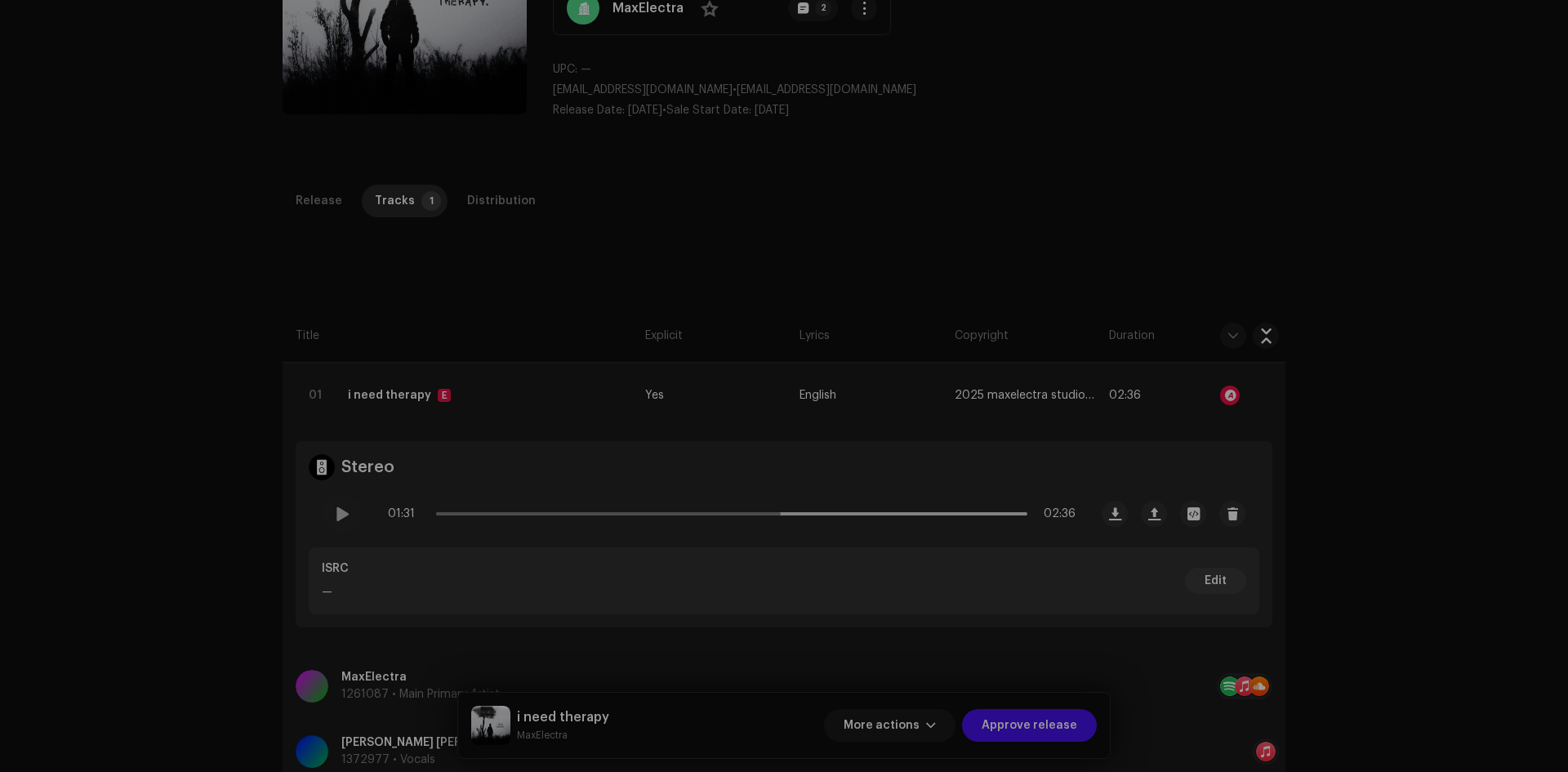
click at [1225, 214] on div "Edit Track Metadata Track Title * i need therapy Track Version Localize Your Tr…" at bounding box center [784, 386] width 1568 height 772
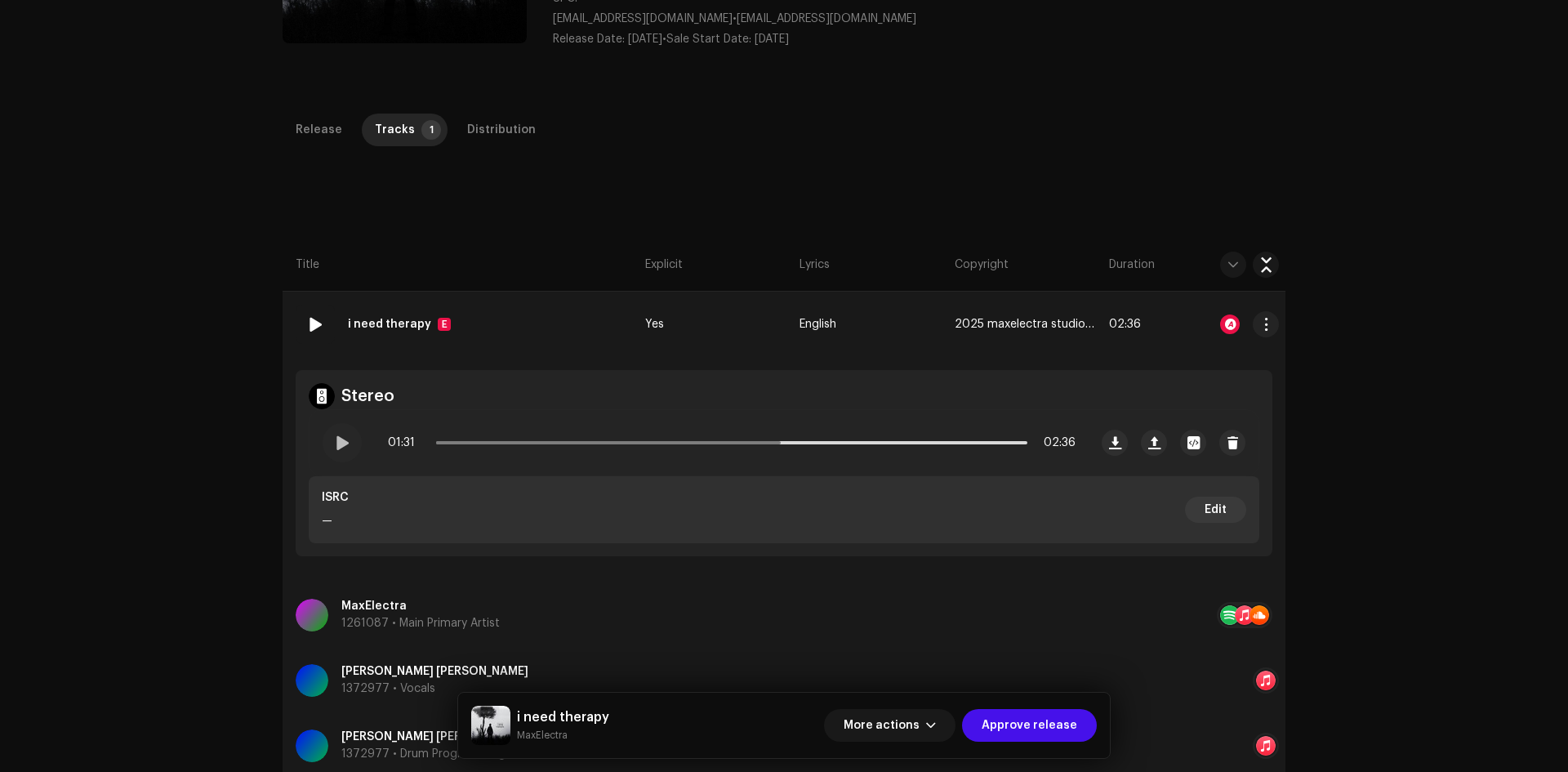
scroll to position [284, 0]
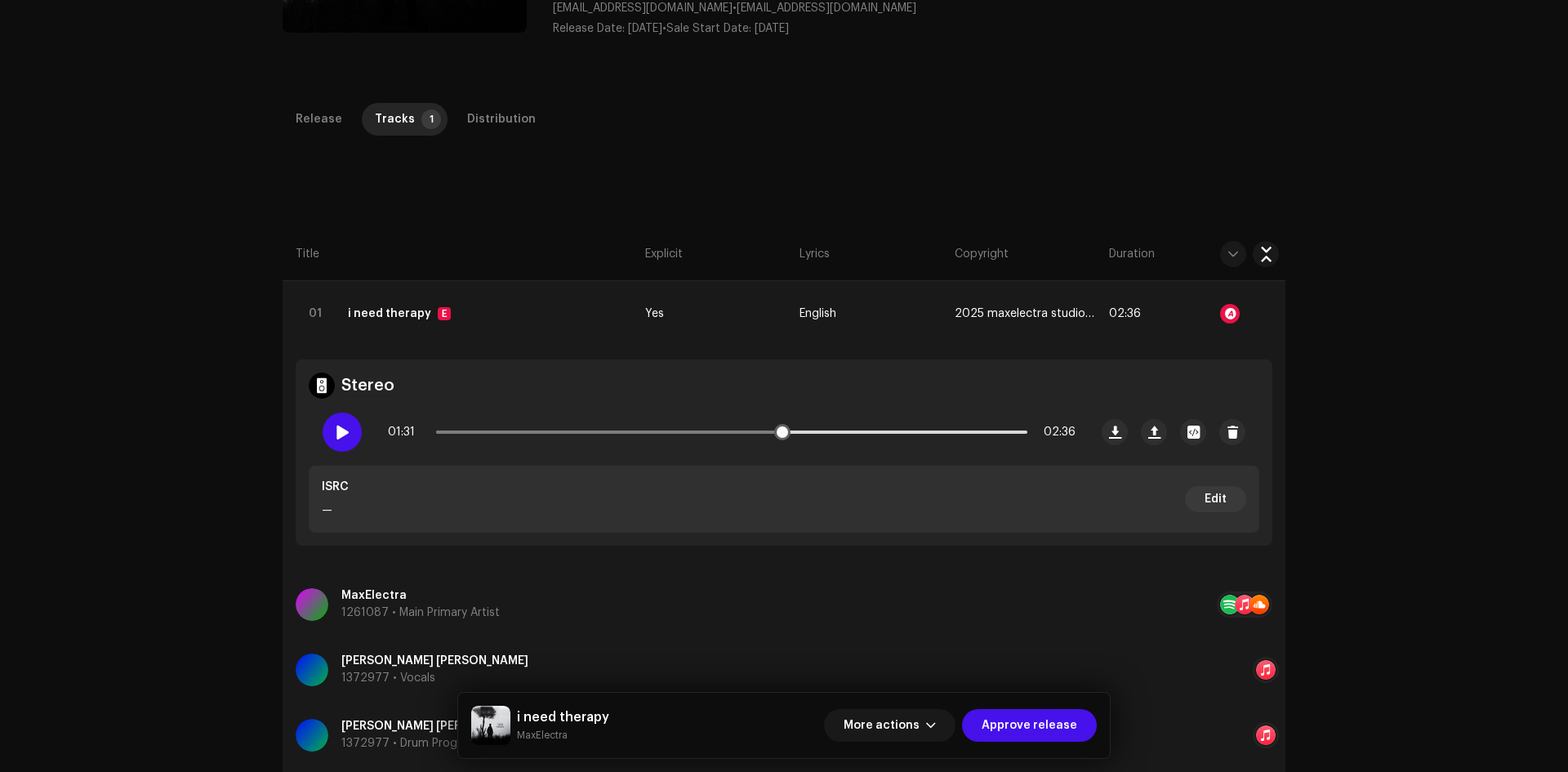
click at [351, 436] on div at bounding box center [342, 432] width 39 height 39
click at [842, 433] on p-slider at bounding box center [731, 431] width 591 height 3
click at [1269, 314] on span "button" at bounding box center [1266, 314] width 12 height 13
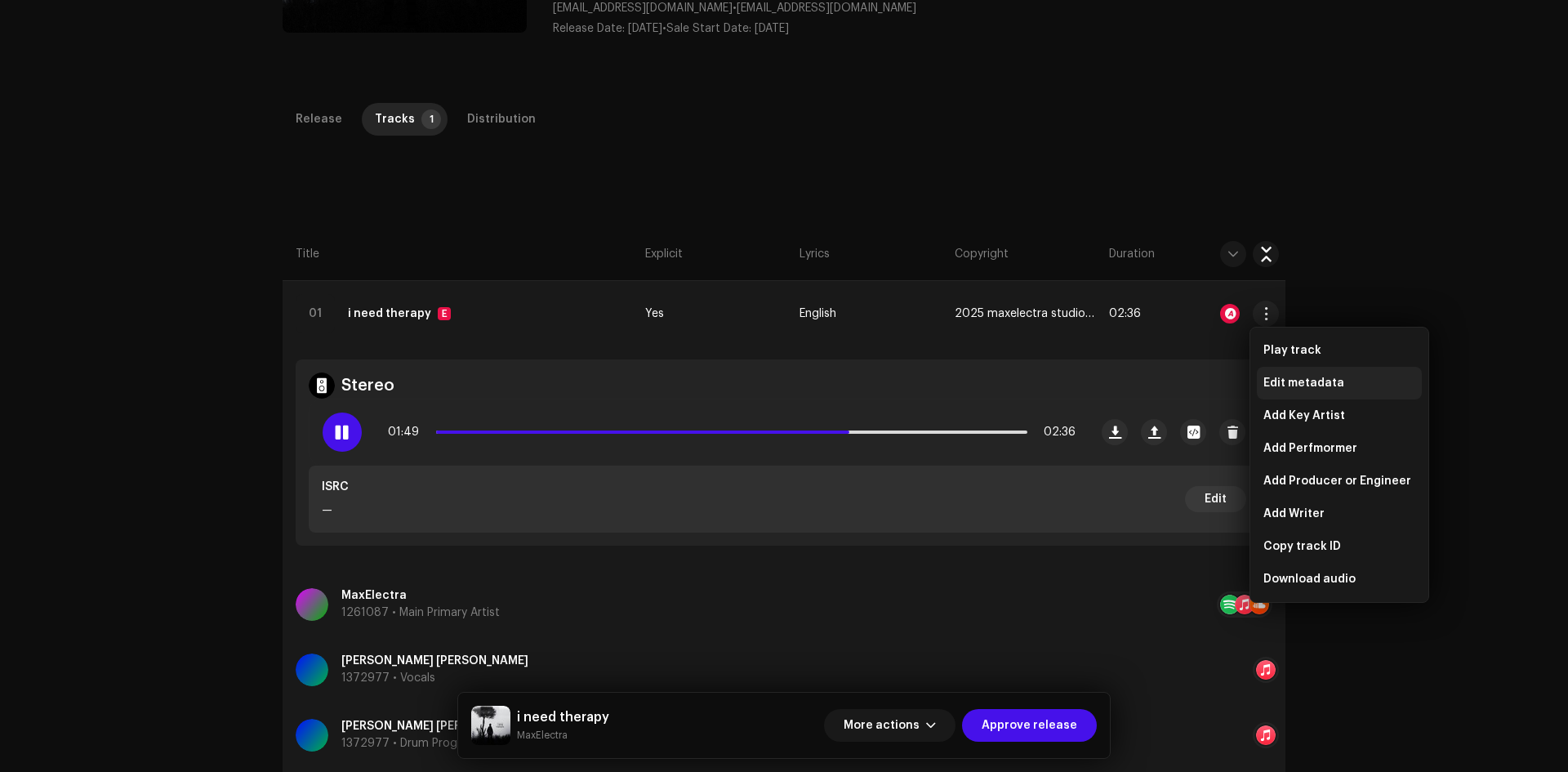
click at [1286, 382] on span "Edit metadata" at bounding box center [1304, 383] width 81 height 13
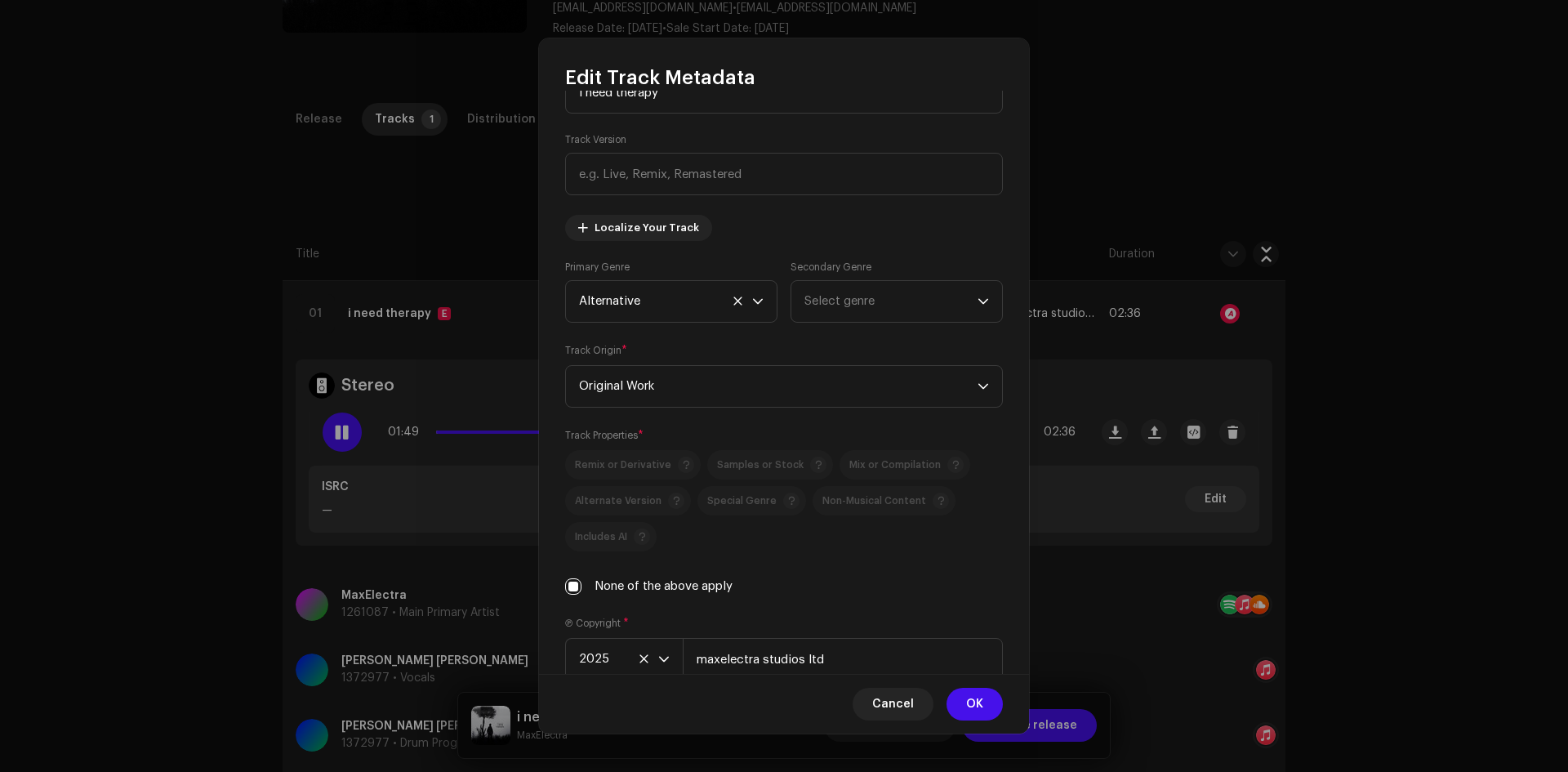
scroll to position [392, 0]
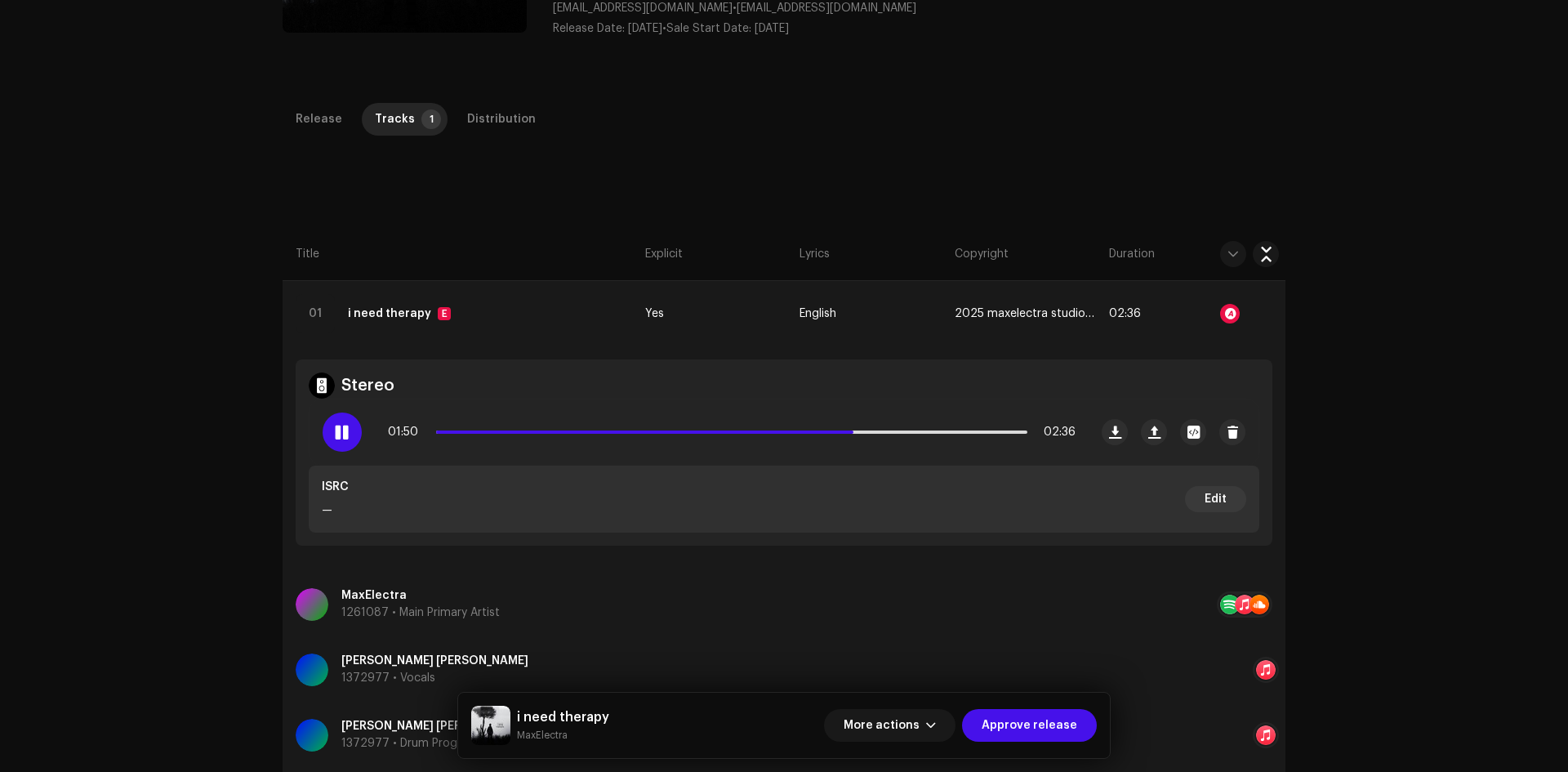
click at [1363, 366] on div "Edit Track Metadata Track Title * i need therapy Track Version Localize Your Tr…" at bounding box center [784, 386] width 1568 height 772
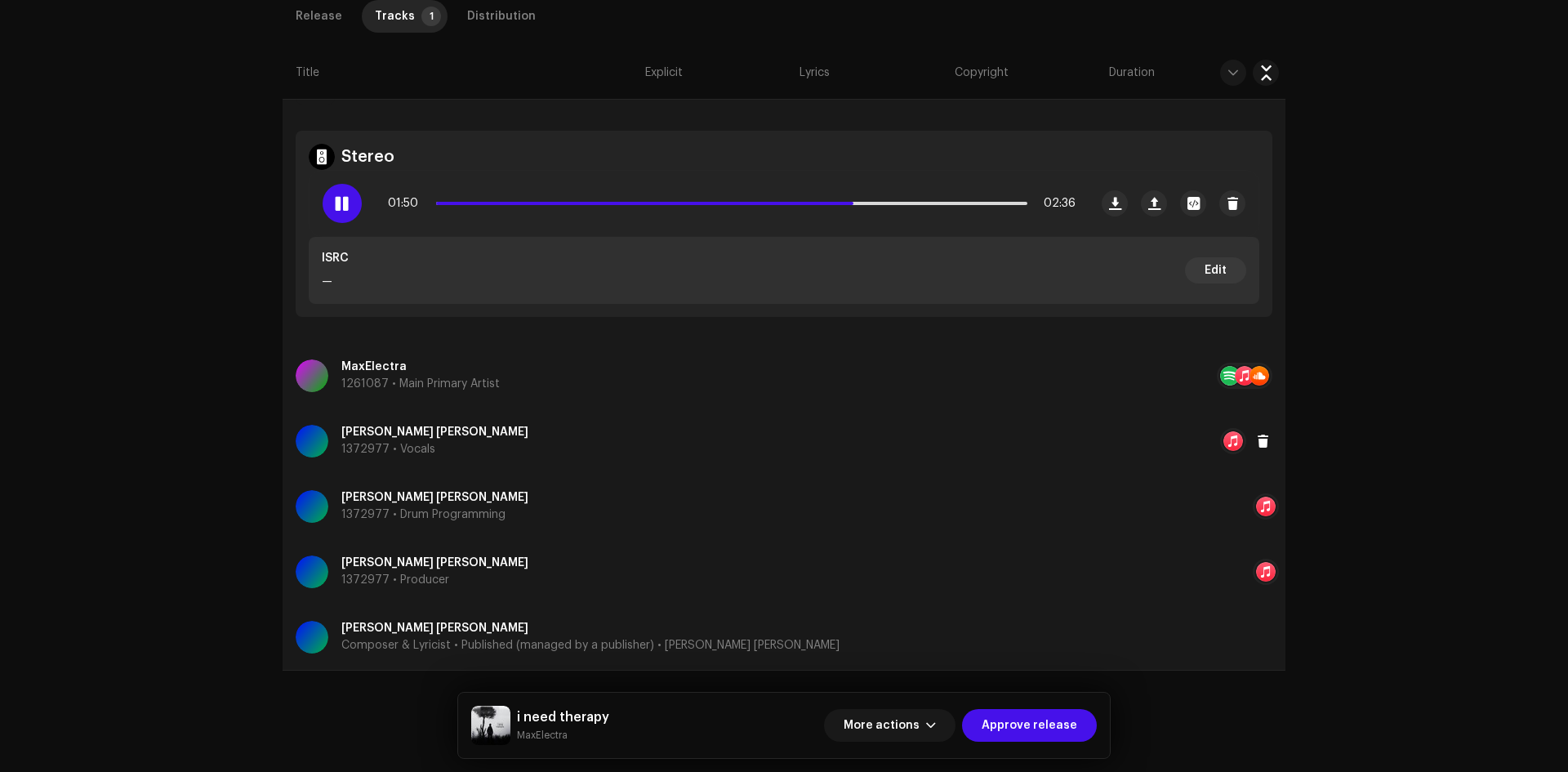
scroll to position [529, 0]
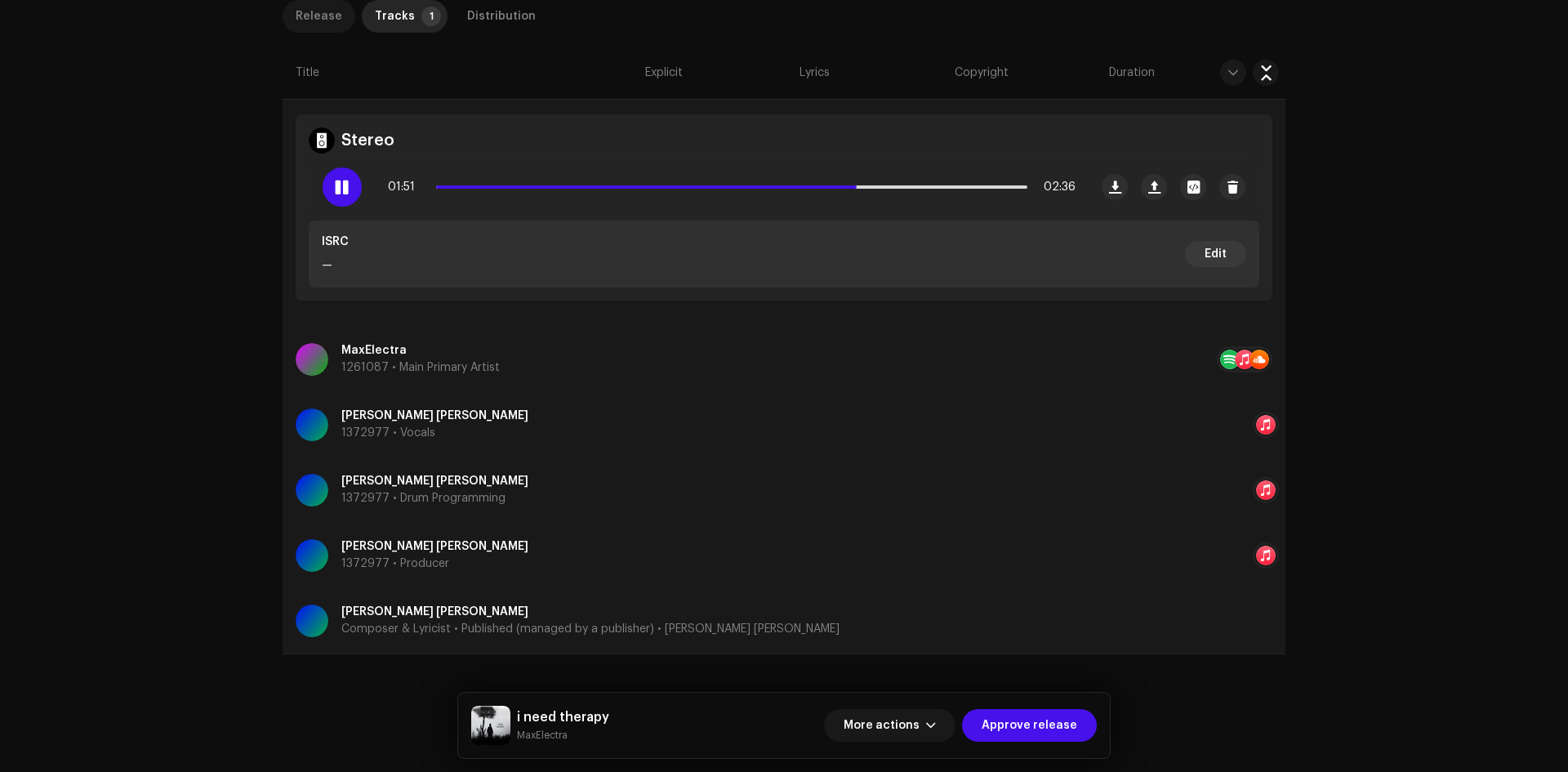
click at [328, 28] on div "Release" at bounding box center [319, 16] width 47 height 33
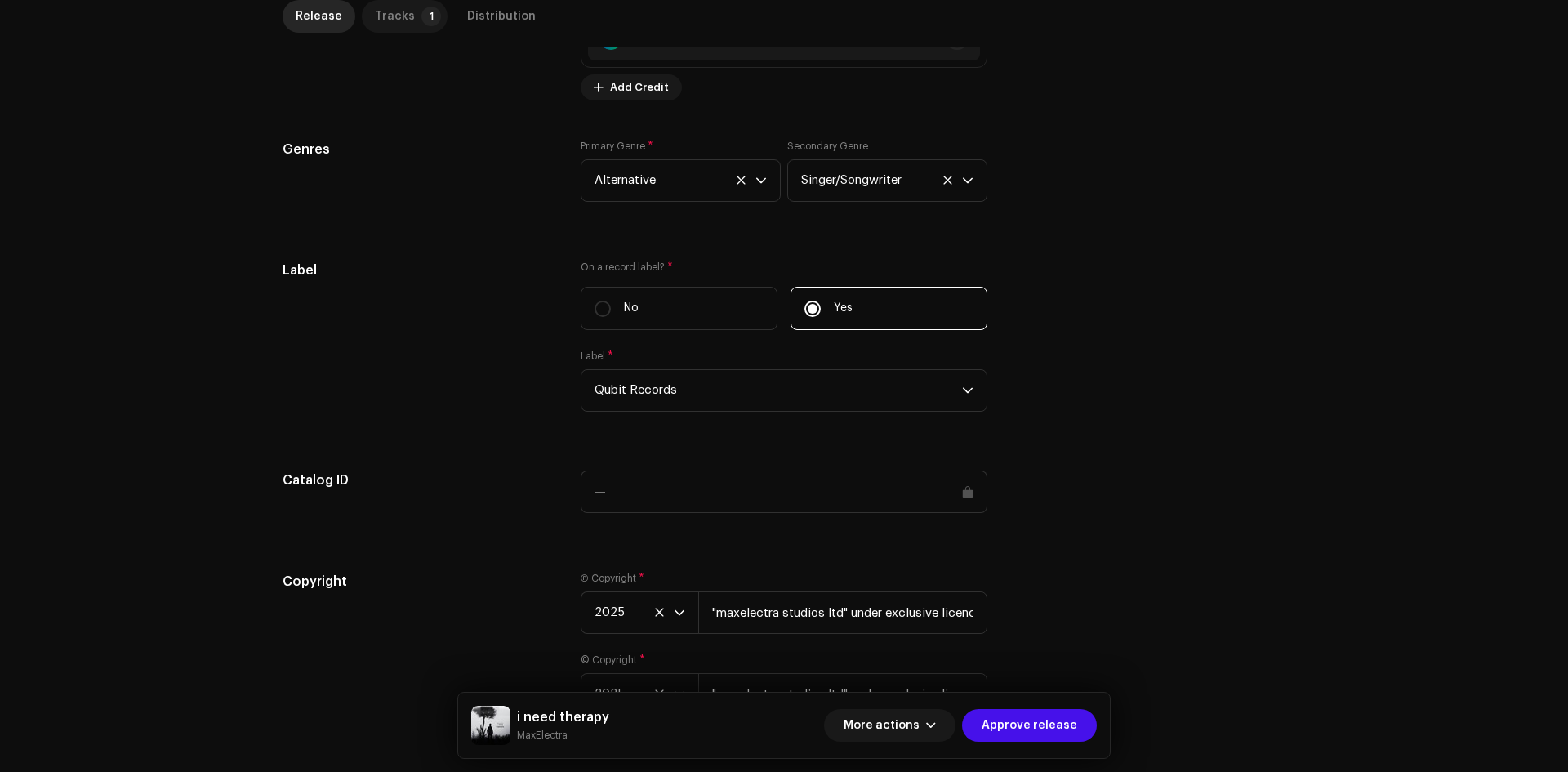
click at [390, 23] on div "Tracks" at bounding box center [395, 16] width 40 height 33
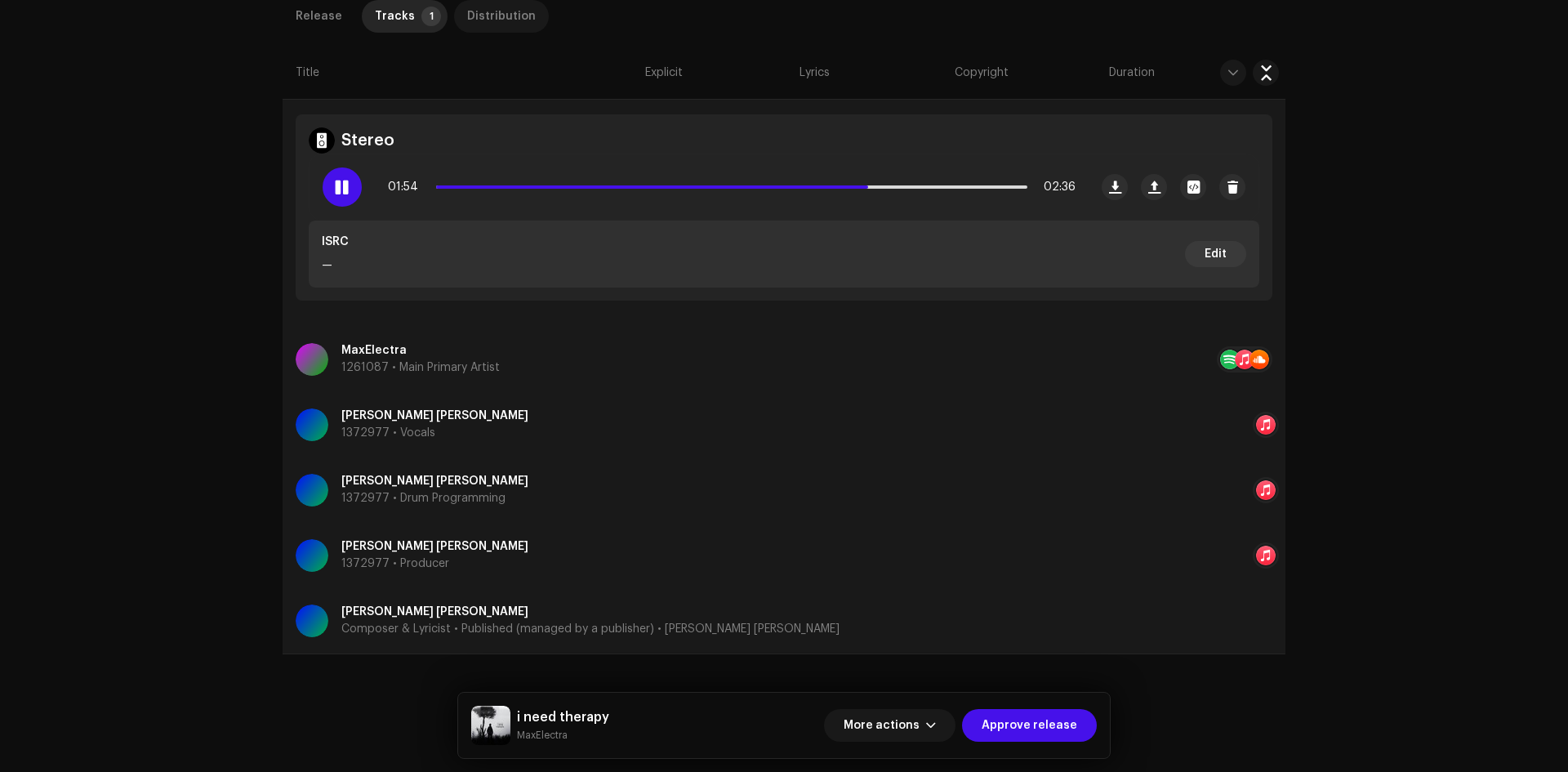
click at [480, 16] on div "Distribution" at bounding box center [501, 16] width 68 height 33
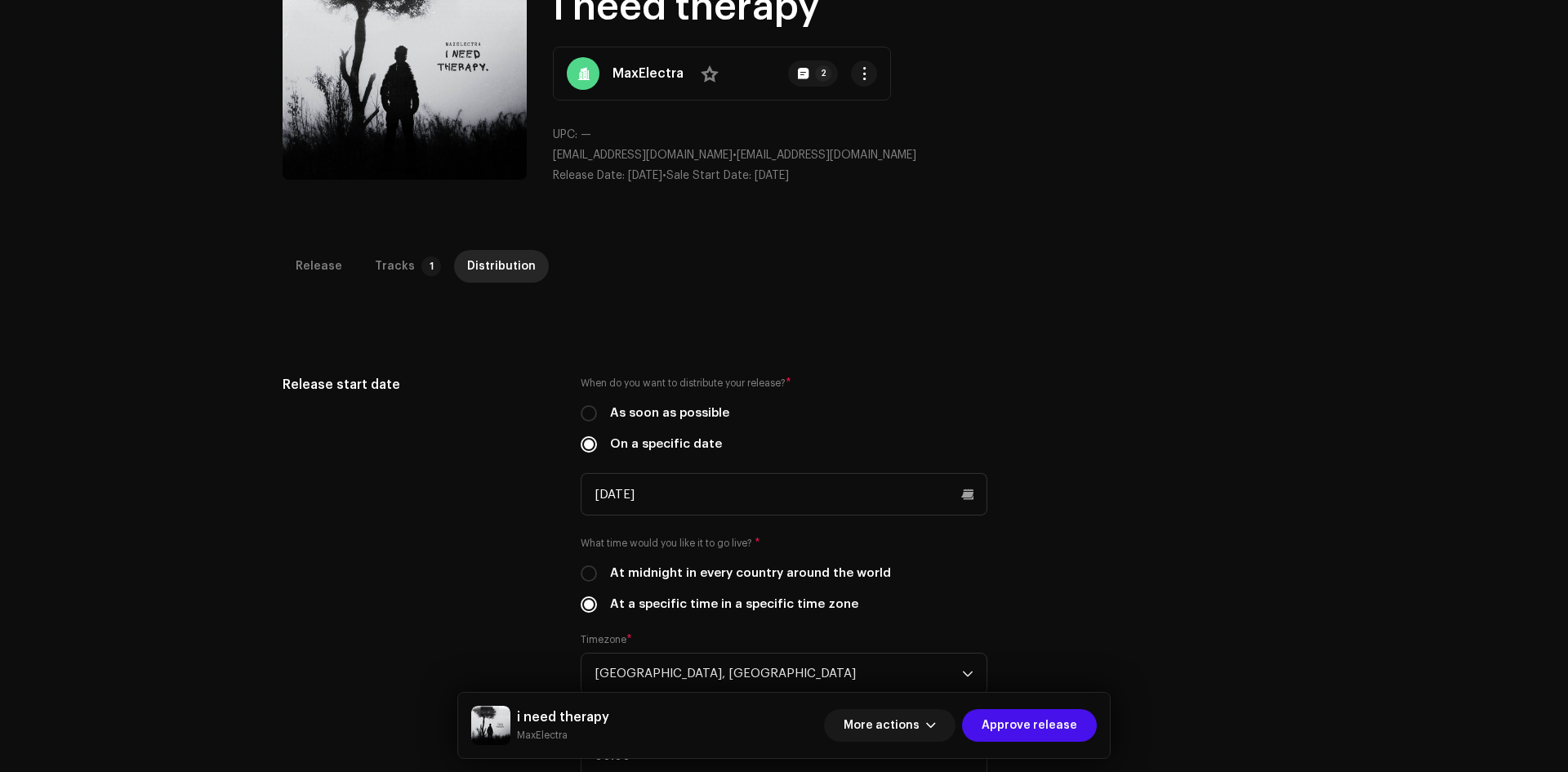
scroll to position [699, 0]
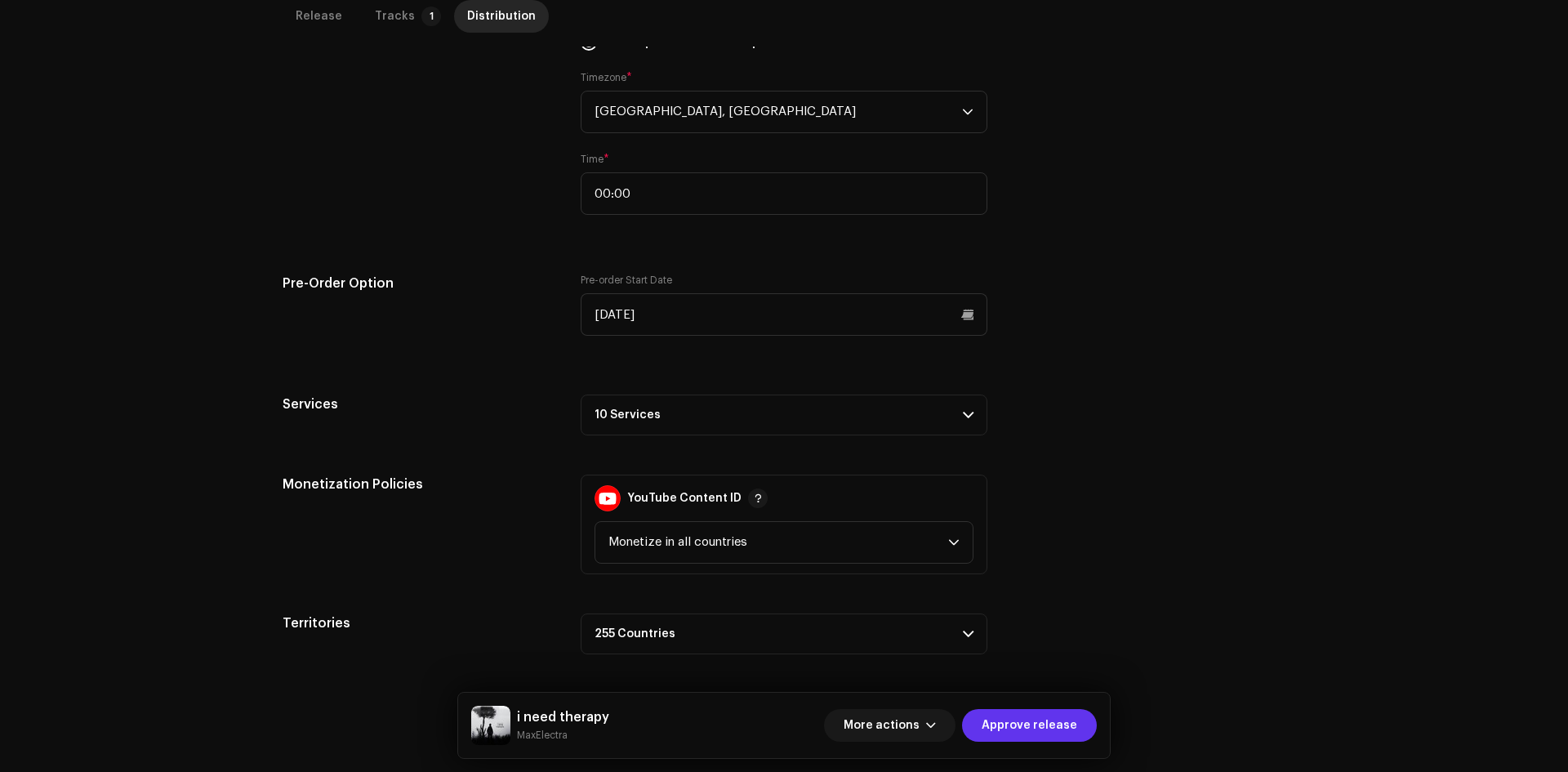
click at [1074, 722] on span "Approve release" at bounding box center [1030, 726] width 96 height 33
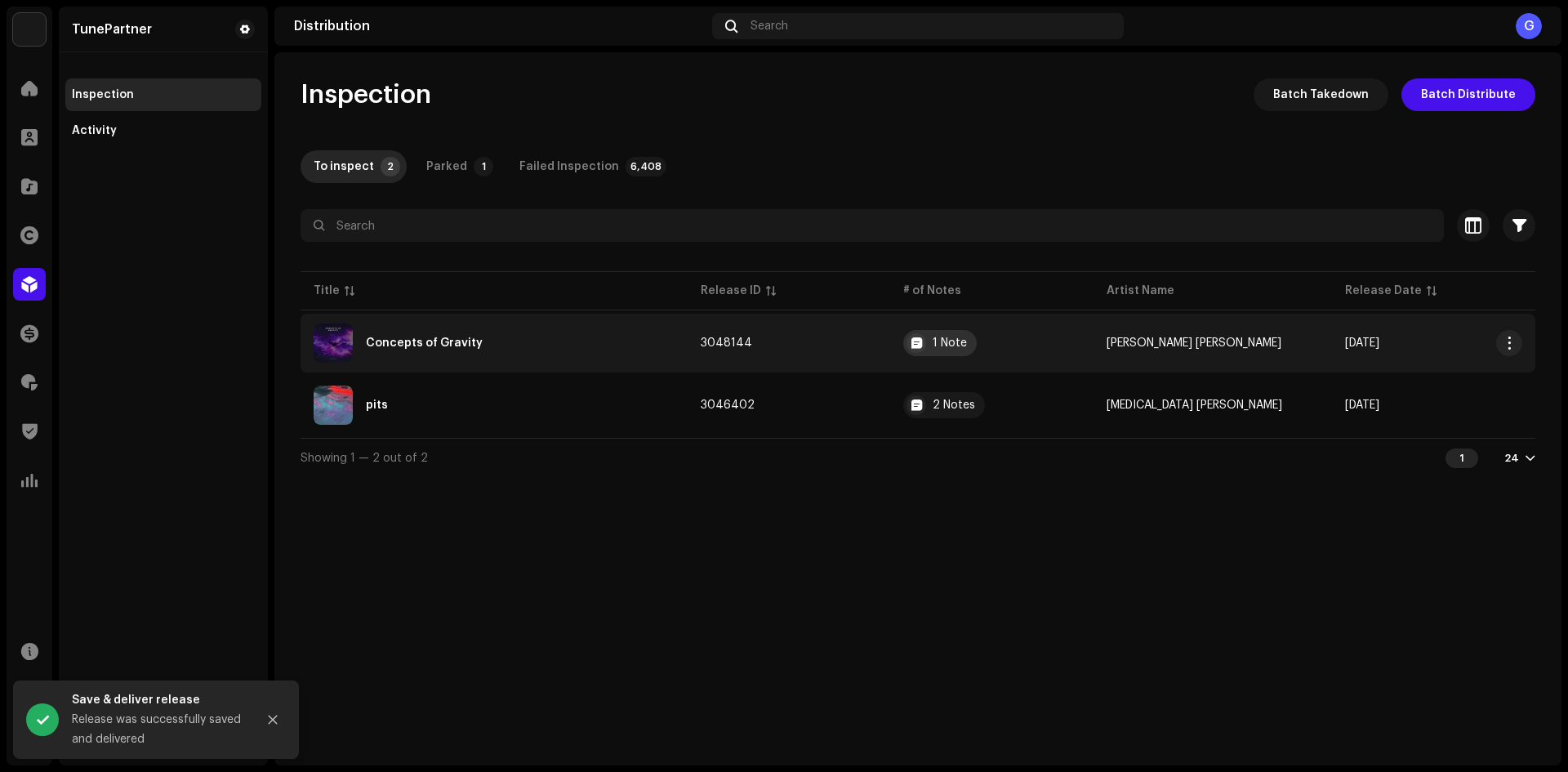
click at [976, 337] on div "1 Note" at bounding box center [939, 343] width 74 height 26
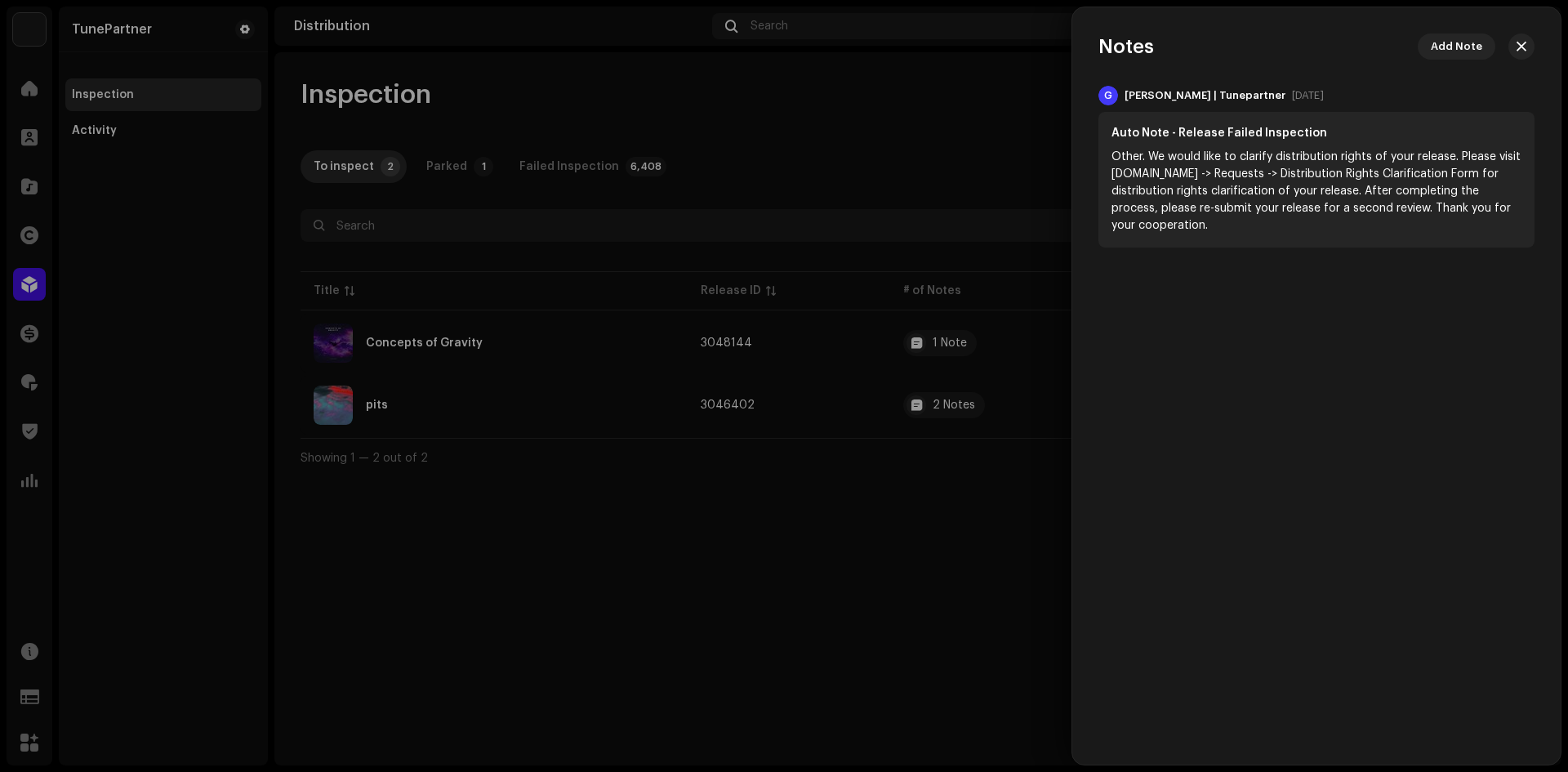
click at [922, 469] on div at bounding box center [784, 386] width 1568 height 772
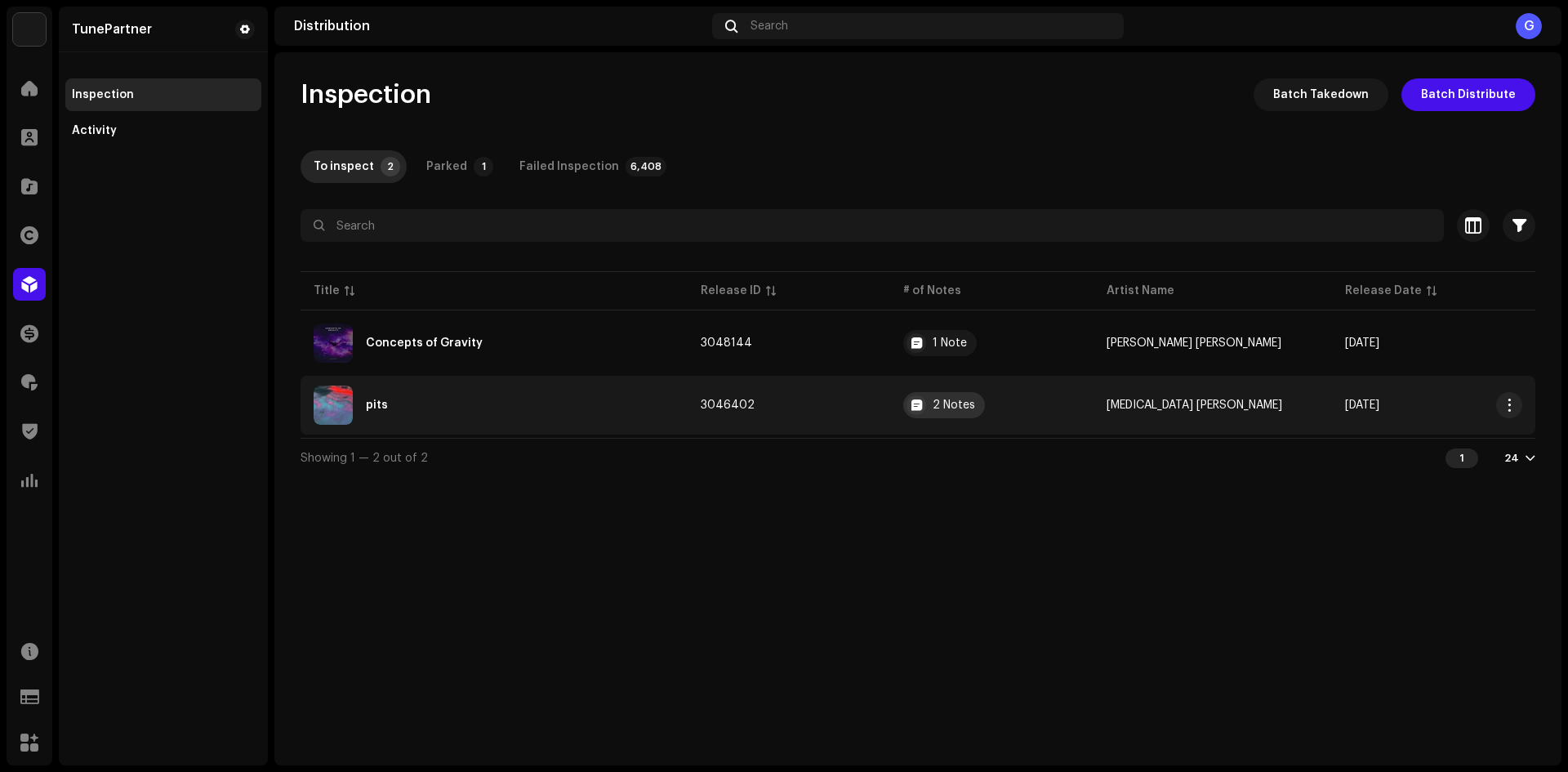
click at [963, 400] on div "2 Notes" at bounding box center [954, 405] width 42 height 12
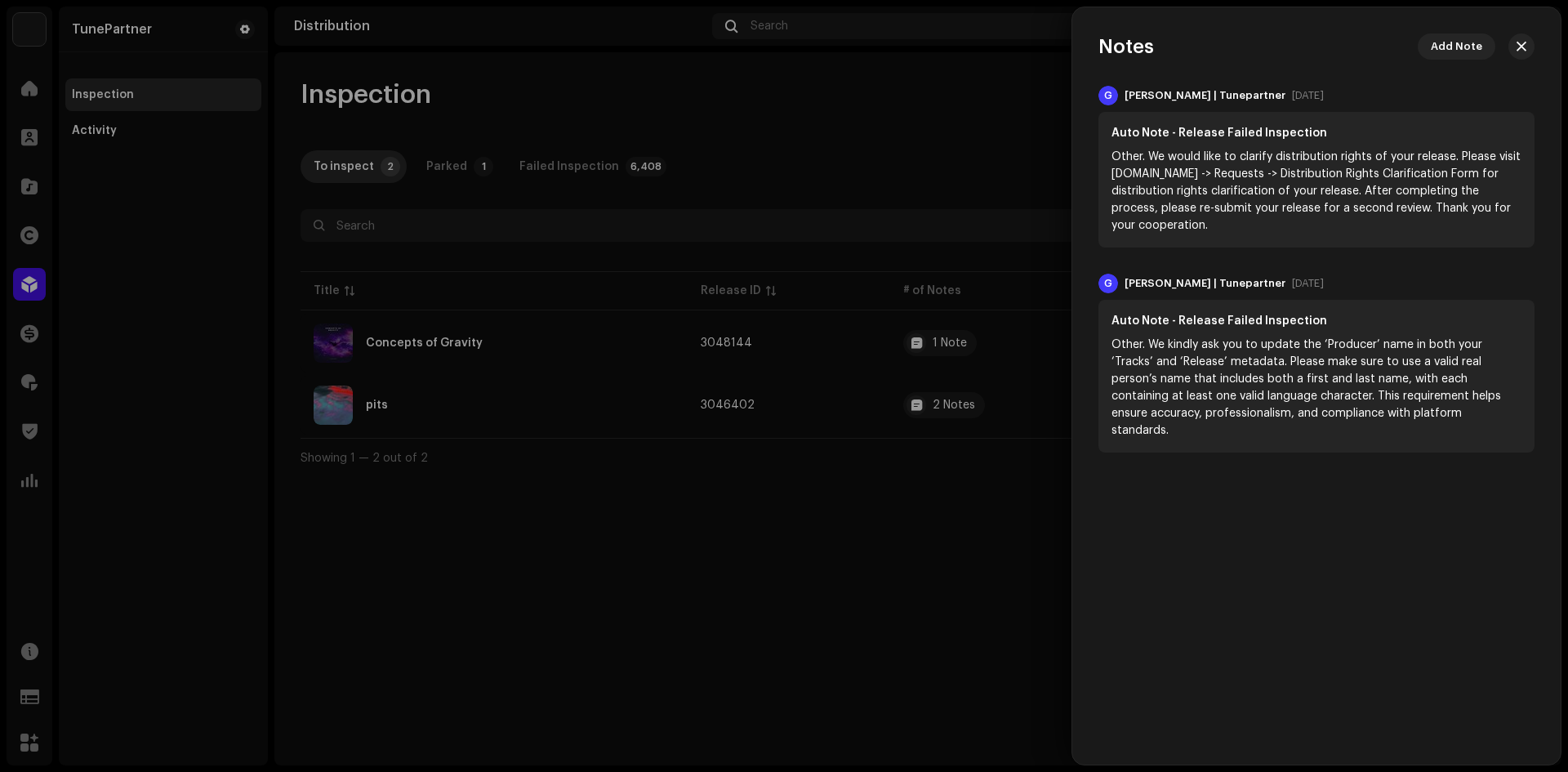
click at [849, 518] on div at bounding box center [784, 386] width 1568 height 772
